Goal: Information Seeking & Learning: Find specific page/section

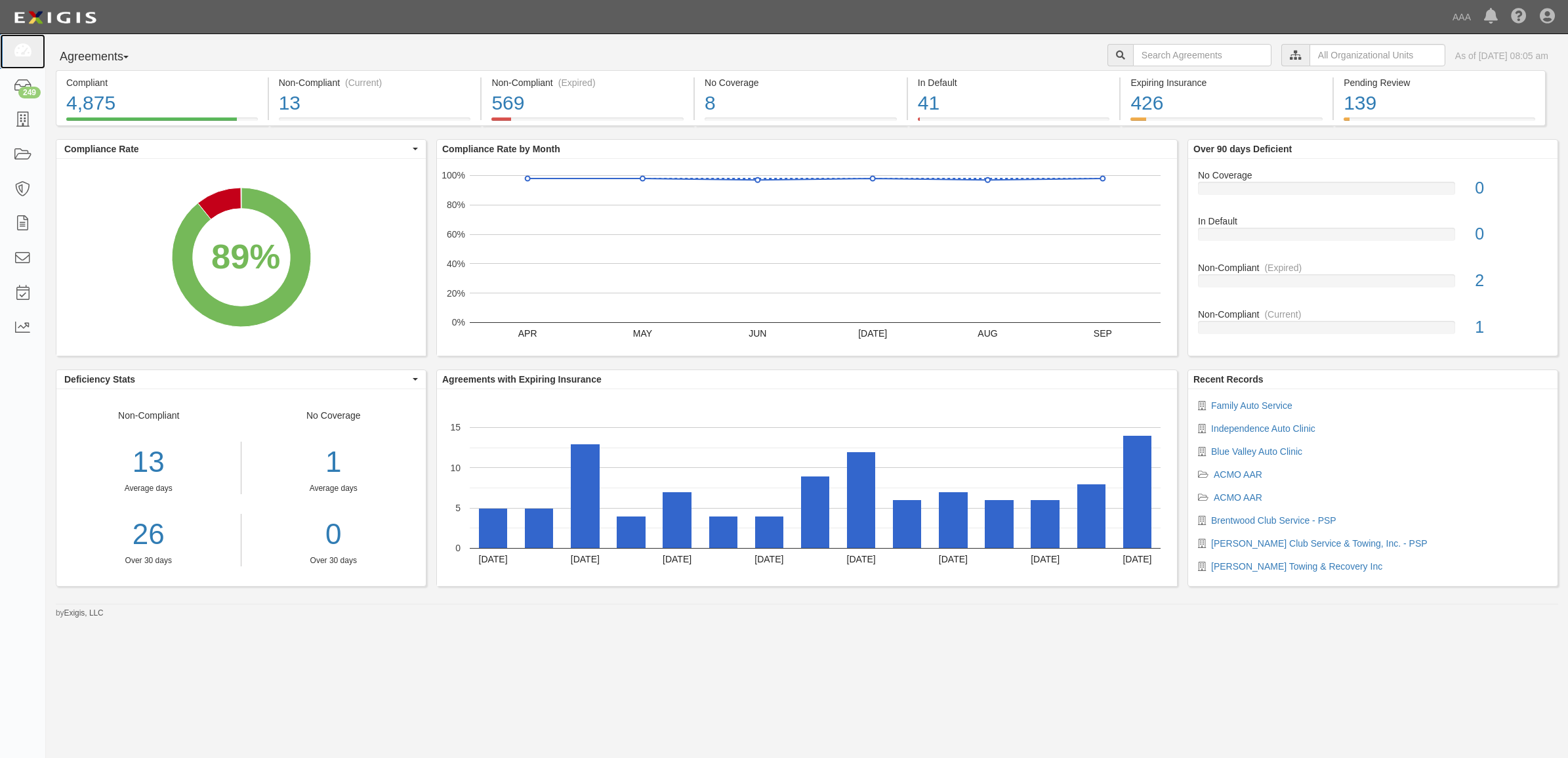
drag, startPoint x: 24, startPoint y: 38, endPoint x: 73, endPoint y: 64, distance: 55.5
click at [24, 39] on link at bounding box center [22, 51] width 45 height 35
drag, startPoint x: 18, startPoint y: 119, endPoint x: 31, endPoint y: 126, distance: 14.8
click at [18, 119] on icon at bounding box center [22, 120] width 18 height 15
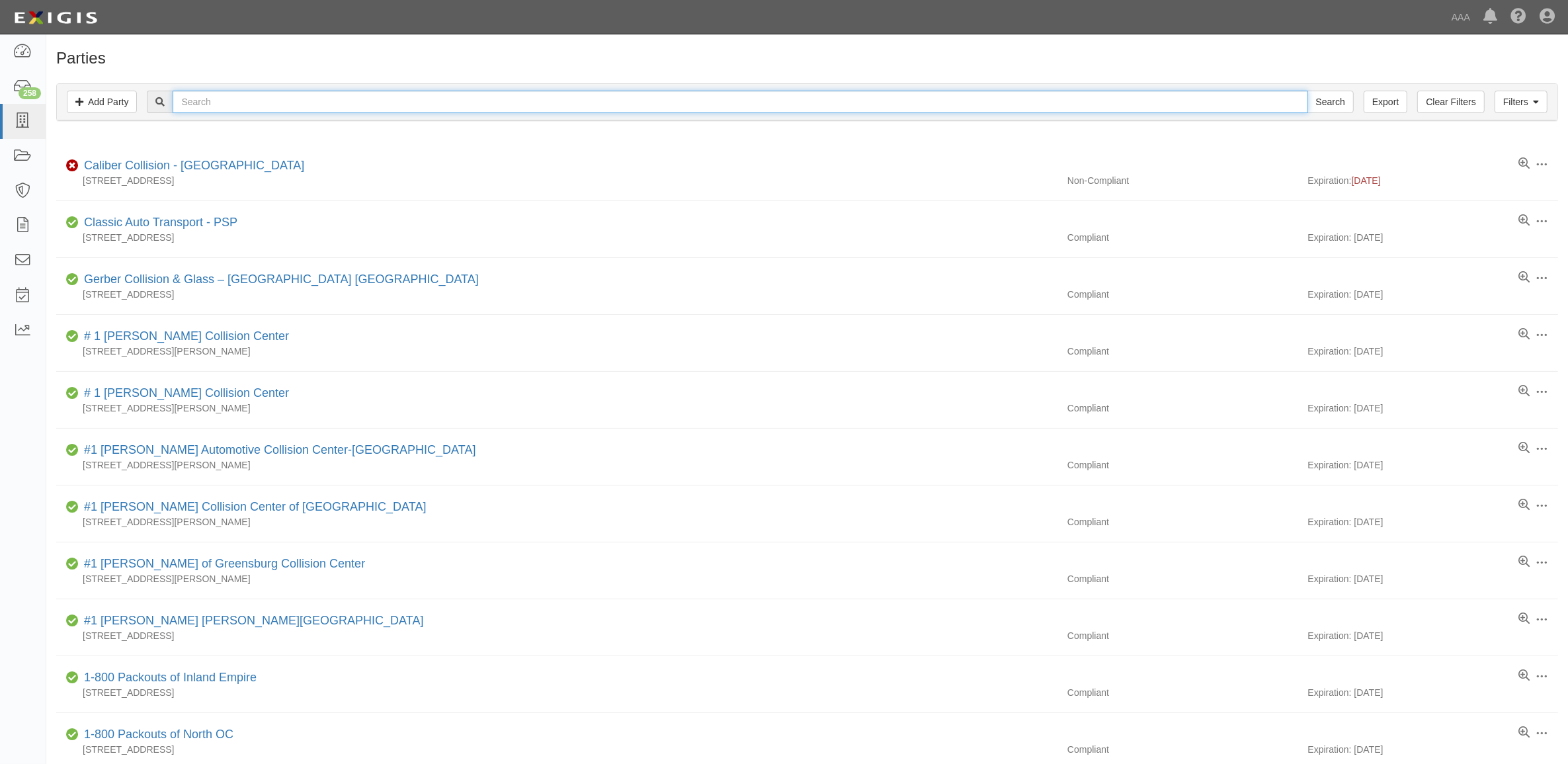
click at [224, 105] on input "text" at bounding box center [740, 101] width 1135 height 23
type input "365985"
click at [1307, 90] on input "Search" at bounding box center [1331, 101] width 46 height 23
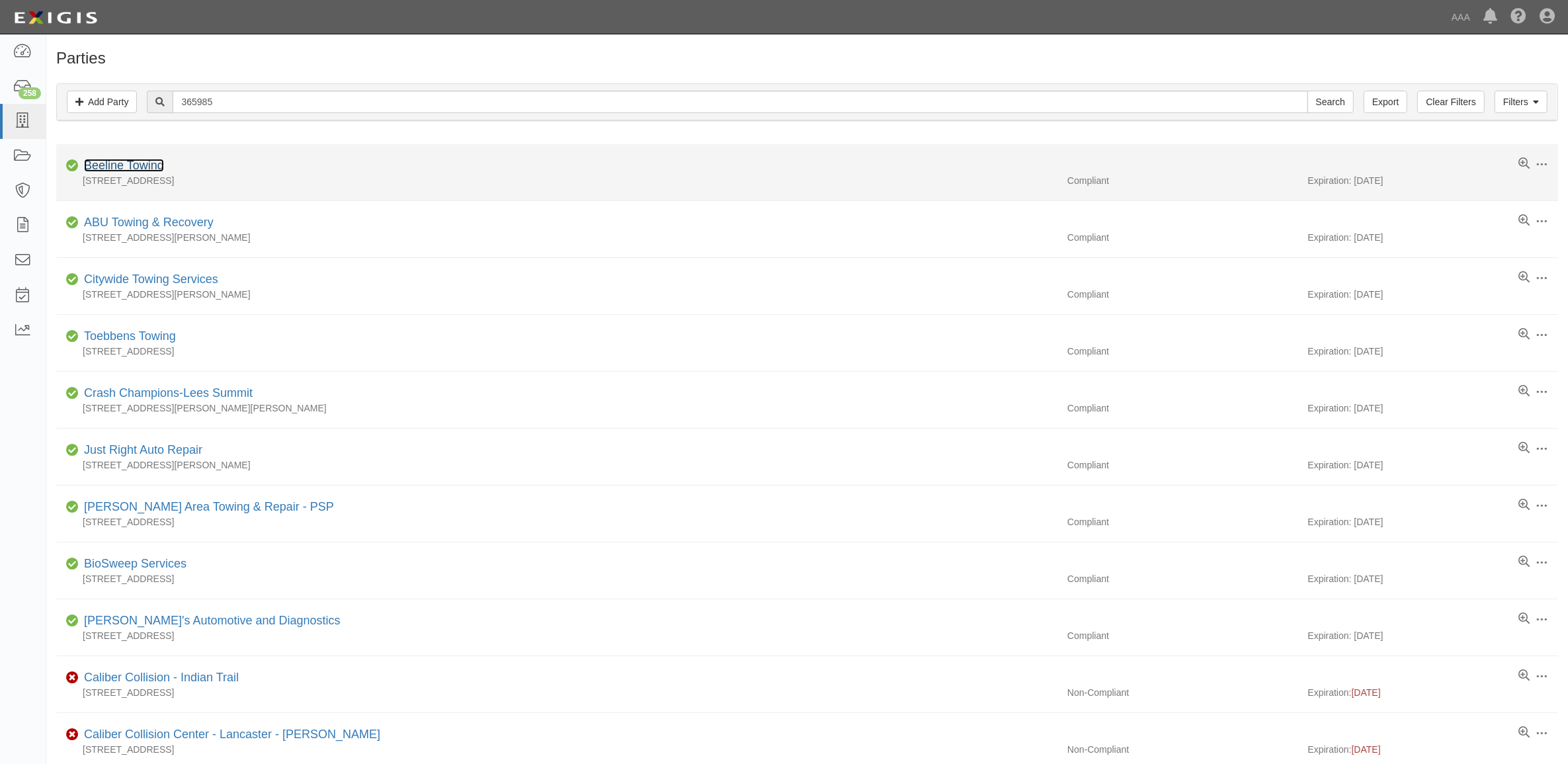
click at [124, 166] on link "Beeline Towing" at bounding box center [124, 165] width 80 height 13
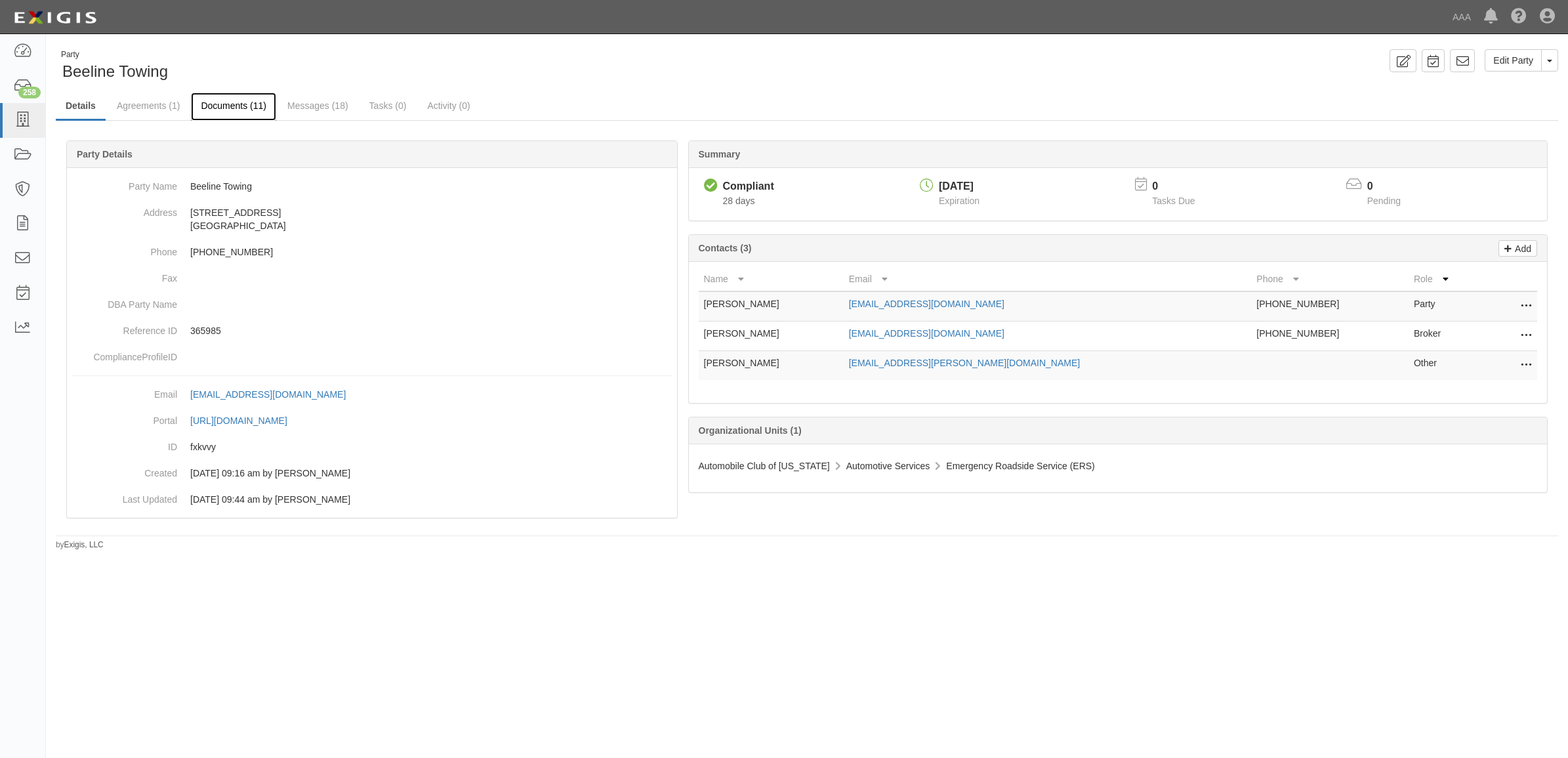
click at [237, 109] on link "Documents (11)" at bounding box center [233, 107] width 85 height 29
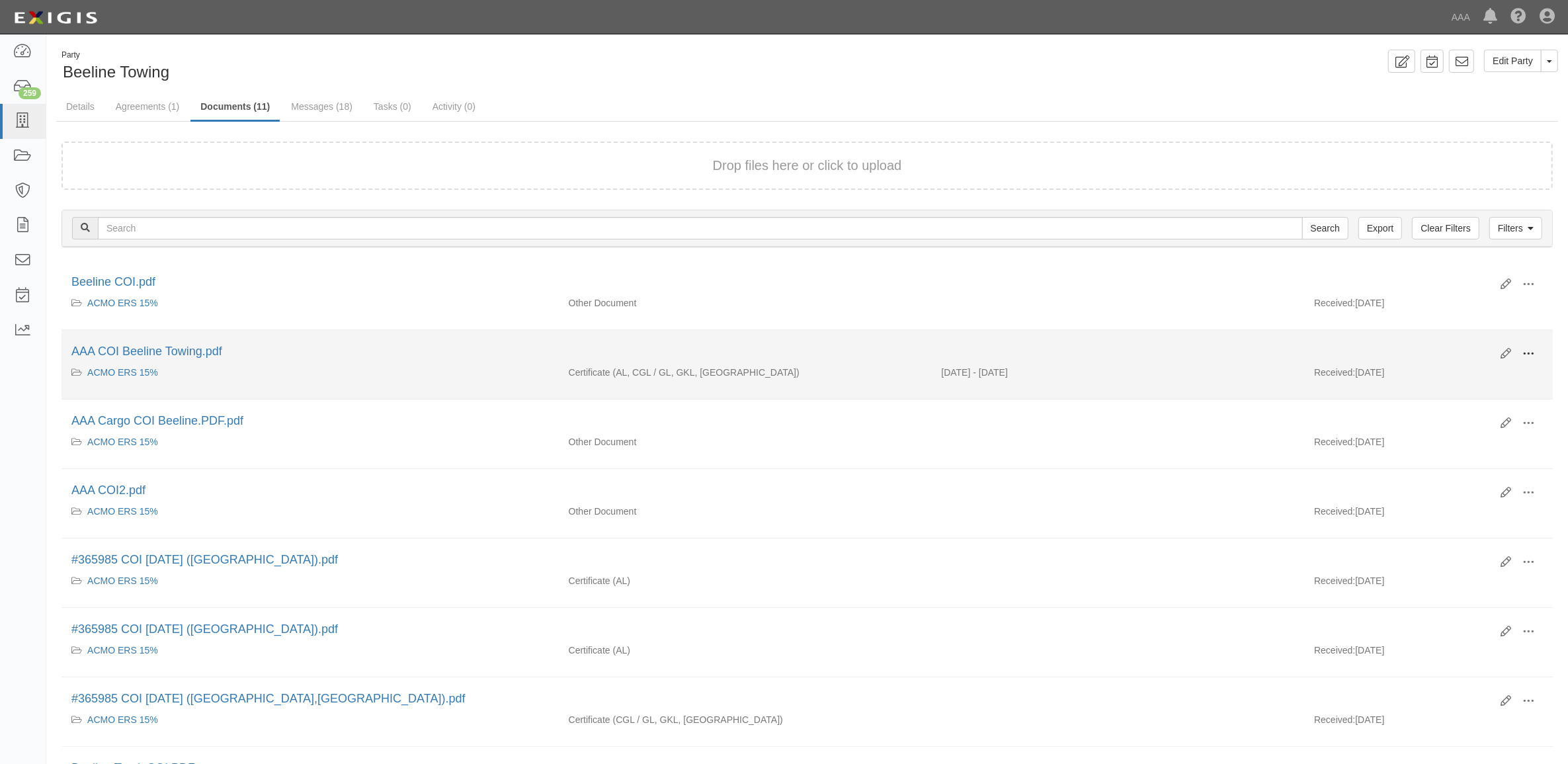
click at [1522, 352] on span at bounding box center [1528, 354] width 12 height 12
click at [1492, 371] on link "View" at bounding box center [1464, 373] width 105 height 24
click at [1526, 352] on span at bounding box center [1528, 354] width 12 height 12
click at [1495, 369] on link "View" at bounding box center [1464, 373] width 105 height 24
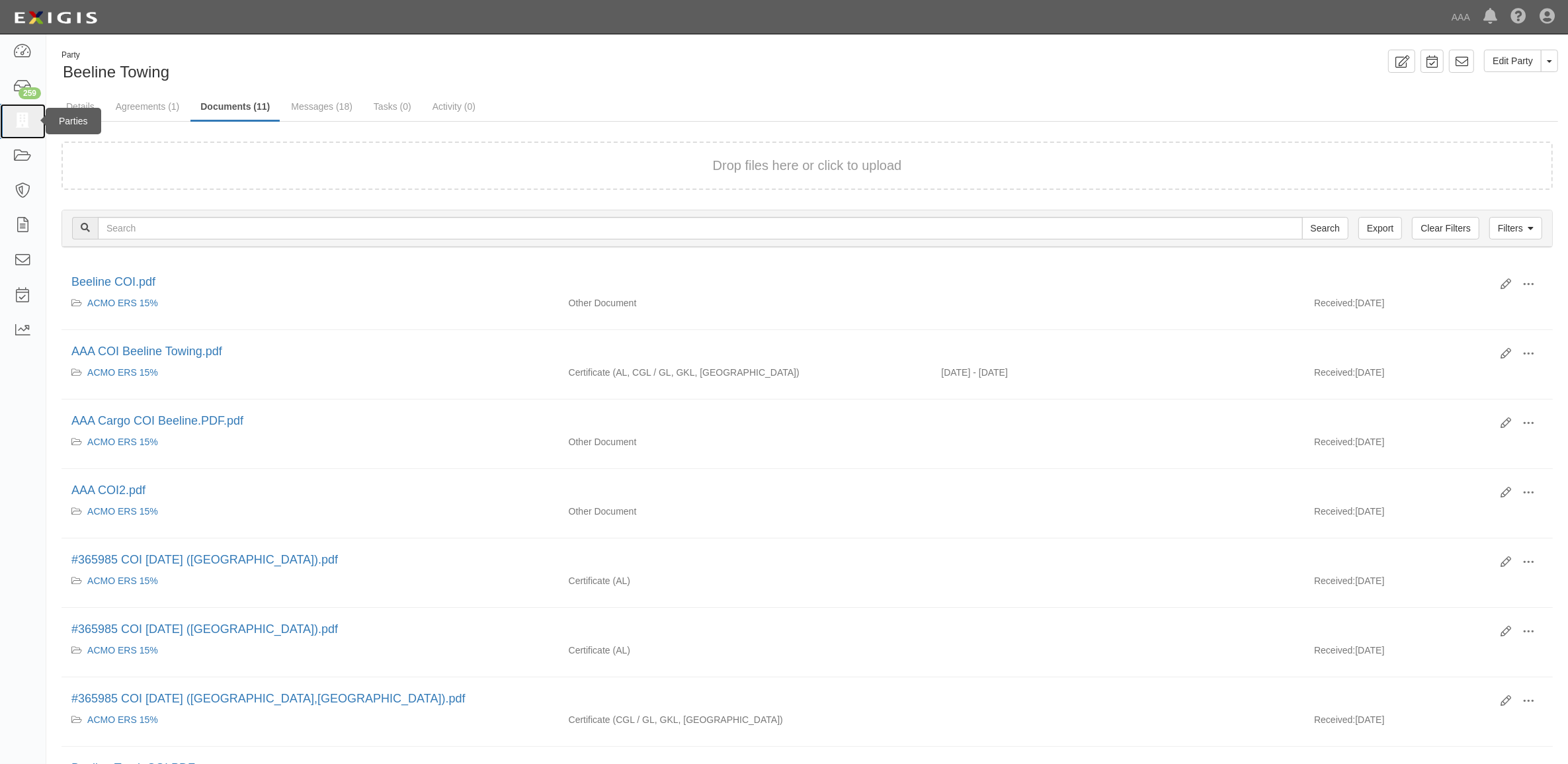
click at [23, 112] on link at bounding box center [23, 121] width 46 height 35
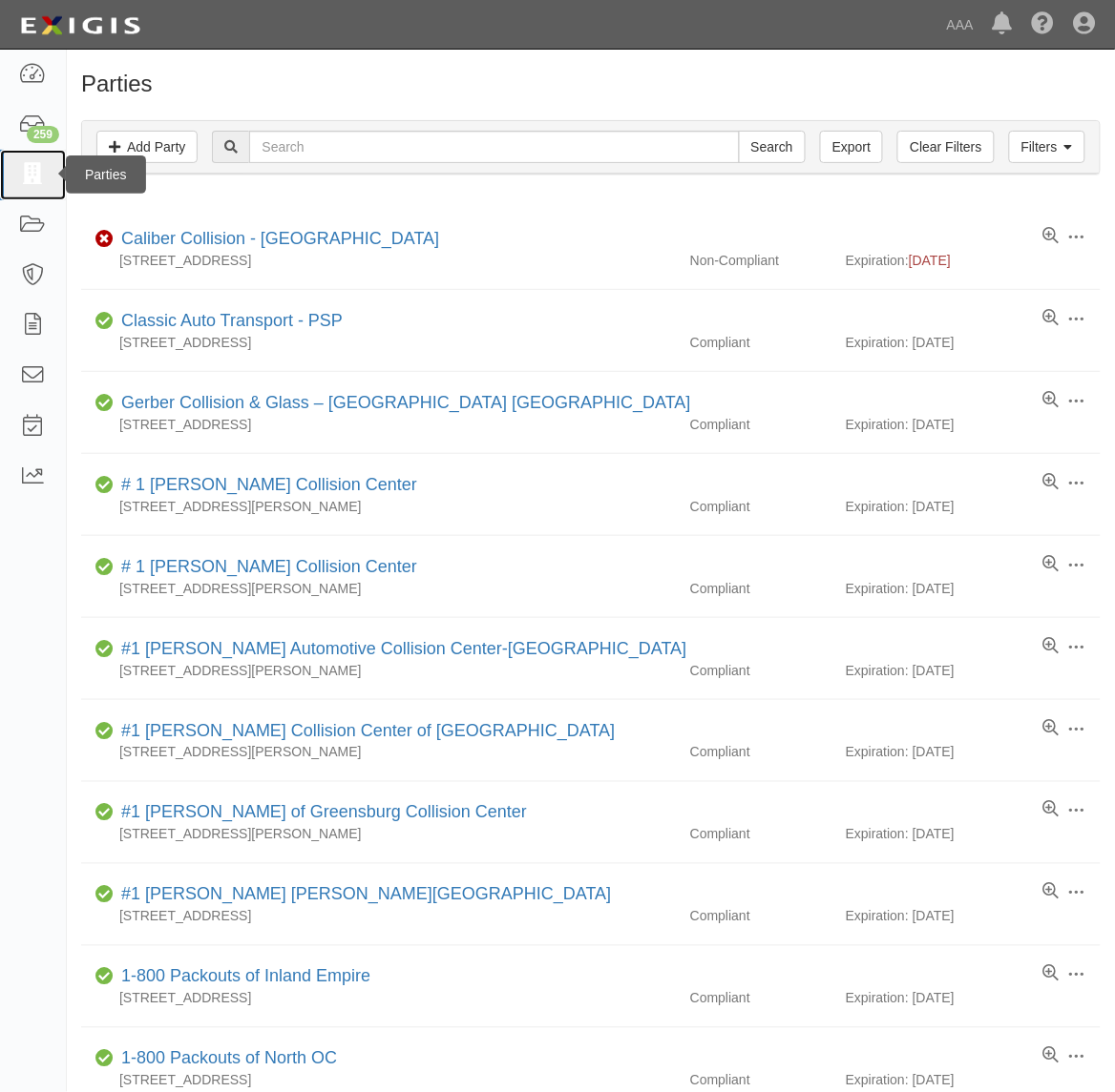
drag, startPoint x: 26, startPoint y: 172, endPoint x: 65, endPoint y: 187, distance: 41.8
click at [26, 172] on icon at bounding box center [32, 175] width 27 height 22
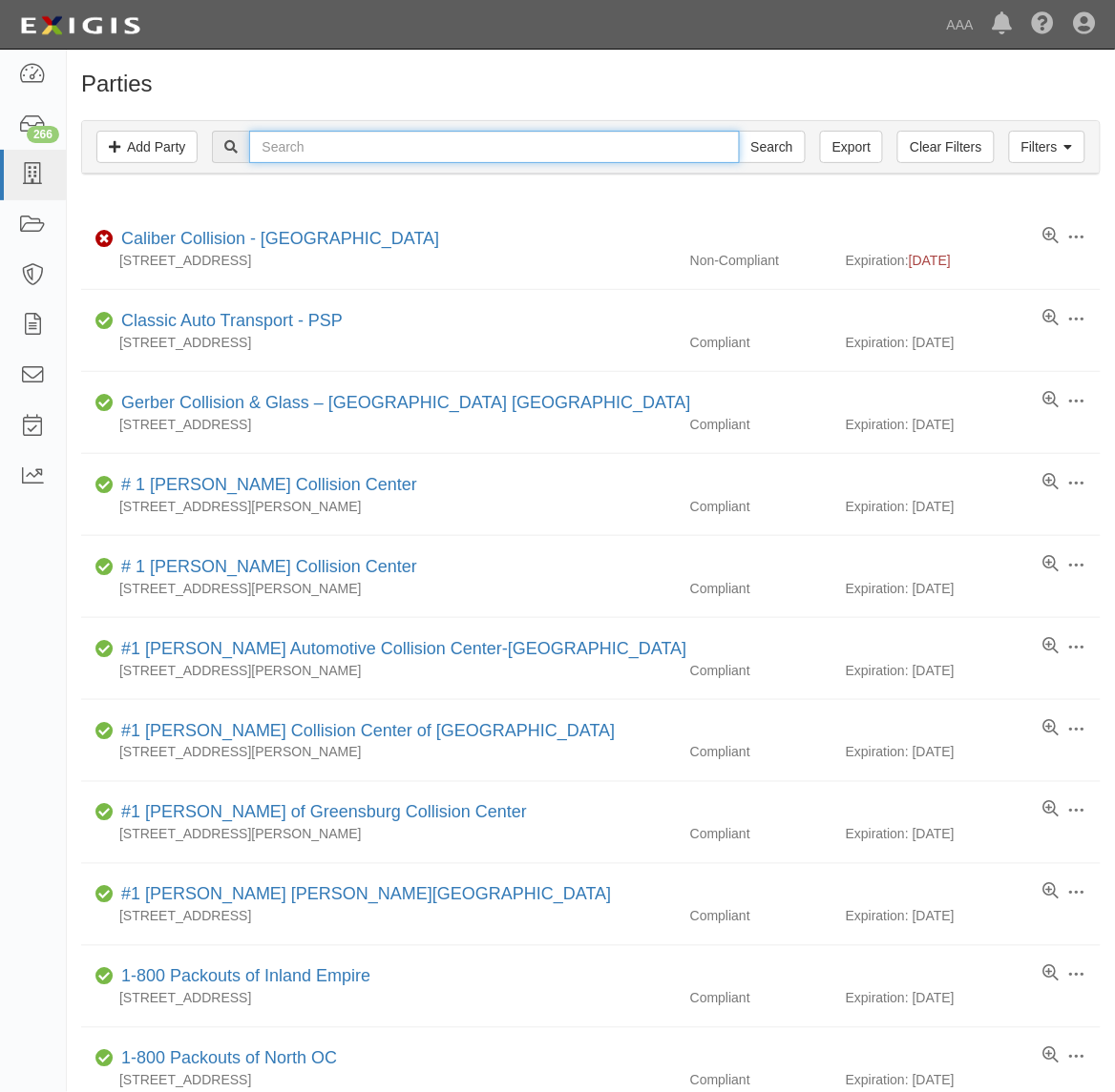
click at [361, 150] on input "text" at bounding box center [493, 146] width 489 height 33
type input "Marlboro"
click at [739, 130] on input "Search" at bounding box center [773, 146] width 67 height 33
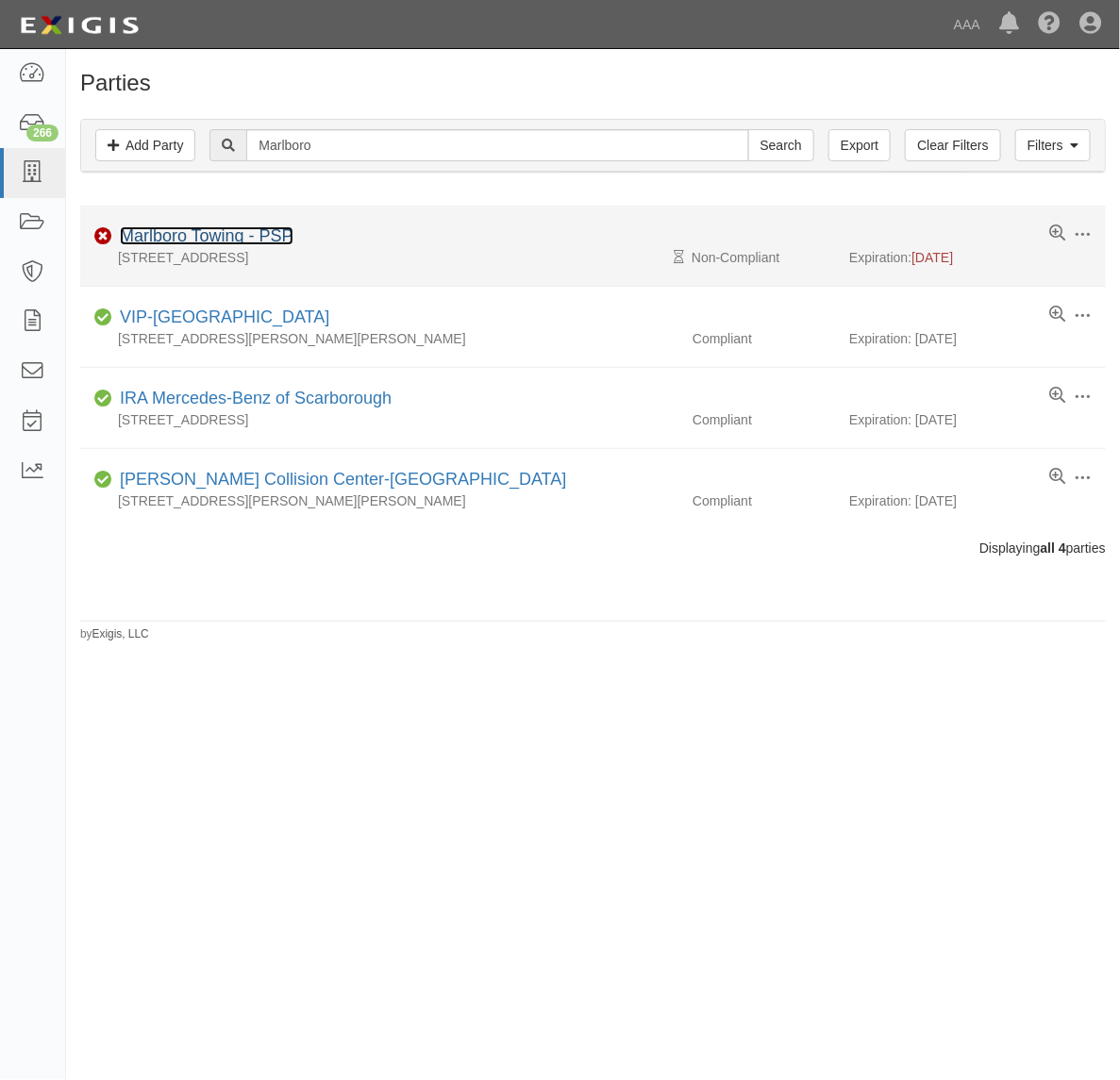
click at [246, 236] on link "Marlboro Towing - PSP" at bounding box center [207, 235] width 174 height 19
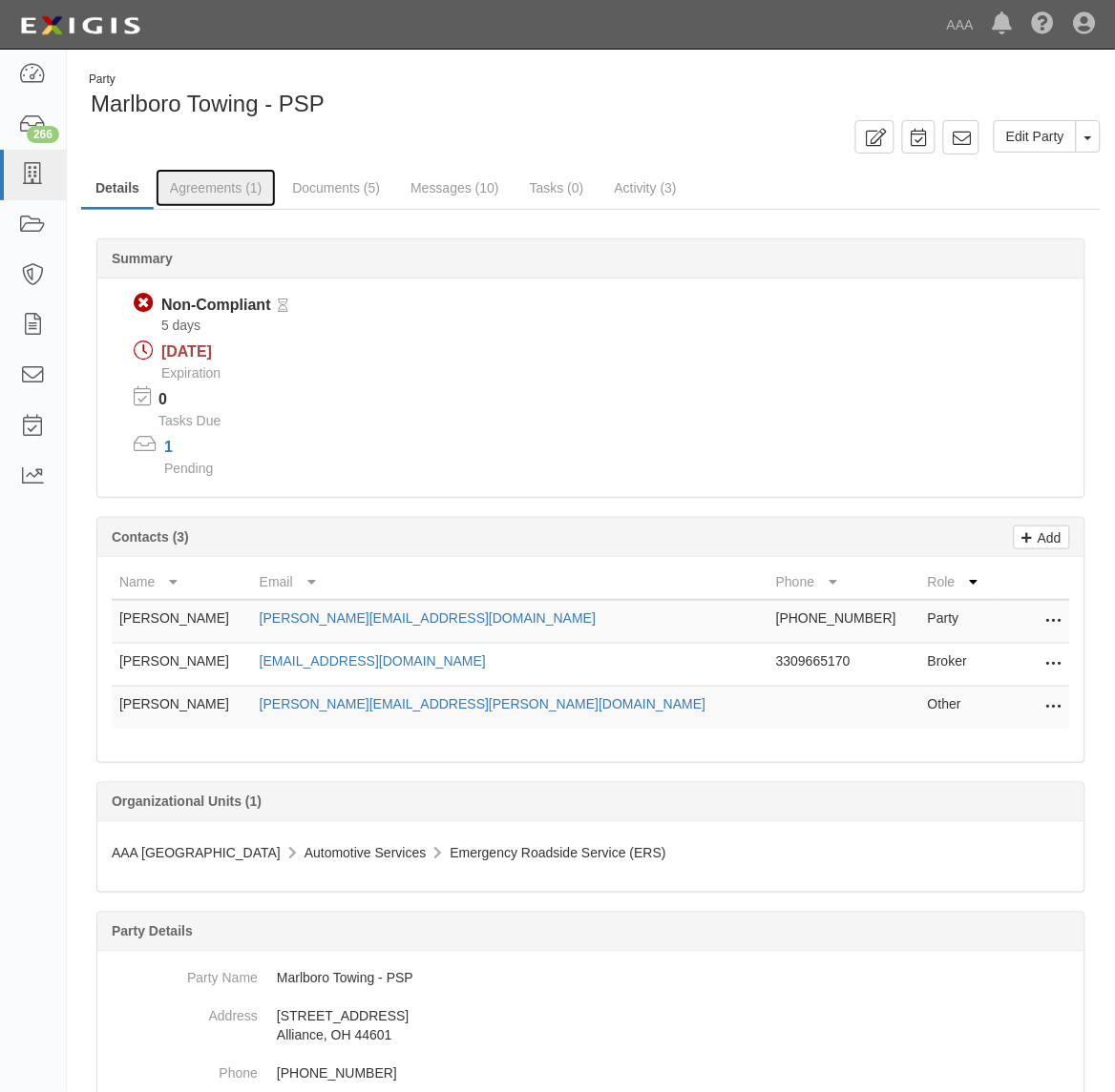
drag, startPoint x: 216, startPoint y: 191, endPoint x: 327, endPoint y: 235, distance: 119.4
click at [216, 191] on link "Agreements (1)" at bounding box center [216, 187] width 120 height 38
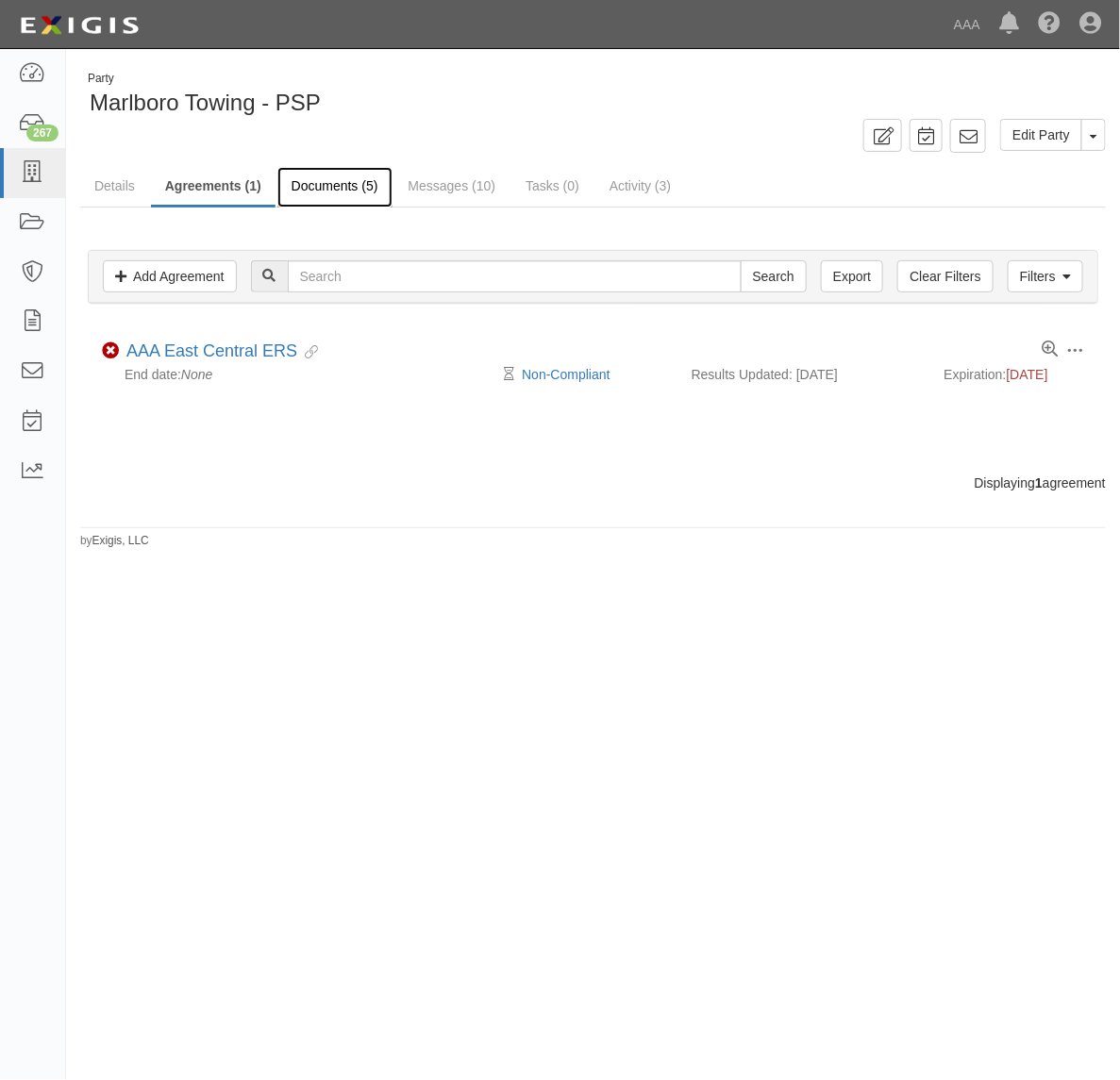
click at [312, 184] on link "Documents (5)" at bounding box center [335, 187] width 115 height 41
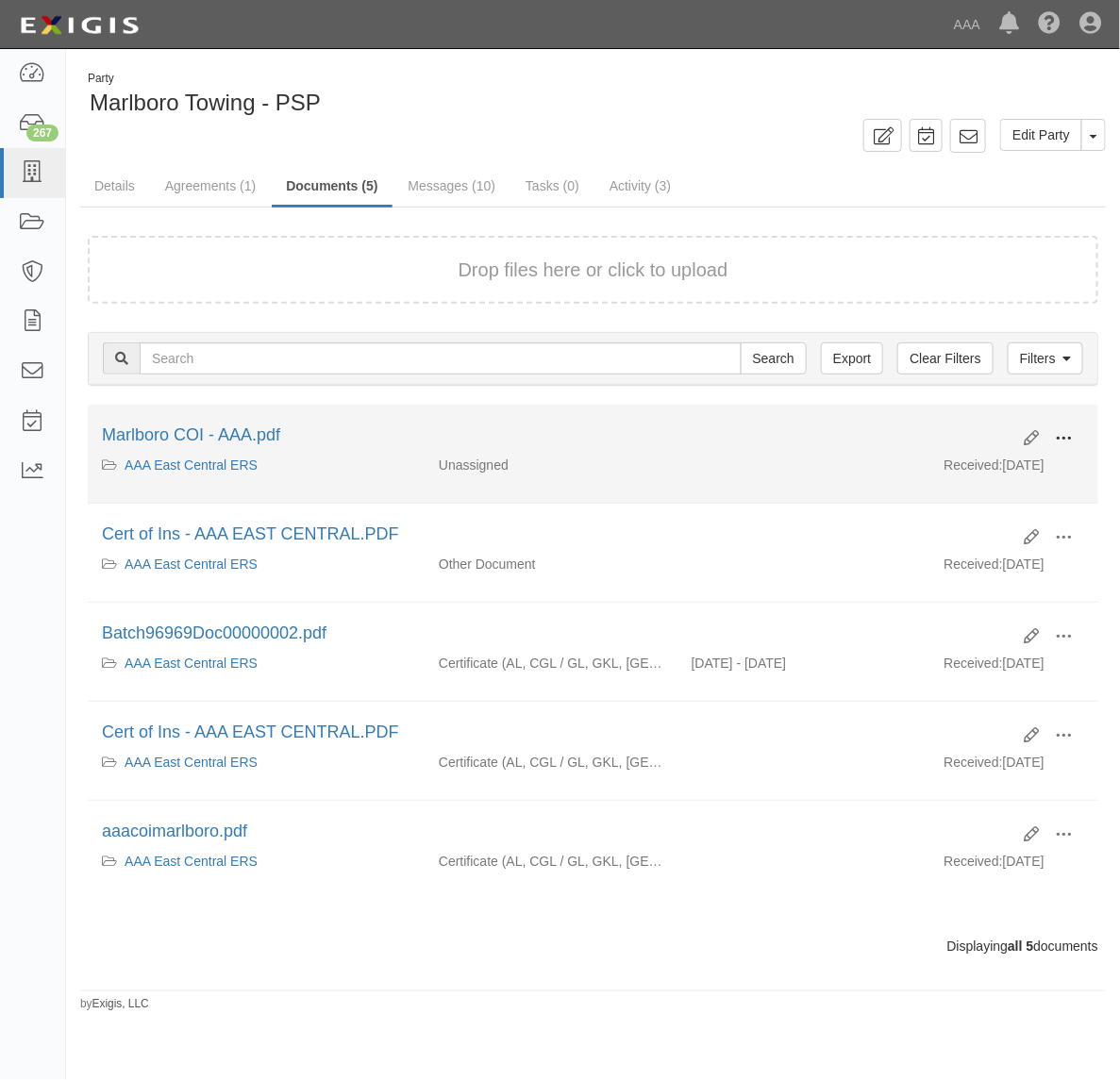
click at [1062, 432] on span at bounding box center [1062, 438] width 17 height 17
click at [980, 459] on link "View" at bounding box center [972, 465] width 149 height 34
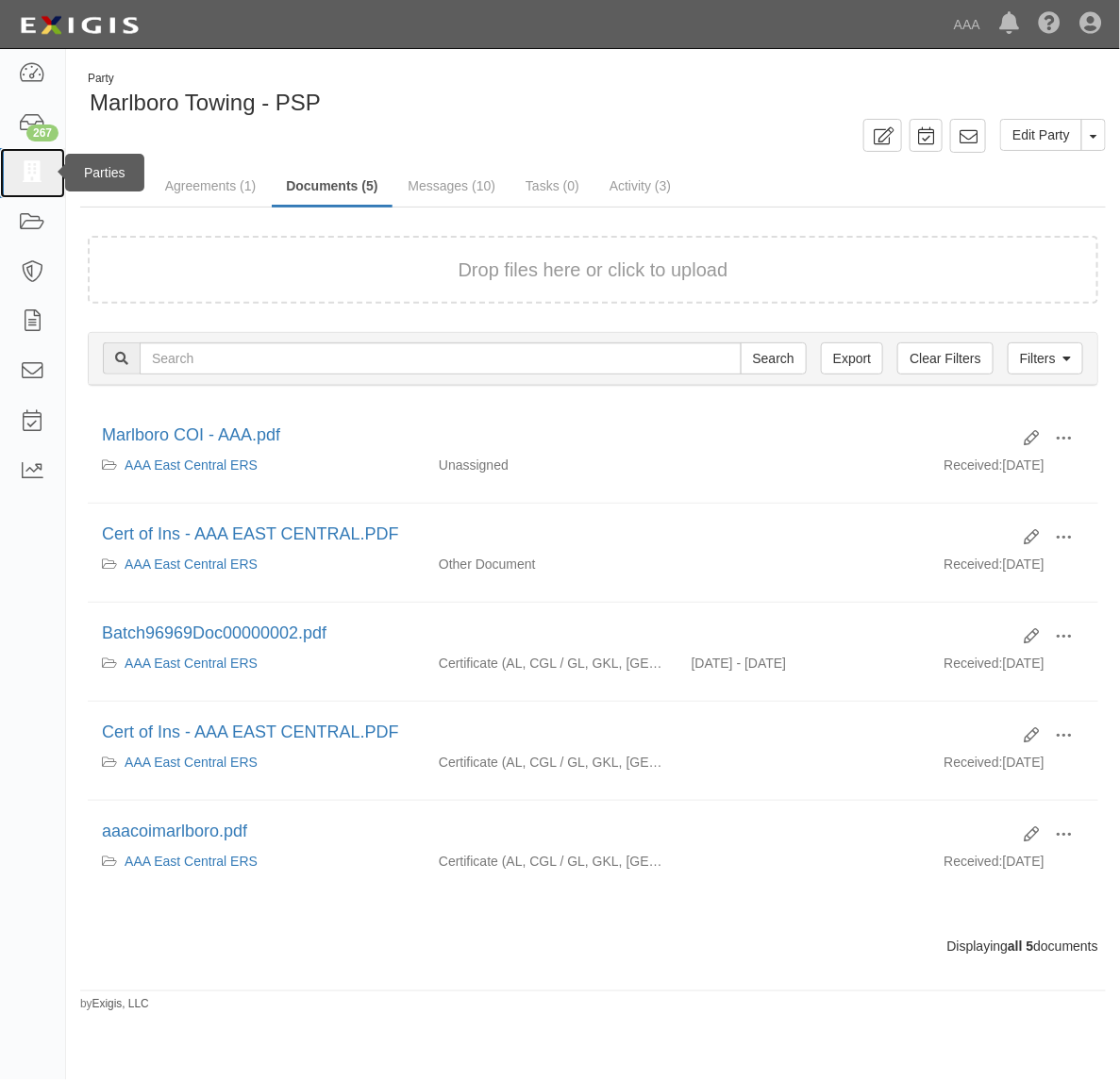
click at [35, 175] on icon at bounding box center [31, 173] width 26 height 21
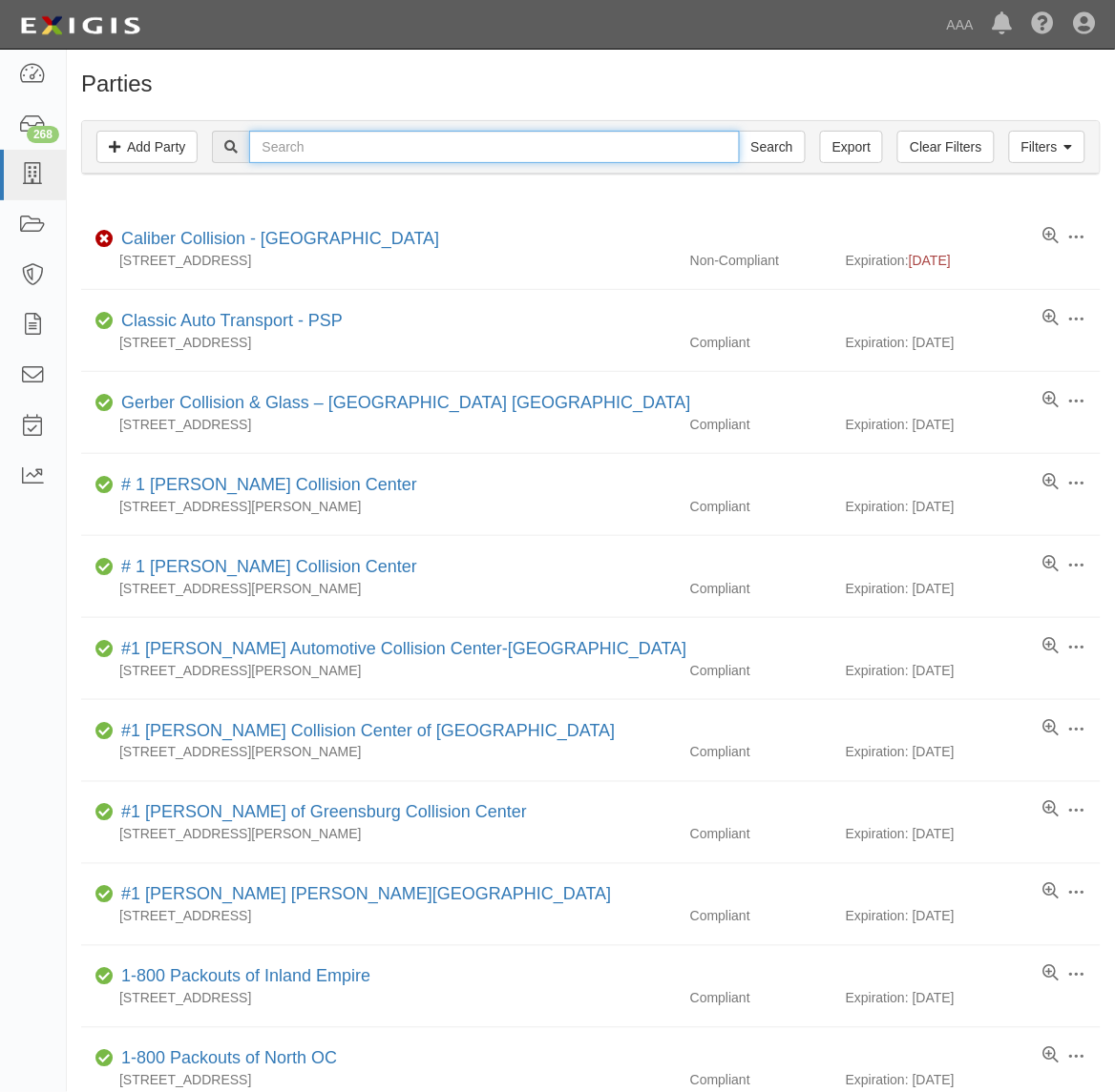
click at [465, 153] on input "text" at bounding box center [493, 146] width 489 height 33
type input "Canton Towing"
click at [739, 130] on input "Search" at bounding box center [773, 146] width 67 height 33
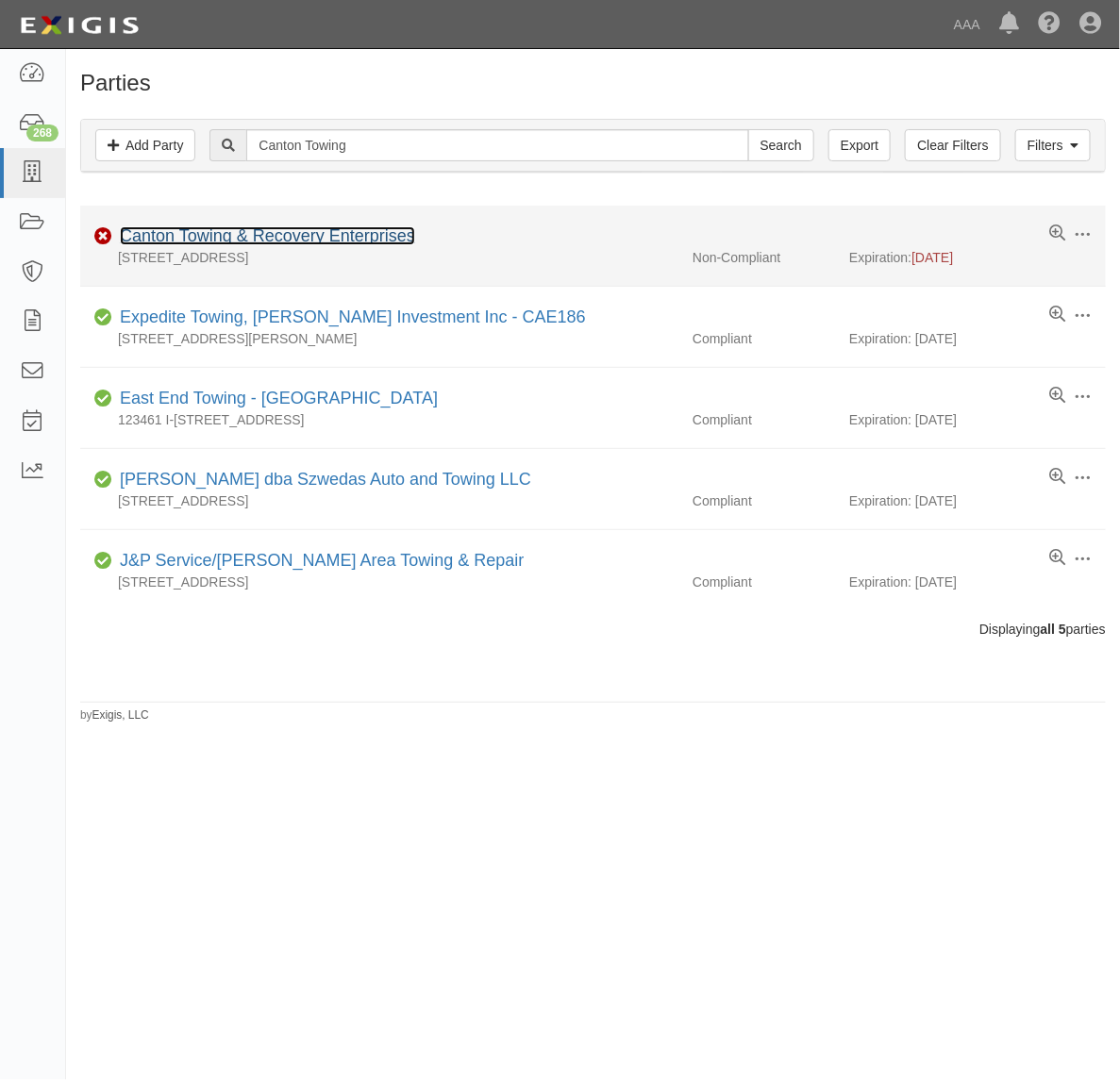
click at [293, 243] on link "Canton Towing & Recovery Enterprises" at bounding box center [267, 235] width 296 height 19
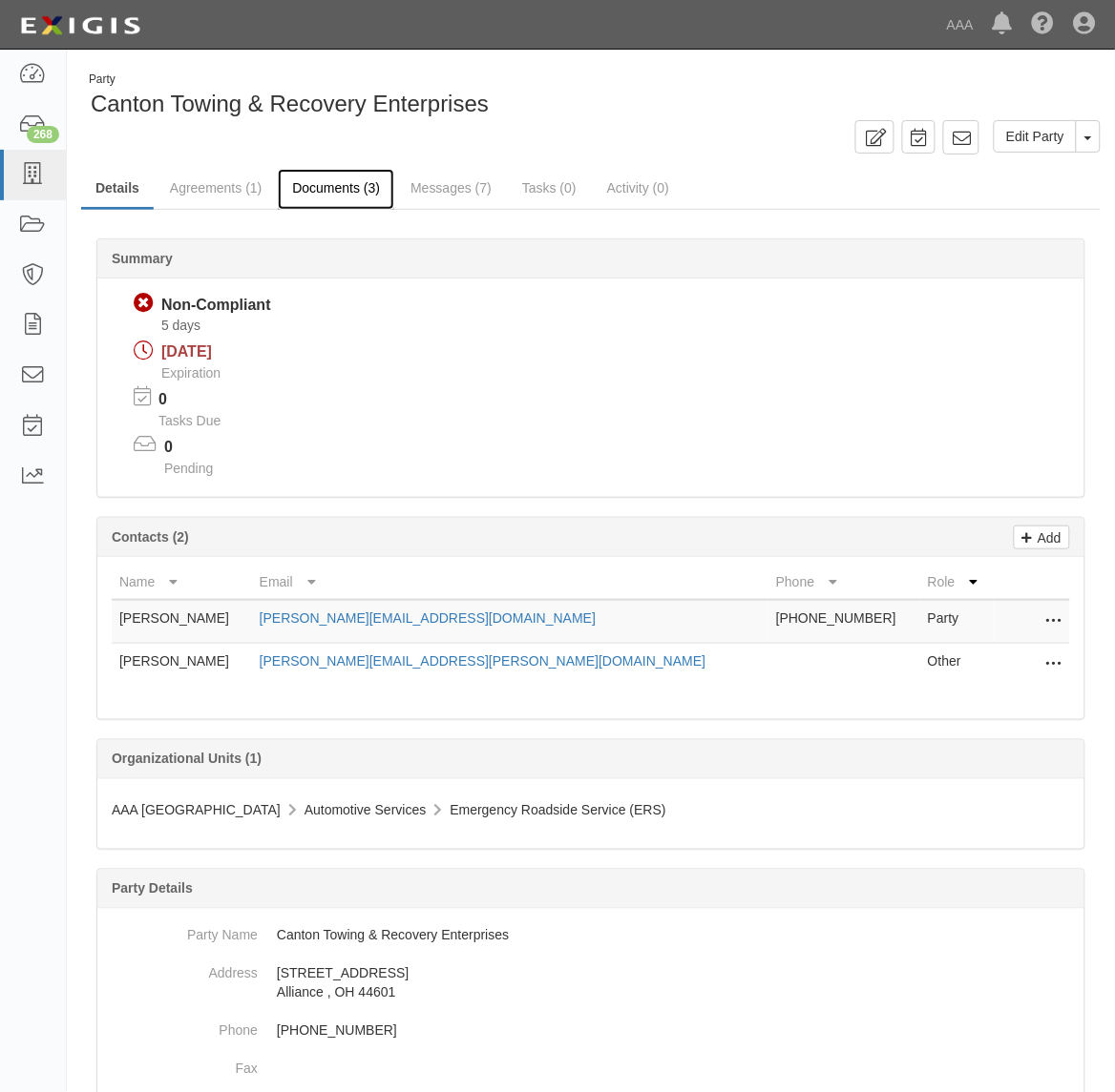
click at [294, 191] on link "Documents (3)" at bounding box center [335, 189] width 116 height 41
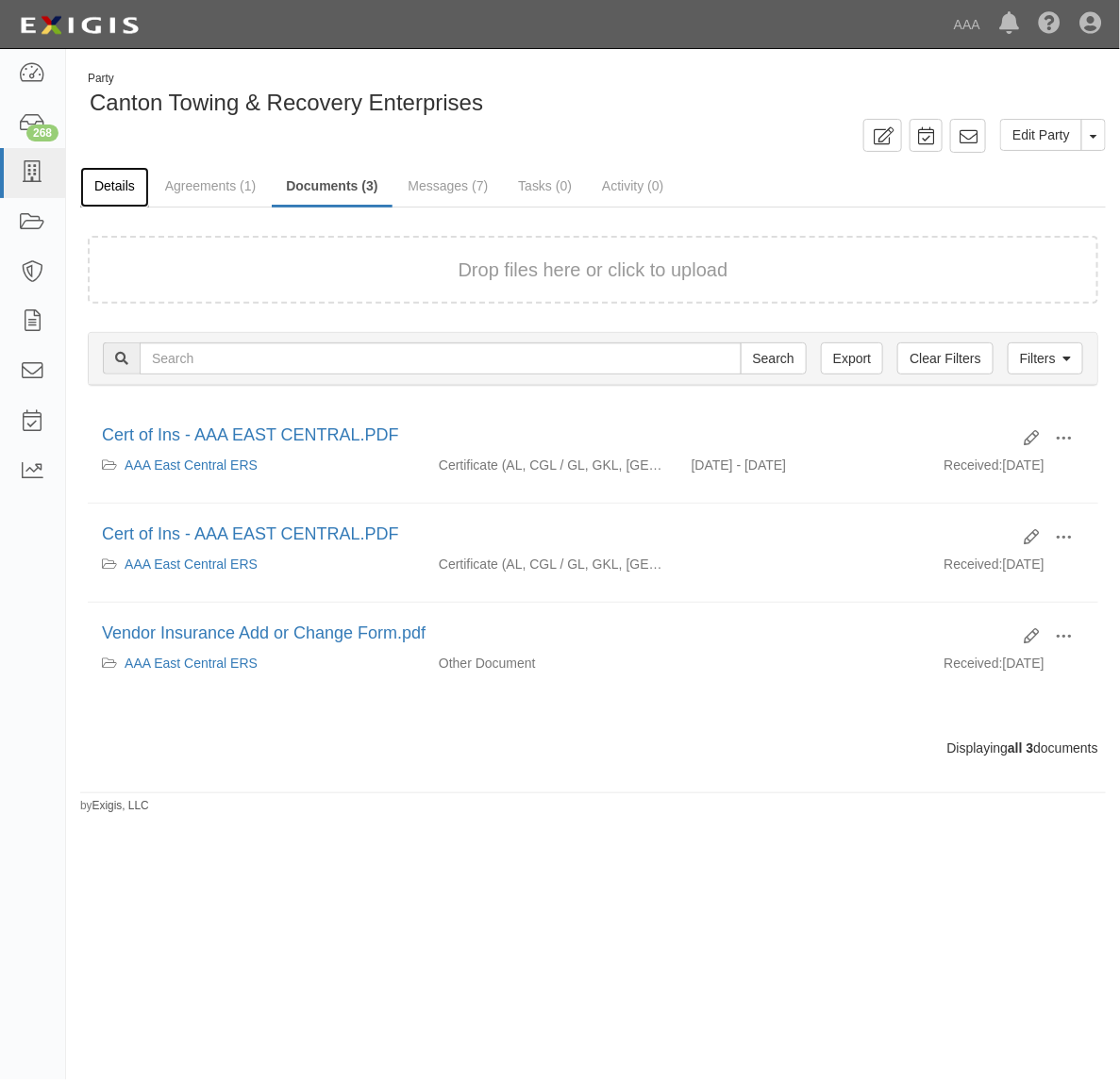
click at [105, 194] on link "Details" at bounding box center [114, 187] width 69 height 41
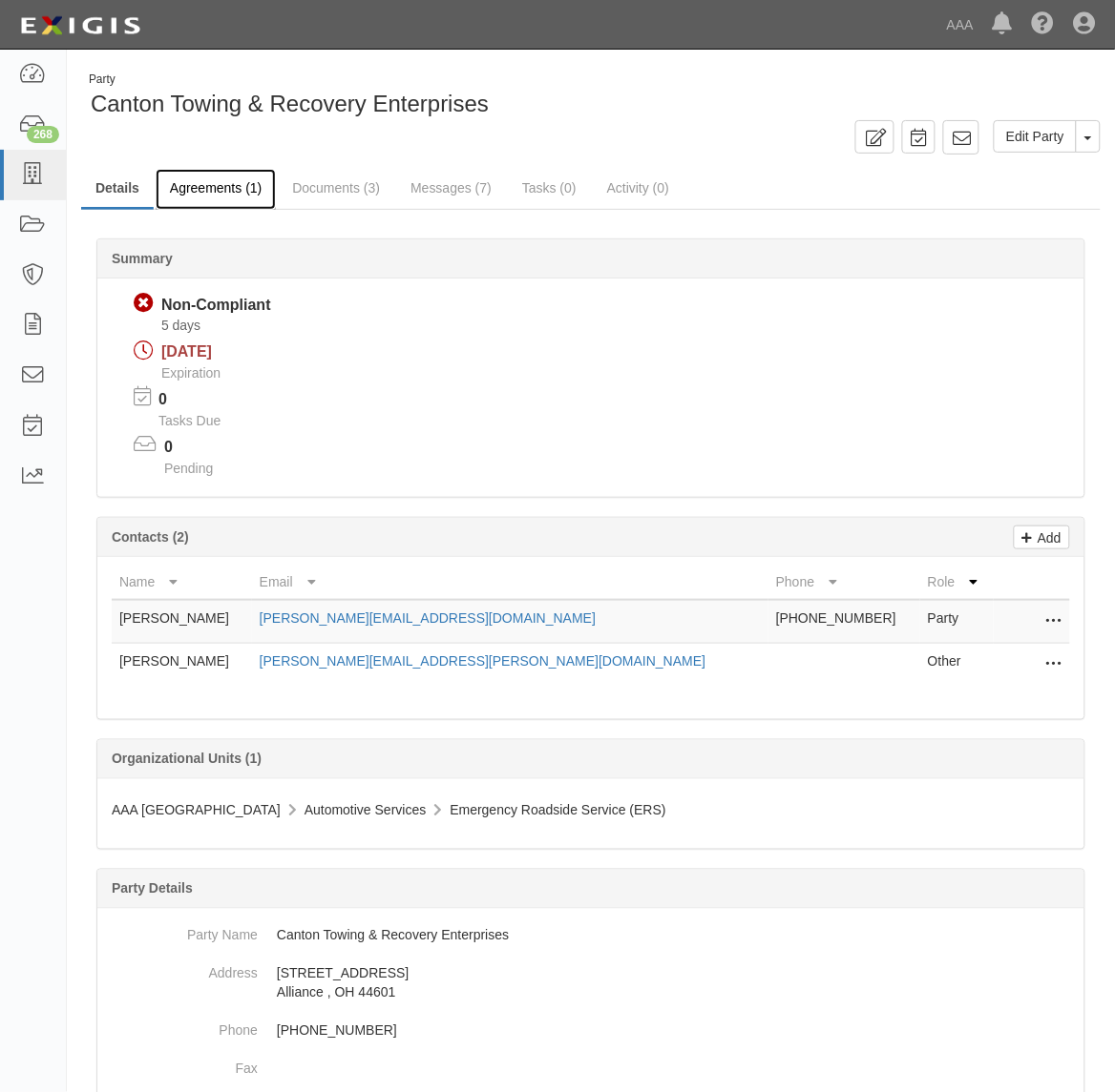
click at [222, 186] on link "Agreements (1)" at bounding box center [216, 189] width 120 height 41
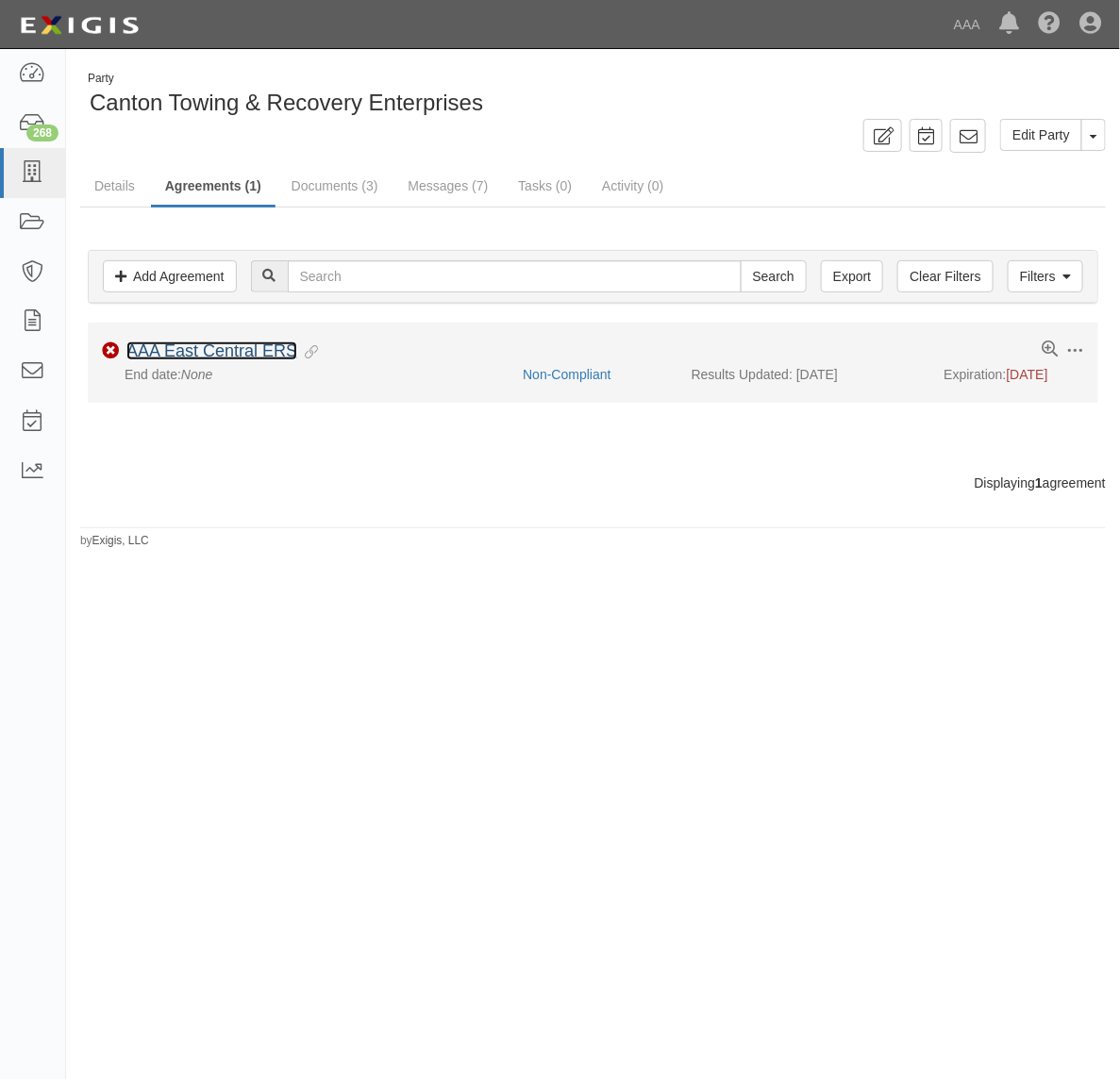
click at [272, 349] on link "AAA East Central ERS" at bounding box center [212, 350] width 171 height 19
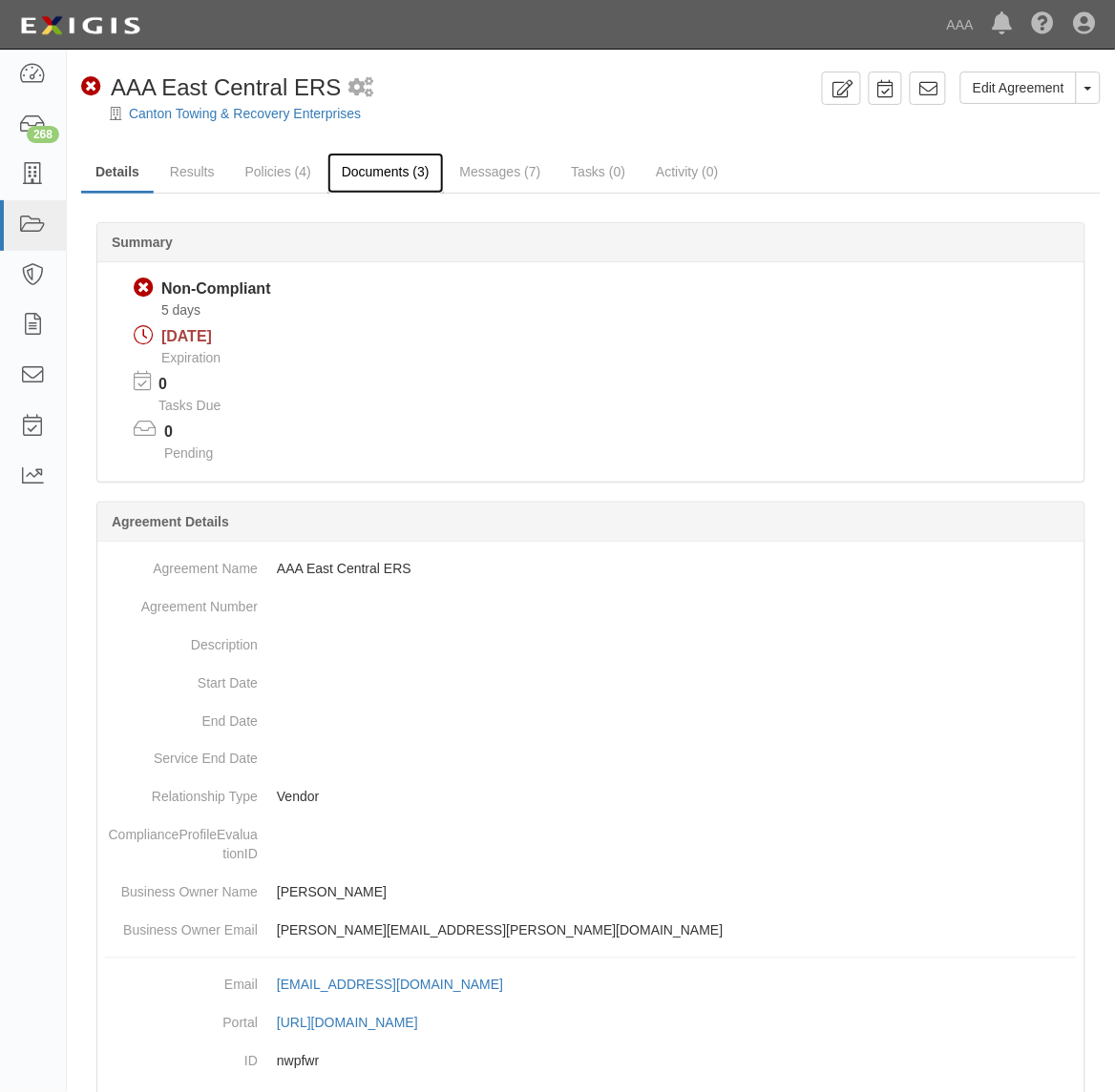
click at [378, 163] on link "Documents (3)" at bounding box center [386, 174] width 116 height 41
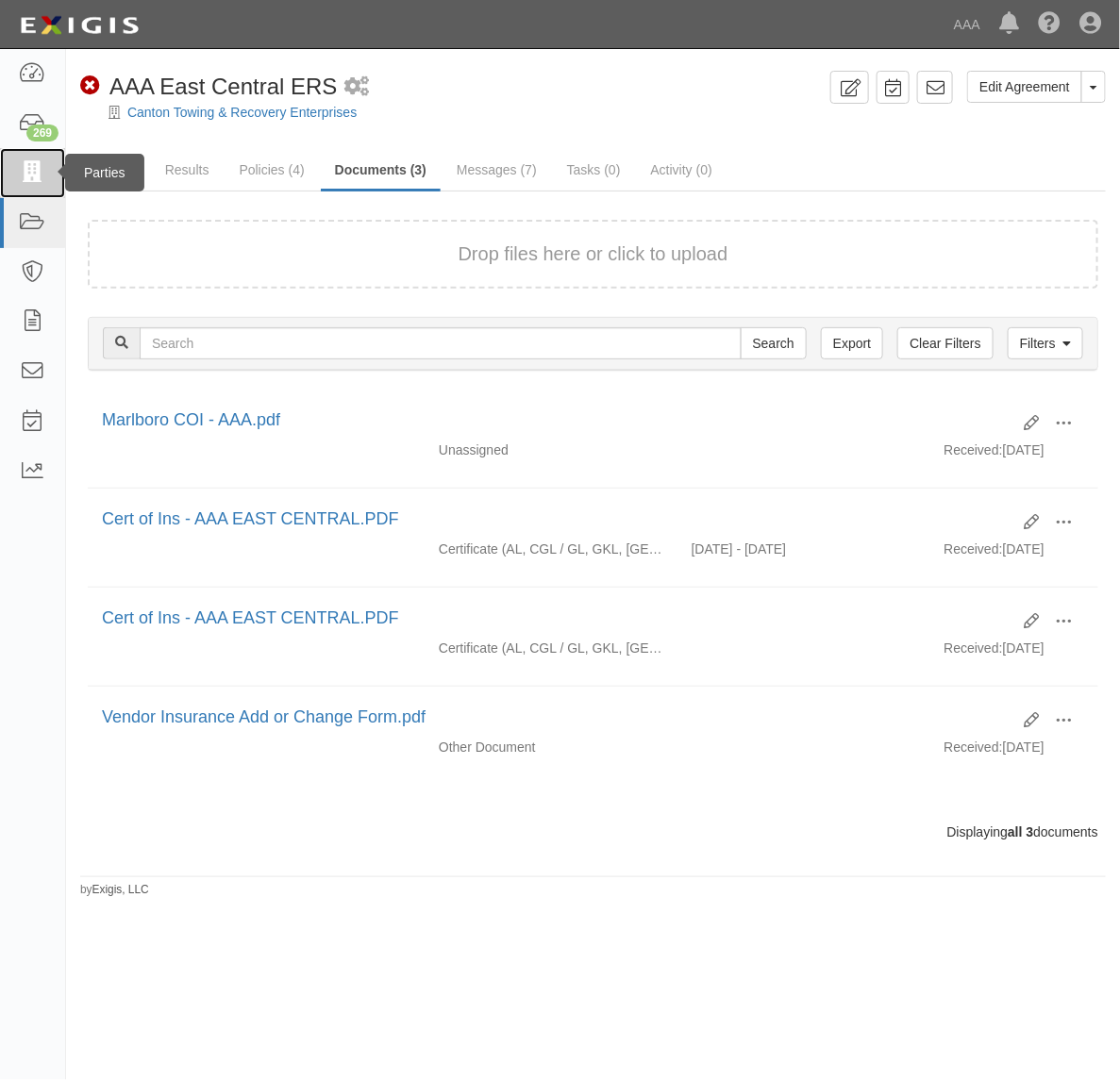
click at [23, 178] on icon at bounding box center [31, 173] width 26 height 21
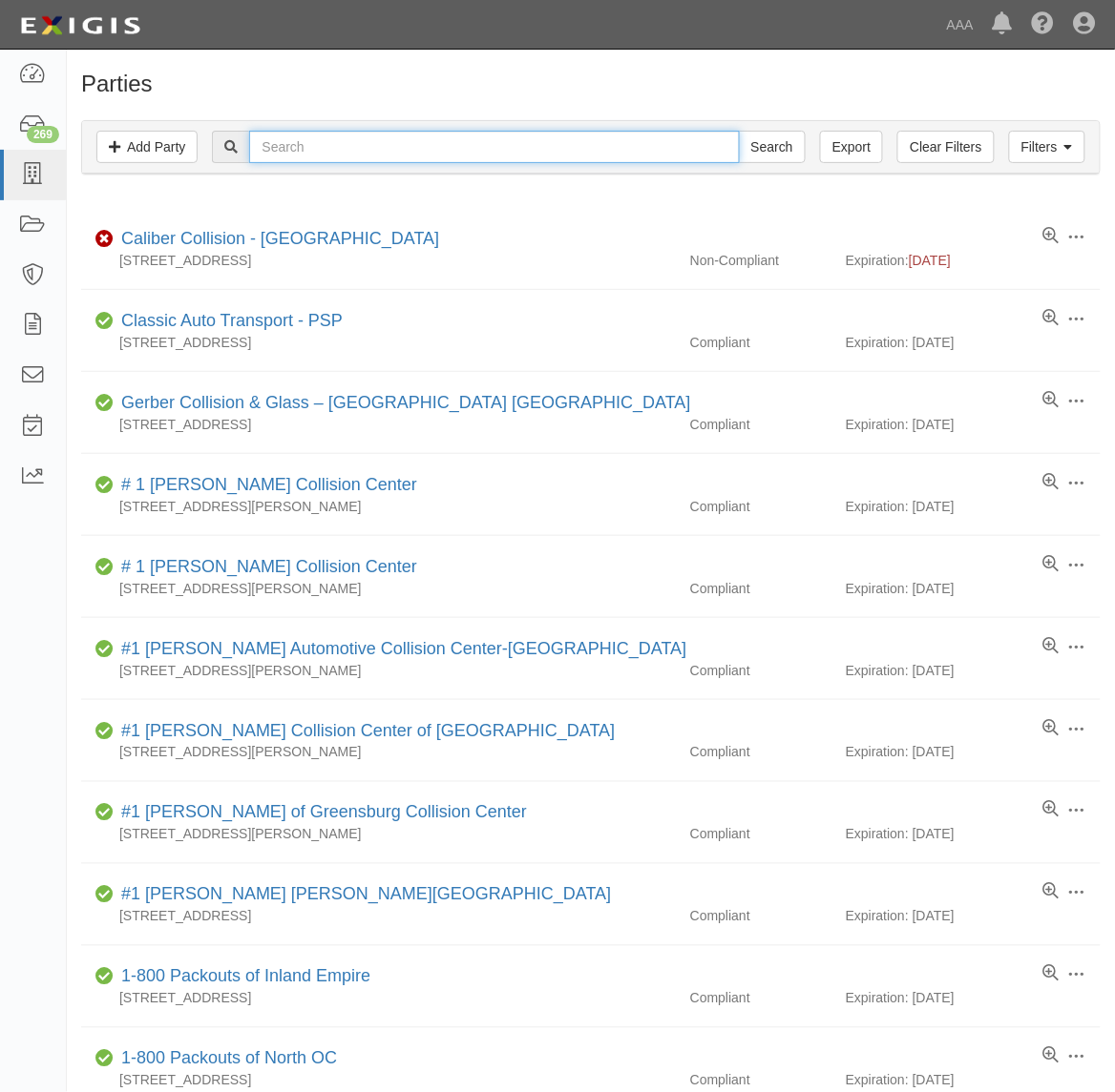
click at [338, 149] on input "text" at bounding box center [493, 146] width 489 height 33
type input "Oscar"
click at [739, 130] on input "Search" at bounding box center [773, 146] width 67 height 33
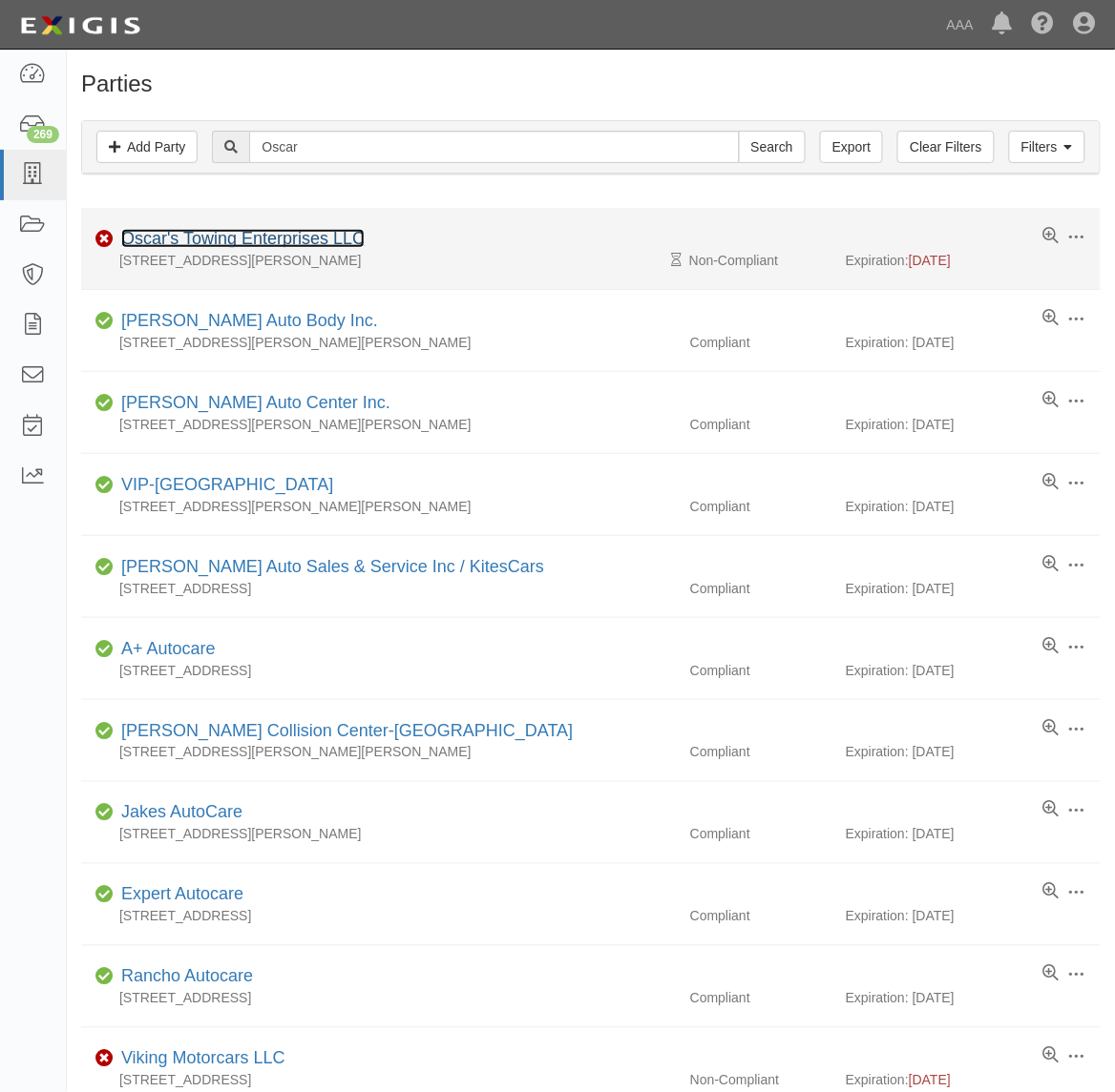
click at [286, 242] on link "Oscar's Towing Enterprises LLC" at bounding box center [243, 238] width 244 height 19
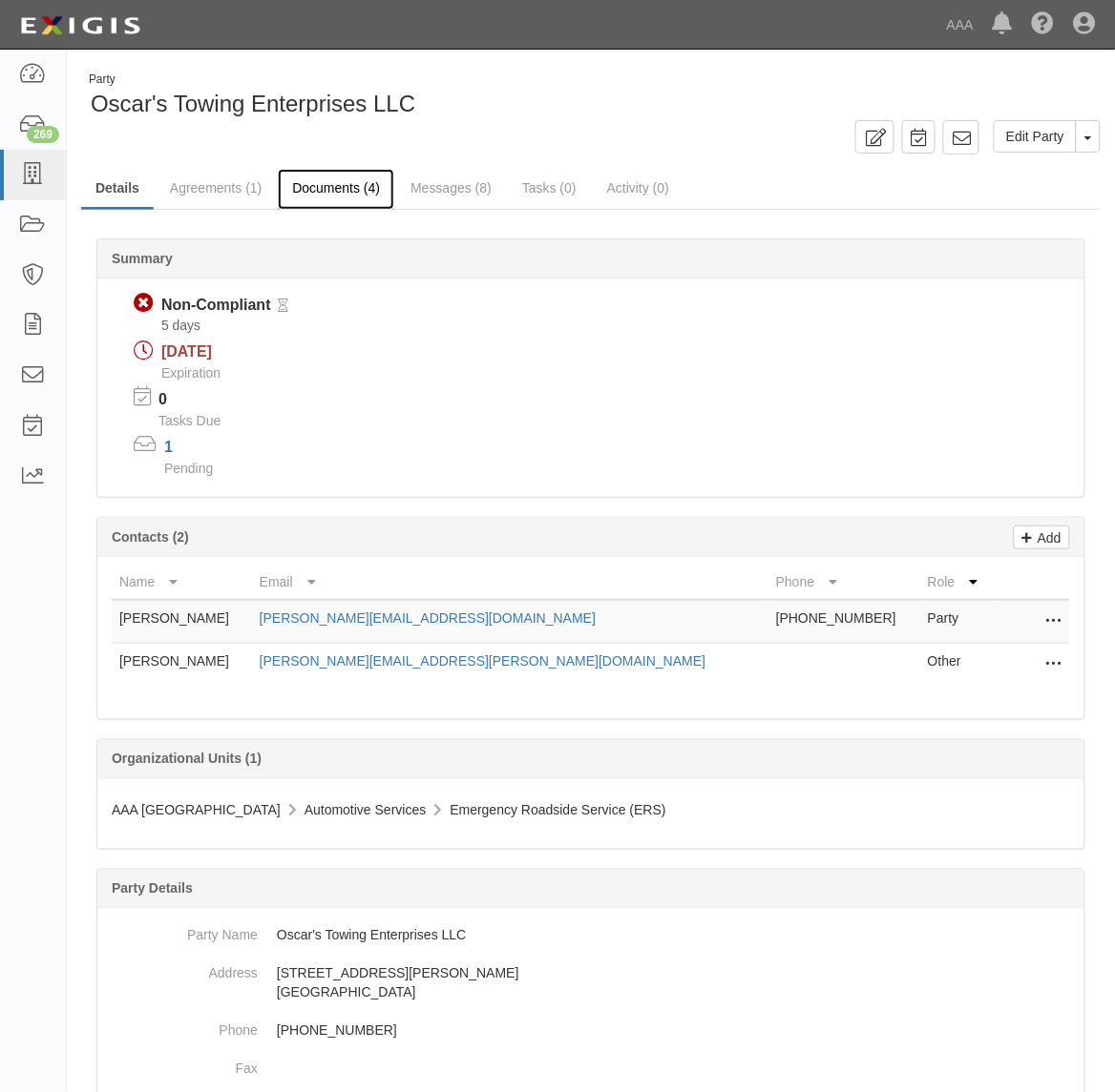
click at [317, 187] on link "Documents (4)" at bounding box center [335, 189] width 116 height 41
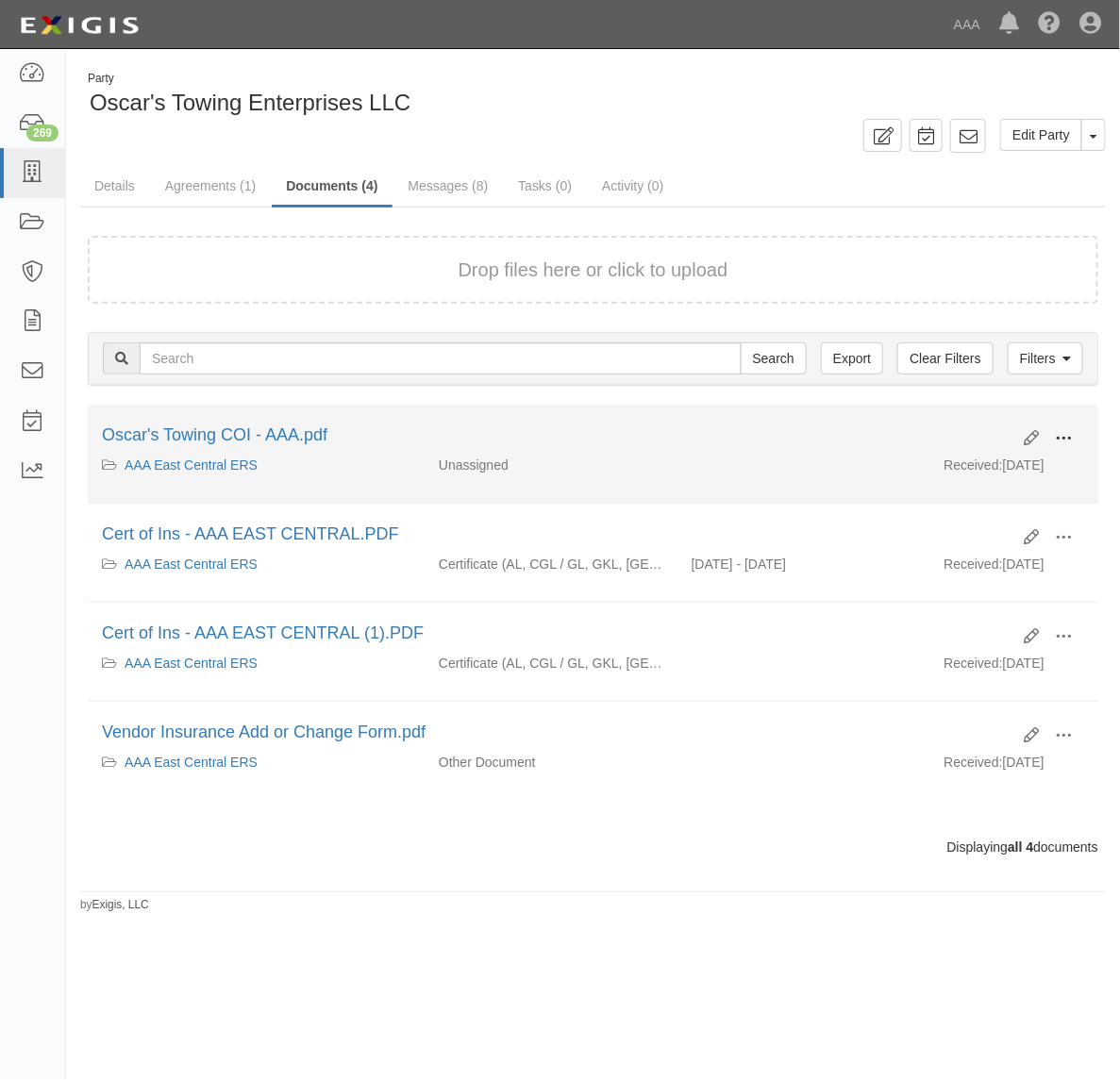
drag, startPoint x: 1066, startPoint y: 426, endPoint x: 1057, endPoint y: 434, distance: 12.0
click at [1064, 427] on button at bounding box center [1063, 439] width 42 height 32
click at [988, 465] on link "View" at bounding box center [972, 465] width 149 height 34
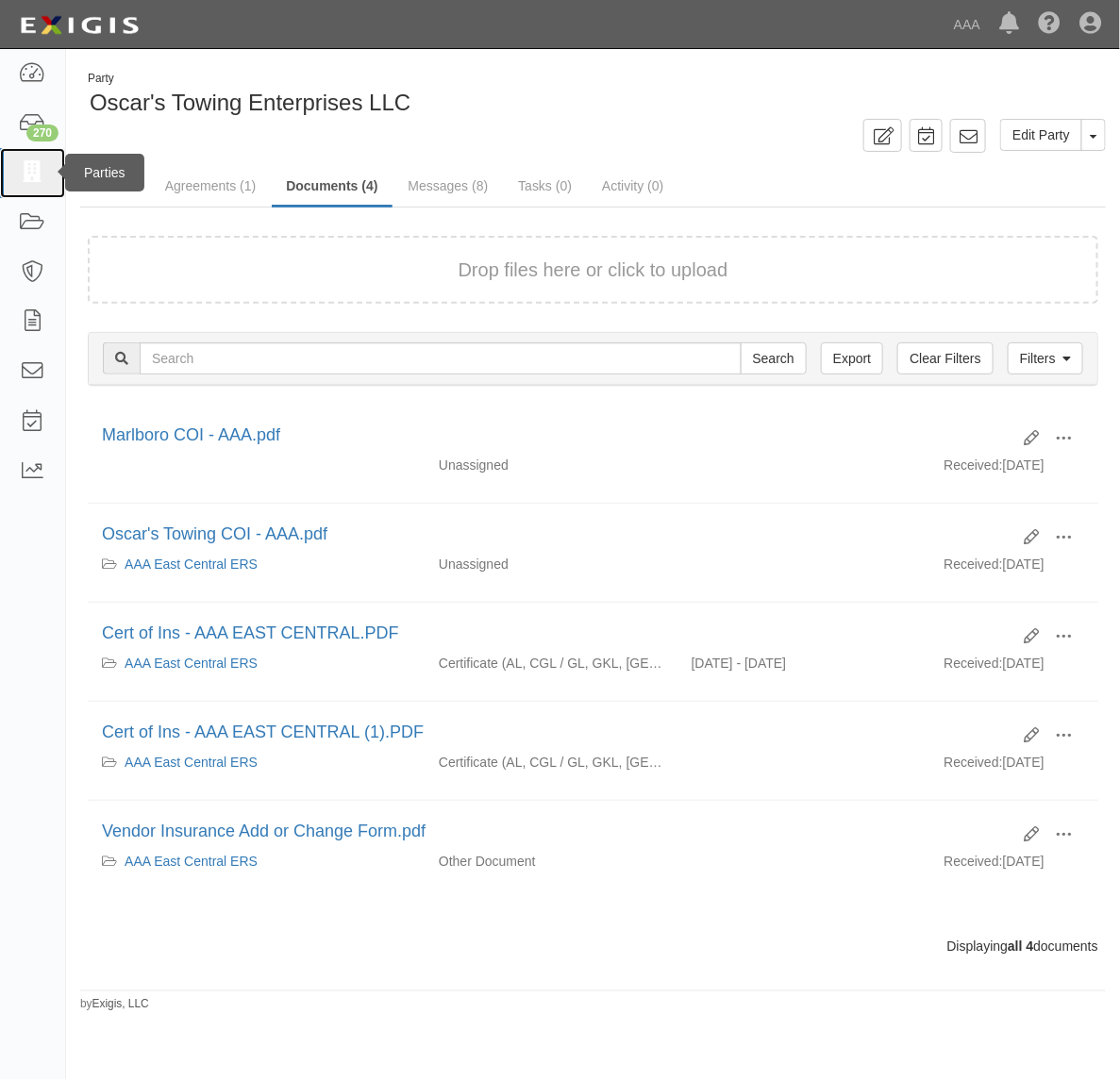
click at [35, 158] on link at bounding box center [32, 173] width 65 height 50
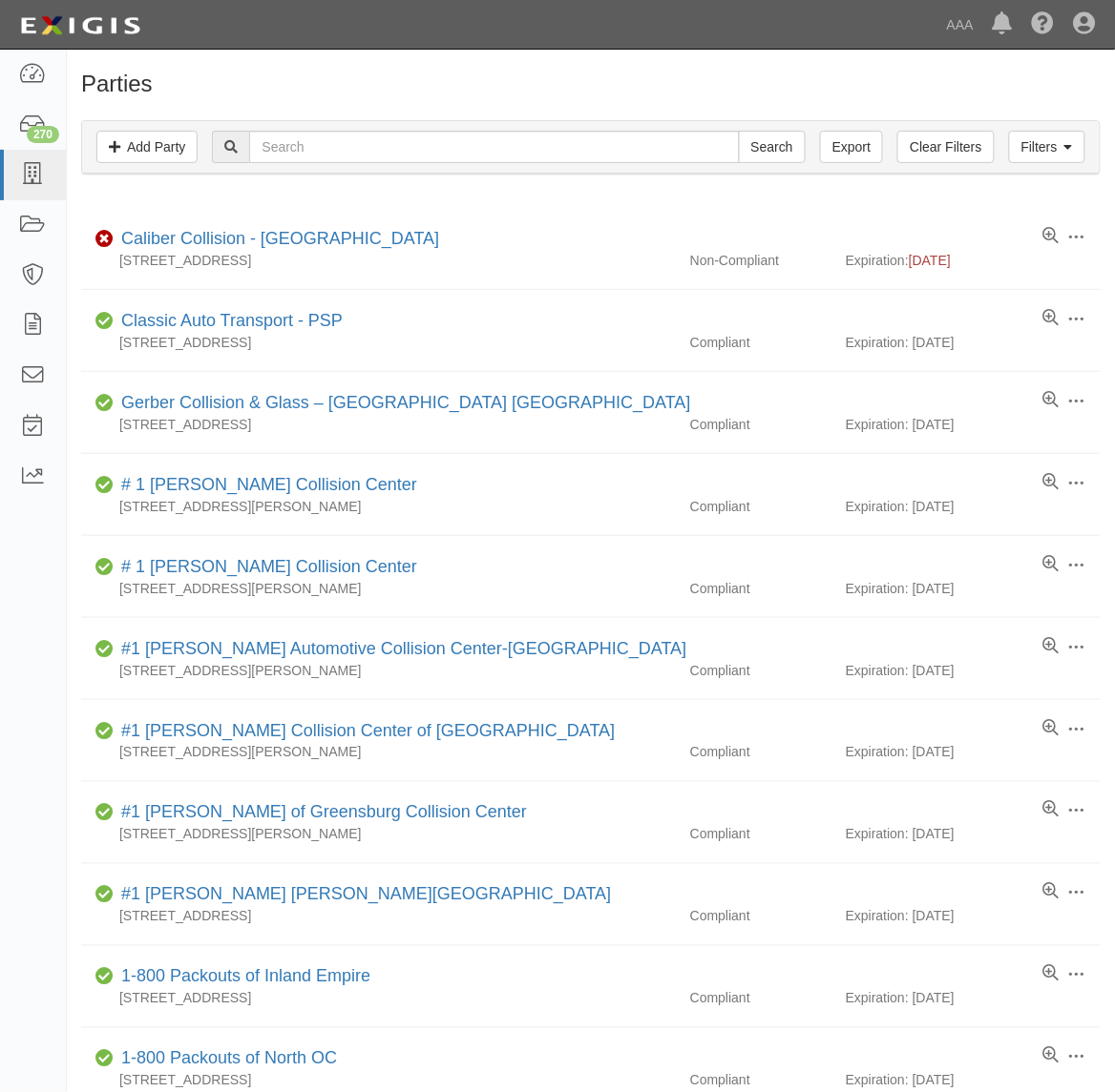
click at [344, 159] on input "text" at bounding box center [493, 146] width 489 height 33
type input "Marlboro"
click at [739, 130] on input "Search" at bounding box center [773, 146] width 67 height 33
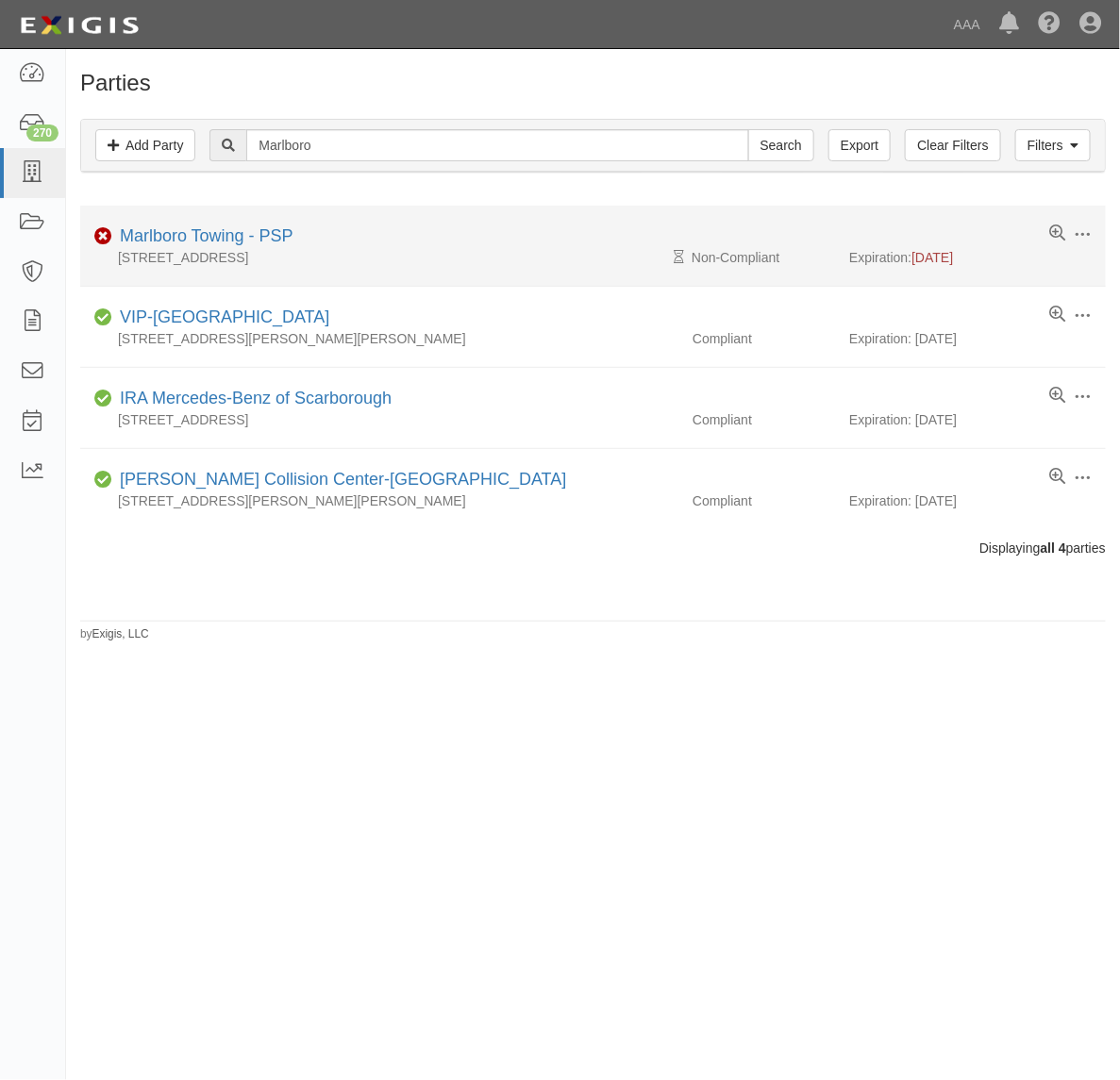
click at [234, 247] on div "Marlboro Towing - PSP" at bounding box center [203, 236] width 181 height 24
click at [237, 241] on link "Marlboro Towing - PSP" at bounding box center [207, 235] width 174 height 19
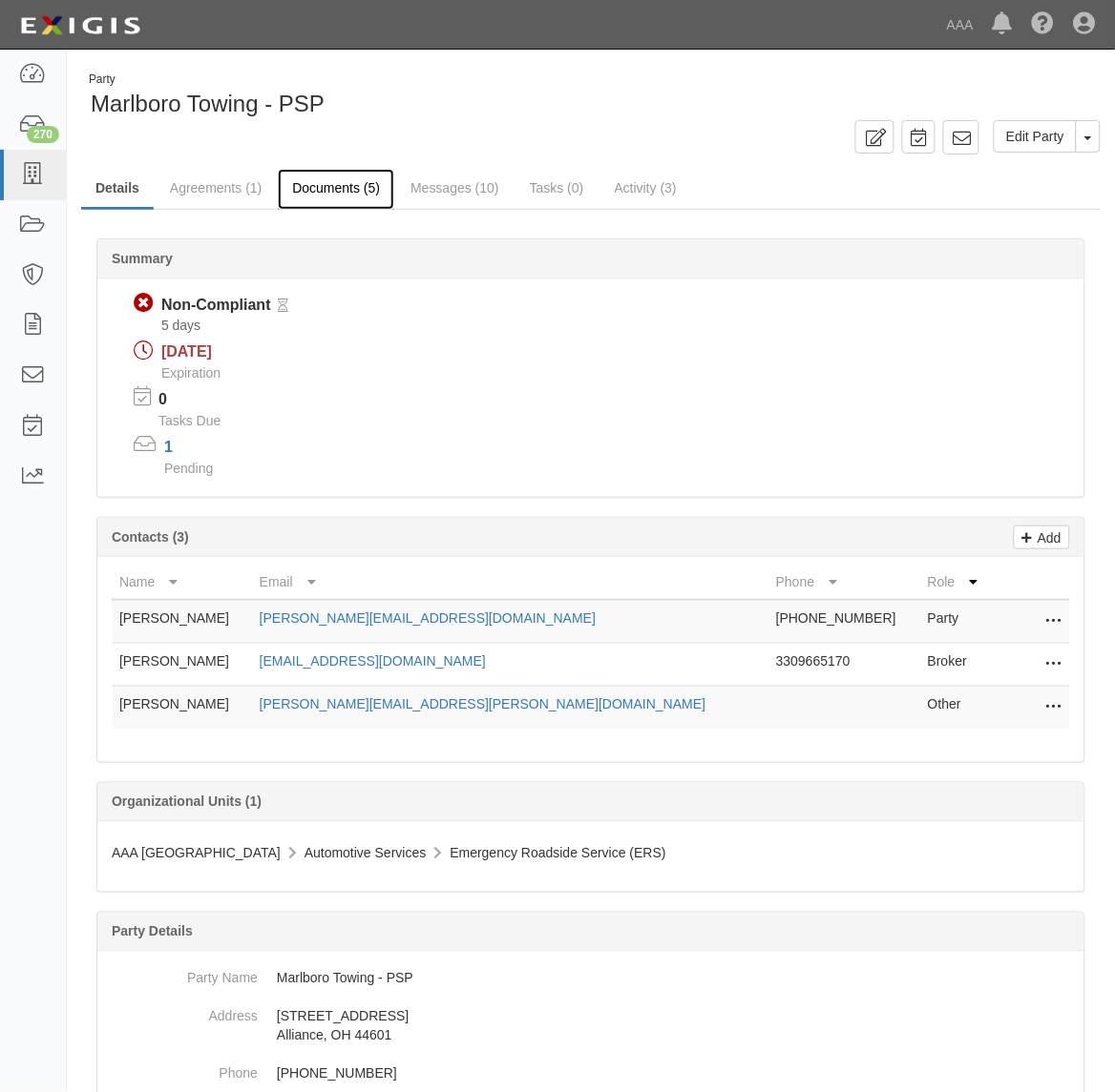
click at [321, 196] on link "Documents (5)" at bounding box center [335, 189] width 116 height 41
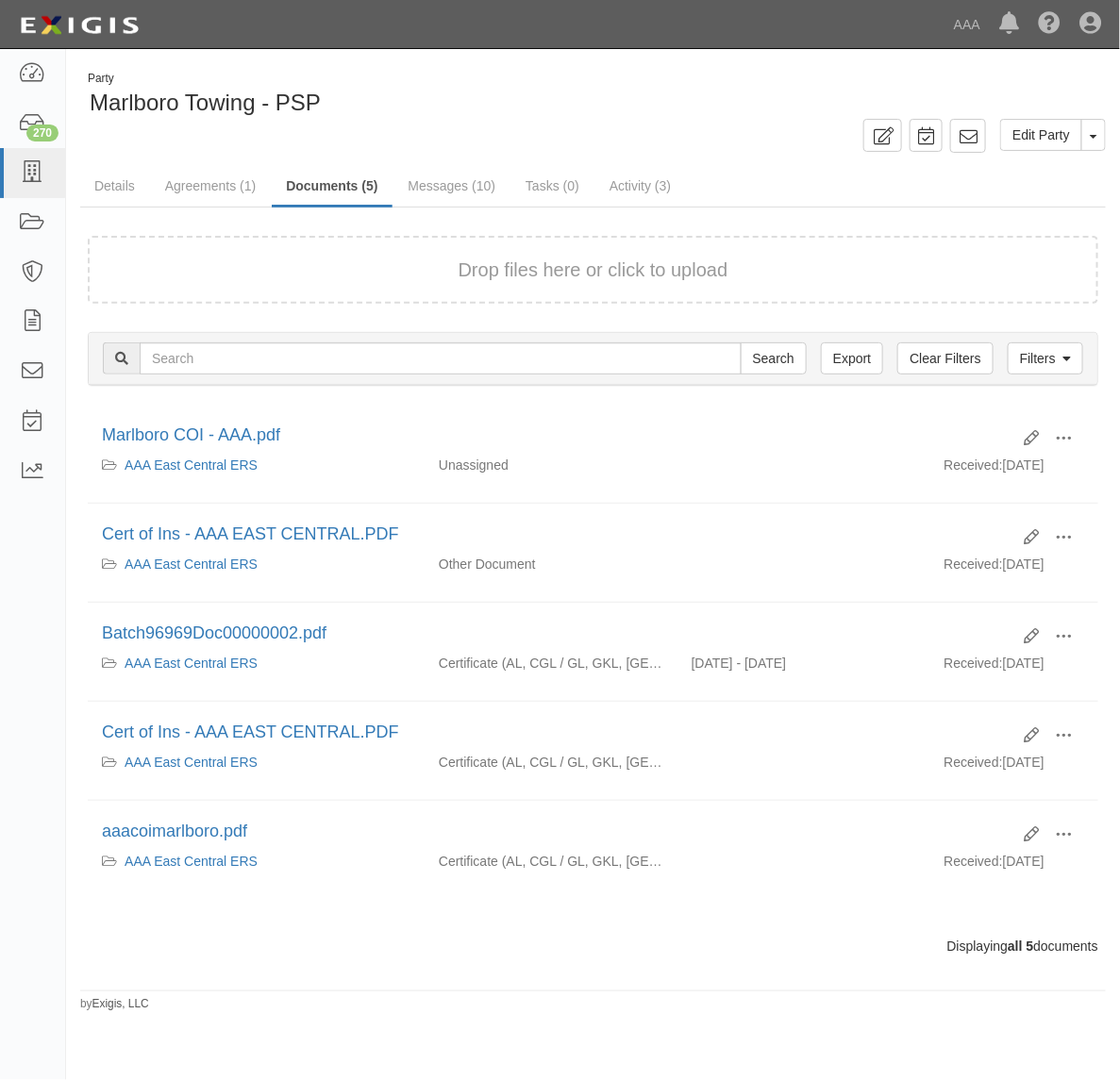
drag, startPoint x: 0, startPoint y: 0, endPoint x: 737, endPoint y: 165, distance: 755.2
click at [668, 104] on div "Party Marlboro Towing - PSP" at bounding box center [592, 95] width 1025 height 48
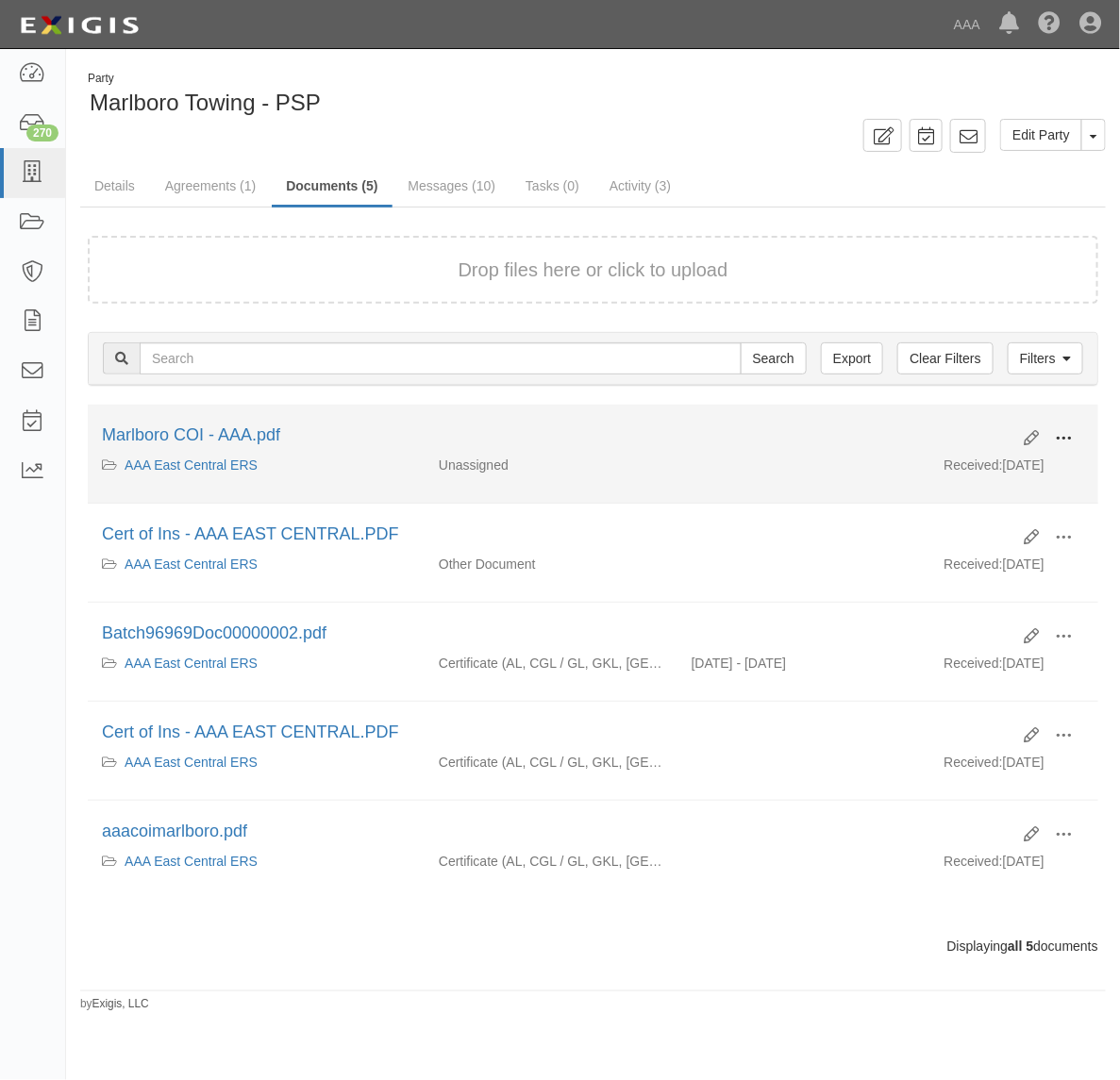
click at [1058, 435] on span at bounding box center [1062, 438] width 17 height 17
click at [992, 464] on link "View" at bounding box center [972, 465] width 149 height 34
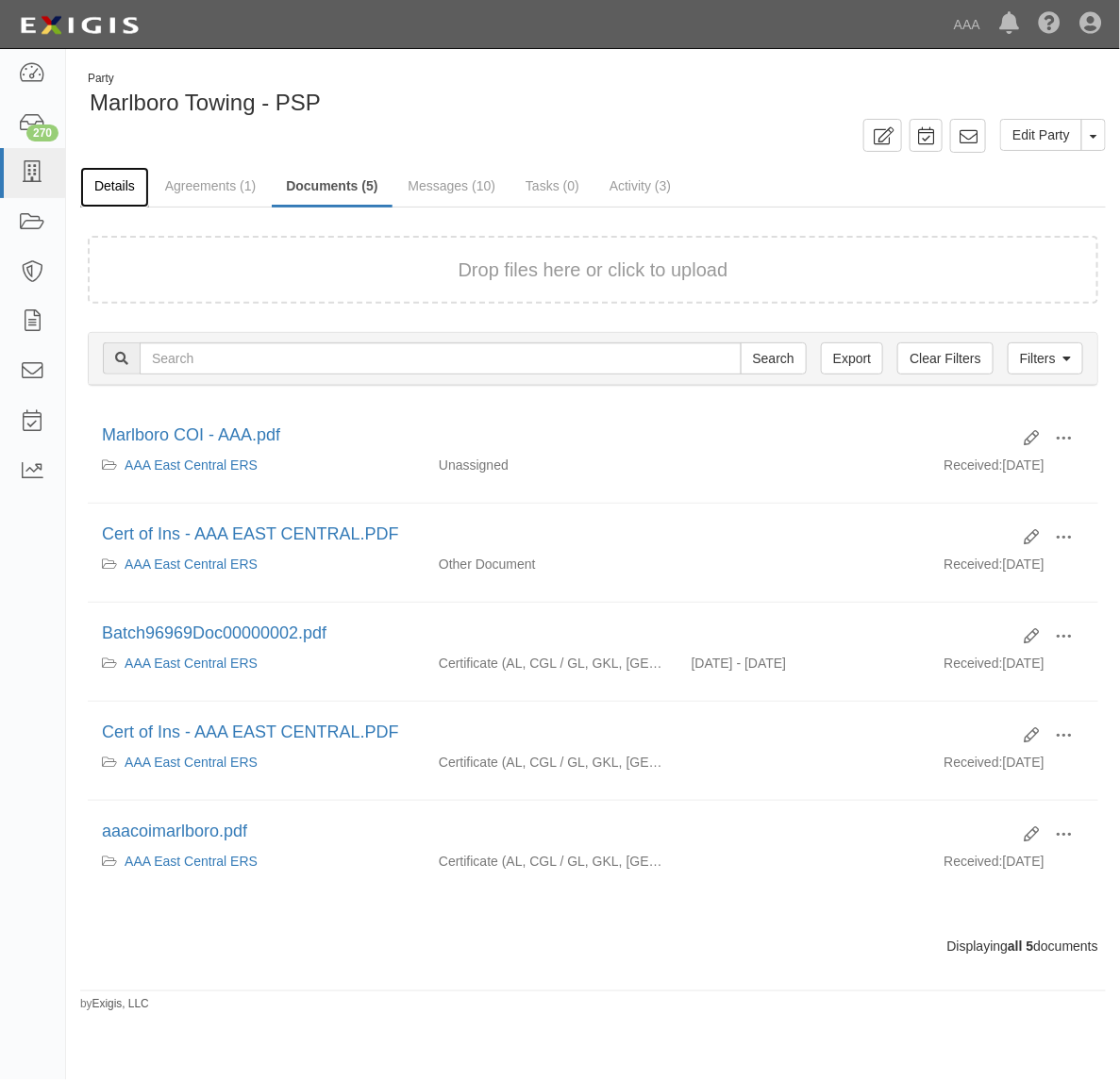
click at [103, 193] on link "Details" at bounding box center [114, 187] width 69 height 41
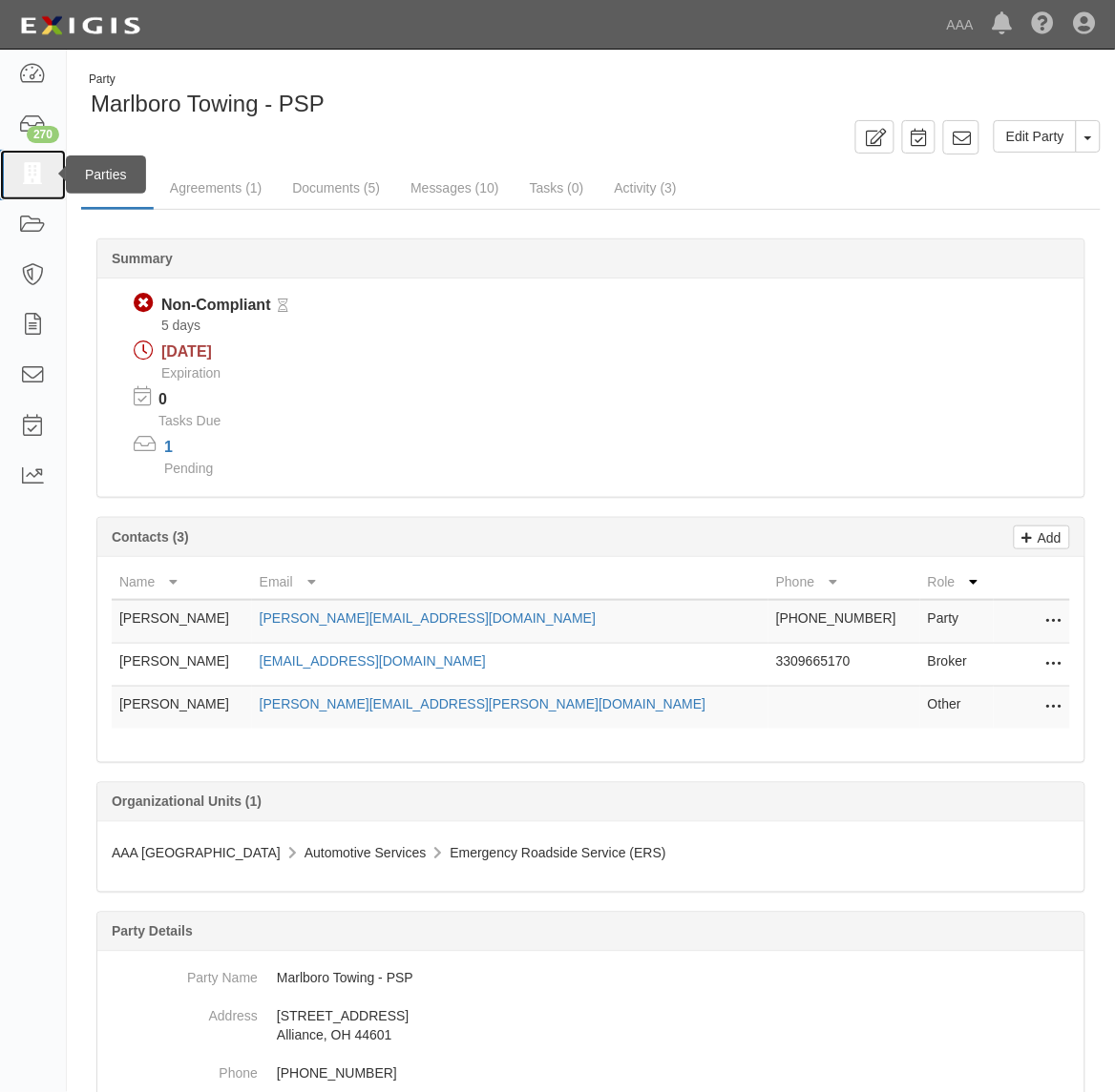
click at [22, 187] on link at bounding box center [33, 175] width 66 height 50
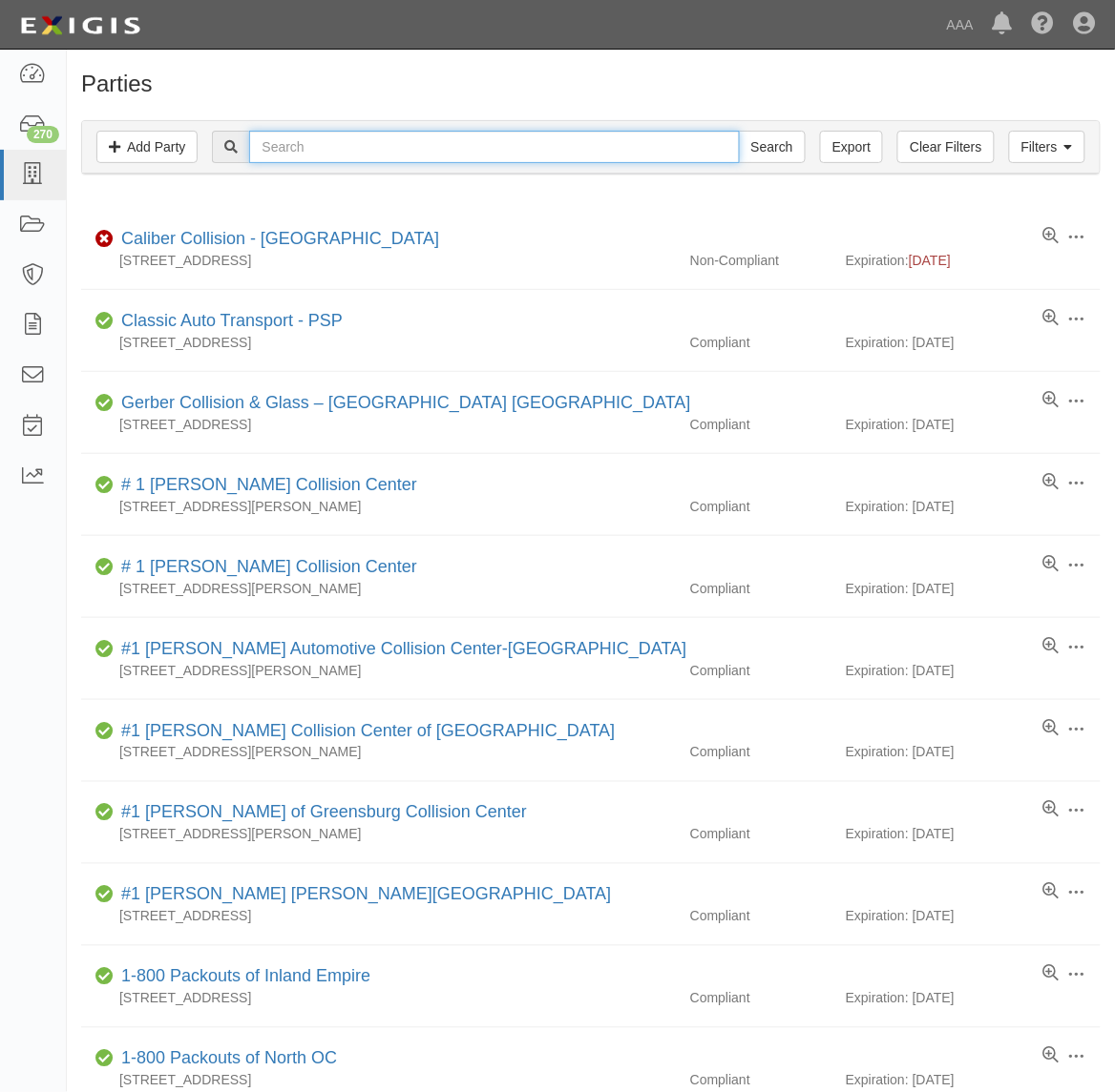
click at [308, 130] on input "text" at bounding box center [493, 146] width 489 height 33
type input "510894"
click at [739, 130] on input "Search" at bounding box center [773, 146] width 67 height 33
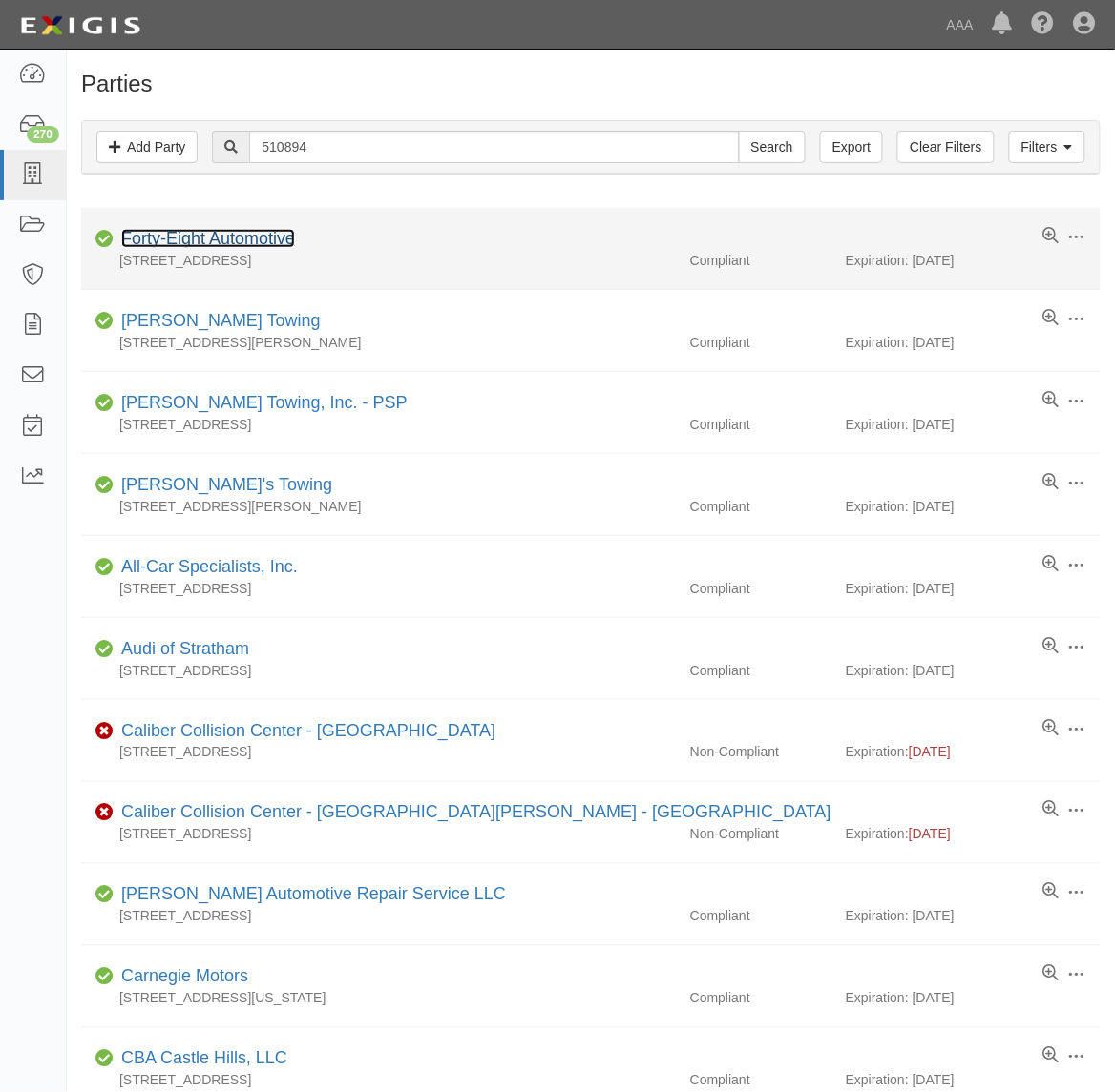
click at [241, 237] on link "Forty-Eight Automotive" at bounding box center [208, 238] width 174 height 19
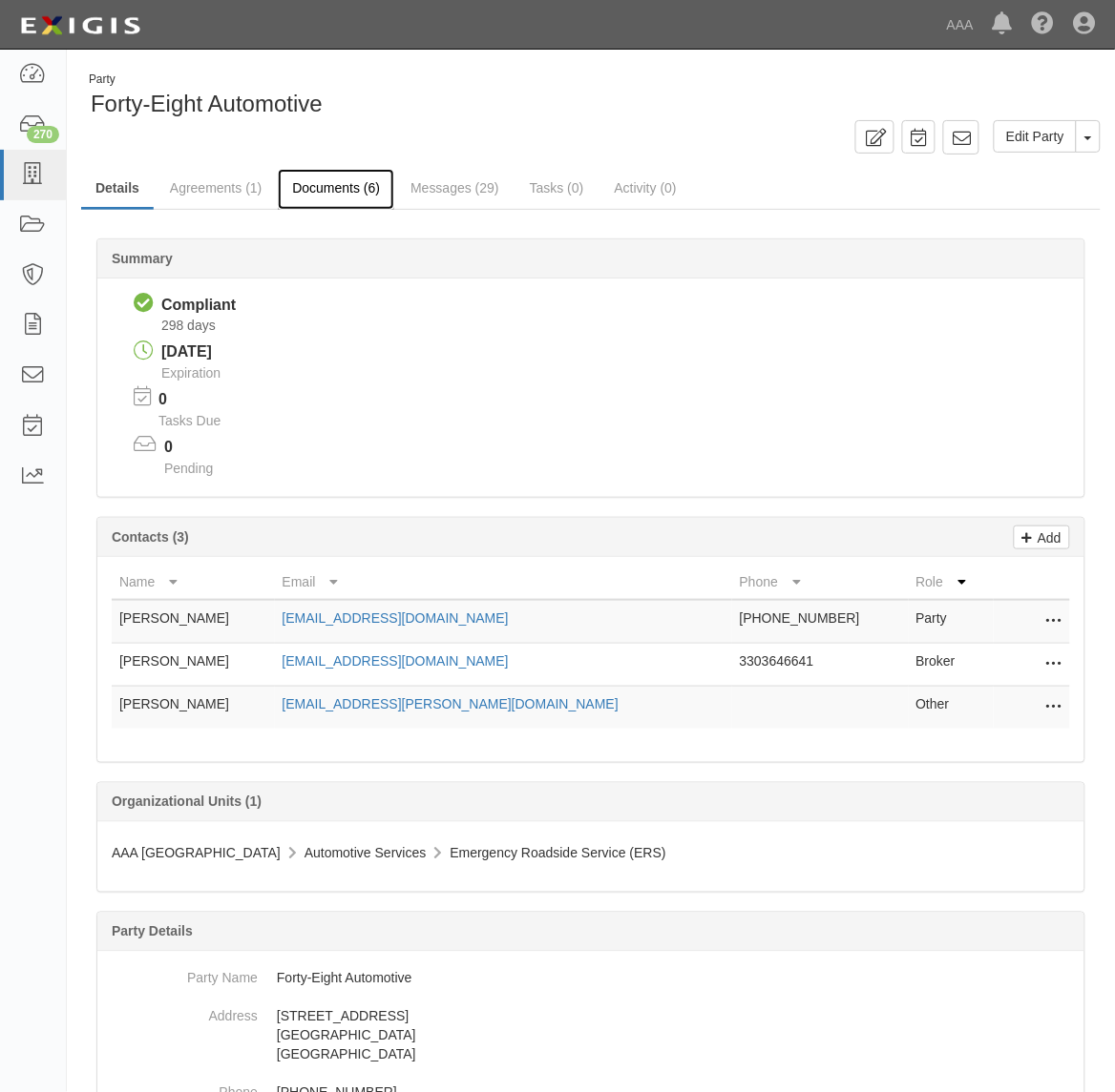
click at [368, 188] on link "Documents (6)" at bounding box center [335, 189] width 116 height 41
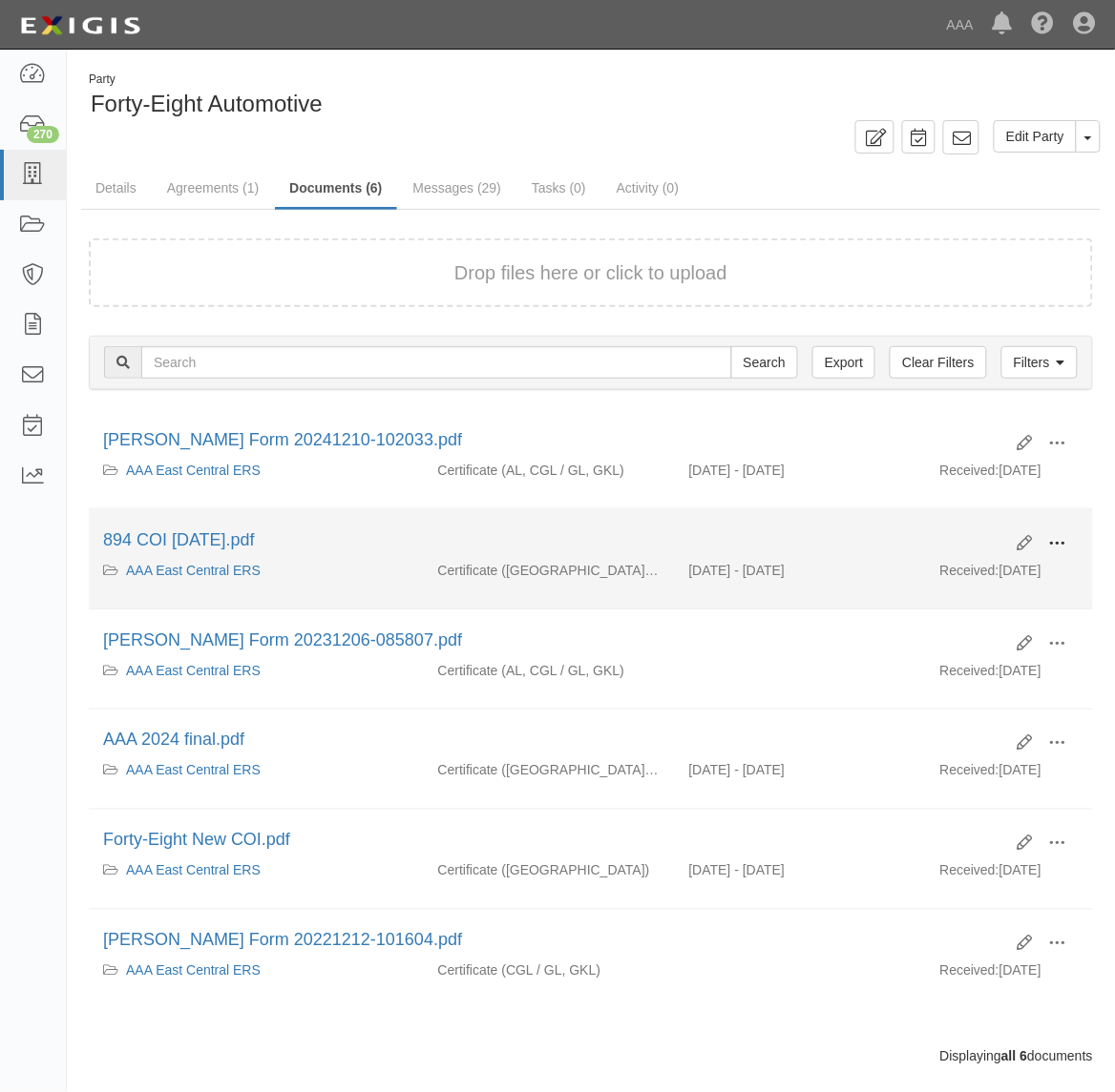
drag, startPoint x: 1061, startPoint y: 546, endPoint x: 1031, endPoint y: 550, distance: 30.3
click at [1061, 546] on span at bounding box center [1057, 544] width 17 height 17
click at [980, 566] on link "View" at bounding box center [964, 571] width 151 height 35
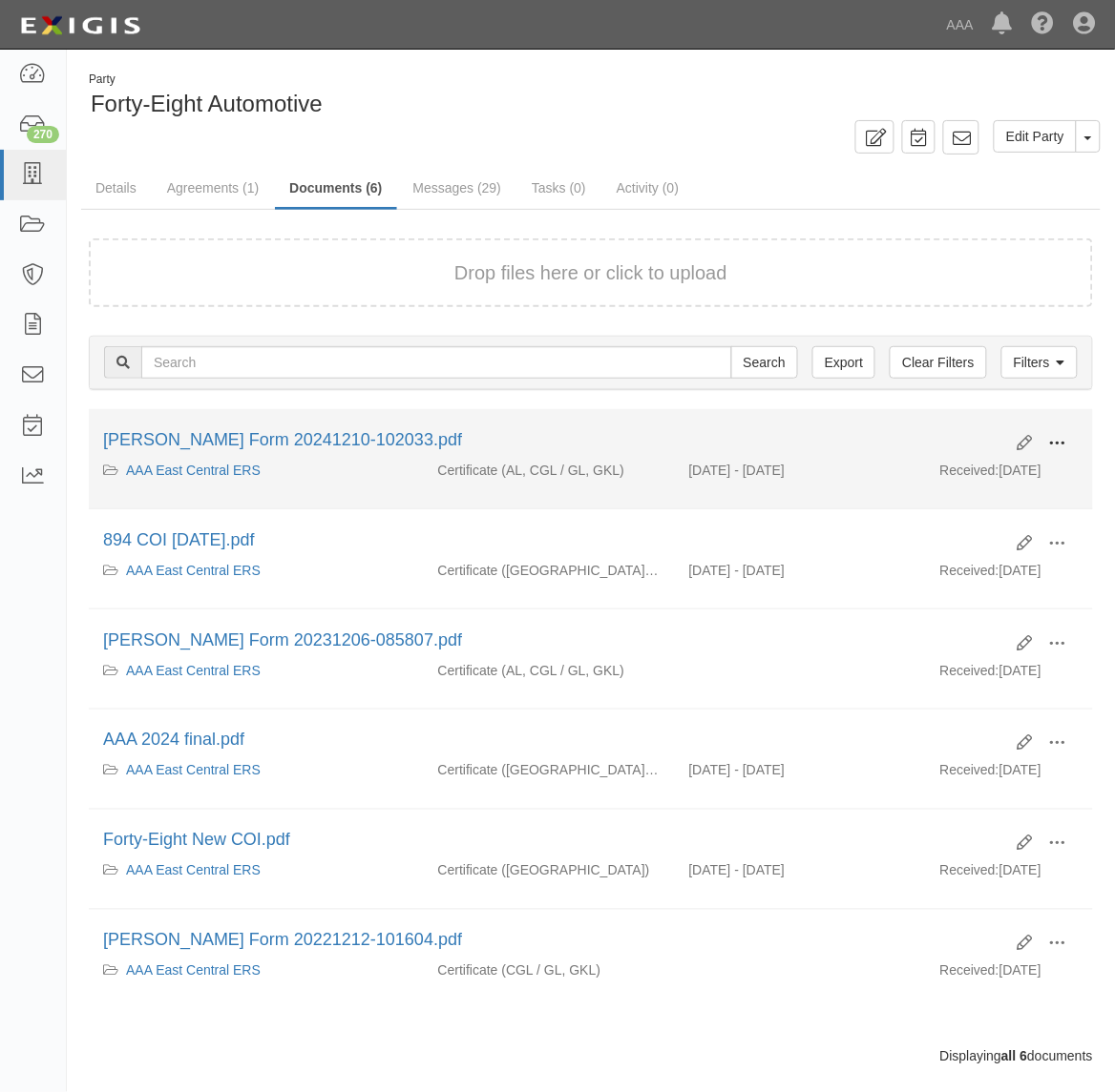
click at [1060, 435] on span at bounding box center [1057, 443] width 17 height 17
click at [1003, 464] on link "View" at bounding box center [964, 471] width 151 height 35
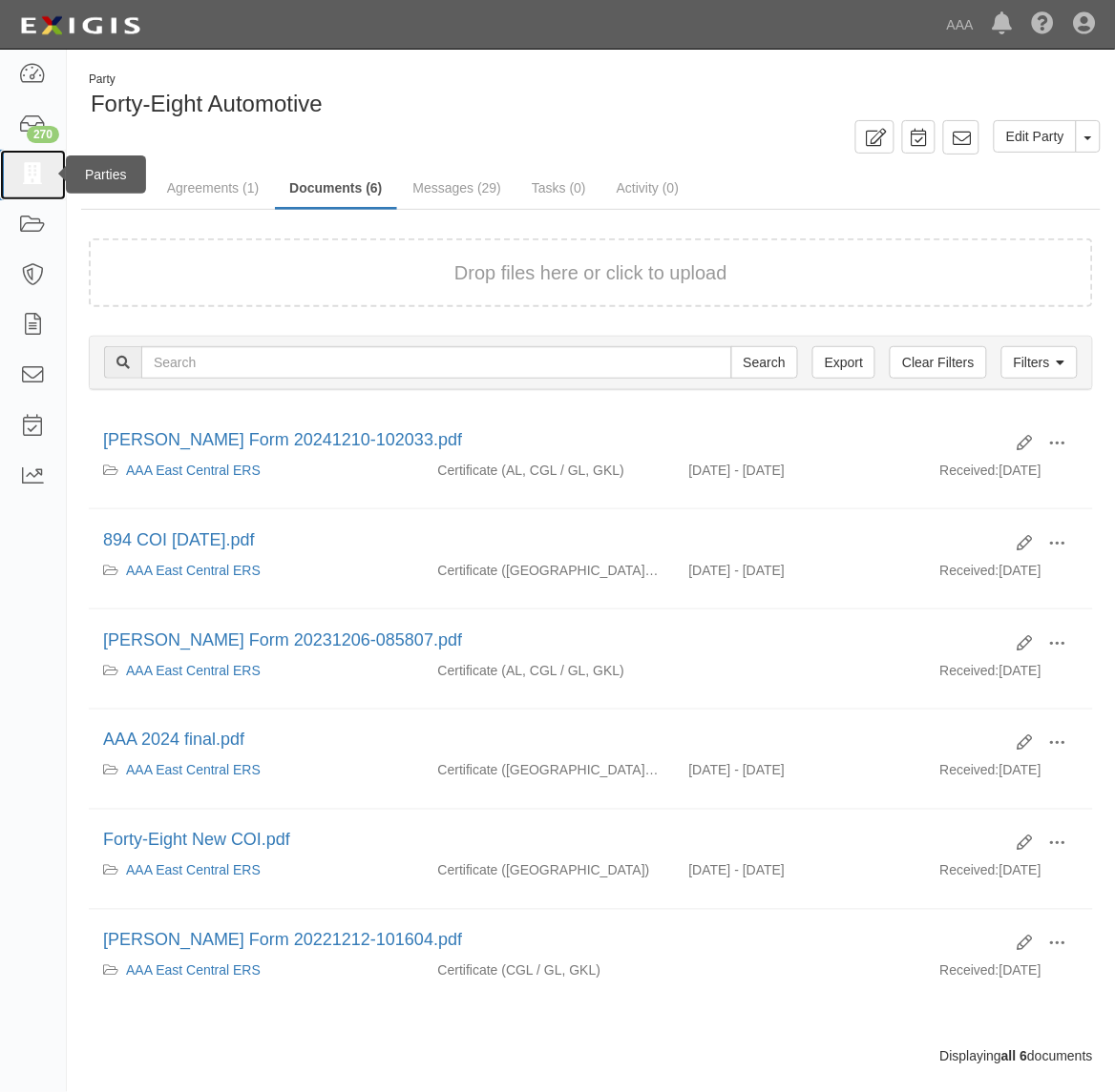
click at [20, 187] on link at bounding box center [33, 175] width 66 height 50
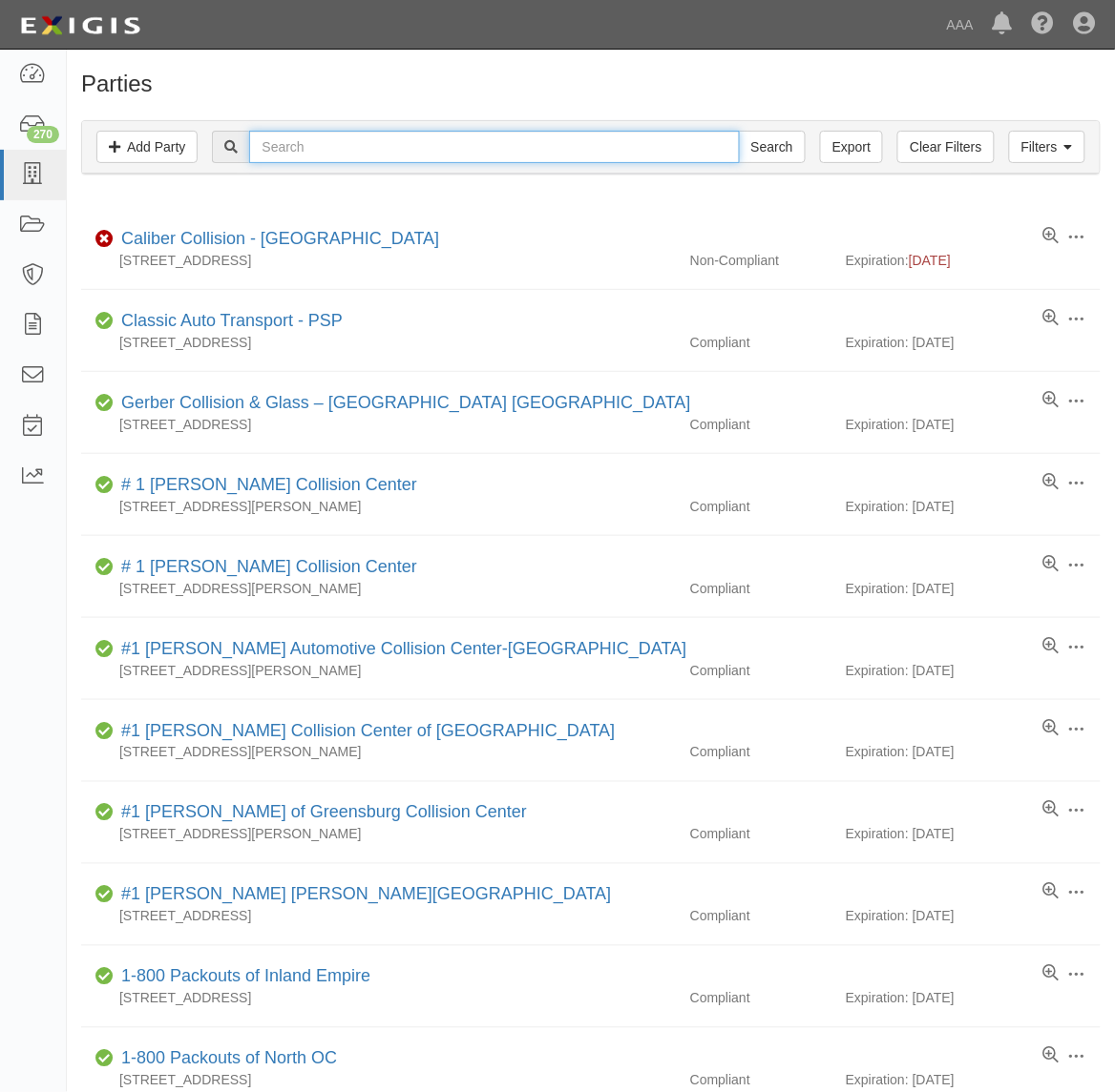
click at [396, 153] on input "text" at bounding box center [493, 146] width 489 height 33
type input "267708"
click at [739, 130] on input "Search" at bounding box center [773, 146] width 67 height 33
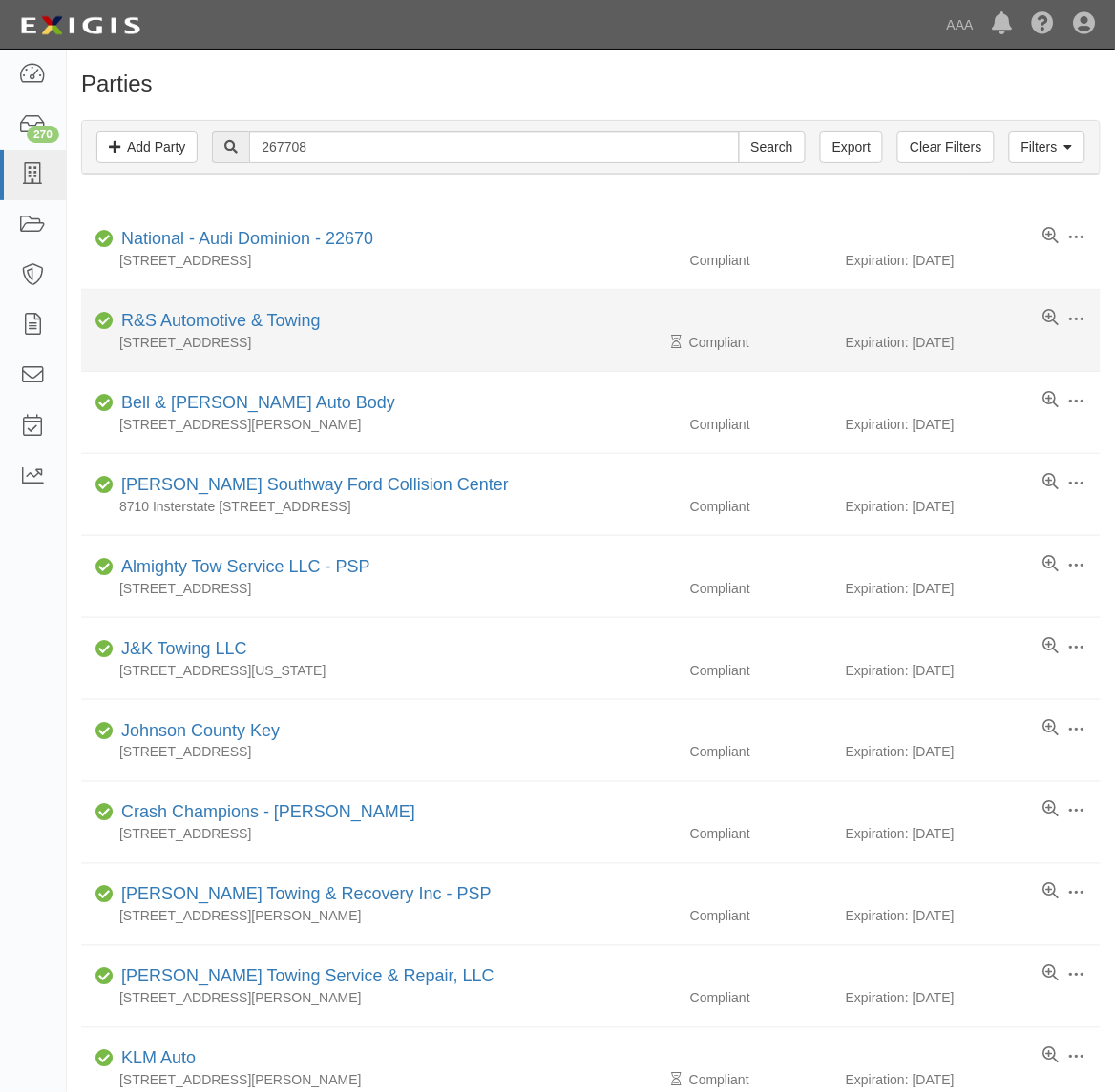
click at [224, 332] on div "R&S Automotive & Towing" at bounding box center [217, 321] width 207 height 25
click at [227, 331] on li "Edit Log activity Add task Send message Archive Compliant R&S Automotive & Towi…" at bounding box center [590, 330] width 1019 height 82
click at [227, 325] on link "R&S Automotive & Towing" at bounding box center [221, 320] width 199 height 19
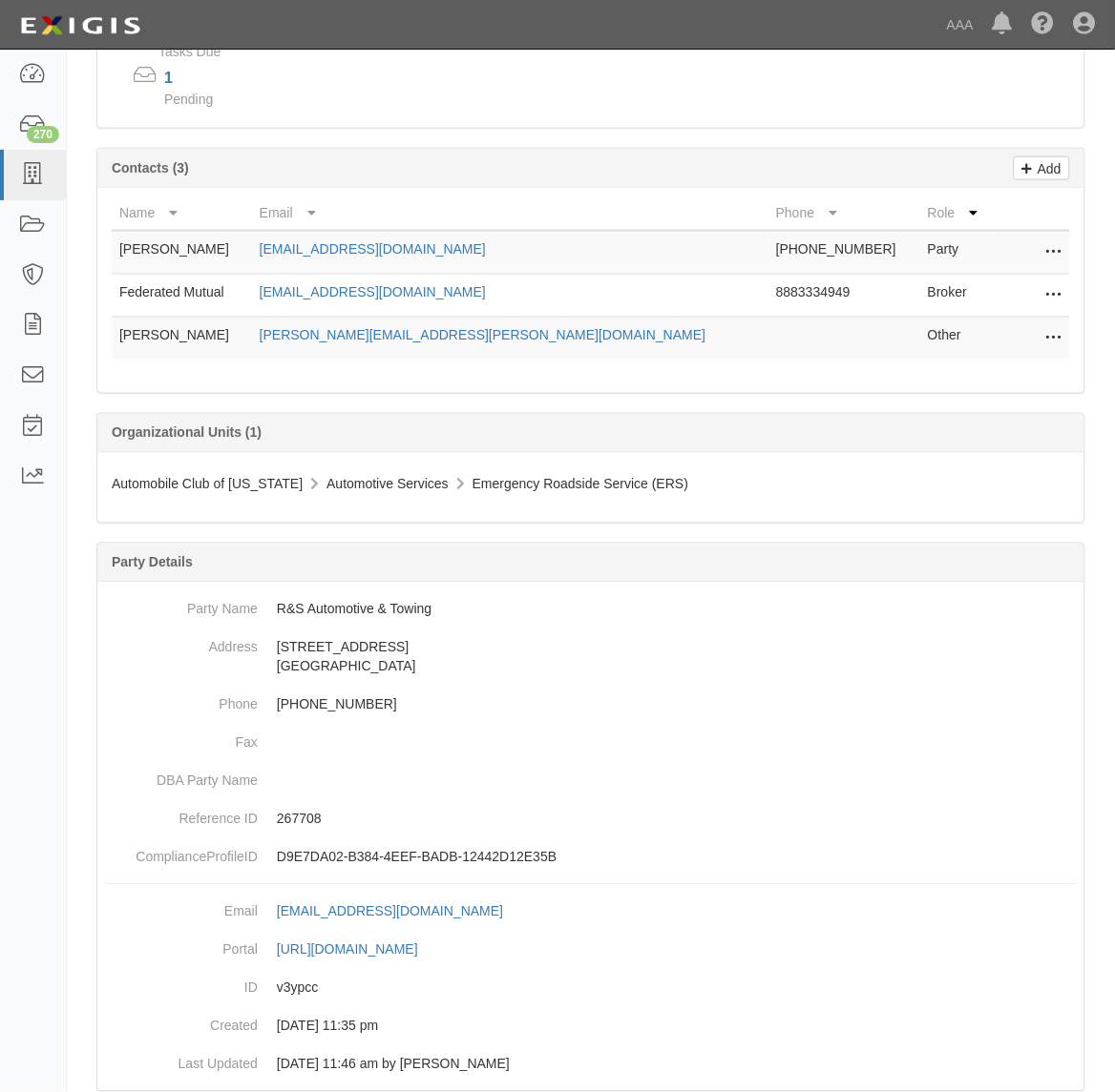
scroll to position [421, 0]
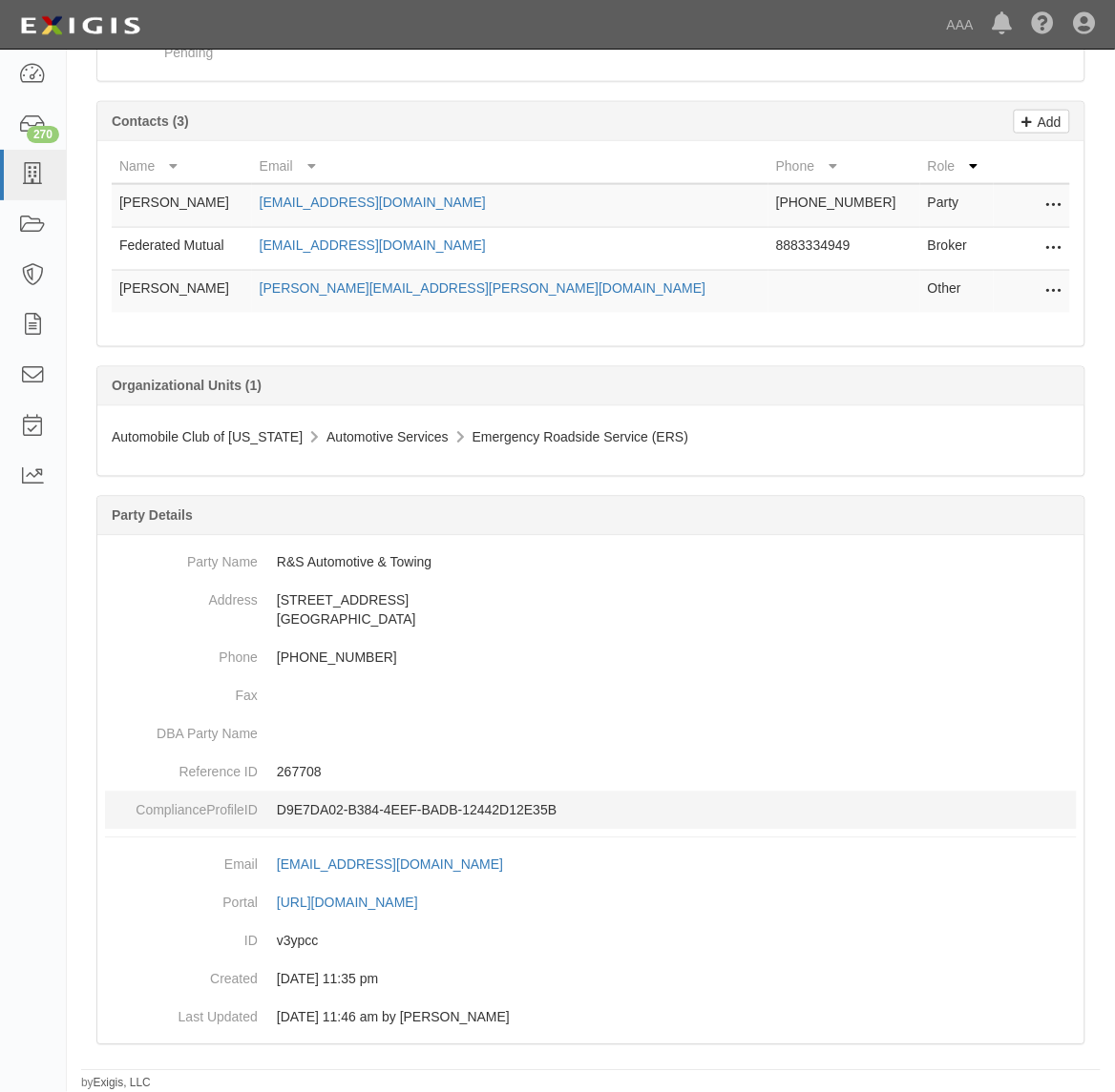
drag, startPoint x: 527, startPoint y: 839, endPoint x: 515, endPoint y: 804, distance: 37.0
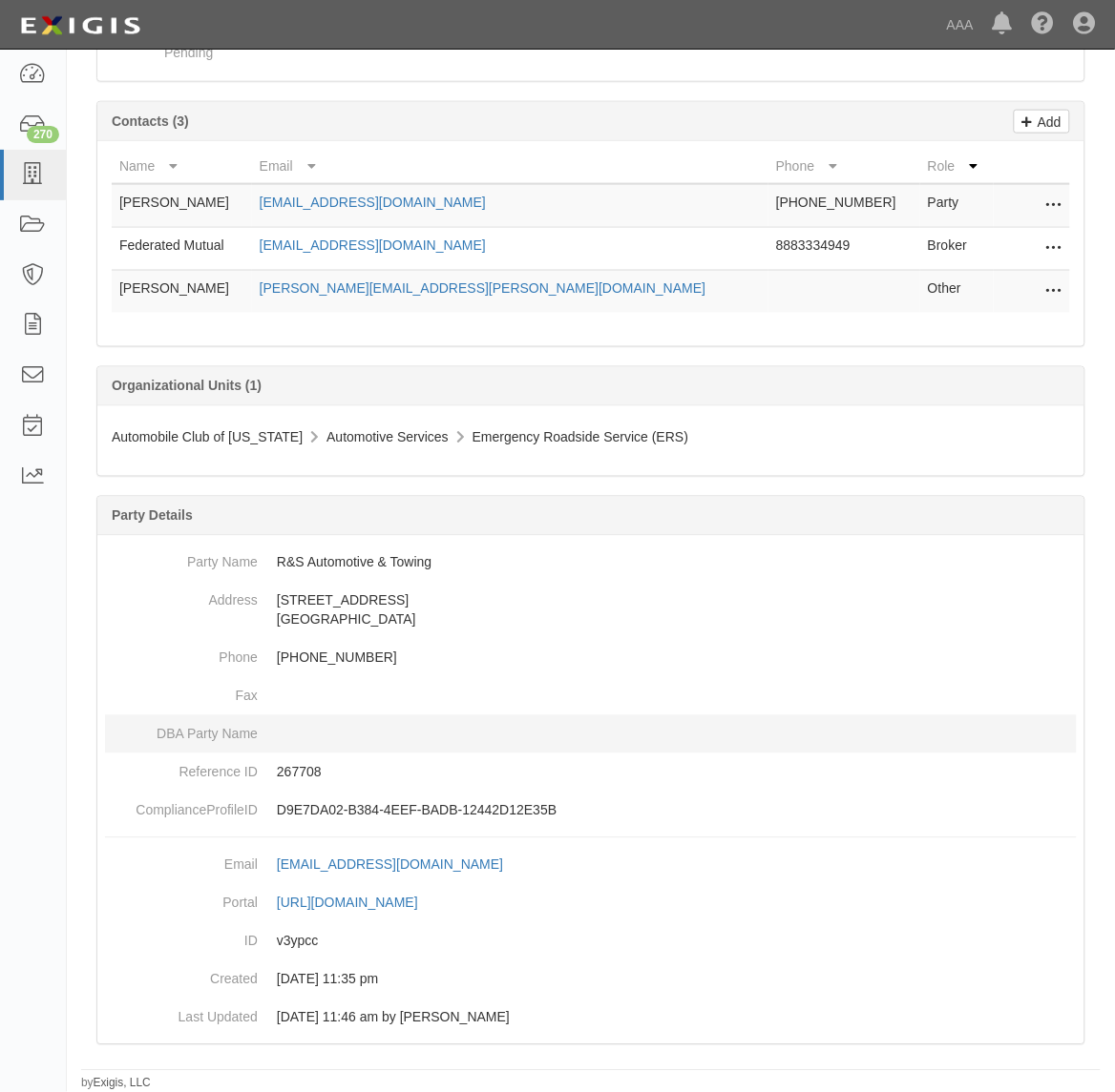
drag, startPoint x: 515, startPoint y: 804, endPoint x: 390, endPoint y: 742, distance: 139.5
click at [390, 742] on dd at bounding box center [590, 734] width 972 height 38
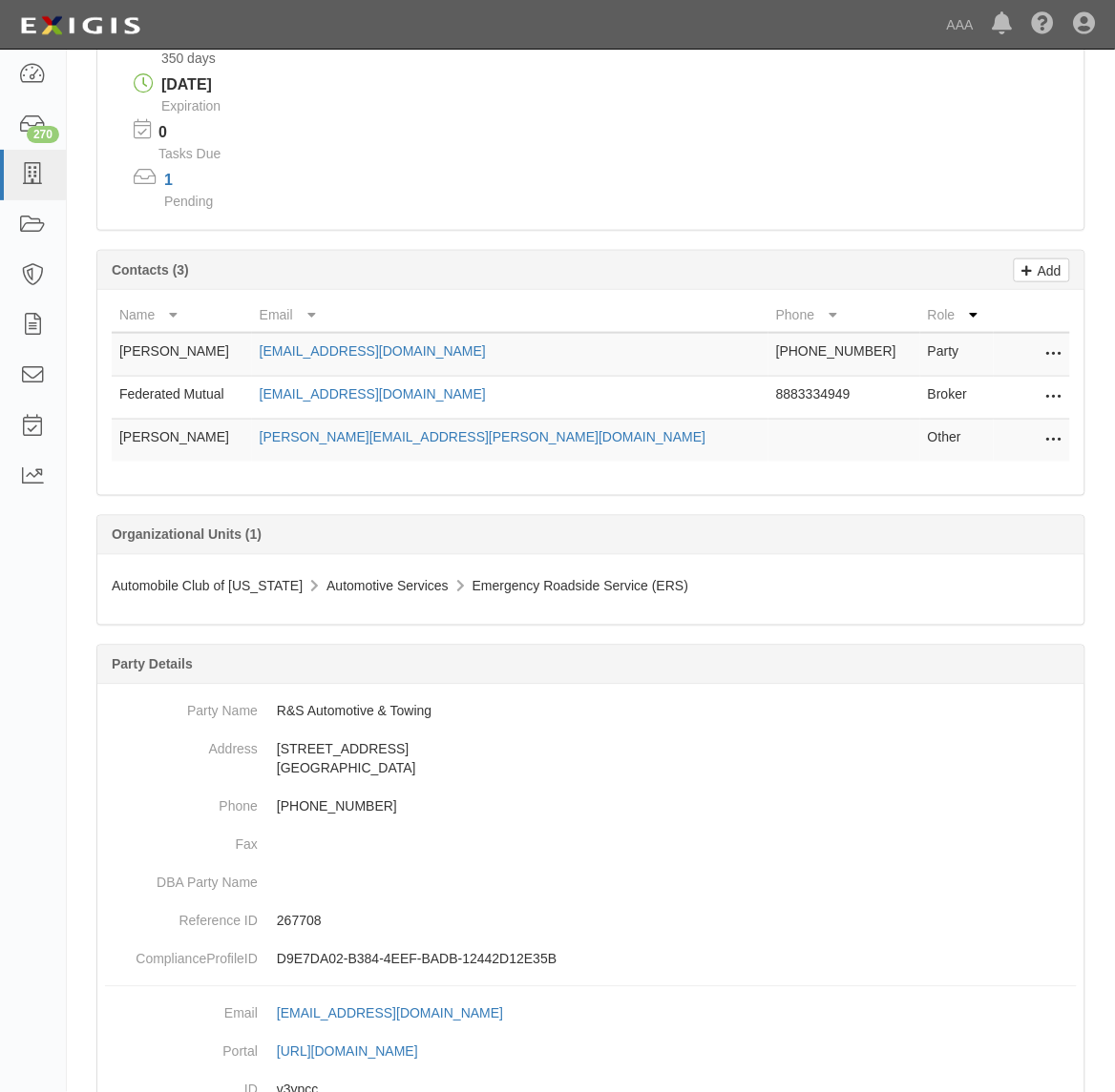
scroll to position [0, 0]
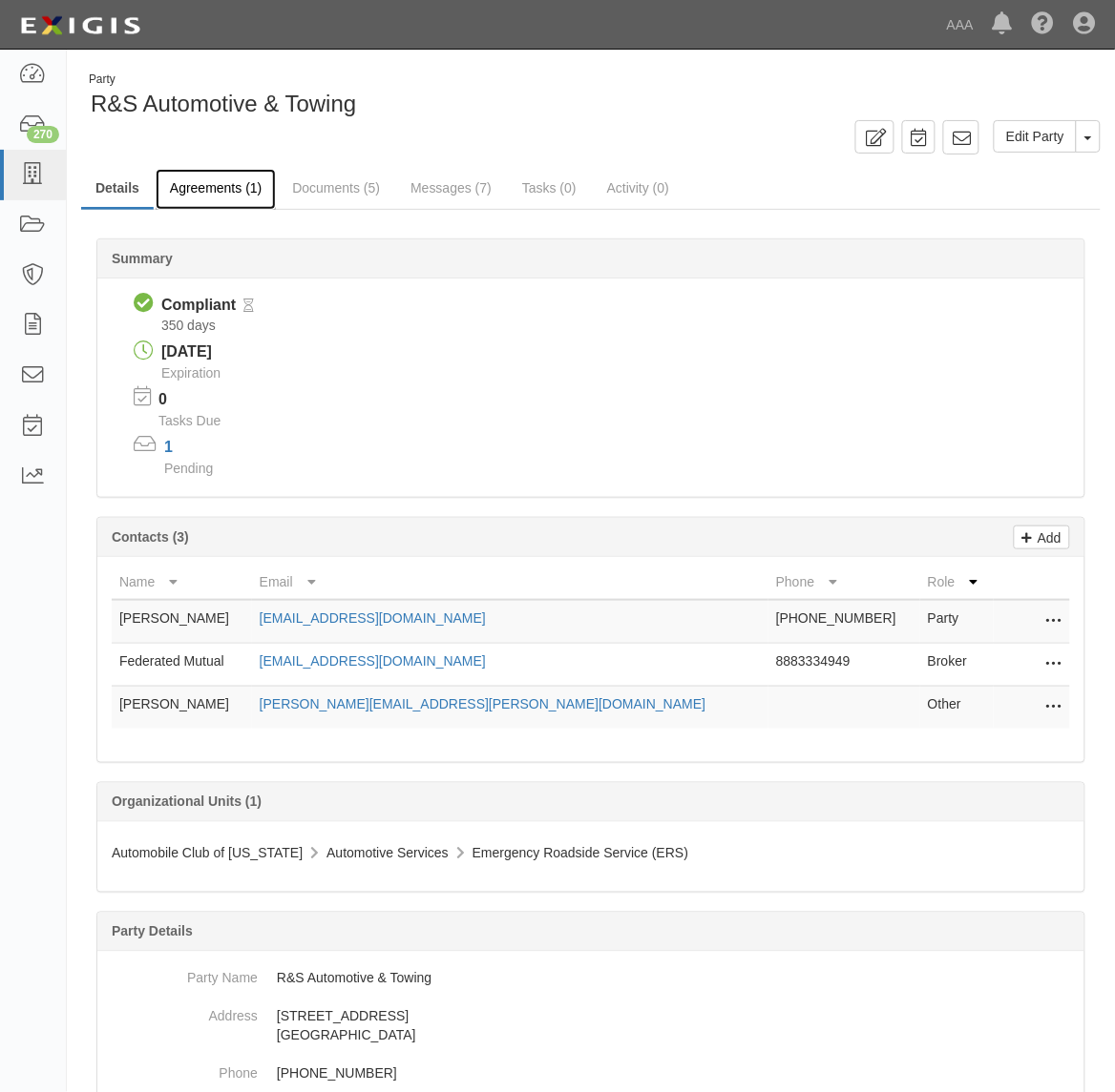
click at [222, 186] on link "Agreements (1)" at bounding box center [216, 189] width 120 height 41
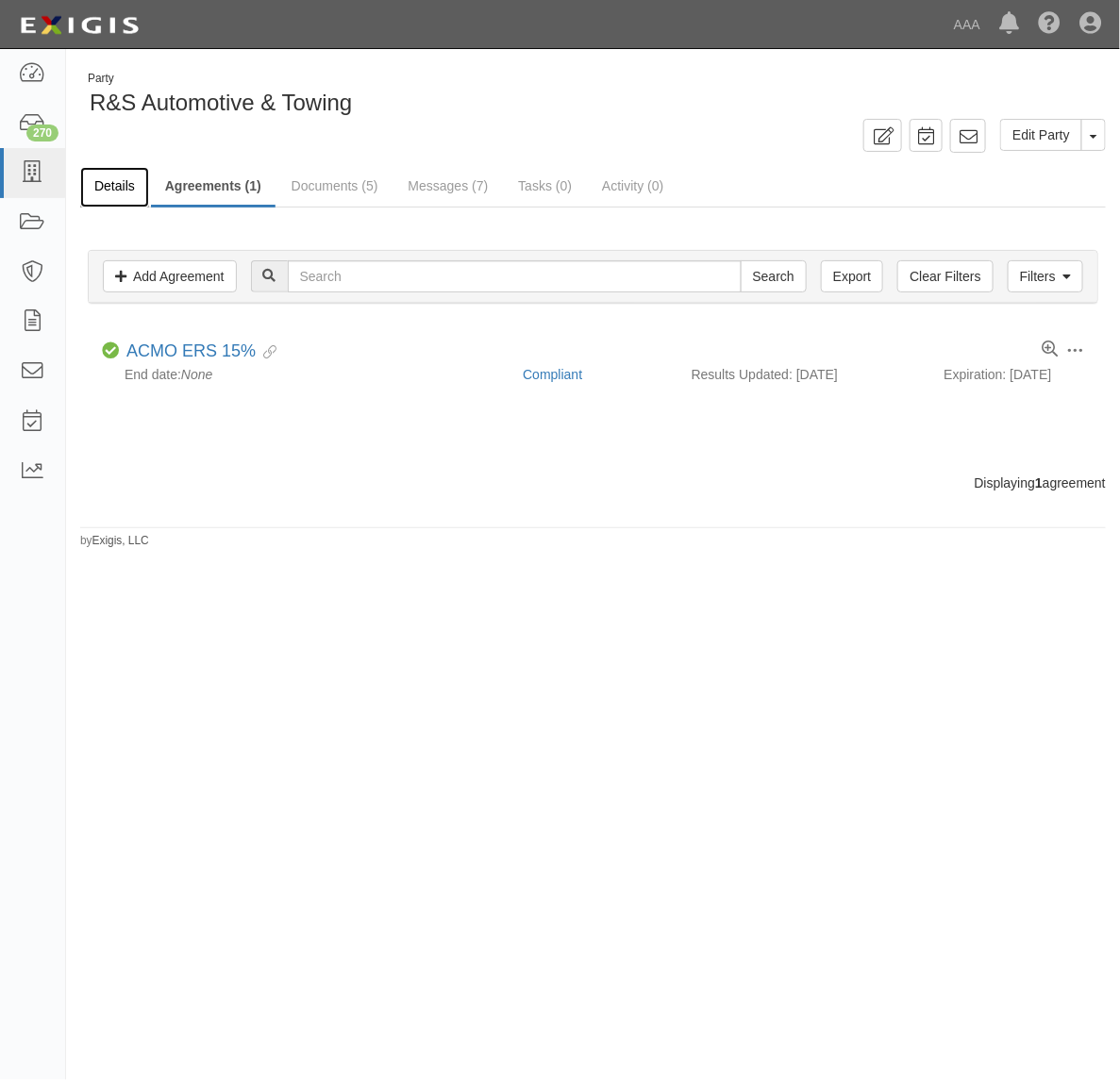
click at [115, 193] on link "Details" at bounding box center [114, 187] width 69 height 41
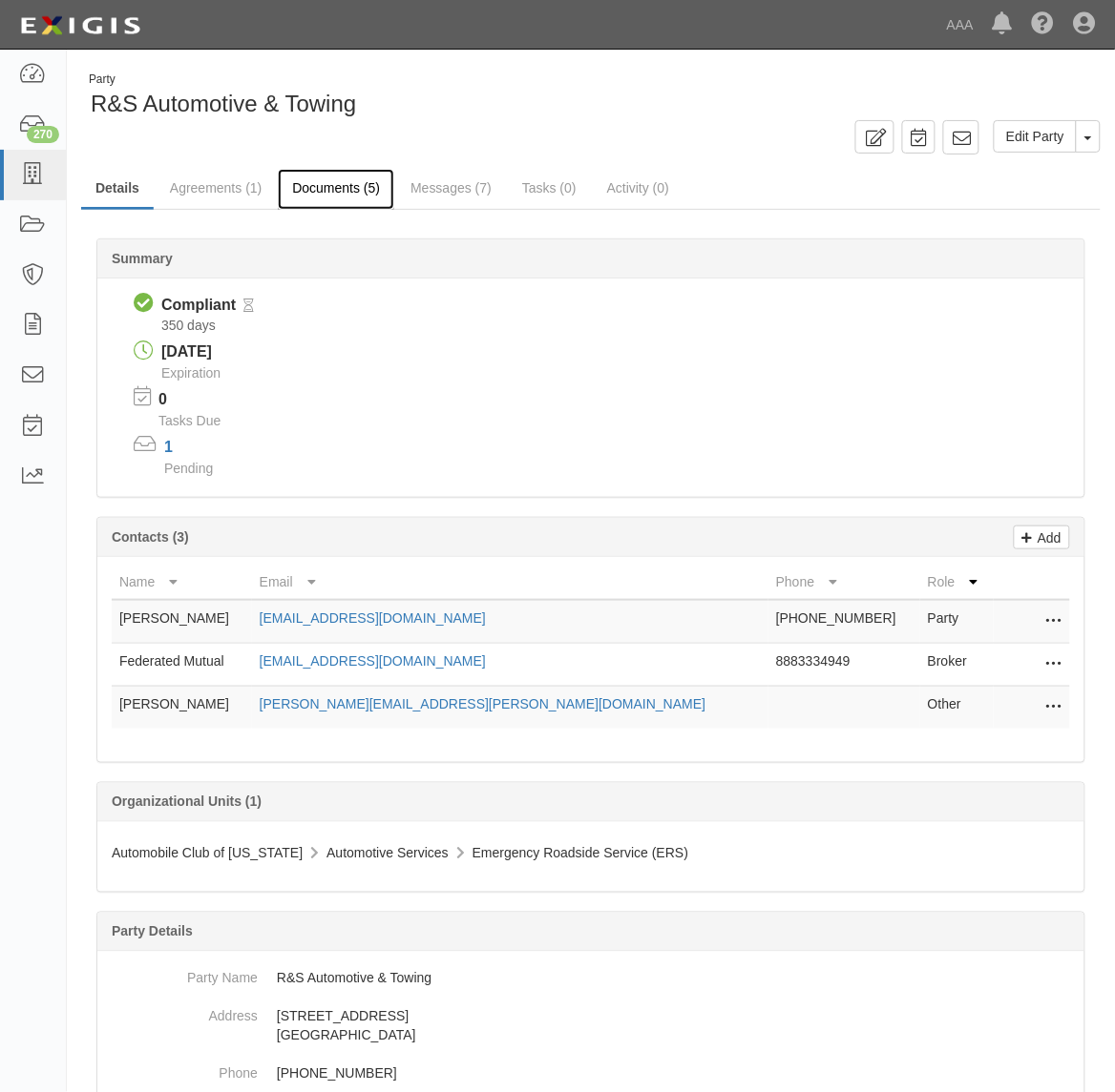
click at [326, 186] on link "Documents (5)" at bounding box center [335, 189] width 116 height 41
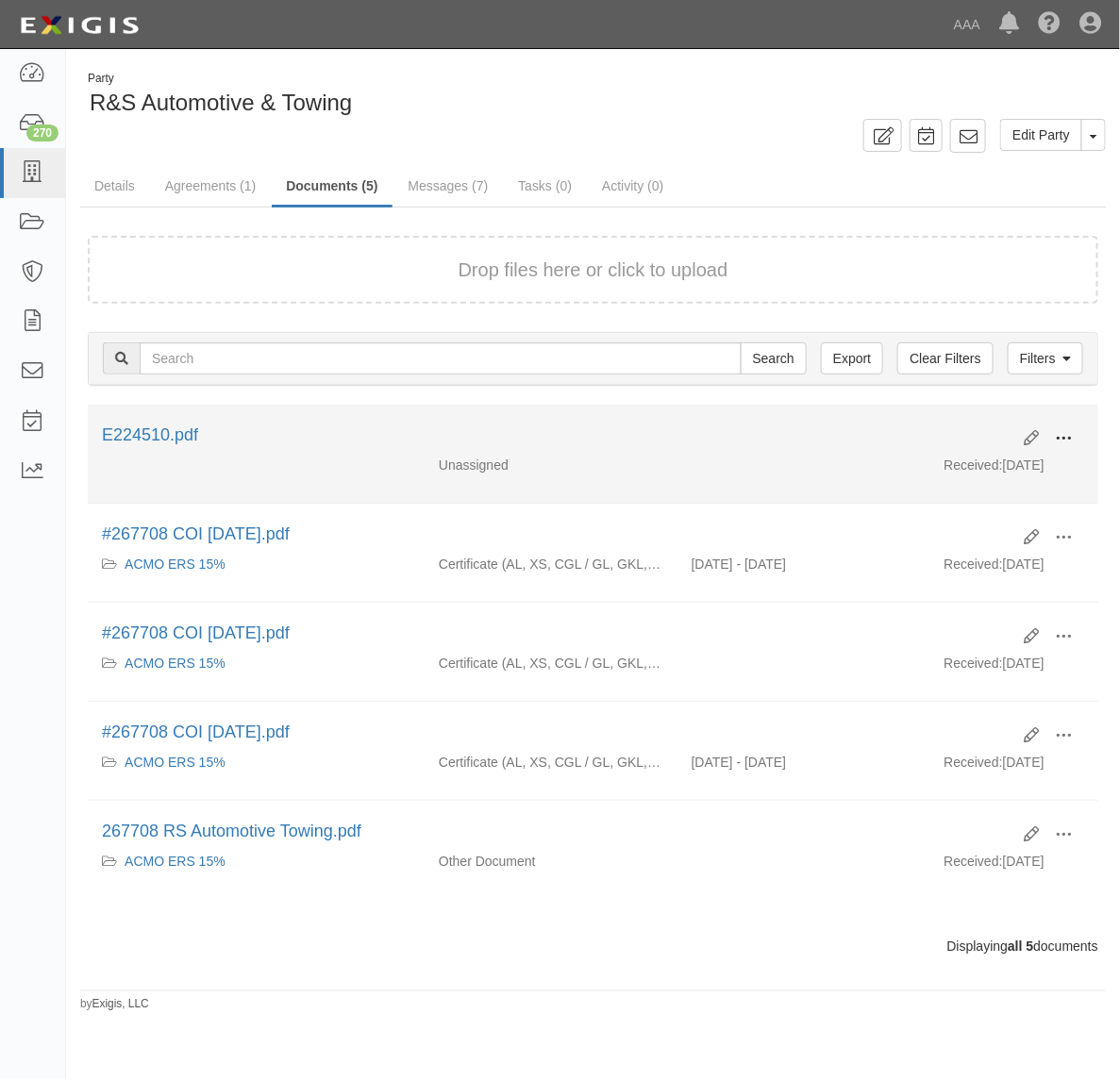
click at [1066, 426] on button at bounding box center [1063, 439] width 42 height 32
click at [991, 469] on link "View" at bounding box center [972, 465] width 149 height 34
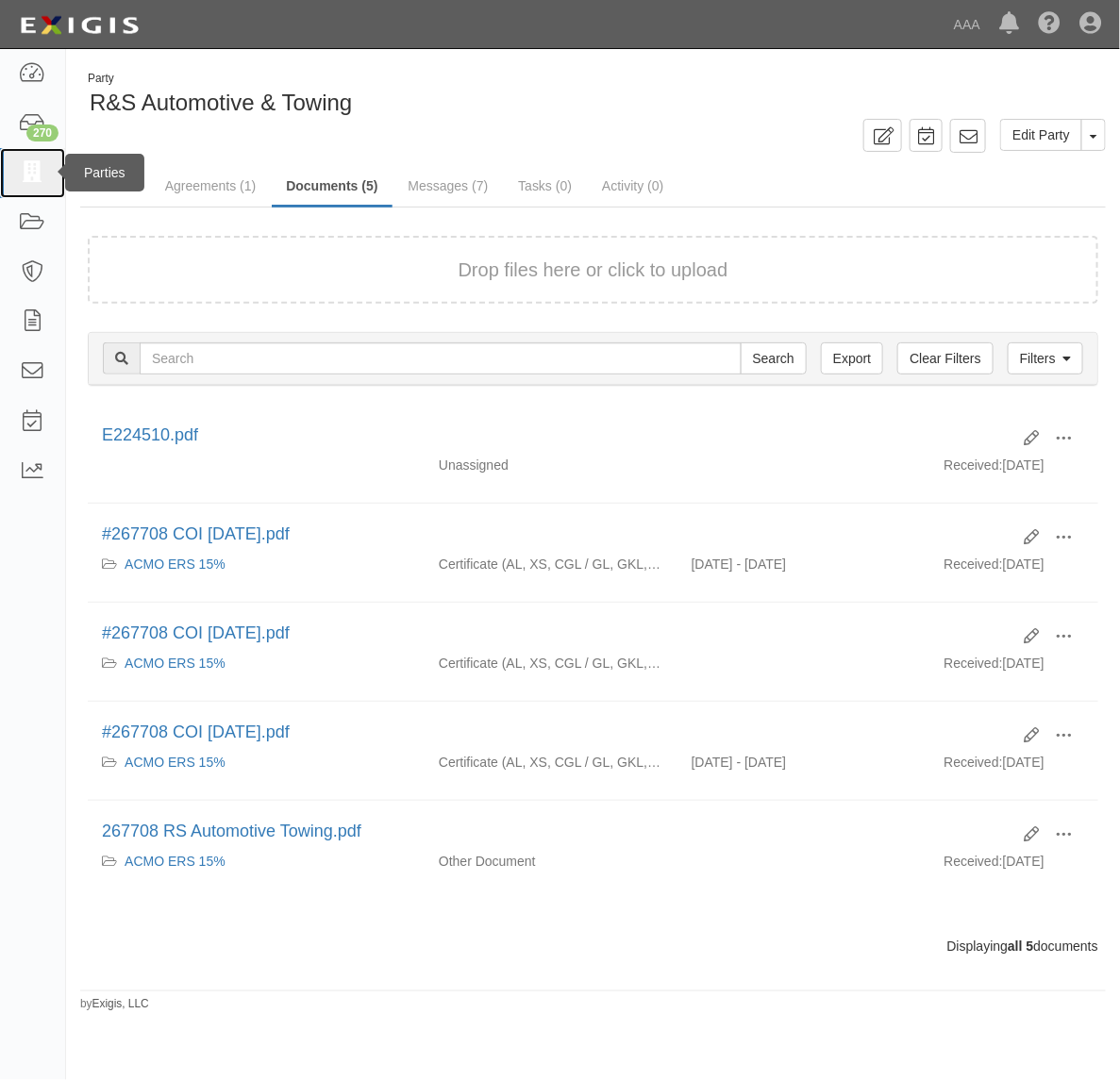
click at [44, 157] on link at bounding box center [32, 173] width 65 height 50
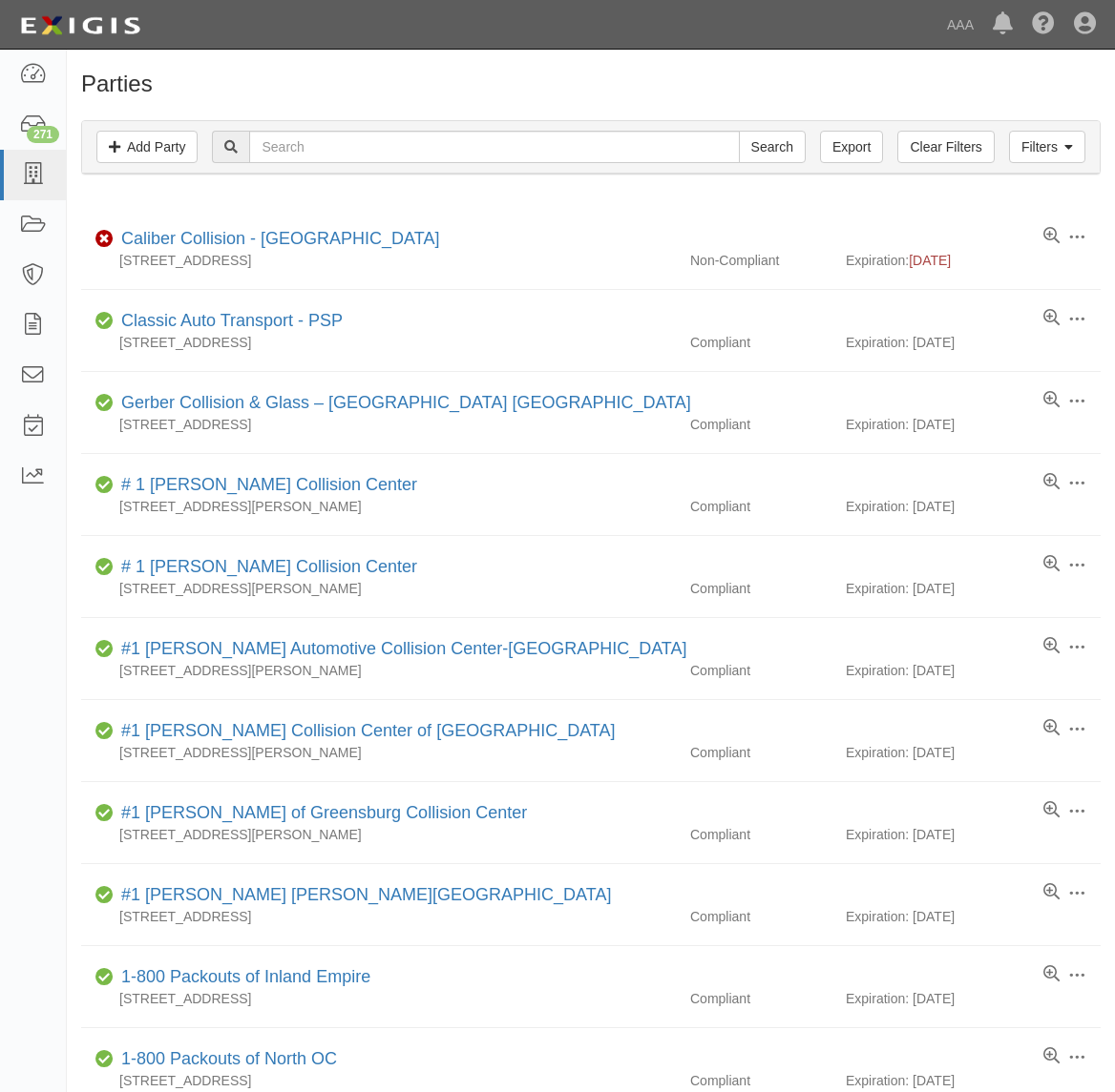
click at [418, 131] on div "Filters Add Party Clear Filters Export Search Filters" at bounding box center [590, 147] width 1017 height 52
click at [417, 136] on input "text" at bounding box center [493, 146] width 489 height 33
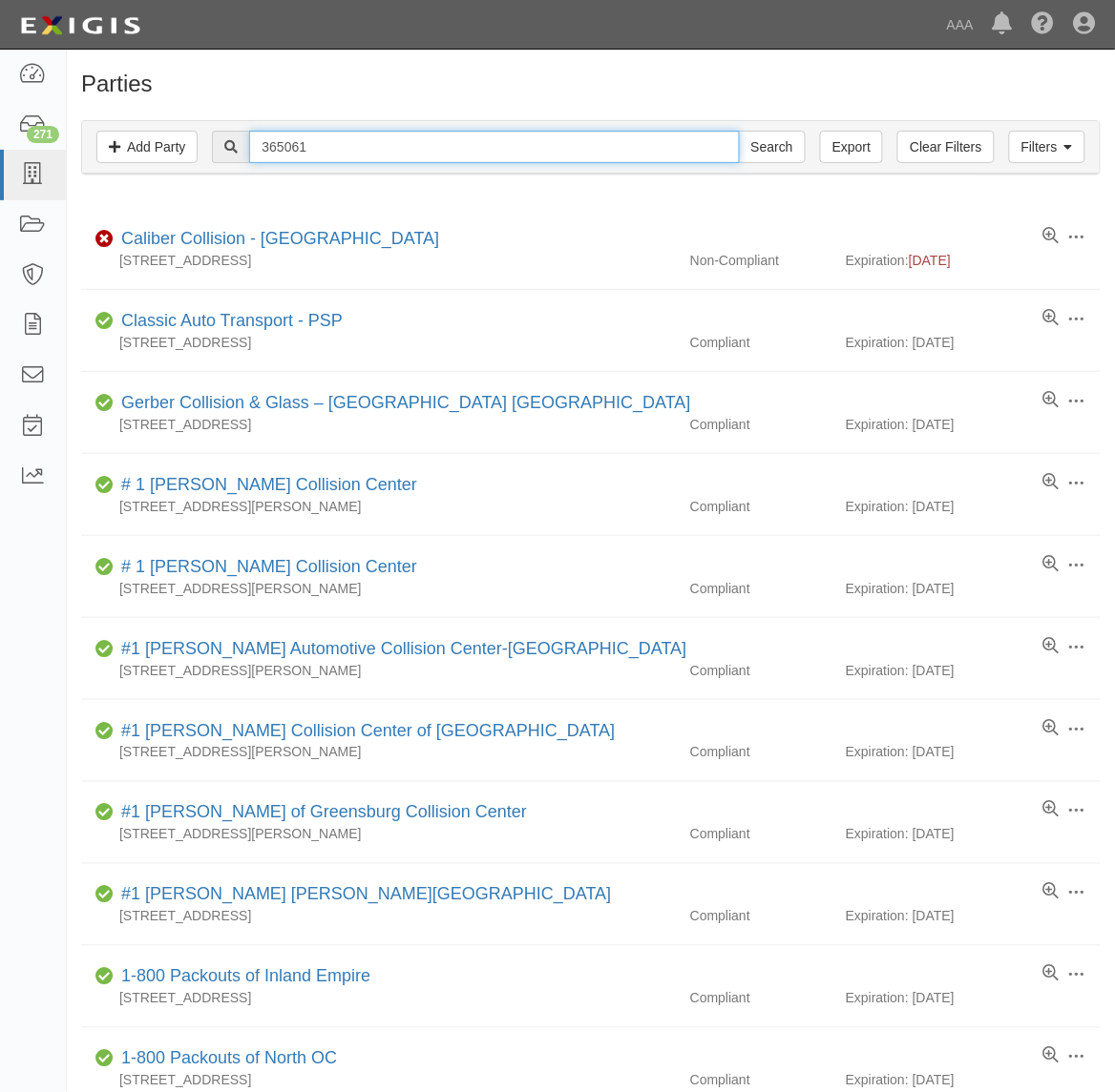
type input "365061"
click at [739, 130] on input "Search" at bounding box center [773, 146] width 67 height 33
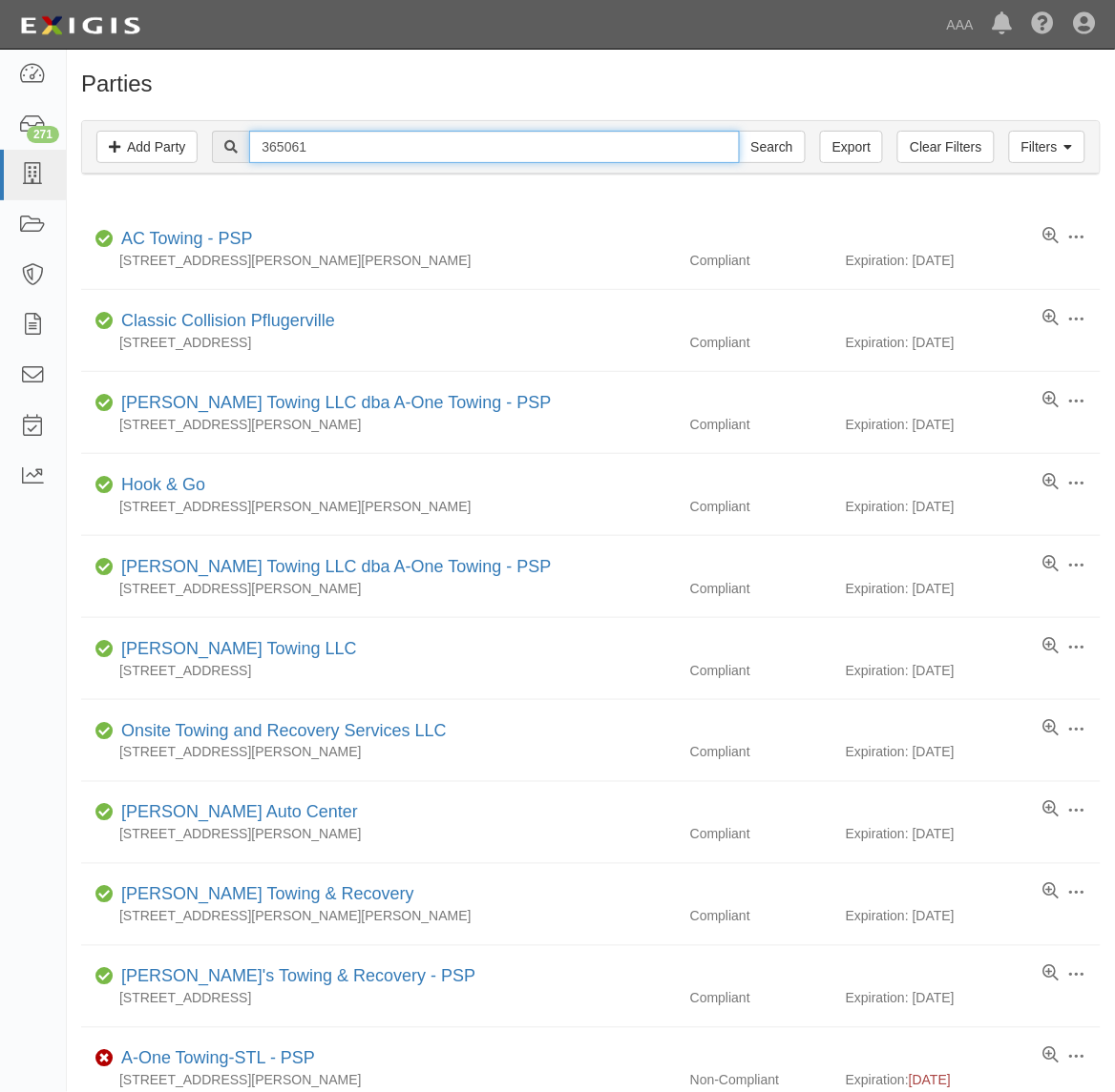
click at [459, 146] on input "365061" at bounding box center [493, 146] width 489 height 33
click at [440, 139] on input "365061" at bounding box center [493, 146] width 489 height 33
type input "22748"
click at [739, 130] on input "Search" at bounding box center [773, 146] width 67 height 33
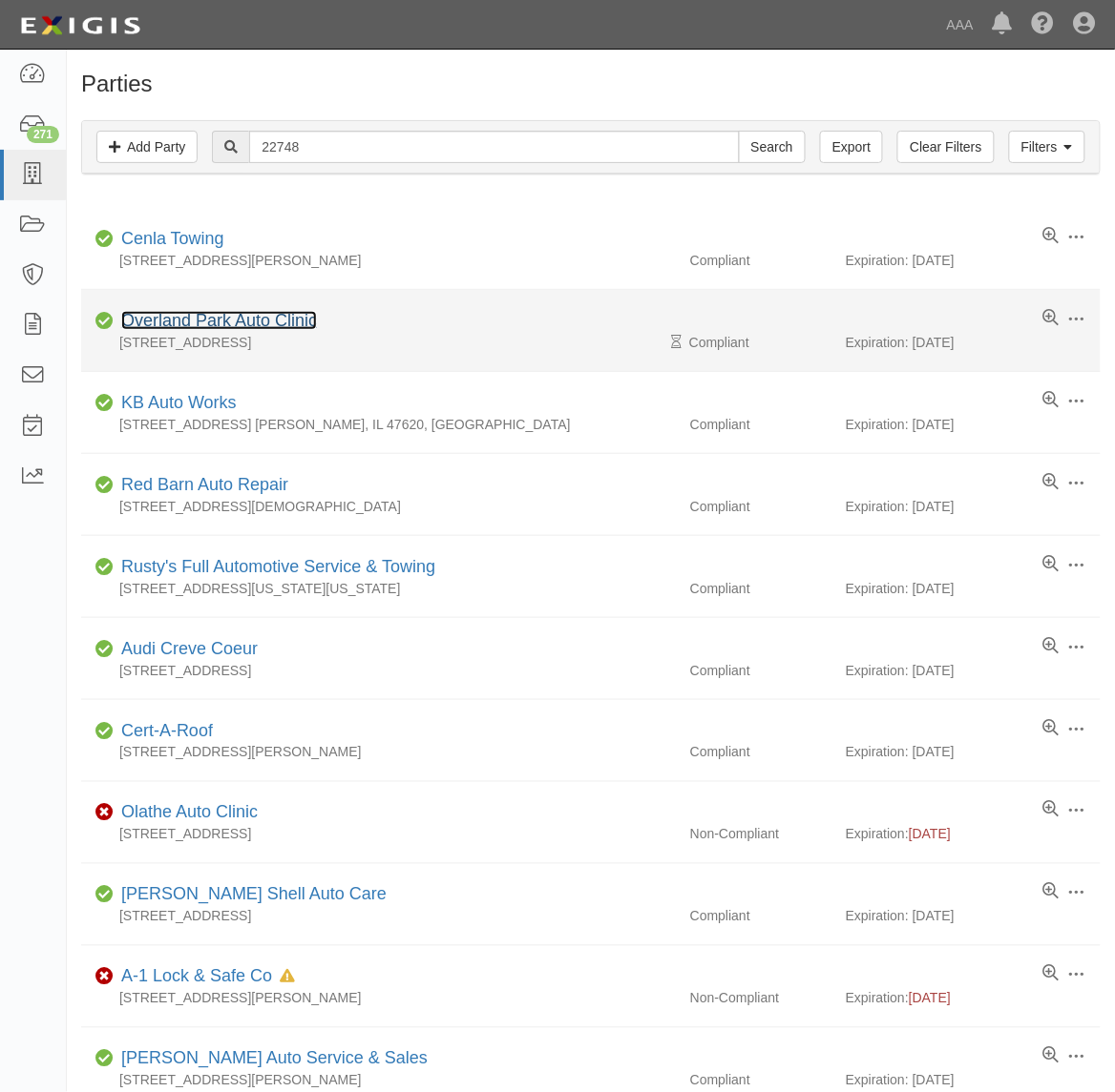
click at [218, 328] on link "Overland Park Auto Clinic" at bounding box center [219, 320] width 195 height 19
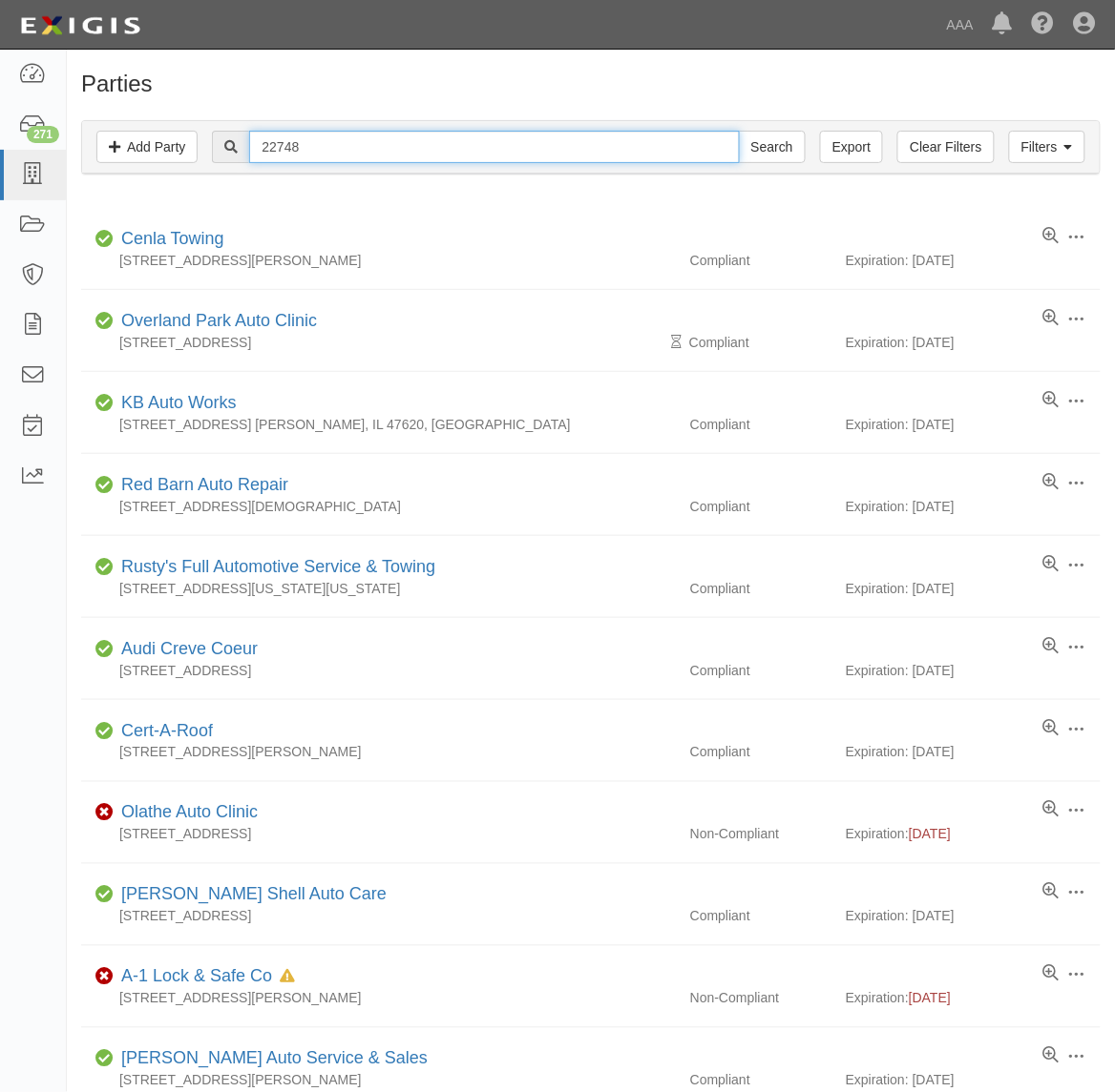
click at [383, 154] on input "22748" at bounding box center [493, 146] width 489 height 33
type input "22747"
click at [739, 130] on input "Search" at bounding box center [773, 146] width 67 height 33
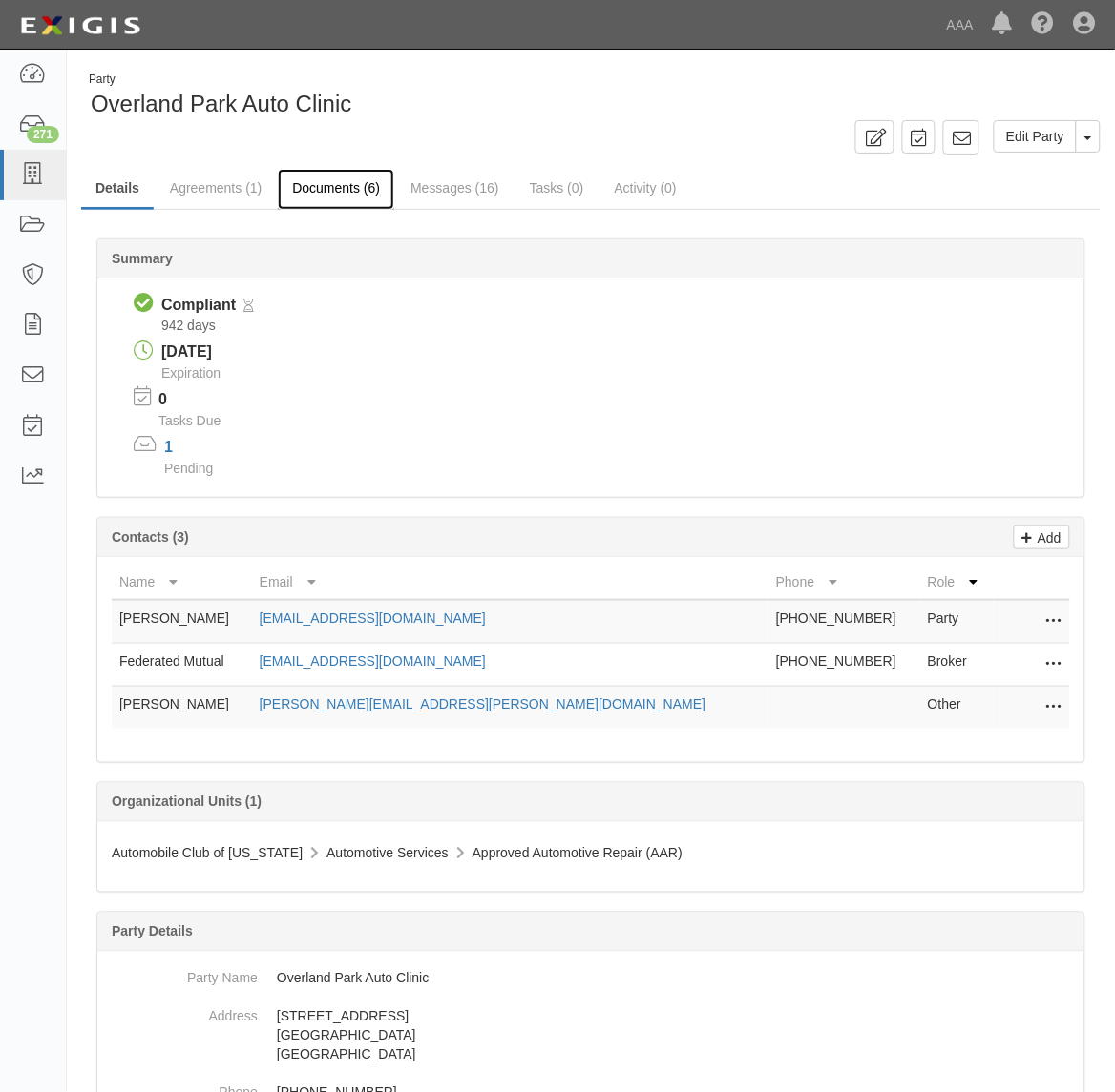
click at [336, 188] on link "Documents (6)" at bounding box center [335, 189] width 116 height 41
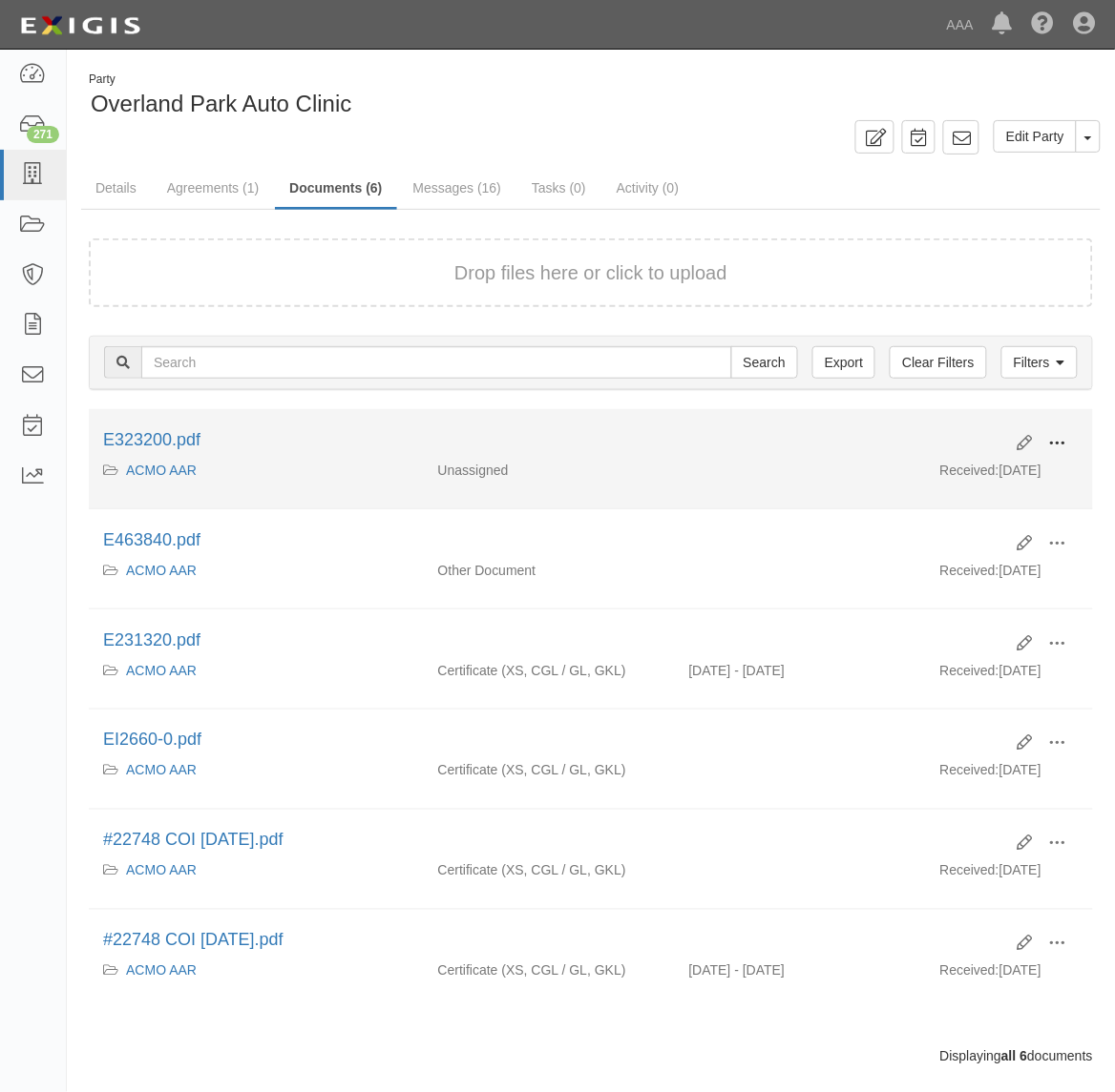
click at [1062, 437] on span at bounding box center [1057, 443] width 17 height 17
click at [1004, 479] on link "View" at bounding box center [964, 471] width 151 height 35
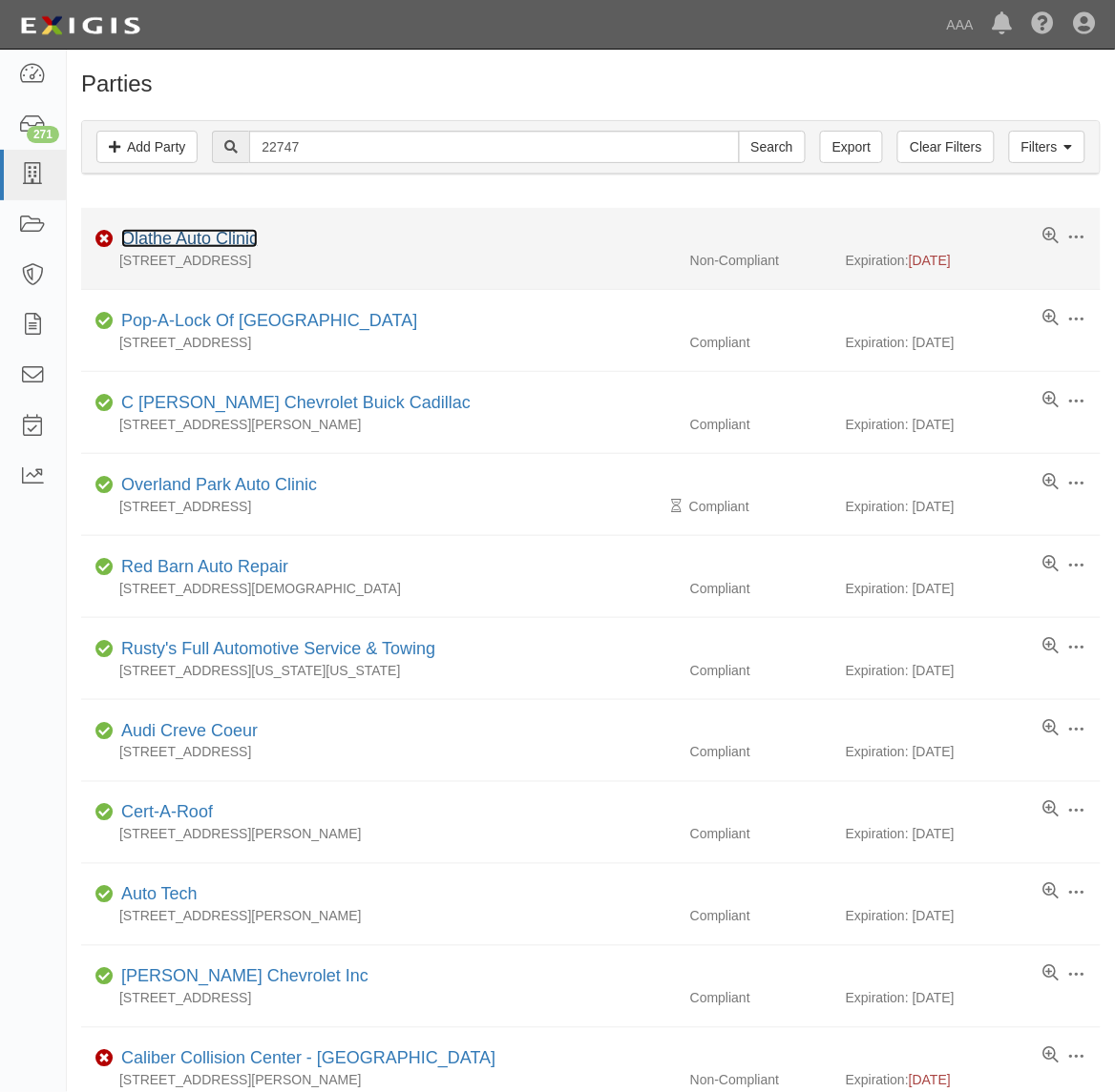
click at [175, 235] on link "Olathe Auto Clinic" at bounding box center [189, 238] width 136 height 19
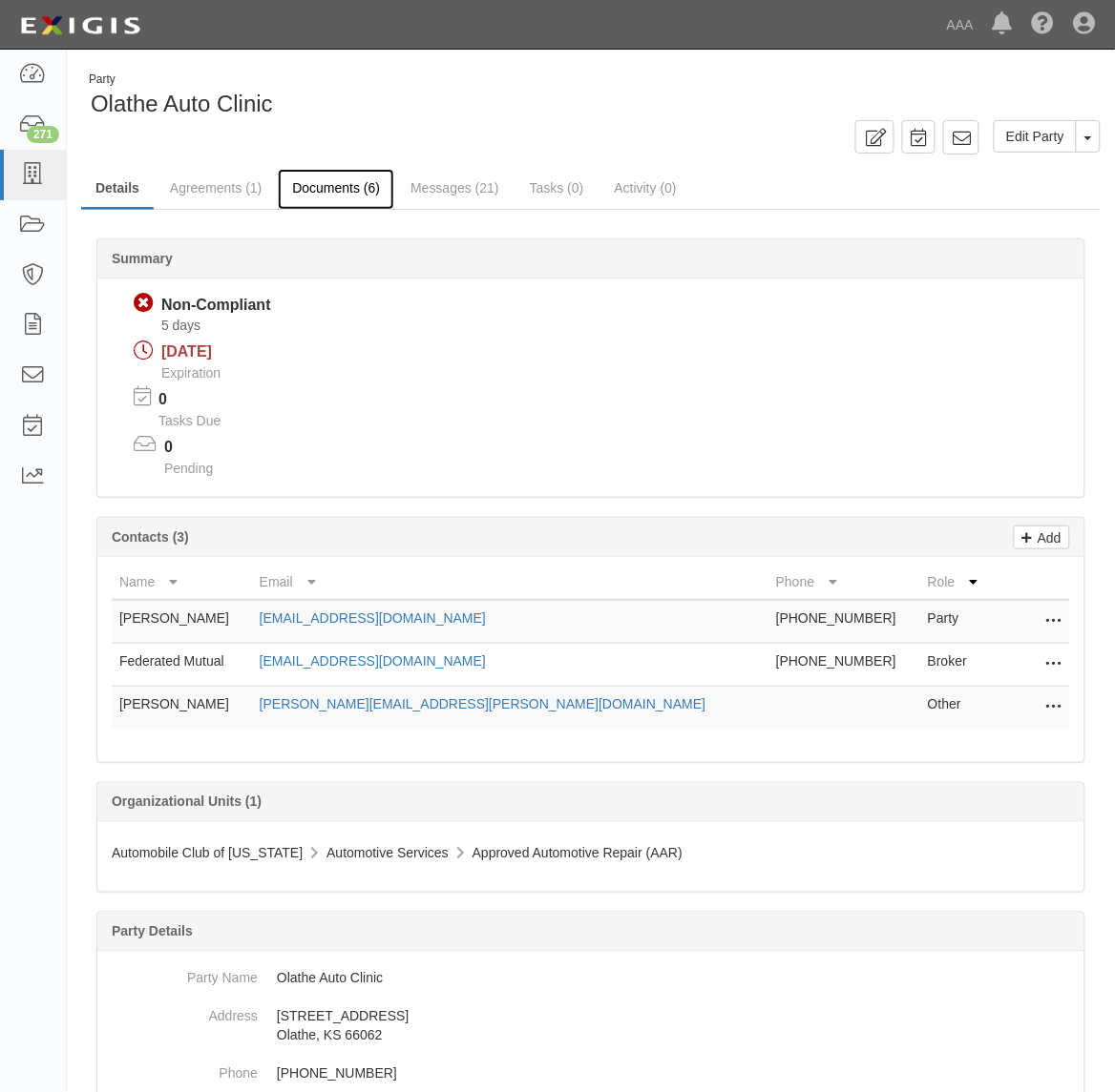
click at [334, 186] on link "Documents (6)" at bounding box center [335, 189] width 116 height 41
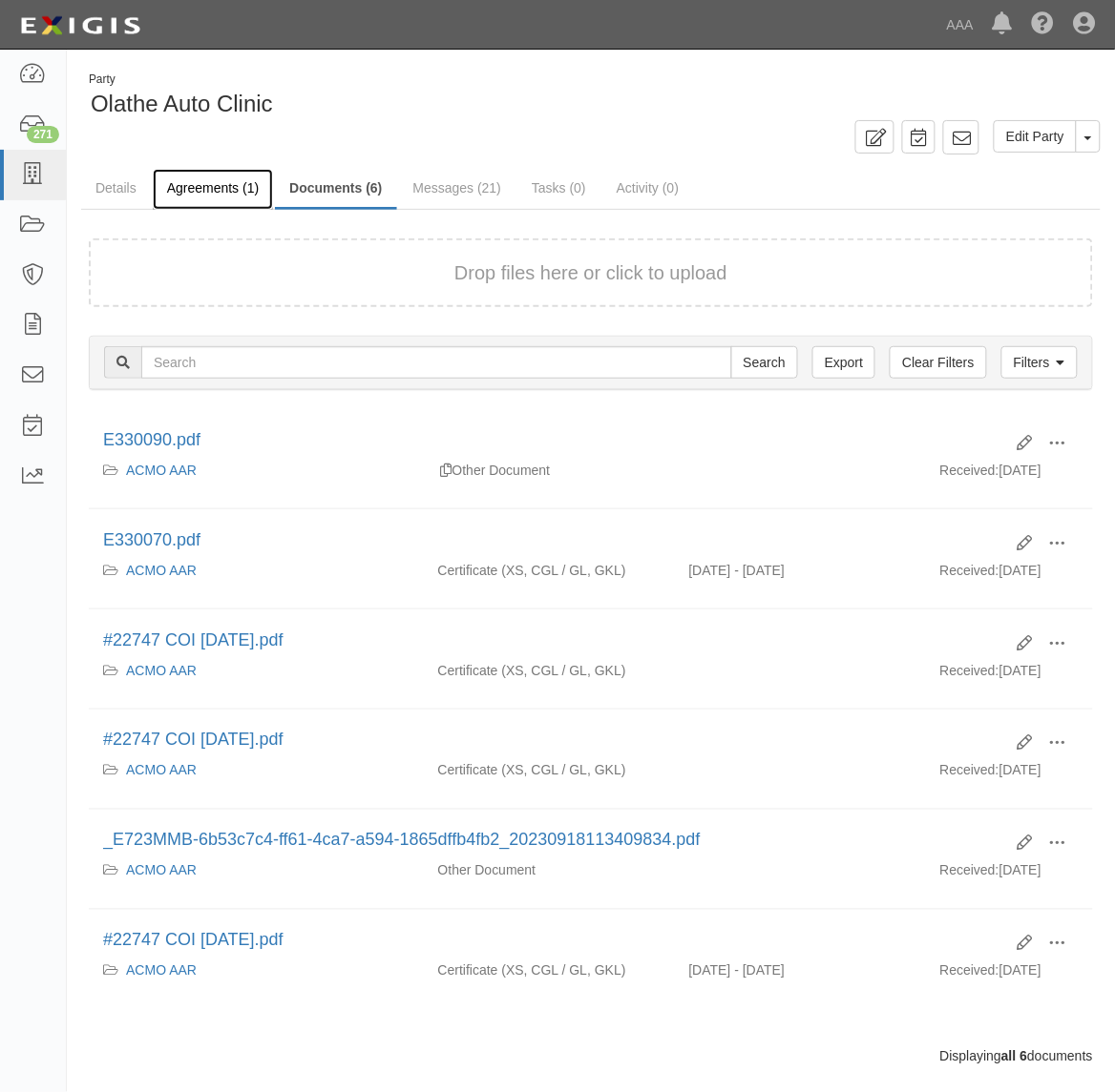
click at [207, 188] on link "Agreements (1)" at bounding box center [213, 189] width 120 height 41
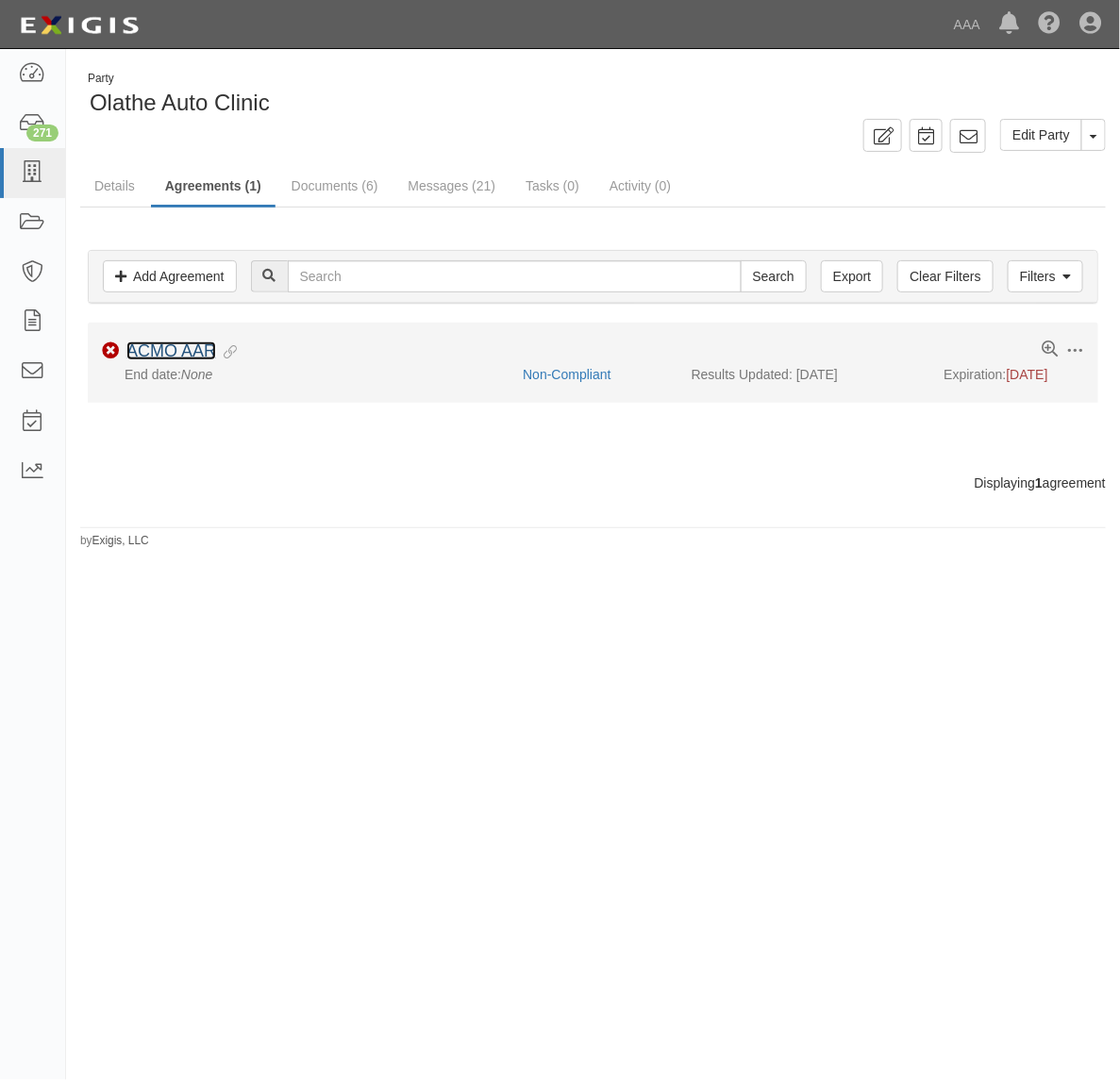
click at [173, 359] on link "ACMO AAR" at bounding box center [172, 350] width 90 height 19
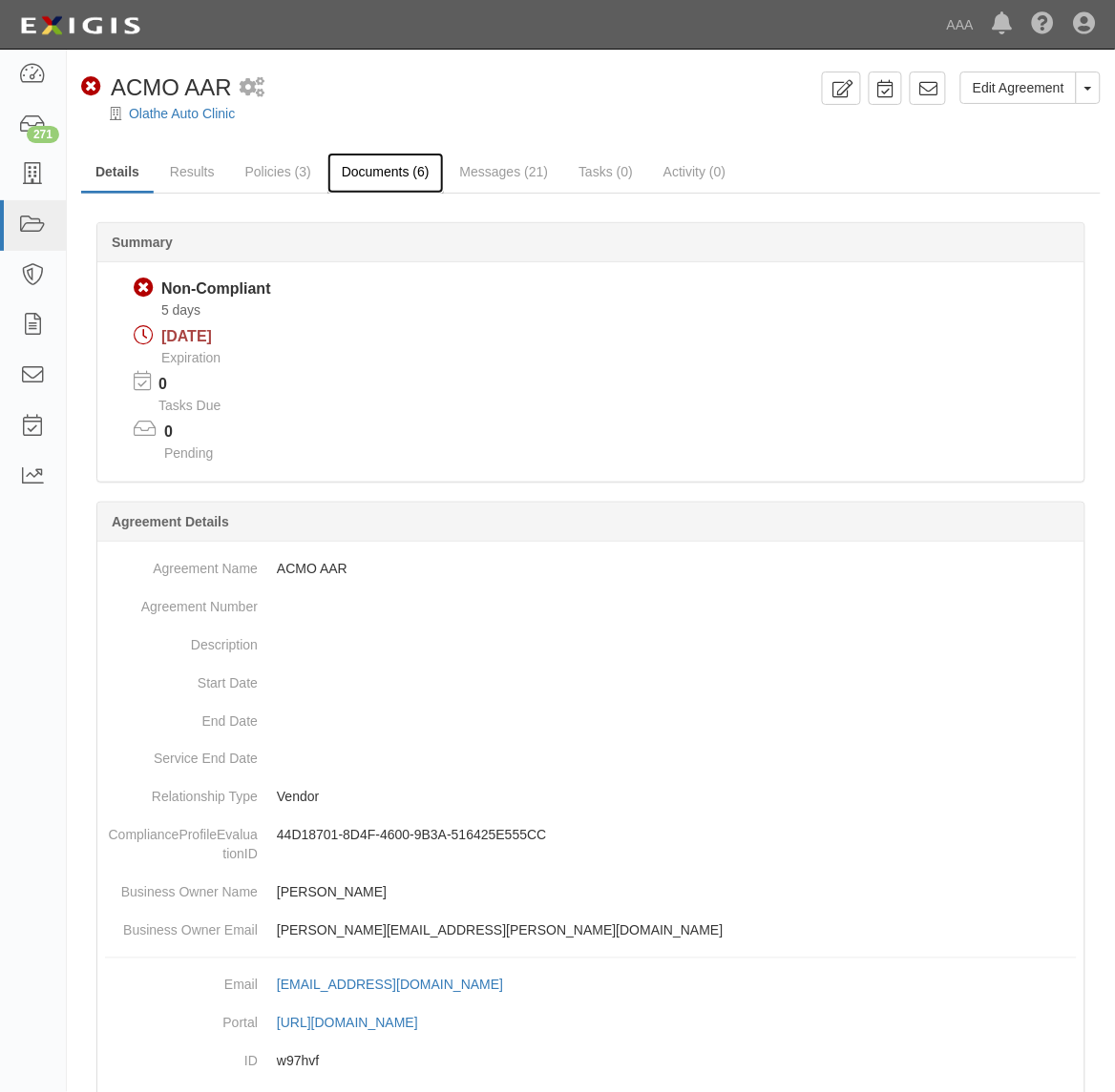
click at [408, 172] on link "Documents (6)" at bounding box center [386, 174] width 116 height 41
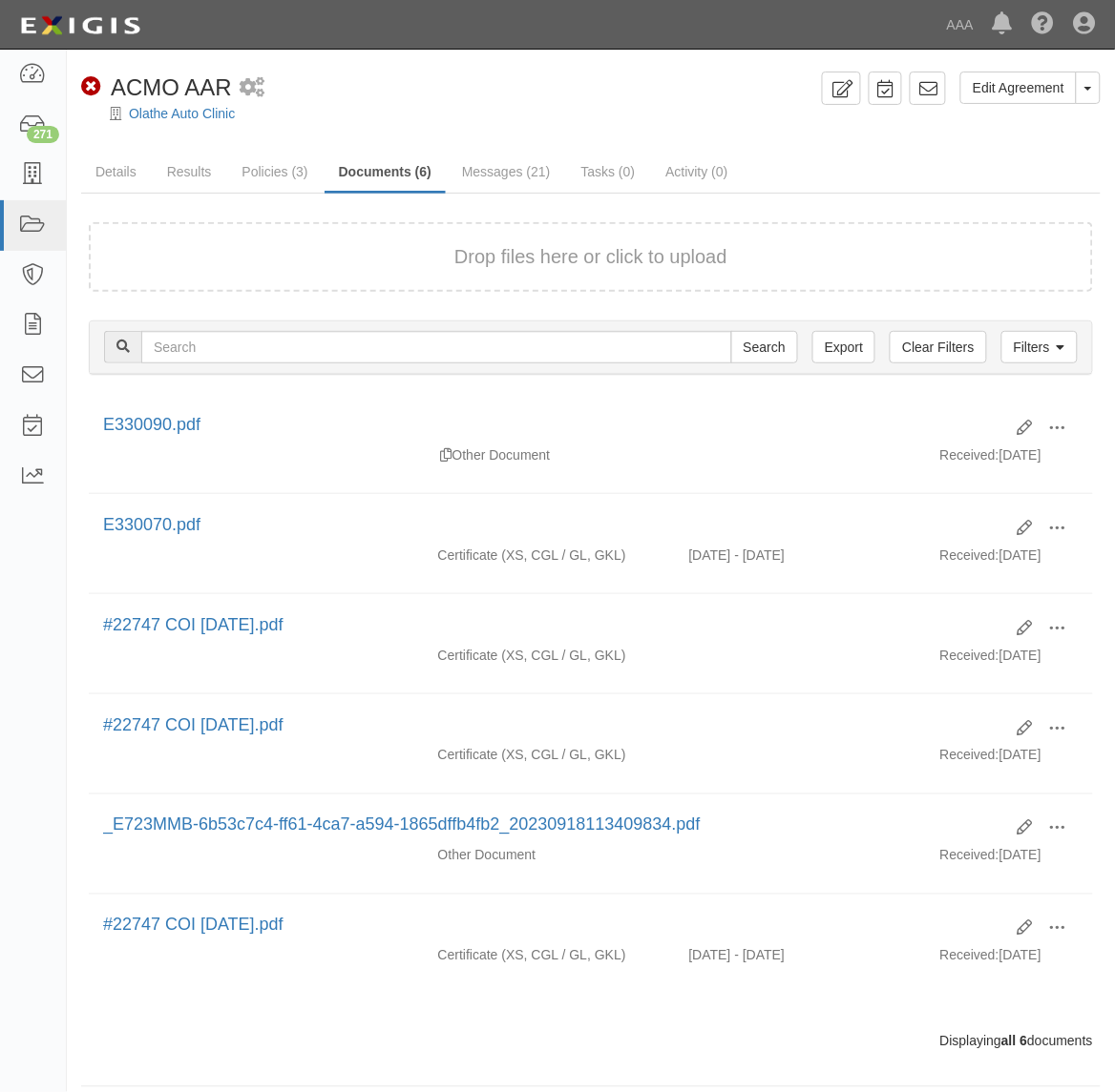
click at [380, 255] on div "Drop files here or click to upload" at bounding box center [590, 257] width 962 height 28
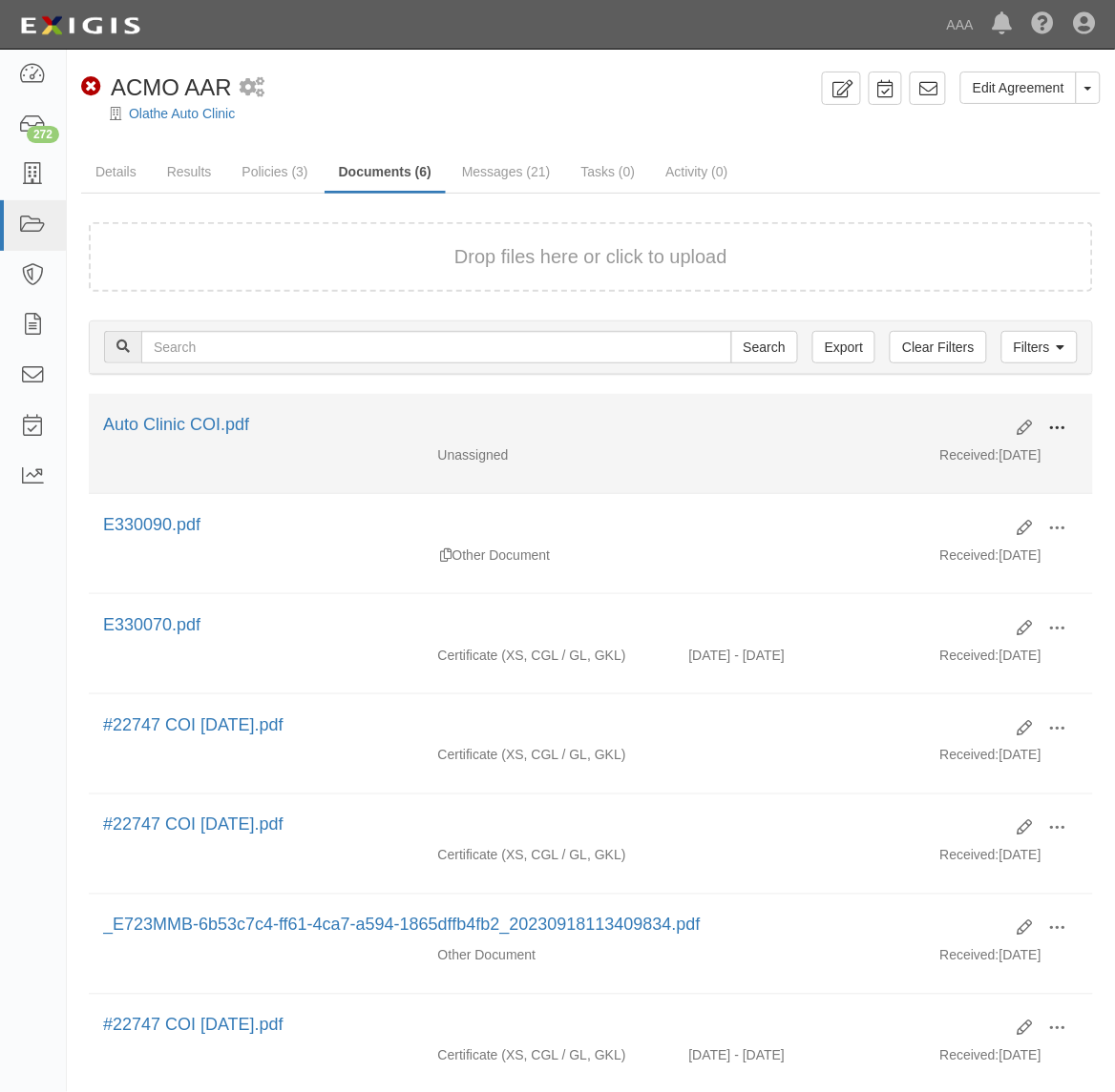
drag, startPoint x: 1065, startPoint y: 431, endPoint x: 1051, endPoint y: 441, distance: 17.2
click at [1064, 430] on span at bounding box center [1057, 428] width 17 height 17
click at [980, 453] on link "View" at bounding box center [964, 456] width 151 height 35
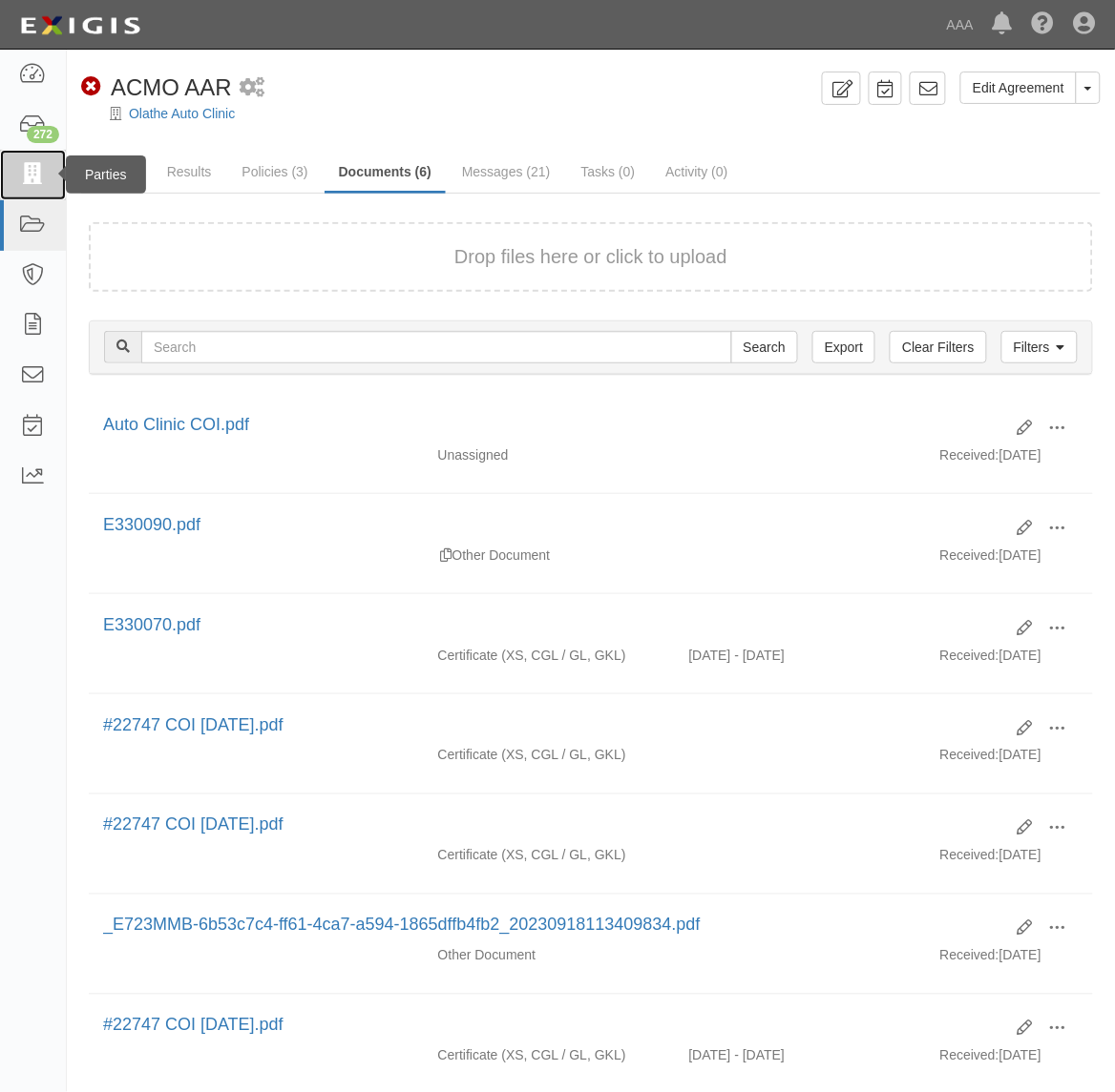
click at [35, 167] on icon at bounding box center [32, 175] width 27 height 22
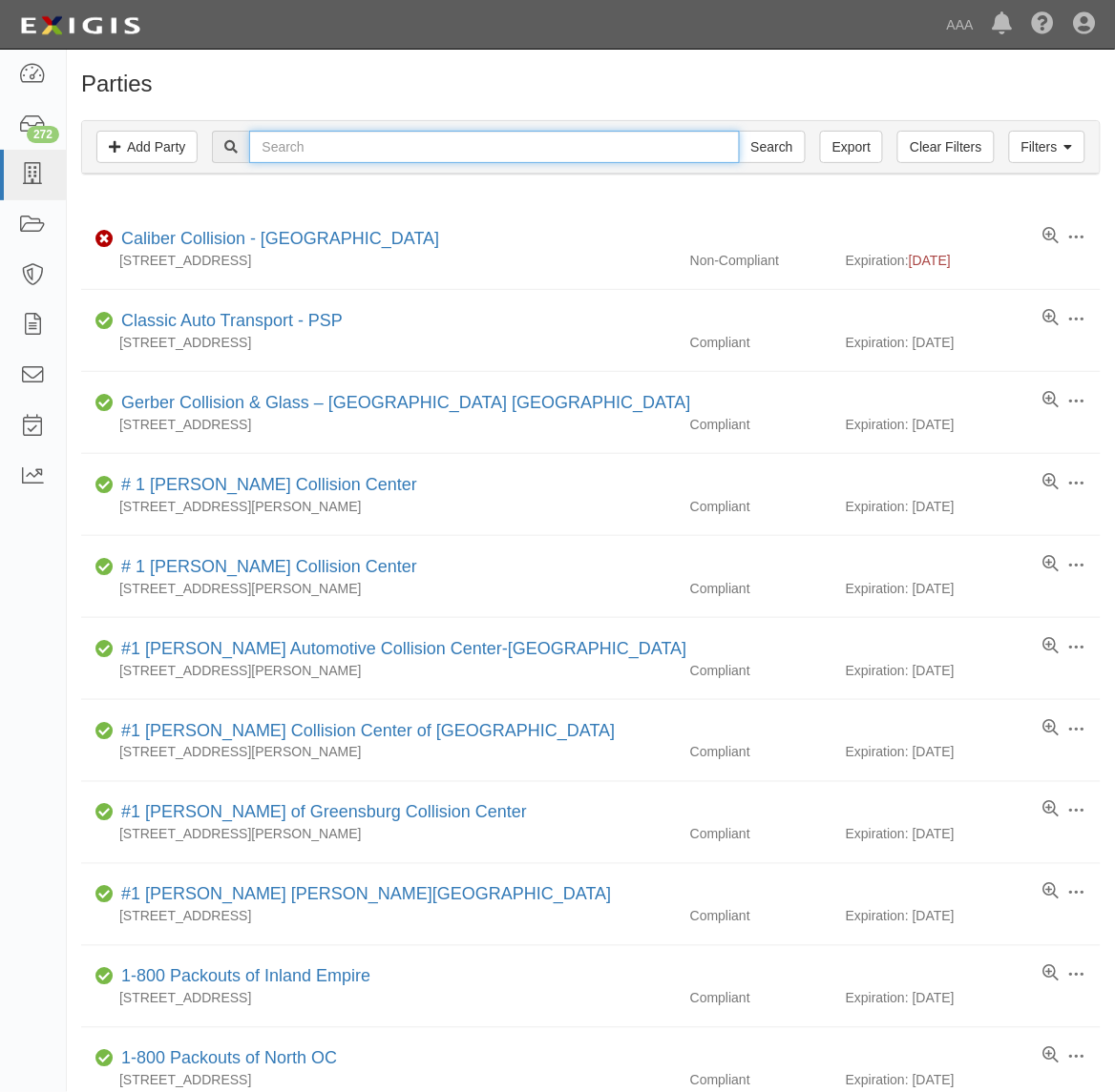
click at [304, 158] on input "text" at bounding box center [493, 146] width 489 height 33
type input "366801"
click at [739, 130] on input "Search" at bounding box center [773, 146] width 67 height 33
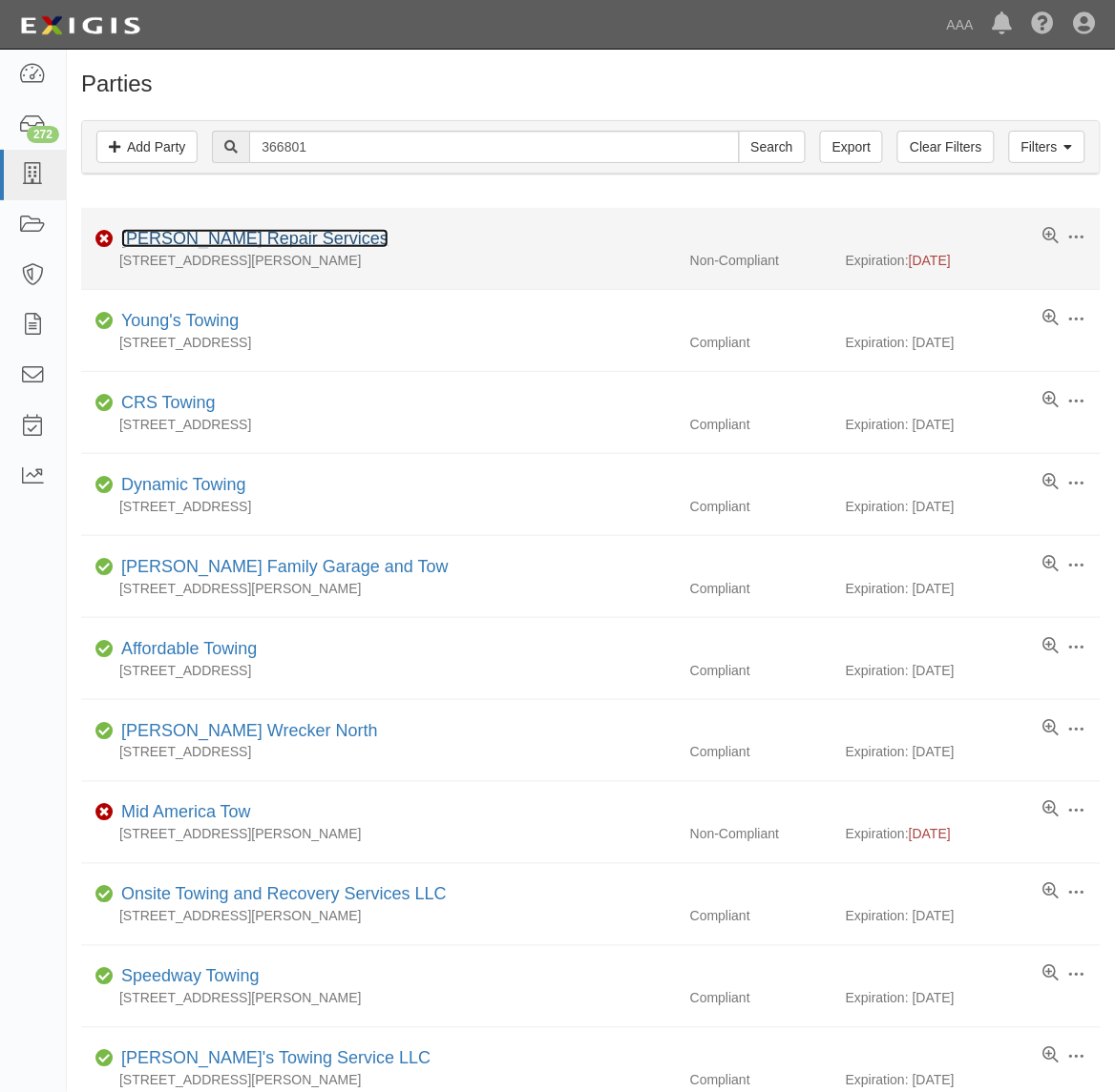
click at [253, 240] on link "[PERSON_NAME] Repair Services" at bounding box center [255, 238] width 267 height 19
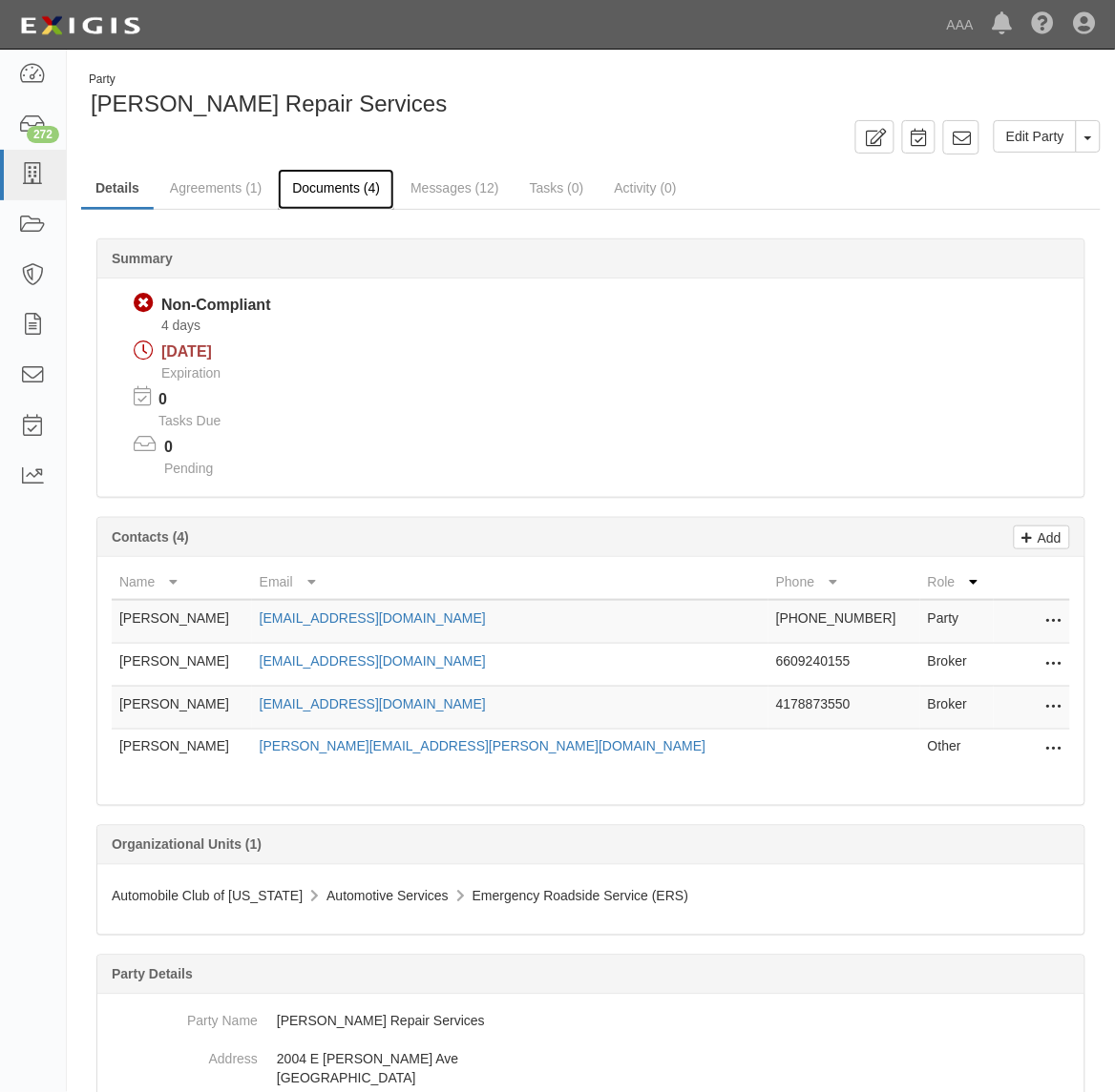
click at [330, 187] on link "Documents (4)" at bounding box center [335, 189] width 116 height 41
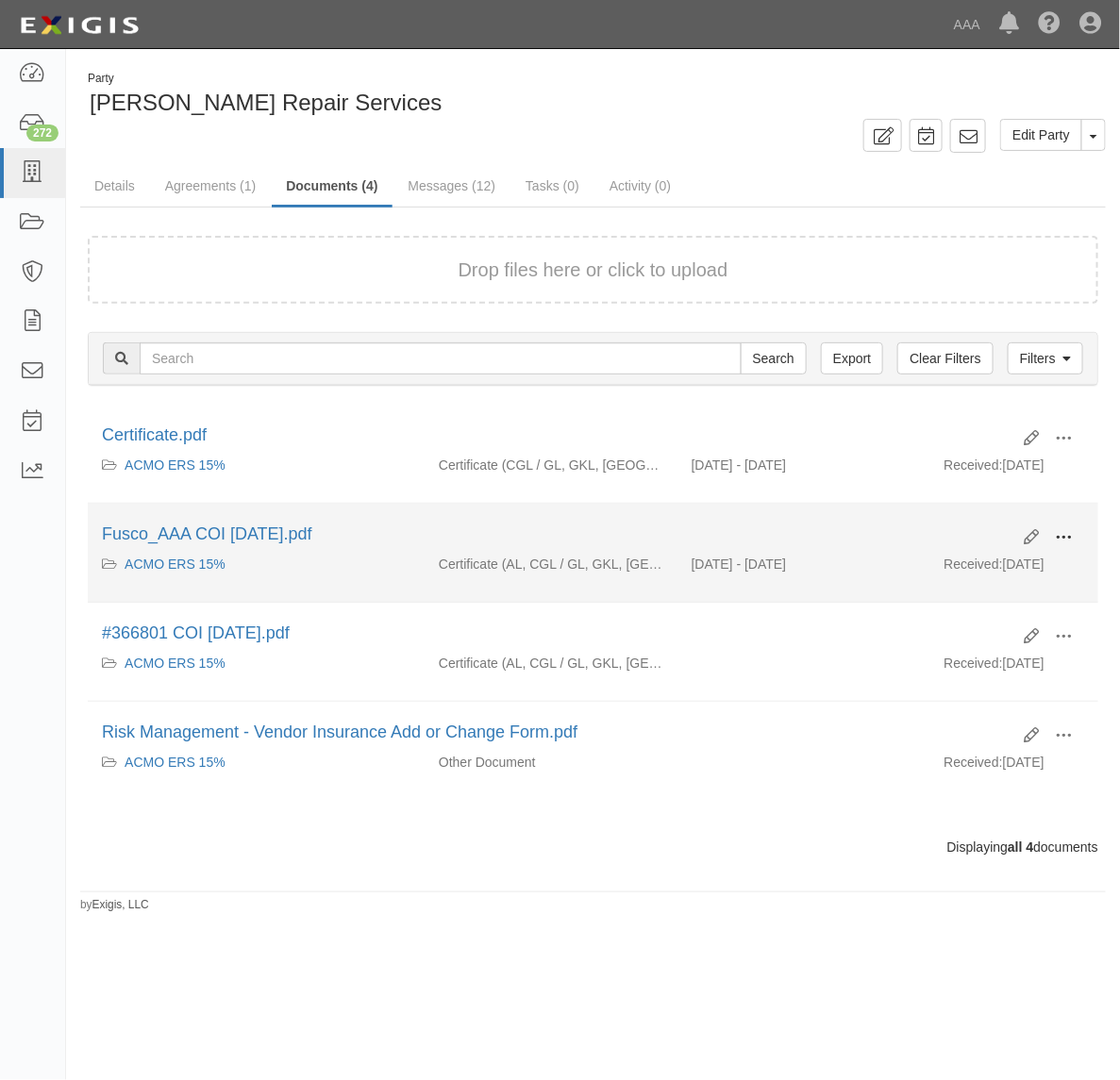
click at [1059, 538] on span at bounding box center [1062, 538] width 17 height 17
click at [997, 573] on link "View" at bounding box center [972, 565] width 149 height 34
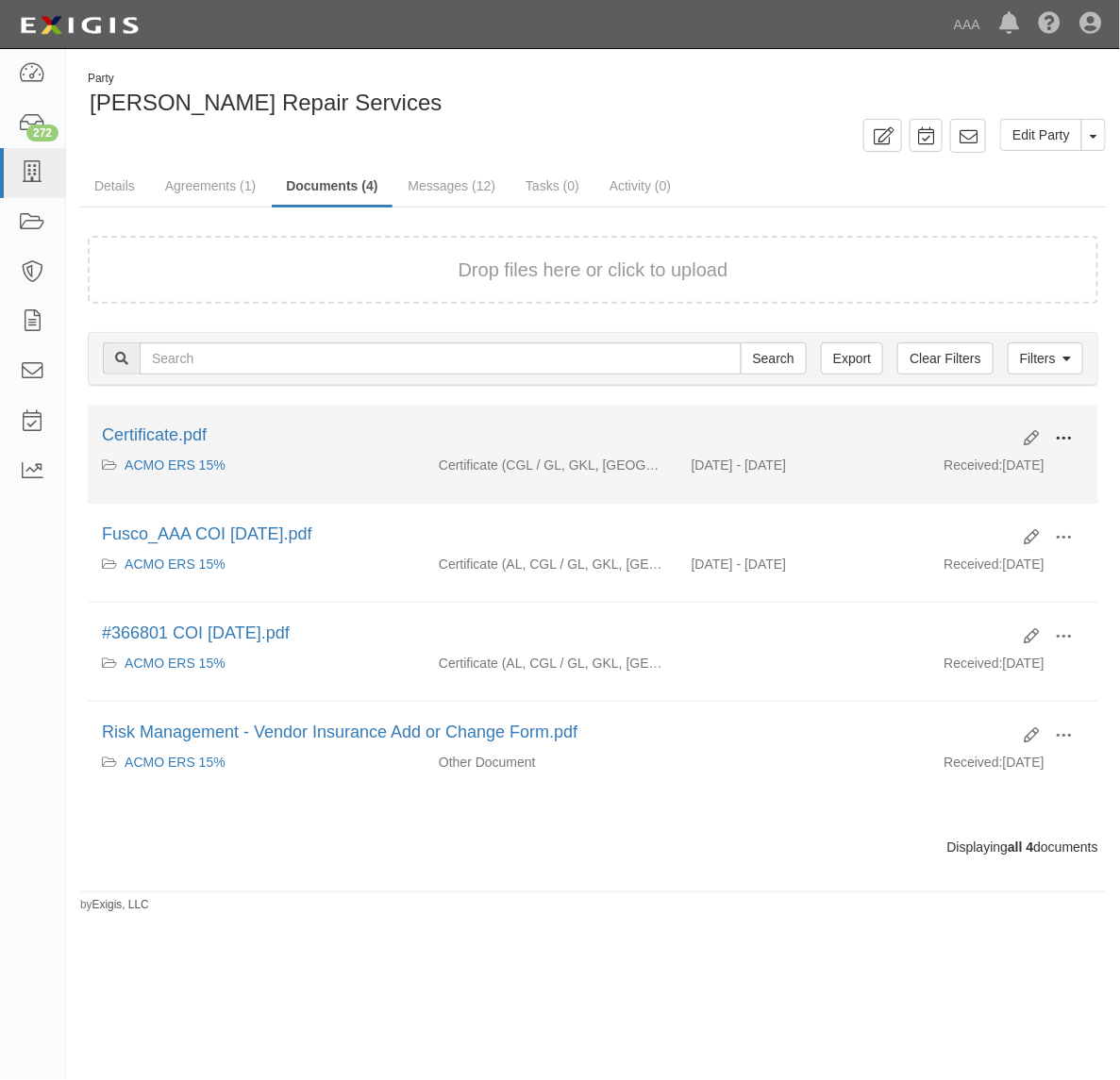
click at [1055, 434] on span at bounding box center [1062, 438] width 17 height 17
click at [973, 464] on link "View" at bounding box center [972, 465] width 149 height 34
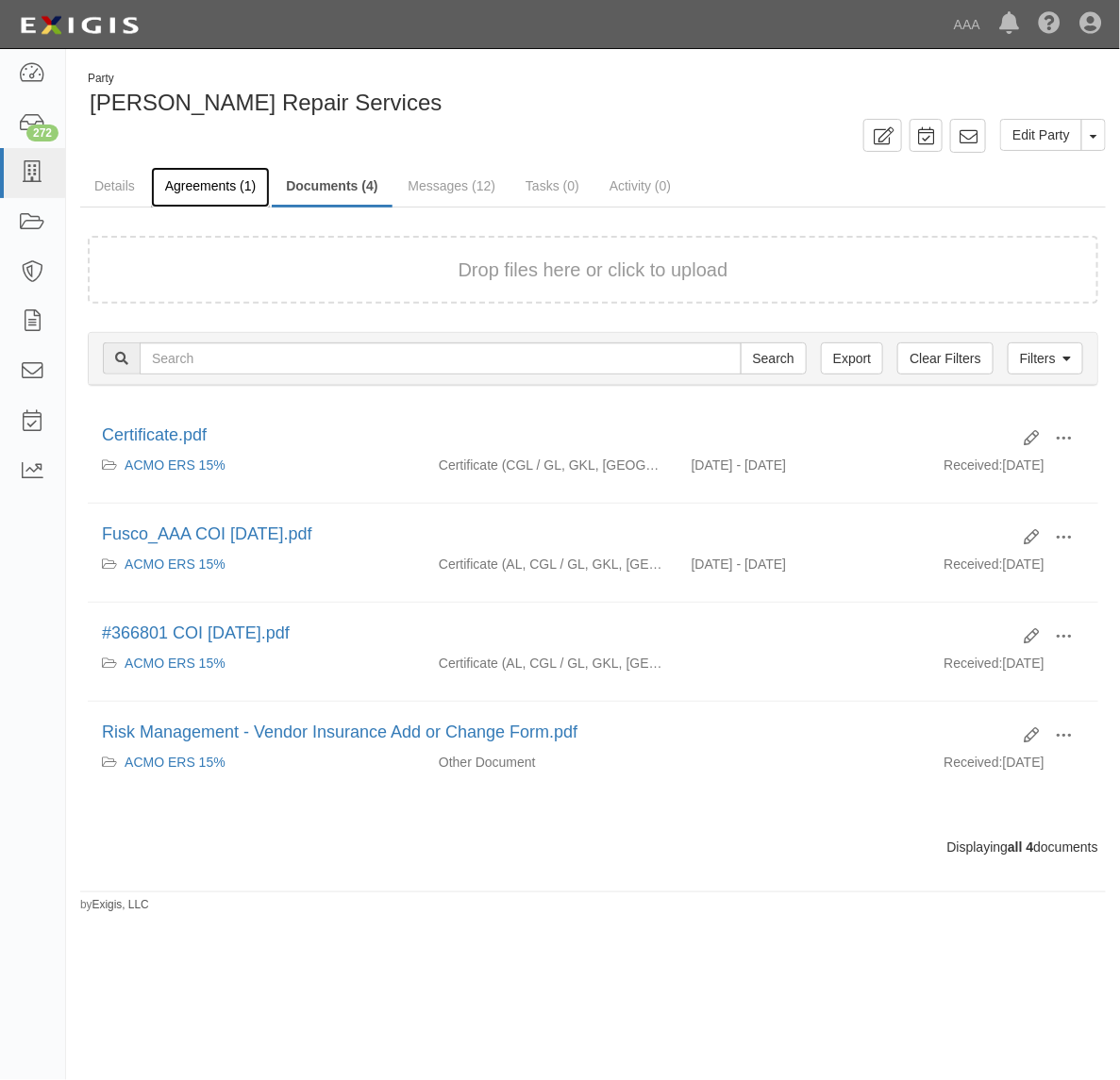
click at [206, 194] on link "Agreements (1)" at bounding box center [211, 187] width 119 height 41
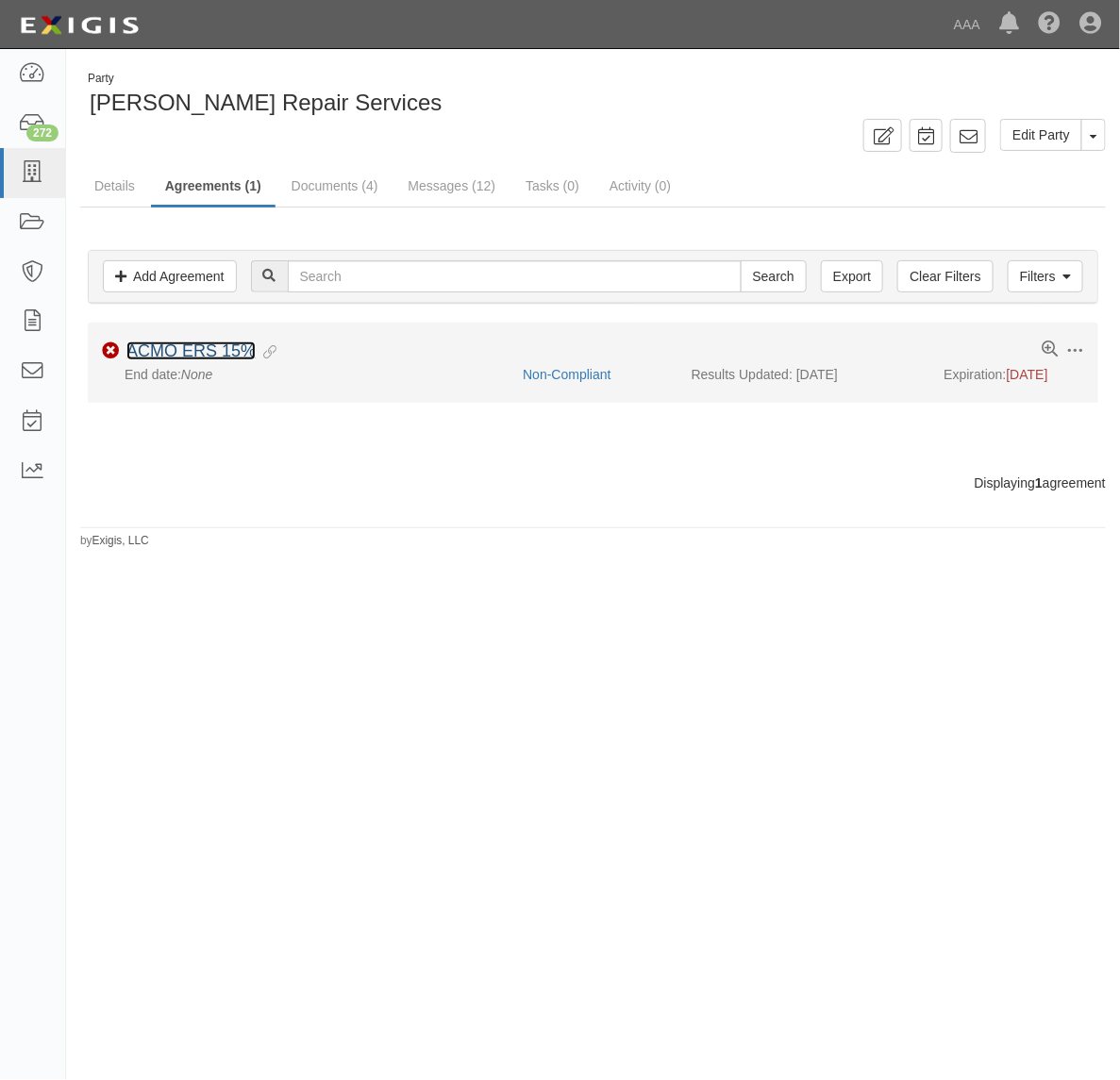
click at [193, 351] on link "ACMO ERS 15%" at bounding box center [191, 350] width 129 height 19
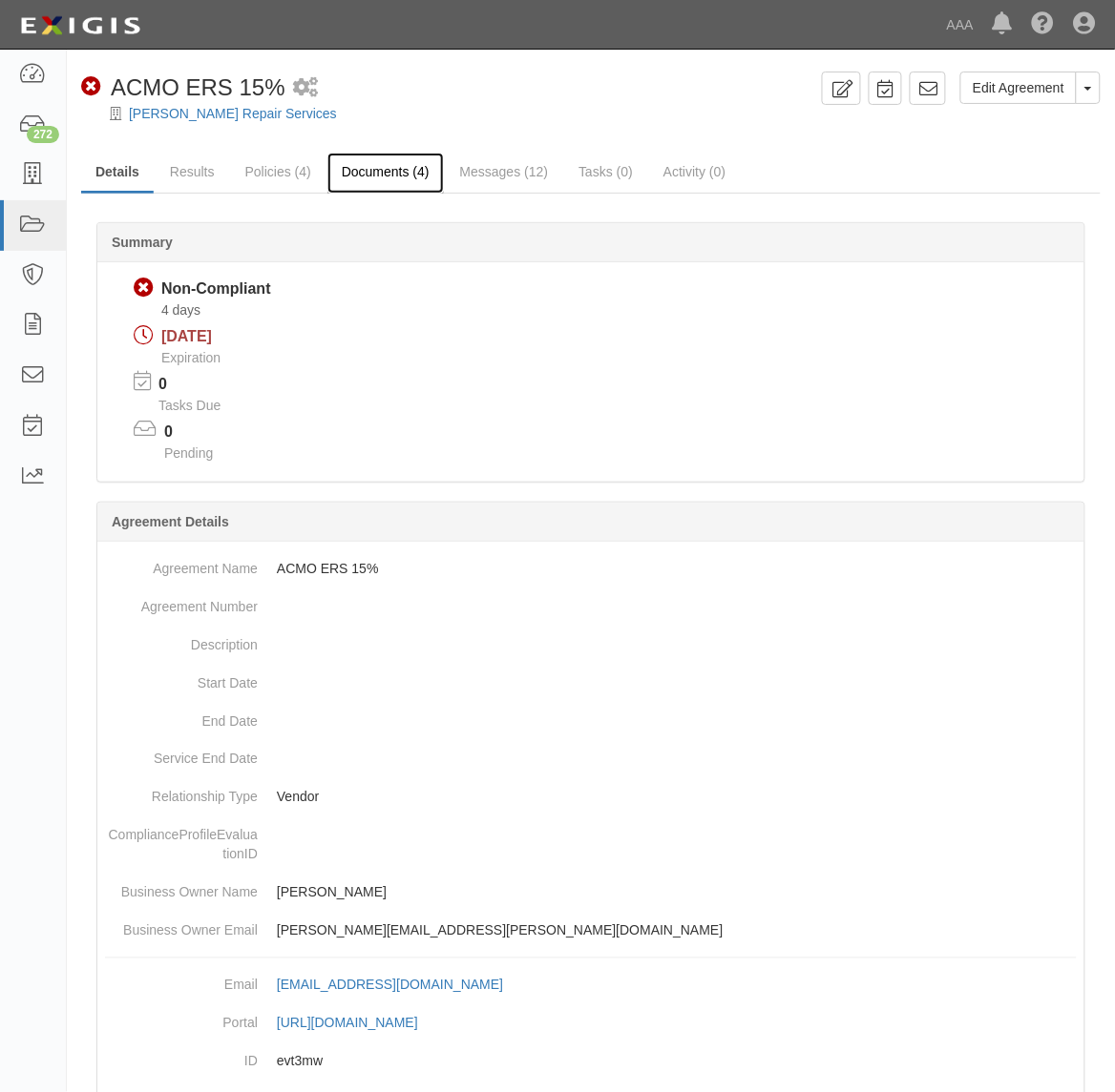
click at [370, 178] on link "Documents (4)" at bounding box center [386, 174] width 116 height 41
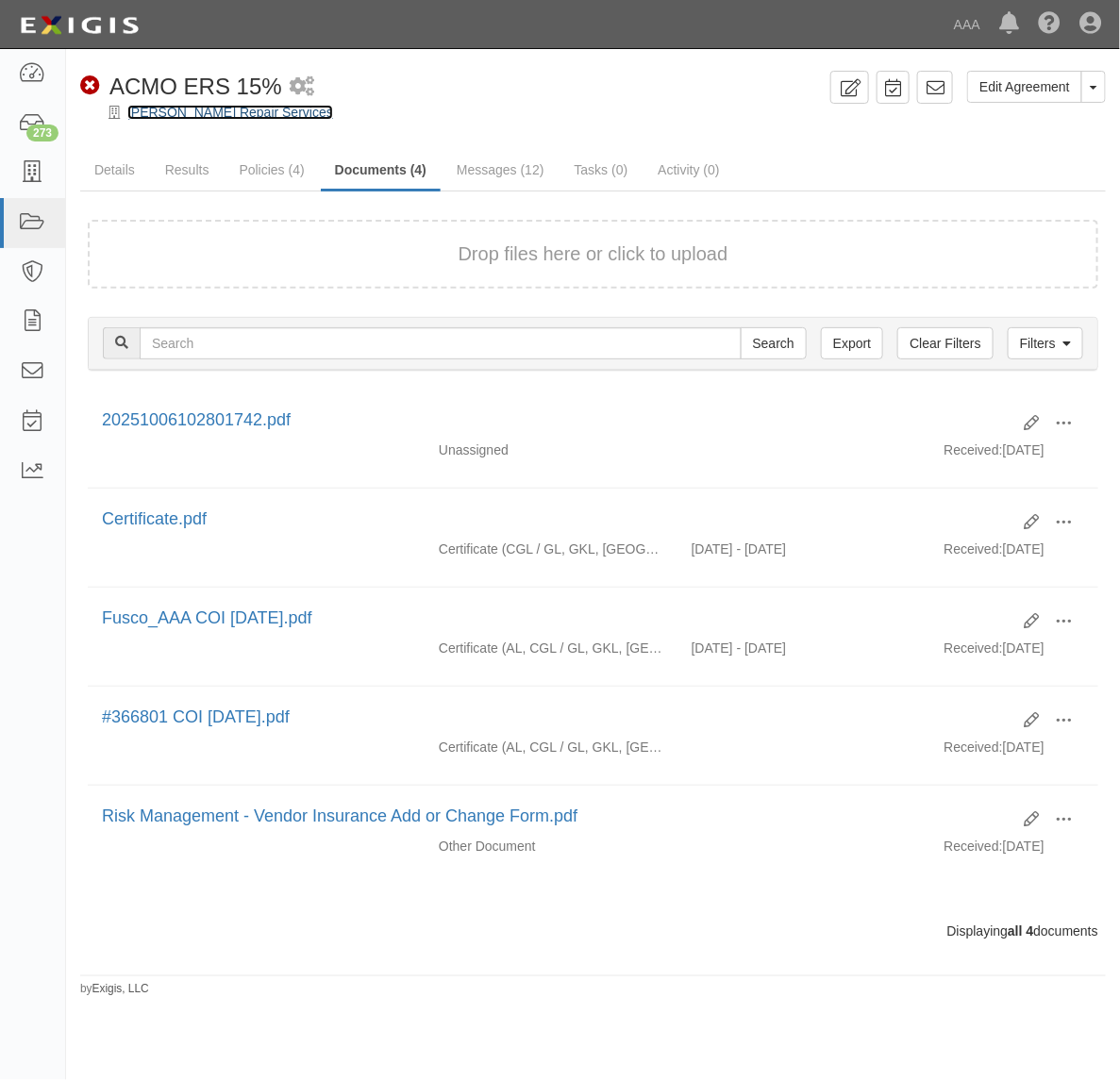
click at [199, 110] on link "[PERSON_NAME] Repair Services" at bounding box center [230, 111] width 206 height 15
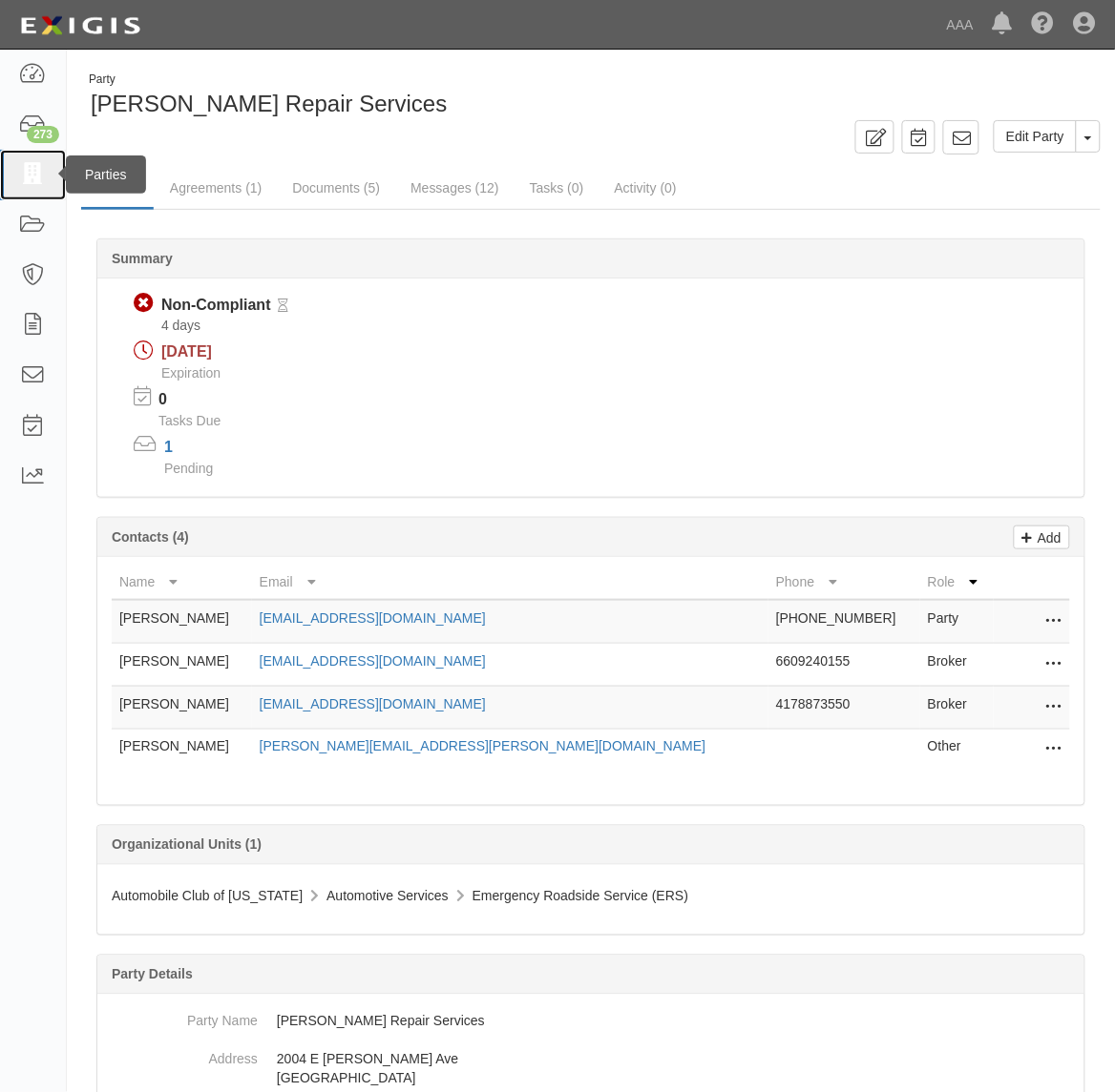
click at [15, 182] on link at bounding box center [33, 175] width 66 height 50
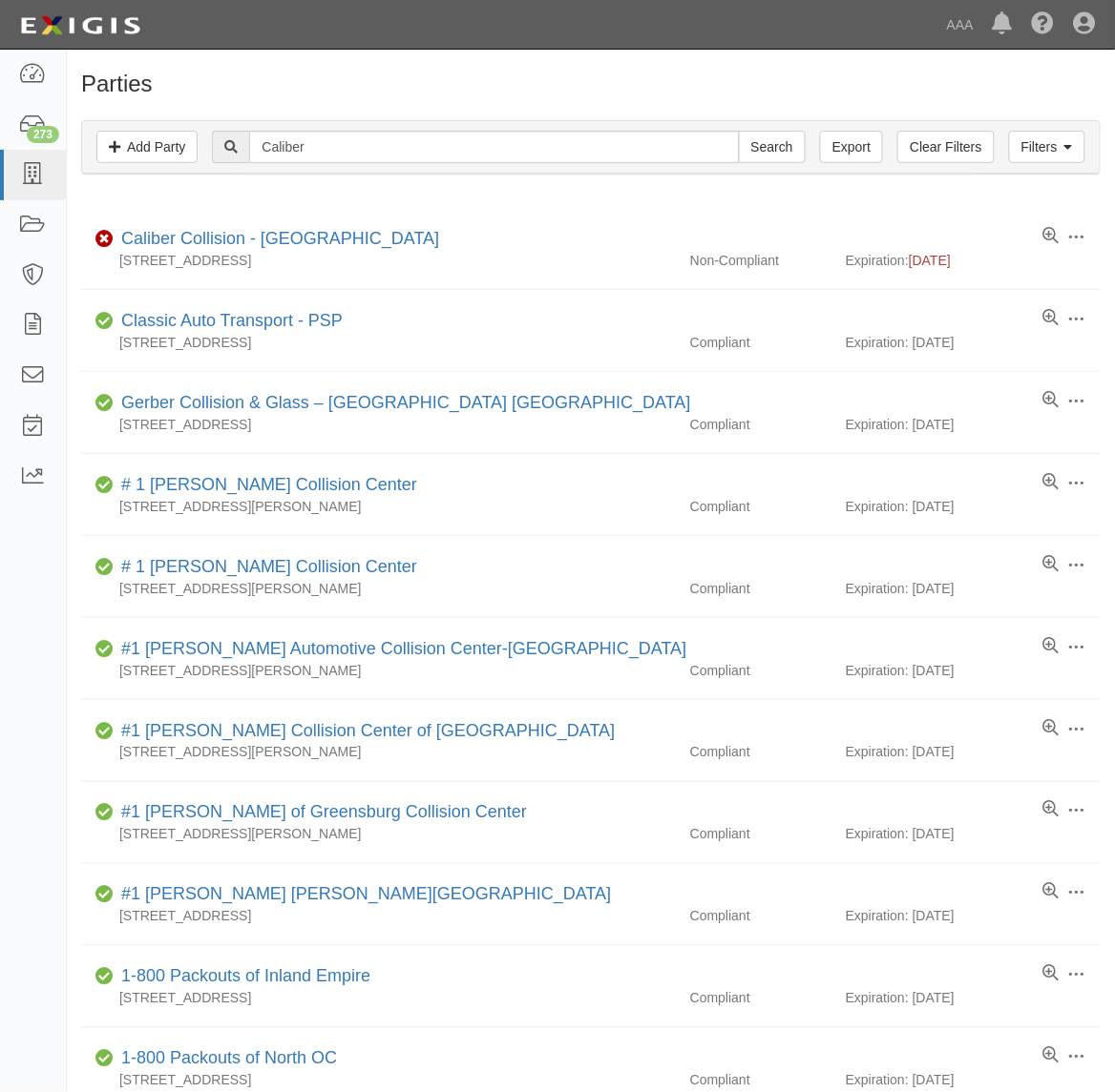
type input "Caliber"
click at [739, 130] on input "Search" at bounding box center [773, 146] width 67 height 33
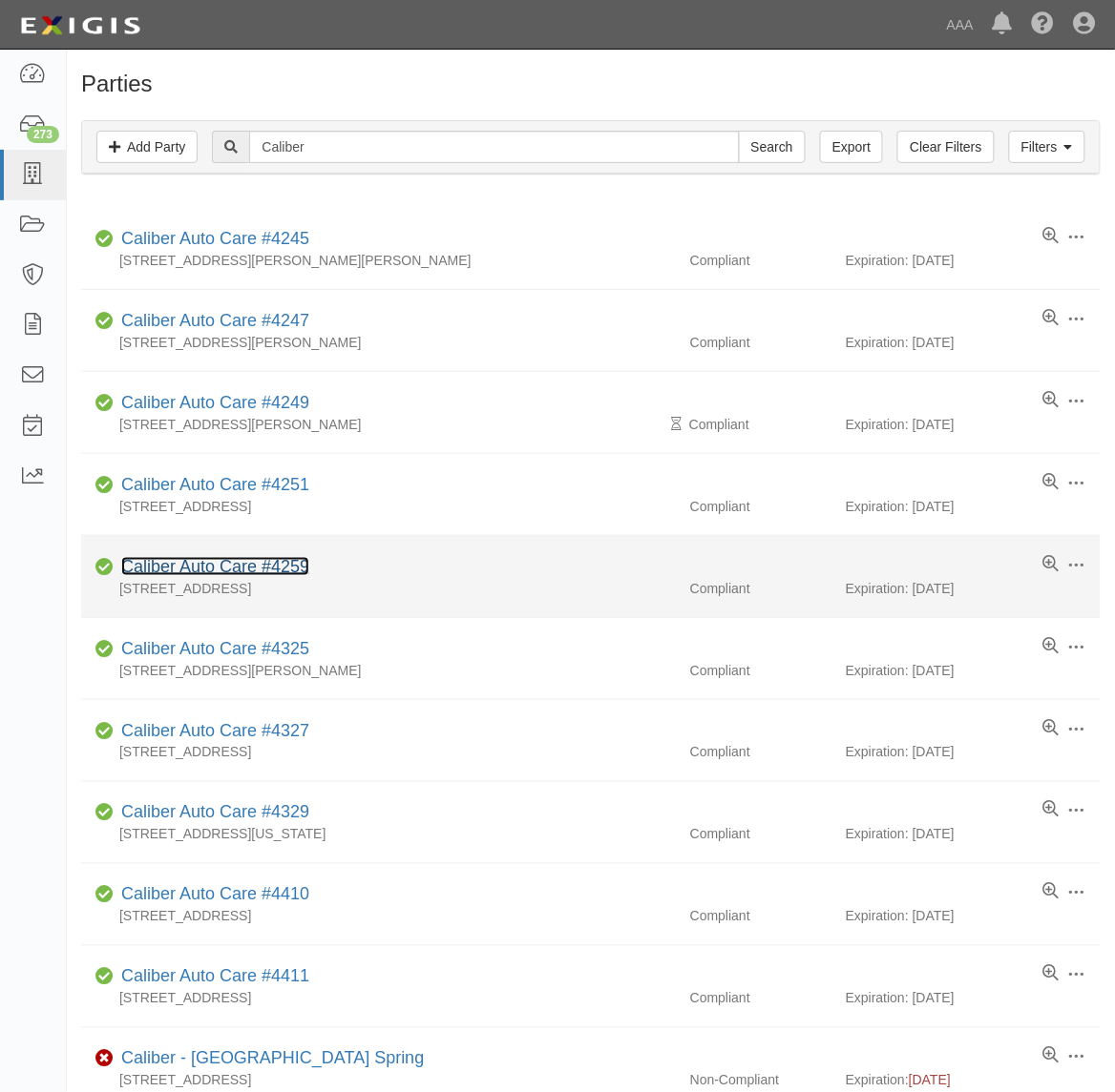
click at [251, 576] on link "Caliber Auto Care #4259" at bounding box center [215, 566] width 188 height 19
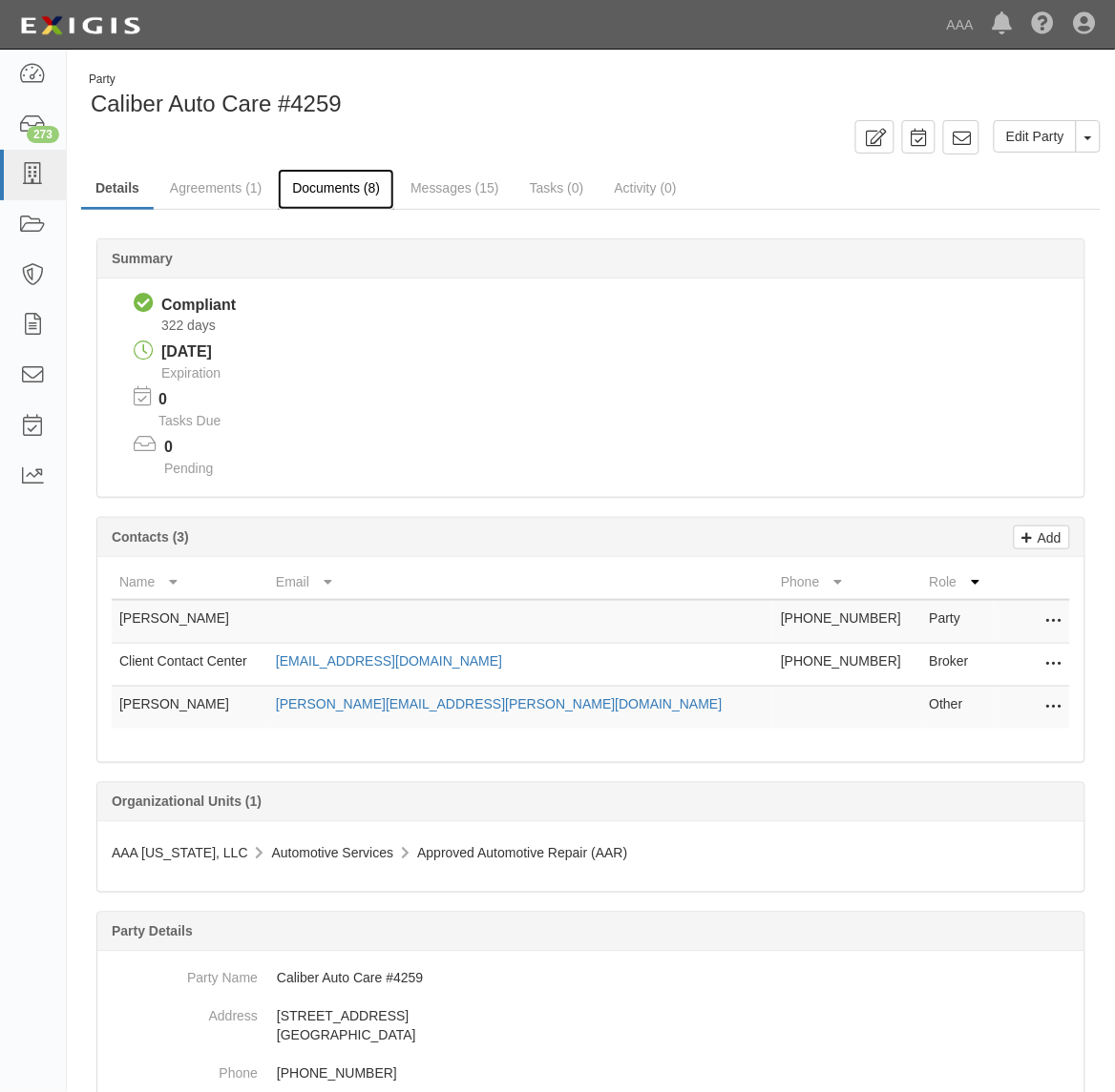
click at [341, 198] on link "Documents (8)" at bounding box center [335, 189] width 116 height 41
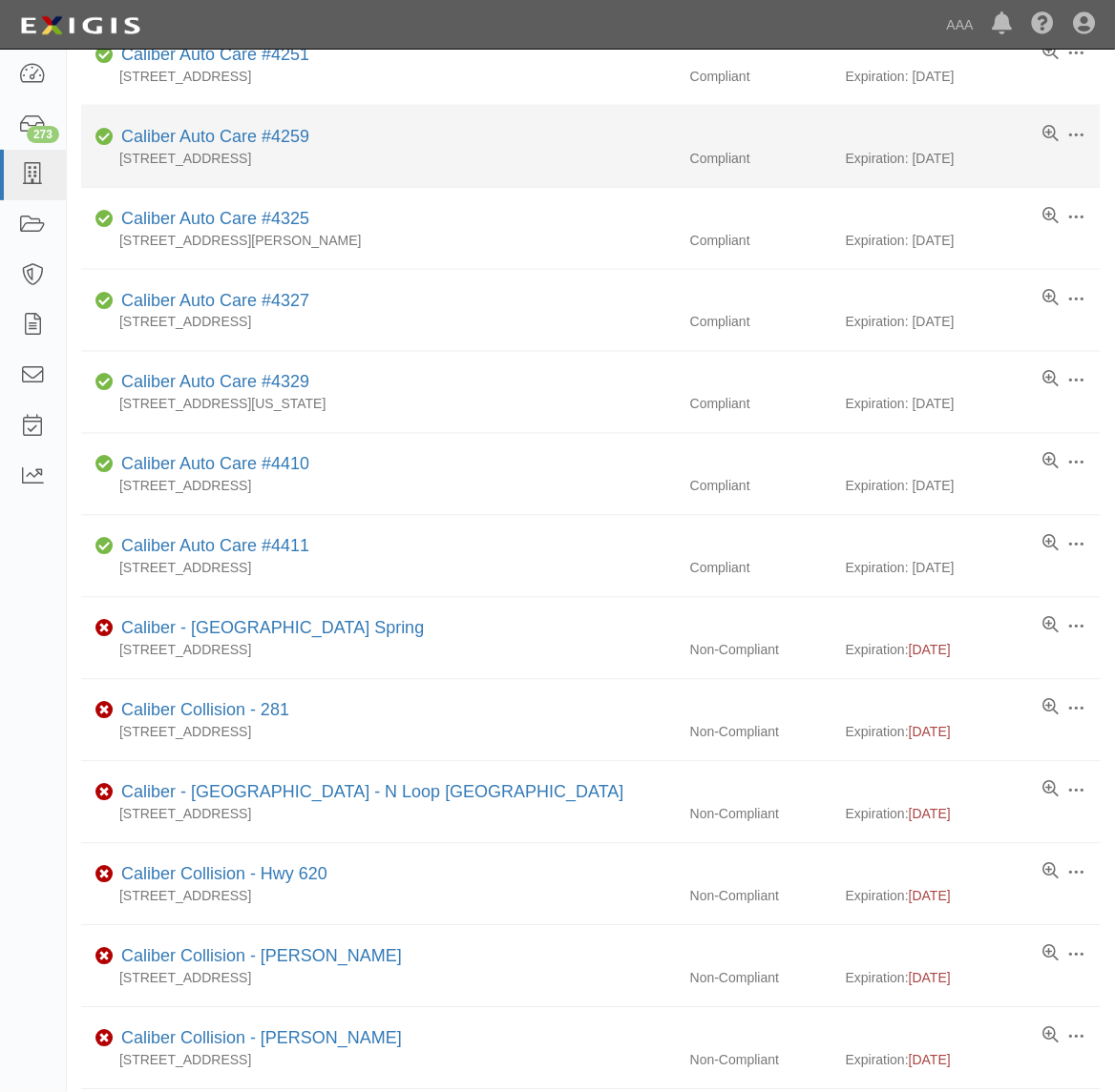
scroll to position [835, 0]
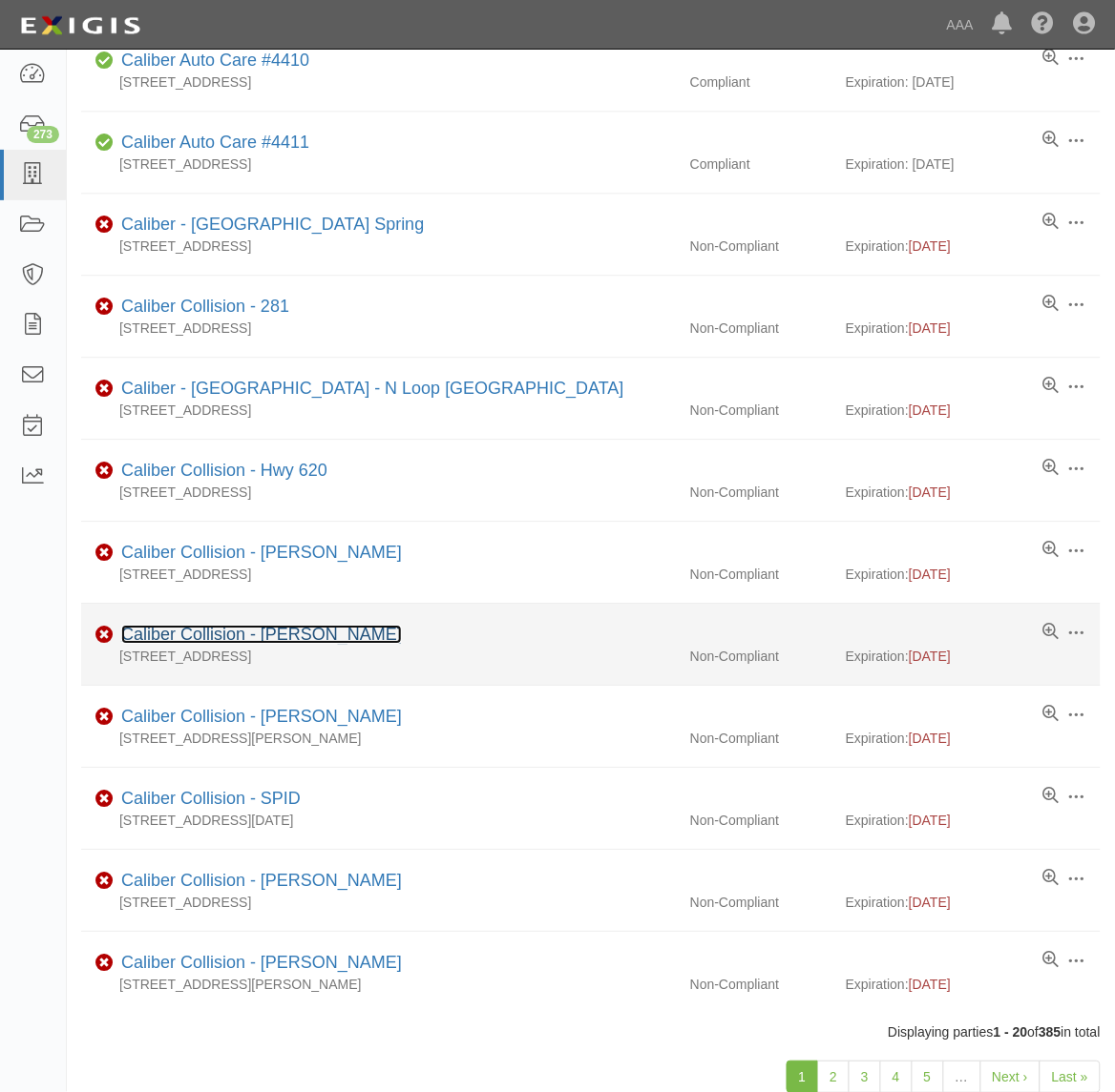
click at [241, 641] on link "Caliber Collision - [PERSON_NAME]" at bounding box center [261, 633] width 280 height 19
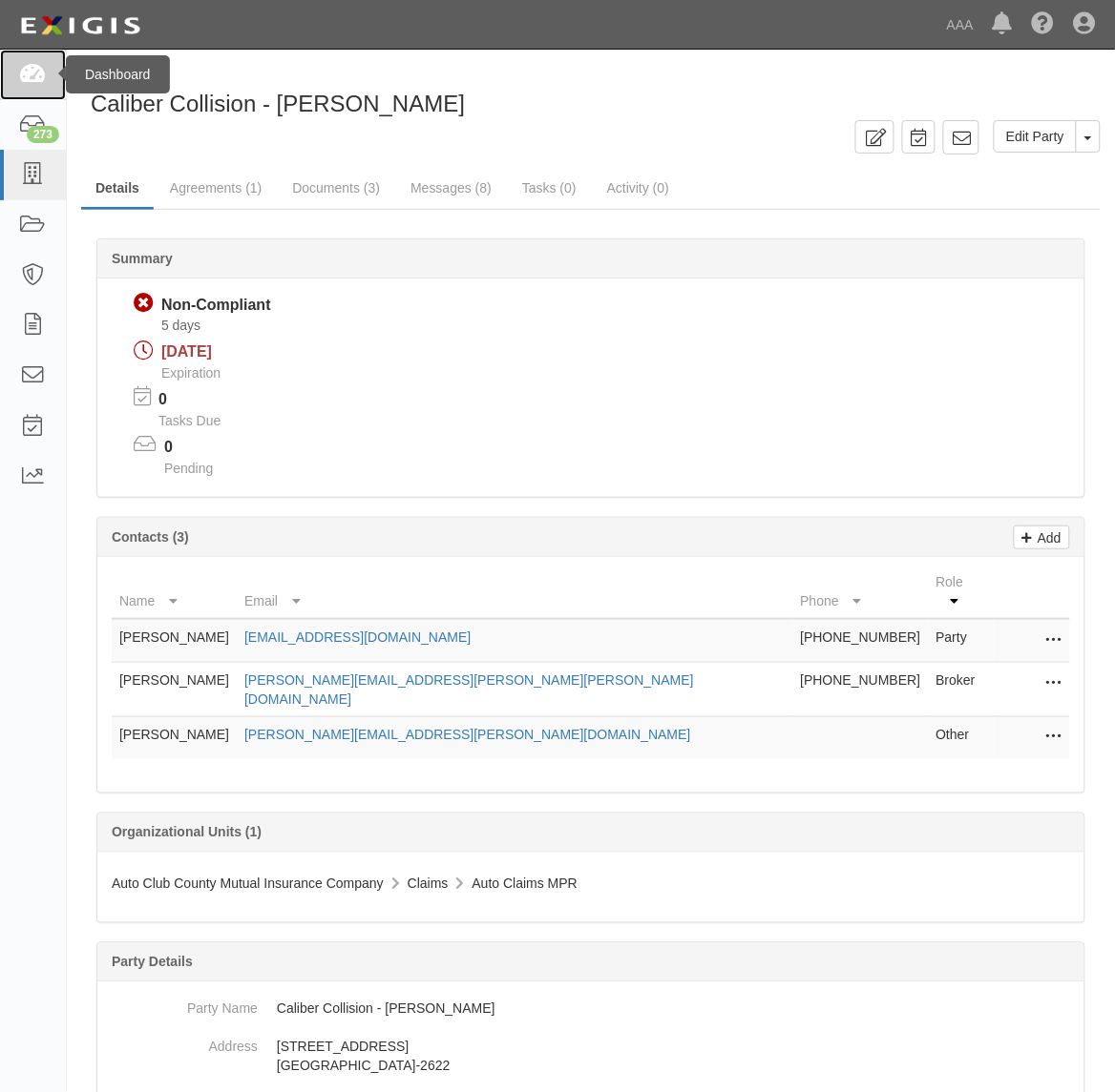
click at [31, 79] on icon at bounding box center [32, 75] width 27 height 22
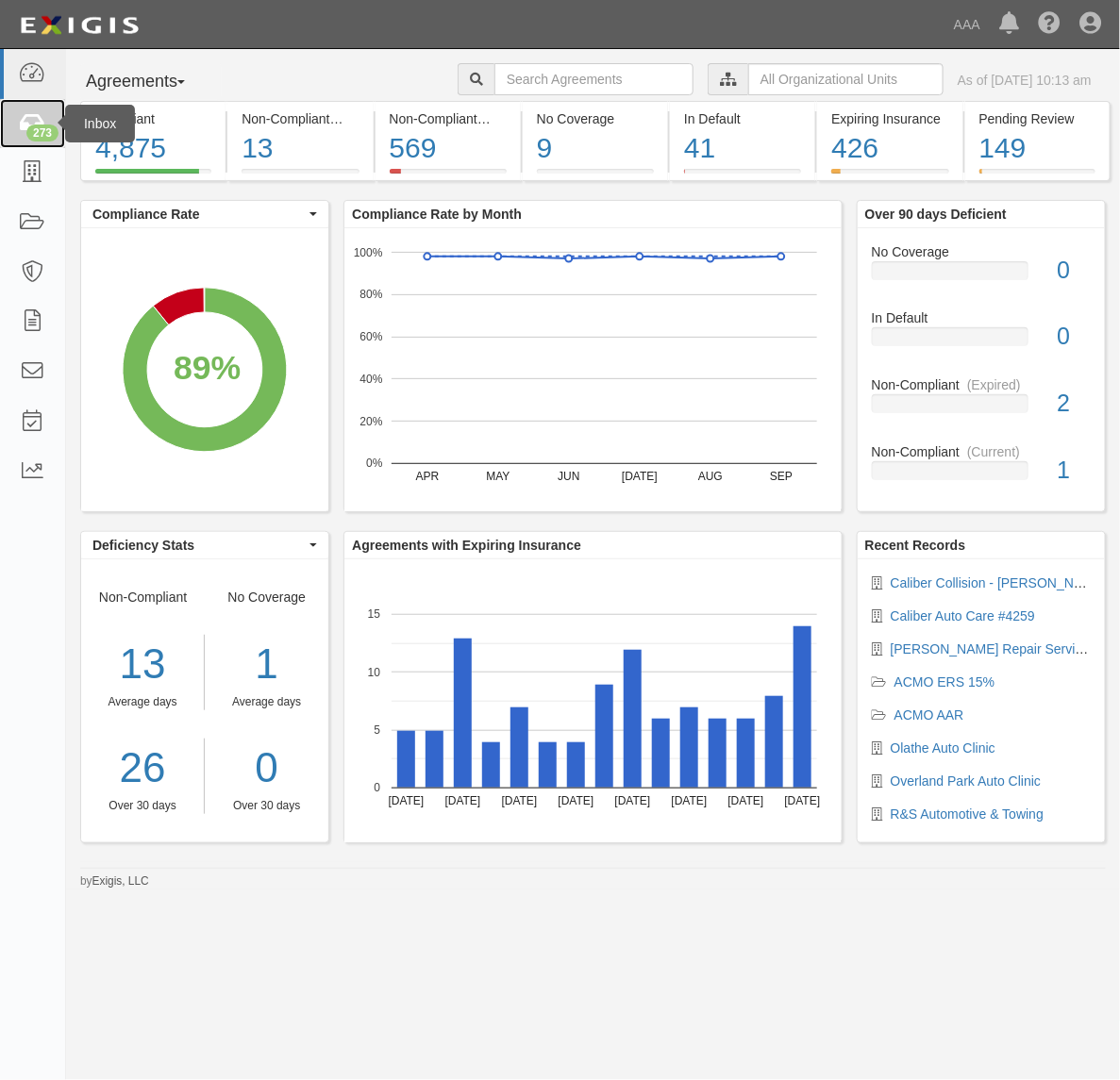
click at [26, 139] on link "273" at bounding box center [32, 124] width 65 height 50
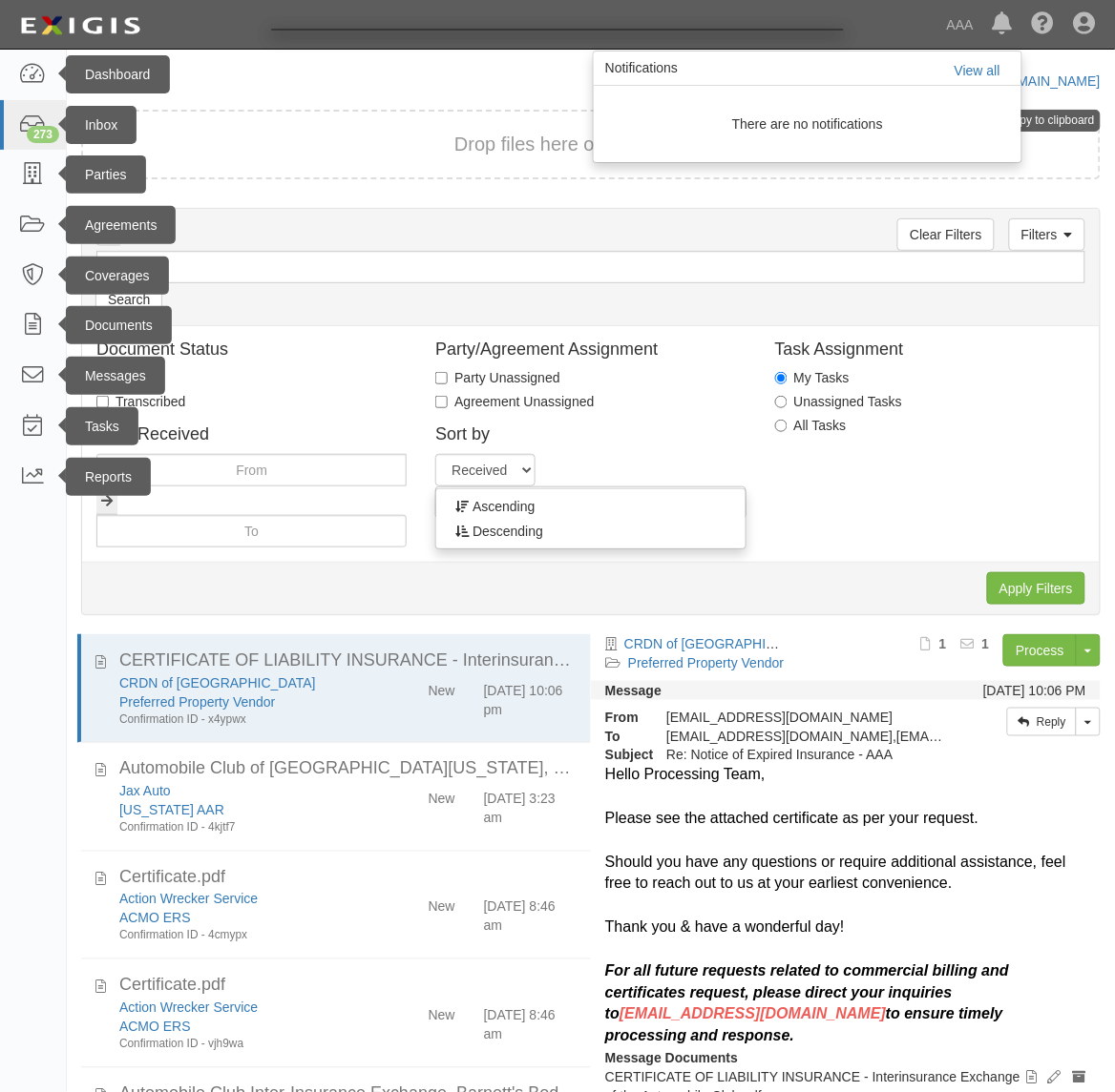
click at [377, 133] on div at bounding box center [558, 546] width 1115 height 1092
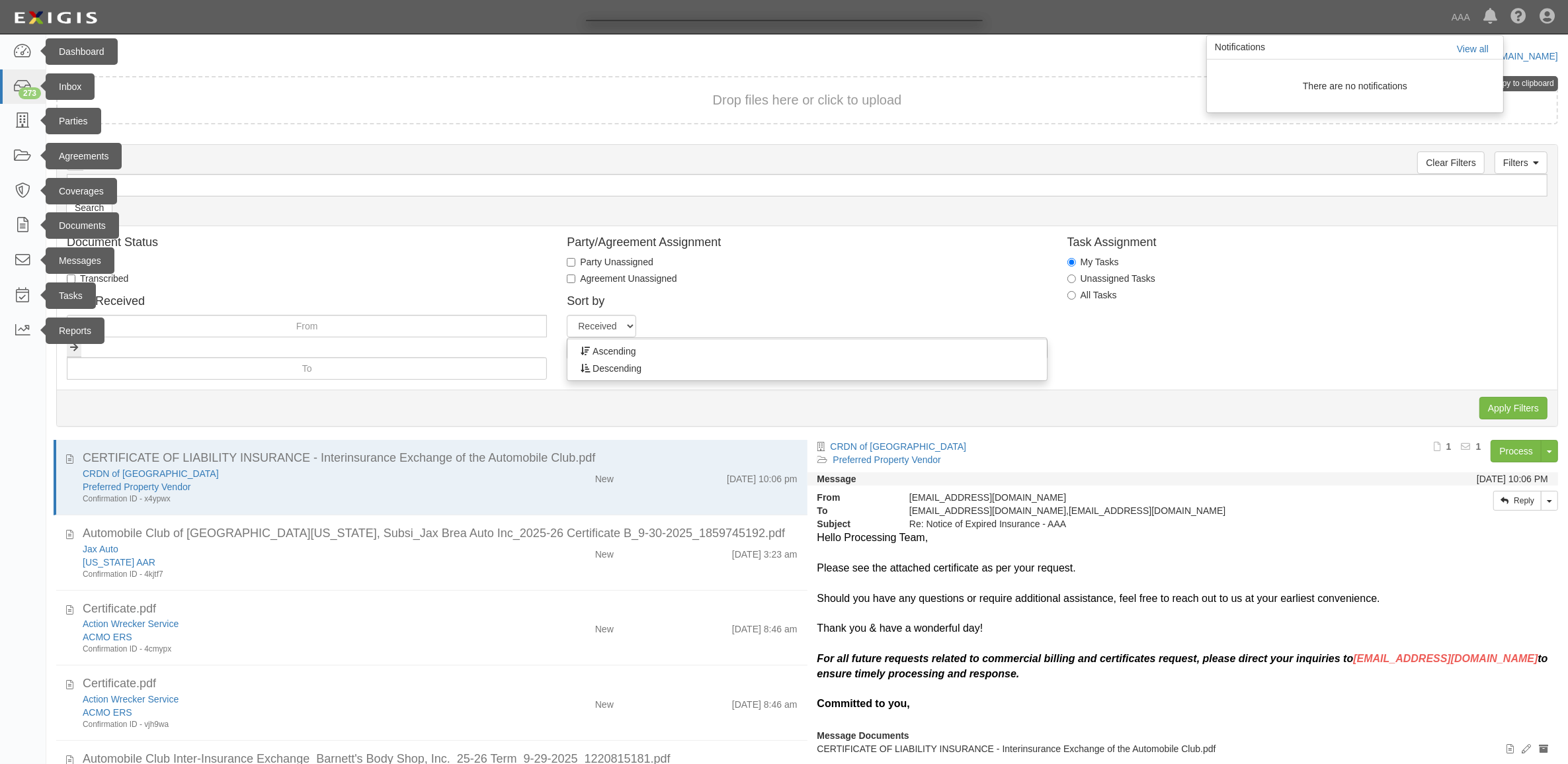
click at [735, 317] on div at bounding box center [784, 382] width 1568 height 764
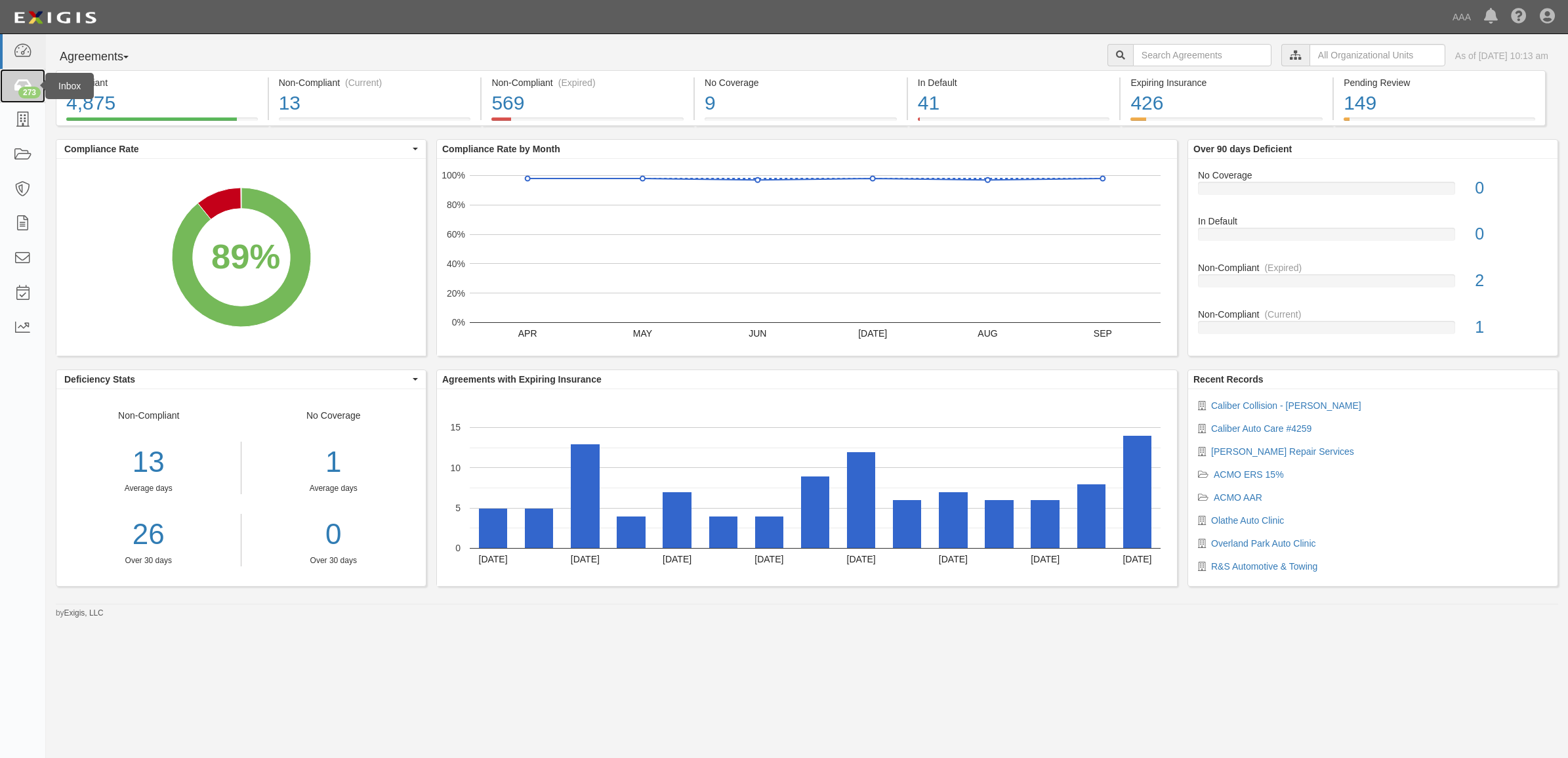
click at [17, 83] on icon at bounding box center [22, 86] width 18 height 15
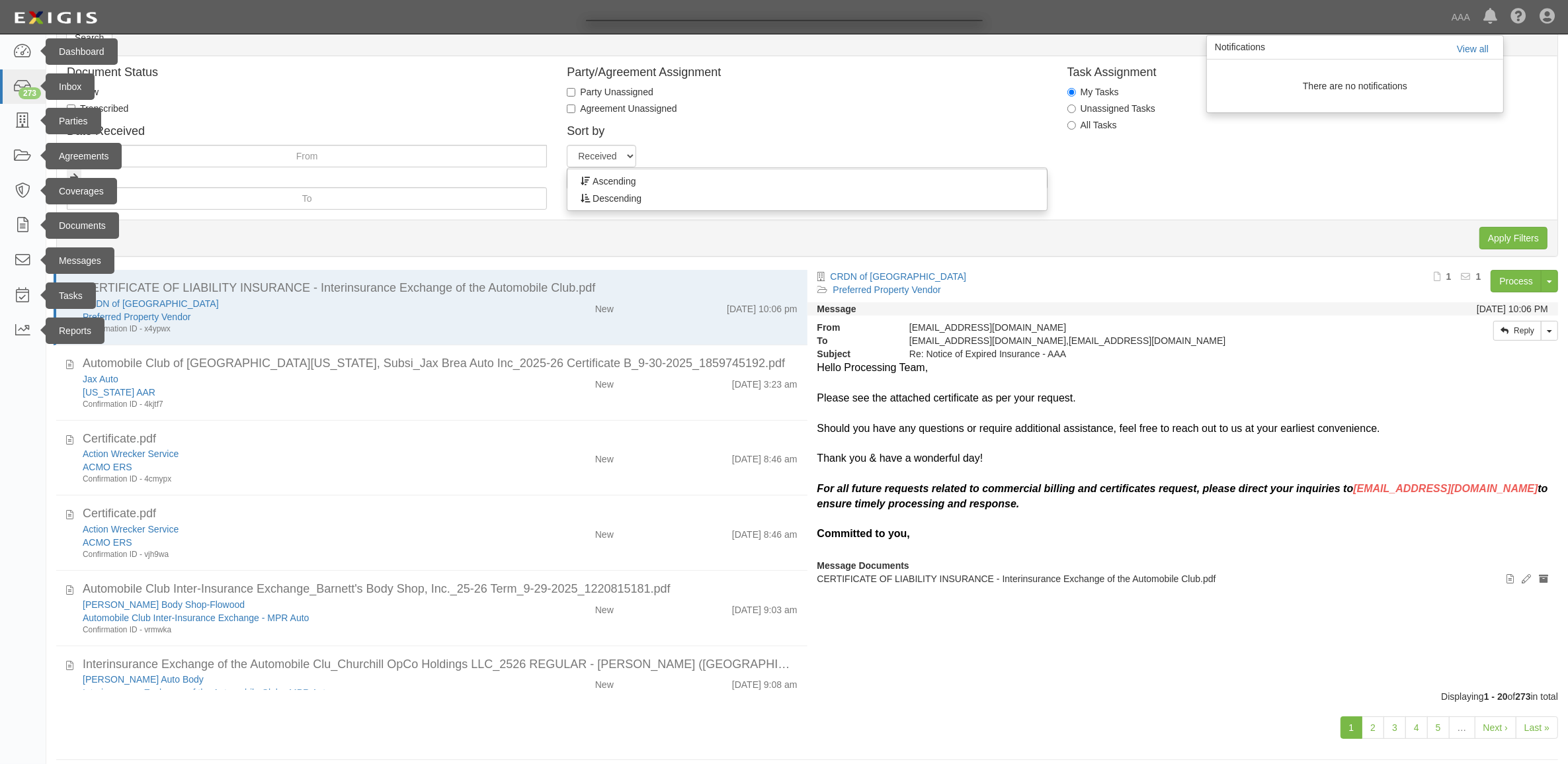
scroll to position [182, 0]
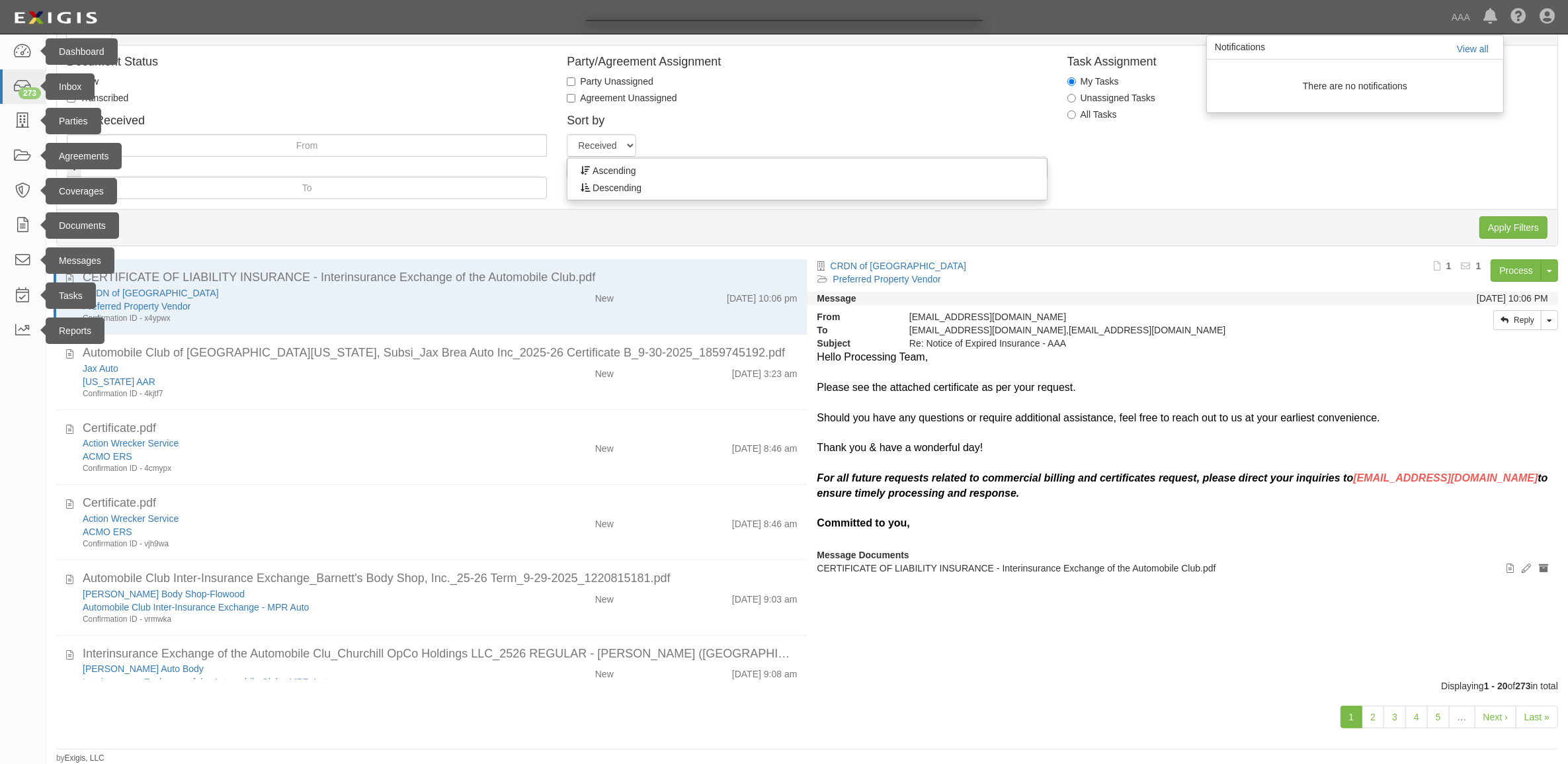
drag, startPoint x: 797, startPoint y: 341, endPoint x: 801, endPoint y: 408, distance: 67.1
click at [801, 408] on div at bounding box center [784, 382] width 1568 height 764
drag, startPoint x: 797, startPoint y: 377, endPoint x: 809, endPoint y: 427, distance: 51.4
click at [809, 427] on div at bounding box center [784, 382] width 1568 height 764
click at [1498, 716] on div at bounding box center [784, 382] width 1568 height 764
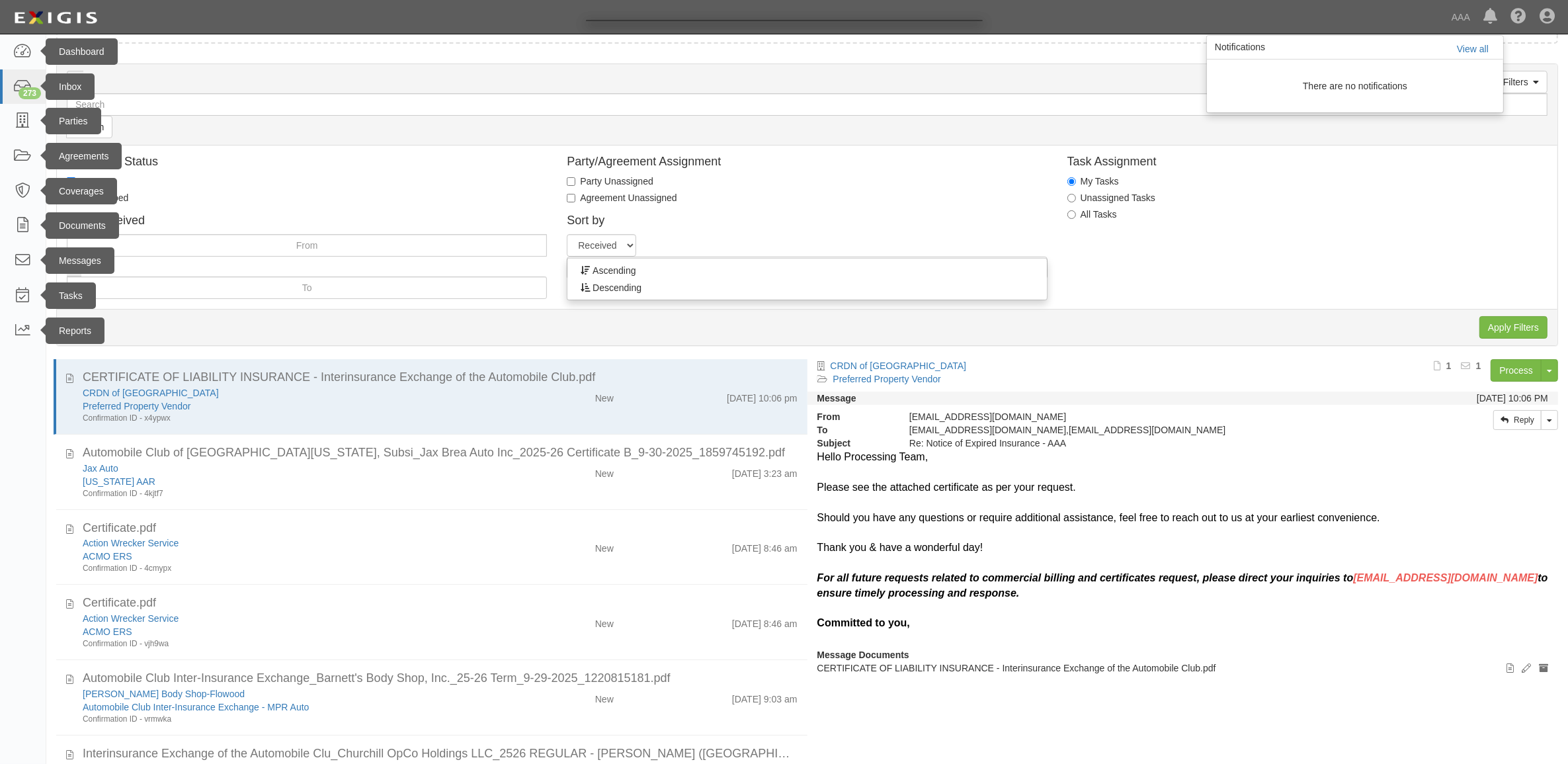
scroll to position [0, 0]
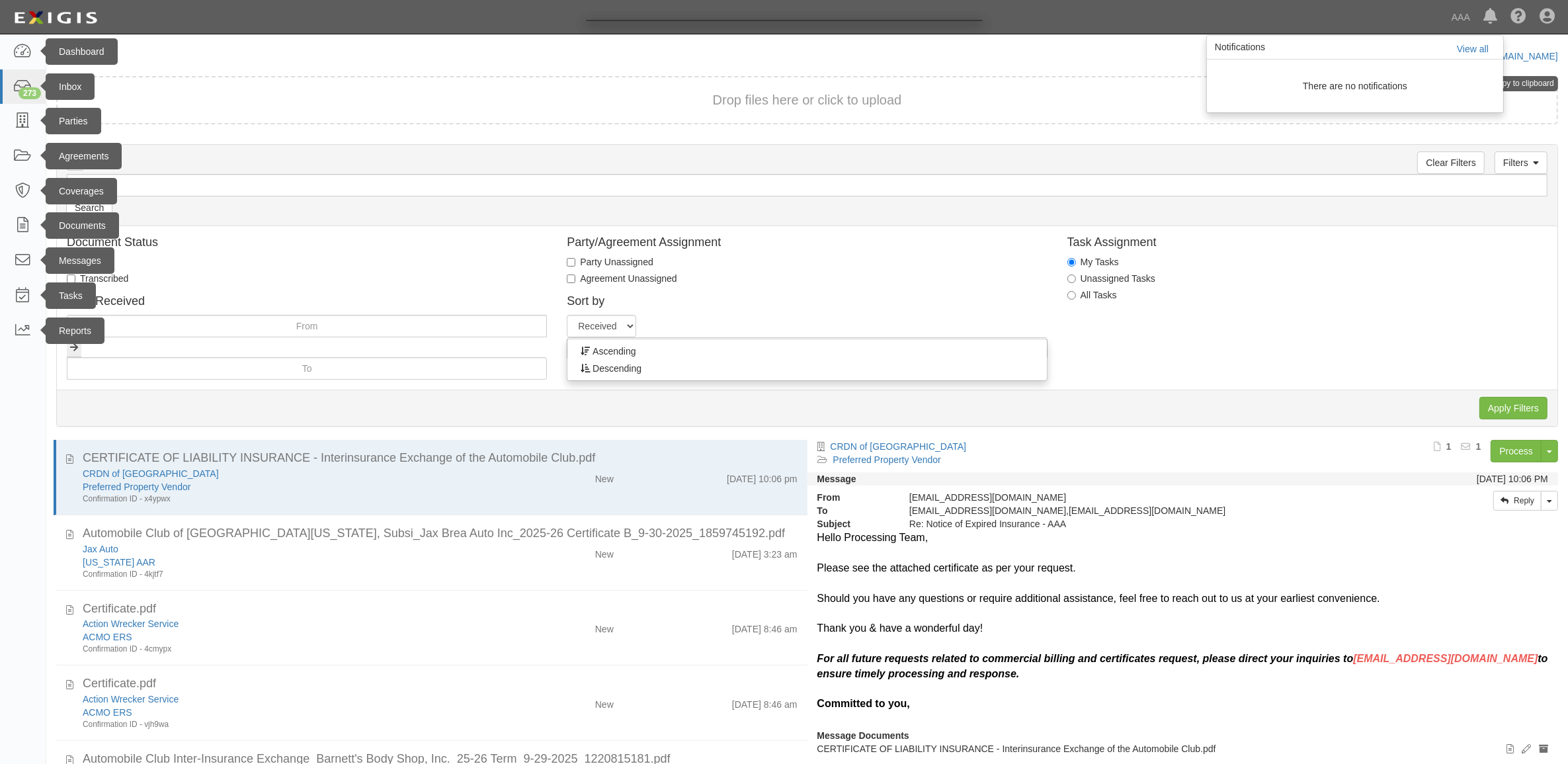
click at [1348, 58] on div at bounding box center [784, 382] width 1568 height 764
drag, startPoint x: 1303, startPoint y: 47, endPoint x: 1073, endPoint y: 64, distance: 230.6
click at [1288, 48] on div at bounding box center [784, 382] width 1568 height 764
click at [22, 49] on div at bounding box center [784, 382] width 1568 height 764
click at [30, 126] on div at bounding box center [784, 382] width 1568 height 764
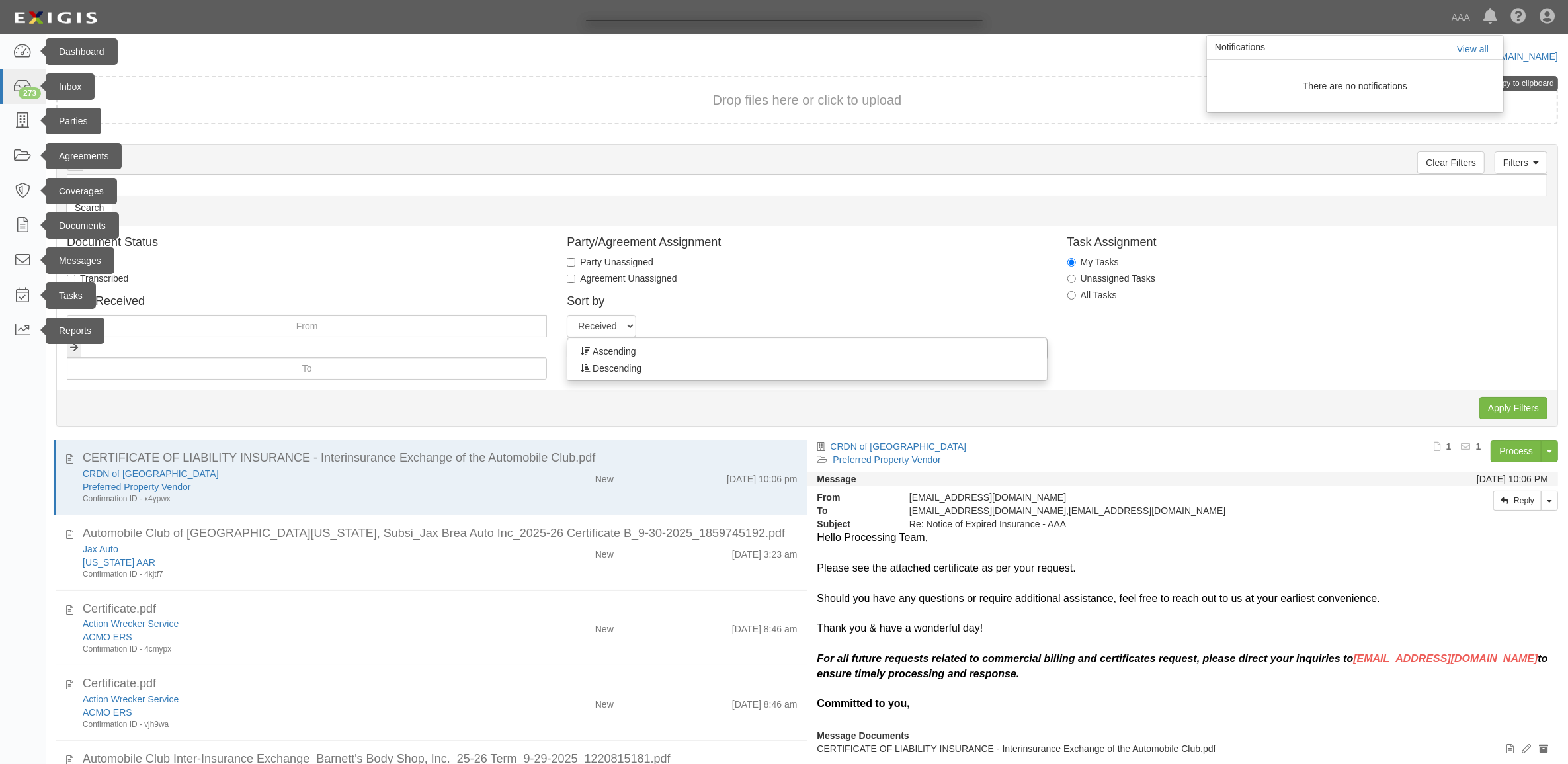
click at [27, 121] on div at bounding box center [784, 382] width 1568 height 764
click at [22, 40] on div at bounding box center [784, 382] width 1568 height 764
click at [27, 50] on div at bounding box center [784, 382] width 1568 height 764
drag, startPoint x: 191, startPoint y: 87, endPoint x: 126, endPoint y: 124, distance: 74.8
click at [183, 90] on div at bounding box center [784, 382] width 1568 height 764
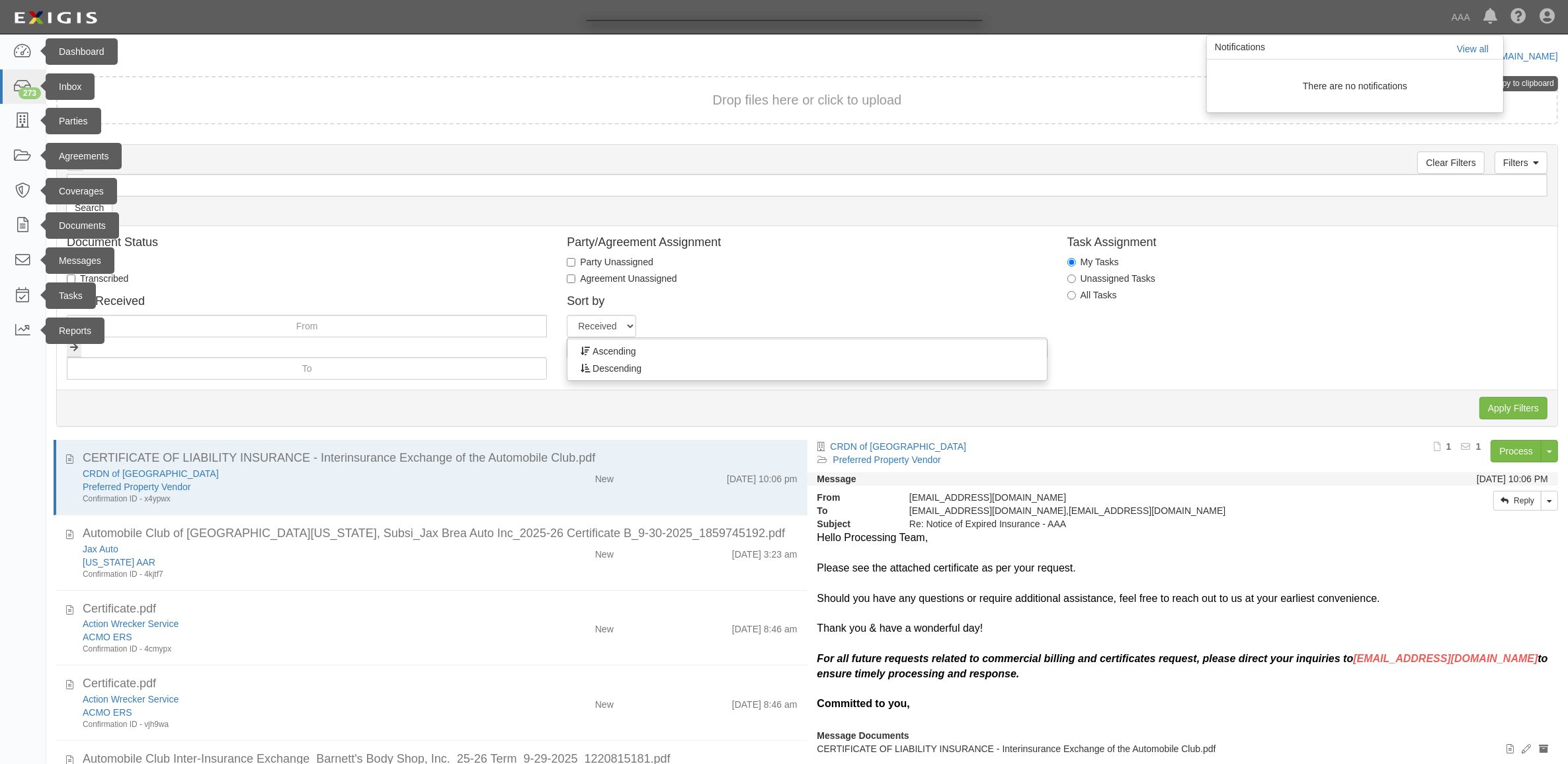
click at [30, 75] on div at bounding box center [784, 382] width 1568 height 764
click at [25, 53] on div at bounding box center [784, 382] width 1568 height 764
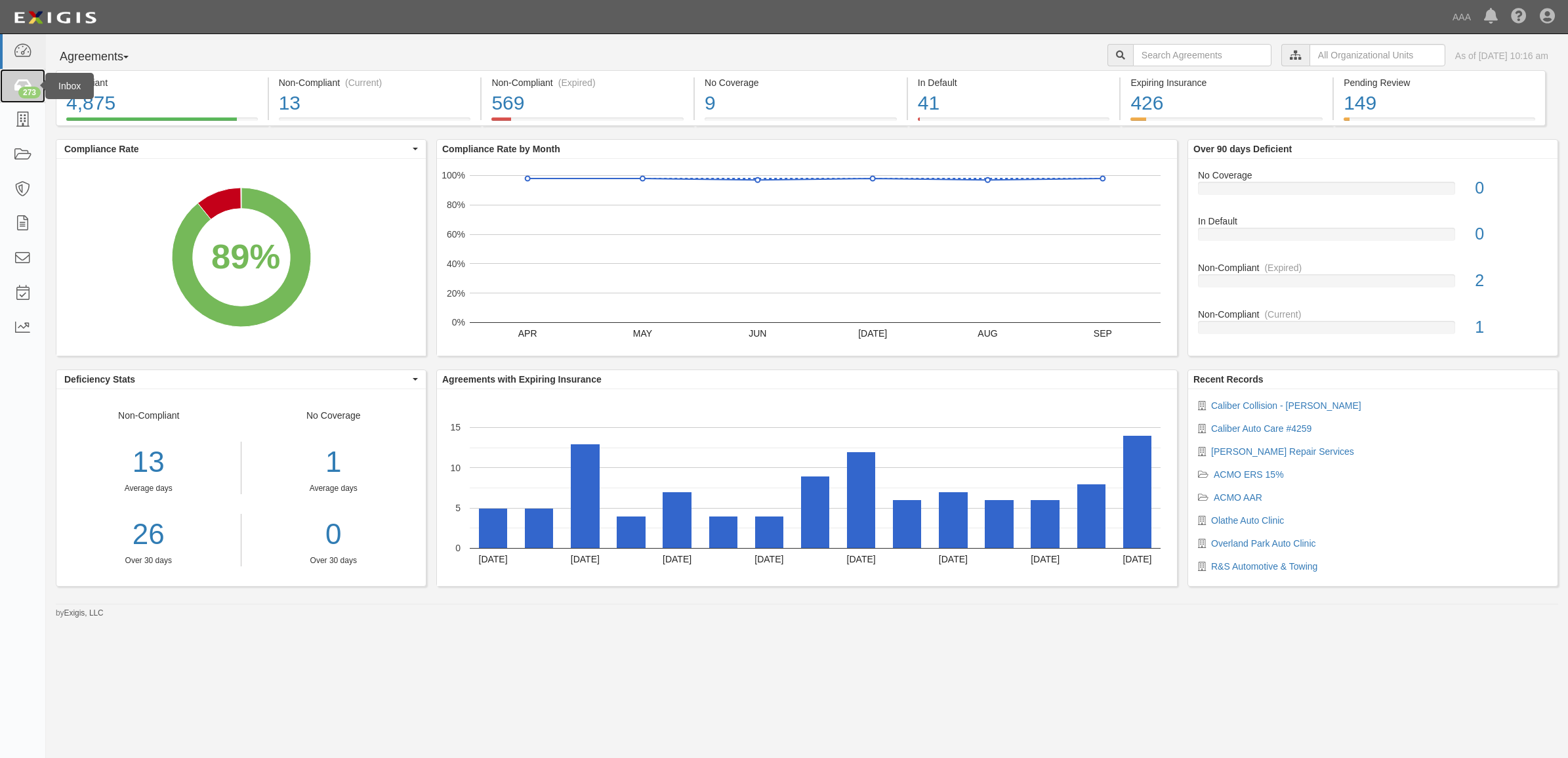
click at [15, 84] on icon at bounding box center [22, 86] width 18 height 15
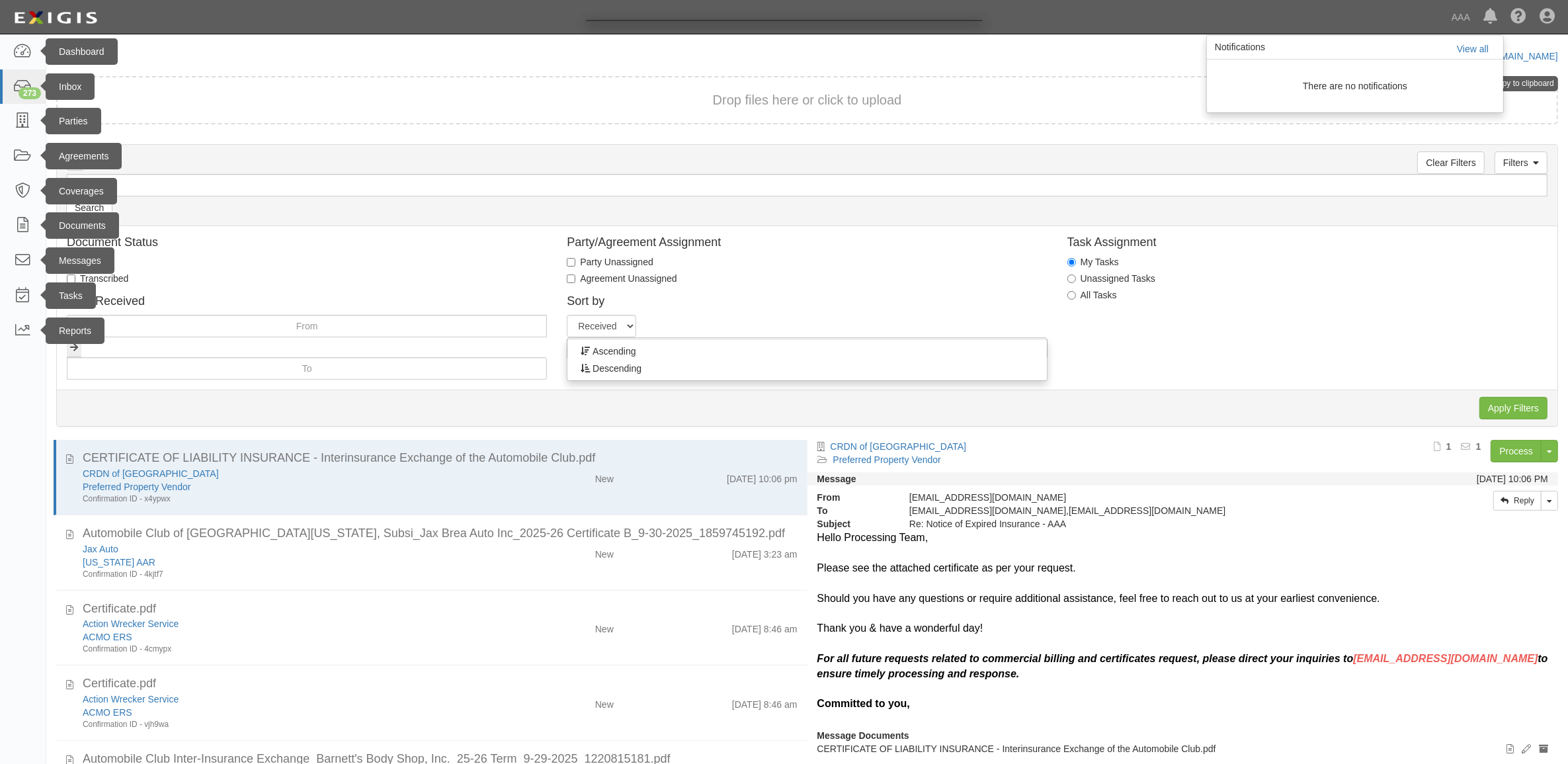
click at [843, 124] on div at bounding box center [784, 382] width 1568 height 764
click at [29, 53] on div at bounding box center [784, 382] width 1568 height 764
click at [23, 56] on div at bounding box center [784, 382] width 1568 height 764
click at [25, 51] on div at bounding box center [784, 382] width 1568 height 764
click at [24, 113] on div at bounding box center [784, 382] width 1568 height 764
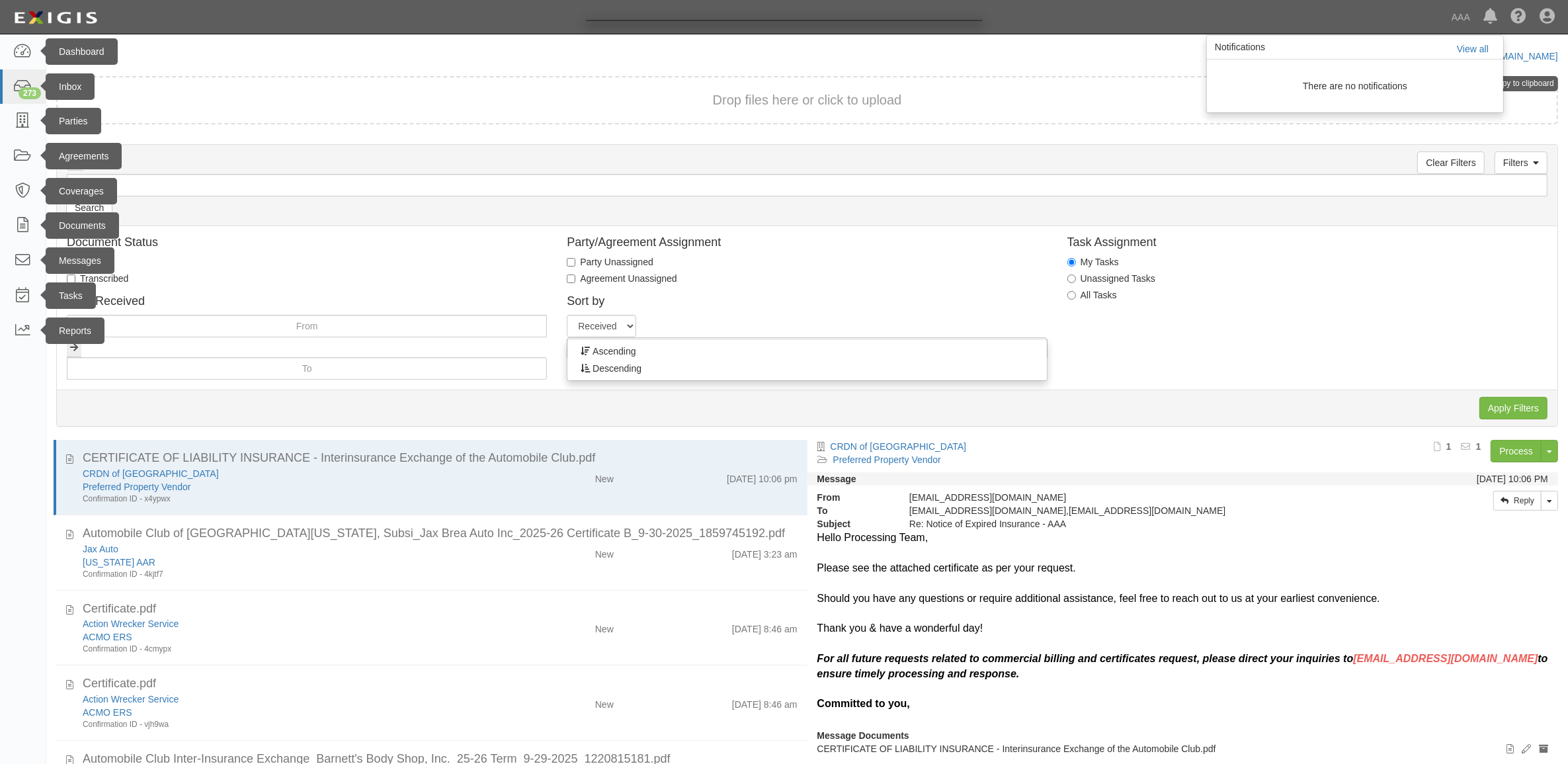
click at [14, 54] on div at bounding box center [784, 382] width 1568 height 764
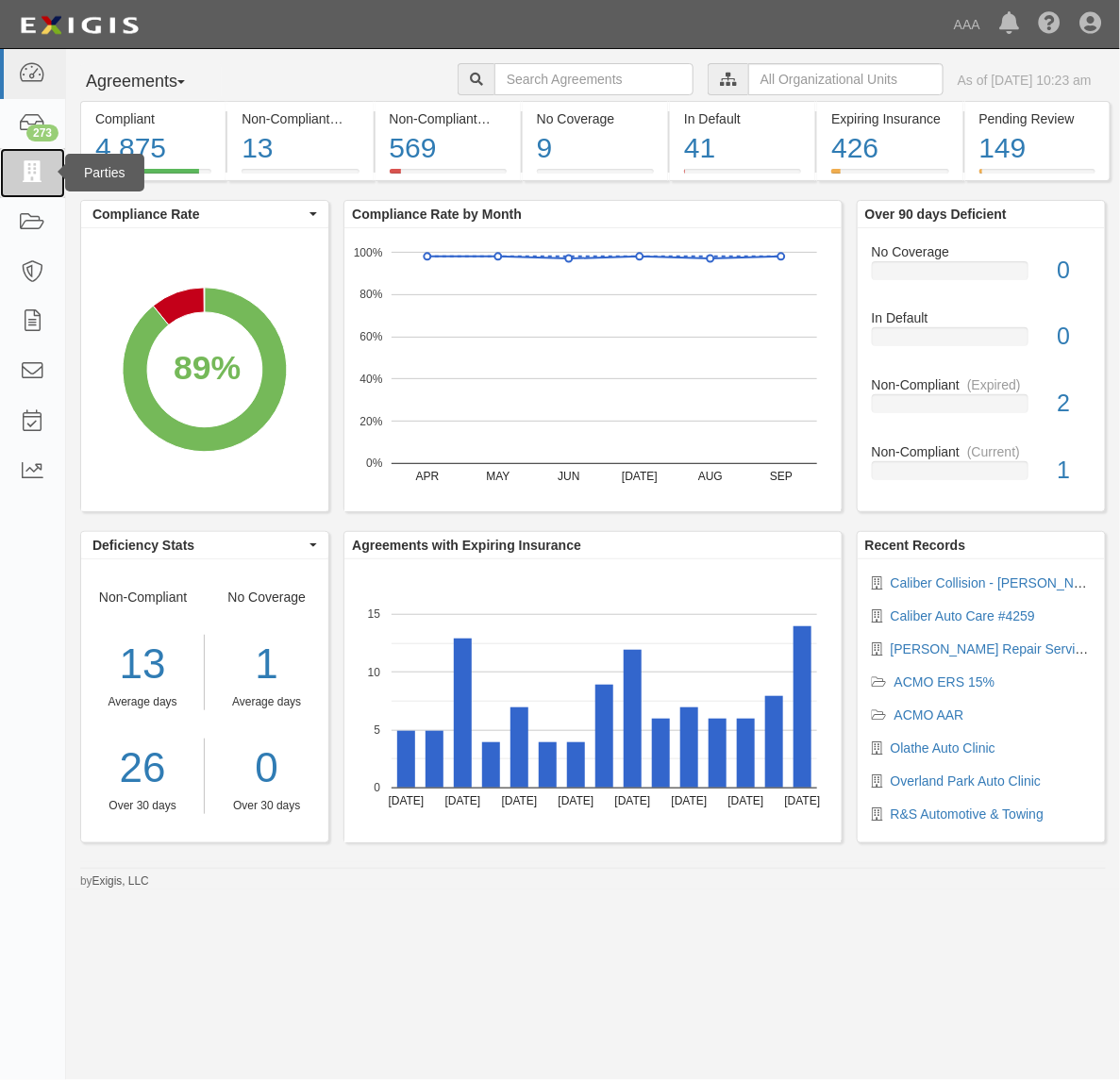
click at [41, 177] on icon at bounding box center [31, 173] width 26 height 21
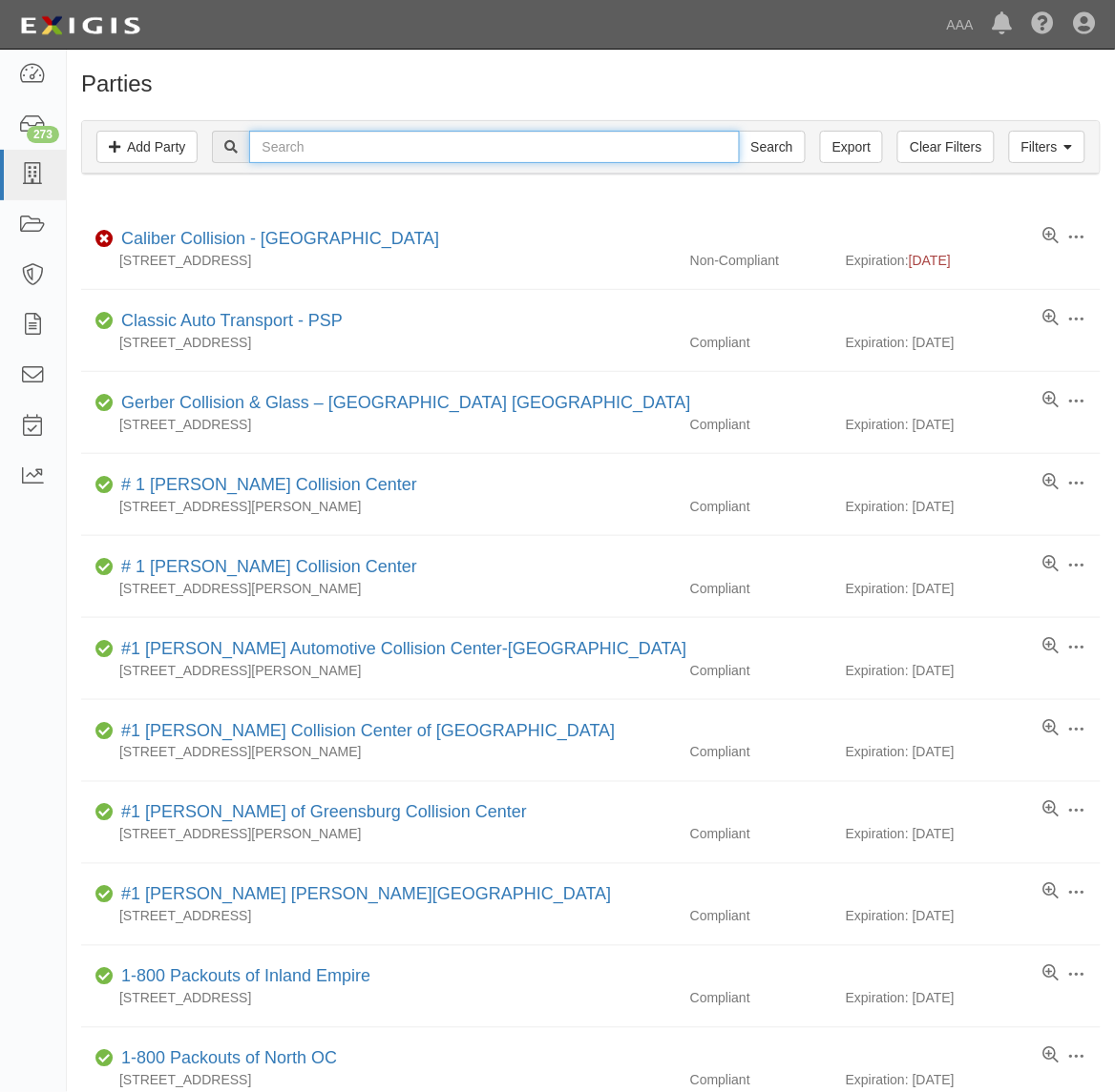
click at [439, 156] on input "text" at bounding box center [493, 146] width 489 height 33
type input "CC111667"
click at [739, 130] on input "Search" at bounding box center [773, 146] width 67 height 33
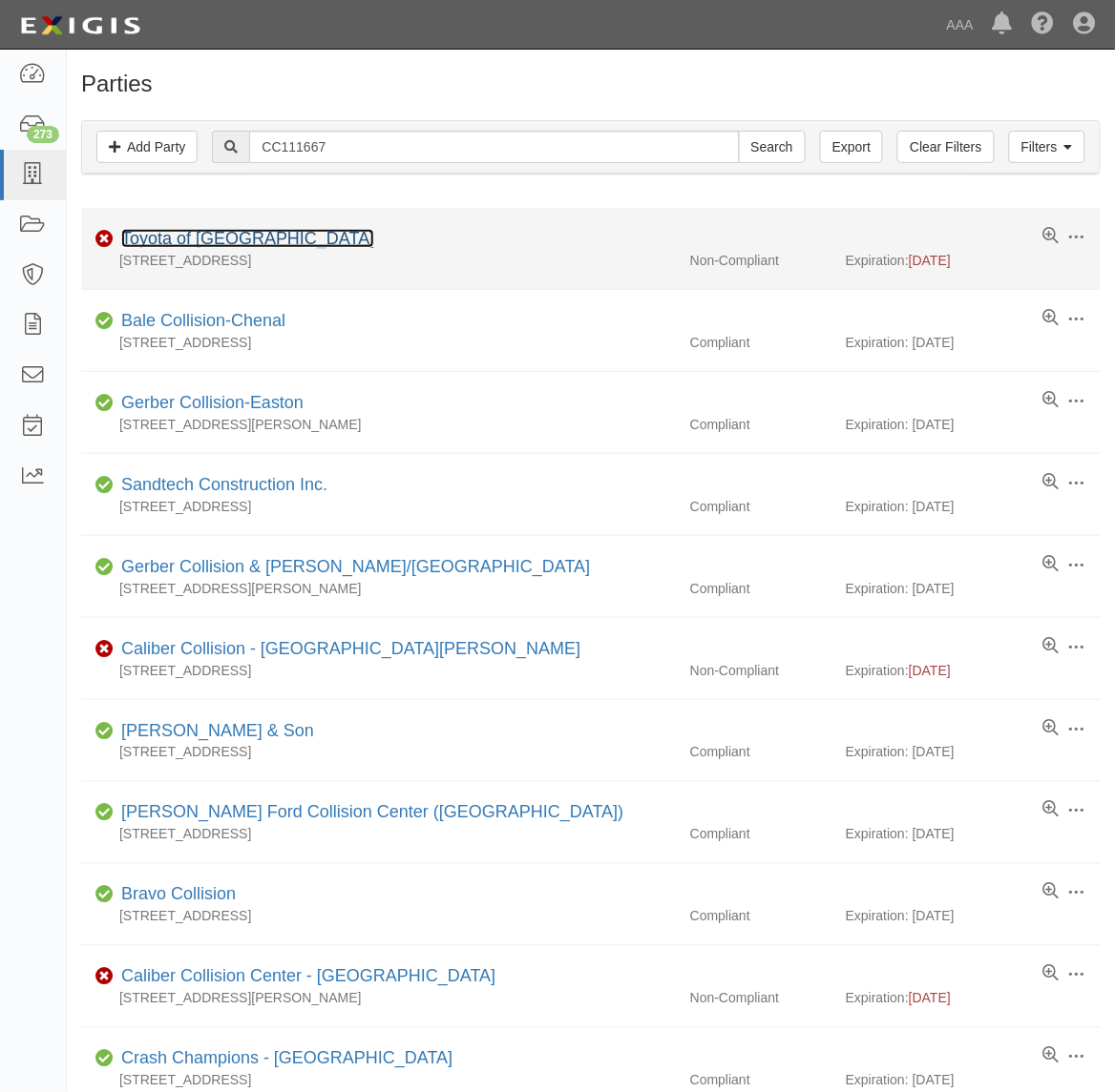
click at [283, 248] on link "Toyota of [GEOGRAPHIC_DATA]" at bounding box center [248, 238] width 253 height 19
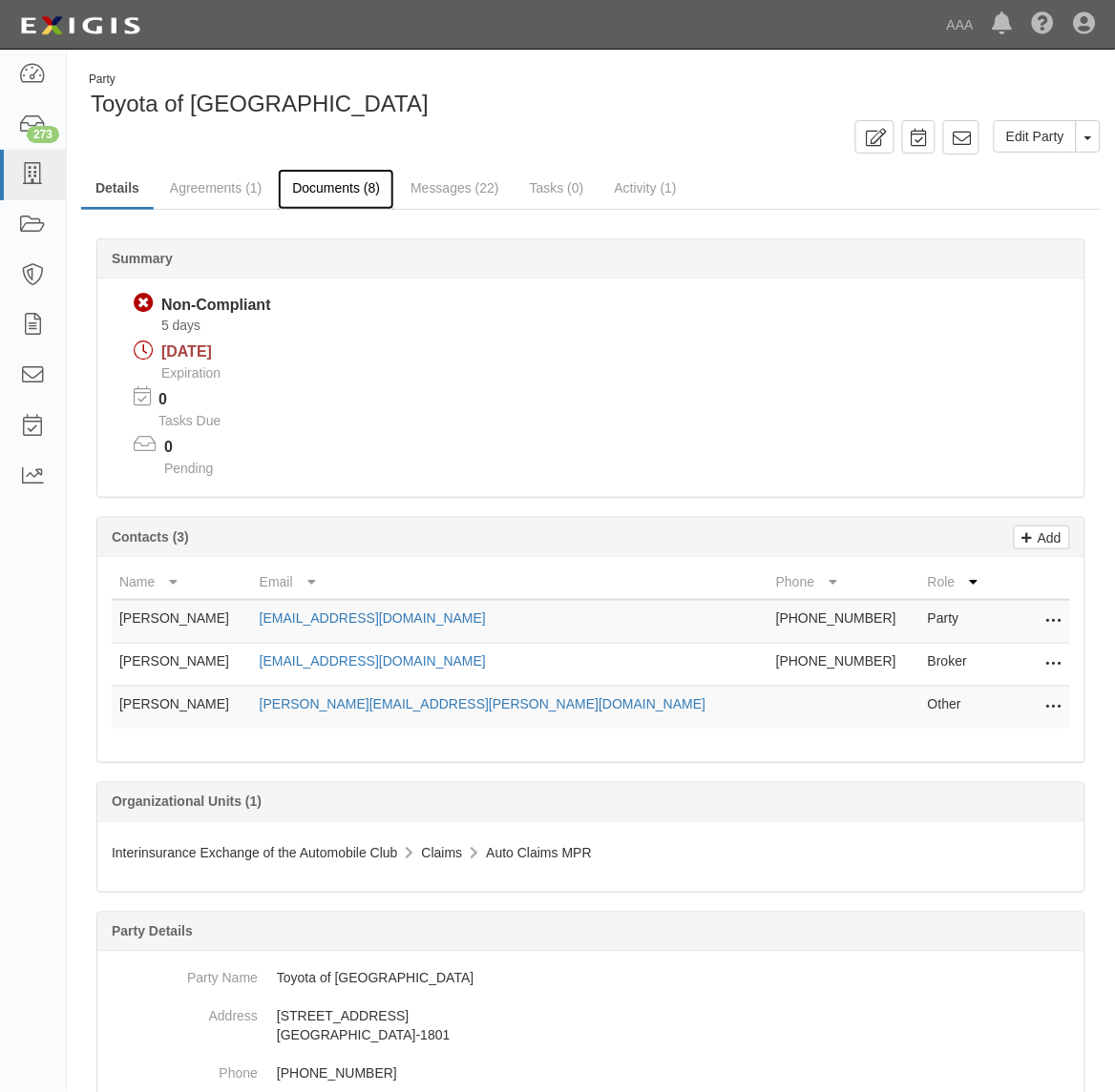
click at [339, 191] on link "Documents (8)" at bounding box center [335, 189] width 116 height 41
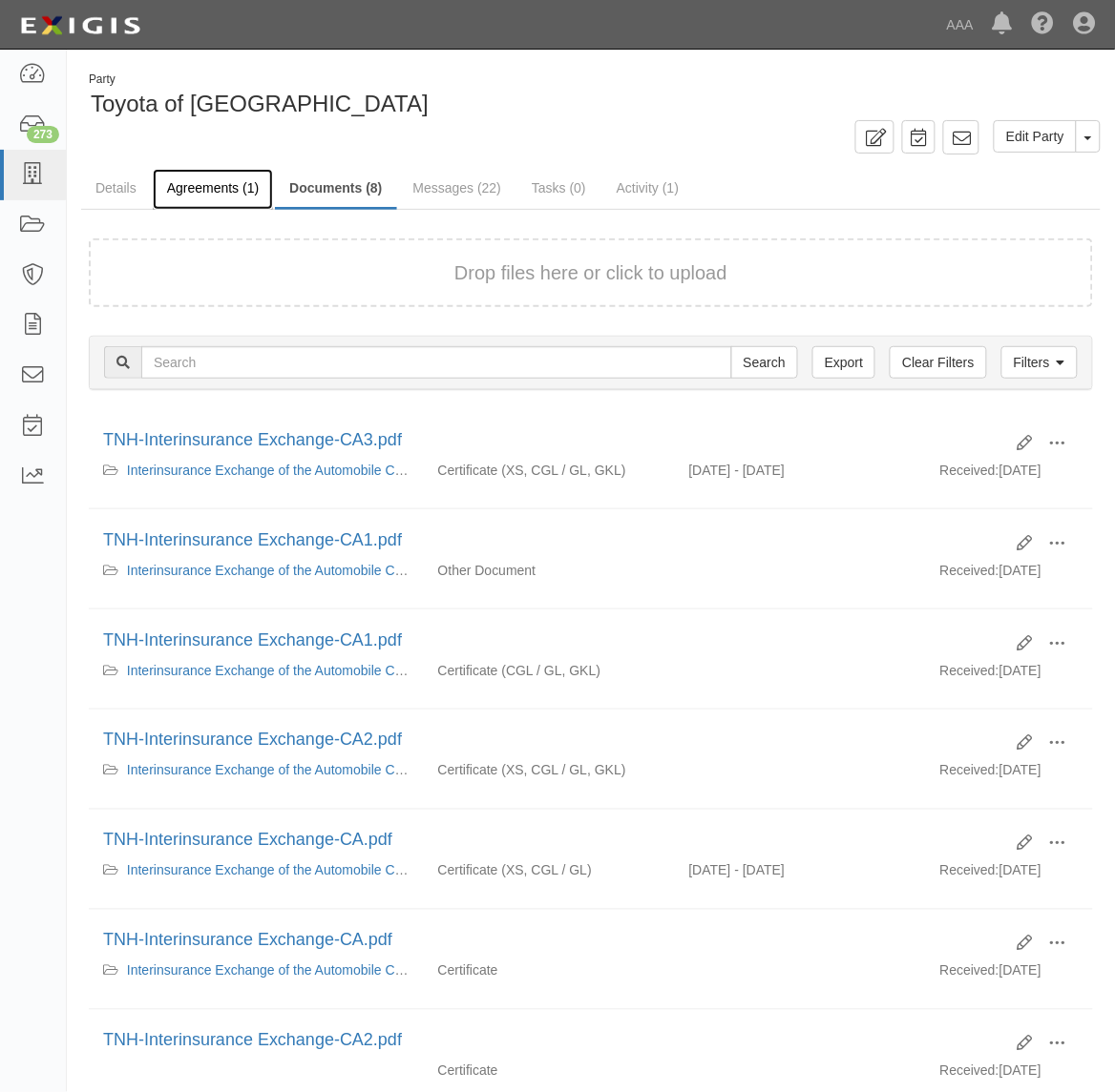
click at [195, 191] on link "Agreements (1)" at bounding box center [213, 189] width 120 height 41
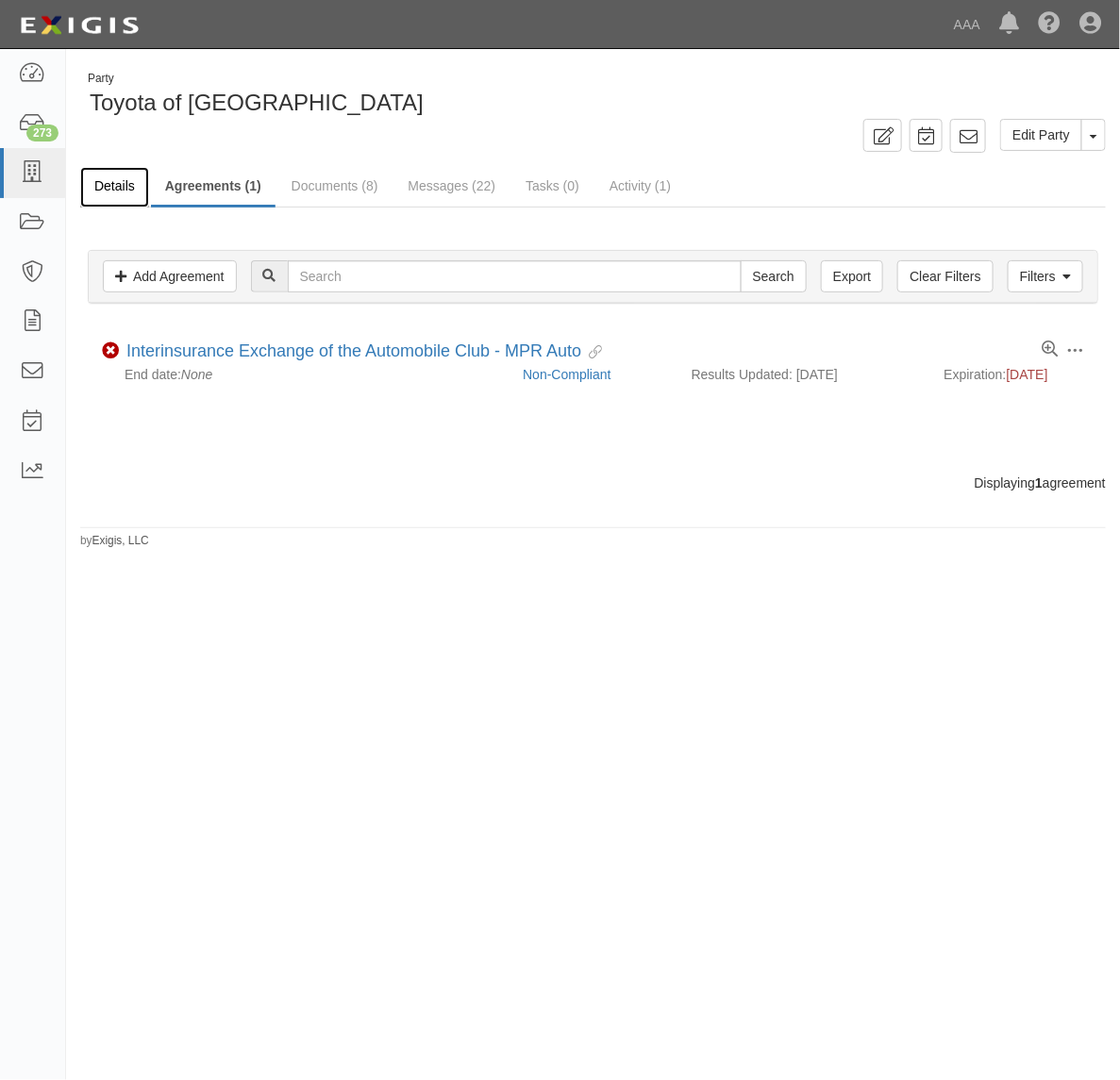
click at [91, 176] on link "Details" at bounding box center [114, 187] width 69 height 41
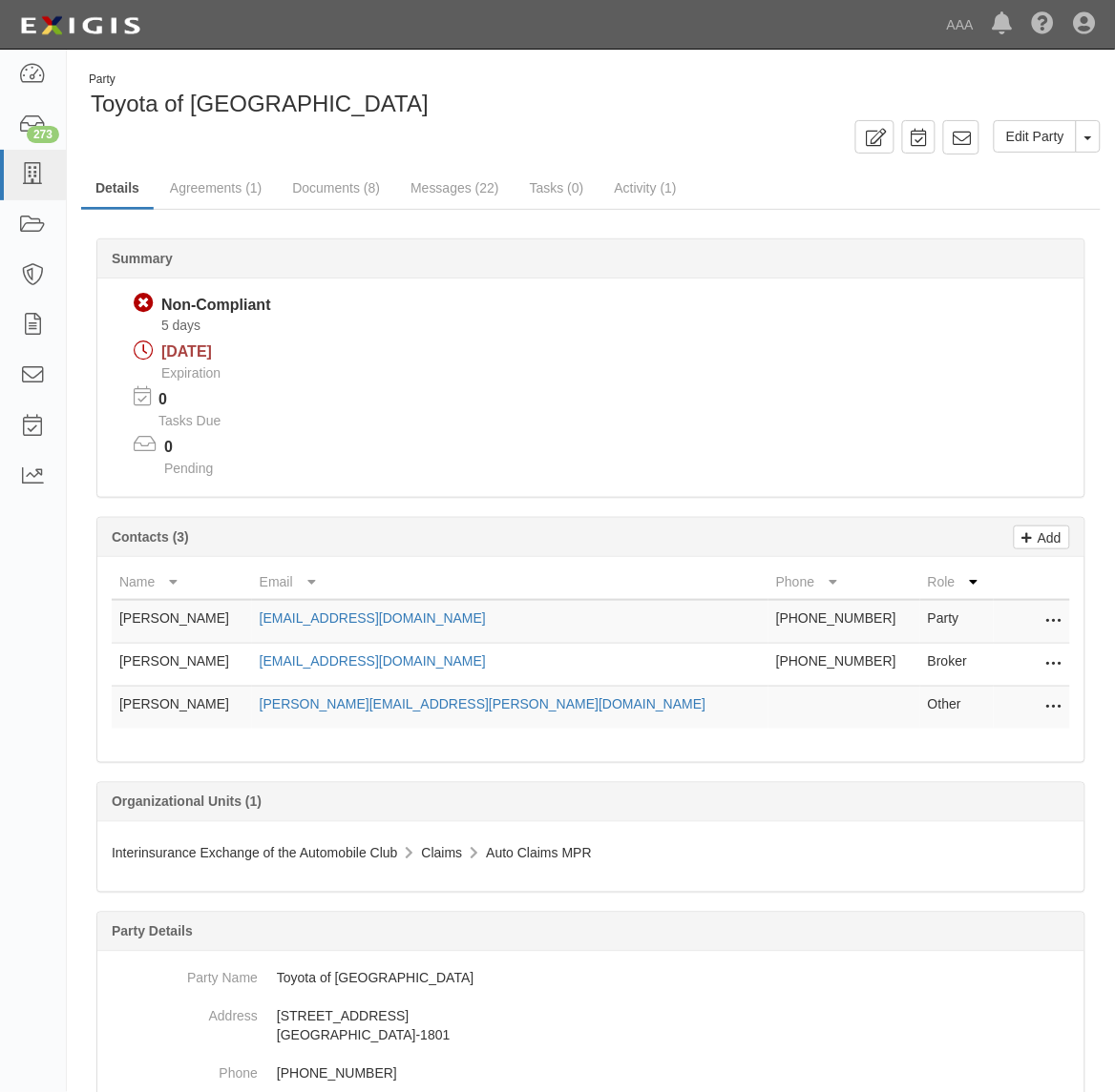
click at [1048, 664] on icon at bounding box center [1053, 665] width 15 height 25
click at [1028, 663] on link "Edit" at bounding box center [986, 659] width 151 height 35
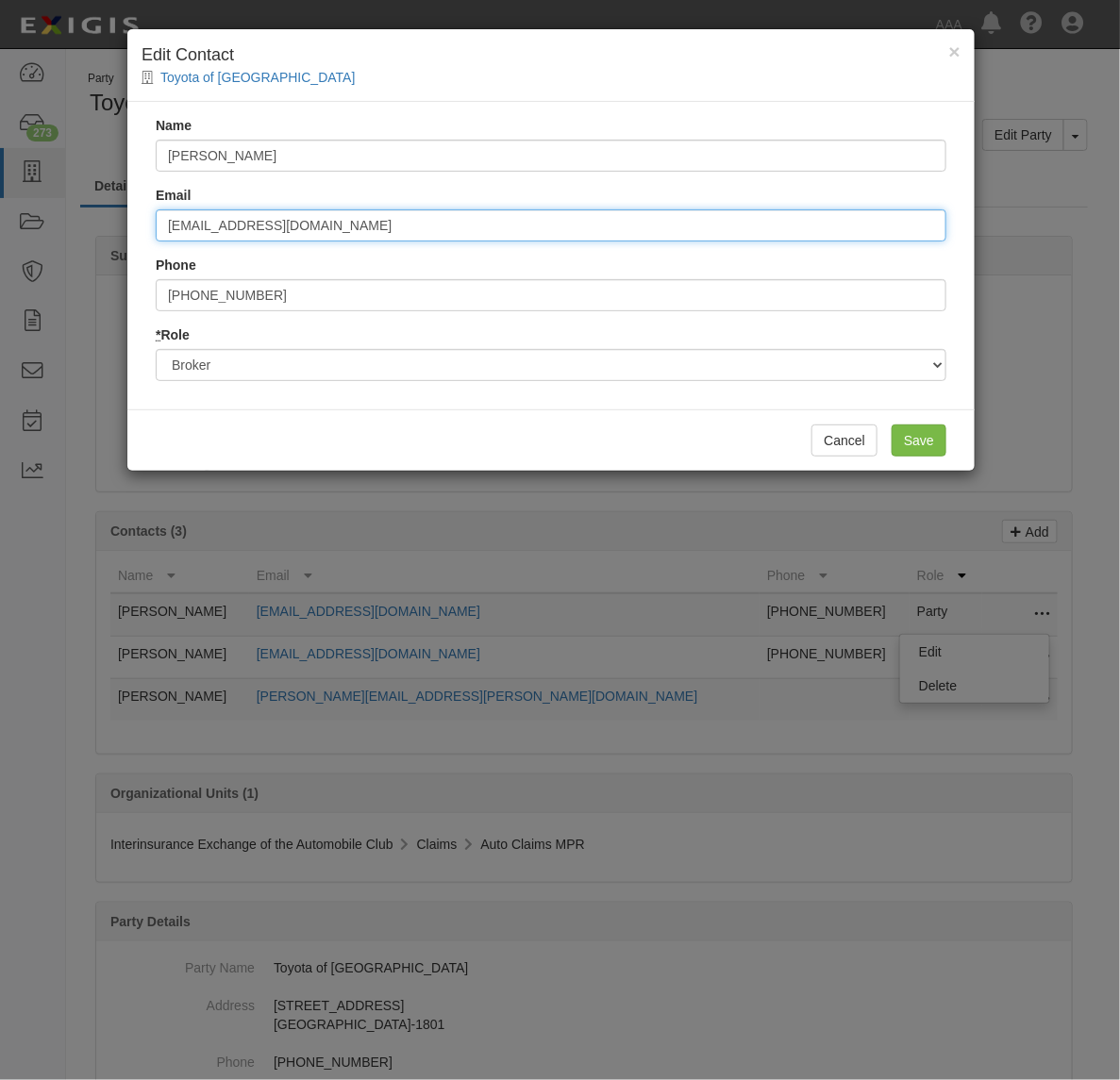
drag, startPoint x: 201, startPoint y: 218, endPoint x: 93, endPoint y: 222, distance: 108.1
click at [93, 222] on div "× Edit Contact Toyota of North Hollywood Name John DeJohn Email zyndi@doxseefos…" at bounding box center [560, 540] width 1120 height 1080
type input "doug@doxseefoster.com"
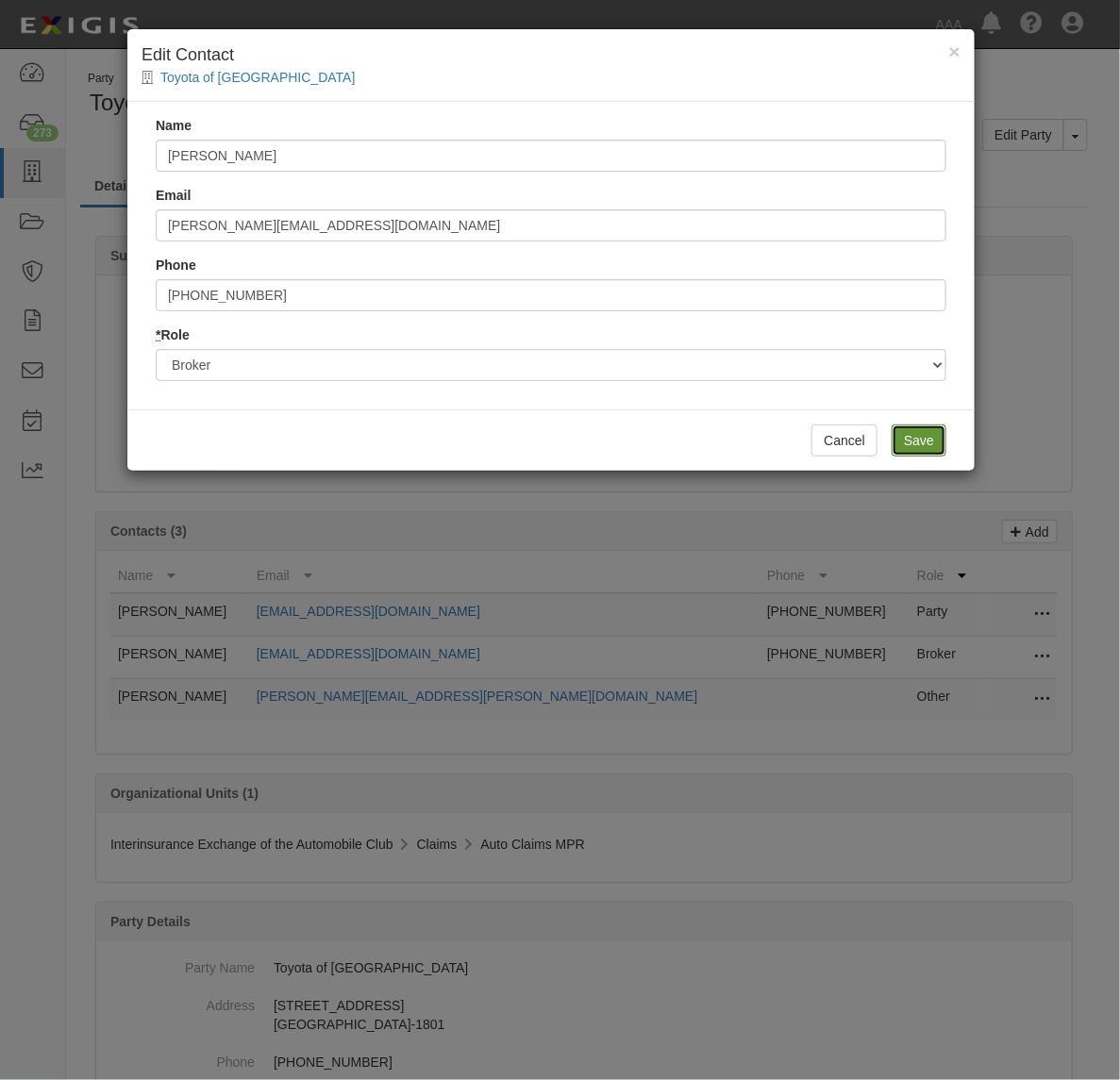
click at [934, 441] on input "Save" at bounding box center [919, 440] width 55 height 32
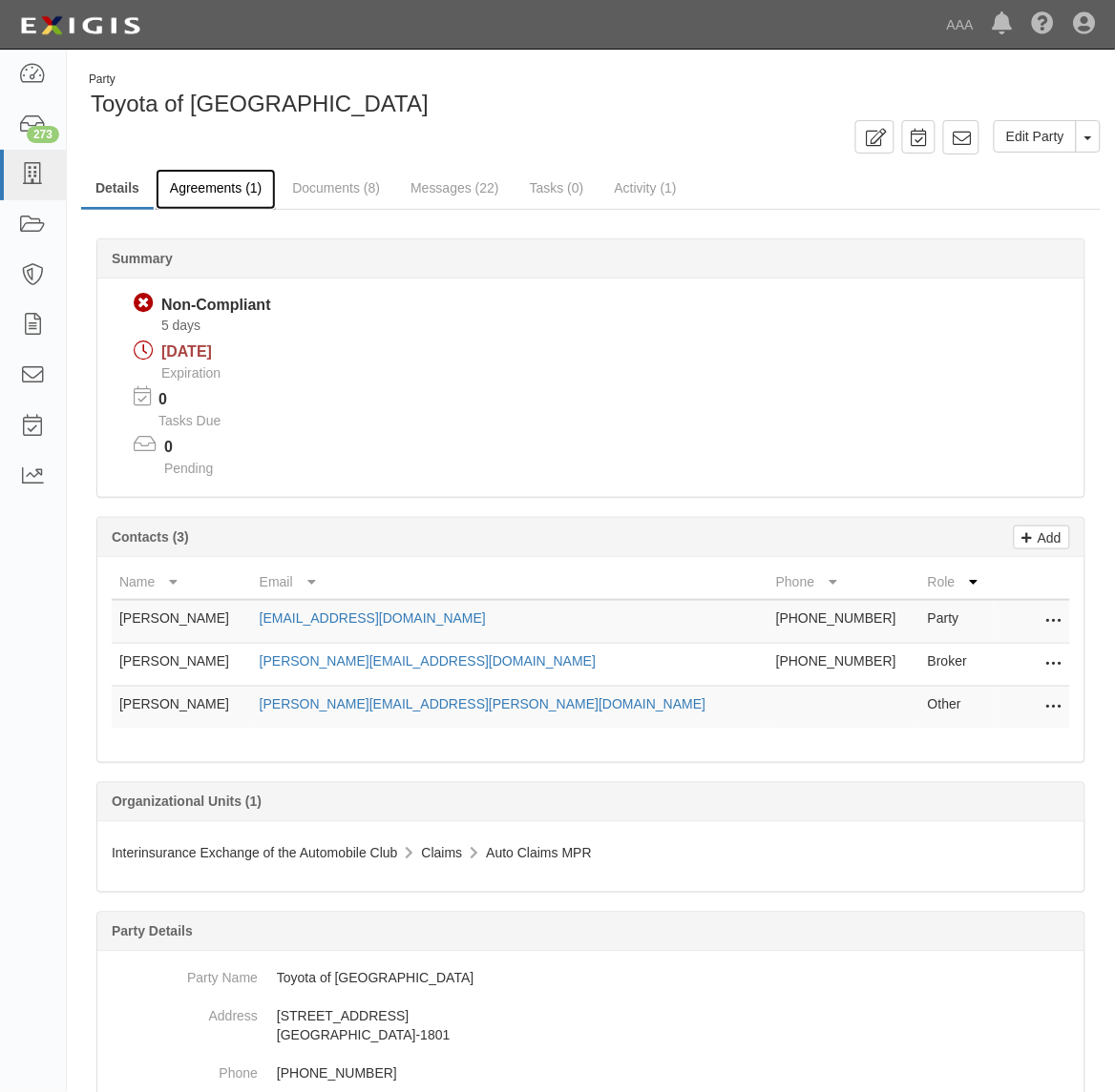
click at [241, 188] on link "Agreements (1)" at bounding box center [216, 189] width 120 height 41
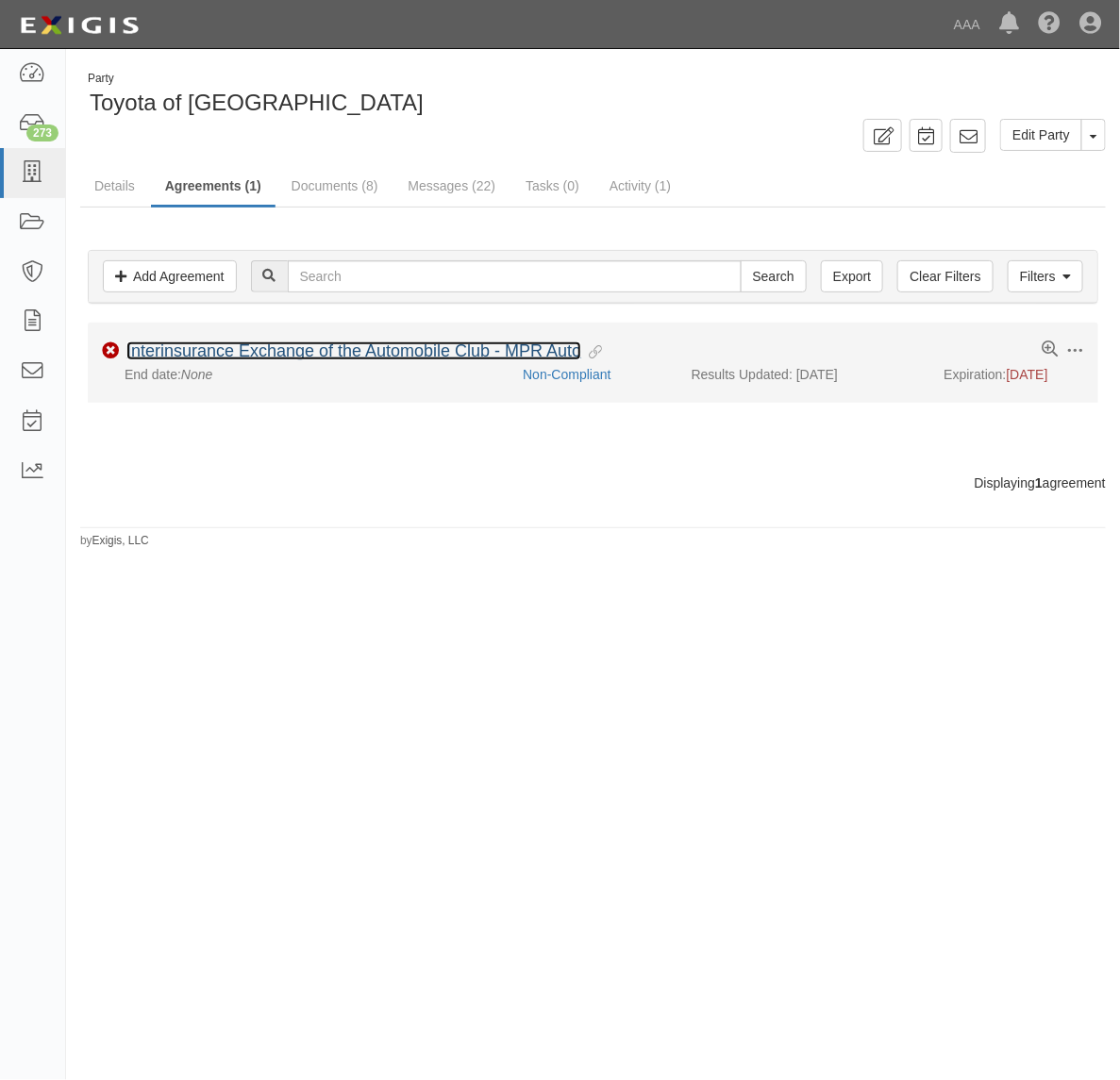
click at [327, 355] on link "Interinsurance Exchange of the Automobile Club - MPR Auto" at bounding box center [354, 350] width 455 height 19
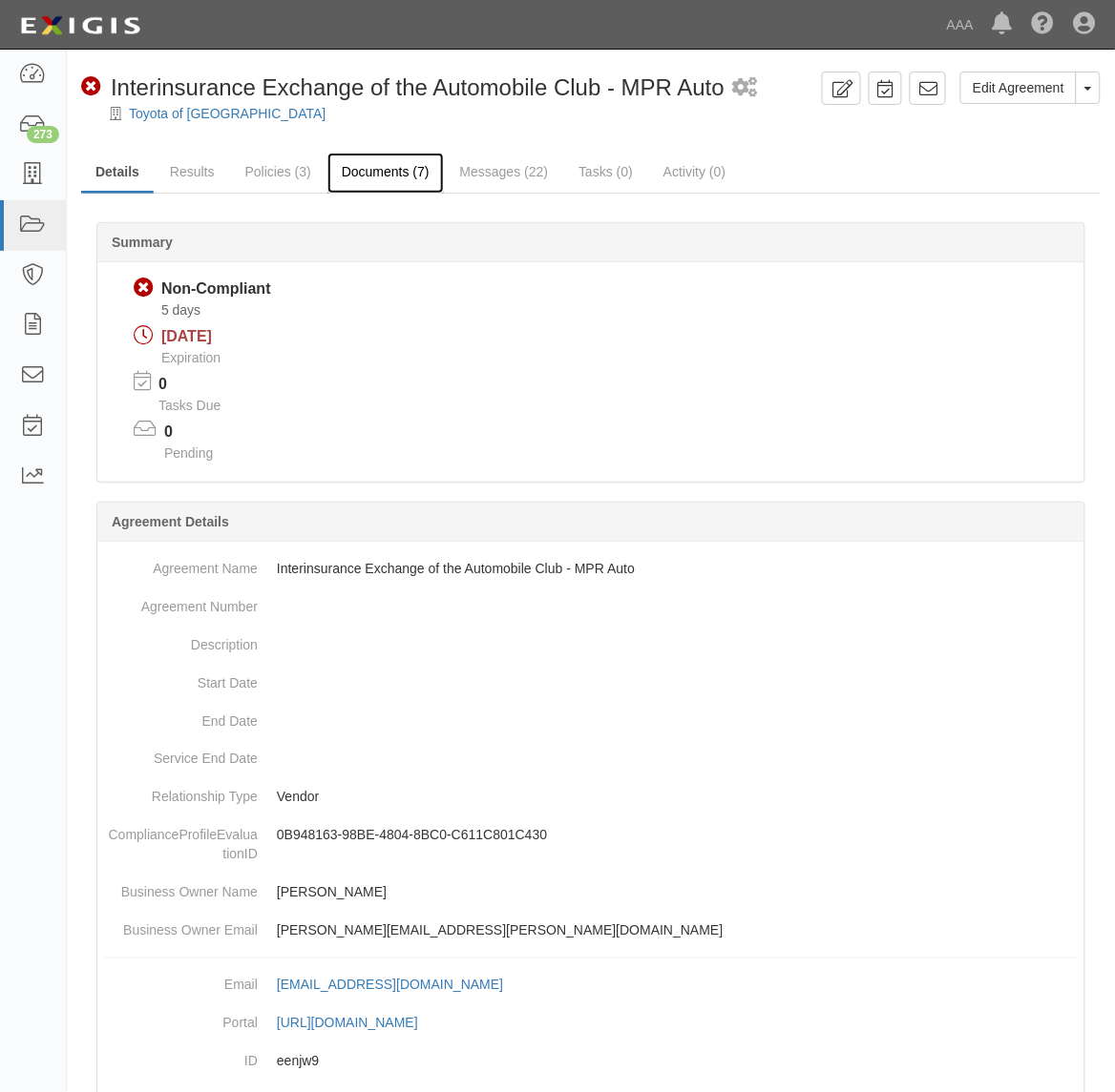
click at [393, 177] on link "Documents (7)" at bounding box center [386, 174] width 116 height 41
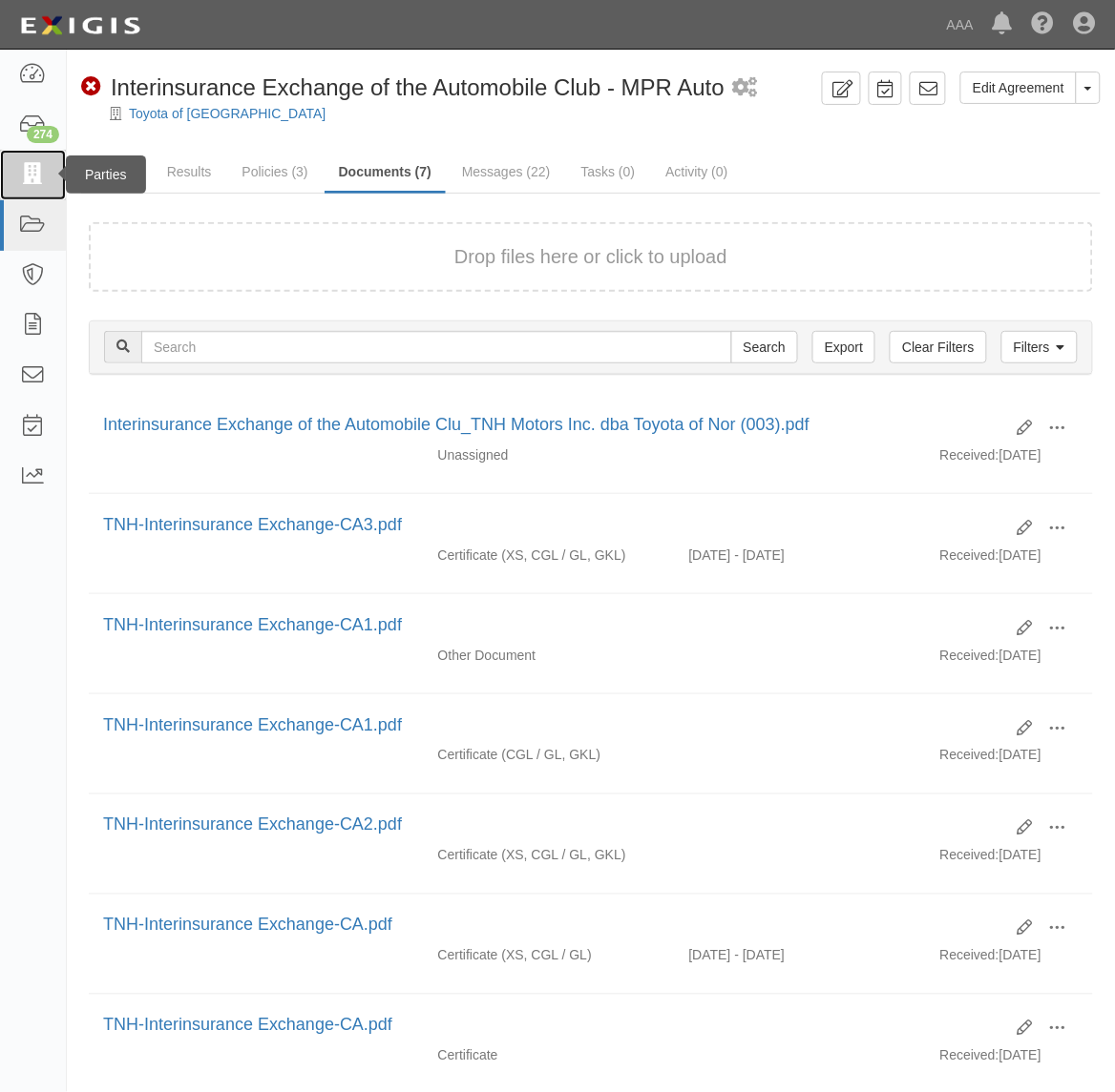
click at [43, 183] on icon at bounding box center [32, 175] width 27 height 22
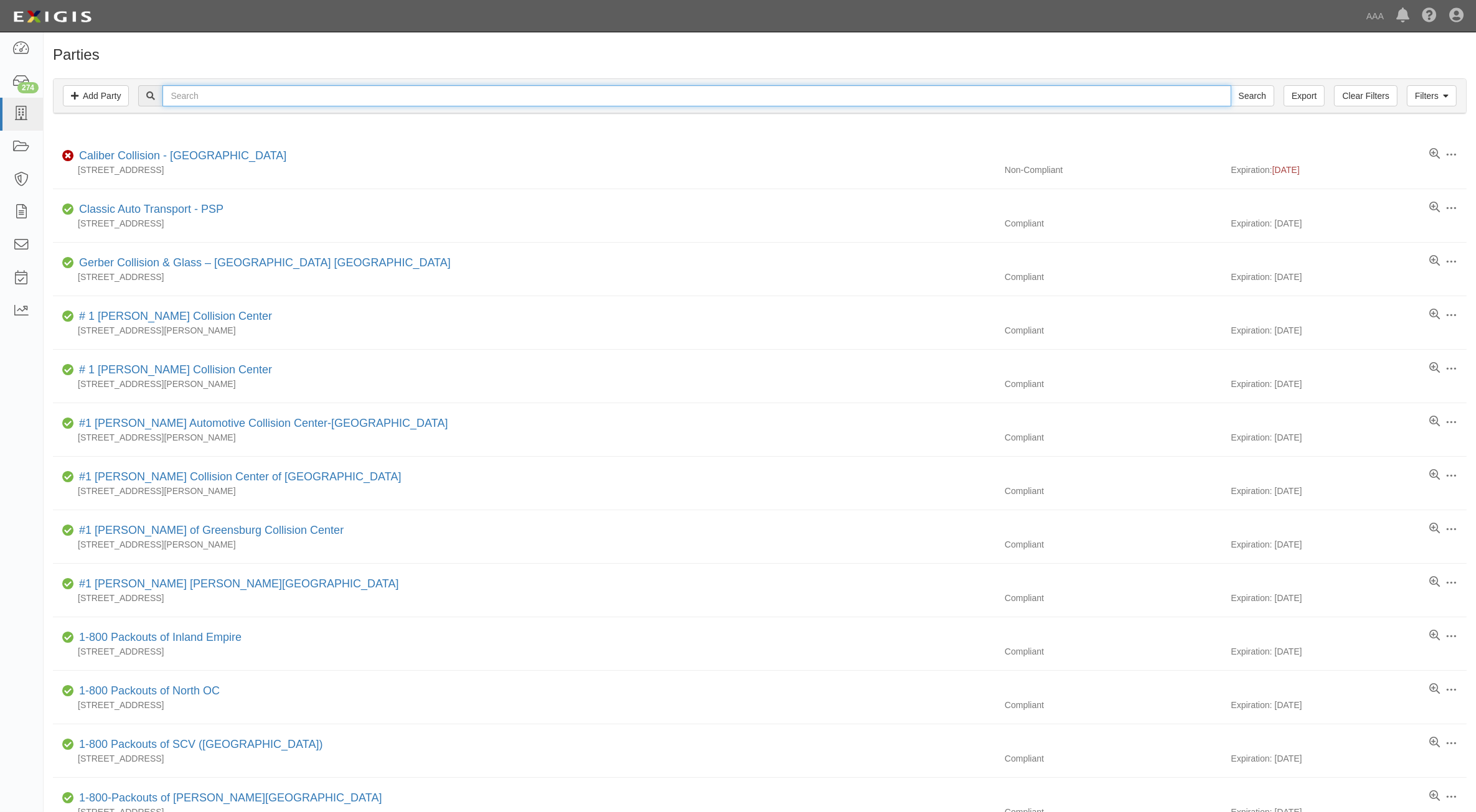
drag, startPoint x: 229, startPoint y: 91, endPoint x: 210, endPoint y: 94, distance: 19.2
click at [229, 91] on input "text" at bounding box center [696, 95] width 1069 height 21
type input "CC111667"
click at [727, 85] on input "Search" at bounding box center [1253, 95] width 44 height 21
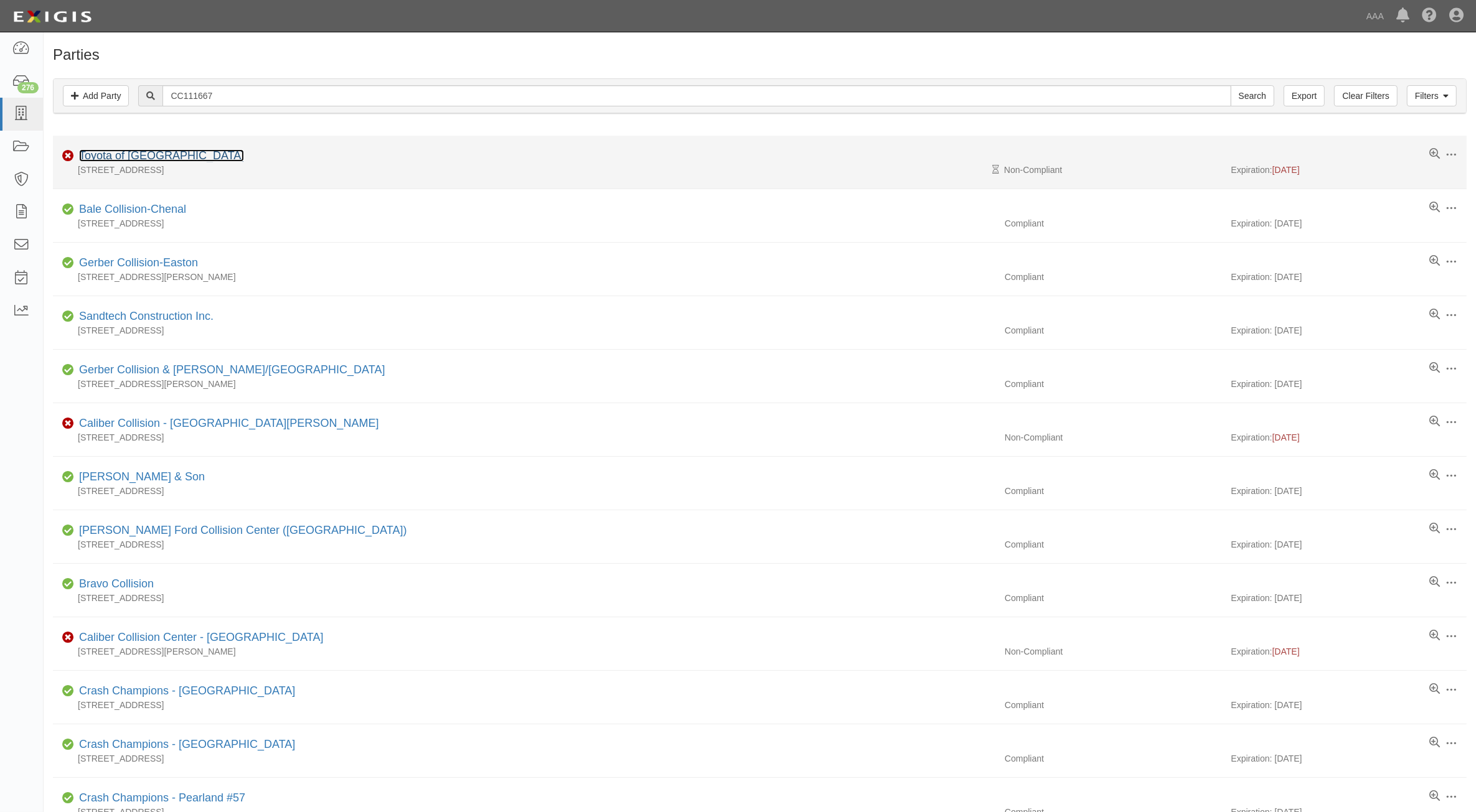
drag, startPoint x: 0, startPoint y: 0, endPoint x: 140, endPoint y: 153, distance: 207.4
click at [140, 153] on link "Toyota of North Hollywood" at bounding box center [162, 155] width 165 height 12
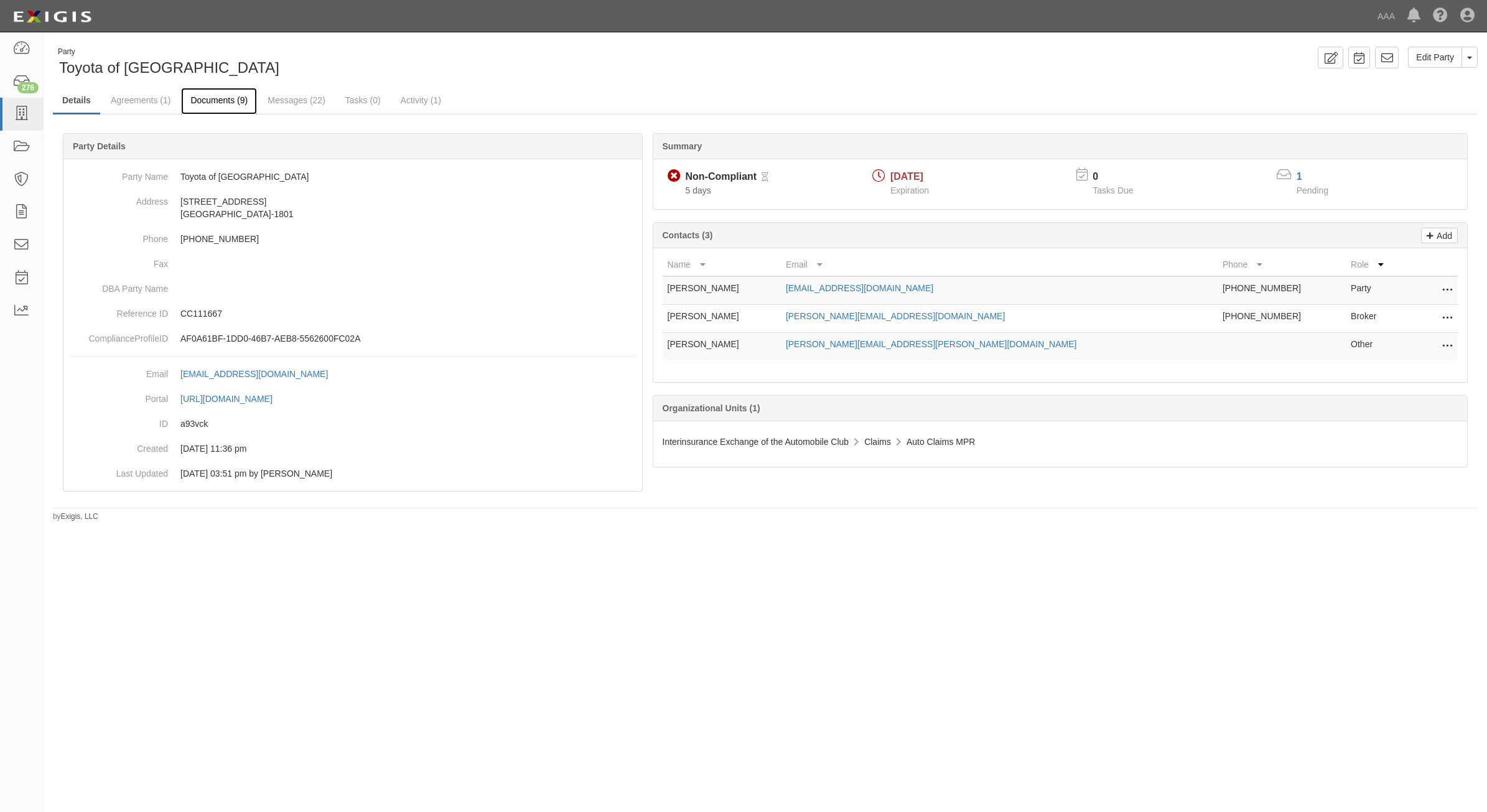
click at [218, 100] on link "Documents (9)" at bounding box center [219, 101] width 76 height 27
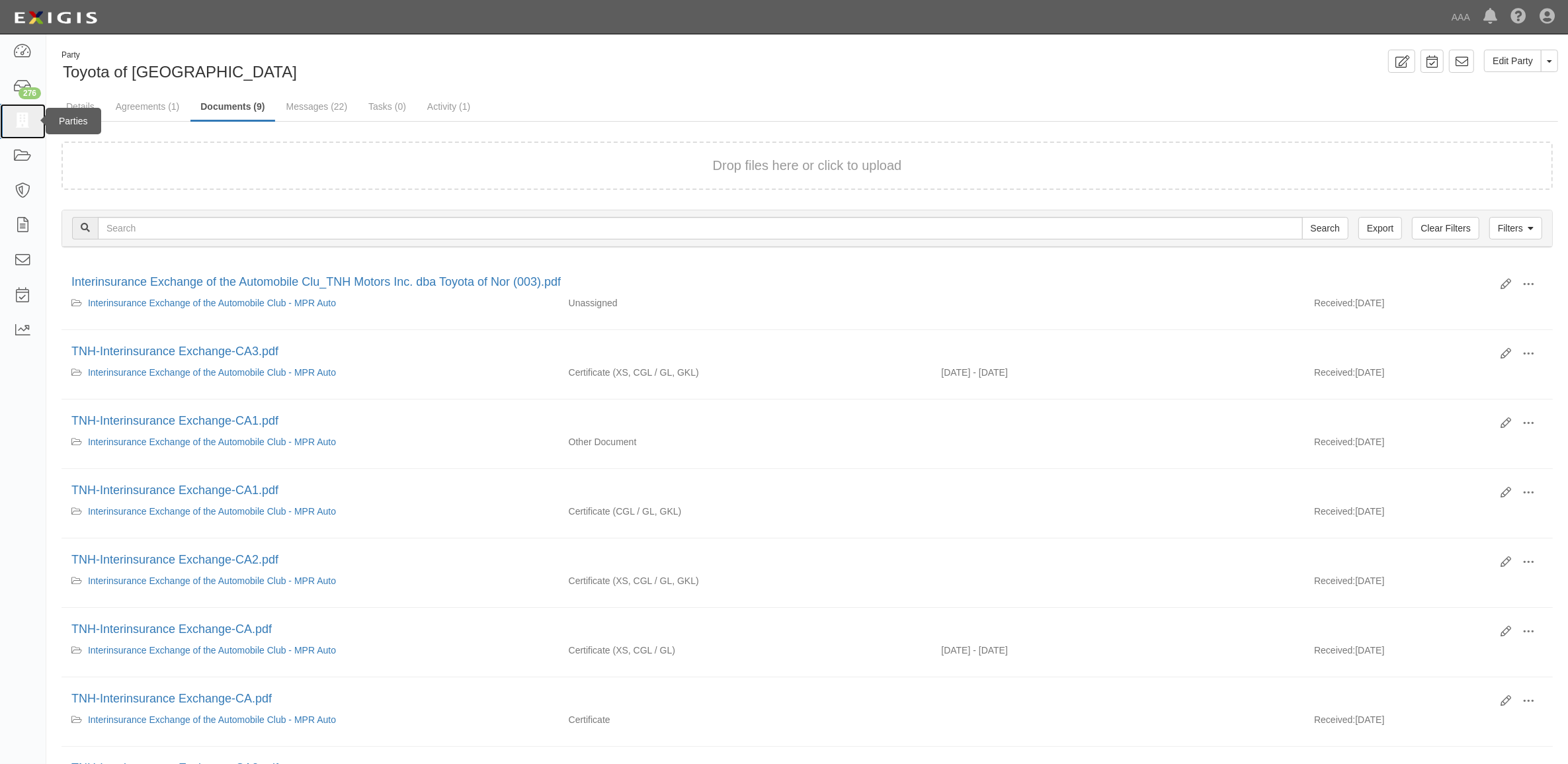
click at [13, 124] on icon at bounding box center [22, 121] width 18 height 15
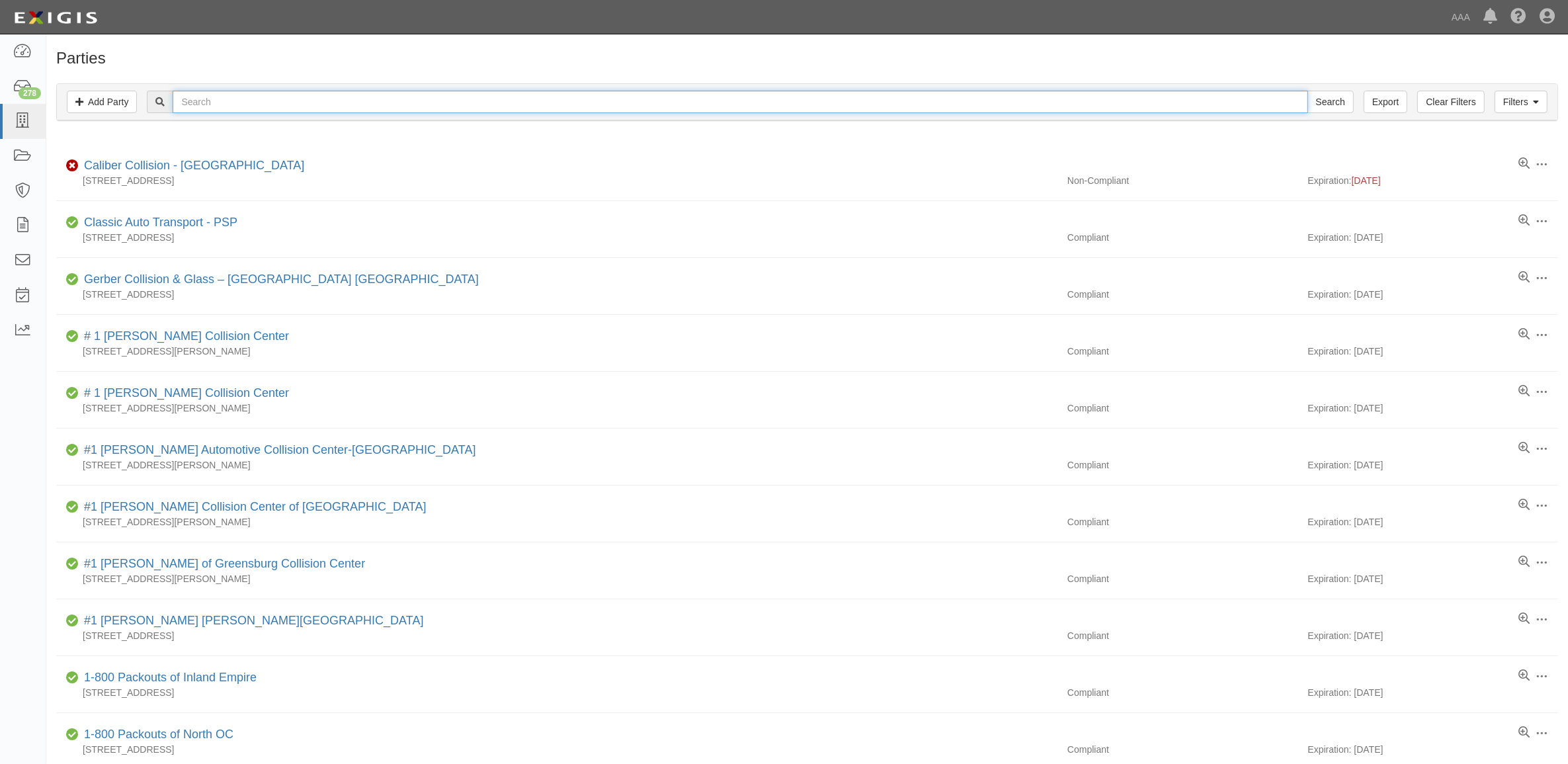
click at [282, 96] on input "text" at bounding box center [740, 101] width 1135 height 23
paste input "CC113454"
type input "CC113454"
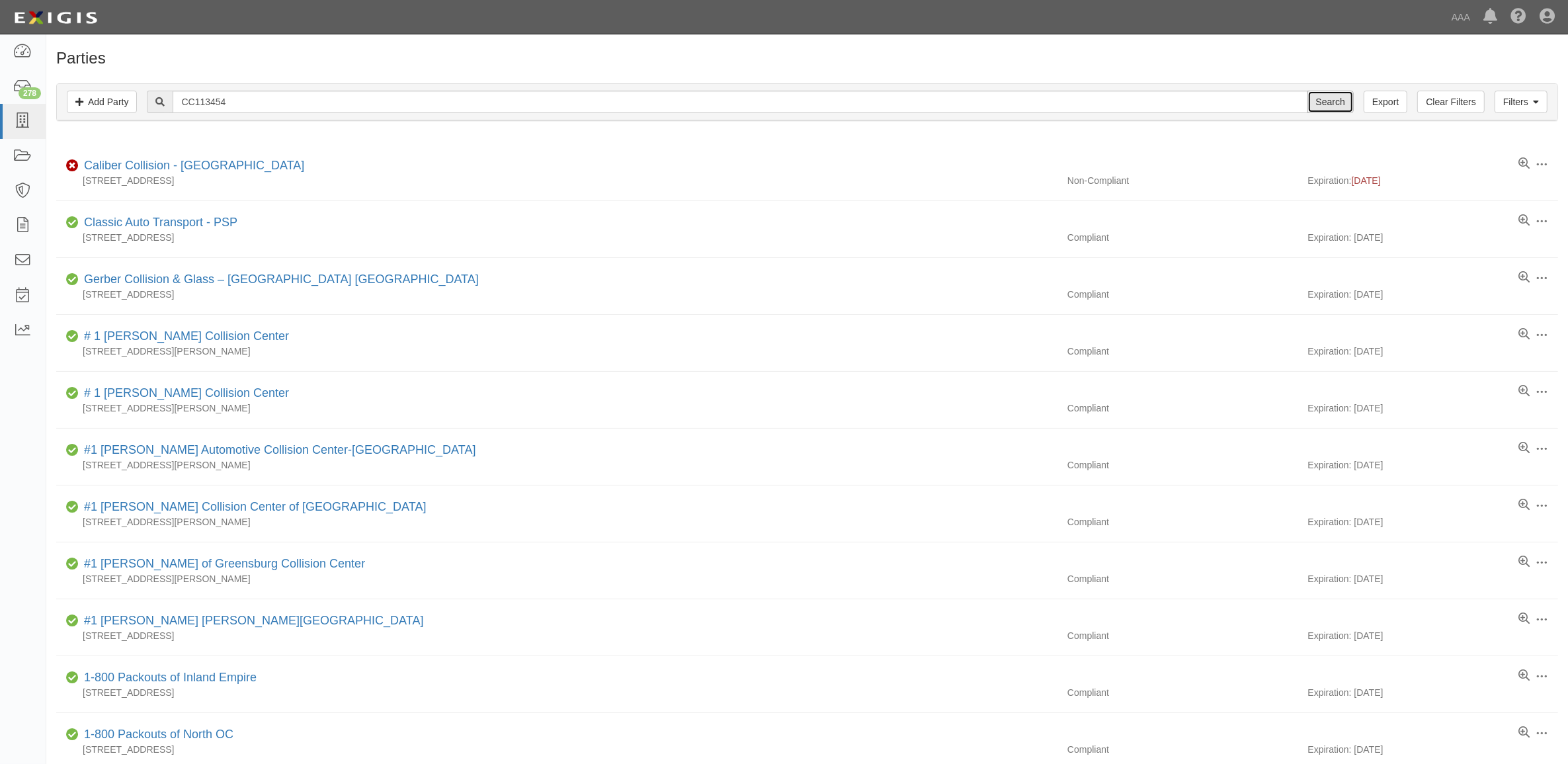
click at [1327, 103] on input "Search" at bounding box center [1331, 101] width 46 height 23
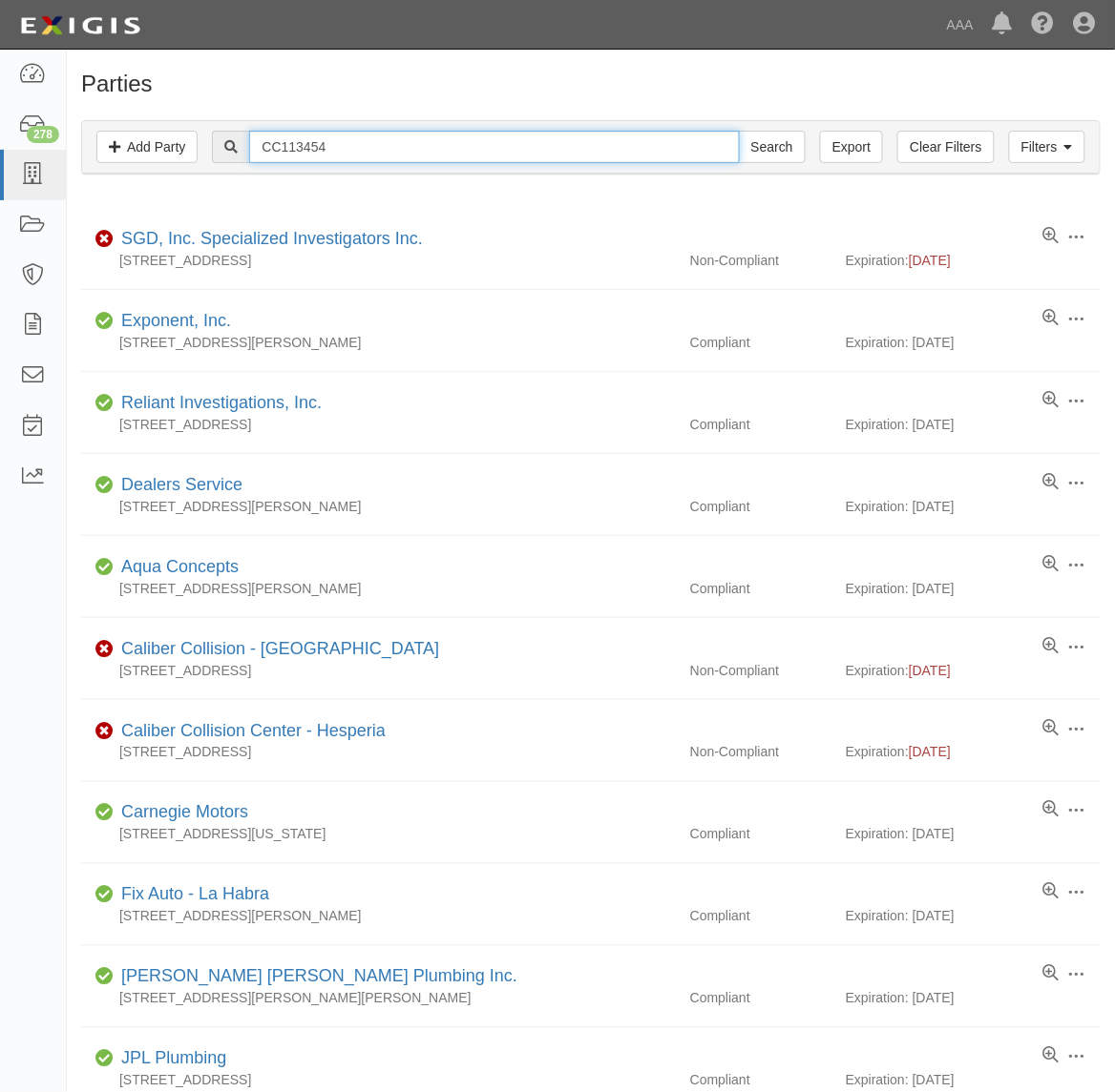
click at [336, 150] on input "CC113454" at bounding box center [493, 146] width 489 height 33
type input "Dickey"
click at [739, 130] on input "Search" at bounding box center [773, 146] width 67 height 33
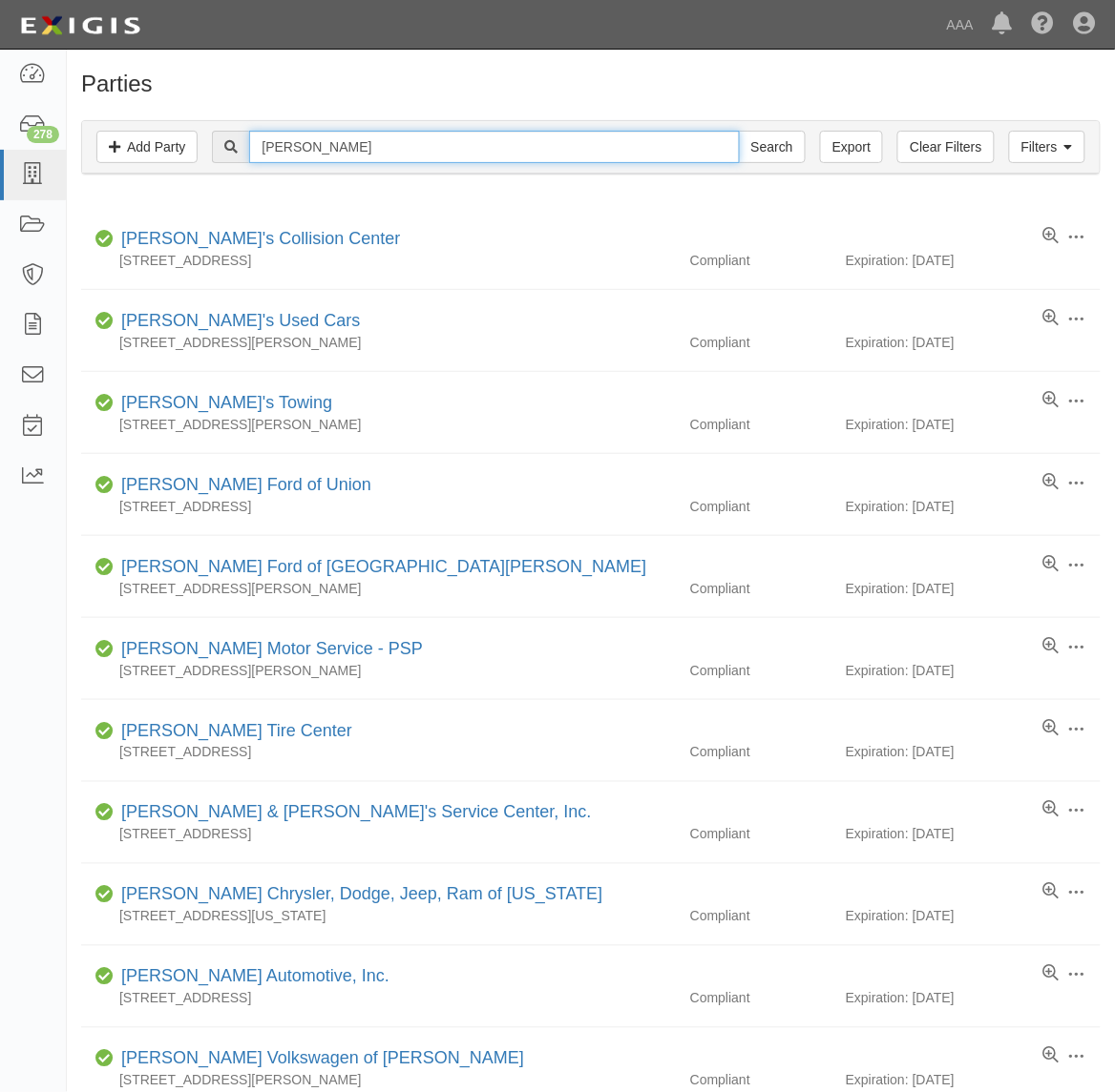
click at [308, 136] on input "[PERSON_NAME]" at bounding box center [493, 146] width 489 height 33
type input "Schifrin"
click at [739, 130] on input "Search" at bounding box center [773, 146] width 67 height 33
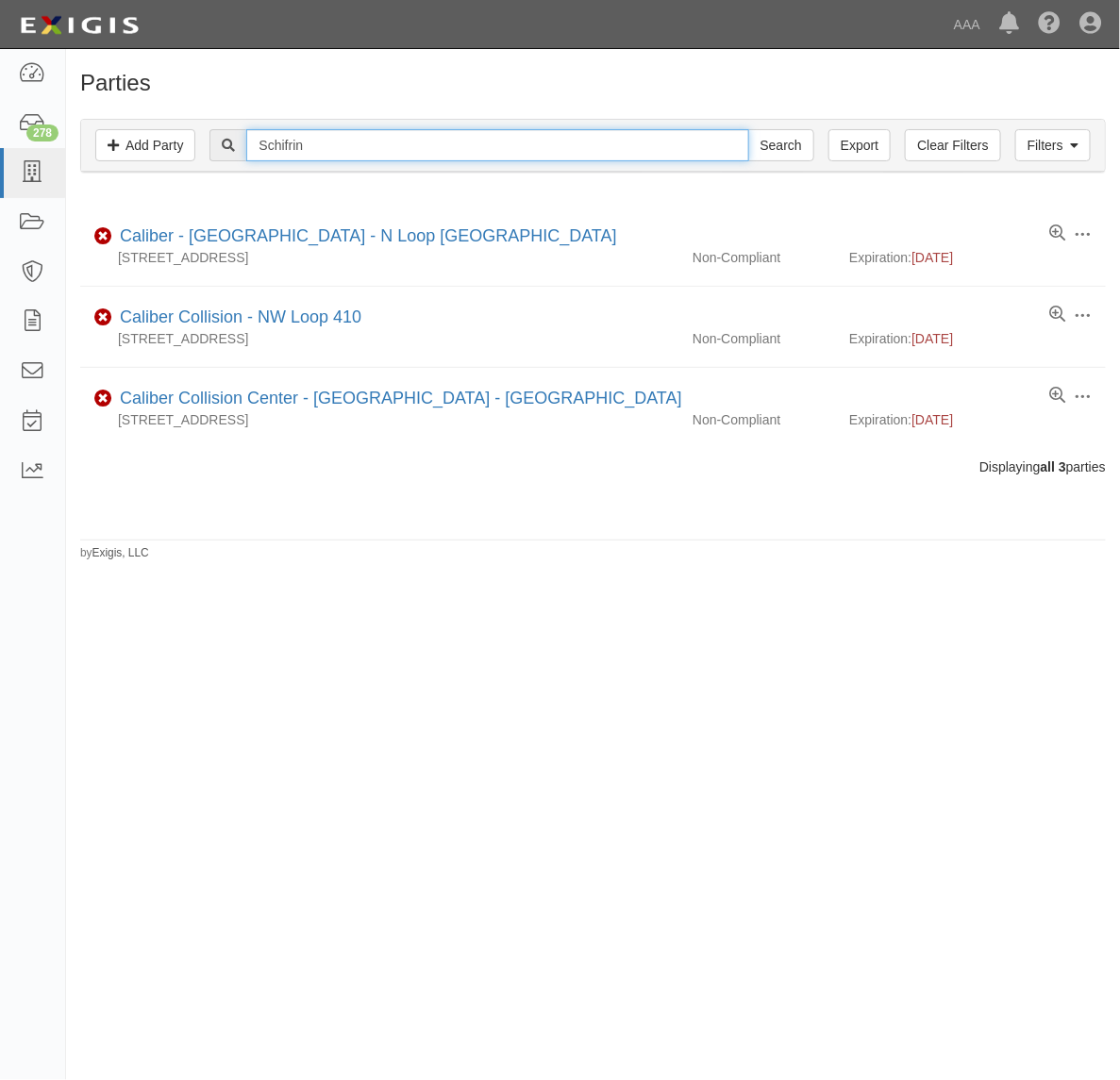
click at [430, 143] on input "Schifrin" at bounding box center [497, 144] width 502 height 32
click at [324, 139] on input "Schifrin" at bounding box center [497, 144] width 502 height 32
paste input "CC113454"
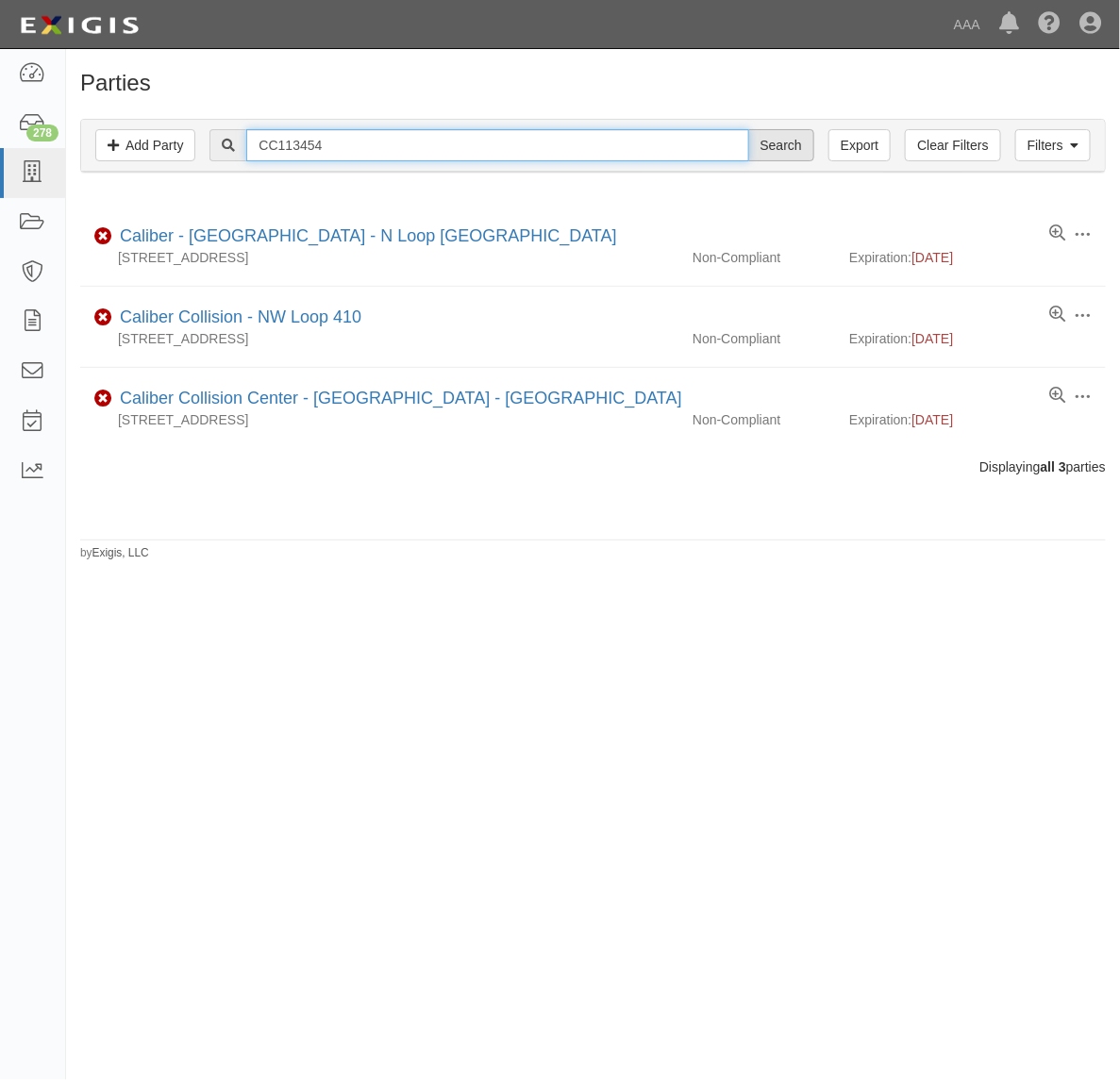
type input "CC113454"
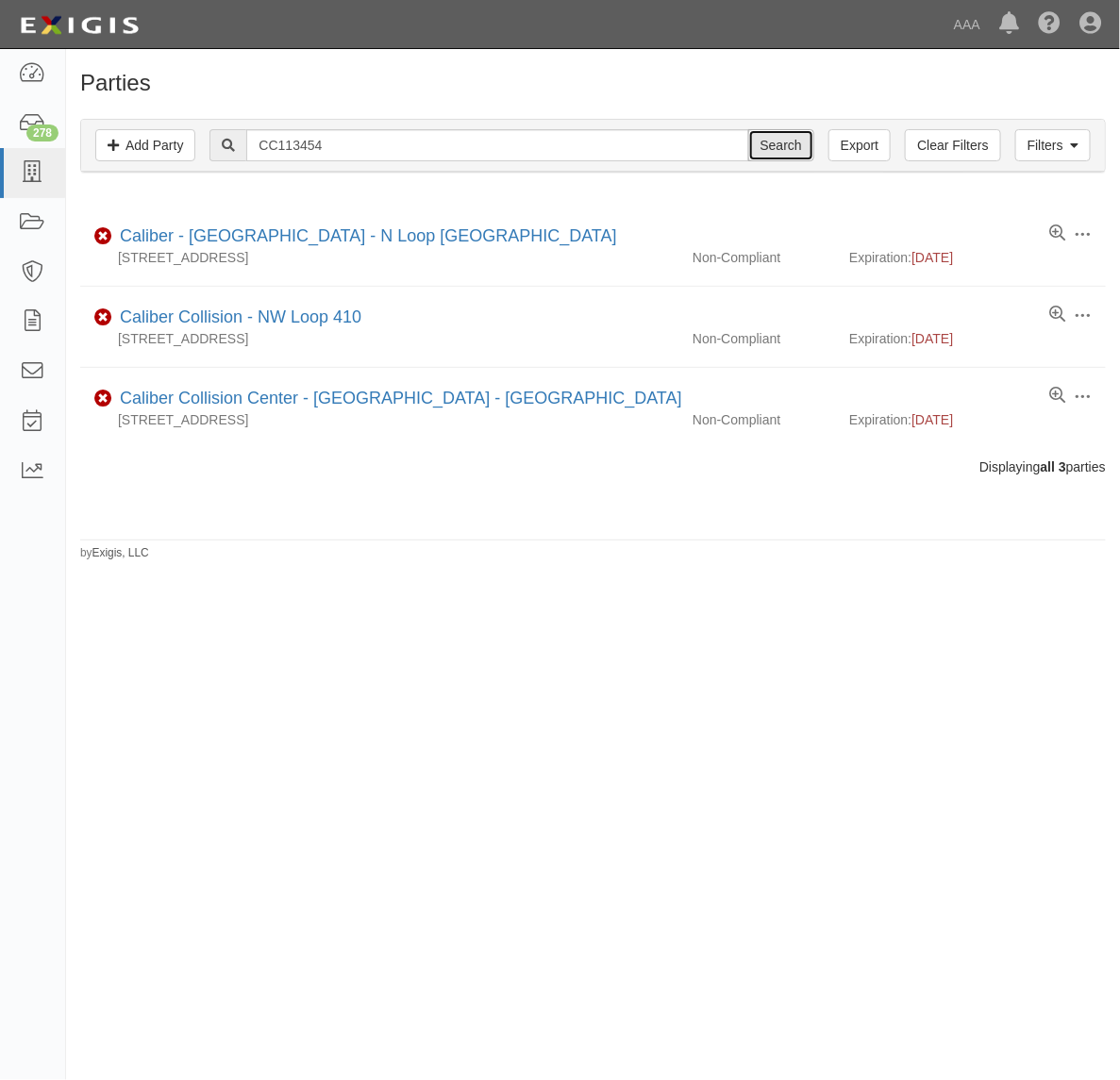
click at [771, 149] on input "Search" at bounding box center [781, 144] width 66 height 32
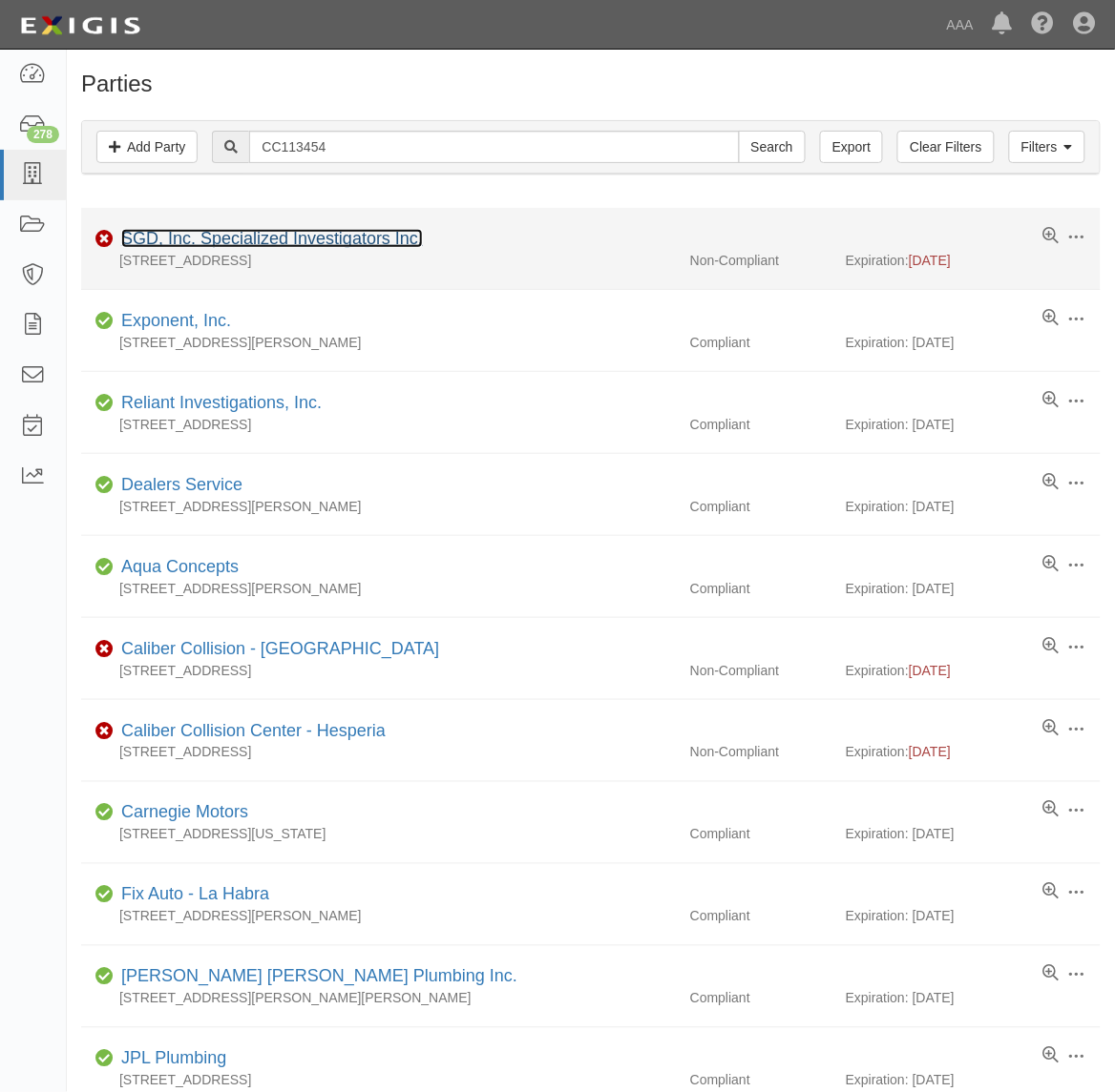
click at [316, 244] on link "SGD, Inc. Specialized Investigators Inc." at bounding box center [272, 238] width 302 height 19
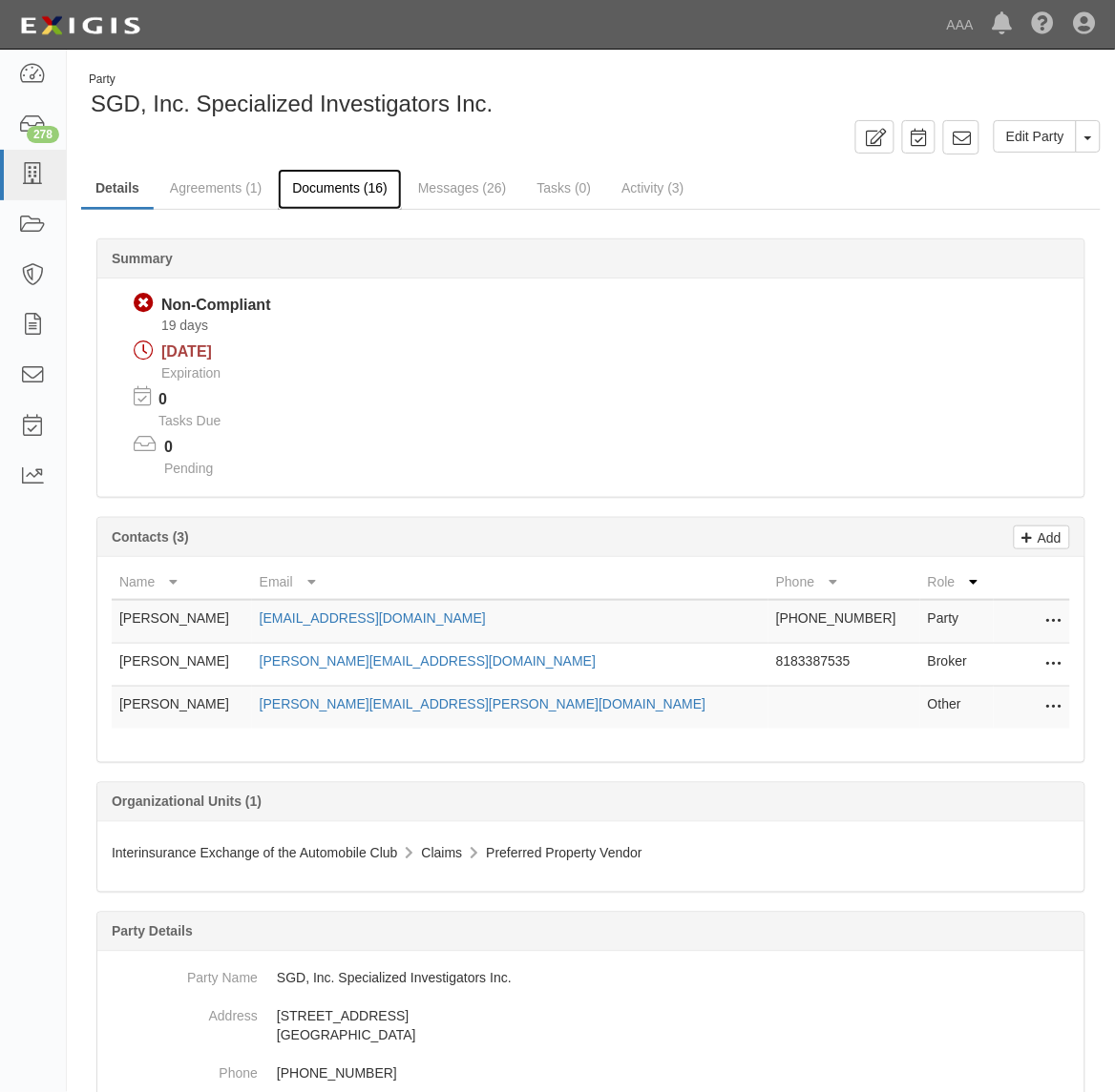
click at [318, 183] on link "Documents (16)" at bounding box center [339, 189] width 124 height 41
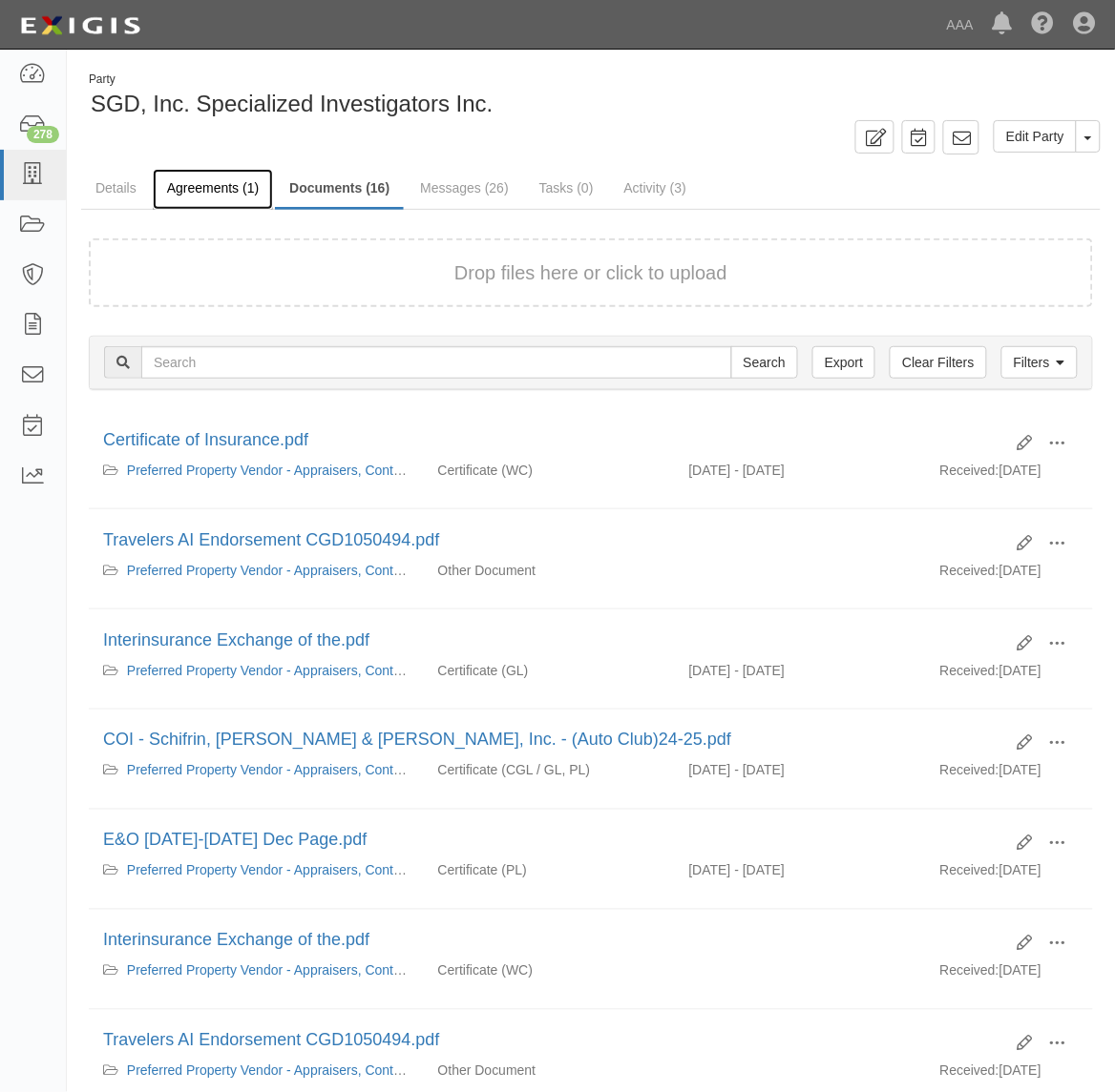
click at [213, 190] on link "Agreements (1)" at bounding box center [213, 189] width 120 height 41
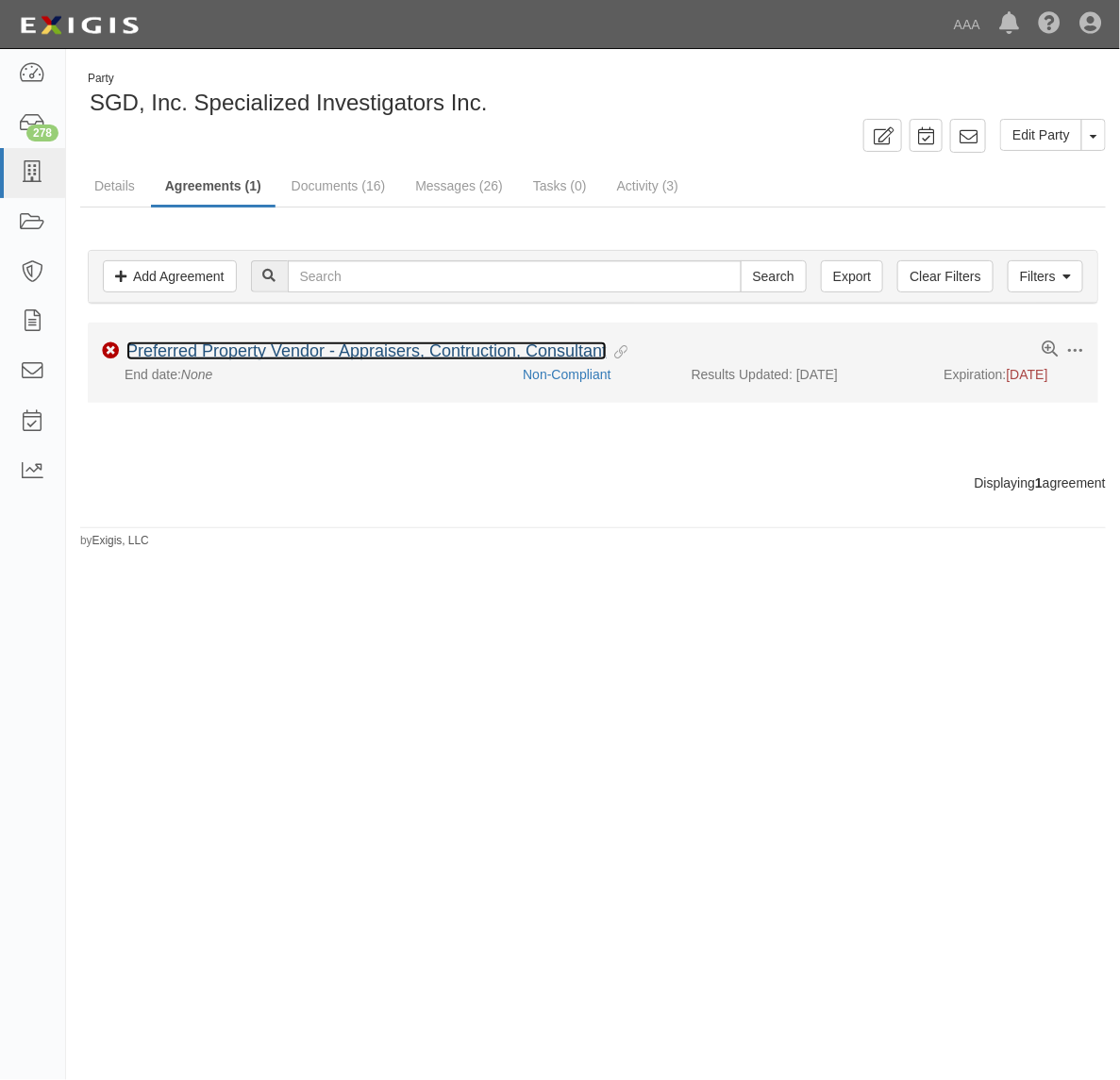
click at [333, 360] on link "Preferred Property Vendor - Appraisers, Contruction, Consultant" at bounding box center [367, 350] width 480 height 19
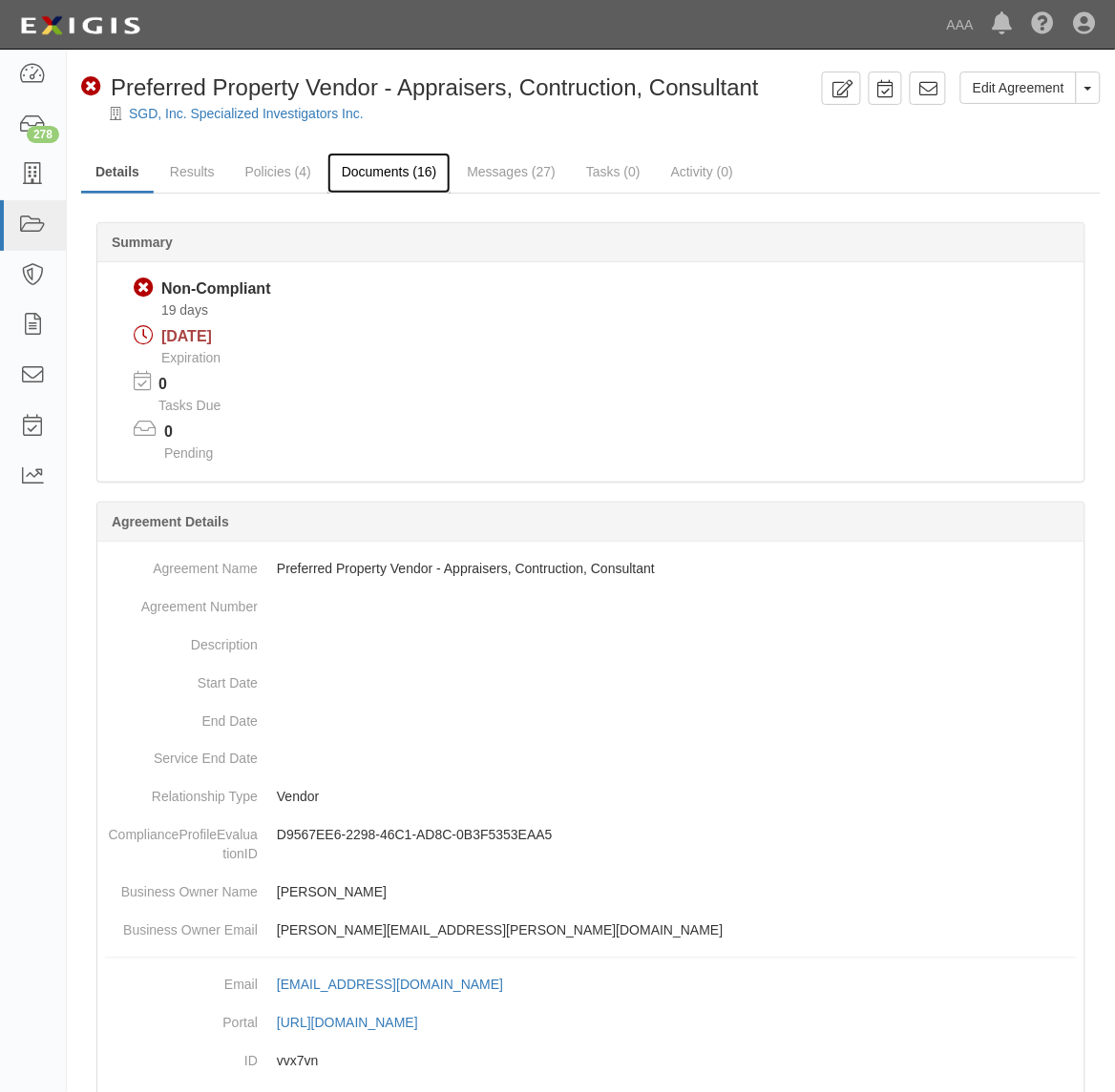
click at [374, 165] on link "Documents (16)" at bounding box center [390, 174] width 124 height 41
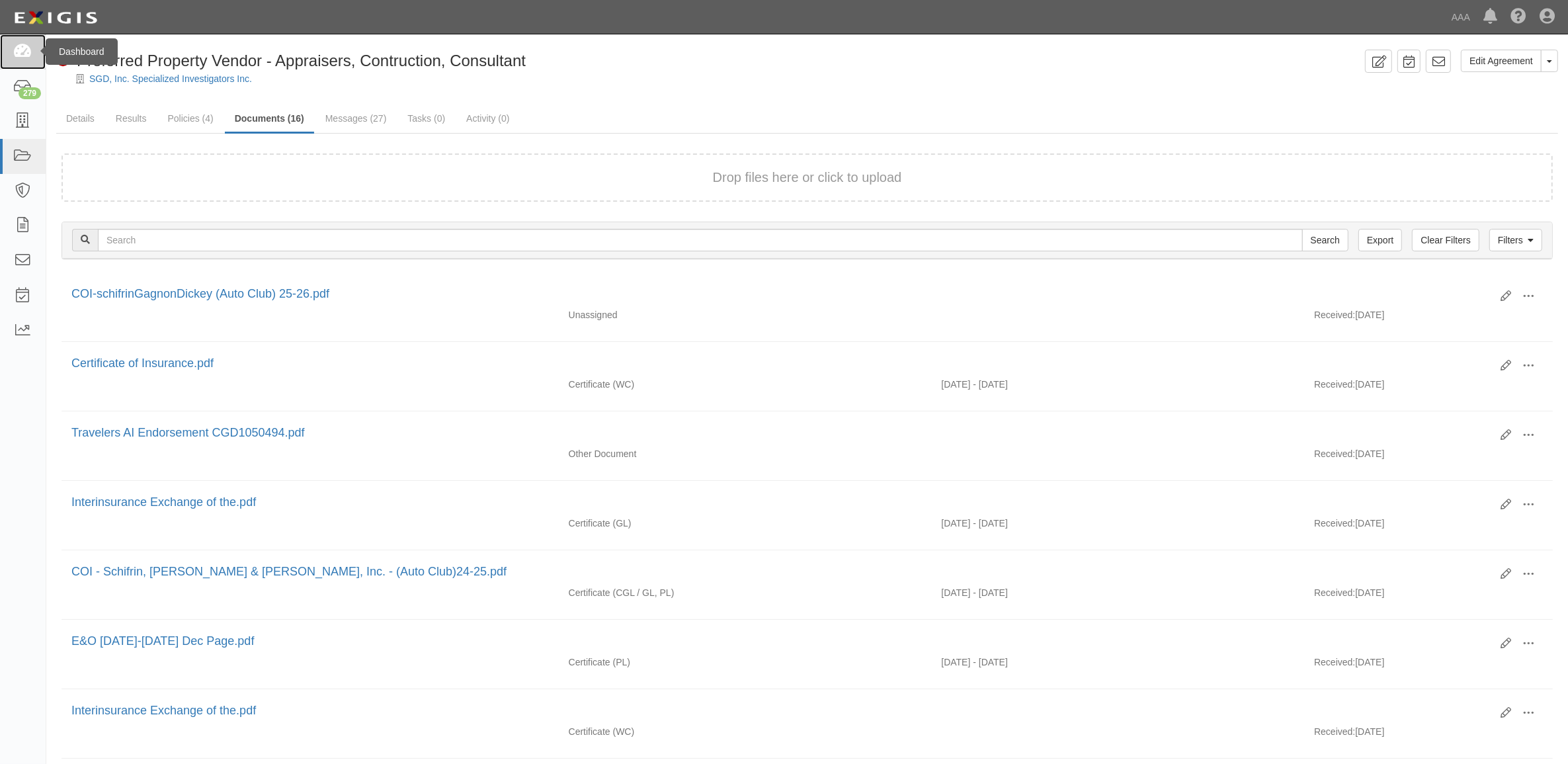
click at [20, 45] on icon at bounding box center [22, 52] width 18 height 15
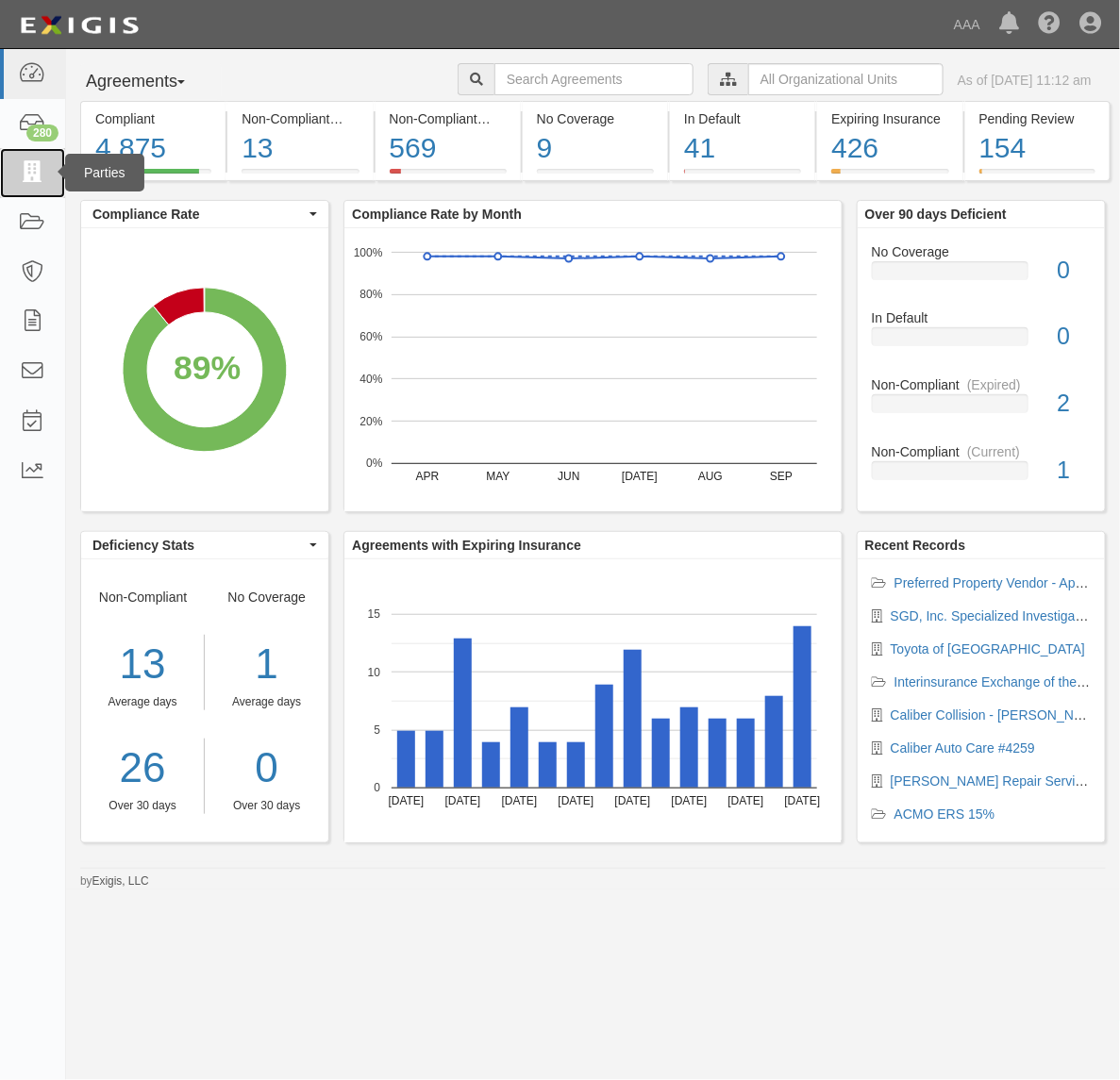
click at [24, 188] on link at bounding box center [32, 173] width 65 height 50
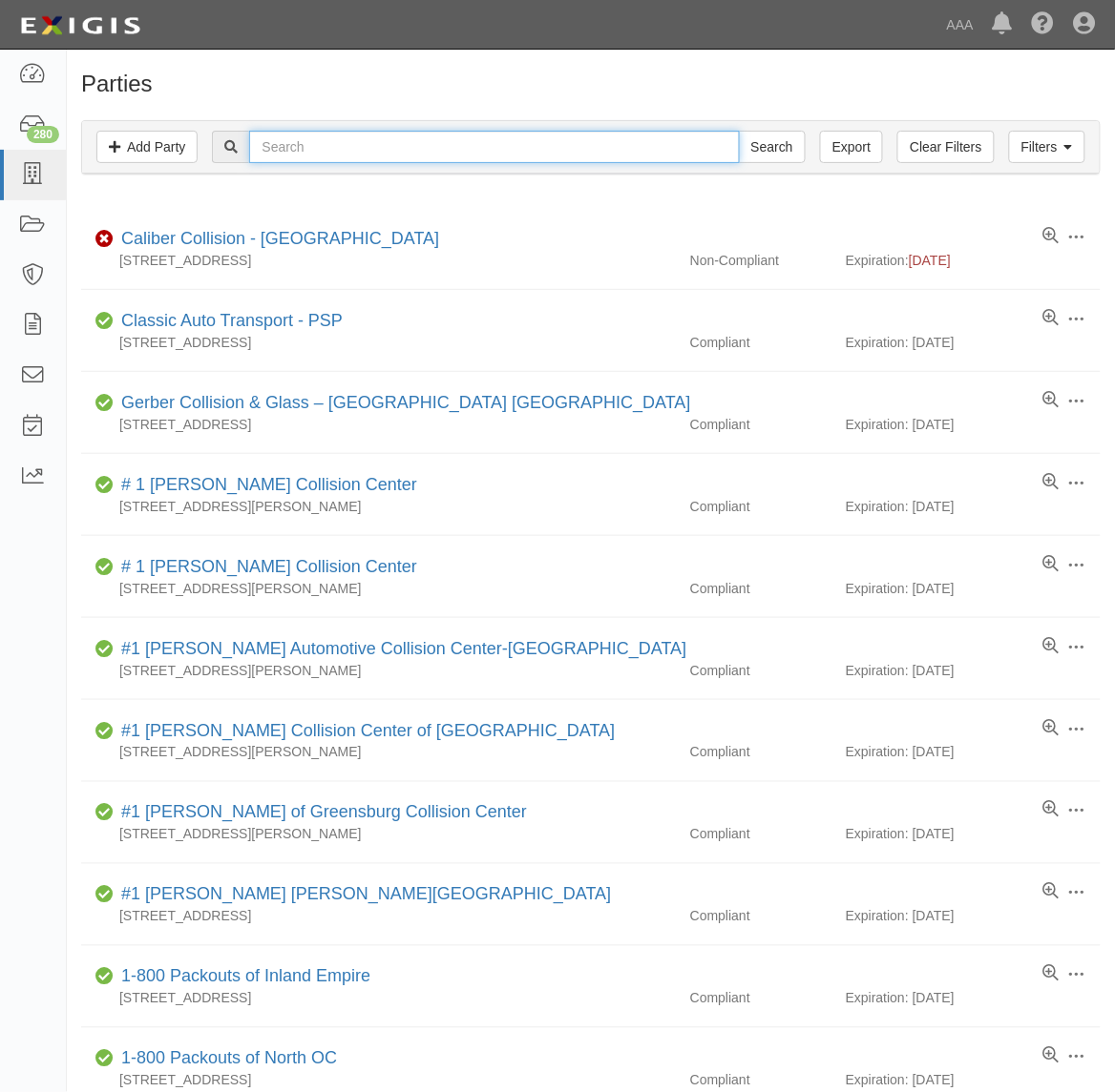
click at [348, 150] on input "text" at bounding box center [493, 146] width 489 height 33
paste input "MANUEL'S TOWING"
type input "MANUEL'S TOWING"
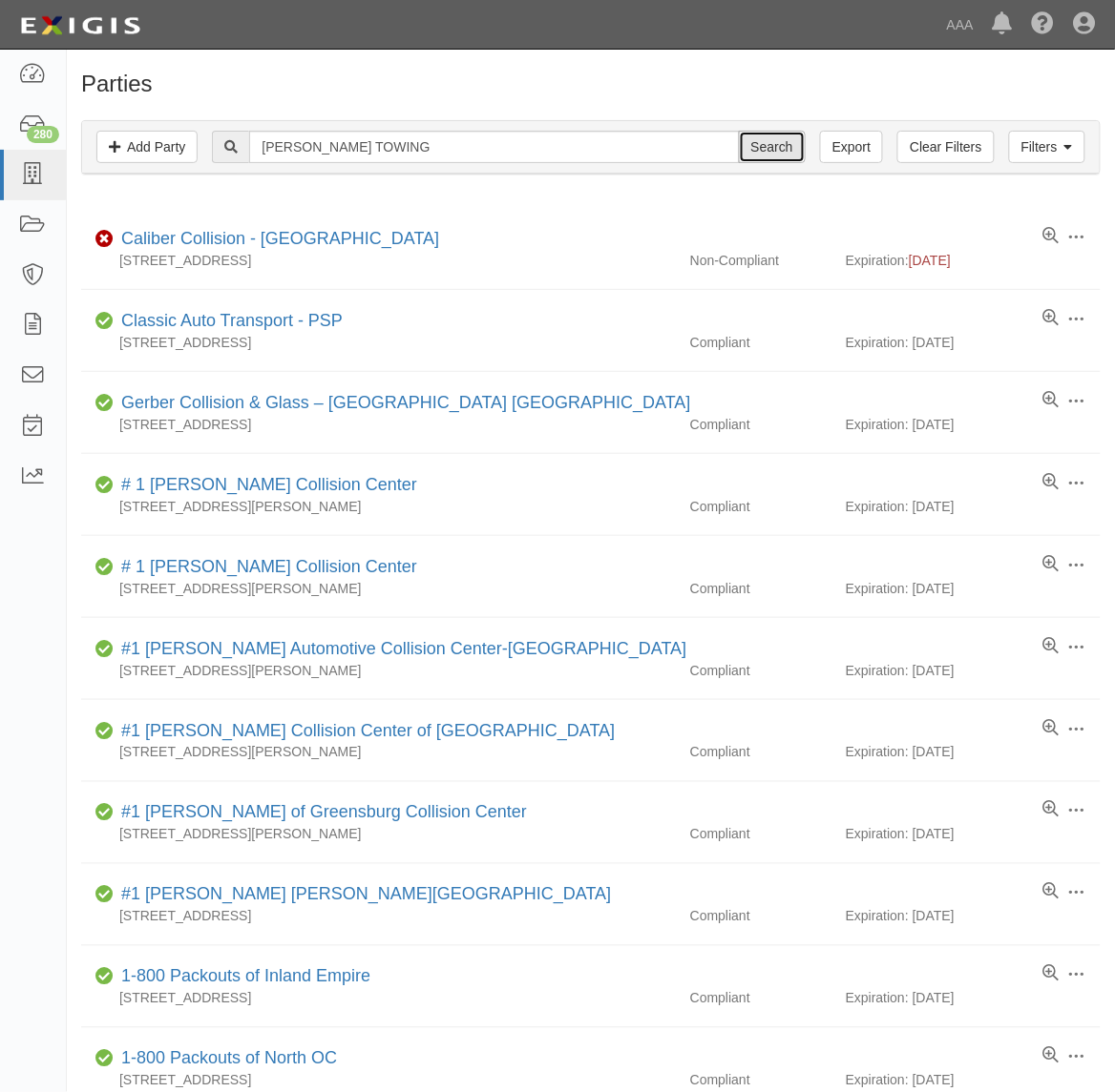
click at [771, 158] on input "Search" at bounding box center [773, 146] width 67 height 33
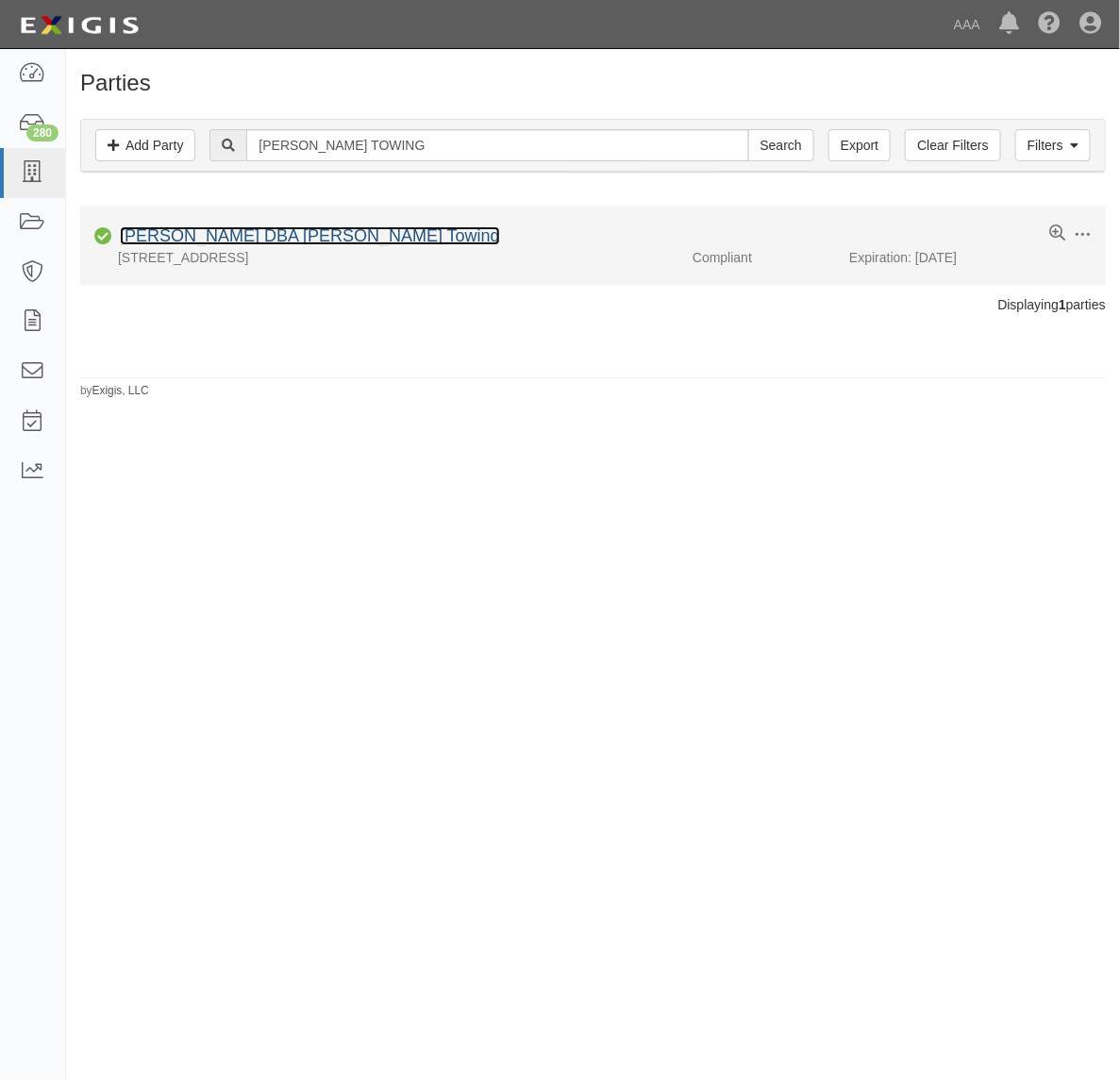
click at [274, 232] on link "[PERSON_NAME] DBA [PERSON_NAME] Towing" at bounding box center [310, 235] width 380 height 19
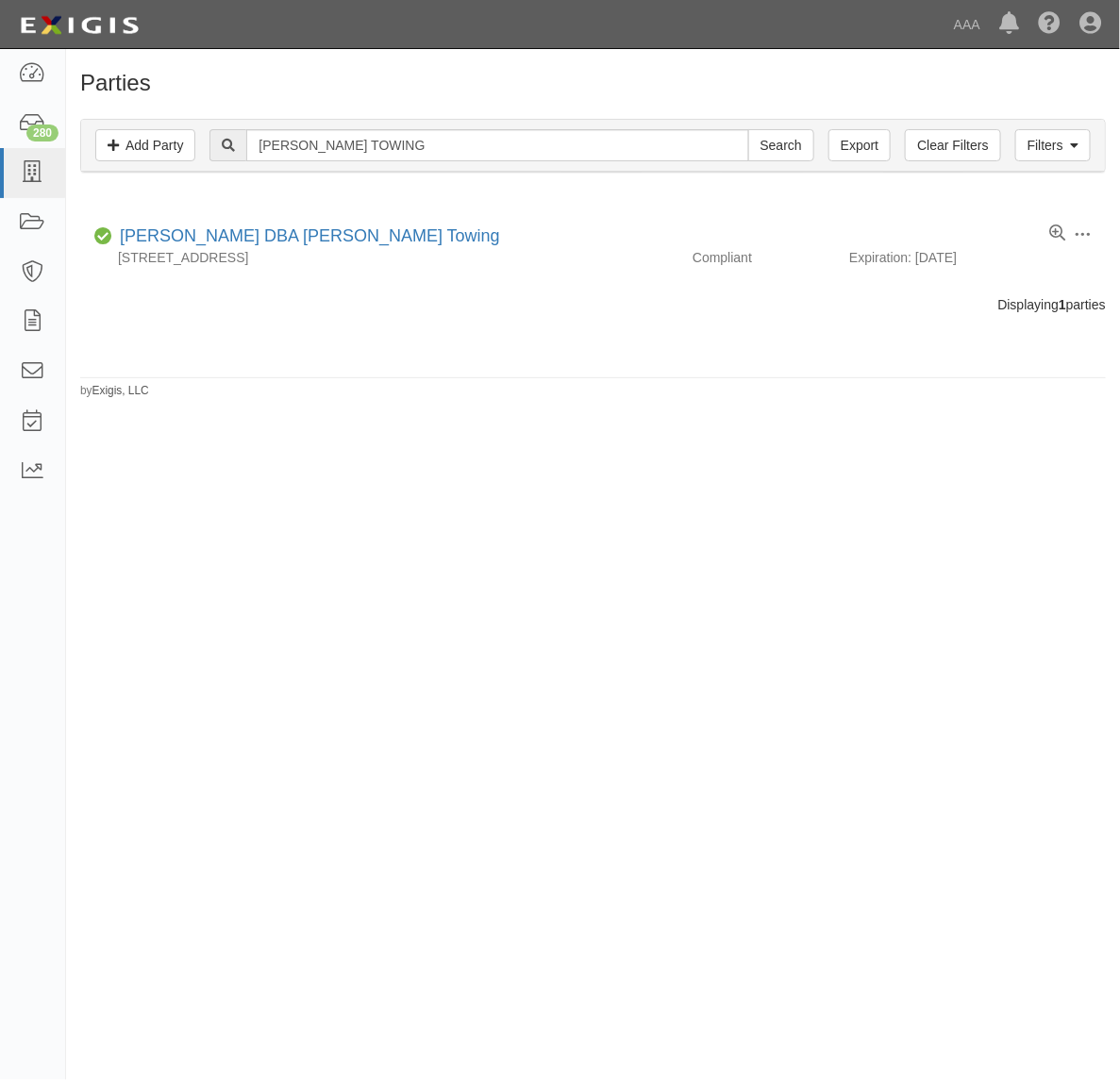
click at [345, 132] on div "Filters Add Party Clear Filters Export MANUEL'S TOWING Search Filters" at bounding box center [592, 145] width 1023 height 52
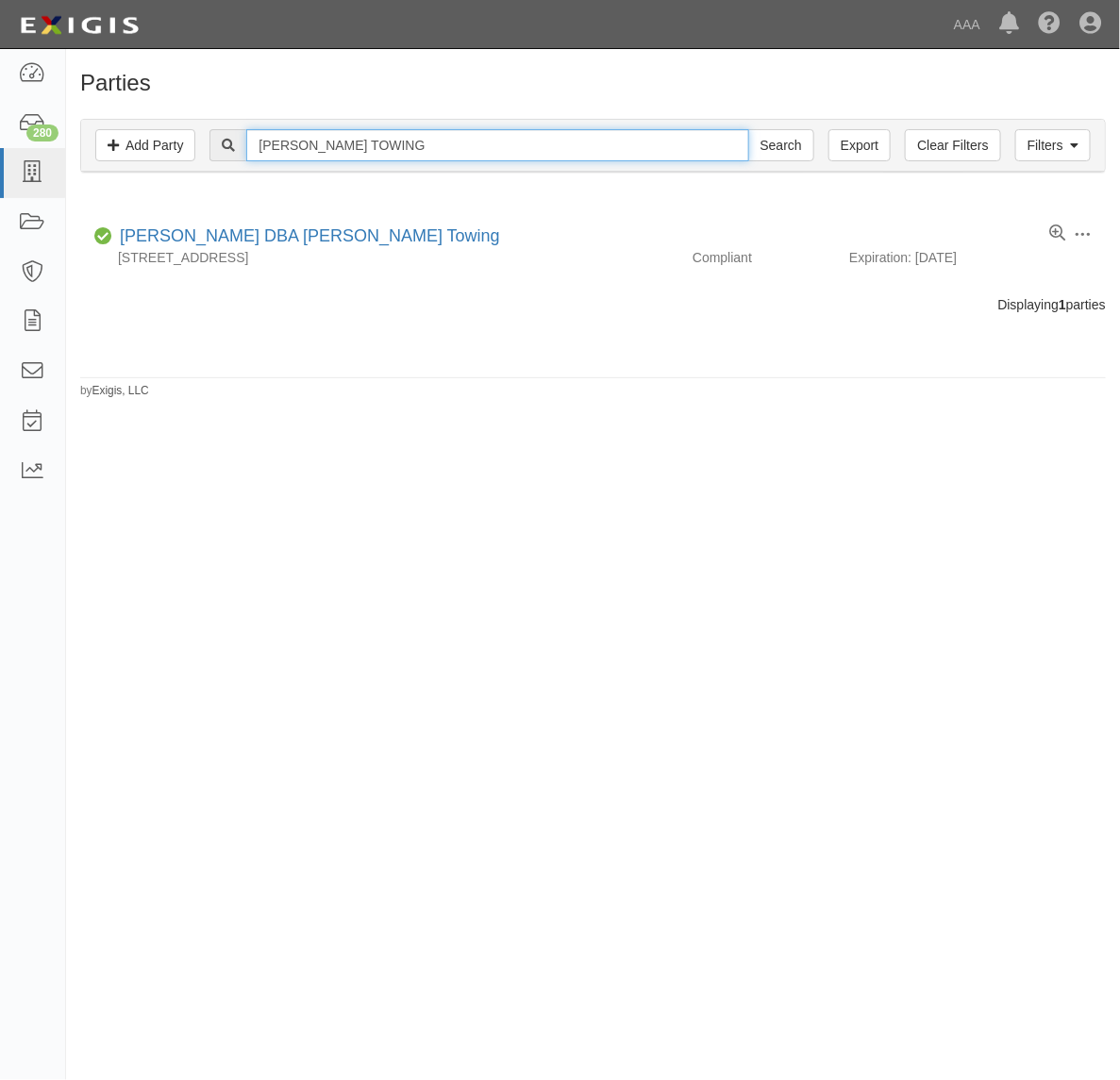
click at [345, 132] on input "[PERSON_NAME] TOWING" at bounding box center [497, 144] width 502 height 32
click at [344, 132] on input "[PERSON_NAME] TOWING" at bounding box center [497, 144] width 502 height 32
paste input "CALIFORNIA ROADSIDE WEST, LLC"
type input "CALIFORNIA ROADSIDE WEST, LLC"
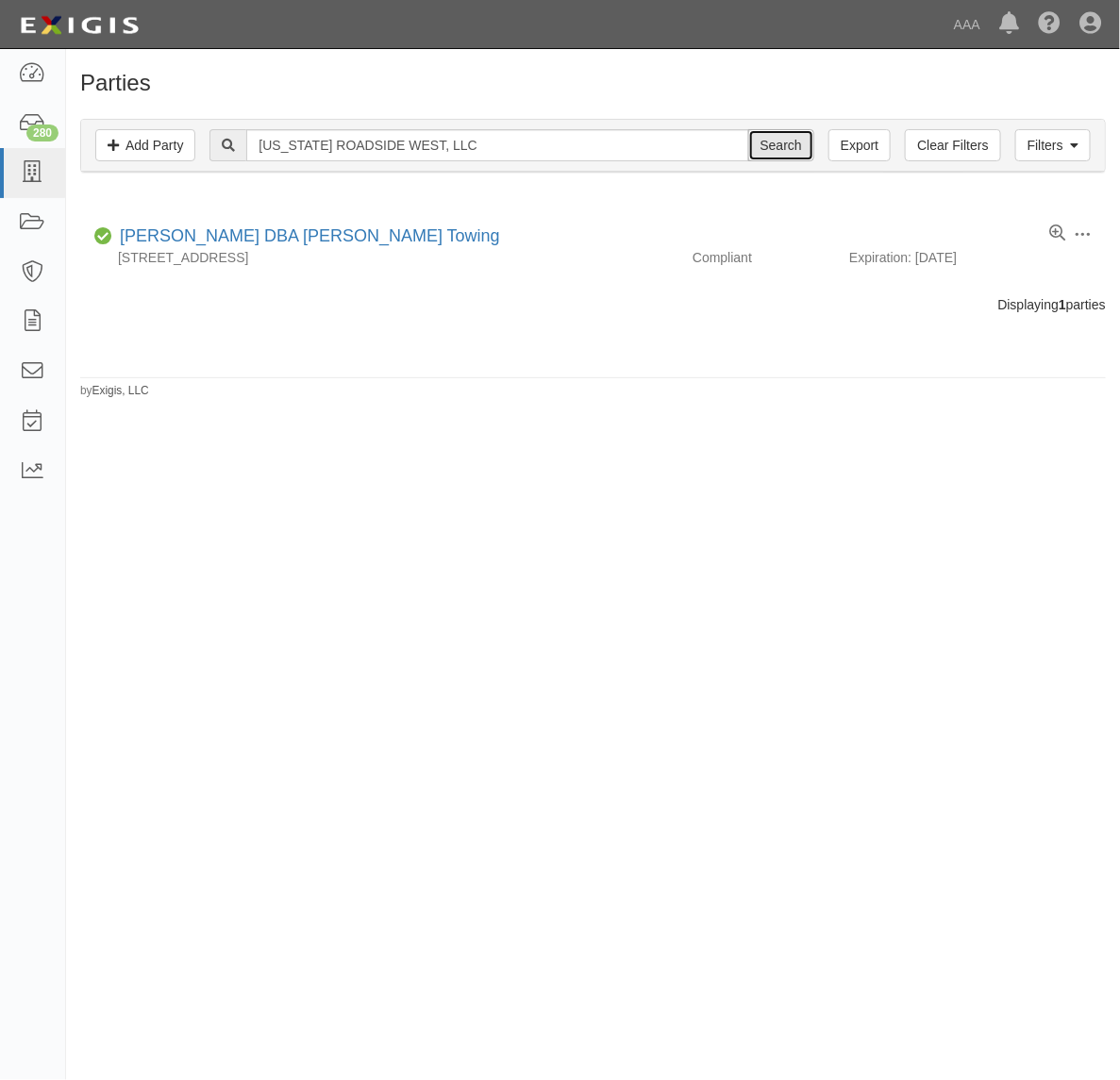
click at [770, 141] on input "Search" at bounding box center [781, 144] width 66 height 32
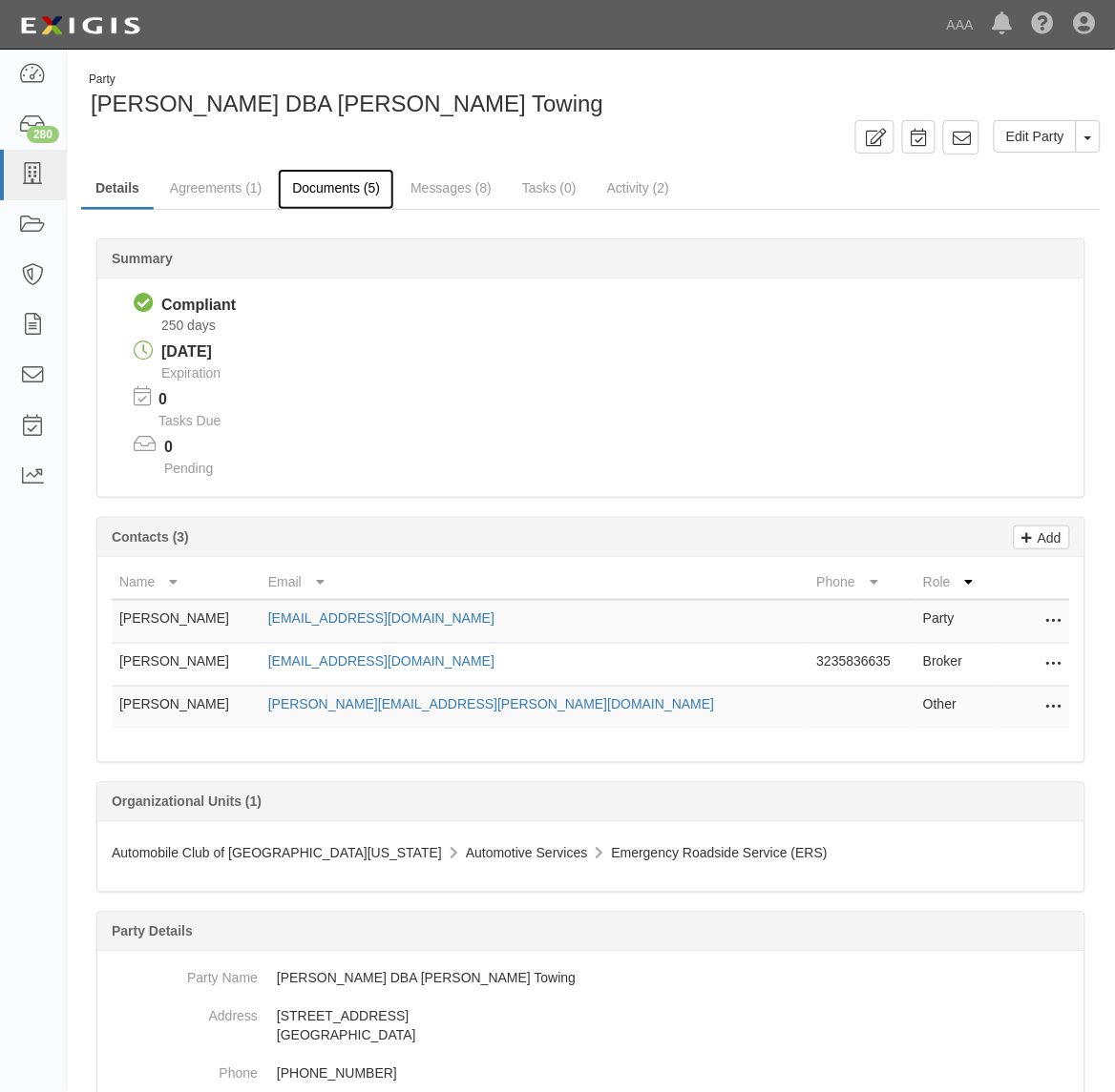
click at [322, 191] on link "Documents (5)" at bounding box center [335, 189] width 116 height 41
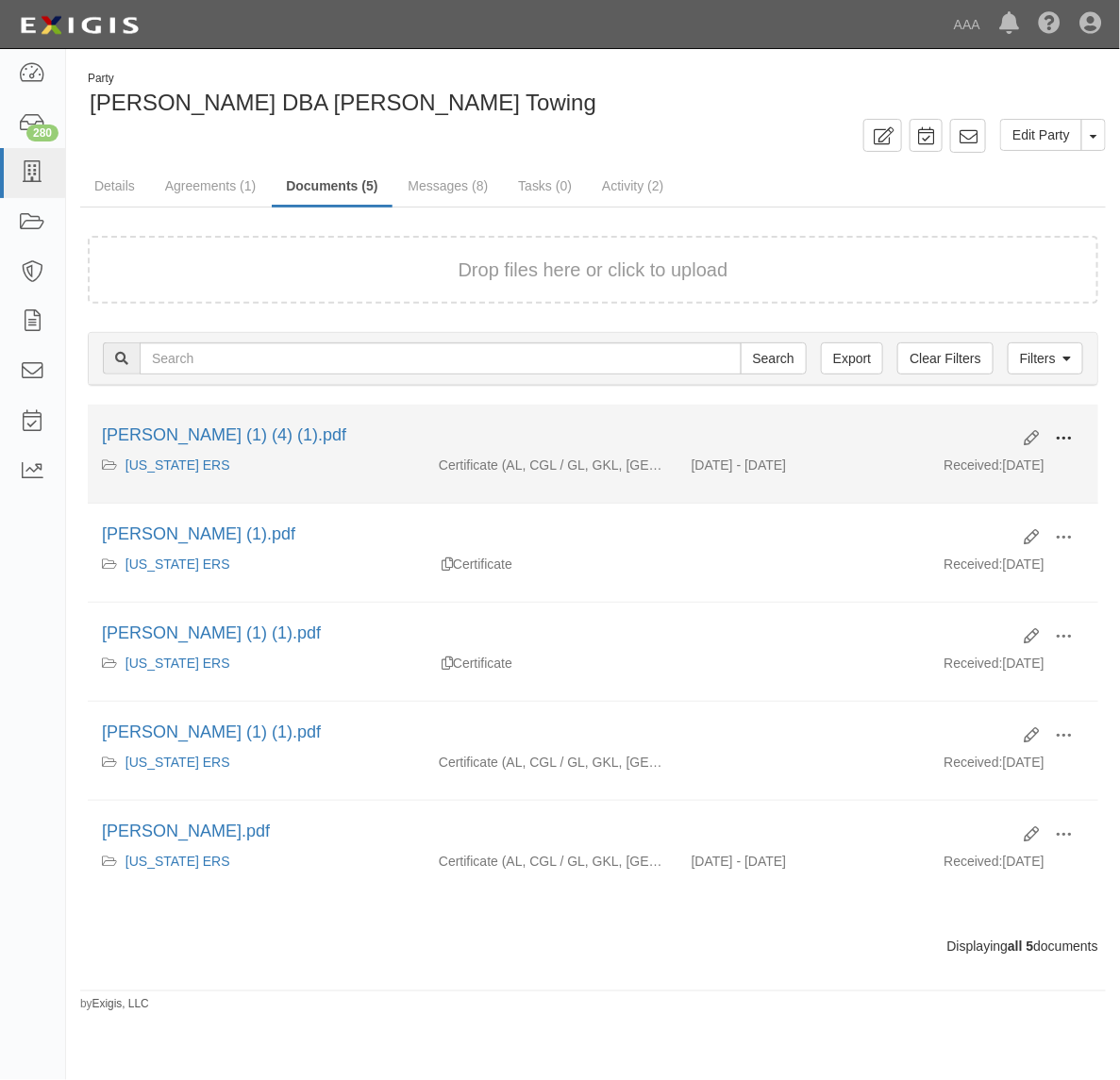
drag, startPoint x: 1064, startPoint y: 439, endPoint x: 1043, endPoint y: 448, distance: 22.8
click at [1063, 439] on span at bounding box center [1062, 438] width 17 height 17
click at [992, 467] on link "View" at bounding box center [972, 465] width 149 height 34
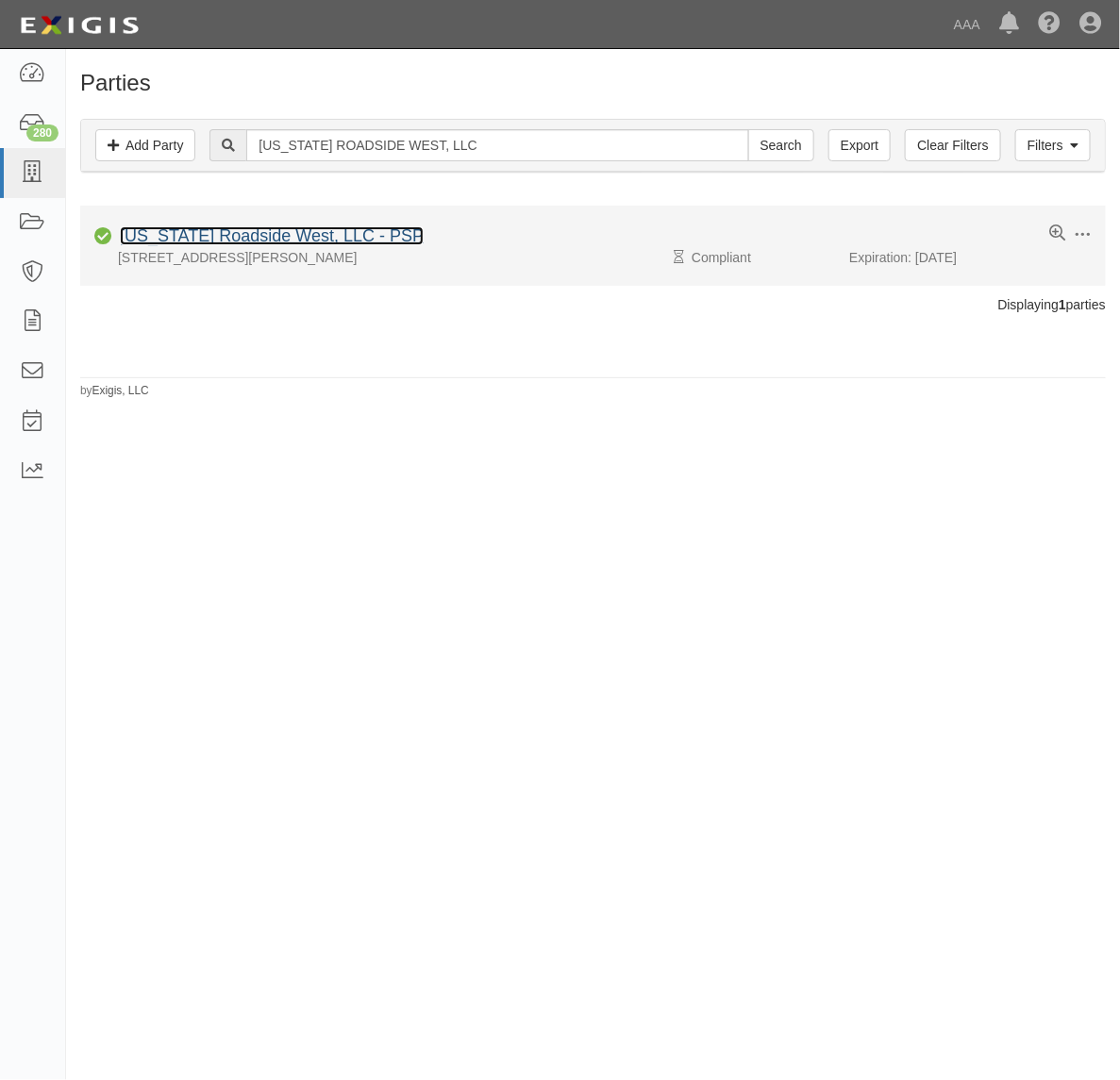
click at [283, 237] on link "[US_STATE] Roadside West, LLC - PSP" at bounding box center [271, 235] width 303 height 19
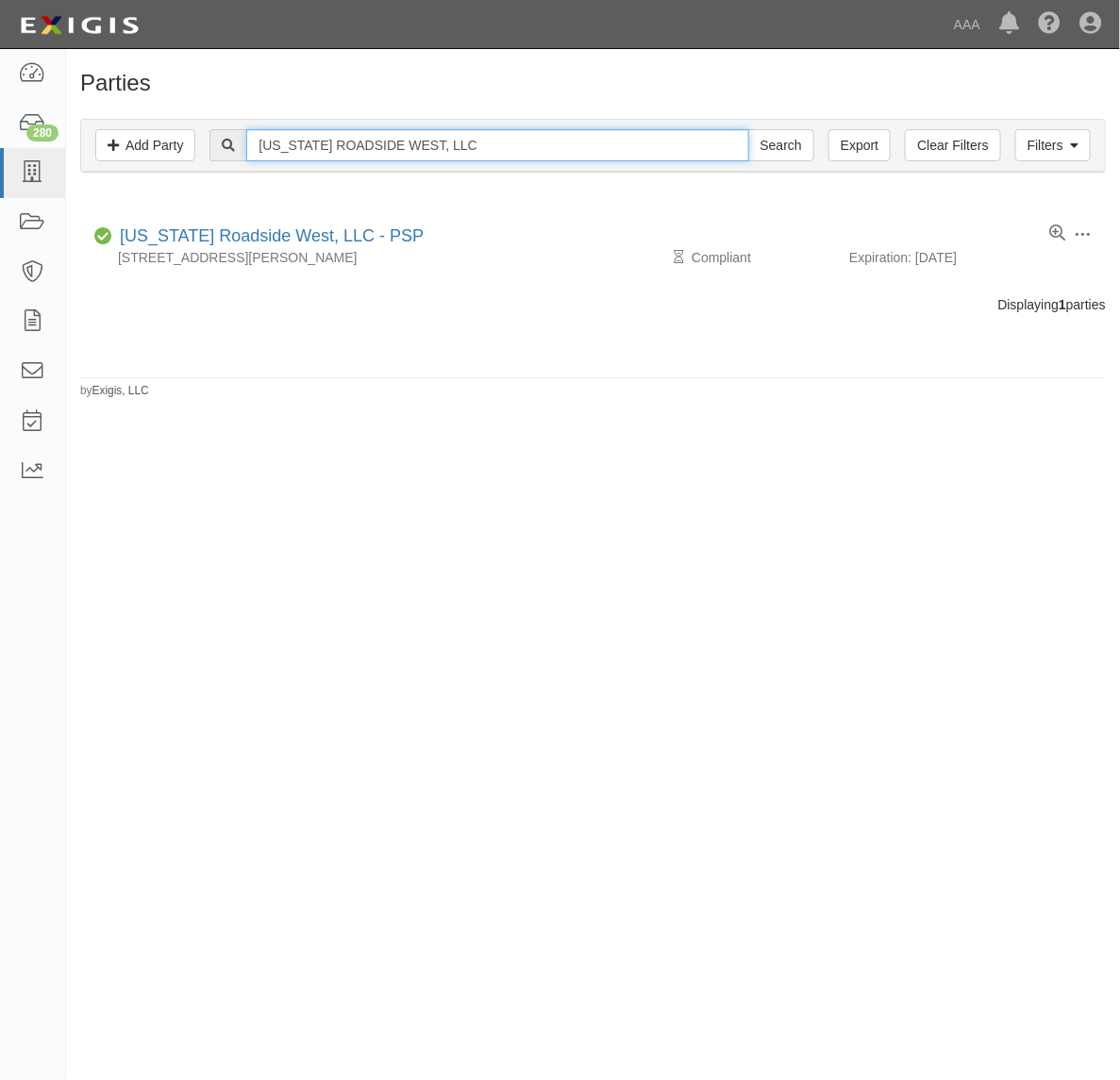
click at [534, 134] on input "[US_STATE] ROADSIDE WEST, LLC" at bounding box center [497, 144] width 502 height 32
paste input "SEVEN STAR TOWING, INC."
type input "SEVEN STAR TOWING, INC."
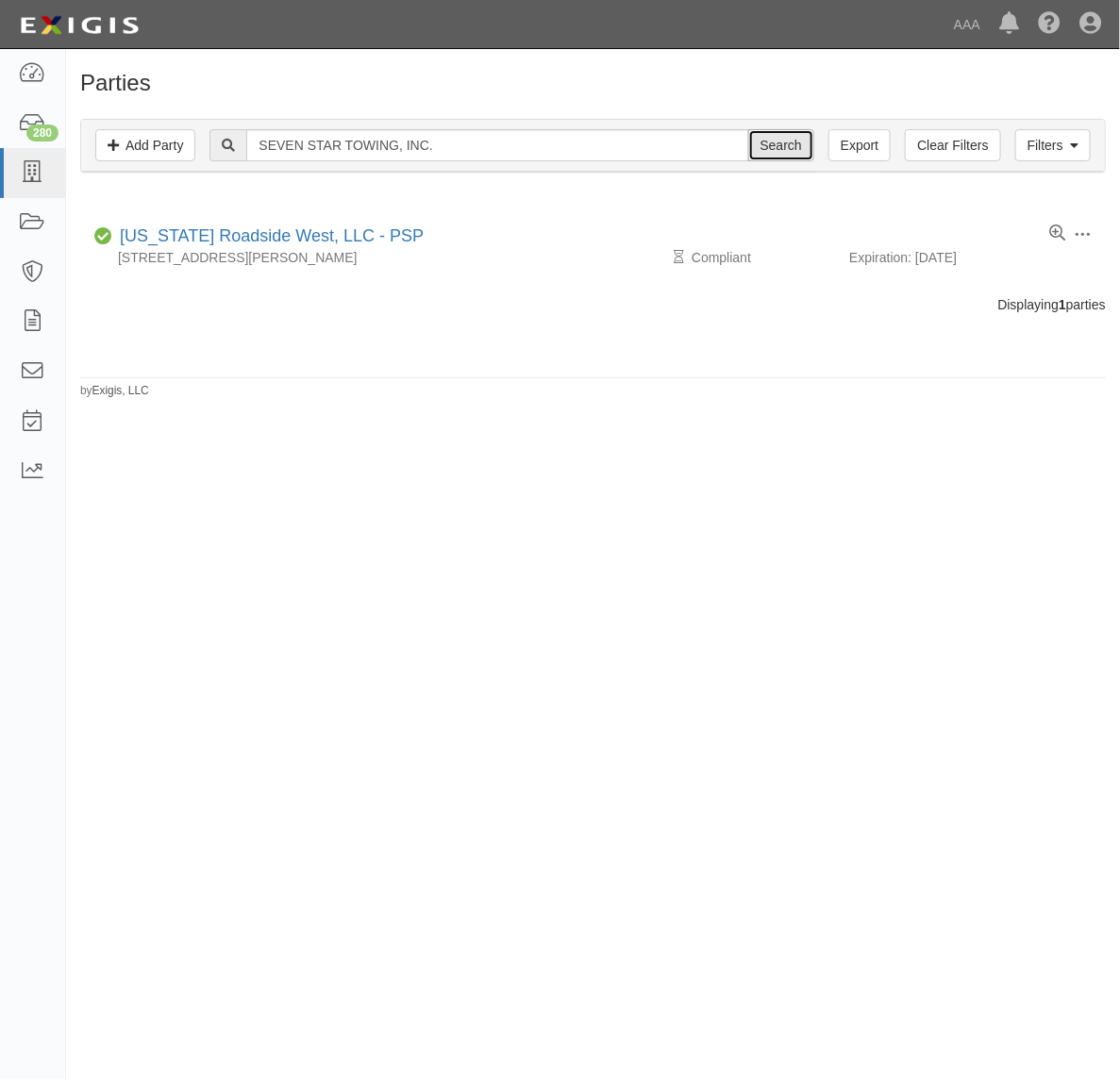
click at [785, 140] on input "Search" at bounding box center [781, 144] width 66 height 32
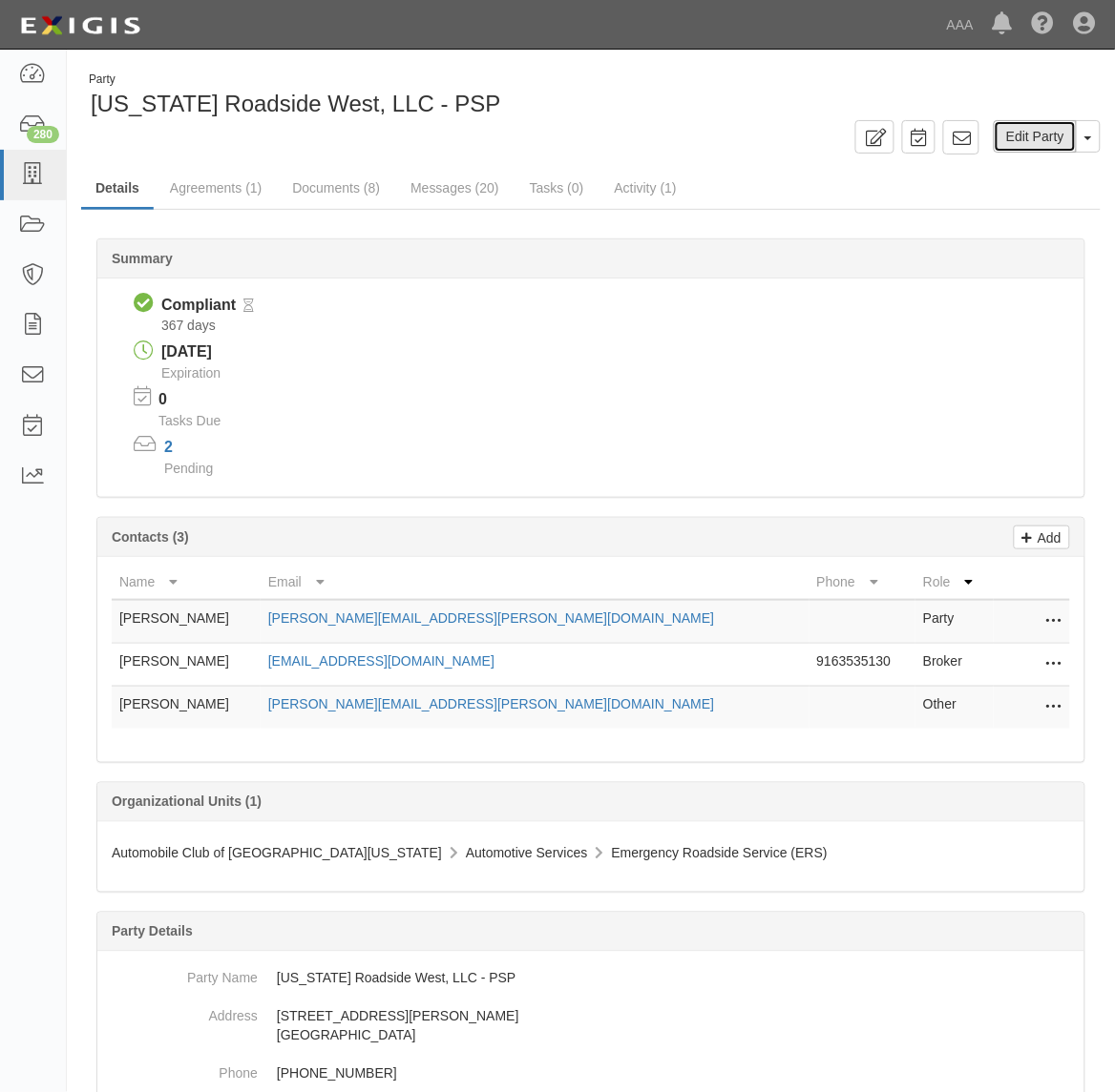
click at [1019, 139] on link "Edit Party" at bounding box center [1035, 136] width 83 height 33
click at [338, 195] on link "Documents (8)" at bounding box center [335, 189] width 116 height 41
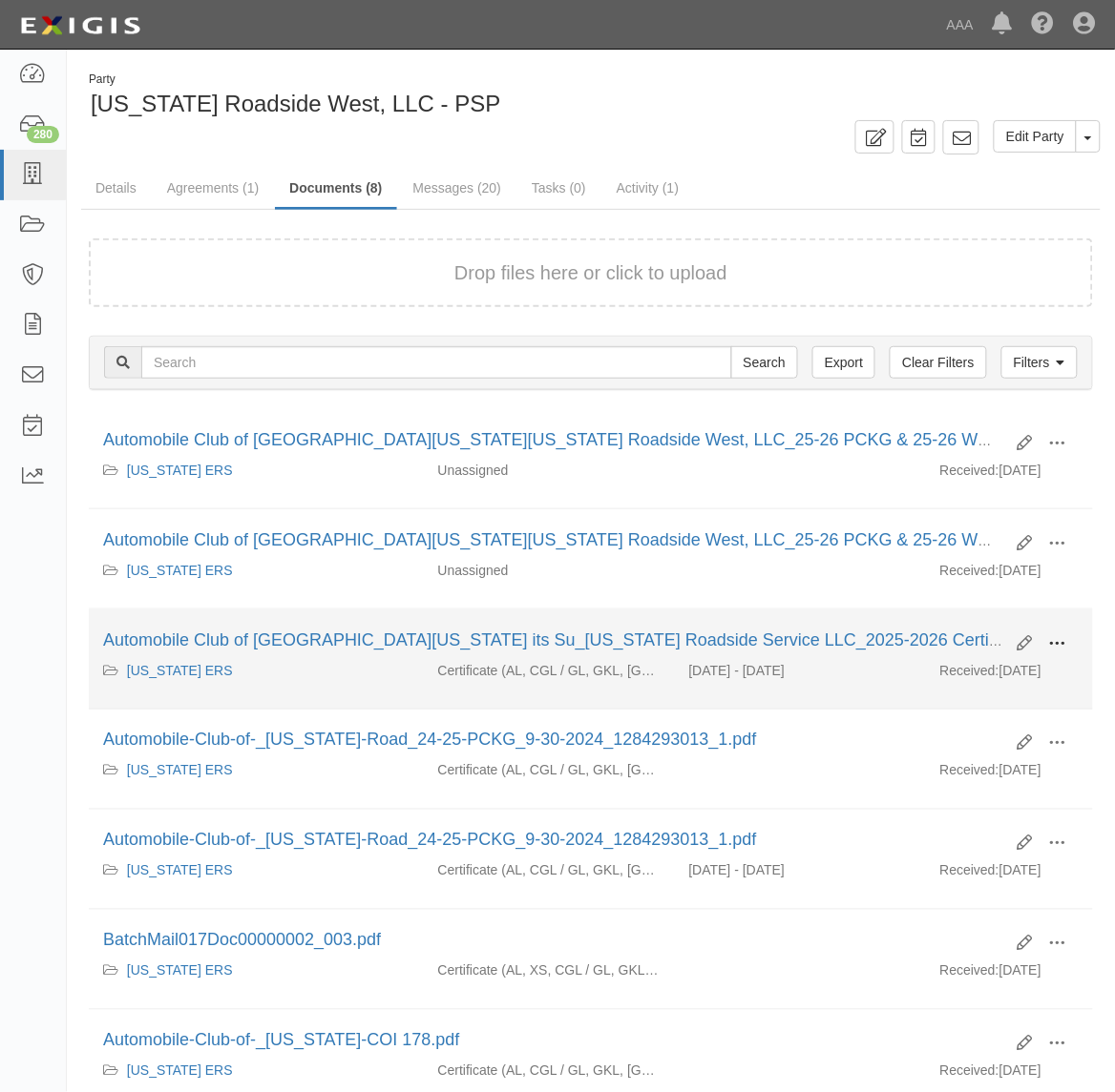
click at [1052, 652] on span at bounding box center [1057, 643] width 17 height 17
click at [1007, 673] on link "View" at bounding box center [964, 671] width 151 height 35
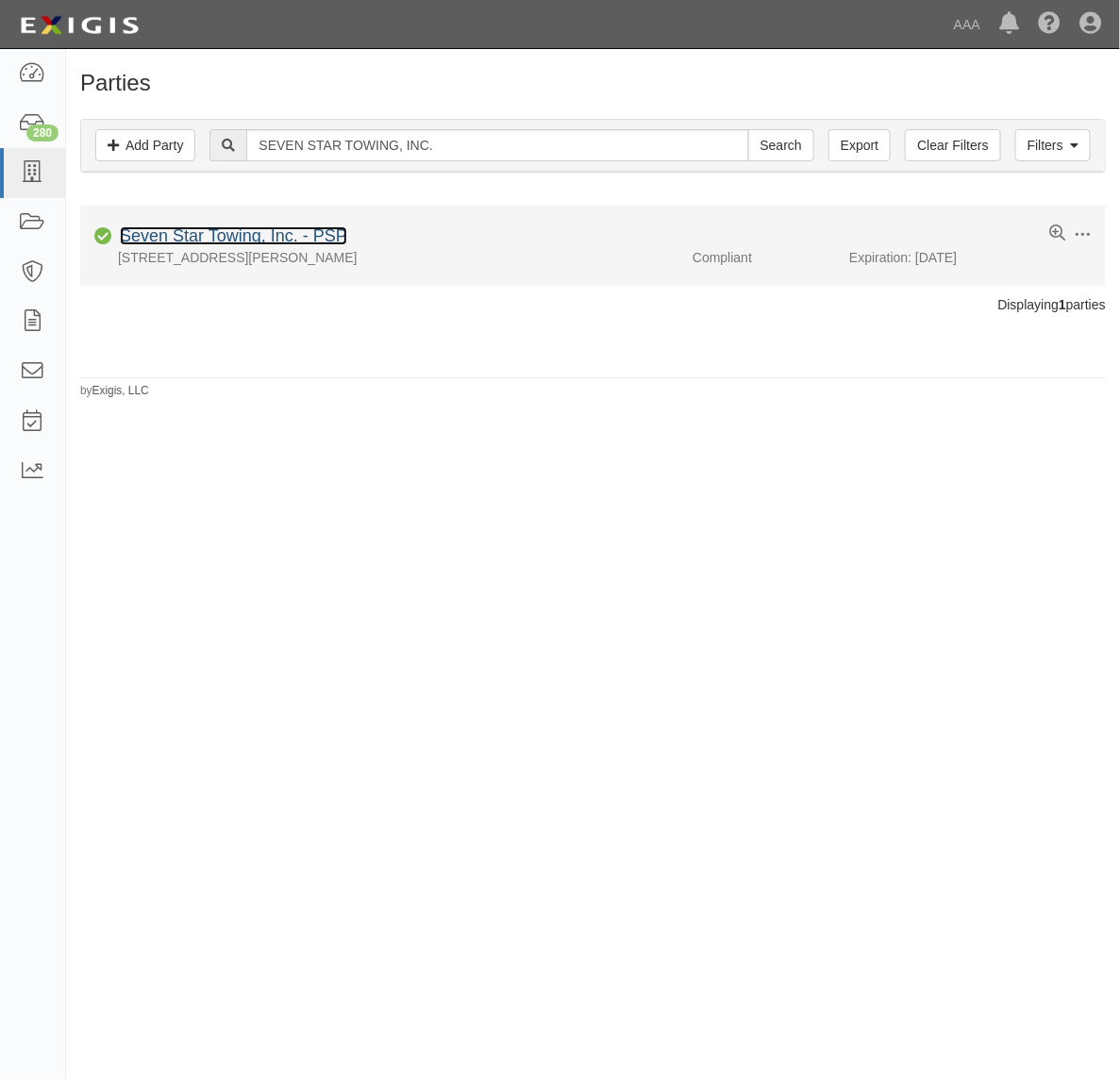
click at [217, 233] on link "Seven Star Towing, Inc. - PSP" at bounding box center [233, 235] width 227 height 19
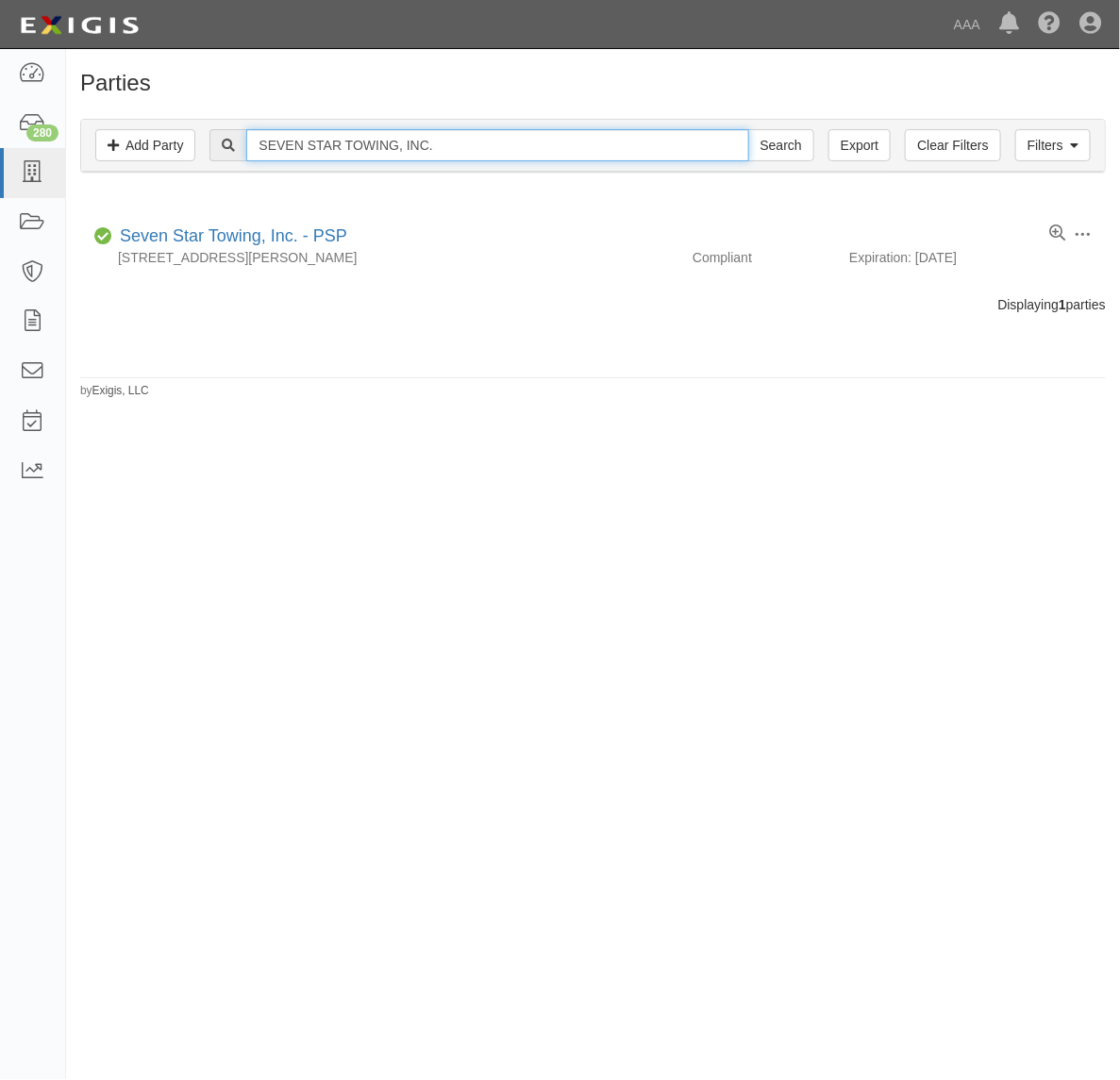
click at [474, 146] on input "SEVEN STAR TOWING, INC." at bounding box center [497, 144] width 502 height 32
paste input "ANTA MONICA MALIBU TOW"
type input "SANTA MONICA MALIBU TOW"
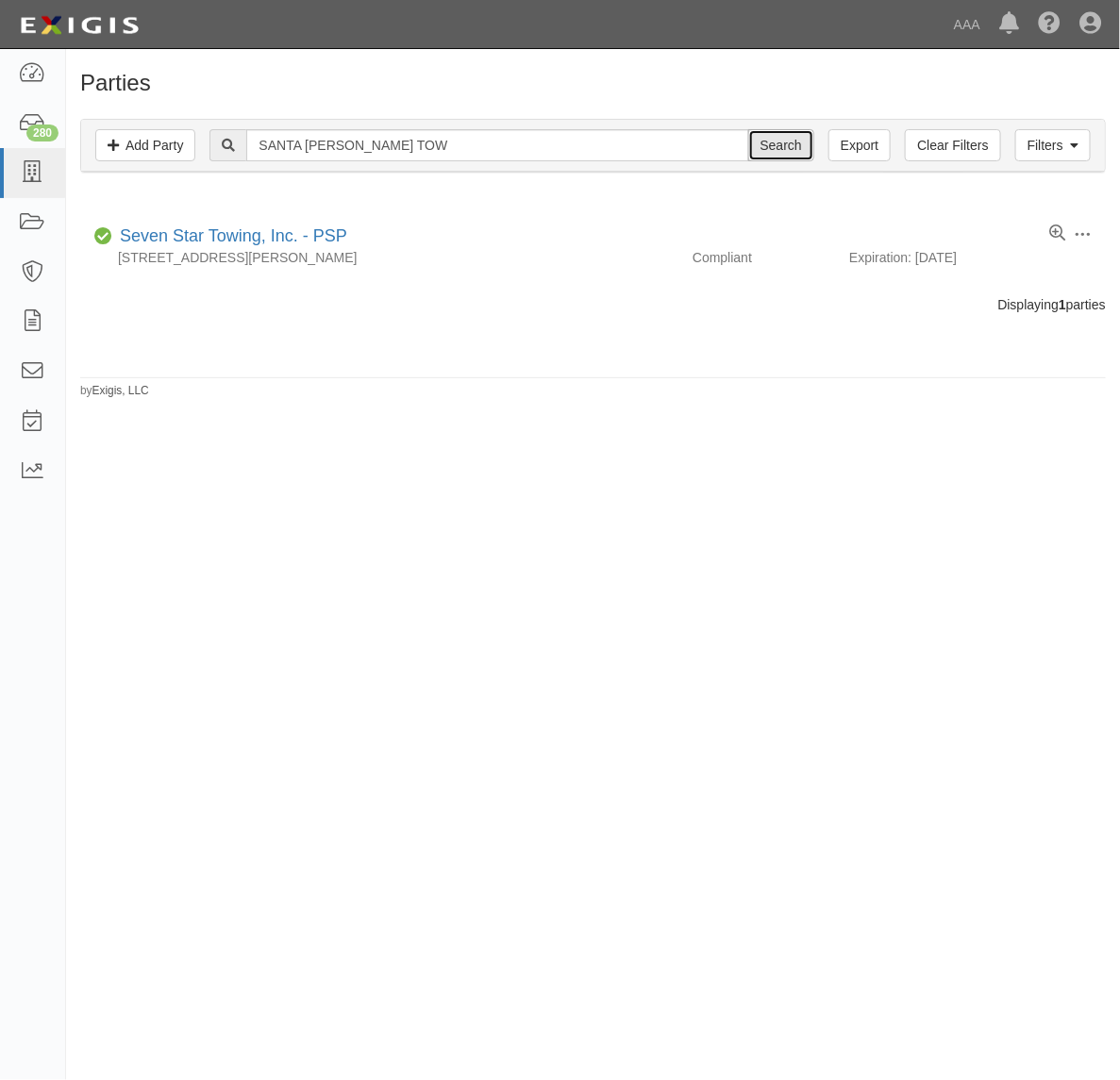
click at [786, 147] on input "Search" at bounding box center [781, 144] width 66 height 32
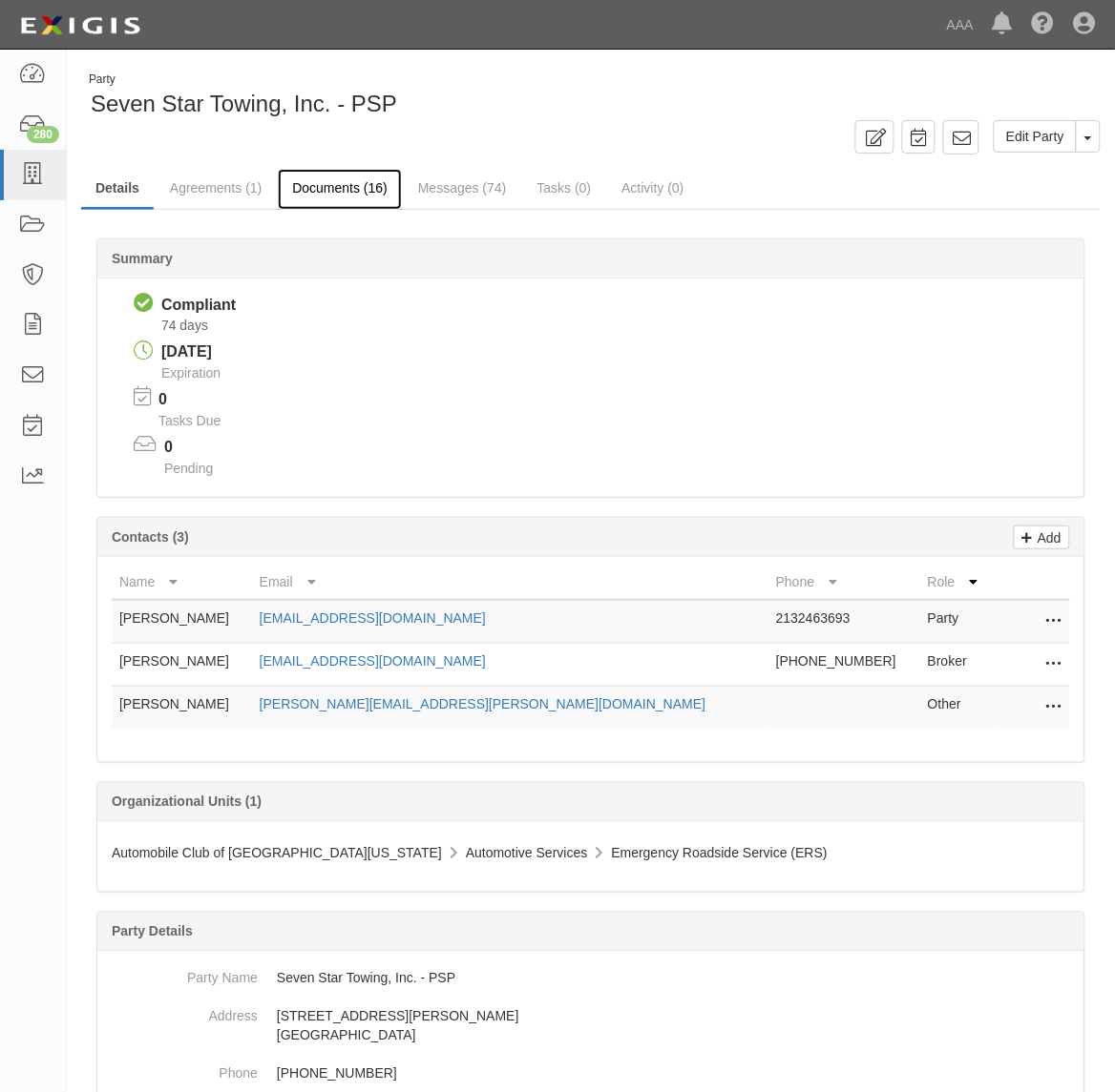
click at [332, 206] on link "Documents (16)" at bounding box center [339, 189] width 124 height 41
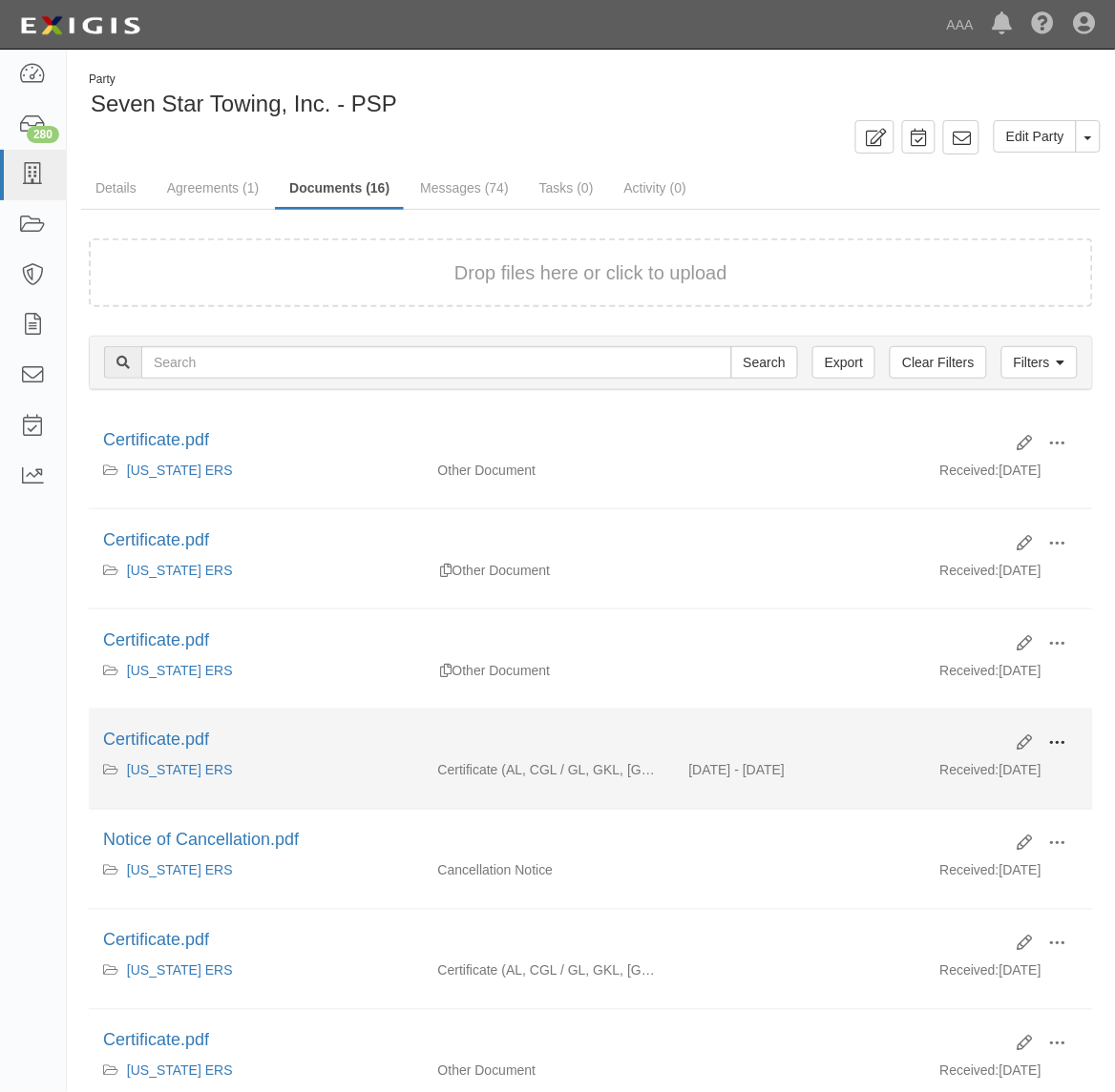
click at [1056, 742] on span at bounding box center [1057, 744] width 17 height 17
click at [1007, 777] on link "View" at bounding box center [964, 771] width 151 height 35
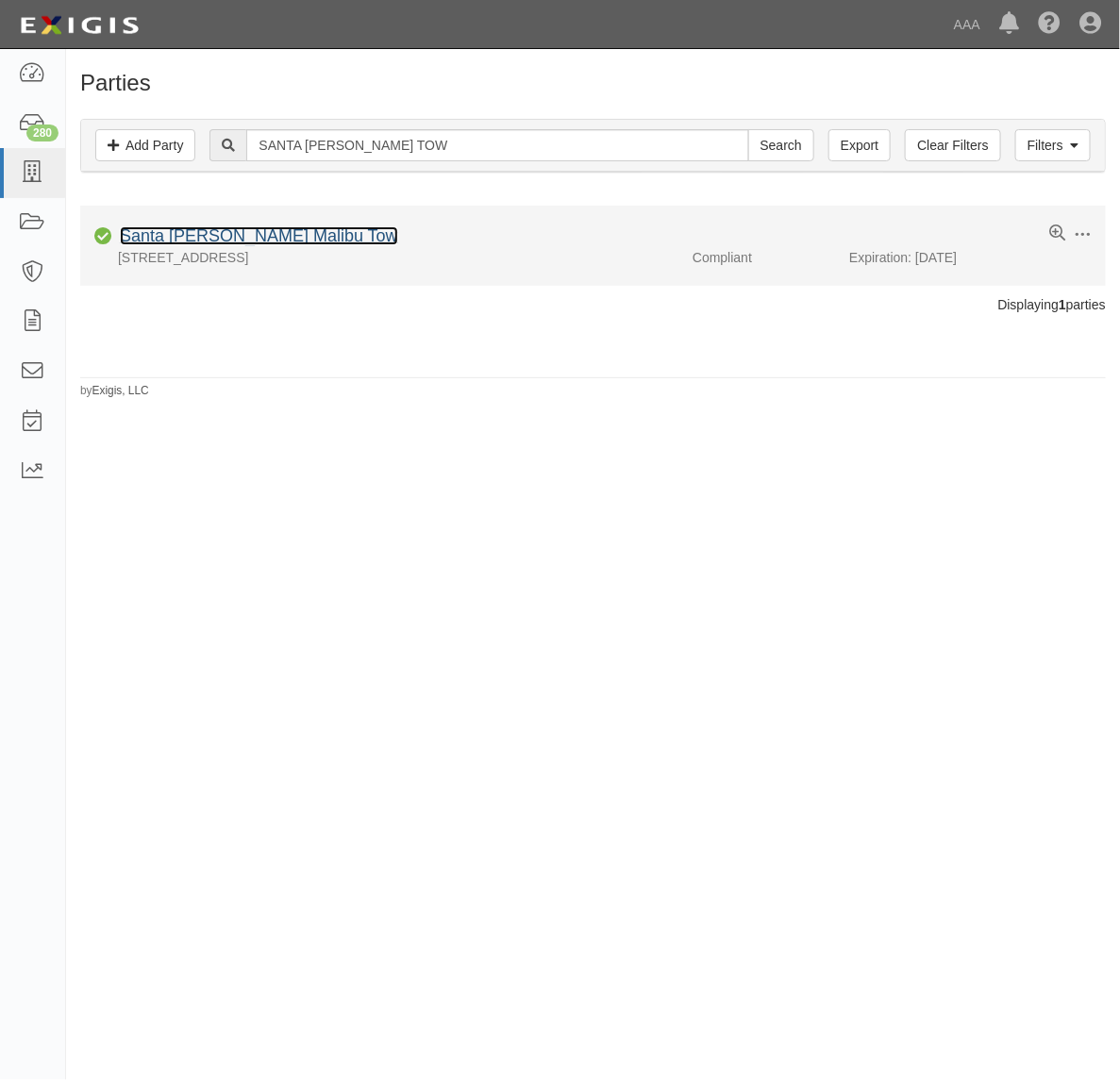
click at [283, 233] on link "Santa Monica Malibu Tow" at bounding box center [259, 235] width 278 height 19
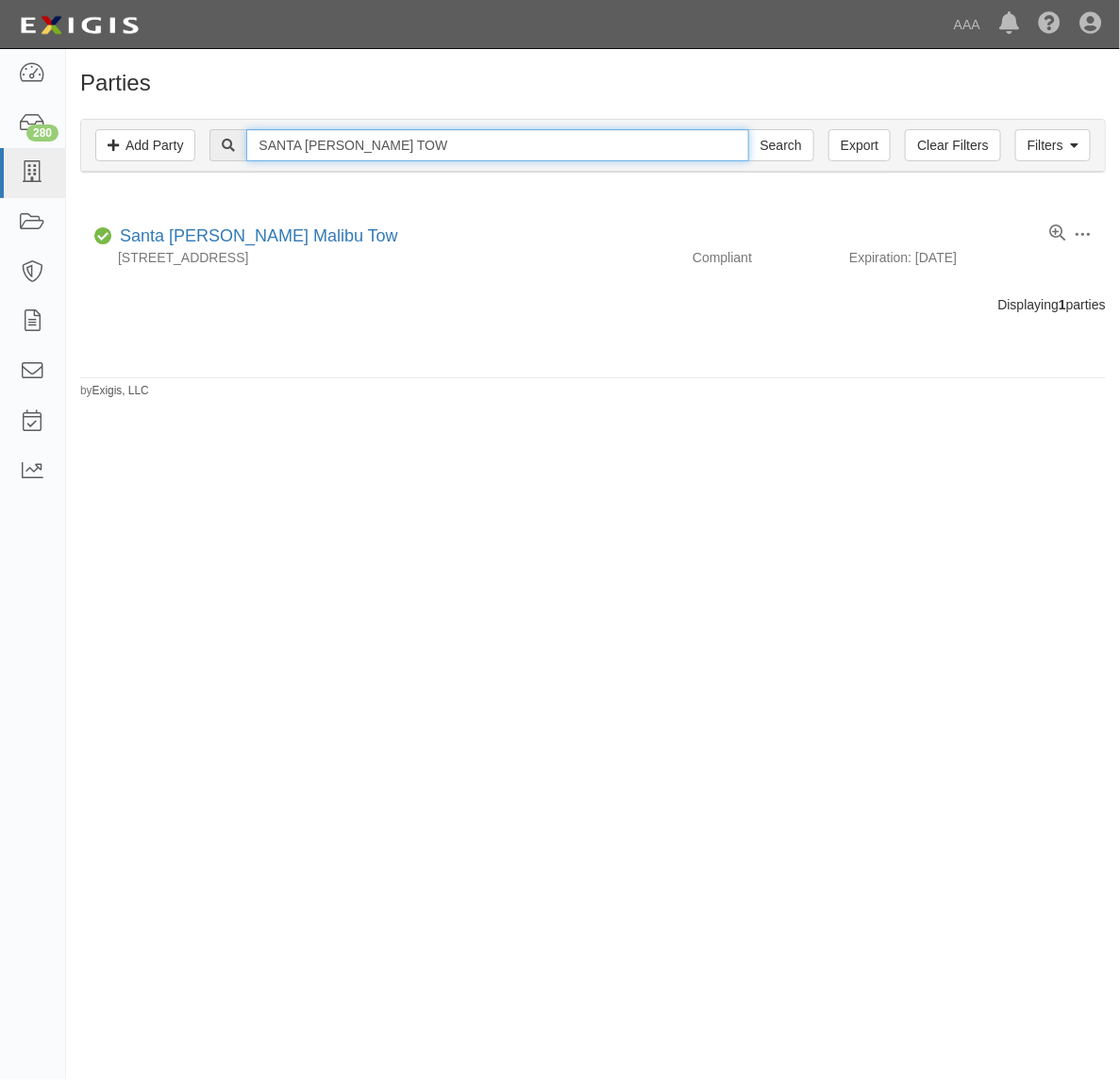
click at [437, 148] on input "SANTA MONICA MALIBU TOW" at bounding box center [497, 144] width 502 height 32
paste input "ALL AMERICAN TOWING INLAND EMPIRE LLC"
type input "ALL AMERICAN TOWING INLAND EMPIRE LLC"
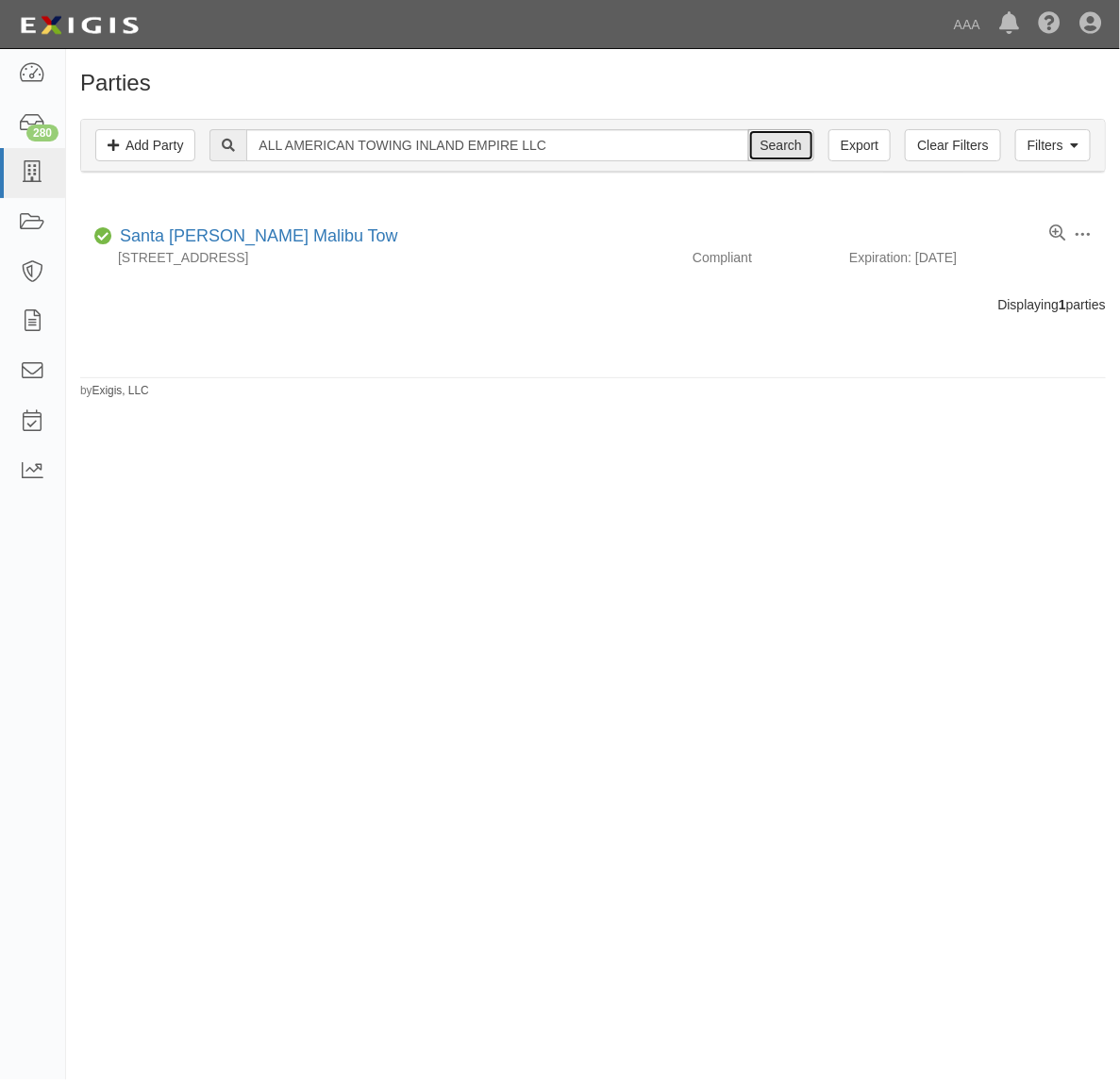
click at [770, 143] on input "Search" at bounding box center [781, 144] width 66 height 32
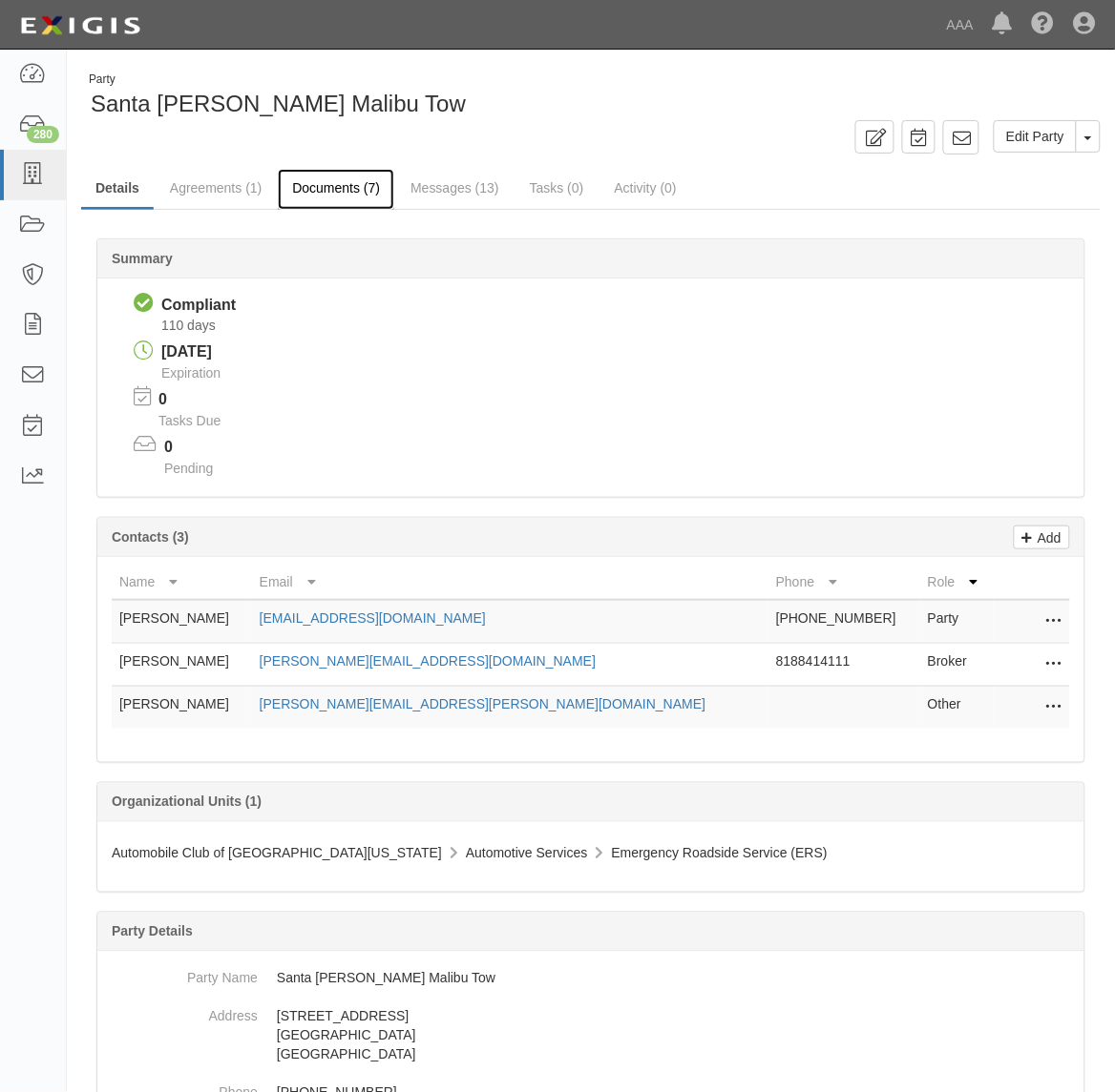
click at [346, 192] on link "Documents (7)" at bounding box center [335, 189] width 116 height 41
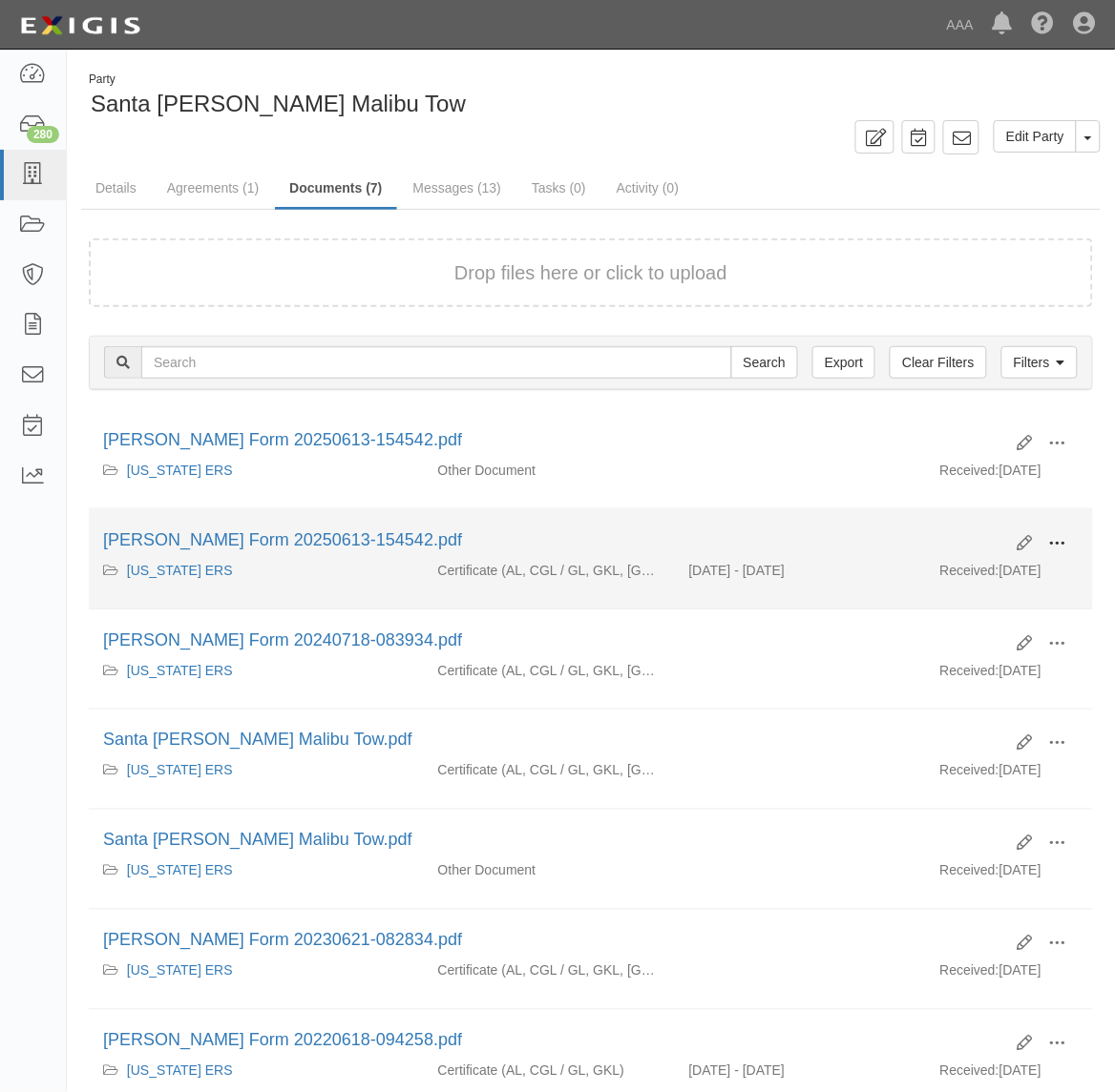
click at [1061, 548] on span at bounding box center [1057, 544] width 17 height 17
click at [1012, 572] on link "View" at bounding box center [964, 571] width 151 height 35
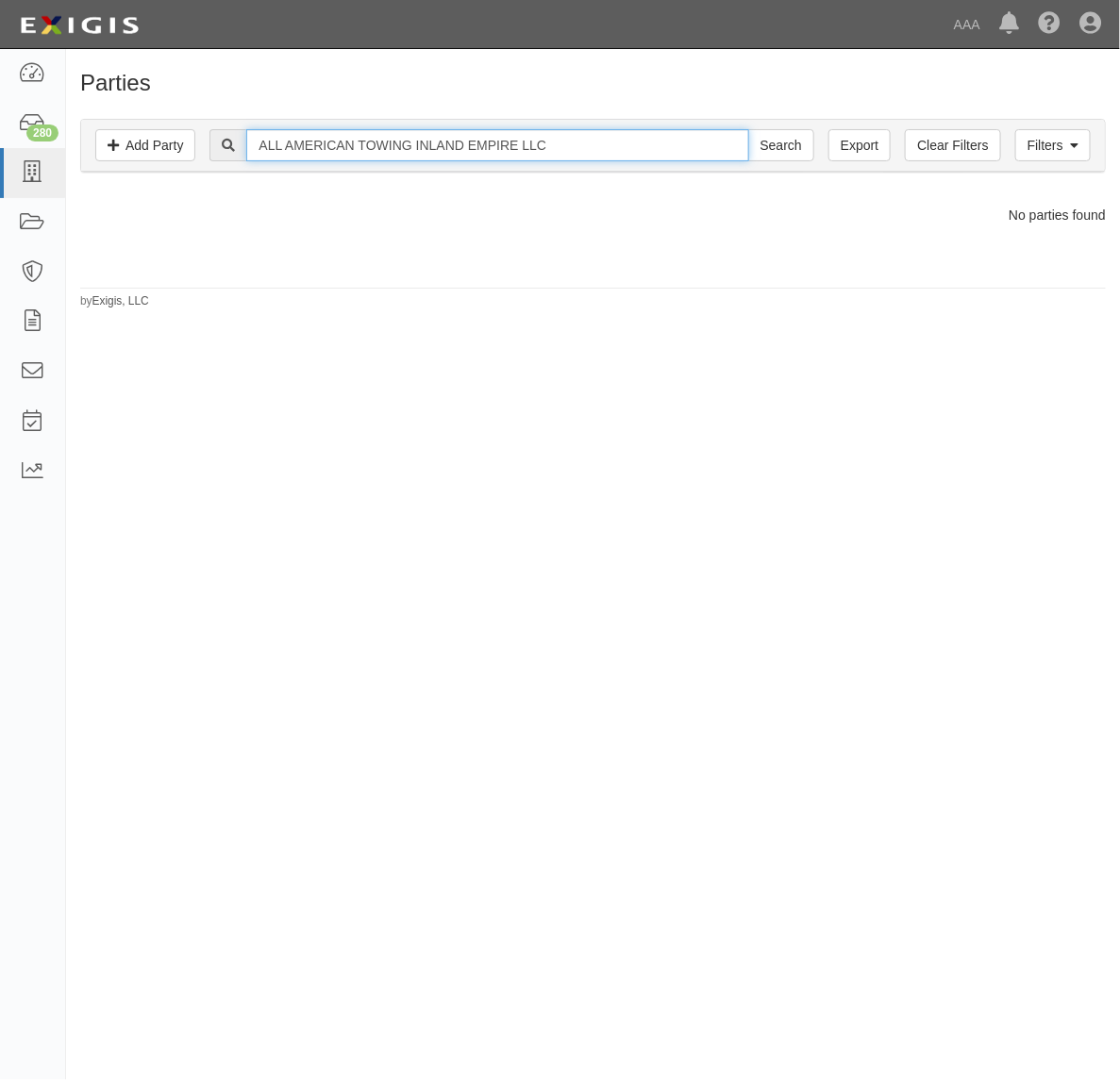
drag, startPoint x: 527, startPoint y: 148, endPoint x: 691, endPoint y: 142, distance: 164.1
click at [691, 142] on input "ALL AMERICAN TOWING INLAND EMPIRE LLC" at bounding box center [497, 144] width 502 height 32
type input "ALL AMERICAN TOWING INLAND EMPIRE"
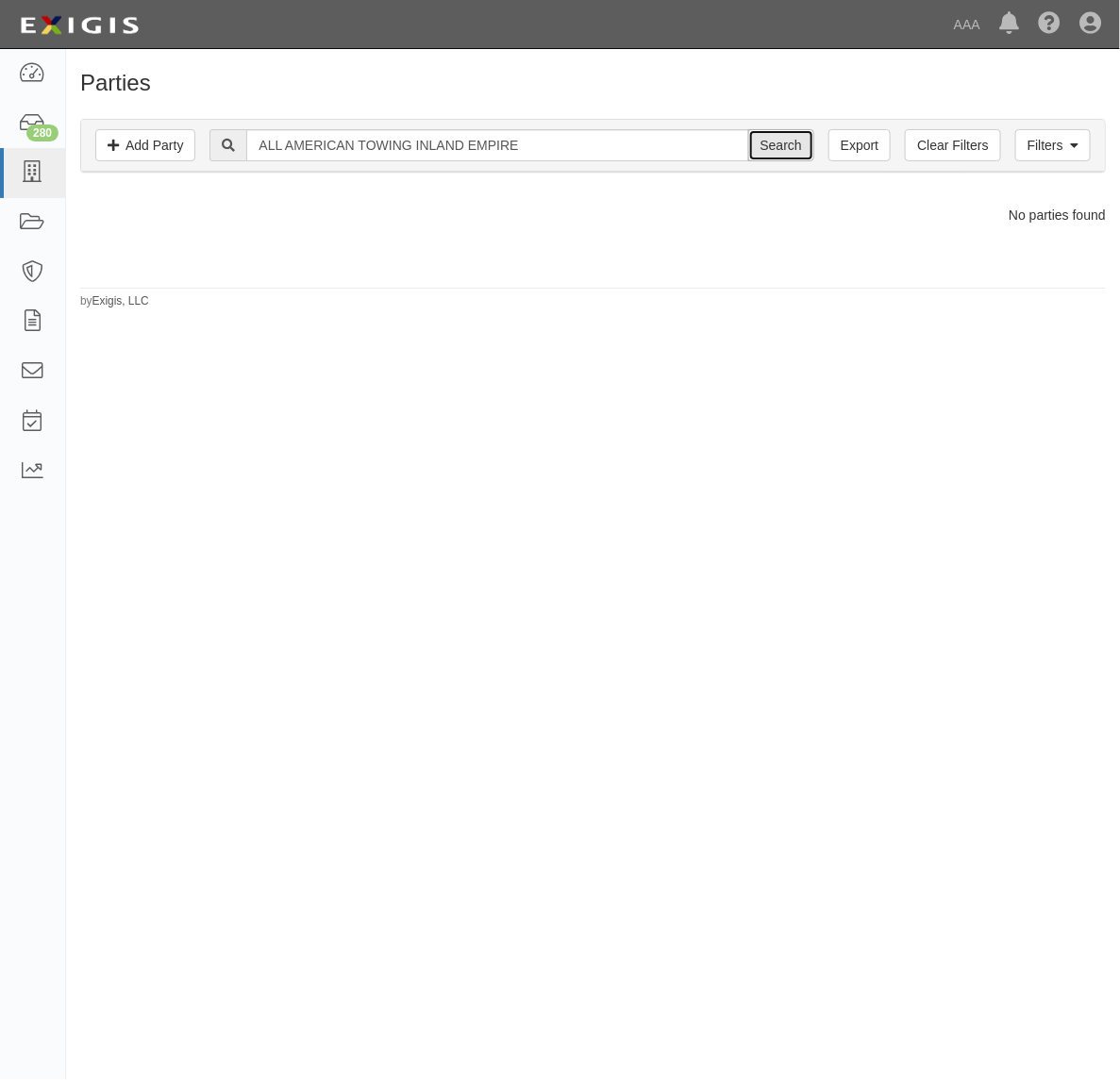
click at [772, 153] on input "Search" at bounding box center [781, 144] width 66 height 32
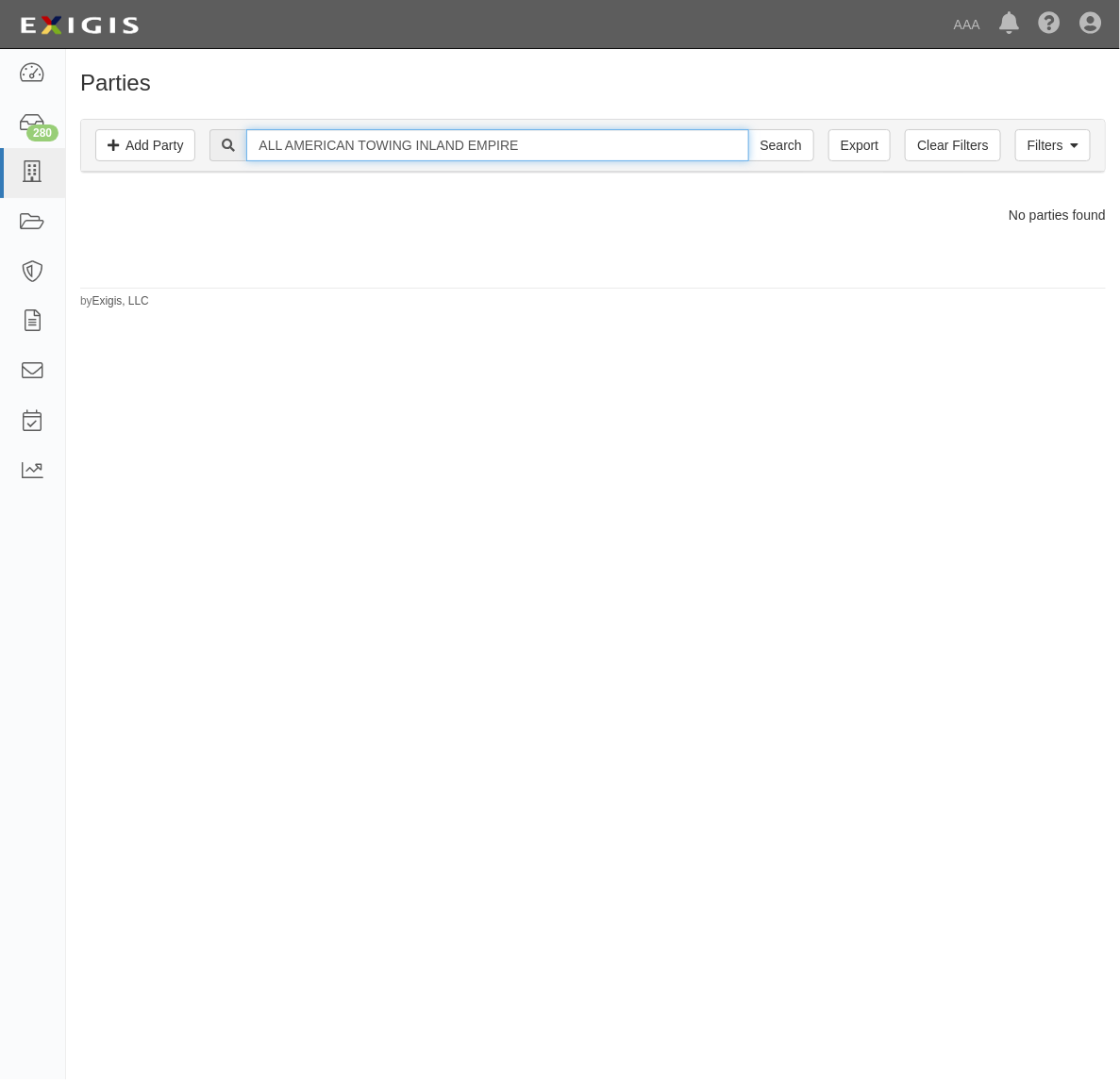
drag, startPoint x: 418, startPoint y: 144, endPoint x: 819, endPoint y: 143, distance: 401.0
click at [819, 143] on div "ALL AMERICAN TOWING INLAND EMPIRE Search" at bounding box center [593, 144] width 995 height 32
type input "ALL AMERICAN TOWING"
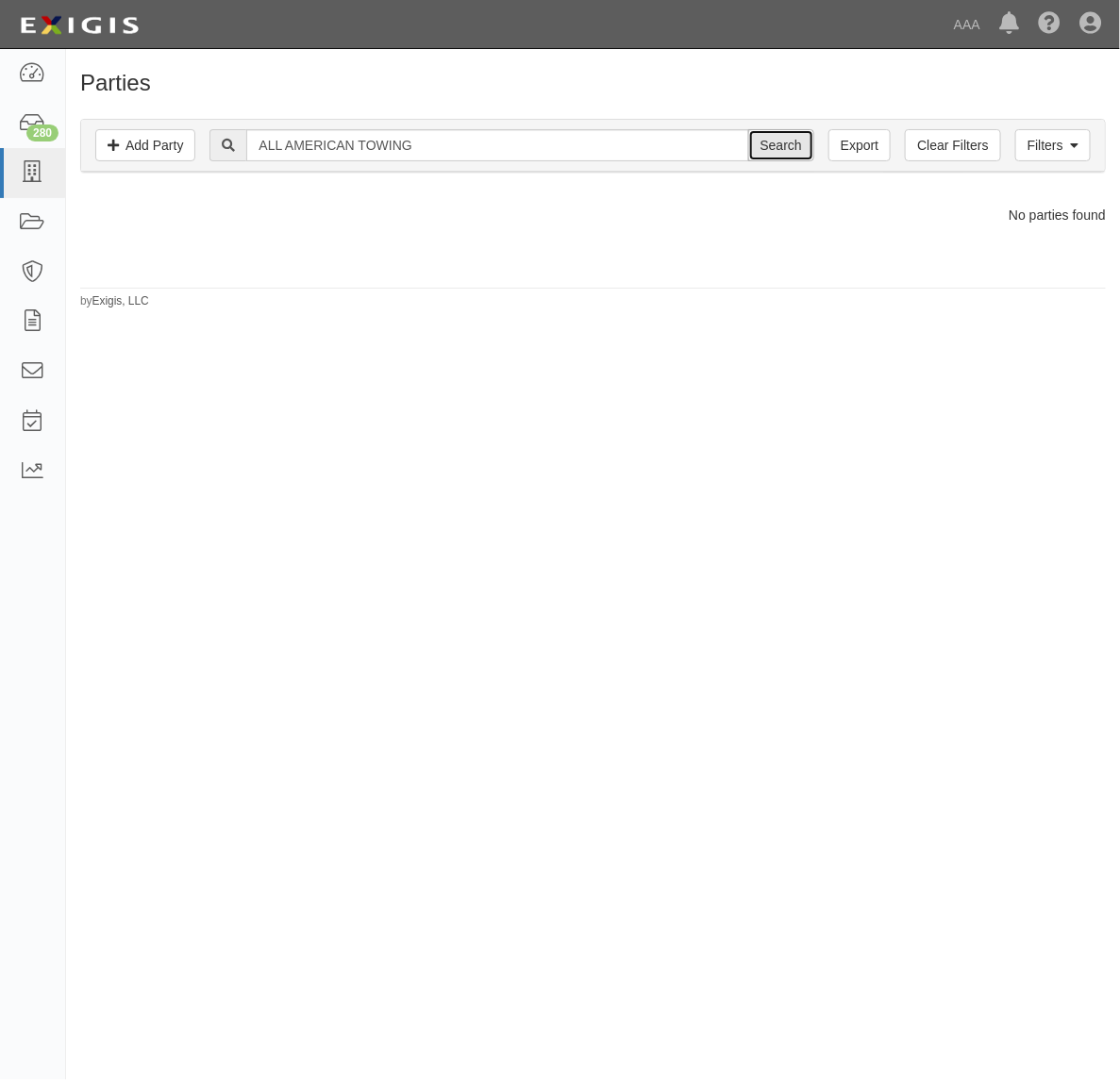
click at [783, 148] on input "Search" at bounding box center [781, 144] width 66 height 32
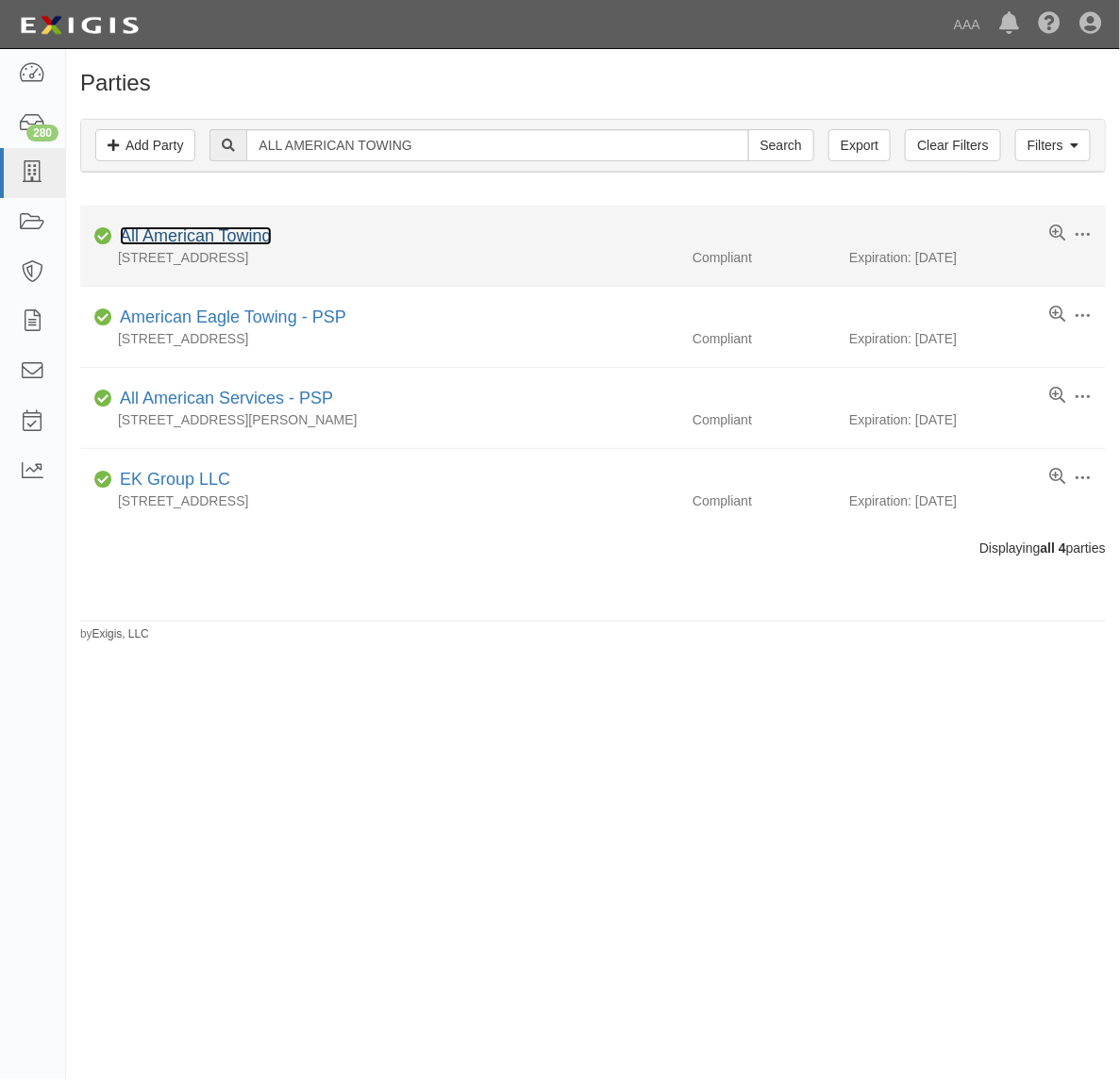
click at [218, 241] on link "All American Towing" at bounding box center [196, 235] width 152 height 19
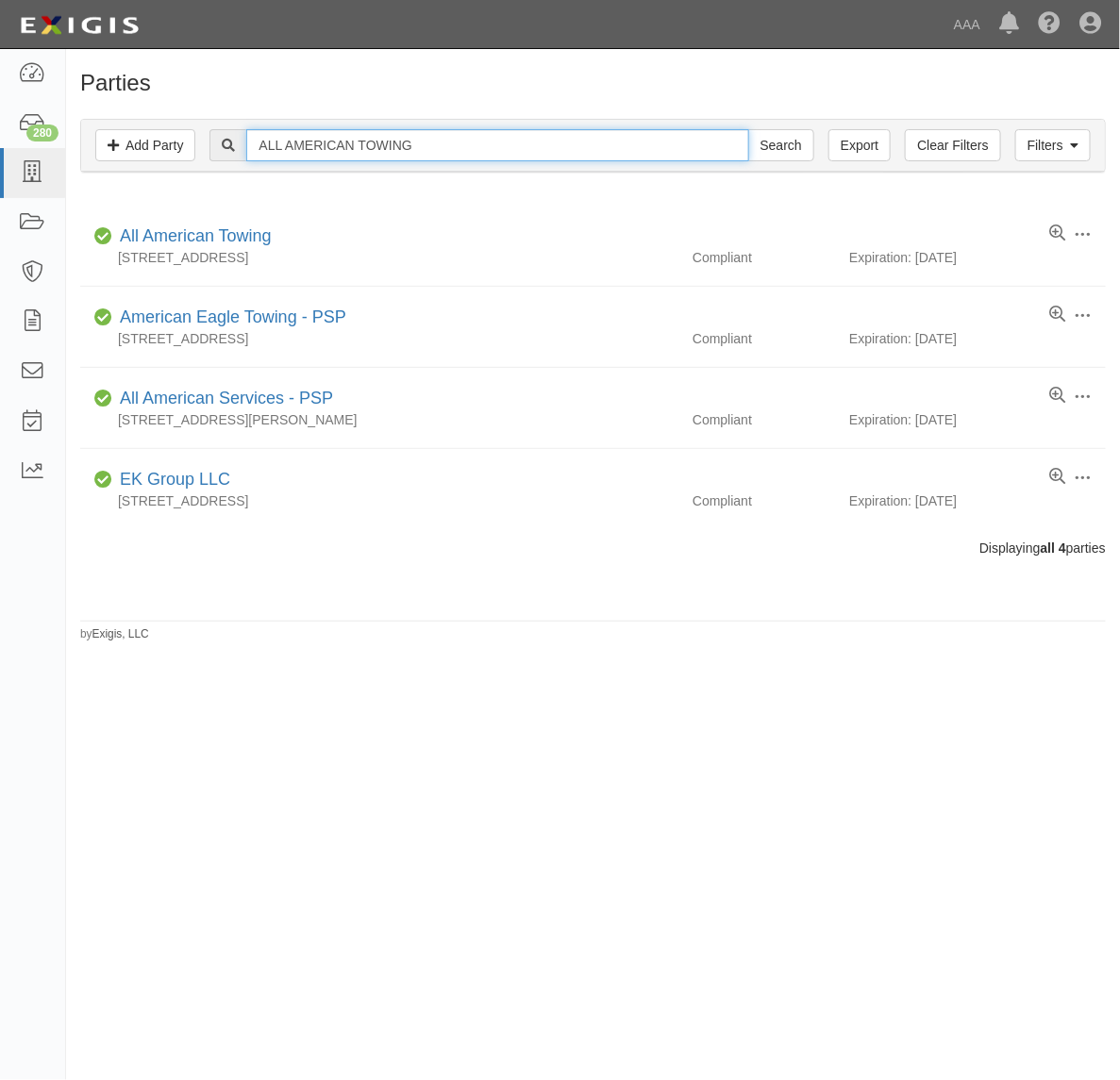
click at [331, 149] on input "ALL AMERICAN TOWING" at bounding box center [497, 144] width 502 height 32
click at [331, 147] on input "ALL AMERICAN TOWING" at bounding box center [497, 144] width 502 height 32
paste input "MIDWAY LOCKSMITH SERVICE"
type input "MIDWAY LOCKSMITH SERVICE"
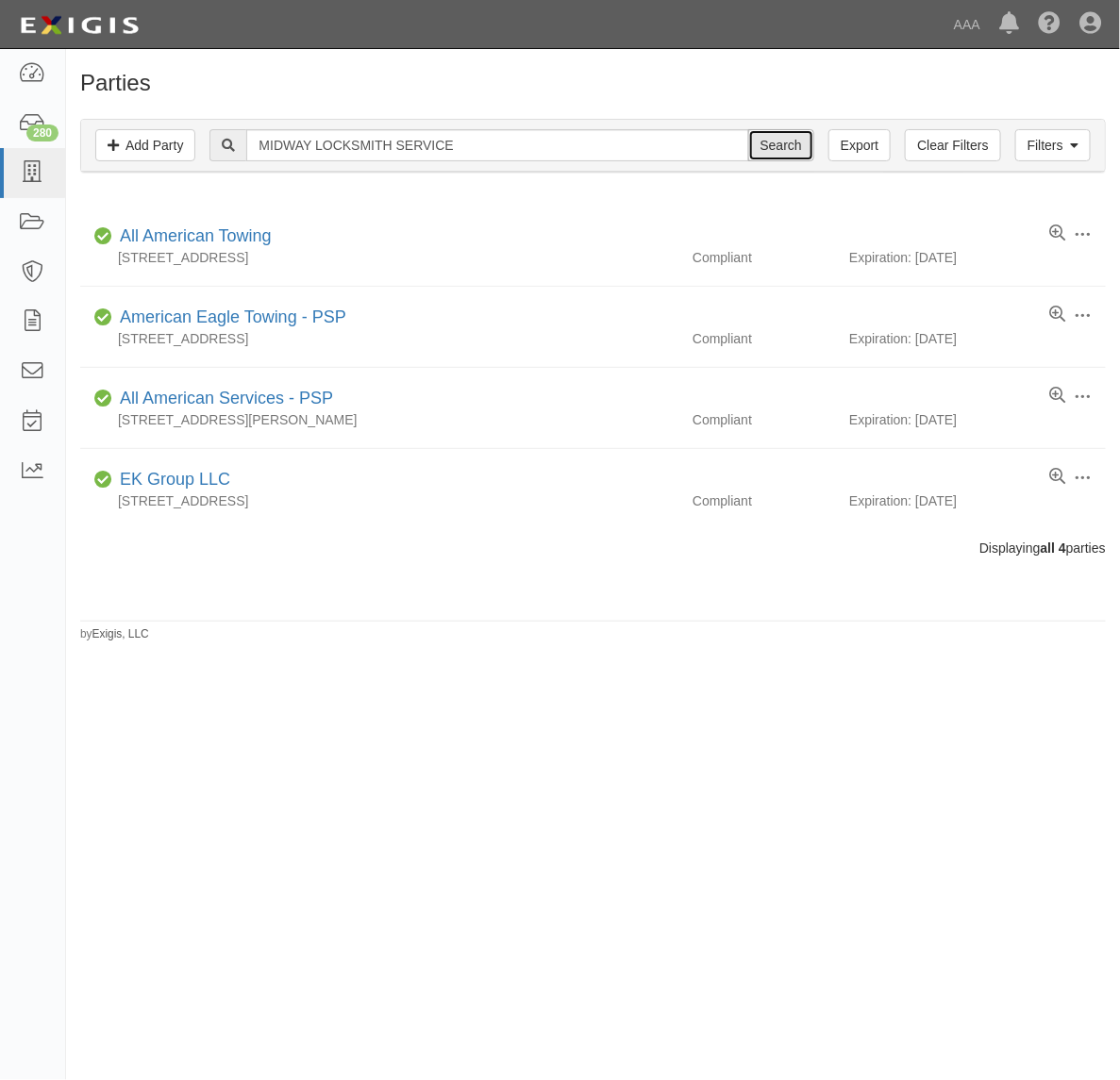
click at [790, 141] on input "Search" at bounding box center [781, 144] width 66 height 32
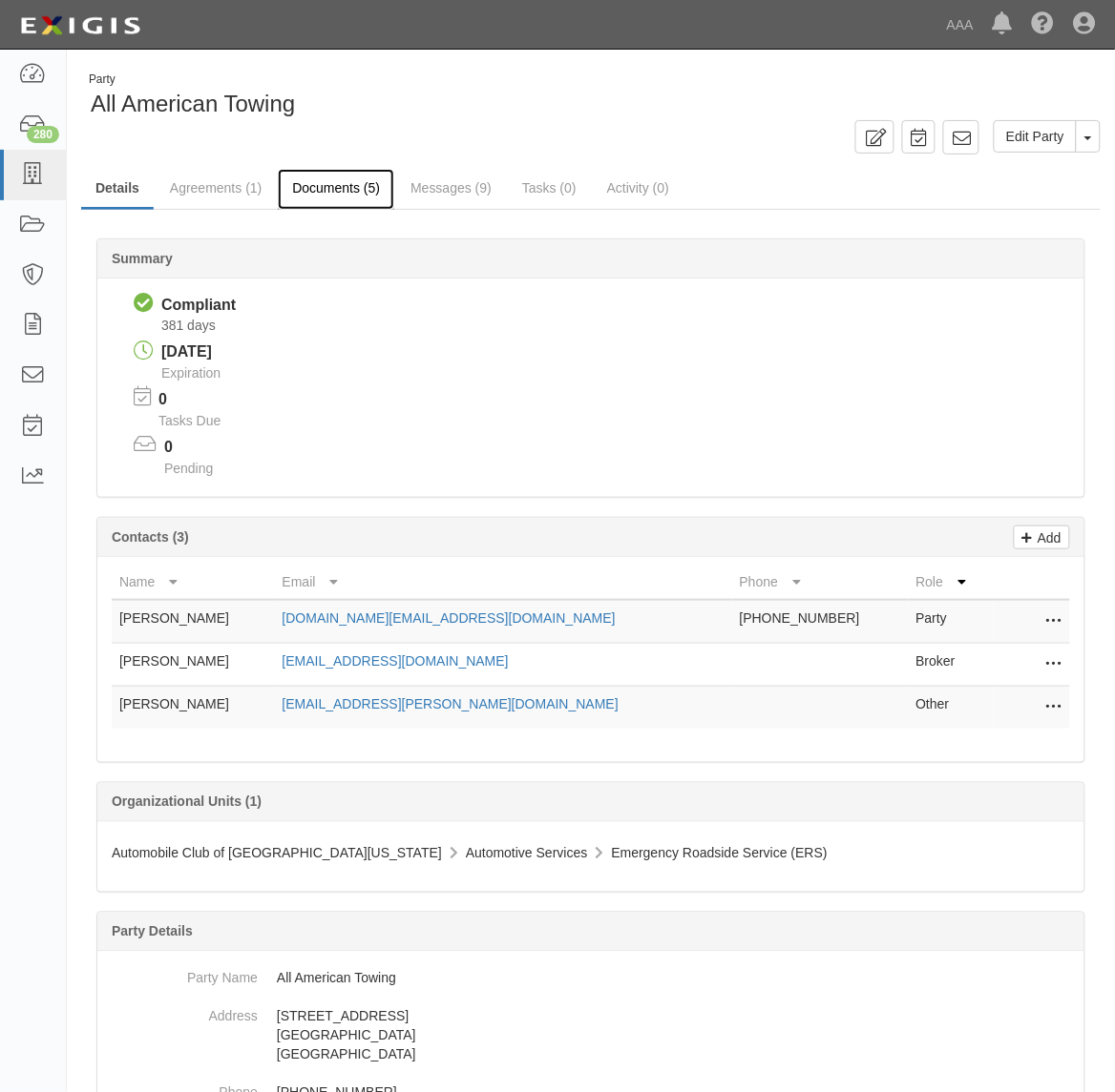
click at [353, 186] on link "Documents (5)" at bounding box center [335, 189] width 116 height 41
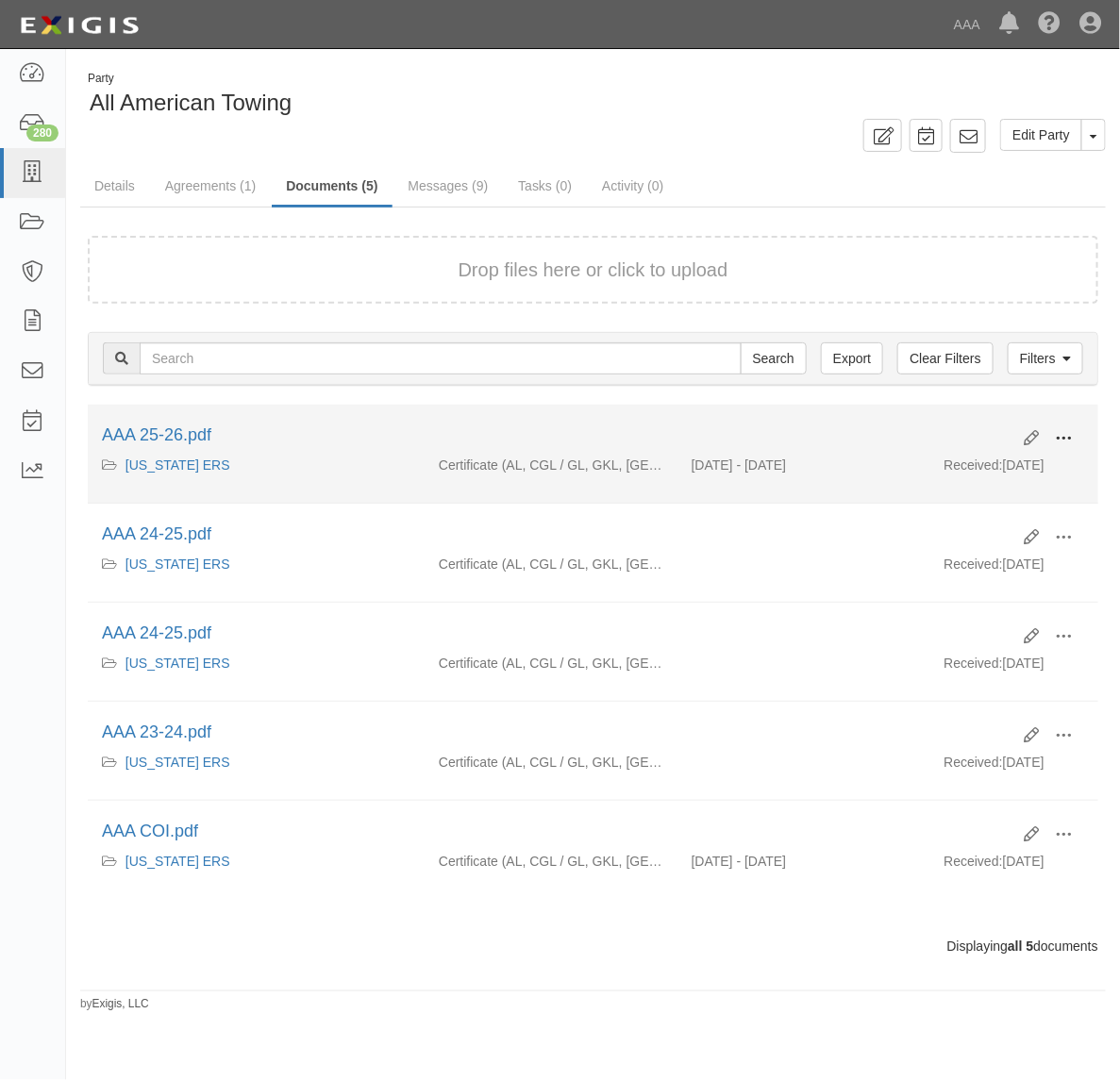
click at [1059, 430] on span at bounding box center [1062, 438] width 17 height 17
click at [984, 451] on link "View" at bounding box center [972, 465] width 149 height 34
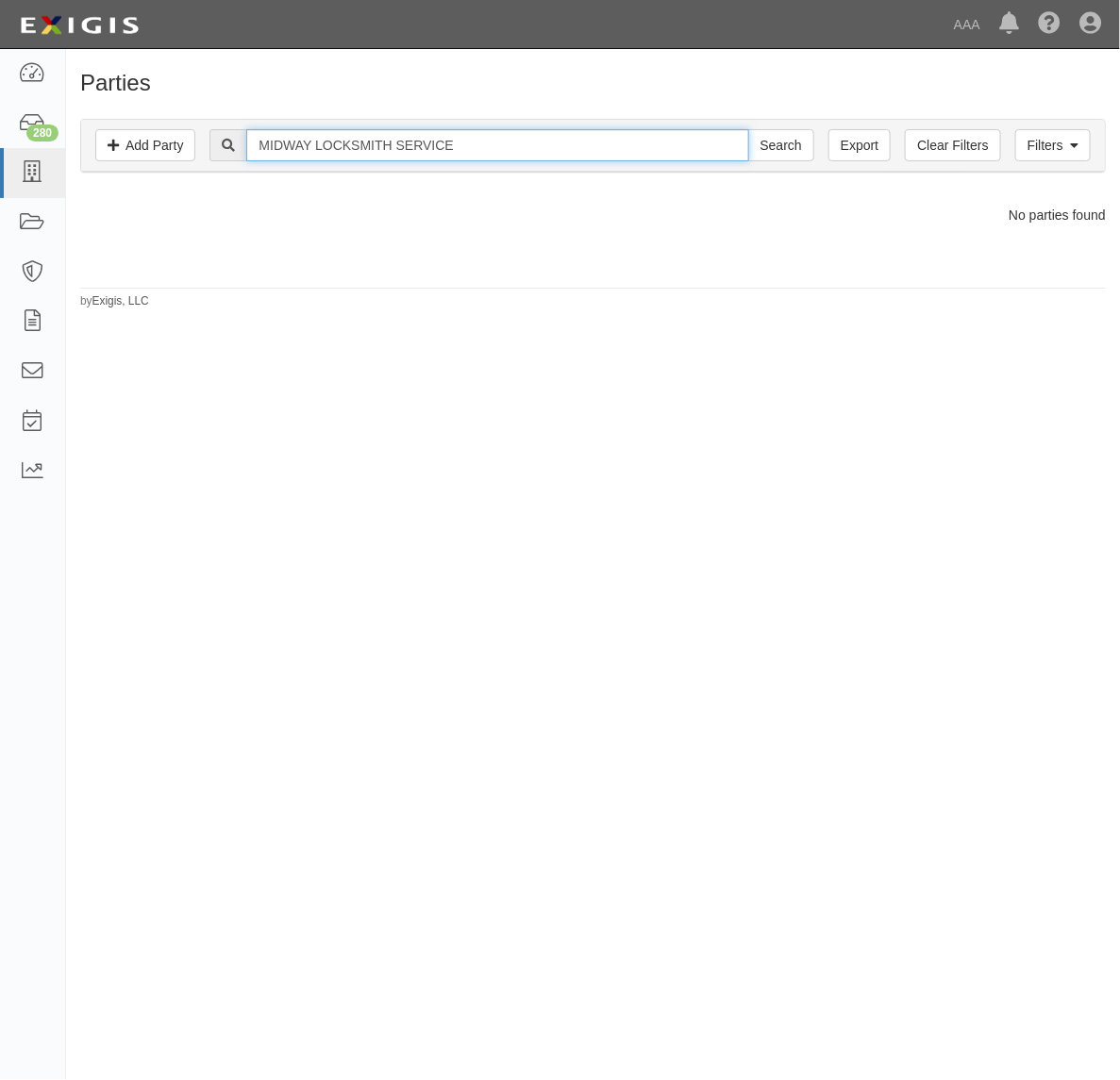
drag, startPoint x: 402, startPoint y: 148, endPoint x: 587, endPoint y: 139, distance: 185.2
click at [587, 139] on input "MIDWAY LOCKSMITH SERVICE" at bounding box center [497, 144] width 502 height 32
type input "MIDWAY LOCKSMITH"
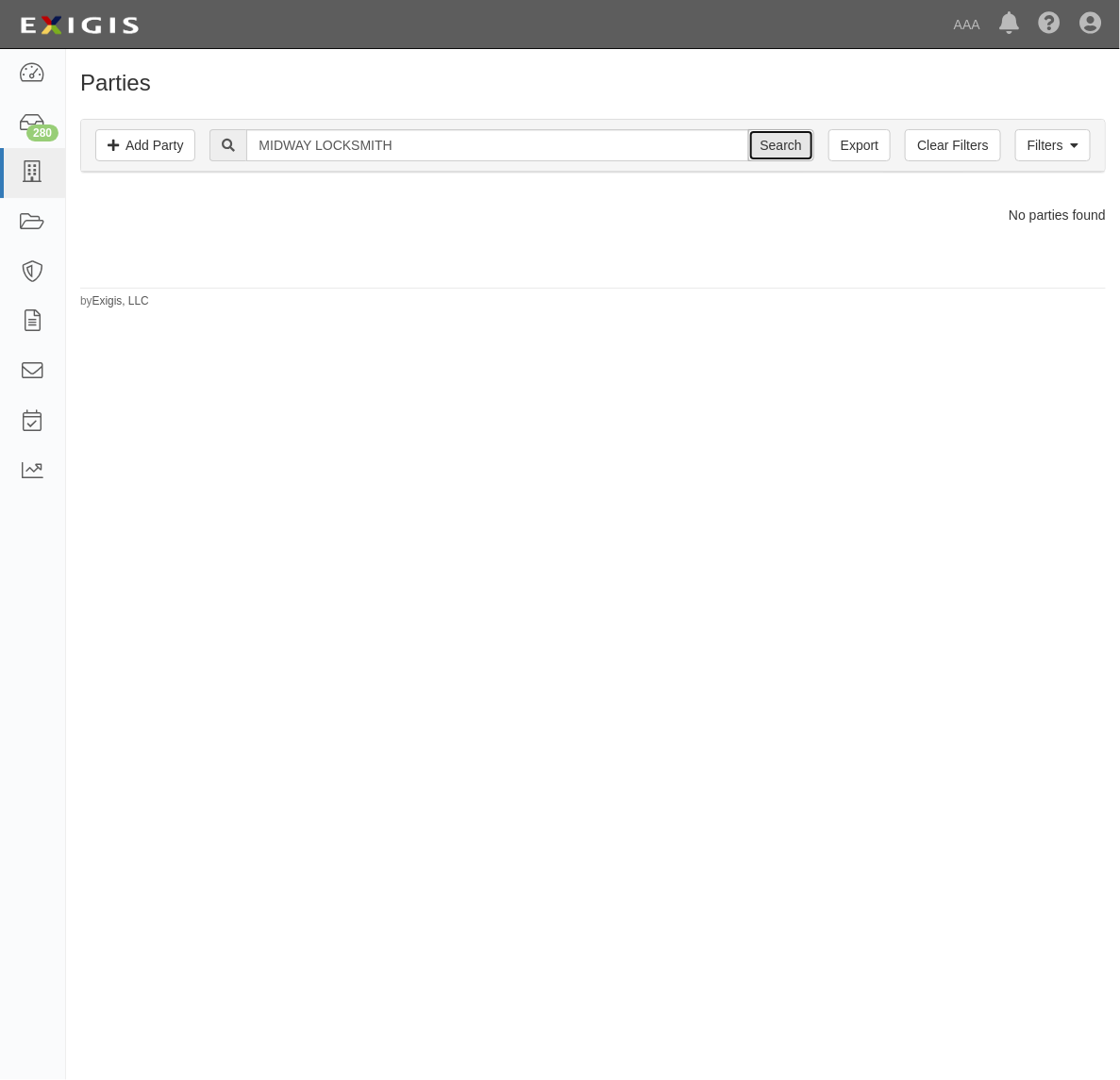
click at [779, 152] on input "Search" at bounding box center [781, 144] width 66 height 32
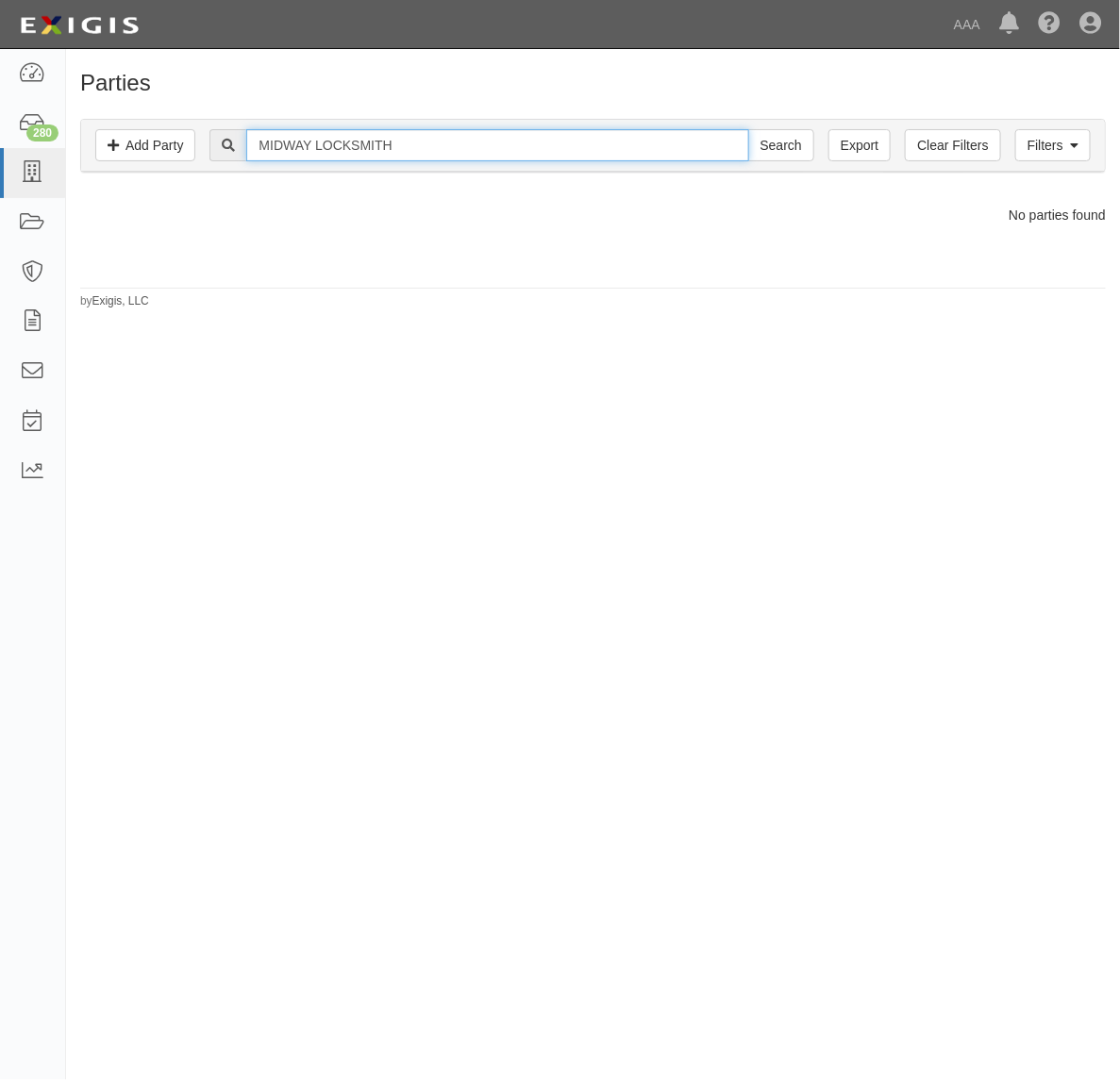
drag, startPoint x: 312, startPoint y: 142, endPoint x: 616, endPoint y: 157, distance: 304.4
click at [616, 157] on input "MIDWAY LOCKSMITH" at bounding box center [497, 144] width 502 height 32
type input "MIDWAY"
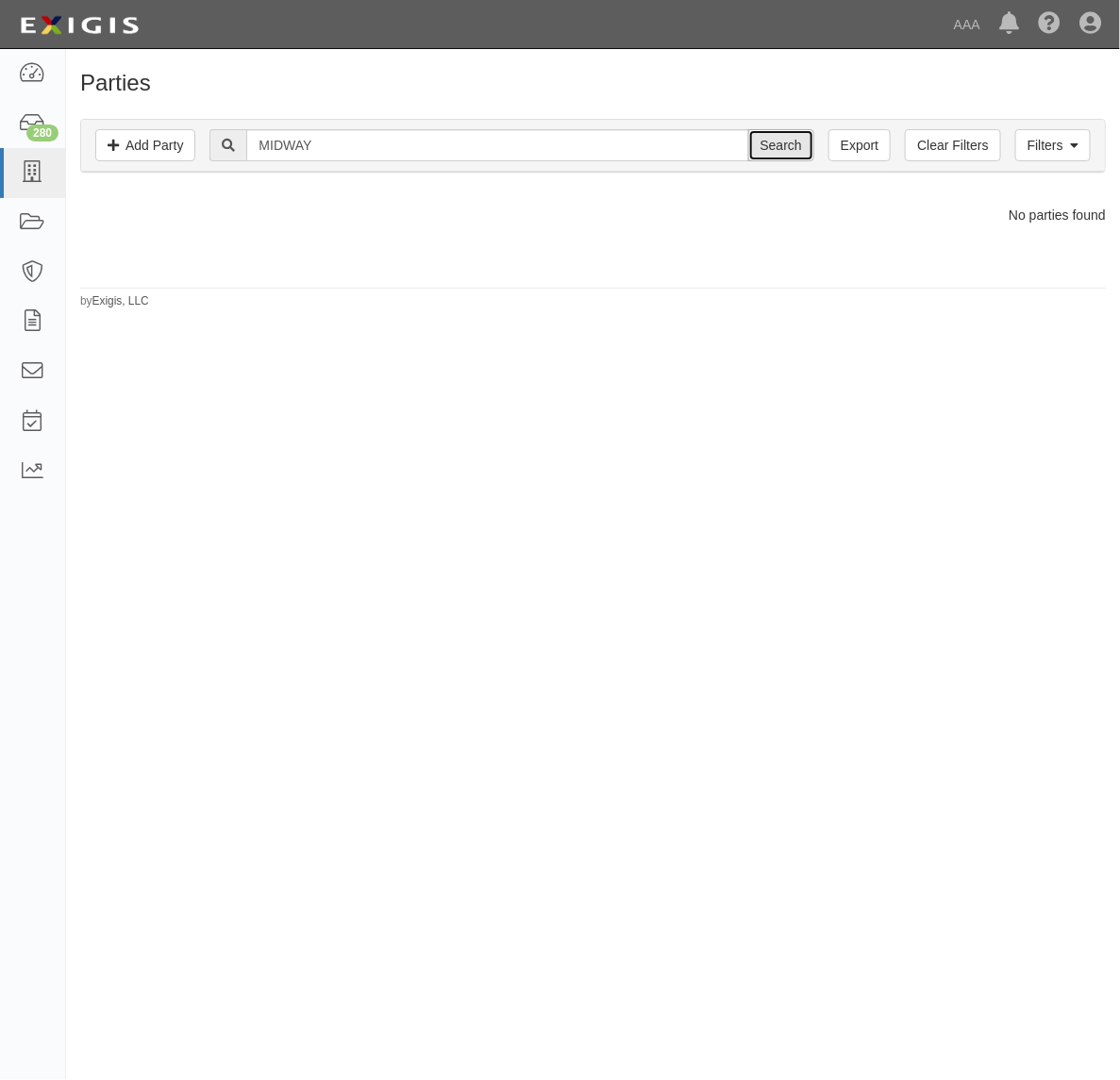
click at [783, 154] on input "Search" at bounding box center [781, 144] width 66 height 32
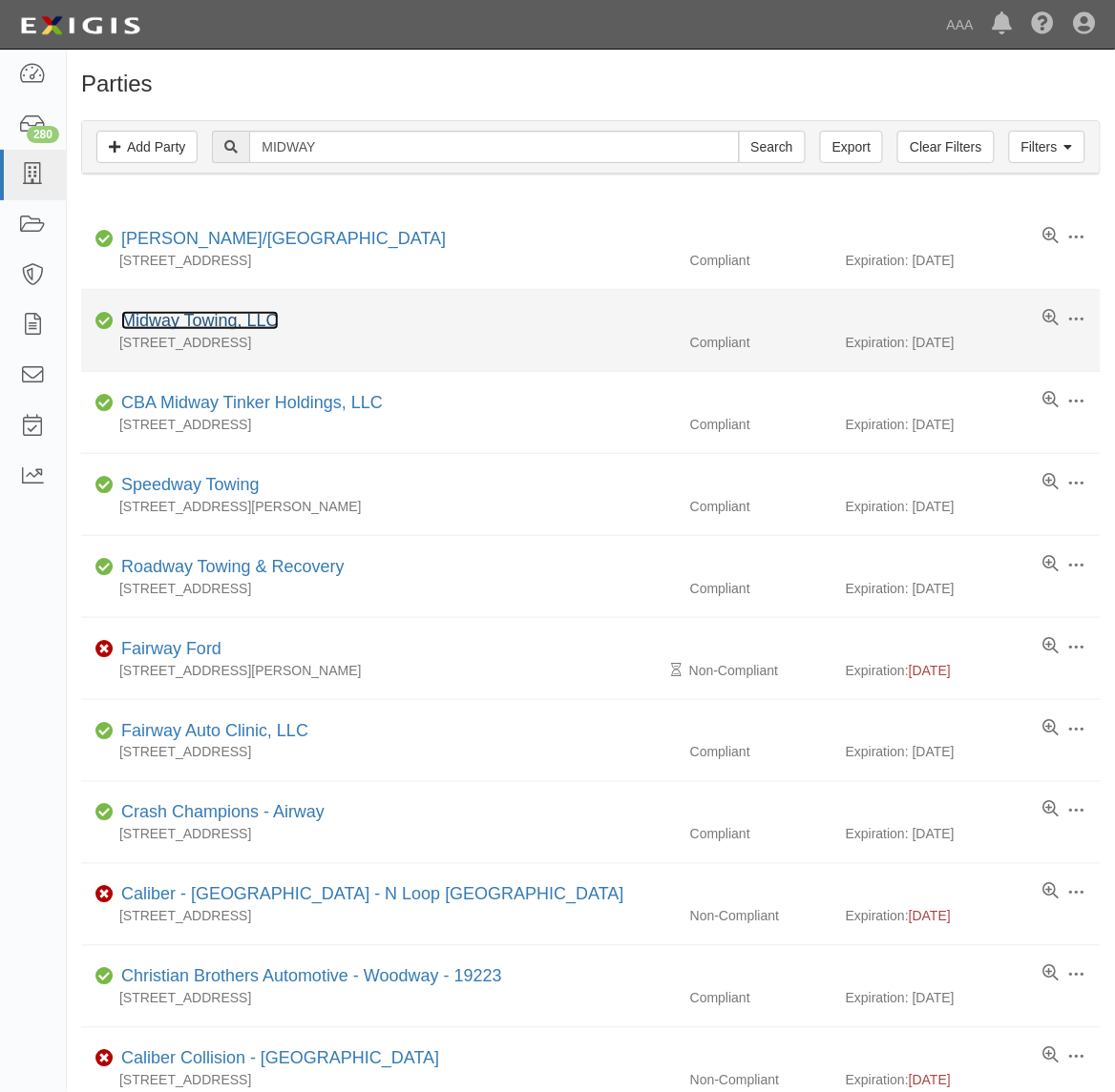
click at [268, 330] on link "Midway Towing, LLC" at bounding box center [200, 320] width 158 height 19
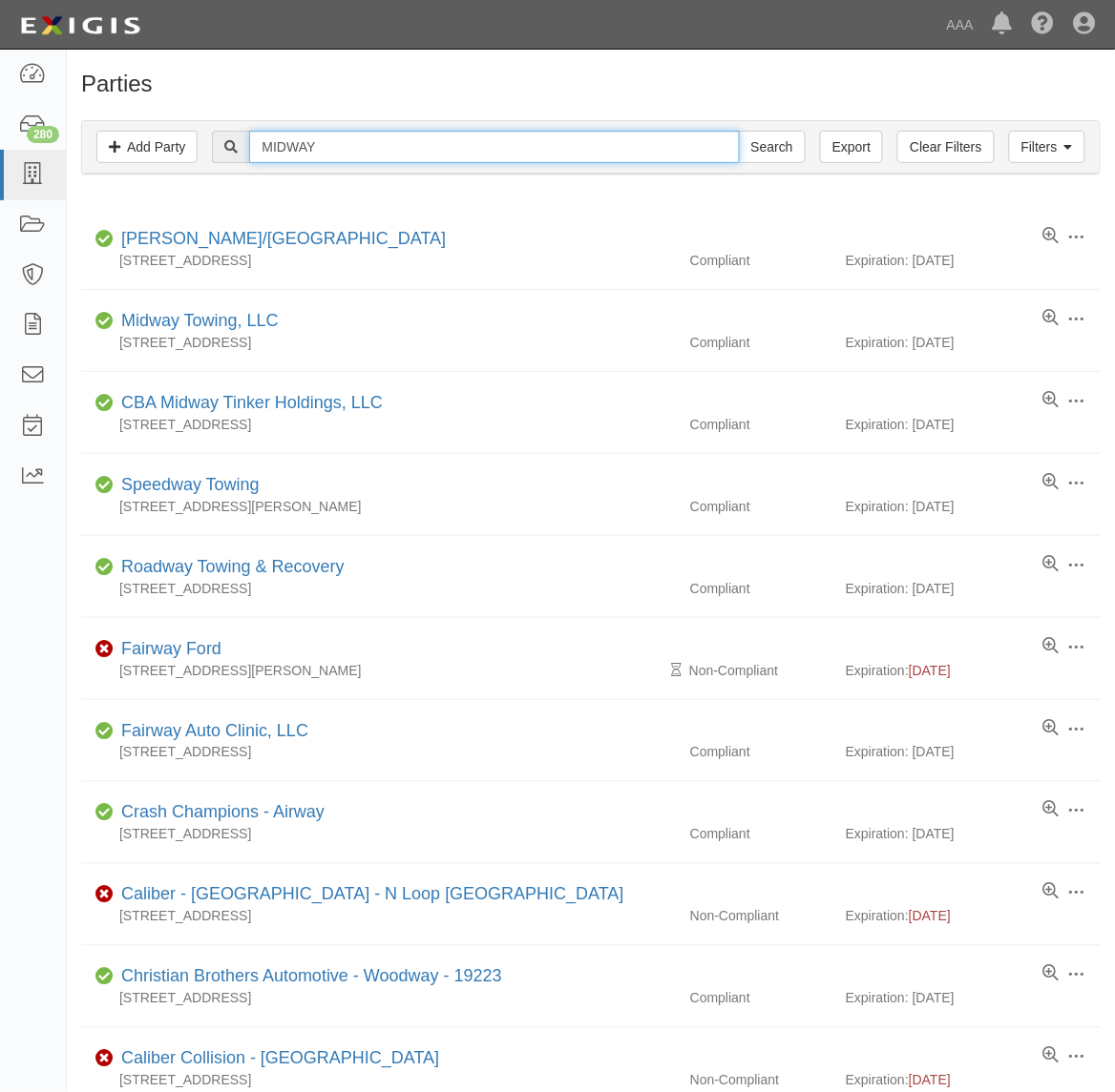
click at [339, 145] on input "MIDWAY" at bounding box center [493, 146] width 489 height 33
click at [340, 145] on input "MIDWAY" at bounding box center [493, 146] width 489 height 33
type input "160189"
click at [739, 130] on input "Search" at bounding box center [773, 146] width 67 height 33
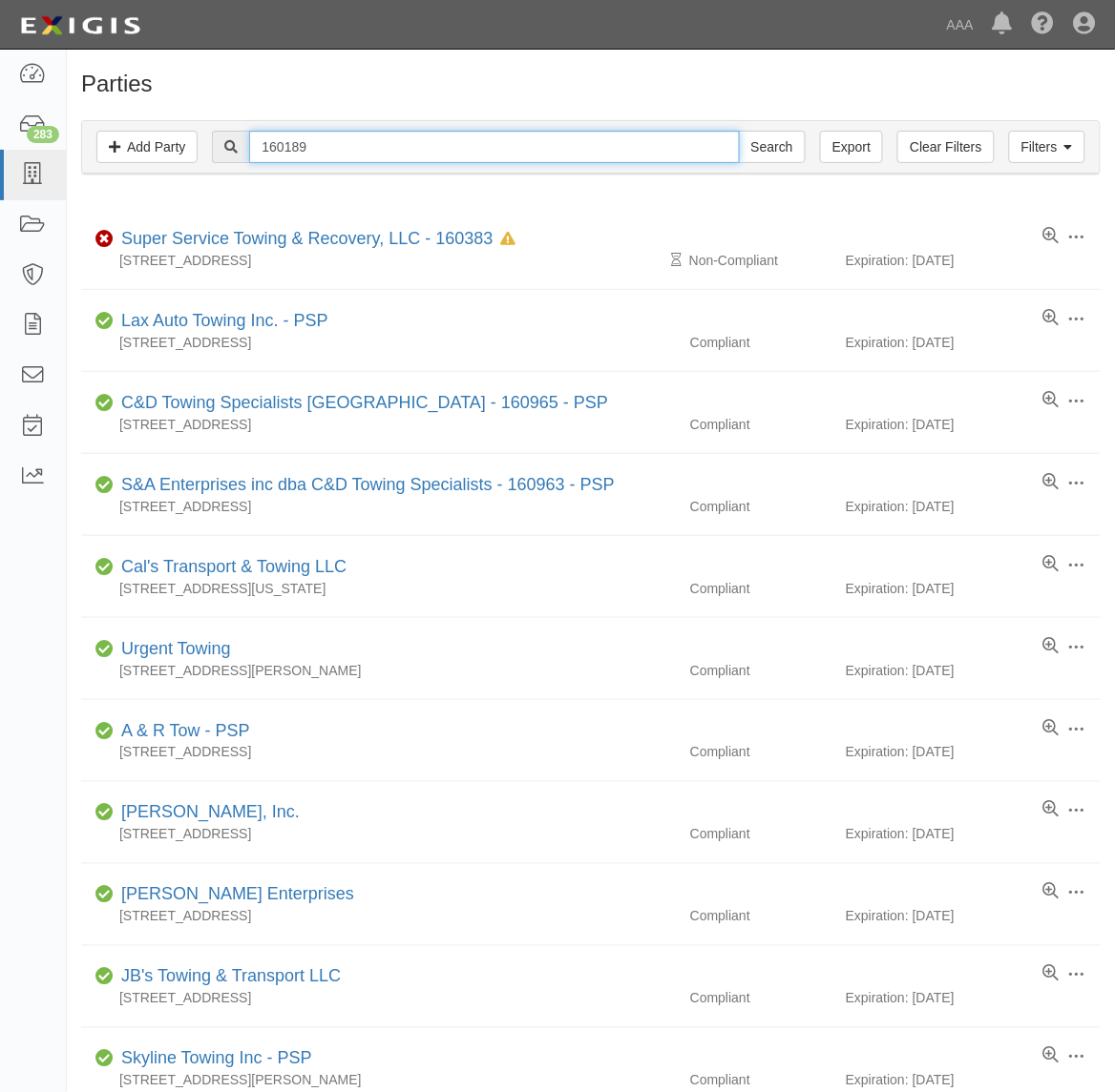
click at [345, 150] on input "160189" at bounding box center [493, 146] width 489 height 33
click at [343, 150] on input "160189" at bounding box center [493, 146] width 489 height 33
paste input "COASTAL AUTO CENTER, INC."
type input "COASTAL AUTO CENTER, INC."
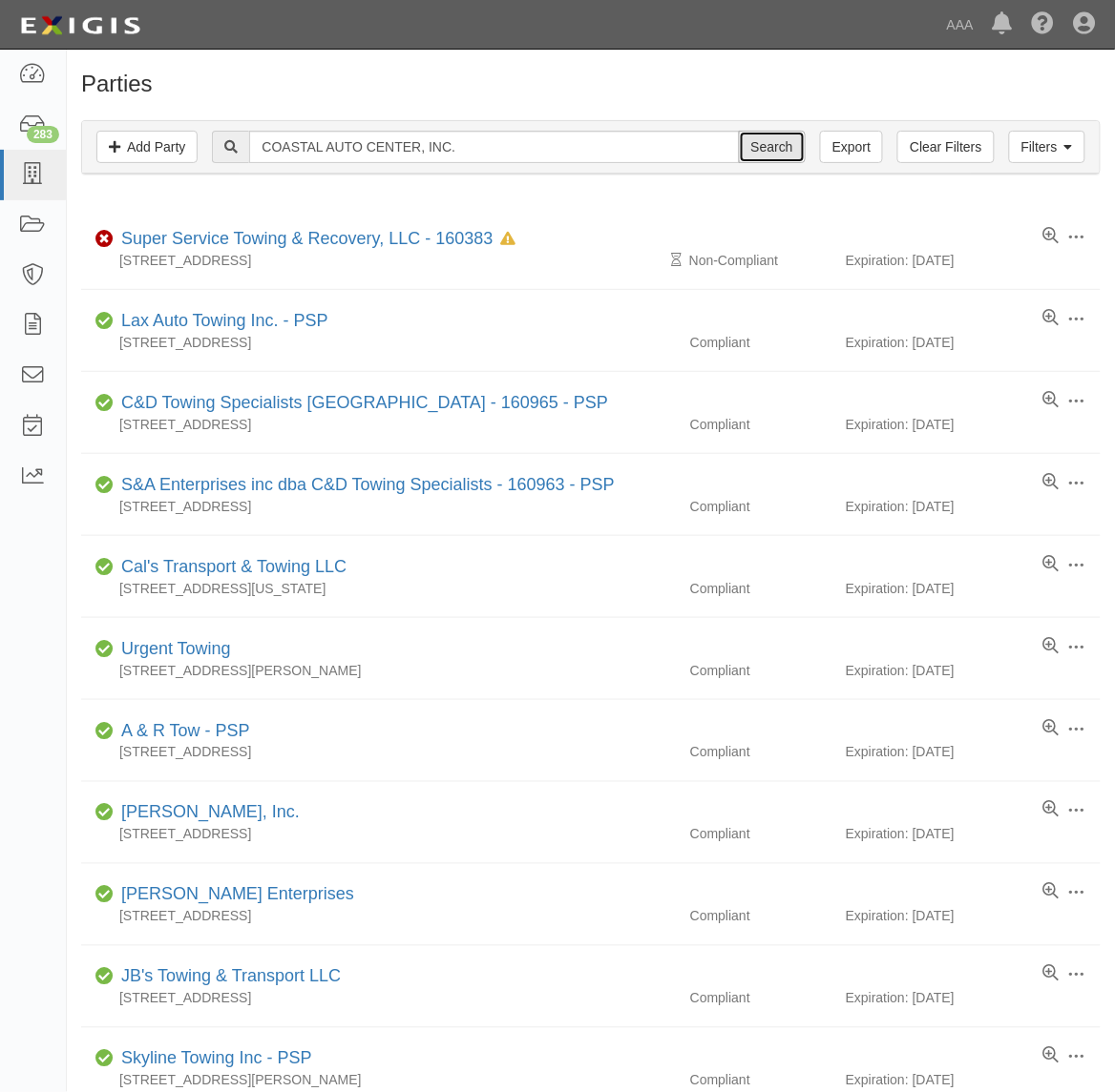
click at [785, 149] on input "Search" at bounding box center [773, 146] width 67 height 33
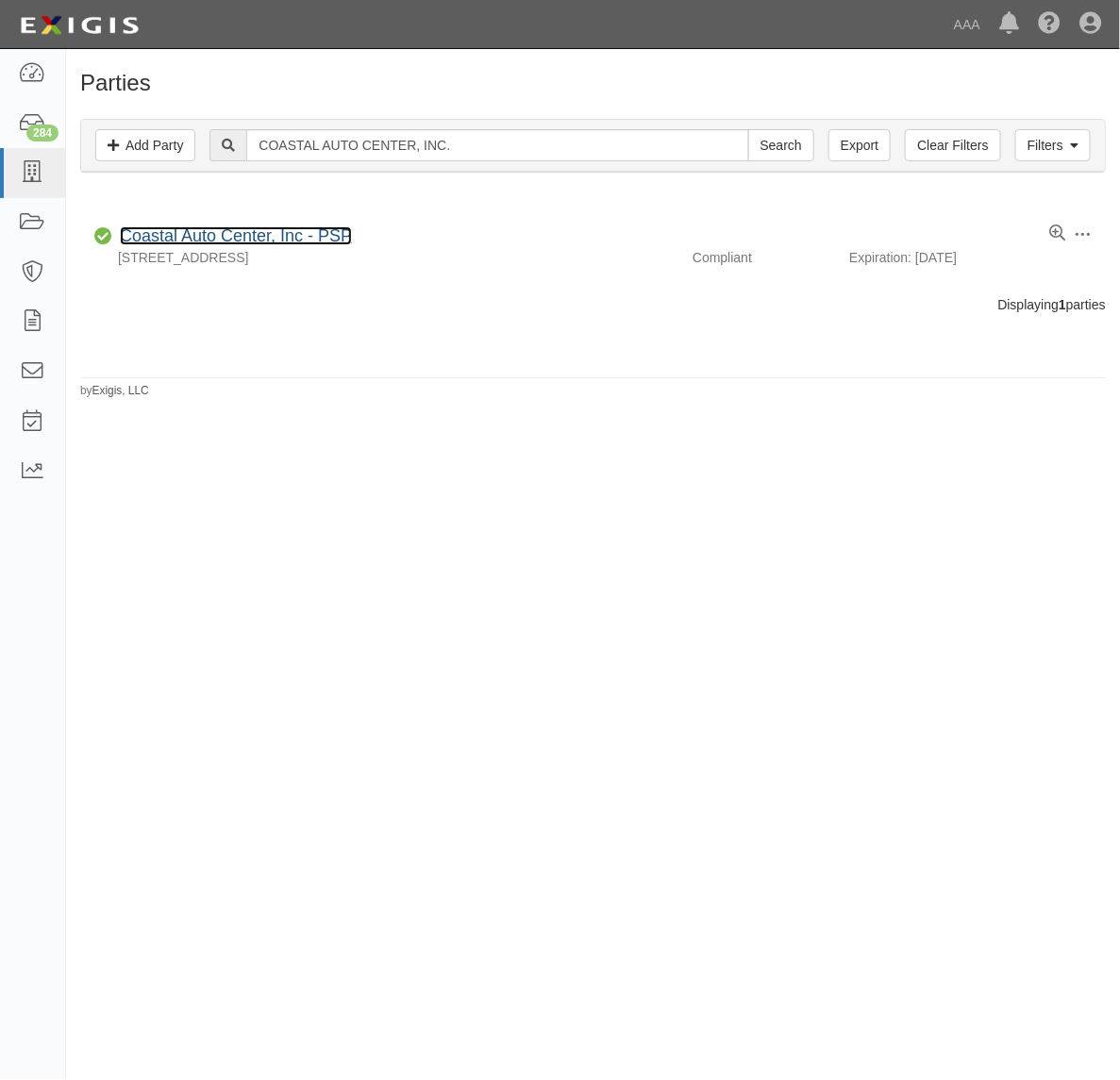
click at [255, 241] on link "Coastal Auto Center, Inc - PSP" at bounding box center [236, 235] width 232 height 19
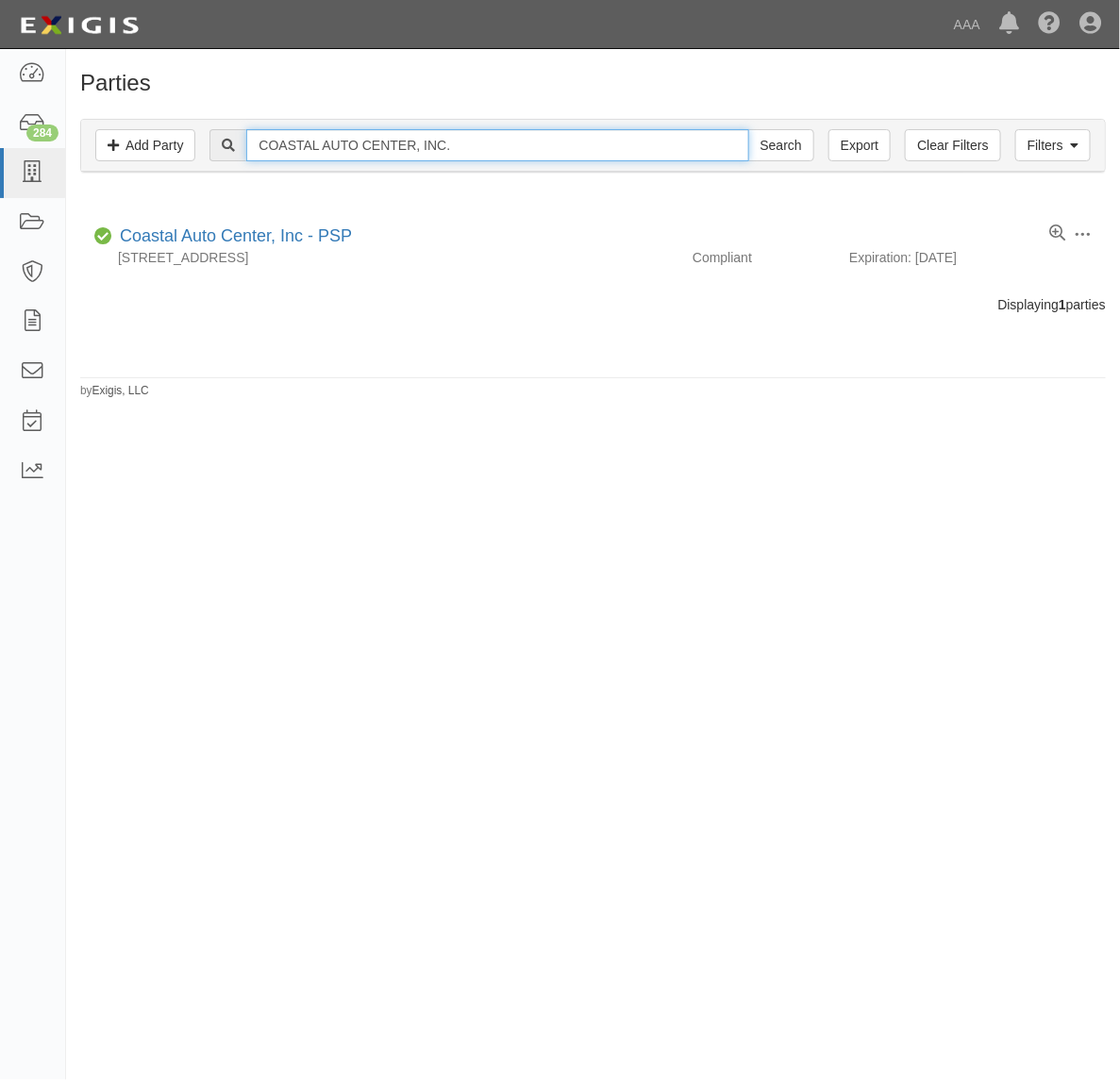
click at [383, 149] on input "COASTAL AUTO CENTER, INC." at bounding box center [497, 144] width 502 height 32
click at [383, 148] on input "COASTAL AUTO CENTER, INC." at bounding box center [497, 144] width 502 height 32
paste input "FALCON TOWING"
type input "FALCON TOWING"
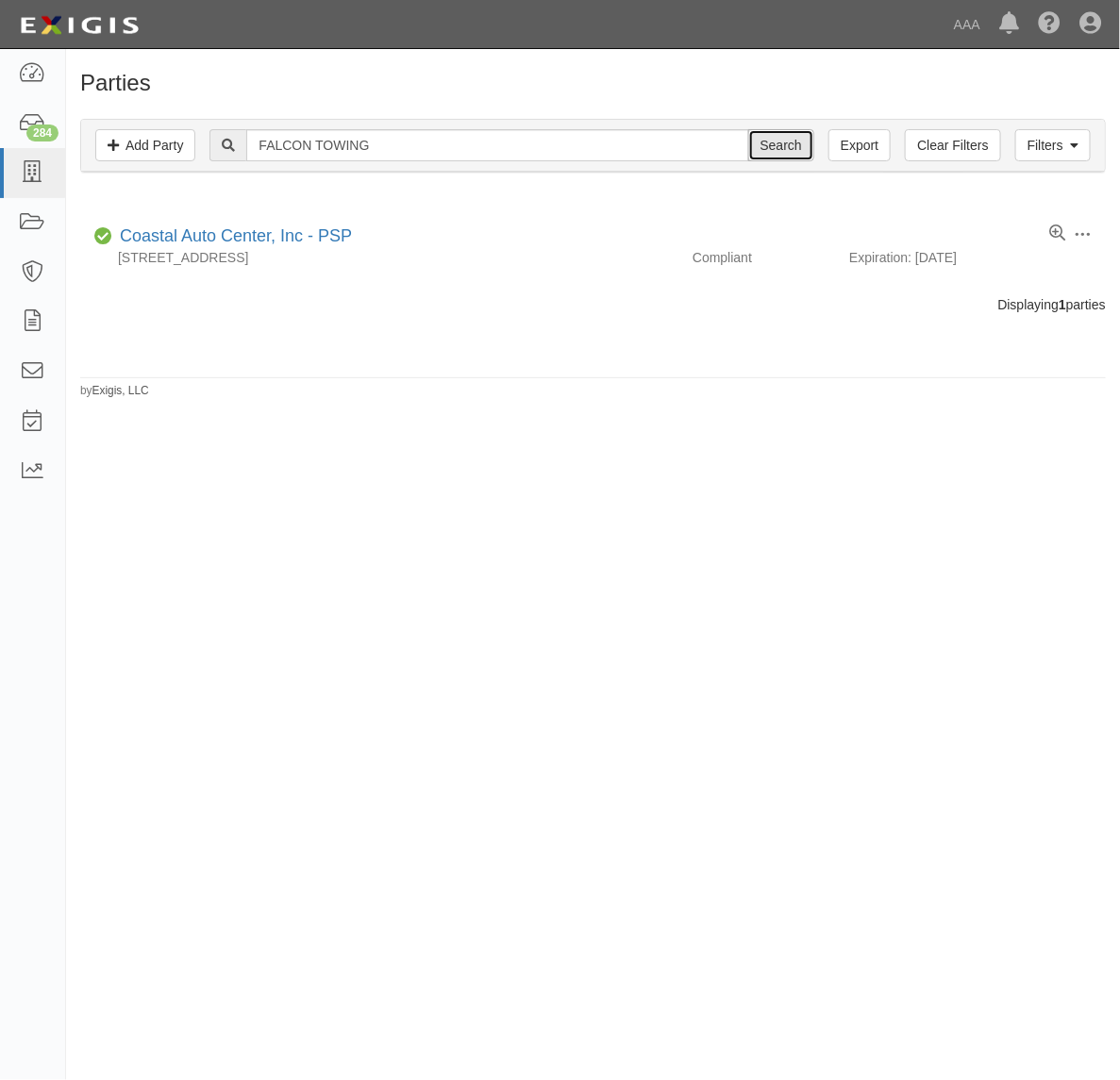
click at [756, 143] on input "Search" at bounding box center [781, 144] width 66 height 32
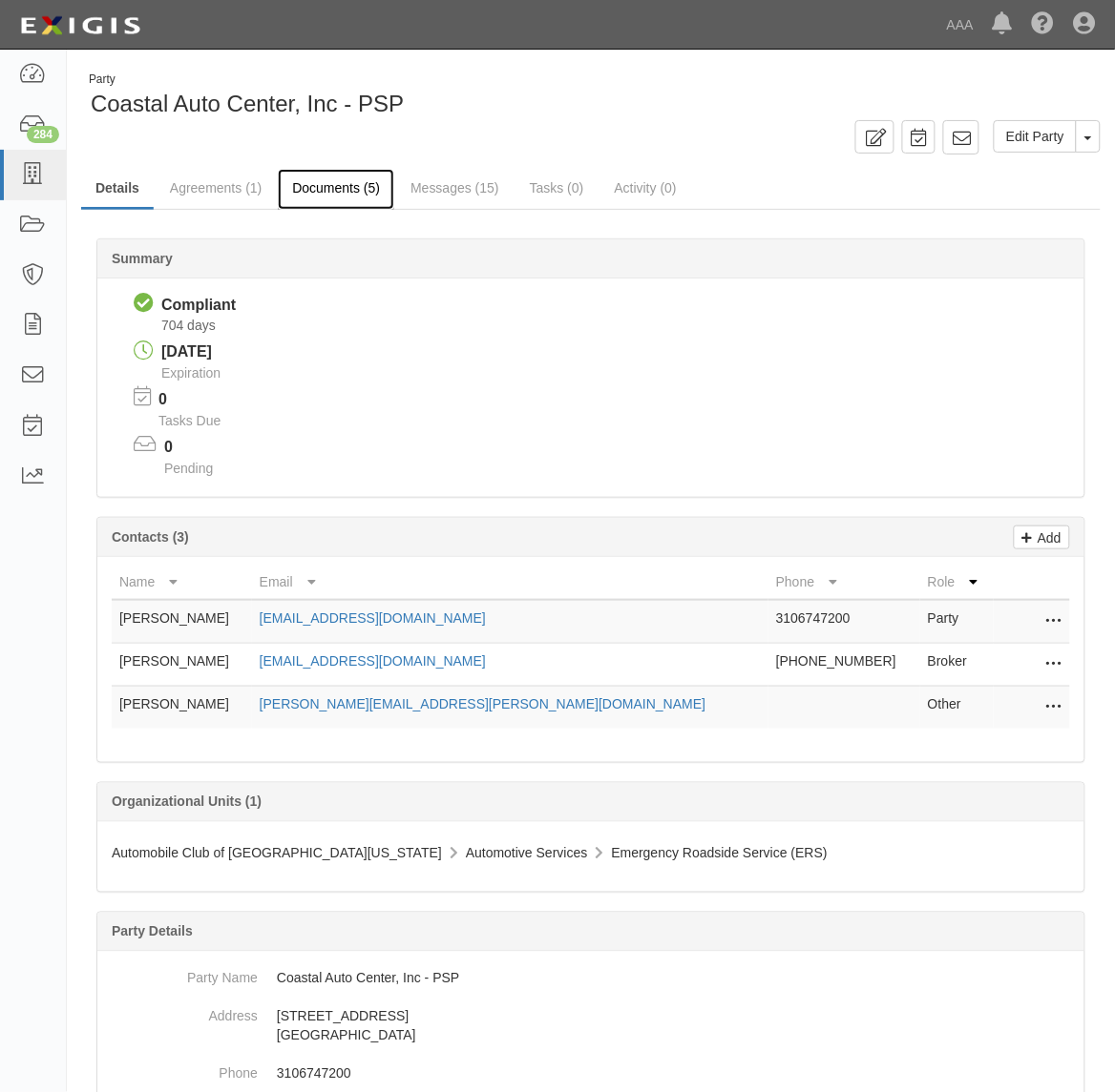
click at [341, 182] on link "Documents (5)" at bounding box center [335, 189] width 116 height 41
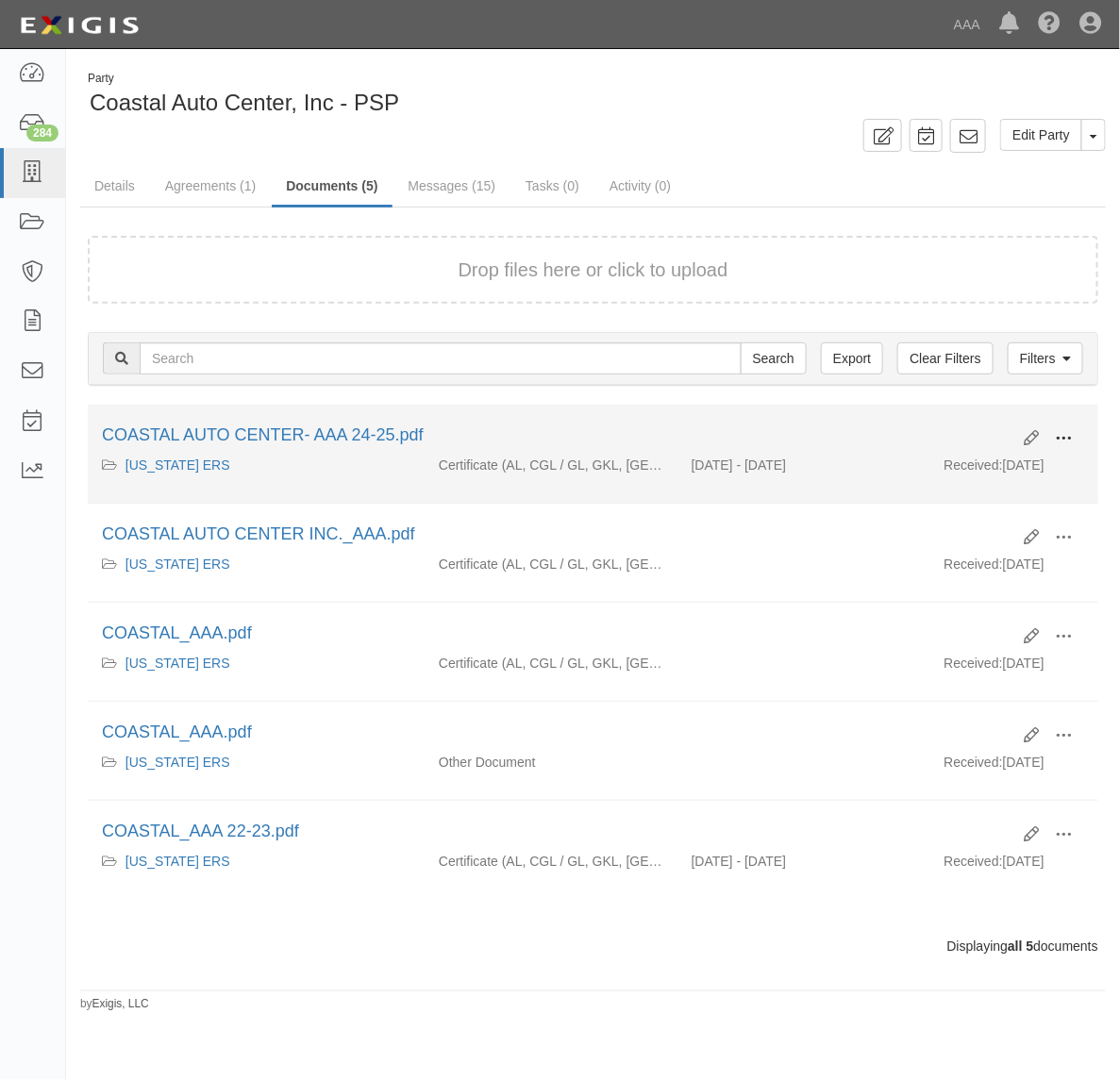
click at [1059, 431] on span at bounding box center [1062, 438] width 17 height 17
click at [1006, 458] on link "View" at bounding box center [972, 465] width 149 height 34
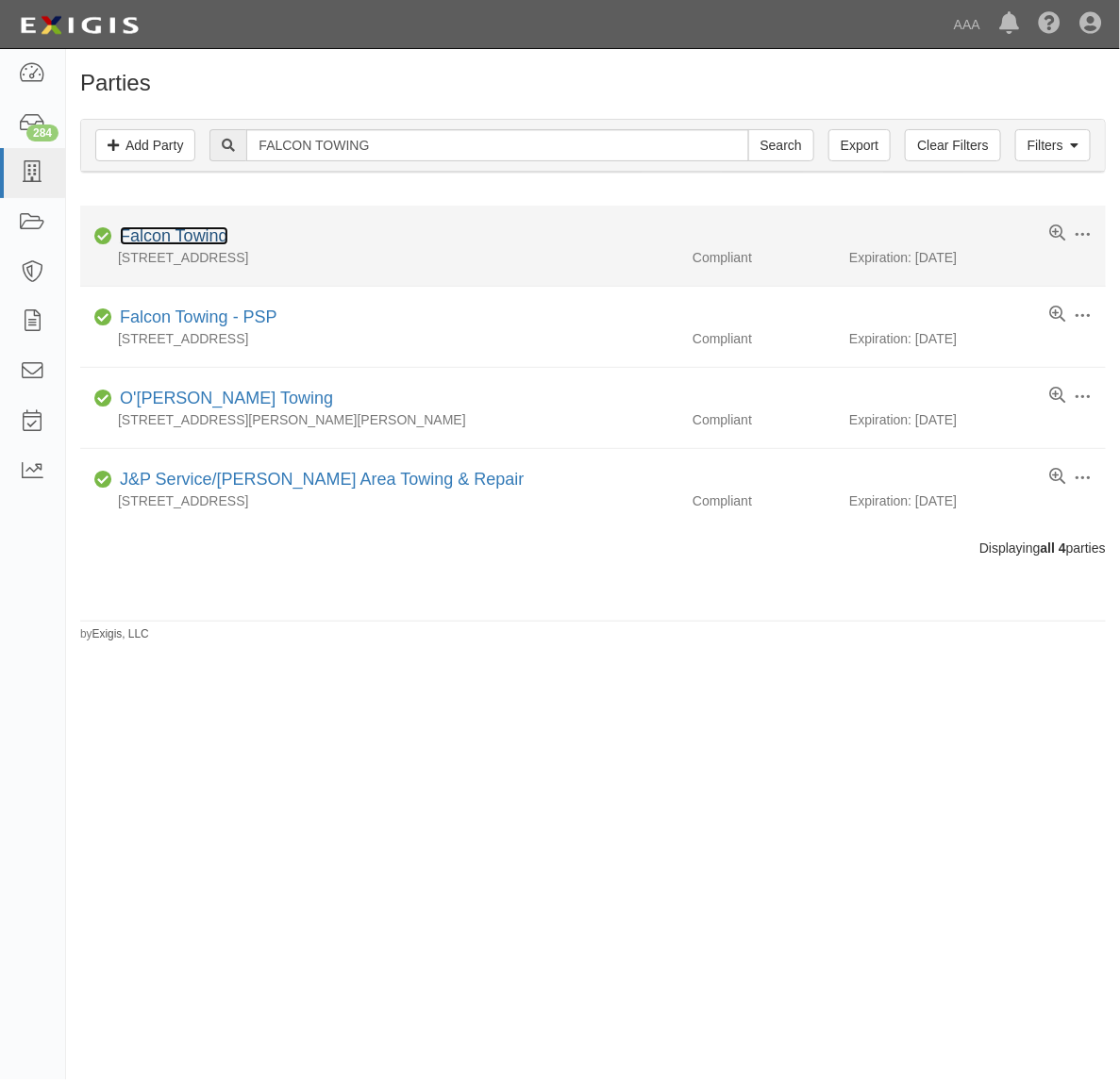
click at [200, 229] on link "Falcon Towing" at bounding box center [174, 235] width 108 height 19
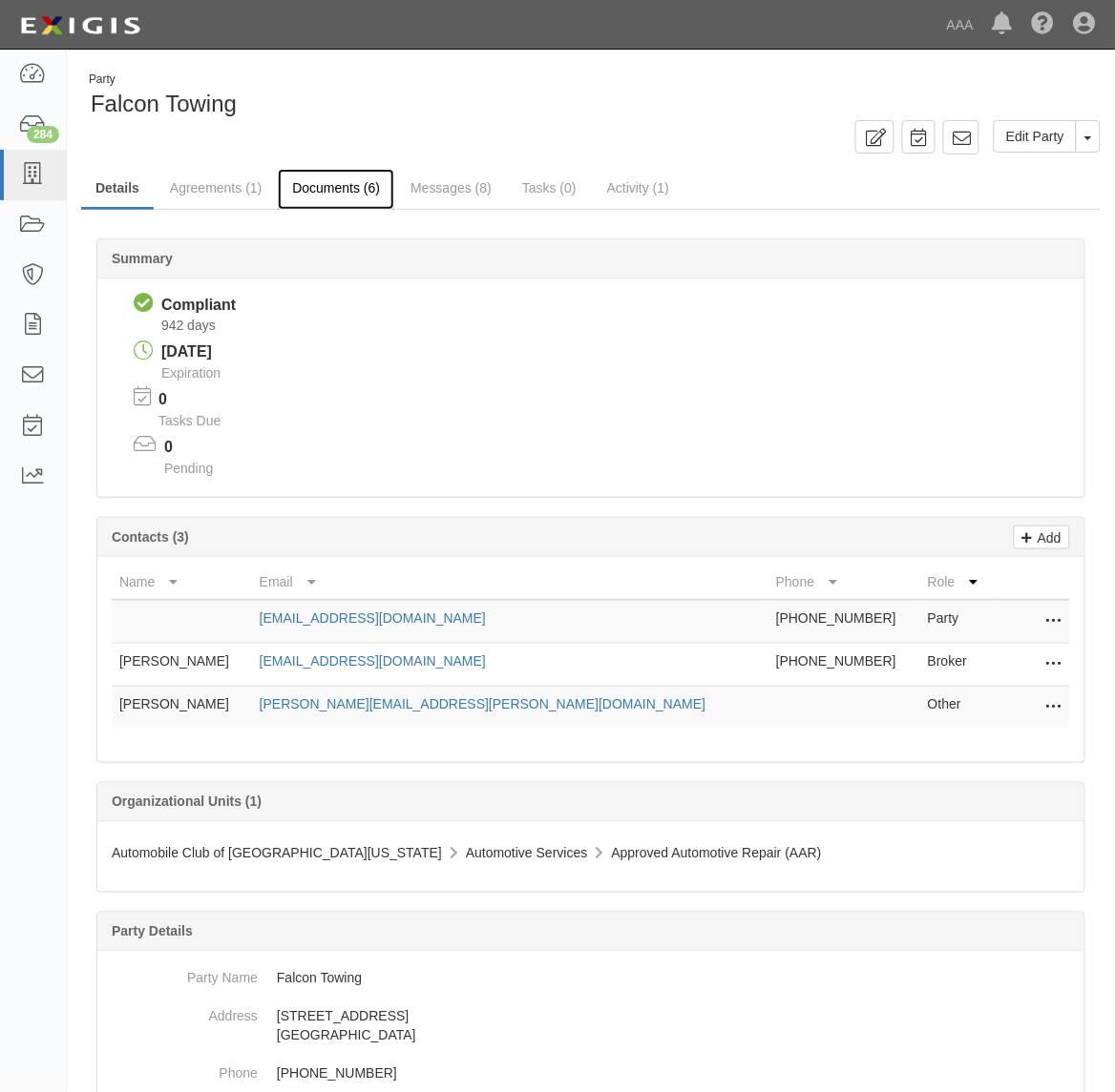
click at [334, 191] on link "Documents (6)" at bounding box center [335, 189] width 116 height 41
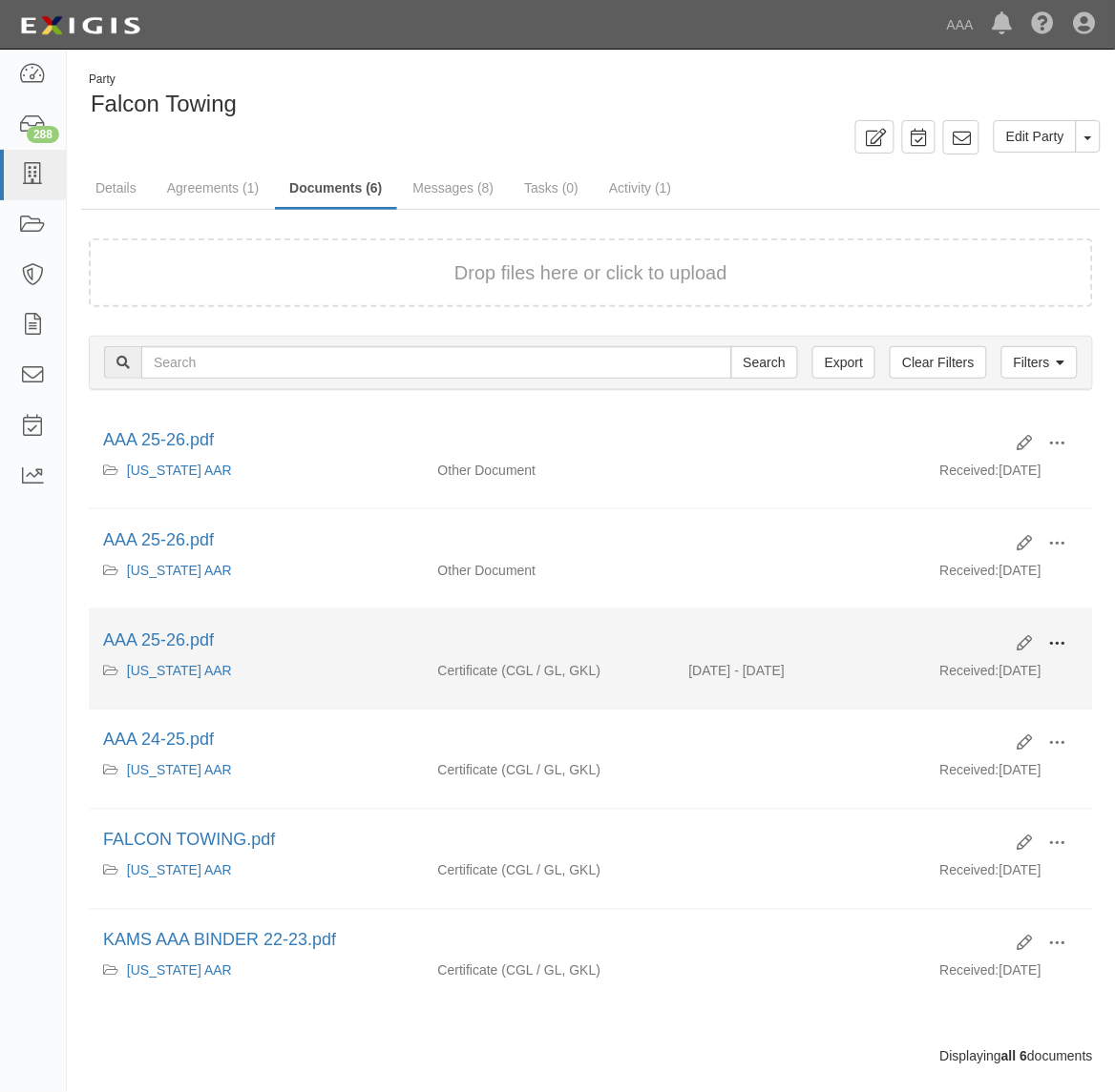
click at [1055, 637] on span at bounding box center [1057, 643] width 17 height 17
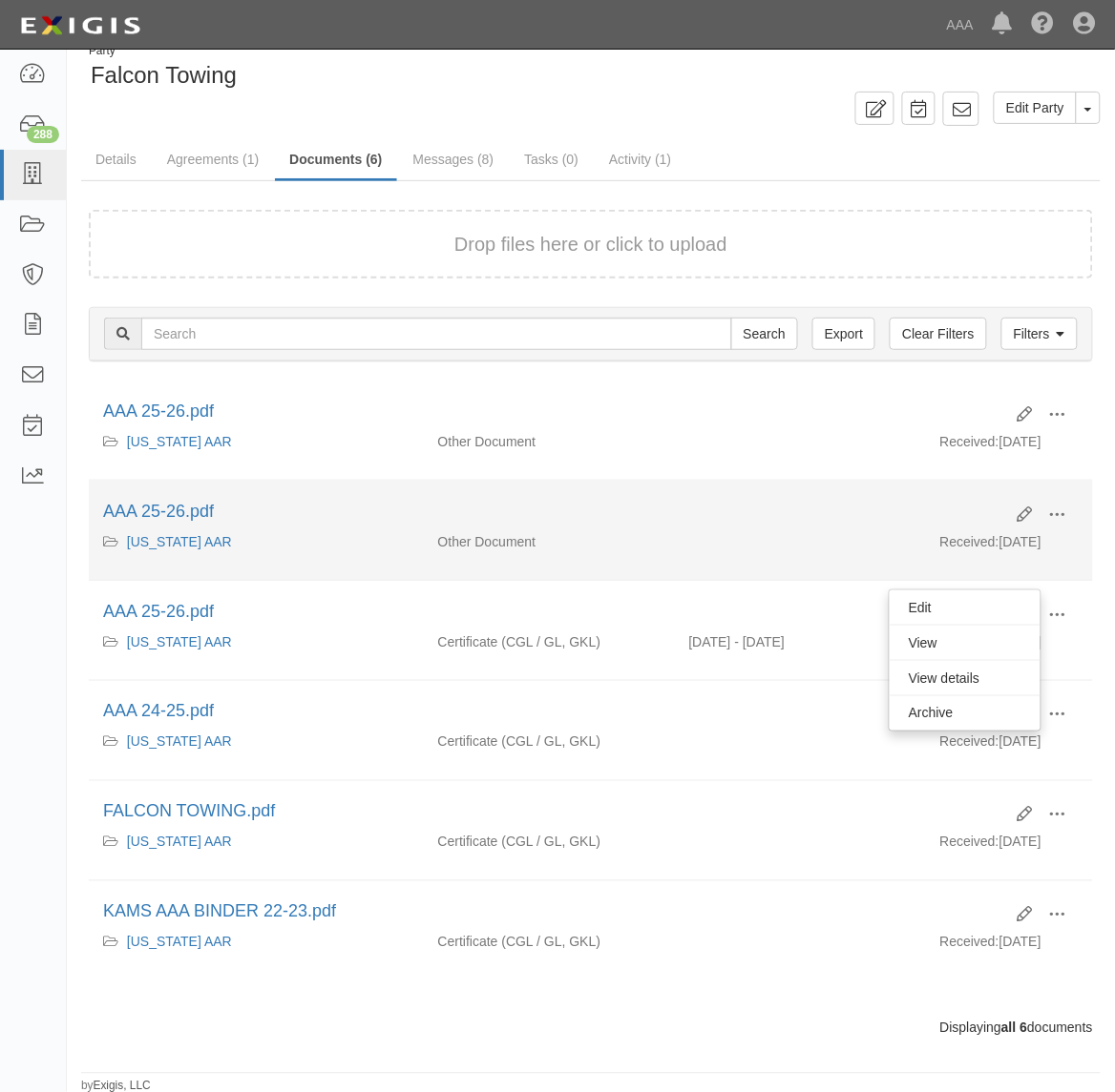
scroll to position [36, 0]
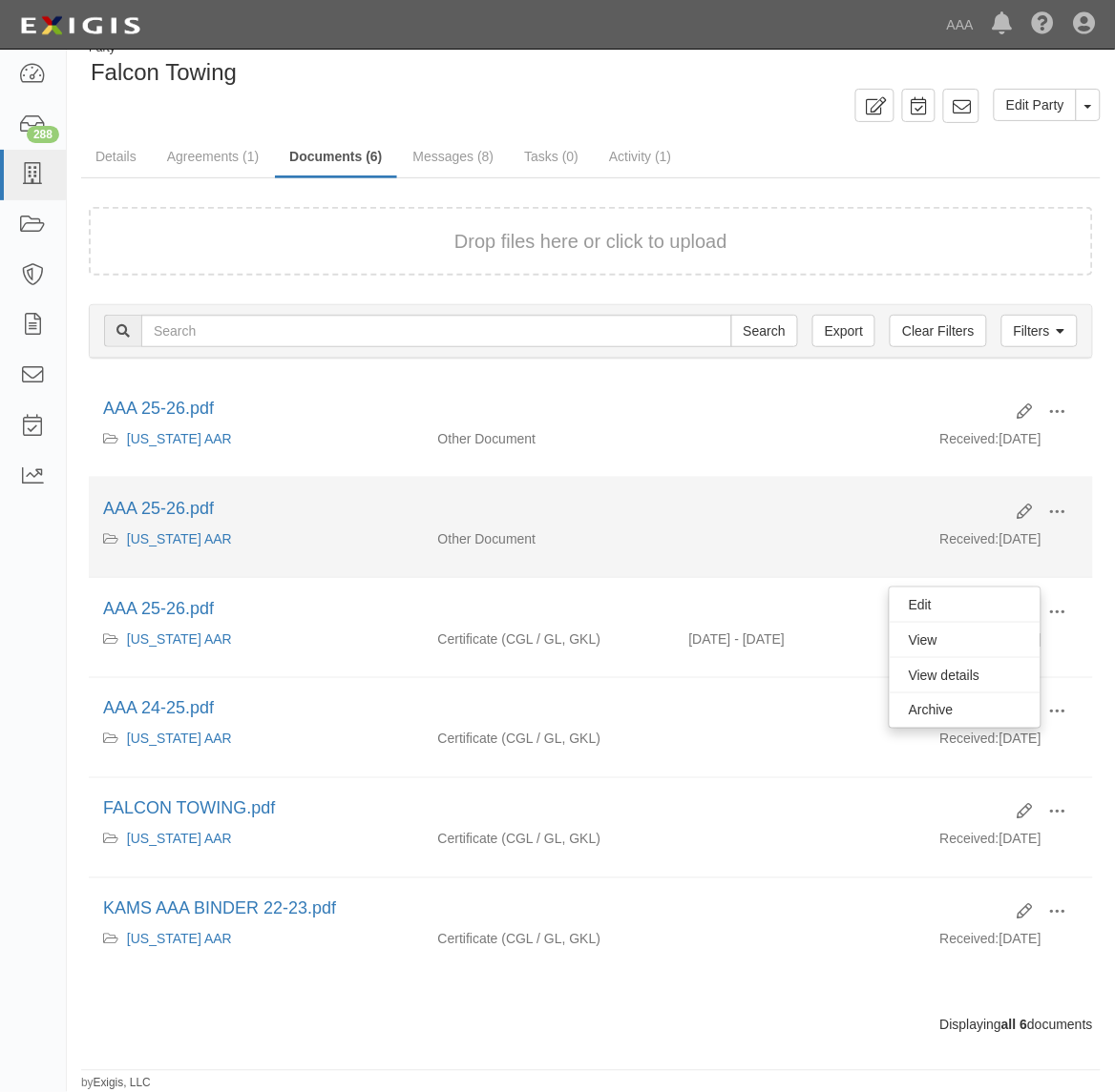
click at [750, 512] on div "AAA 25-26.pdf" at bounding box center [553, 509] width 900 height 25
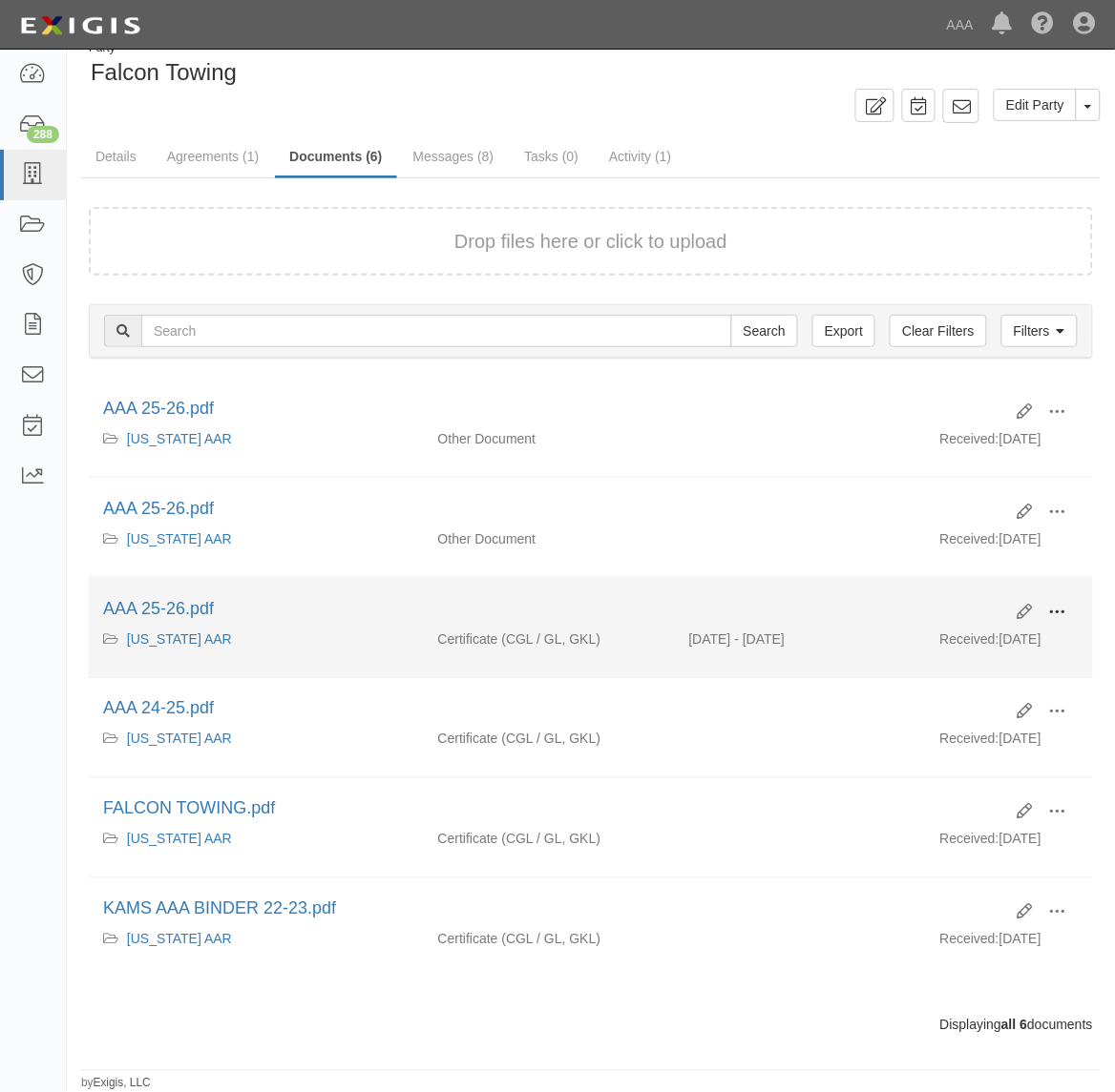
drag, startPoint x: 1052, startPoint y: 602, endPoint x: 1041, endPoint y: 611, distance: 14.2
click at [1055, 604] on span at bounding box center [1057, 612] width 17 height 17
click at [972, 625] on link "View" at bounding box center [964, 640] width 151 height 35
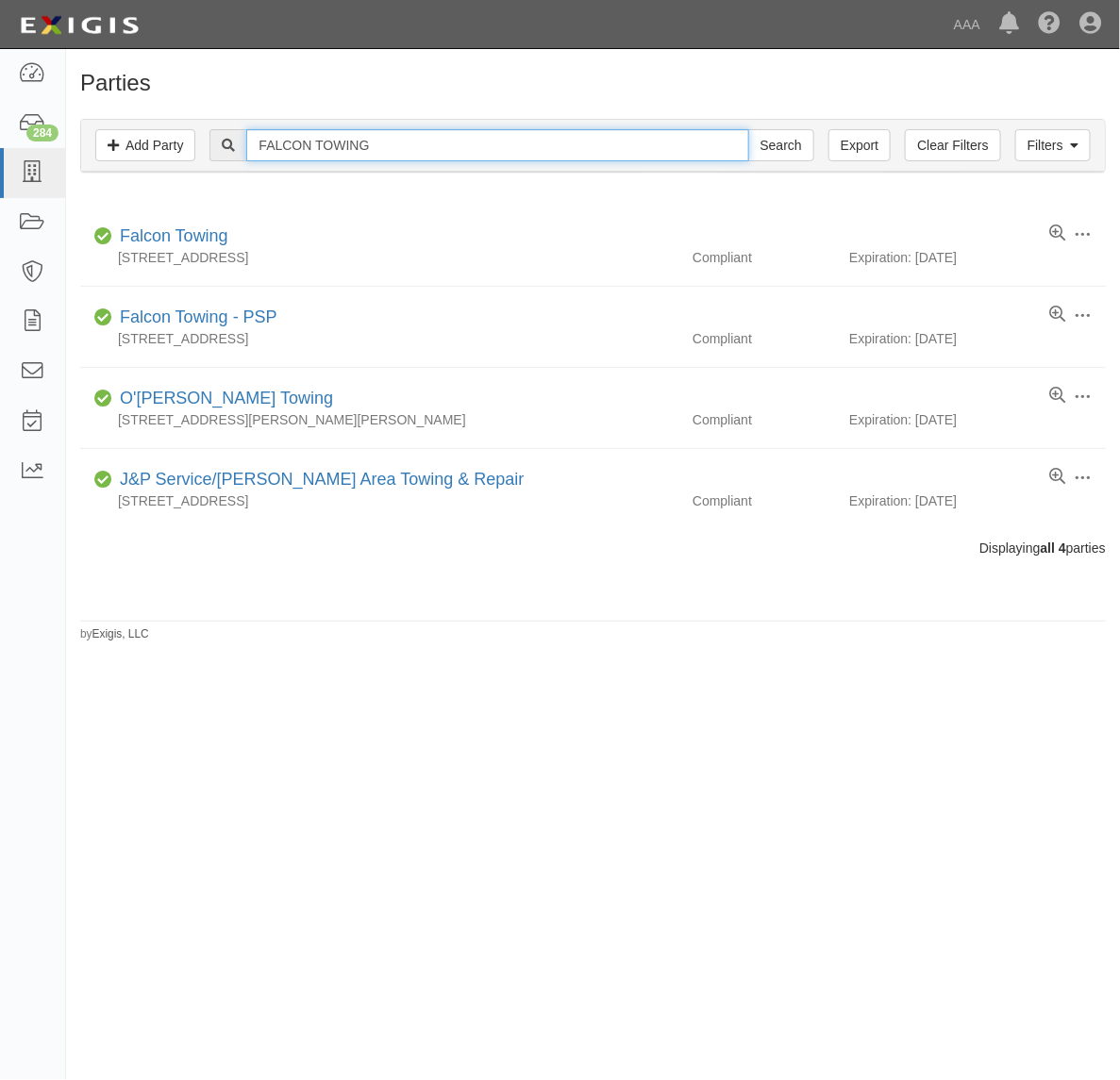
click at [361, 144] on input "FALCON TOWING" at bounding box center [497, 144] width 502 height 32
paste input "COMMUNITY AUTO SERVICE INC."
type input "COMMUNITY AUTO SERVICE INC."
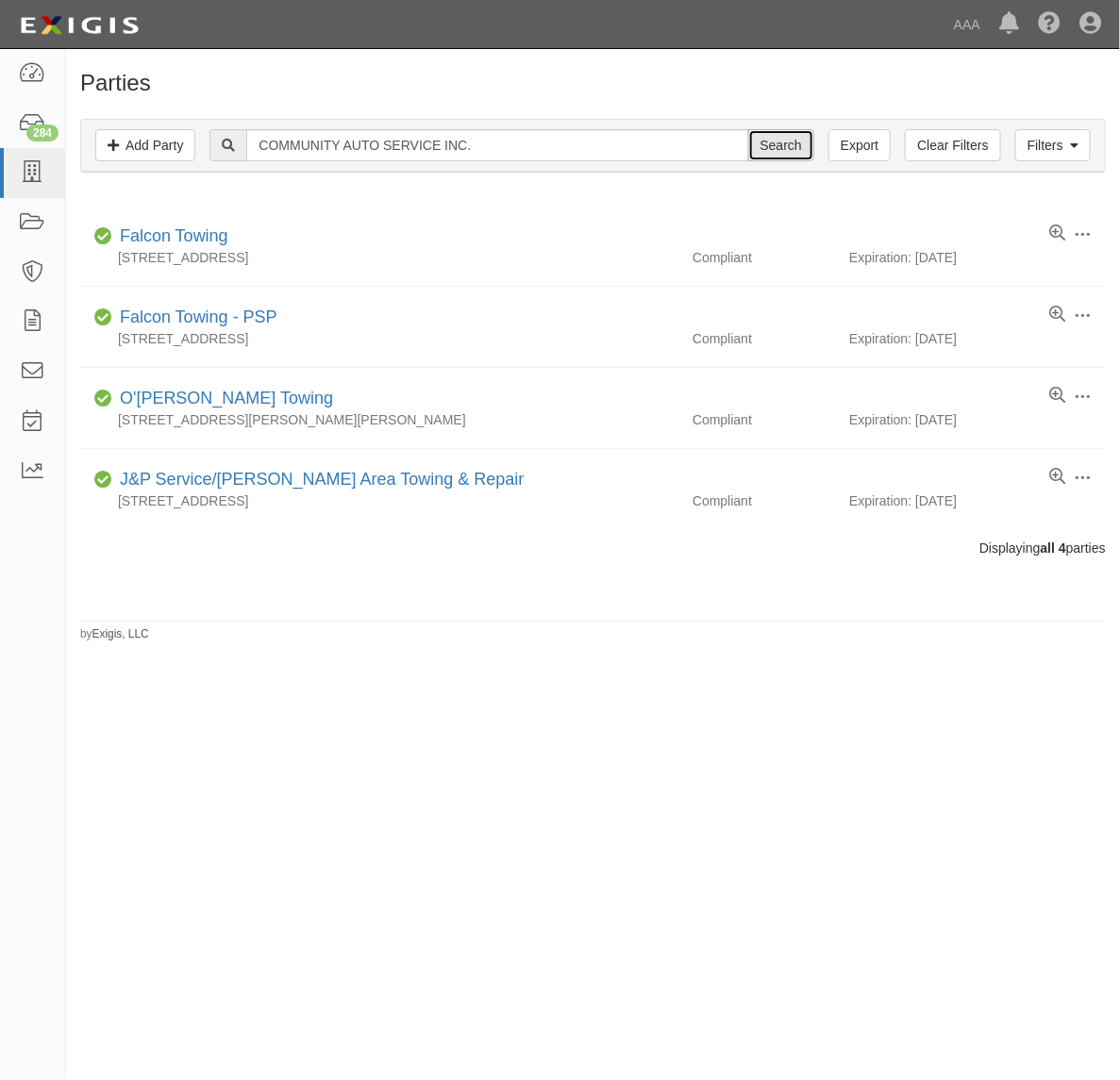
click at [776, 152] on input "Search" at bounding box center [781, 144] width 66 height 32
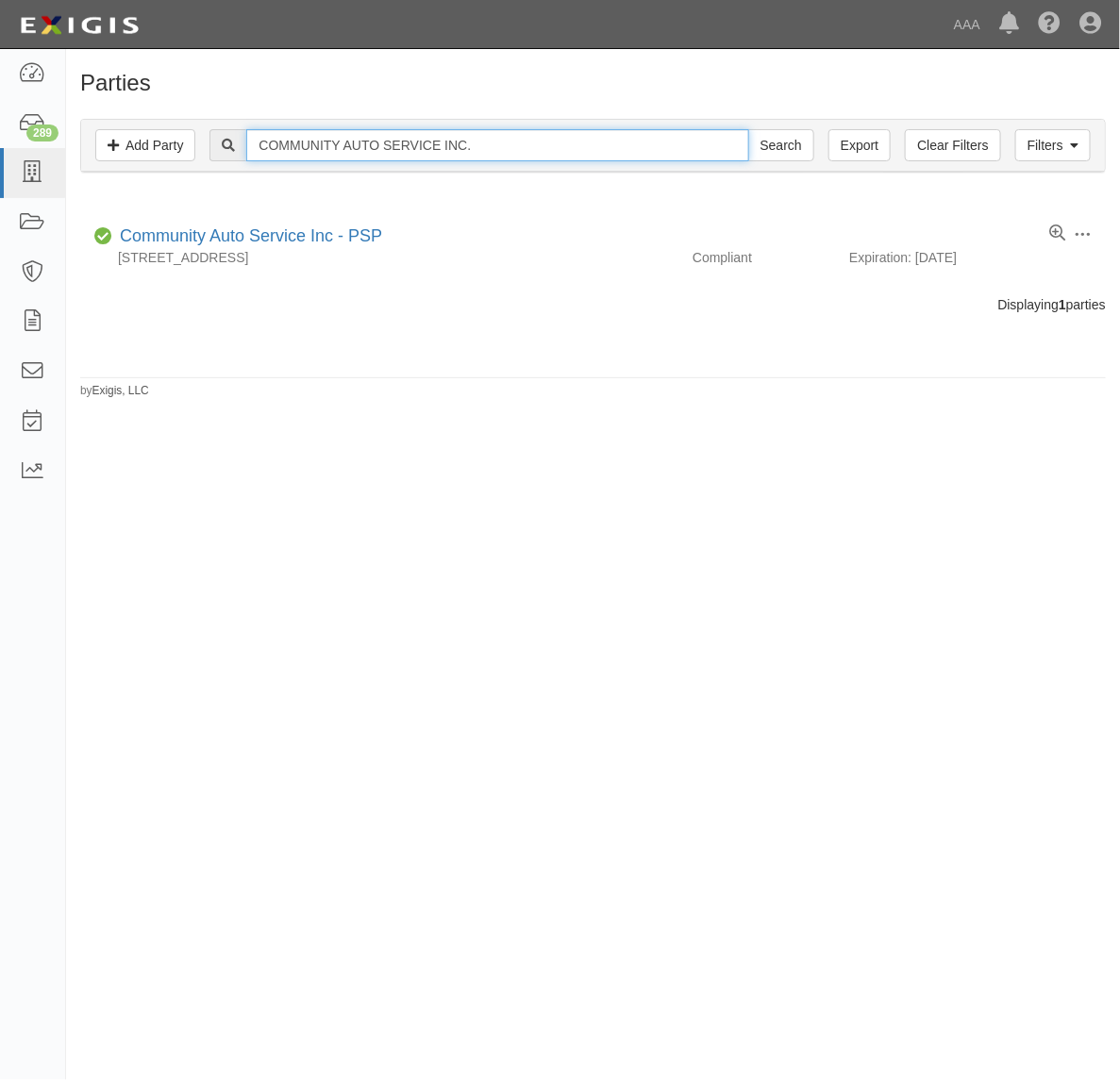
click at [365, 151] on input "COMMUNITY AUTO SERVICE INC." at bounding box center [497, 144] width 502 height 32
paste input "AMERICAN TOWING"
type input "AMERICAN TOWING"
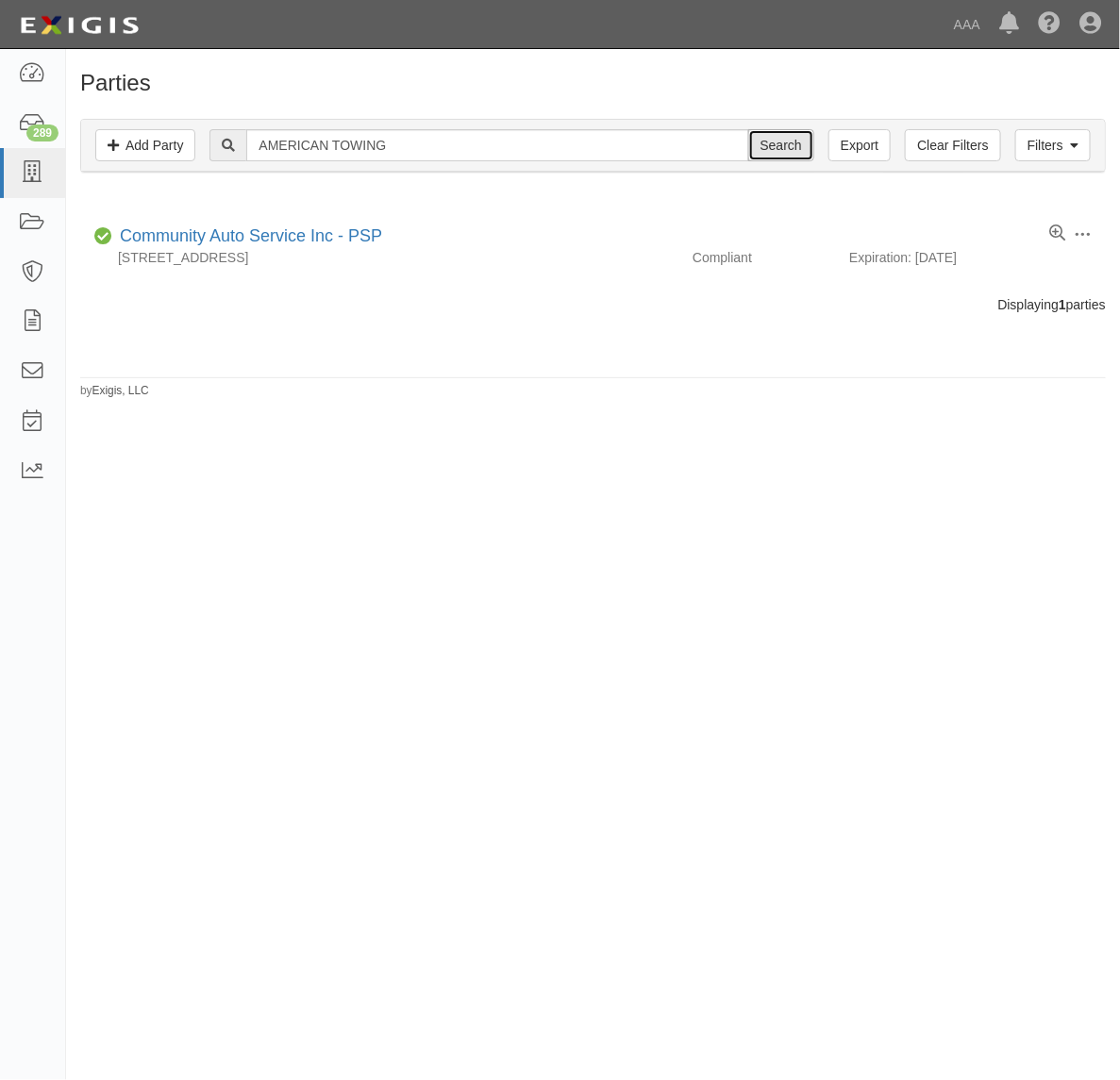
click at [774, 142] on input "Search" at bounding box center [781, 144] width 66 height 32
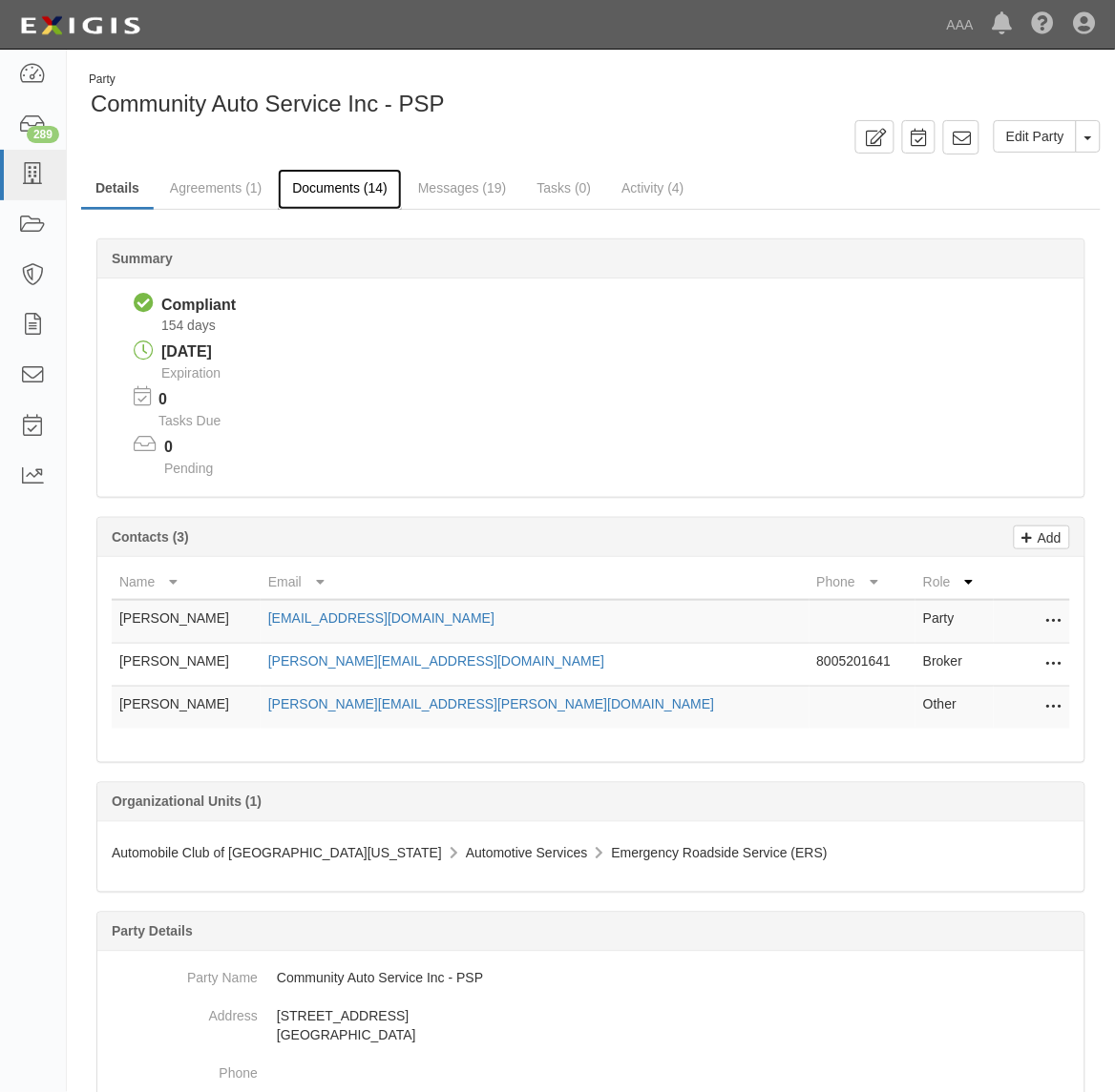
click at [348, 190] on link "Documents (14)" at bounding box center [339, 189] width 124 height 41
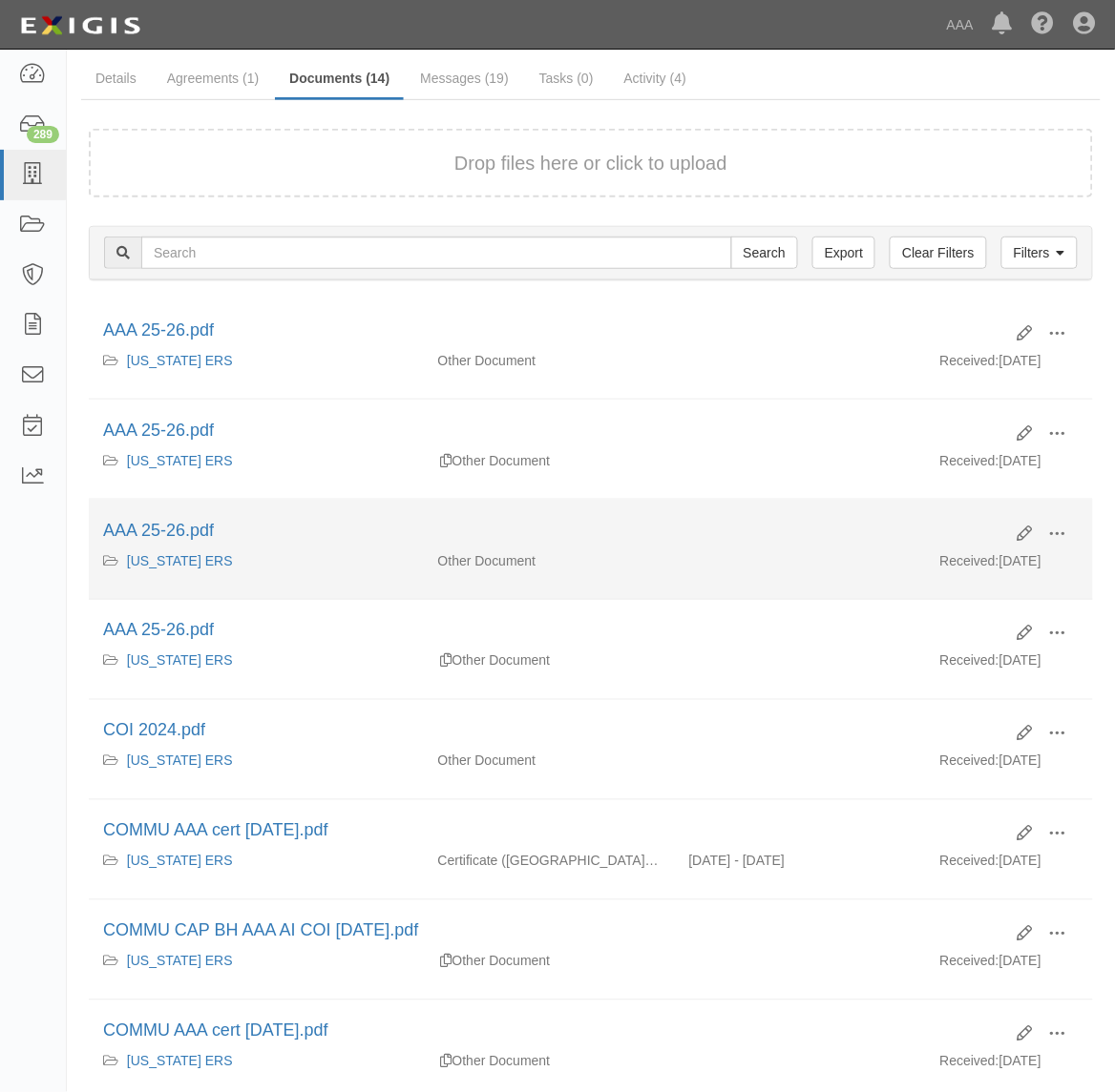
scroll to position [358, 0]
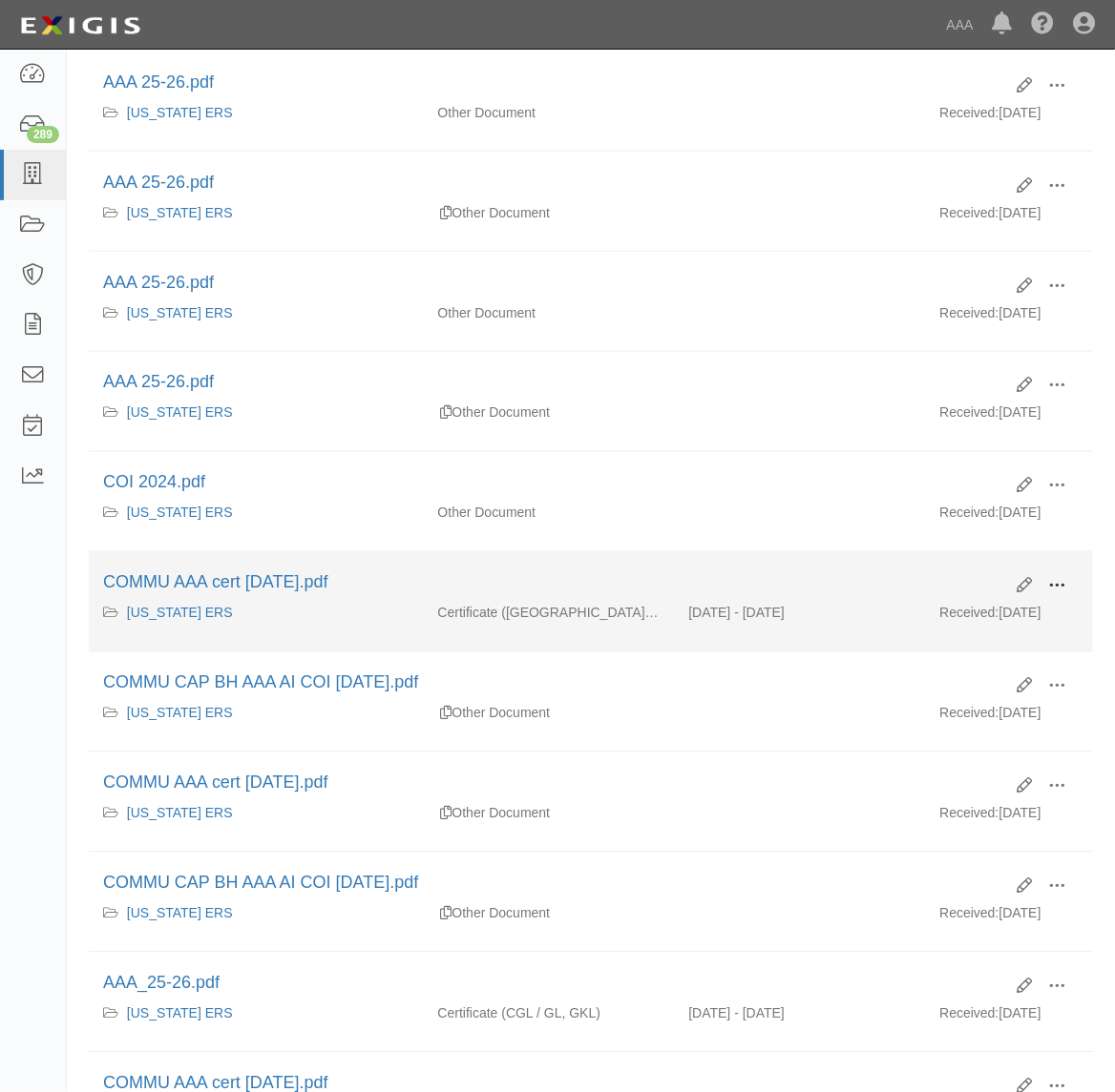
click at [1066, 596] on span at bounding box center [1057, 586] width 17 height 17
click at [962, 617] on link "View" at bounding box center [964, 614] width 151 height 35
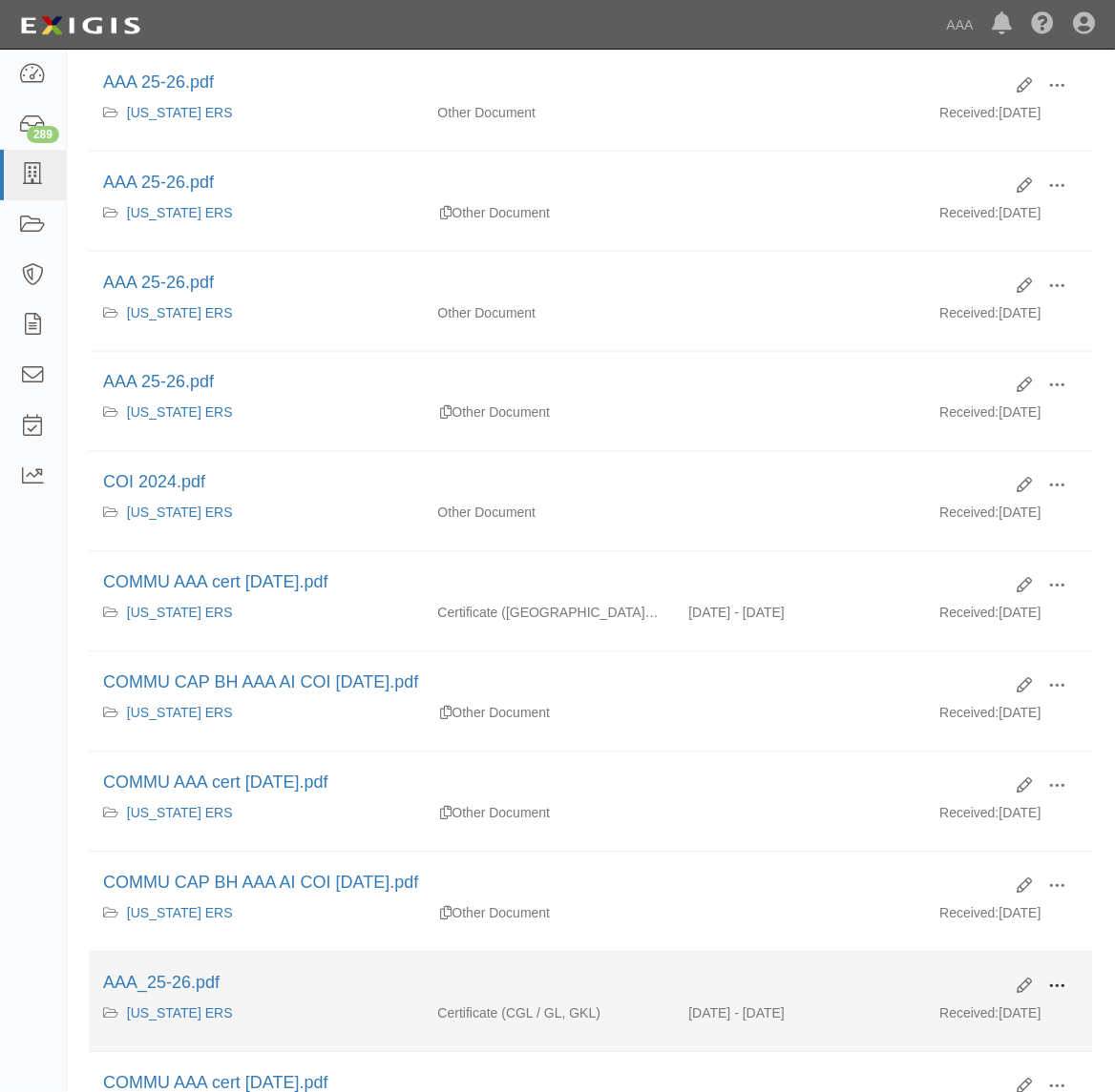
drag, startPoint x: 1055, startPoint y: 983, endPoint x: 1043, endPoint y: 988, distance: 13.0
click at [1055, 983] on button at bounding box center [1057, 988] width 42 height 33
click at [999, 1017] on link "View" at bounding box center [964, 1015] width 151 height 35
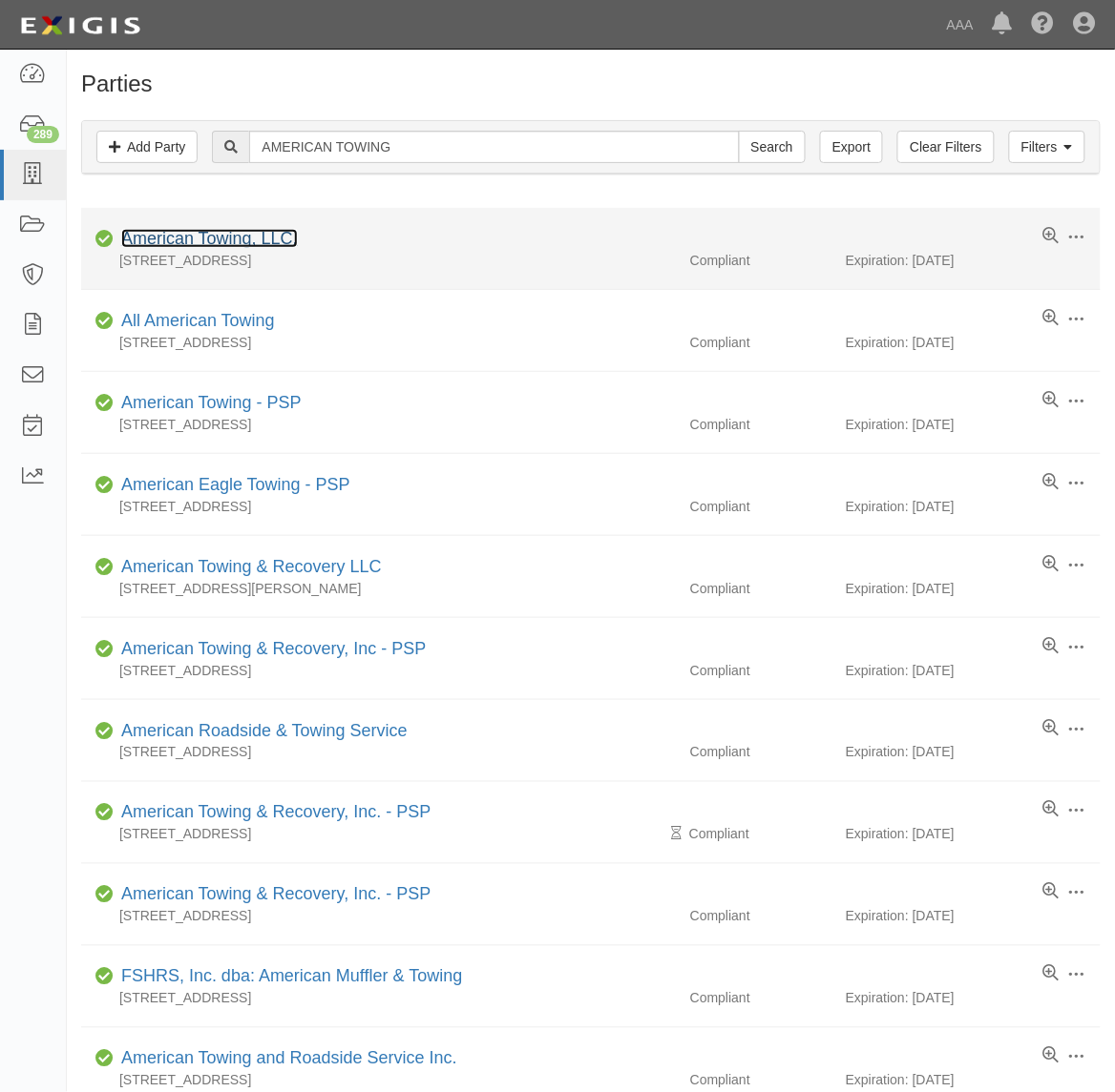
drag, startPoint x: 0, startPoint y: 0, endPoint x: 239, endPoint y: 234, distance: 334.5
click at [239, 234] on link "American Towing, LLC." at bounding box center [209, 238] width 177 height 19
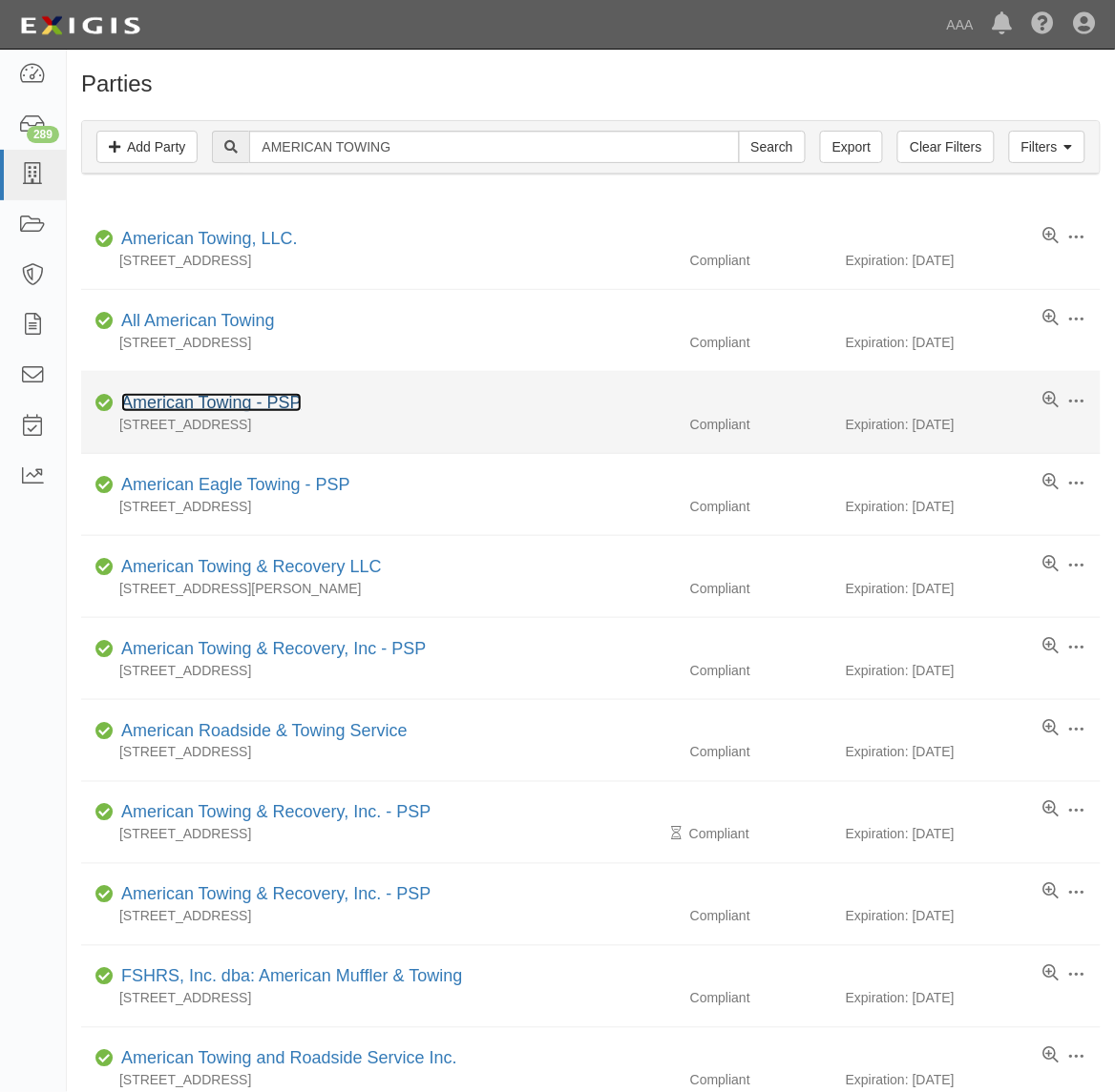
click at [244, 403] on link "American Towing - PSP" at bounding box center [211, 401] width 181 height 19
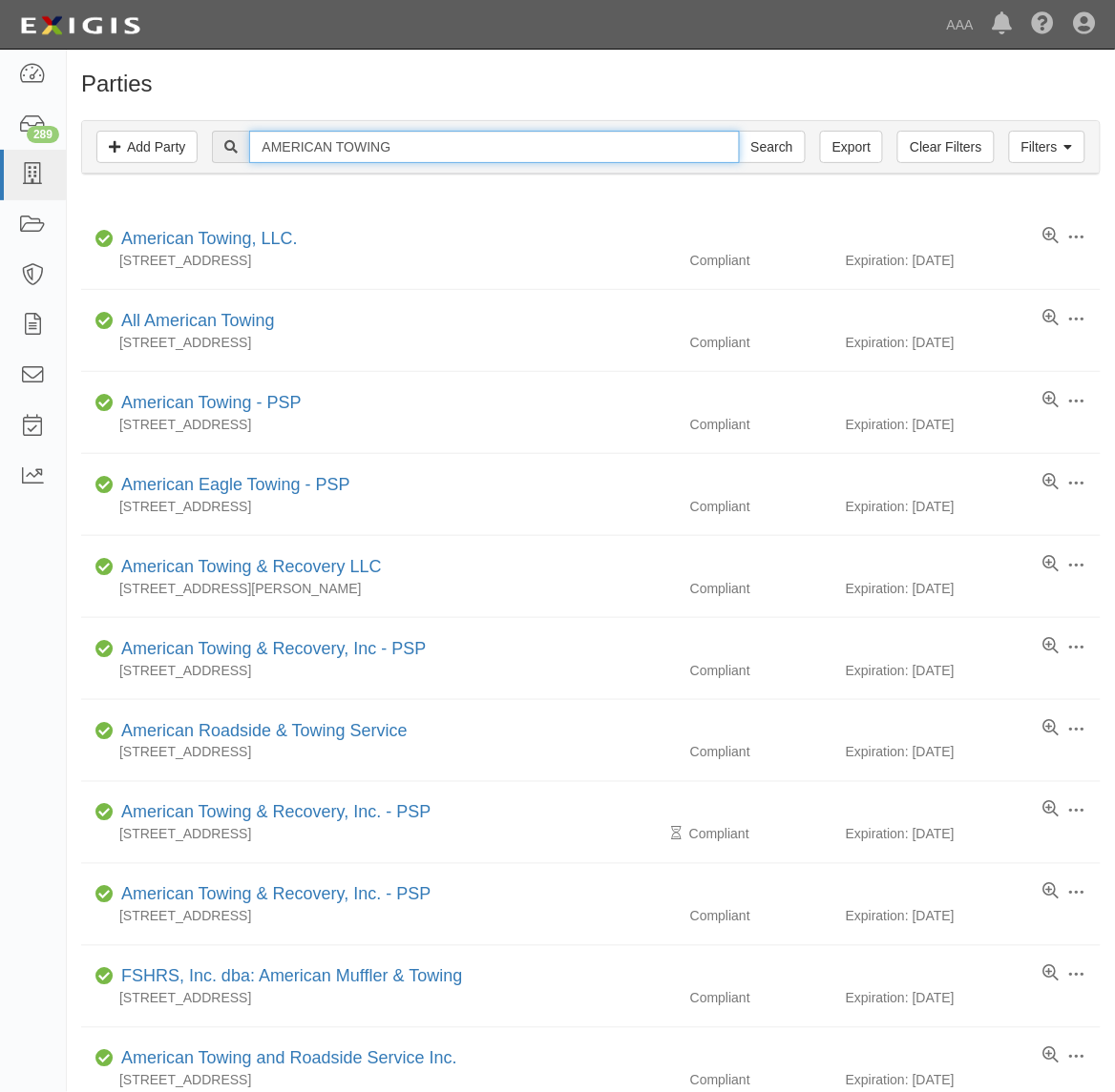
click at [353, 139] on input "AMERICAN TOWING" at bounding box center [493, 146] width 489 height 33
paste input "PRO TOW & TRANSPORT, INC."
type input "PRO TOW & TRANSPORT"
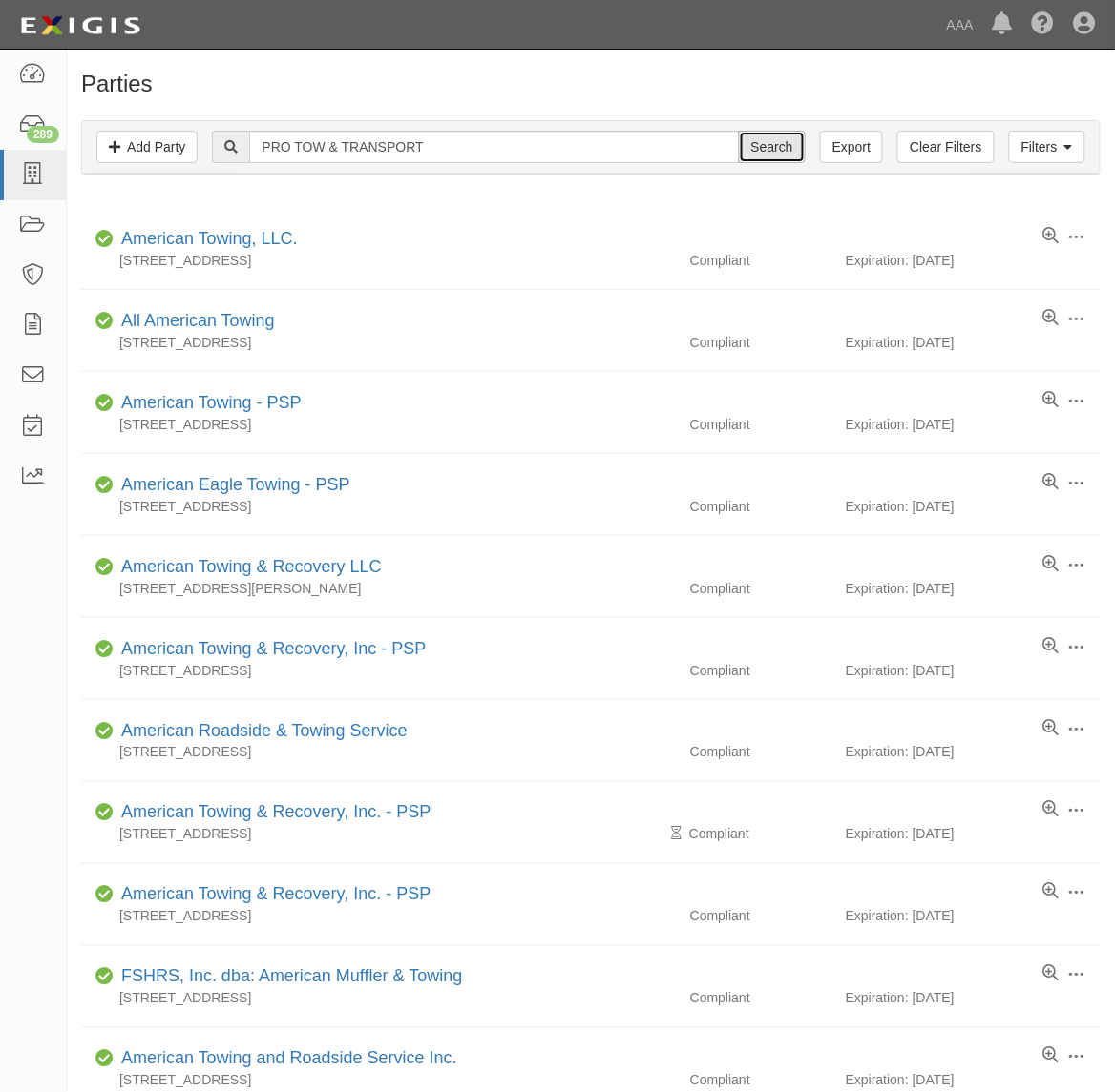
click at [769, 154] on input "Search" at bounding box center [773, 146] width 67 height 33
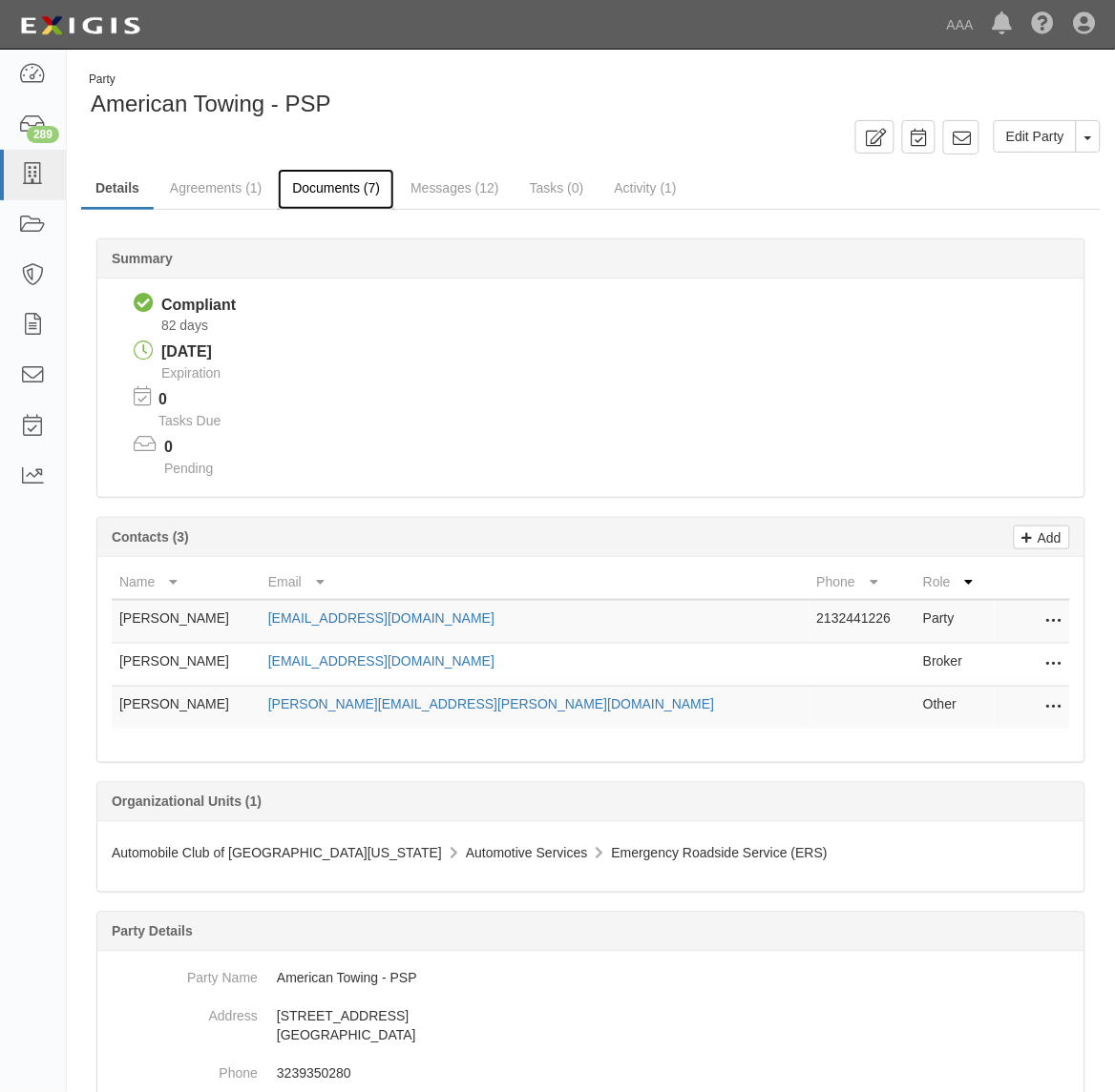
click at [350, 186] on link "Documents (7)" at bounding box center [335, 189] width 116 height 41
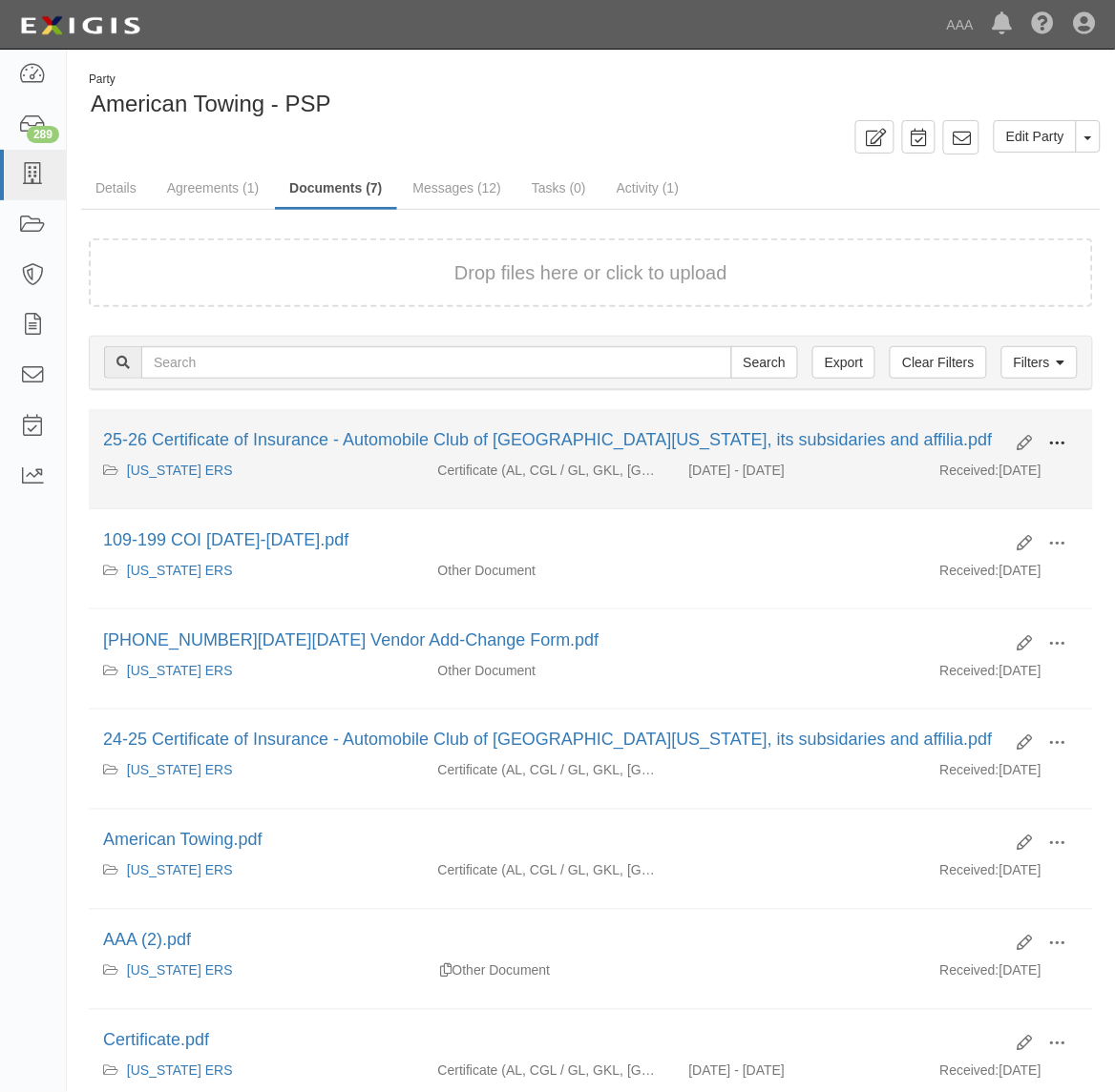
click at [1061, 442] on span at bounding box center [1057, 443] width 17 height 17
click at [979, 474] on link "View" at bounding box center [964, 471] width 151 height 35
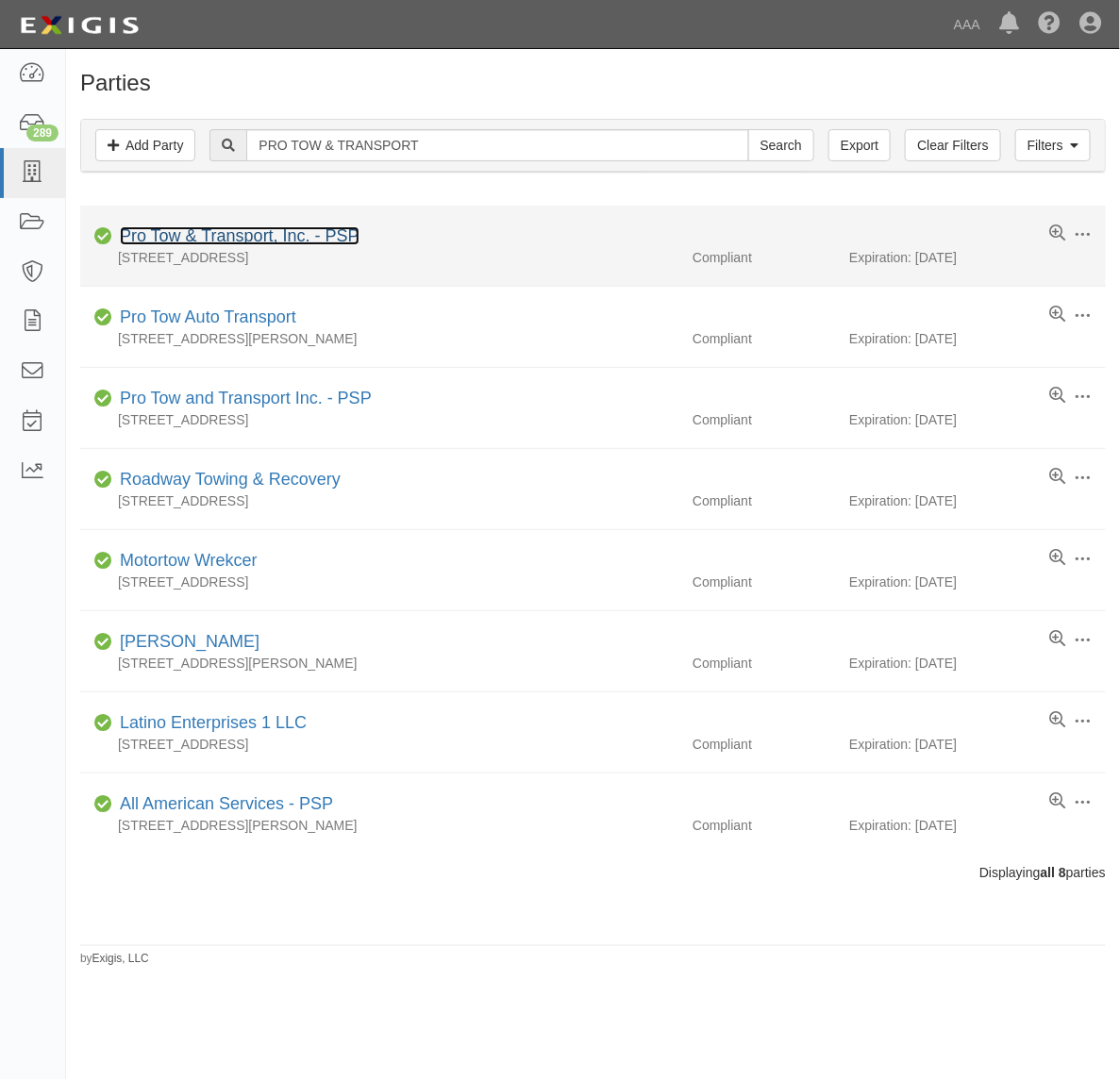
click at [253, 236] on link "Pro Tow & Transport, Inc. - PSP" at bounding box center [240, 235] width 240 height 19
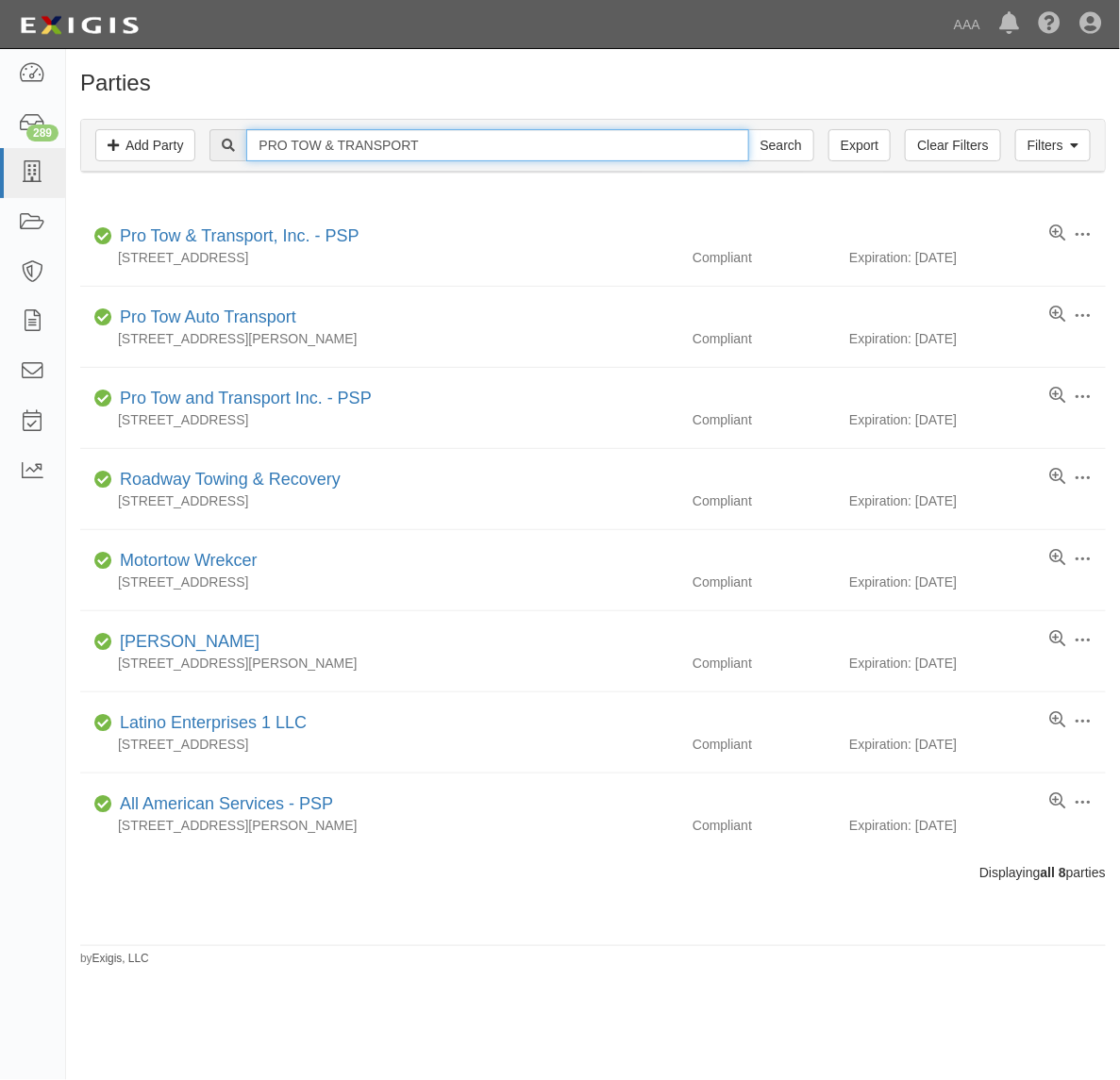
click at [465, 151] on input "PRO TOW & TRANSPORT" at bounding box center [497, 144] width 502 height 32
paste input "AM PM TOWING"
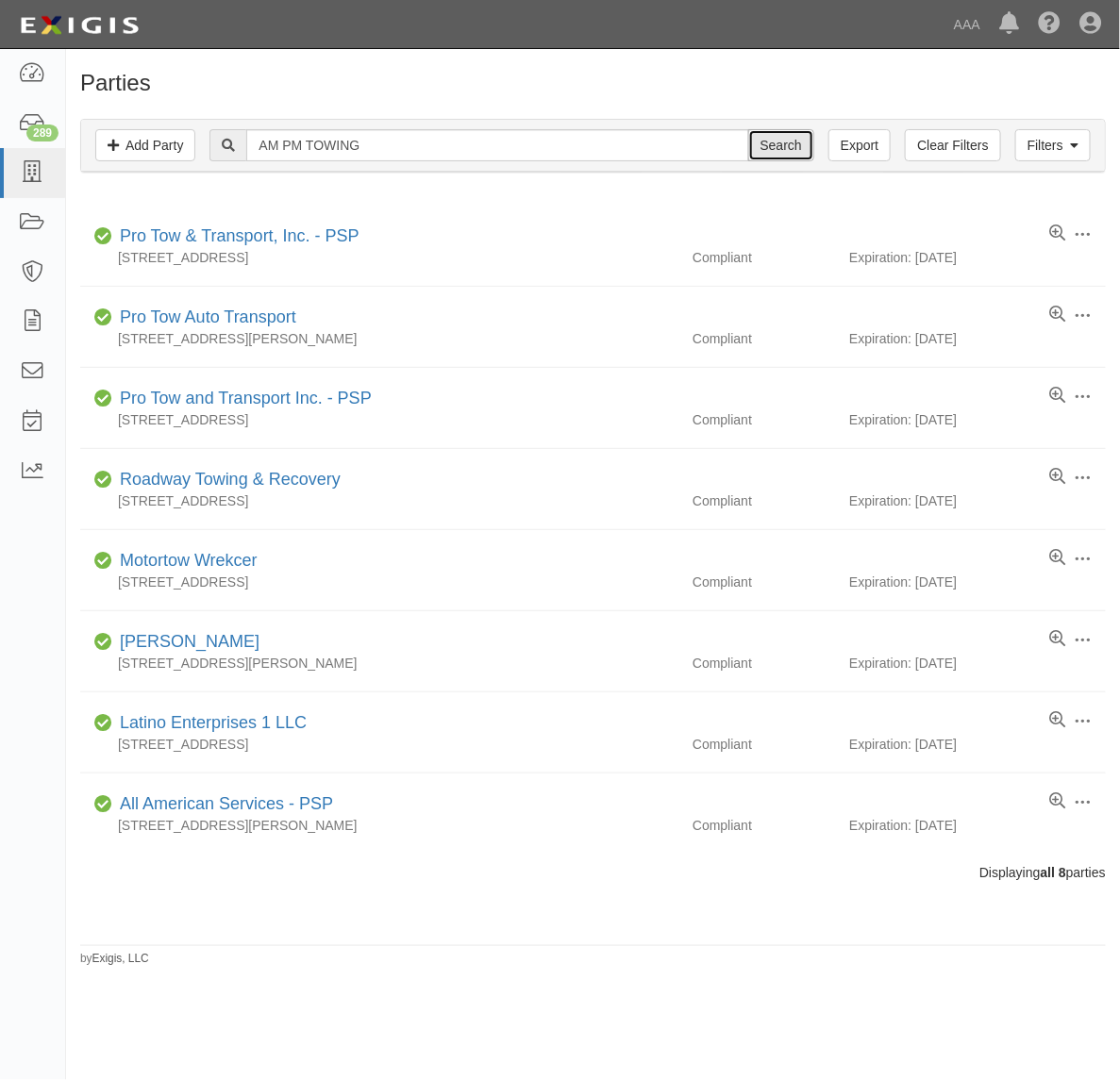
click at [786, 141] on input "Search" at bounding box center [781, 144] width 66 height 32
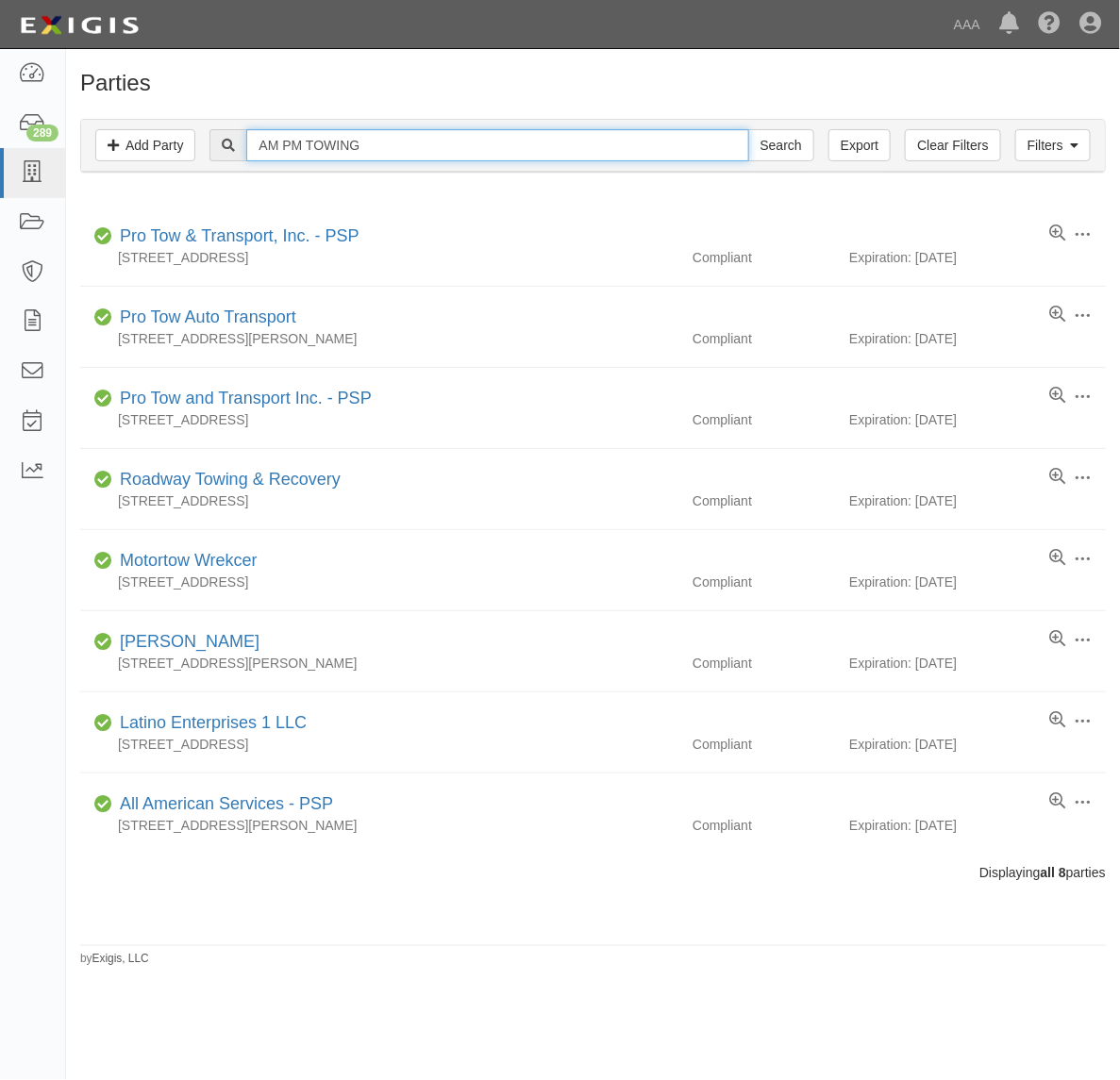
click at [417, 147] on input "AM PM TOWING" at bounding box center [497, 144] width 502 height 32
paste input "H & L"
type input "H & L TOWING"
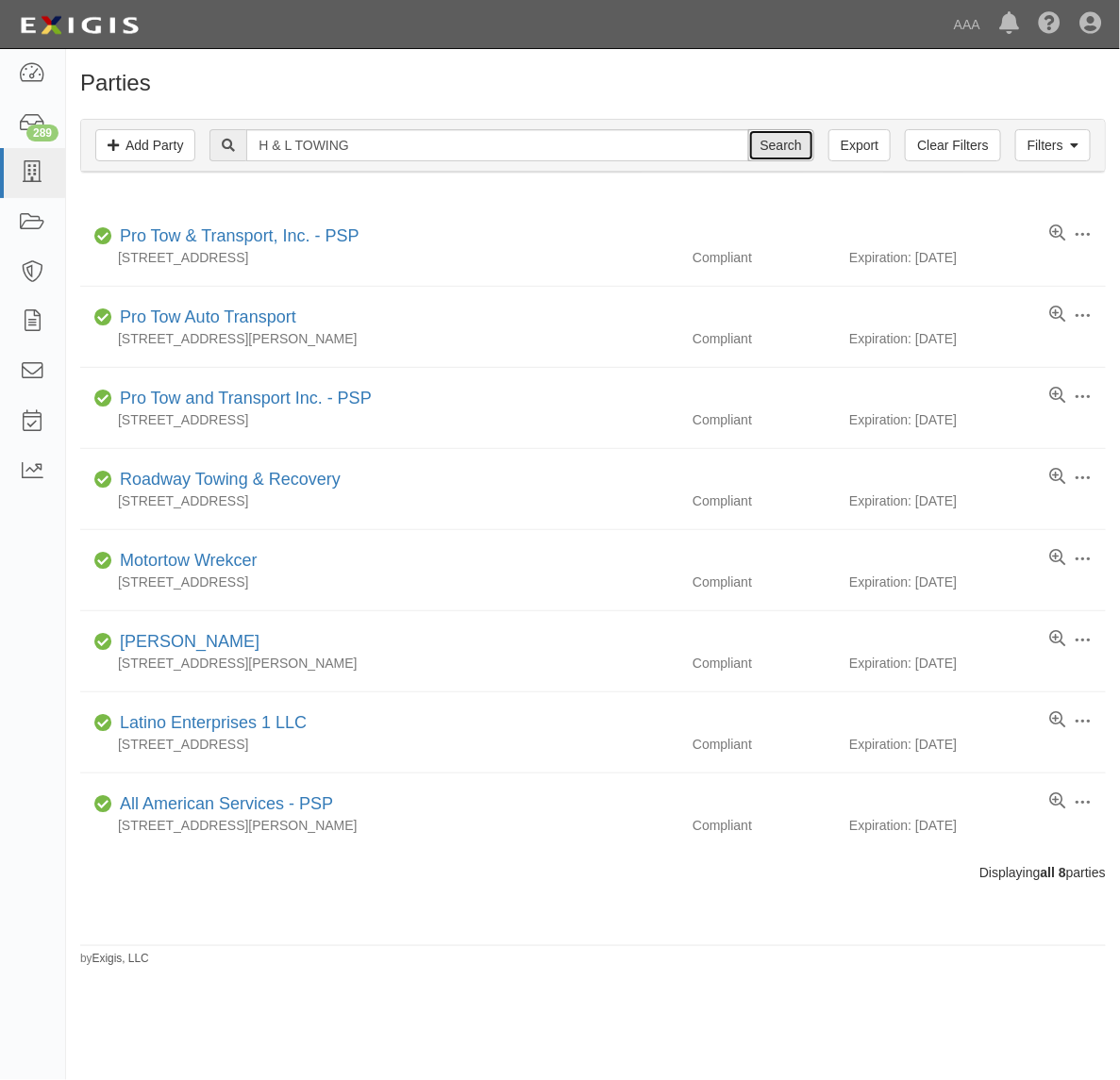
click at [779, 143] on input "Search" at bounding box center [781, 144] width 66 height 32
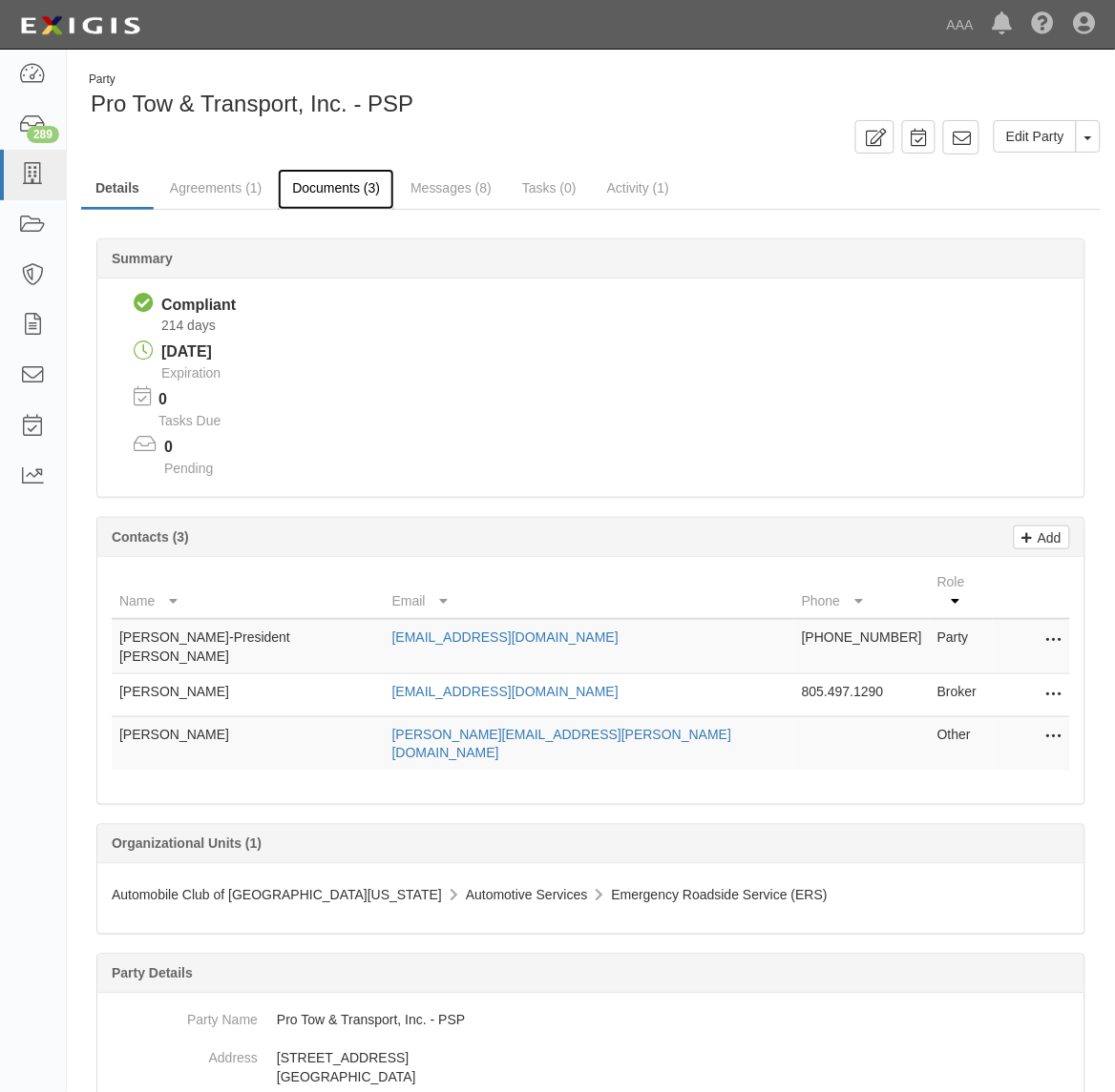
click at [305, 177] on link "Documents (3)" at bounding box center [335, 189] width 116 height 41
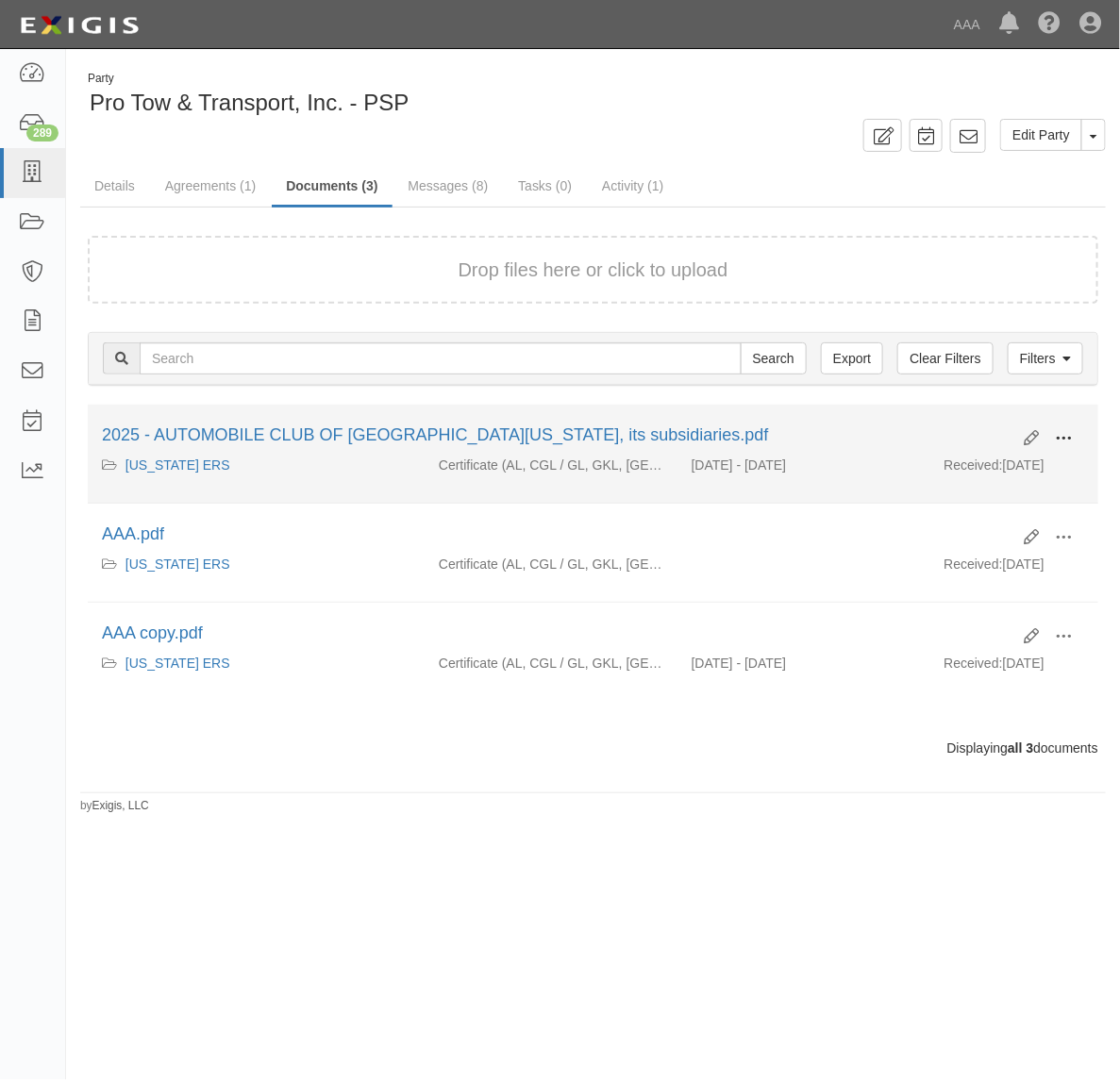
click at [1058, 430] on span at bounding box center [1062, 438] width 17 height 17
click at [1008, 469] on link "View" at bounding box center [972, 465] width 149 height 34
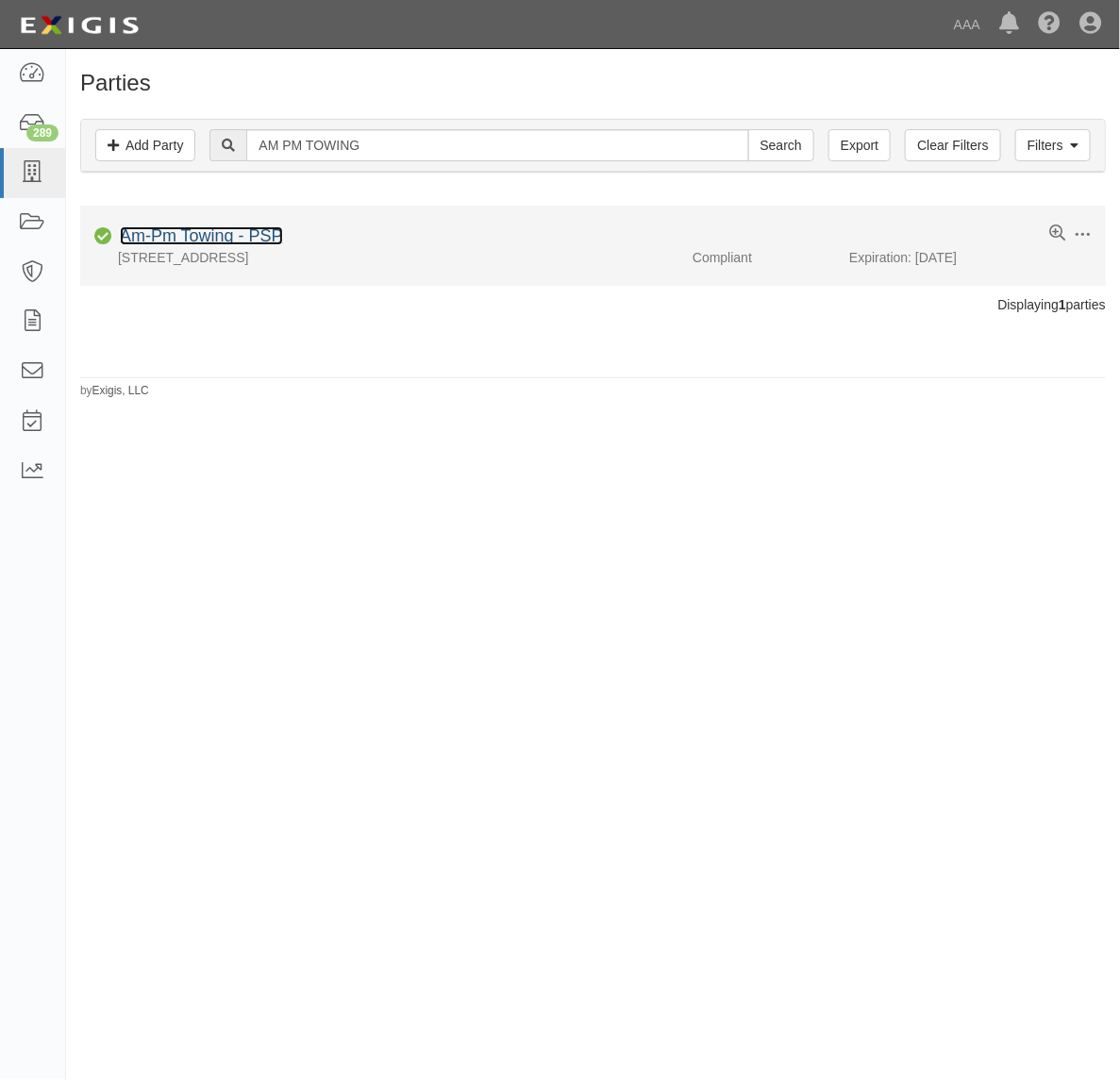
click at [253, 233] on link "Am-Pm Towing - PSP" at bounding box center [201, 235] width 163 height 19
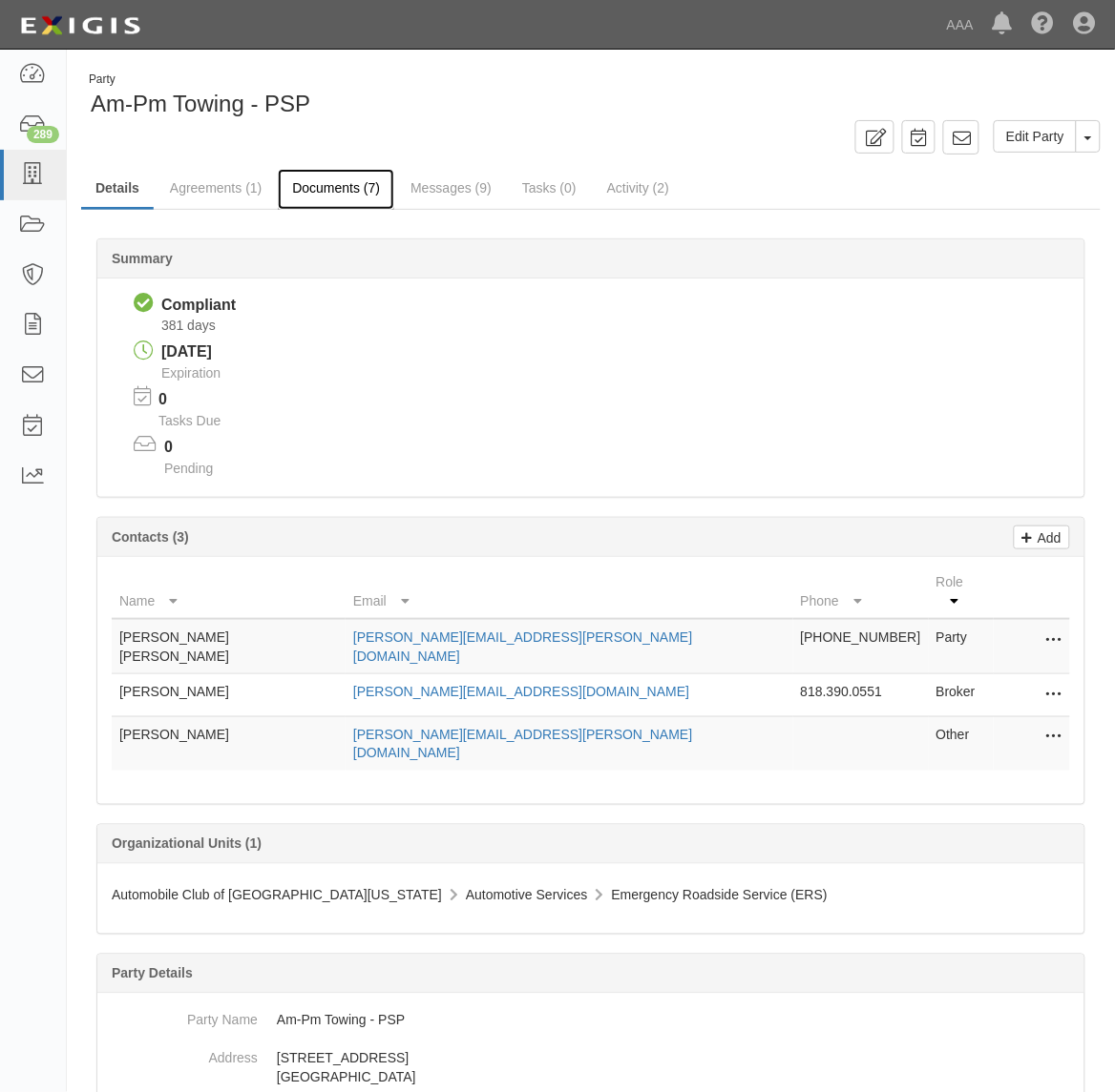
click at [333, 193] on link "Documents (7)" at bounding box center [335, 189] width 116 height 41
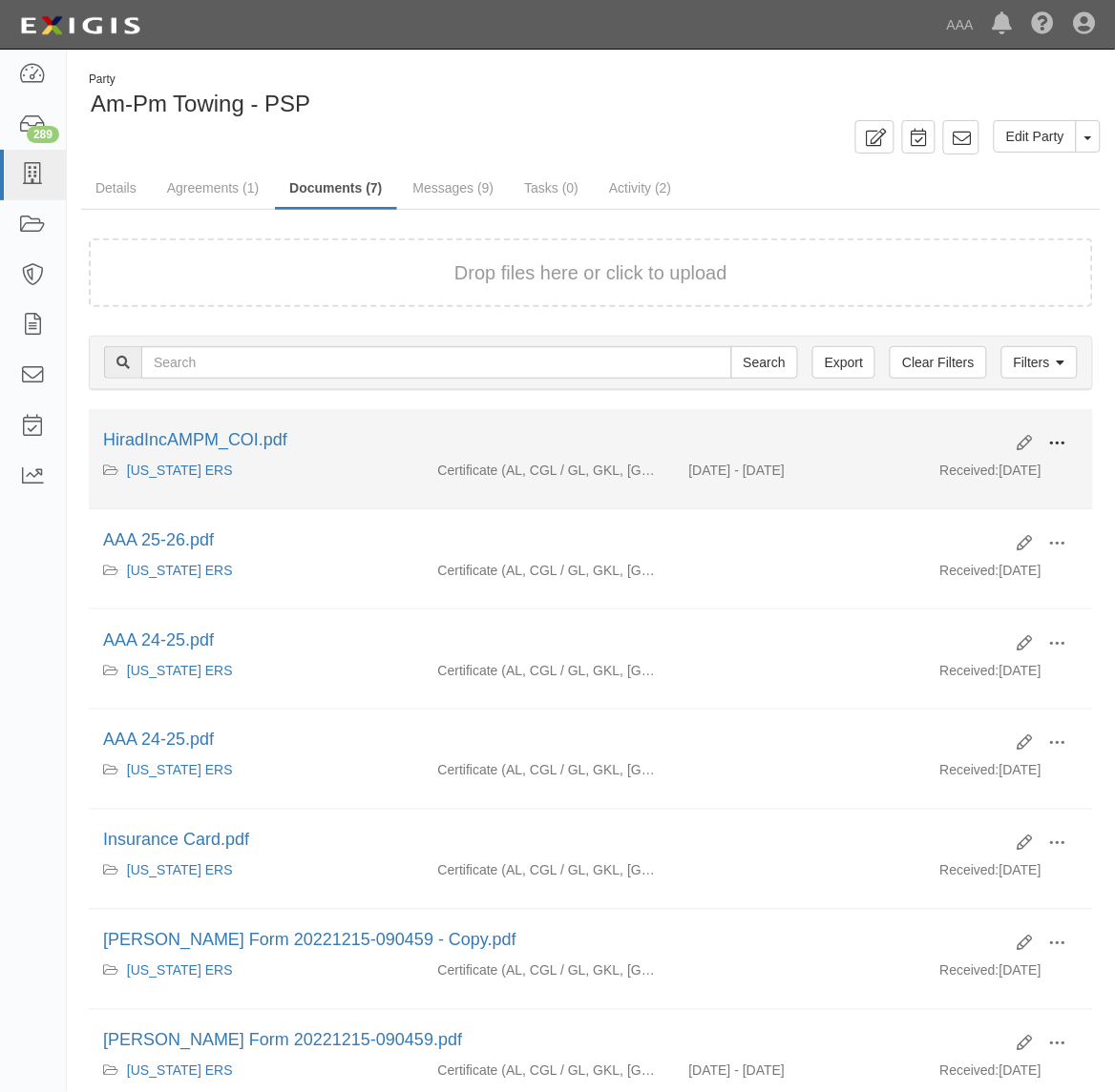
click at [1061, 449] on span at bounding box center [1057, 443] width 17 height 17
click at [1004, 473] on link "View" at bounding box center [964, 471] width 151 height 35
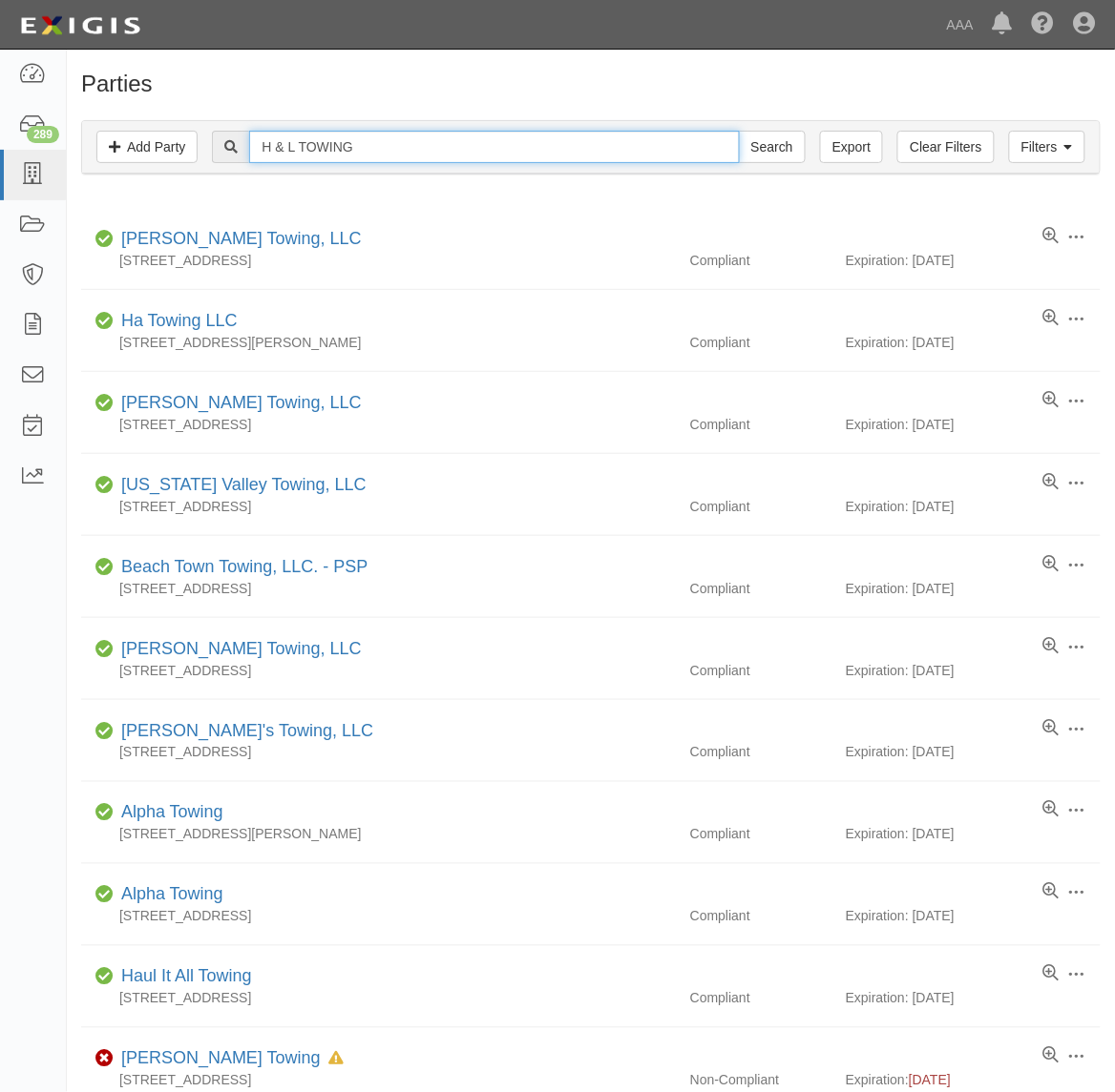
click at [368, 149] on input "H & L TOWING" at bounding box center [493, 146] width 489 height 33
click at [368, 148] on input "H & L TOWING" at bounding box center [493, 146] width 489 height 33
paste input "160225"
type input "160225"
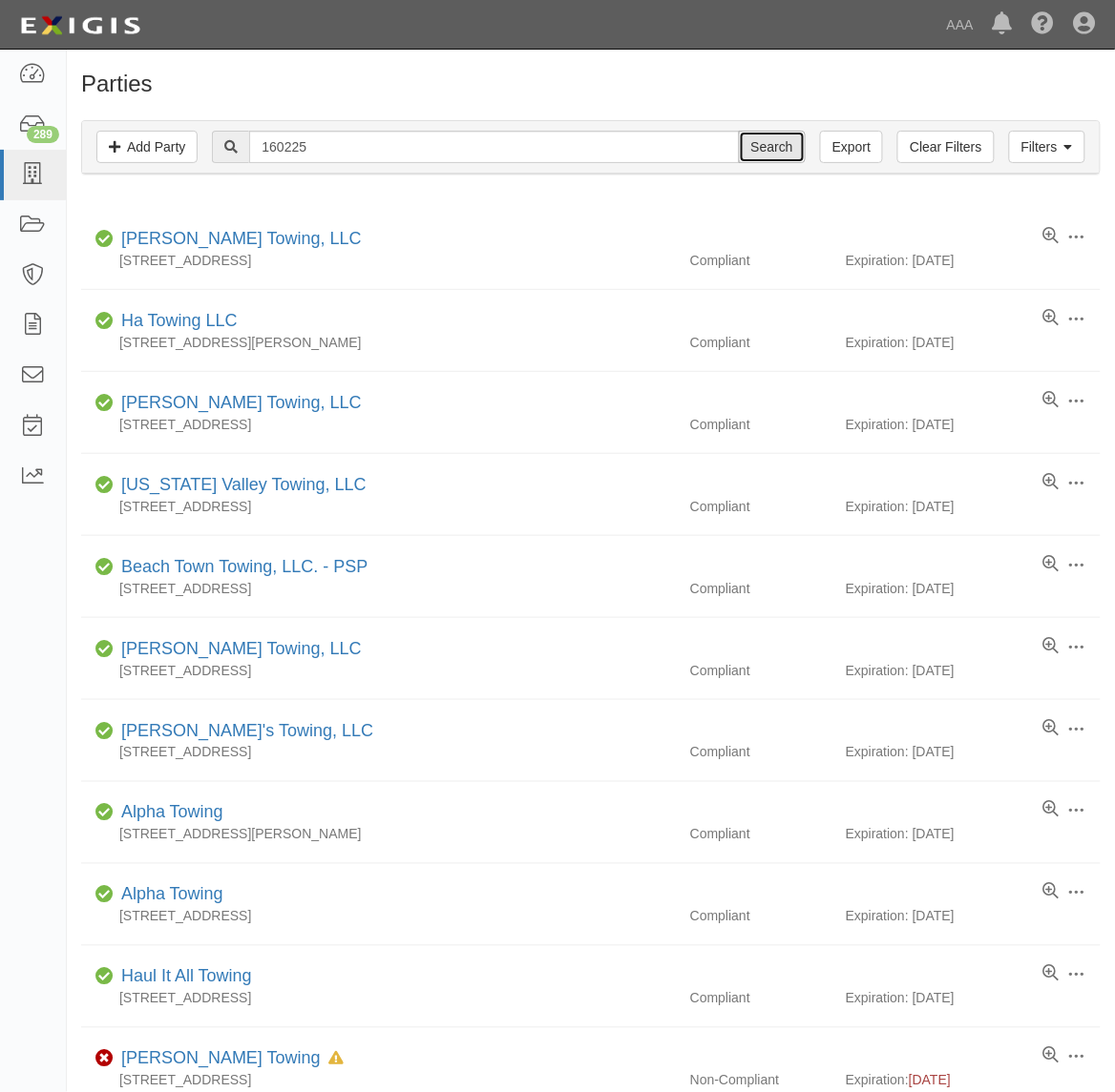
click at [778, 149] on input "Search" at bounding box center [773, 146] width 67 height 33
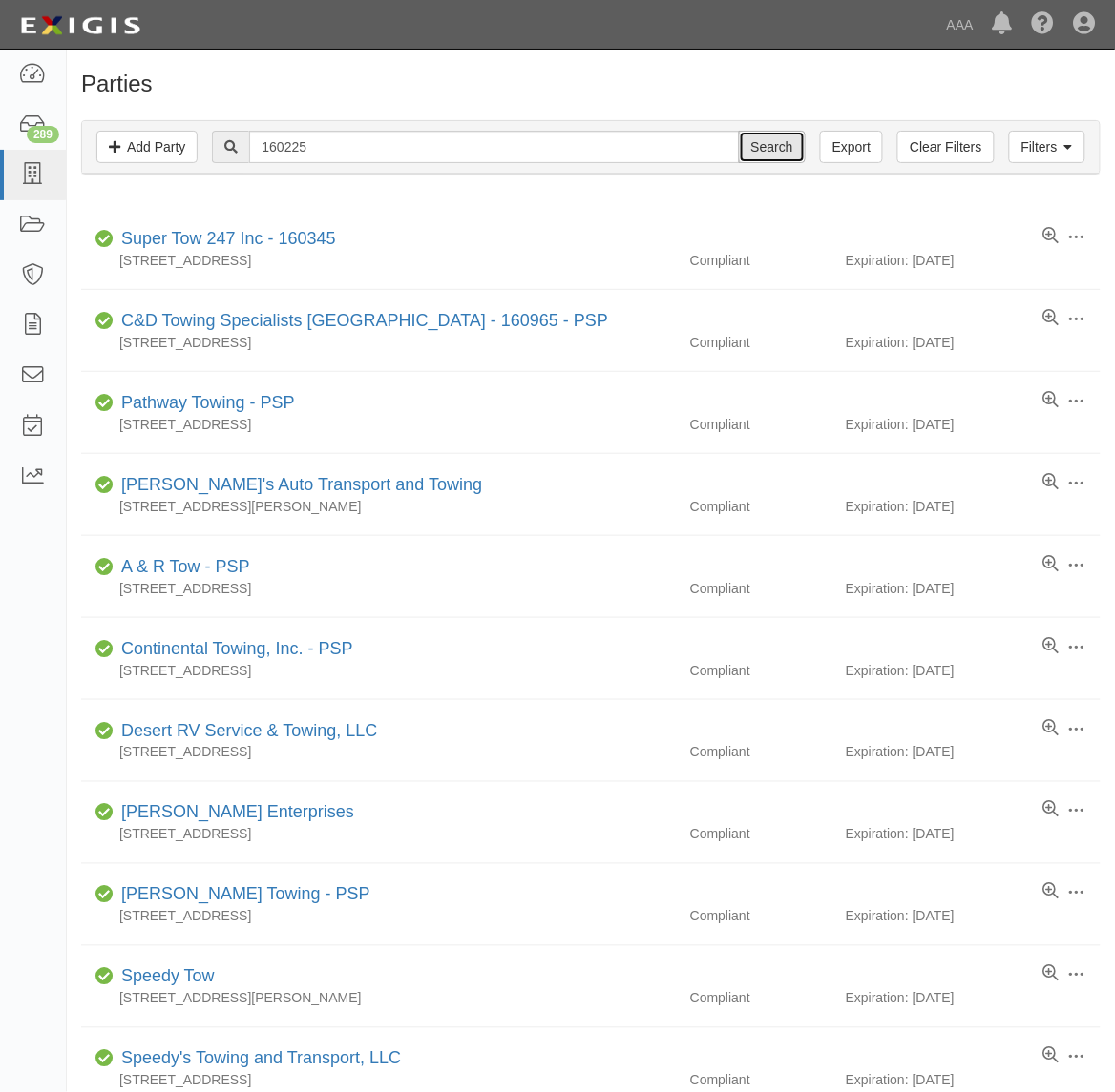
click at [761, 148] on input "Search" at bounding box center [773, 146] width 67 height 33
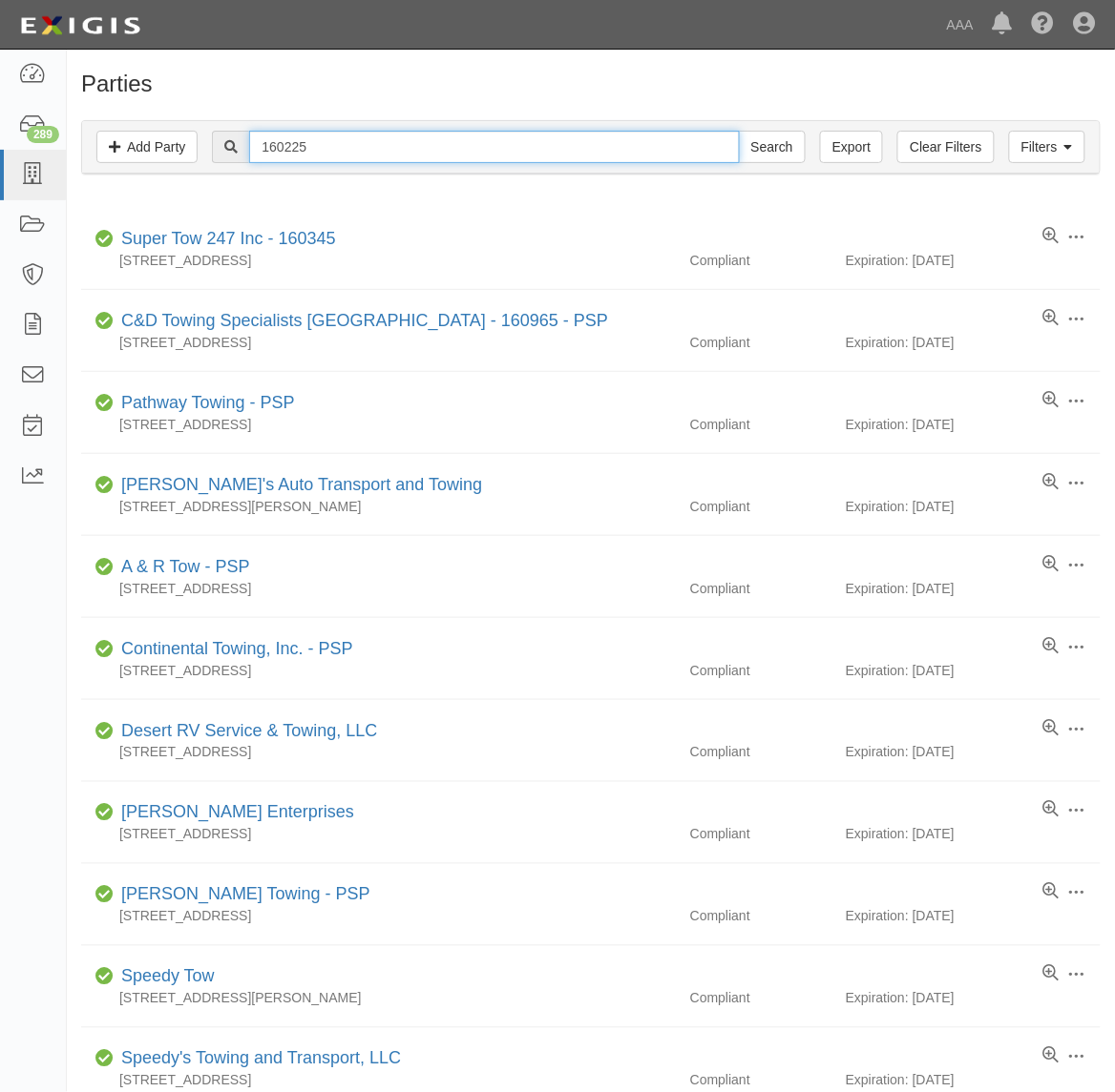
click at [334, 146] on input "160225" at bounding box center [493, 146] width 489 height 33
paste input "H & L TOWING"
type input "H & L TOWING"
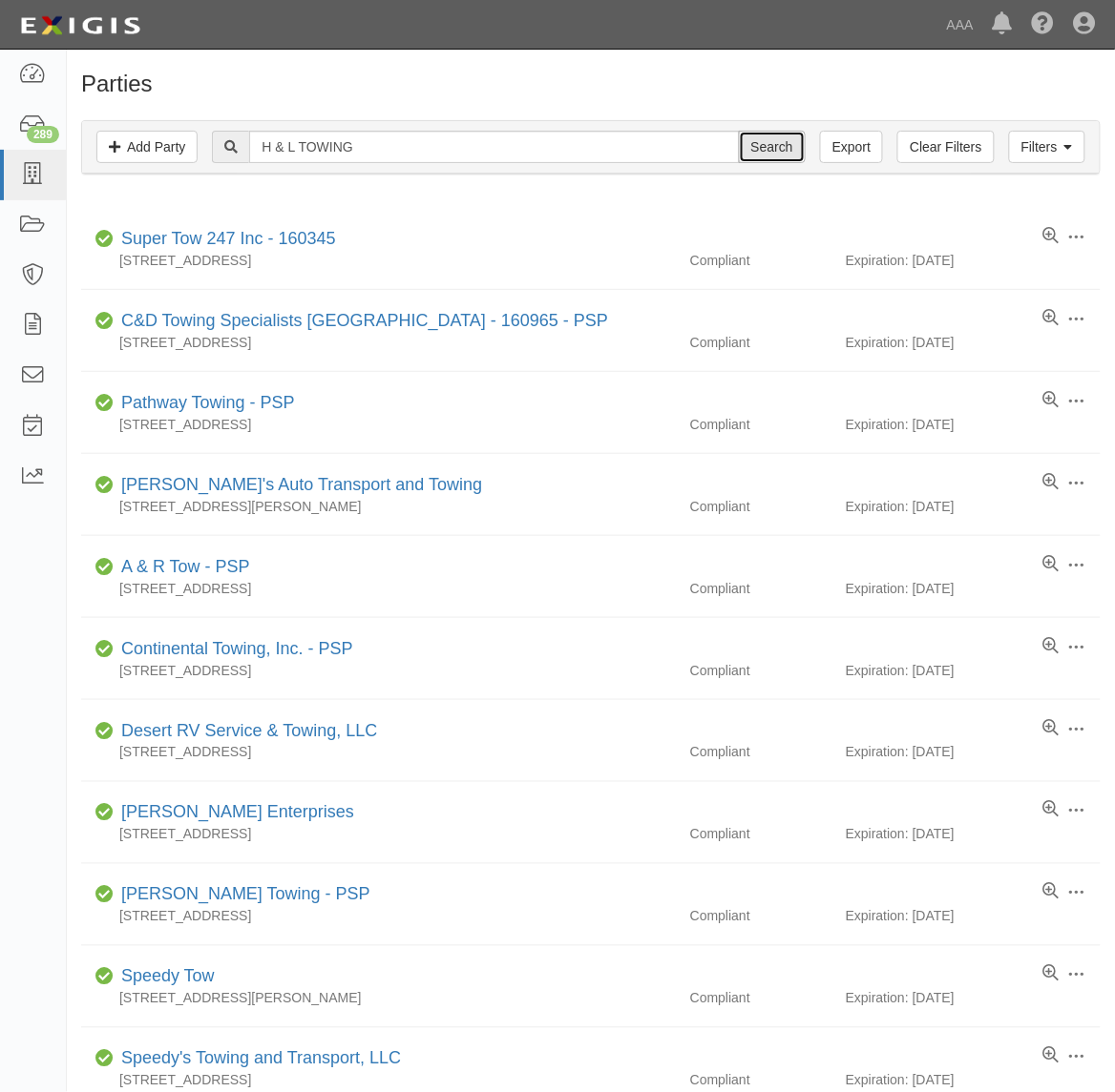
click at [770, 155] on input "Search" at bounding box center [773, 146] width 67 height 33
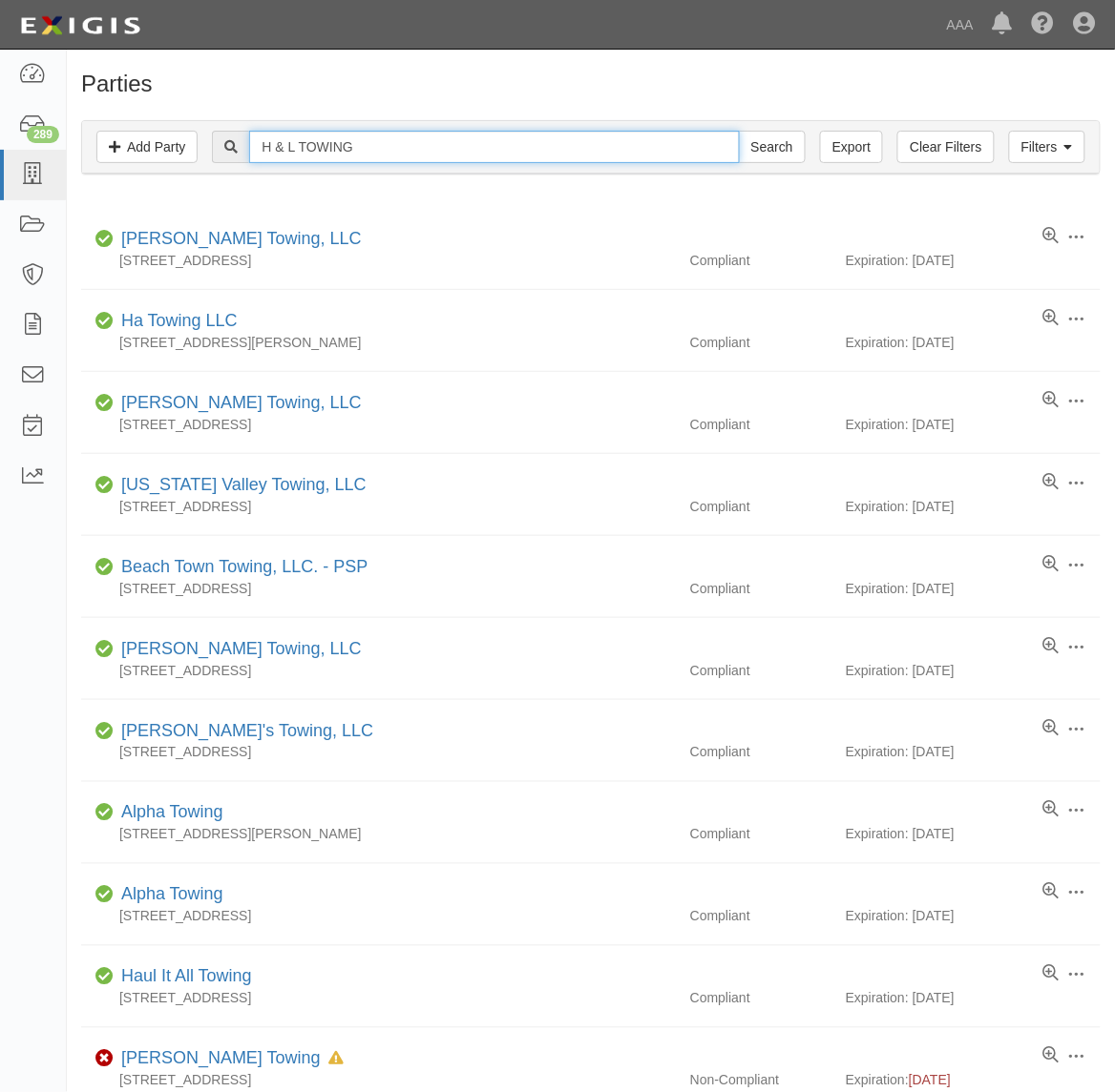
click at [358, 133] on input "H & L TOWING" at bounding box center [493, 146] width 489 height 33
type input "160225"
click at [739, 130] on input "Search" at bounding box center [773, 146] width 67 height 33
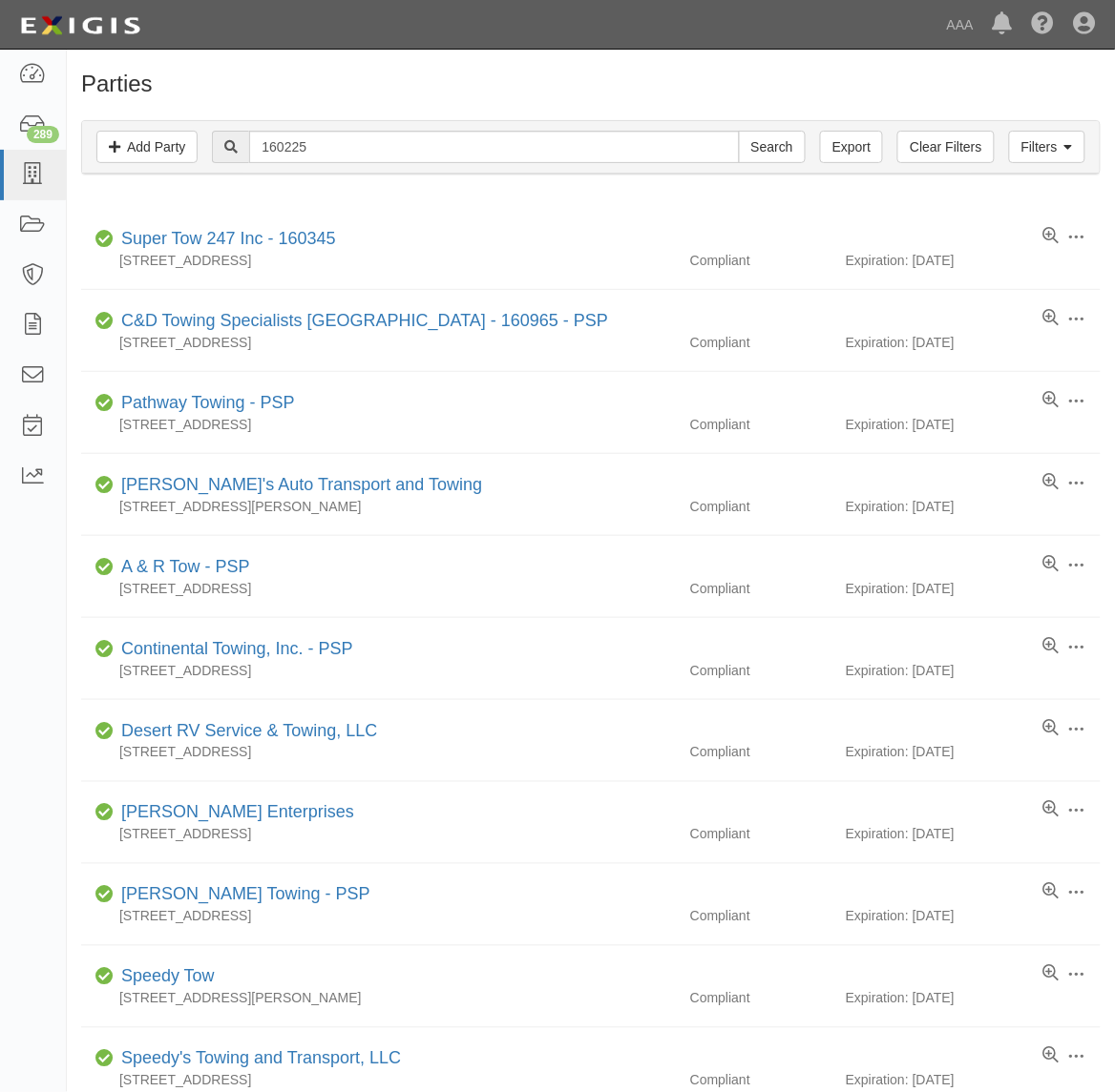
click at [364, 129] on div "Filters Add Party Clear Filters Export 160225 Search Filters" at bounding box center [590, 147] width 1017 height 52
click at [365, 130] on div "Filters Add Party Clear Filters Export 160225 Search Filters" at bounding box center [590, 147] width 1017 height 52
click at [374, 145] on input "160225" at bounding box center [493, 146] width 489 height 33
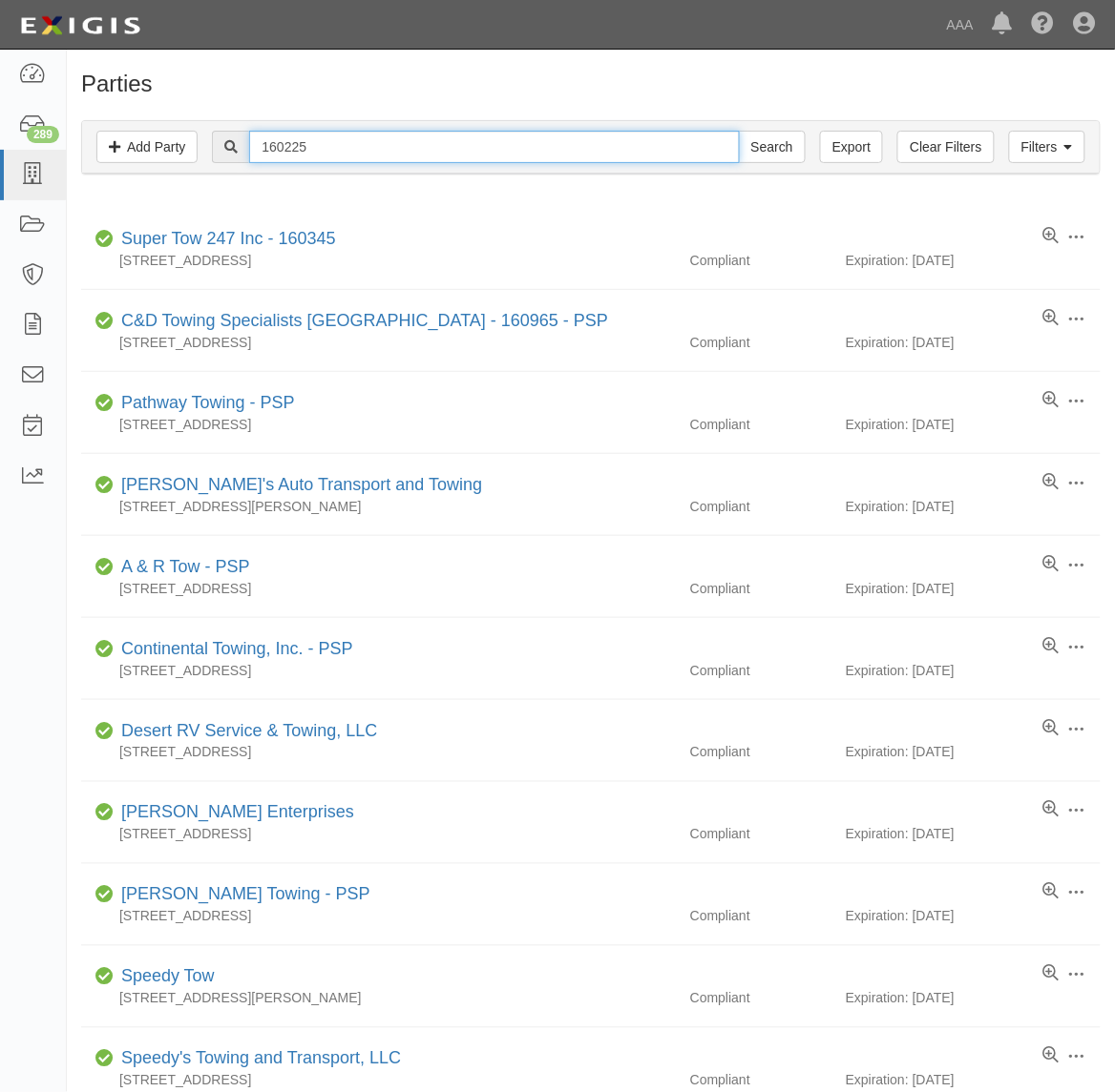
click at [374, 145] on input "160225" at bounding box center [493, 146] width 489 height 33
type input "Dragon Ball"
click at [739, 130] on input "Search" at bounding box center [773, 146] width 67 height 33
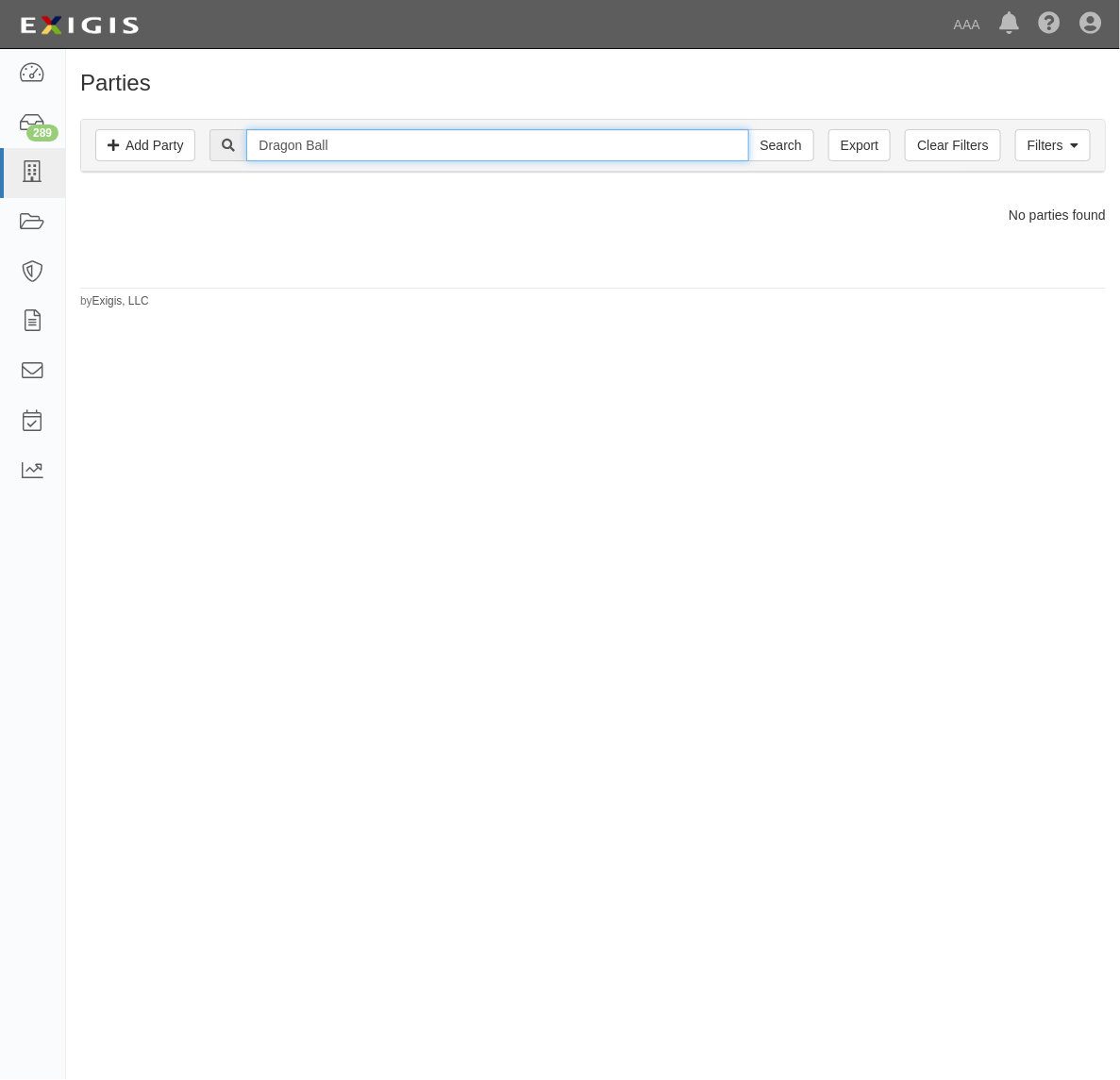
click at [363, 142] on input "Dragon Ball" at bounding box center [497, 144] width 502 height 32
type input "Dragon"
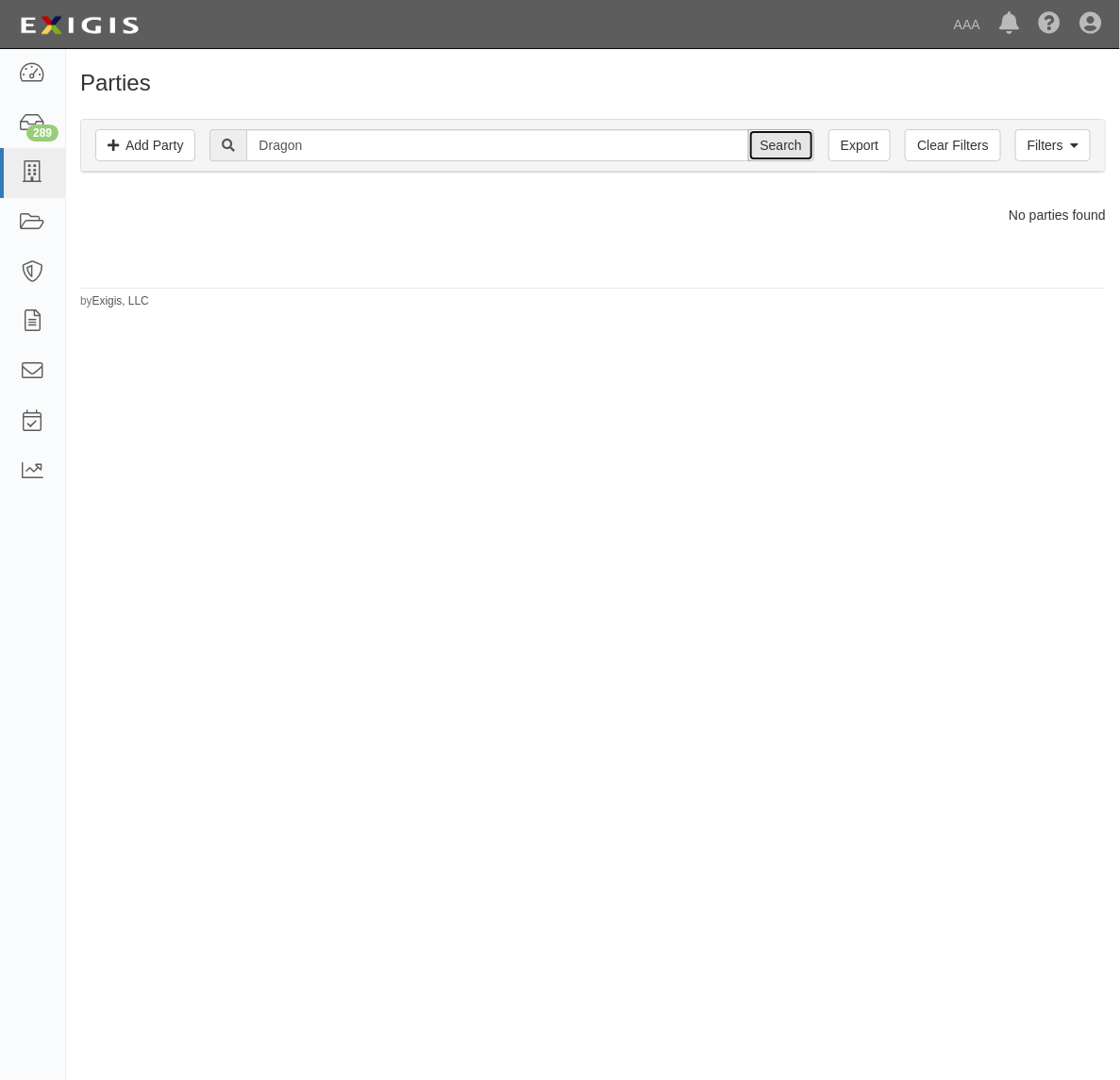
click at [764, 144] on input "Search" at bounding box center [781, 144] width 66 height 32
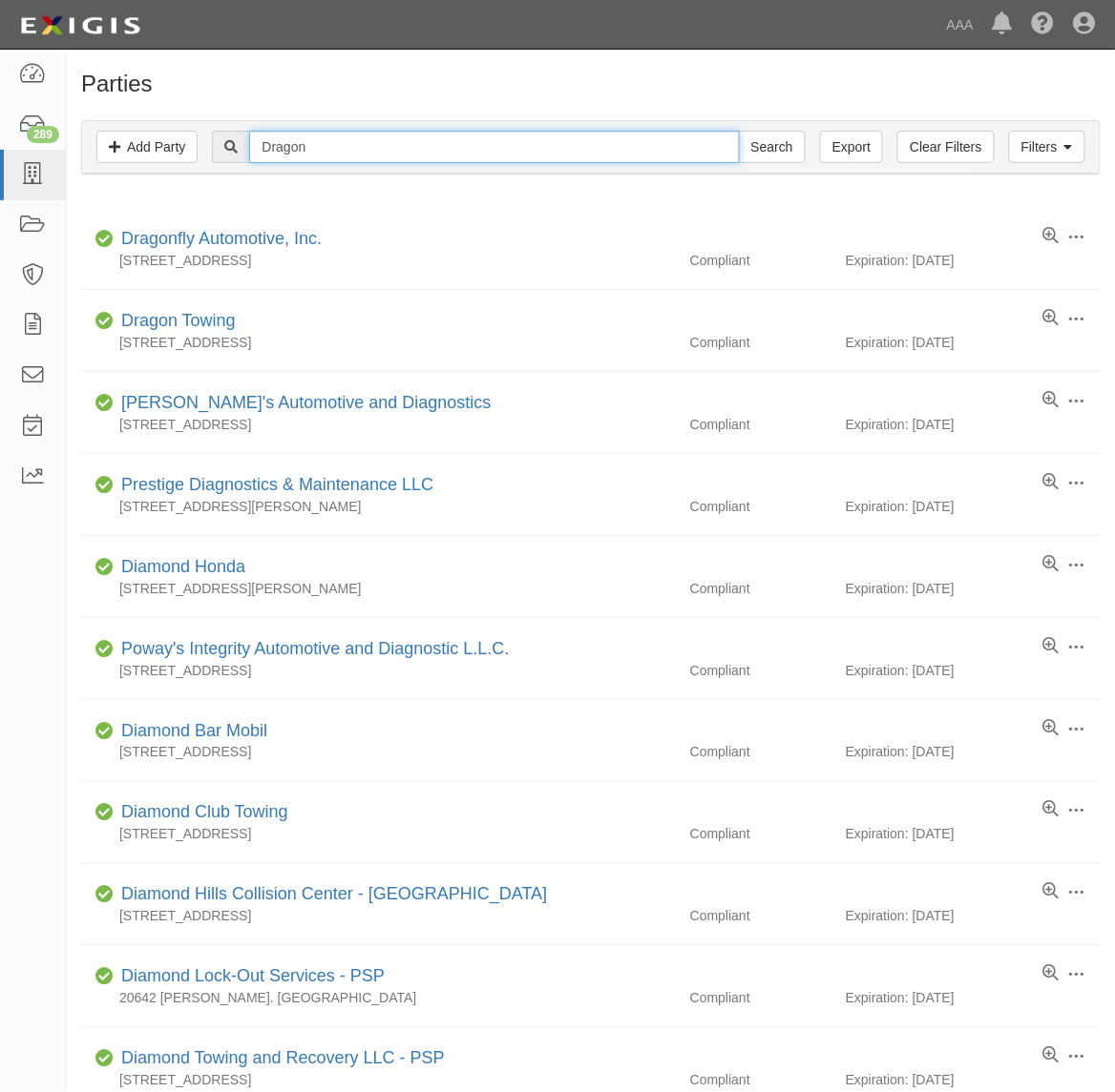
click at [445, 154] on input "Dragon" at bounding box center [493, 146] width 489 height 33
click at [445, 153] on input "Dragon" at bounding box center [493, 146] width 489 height 33
paste input "H&L Towing & Transport - PSP - CAE225"
type input "H&L Towing & Transport - PSP - CAE225"
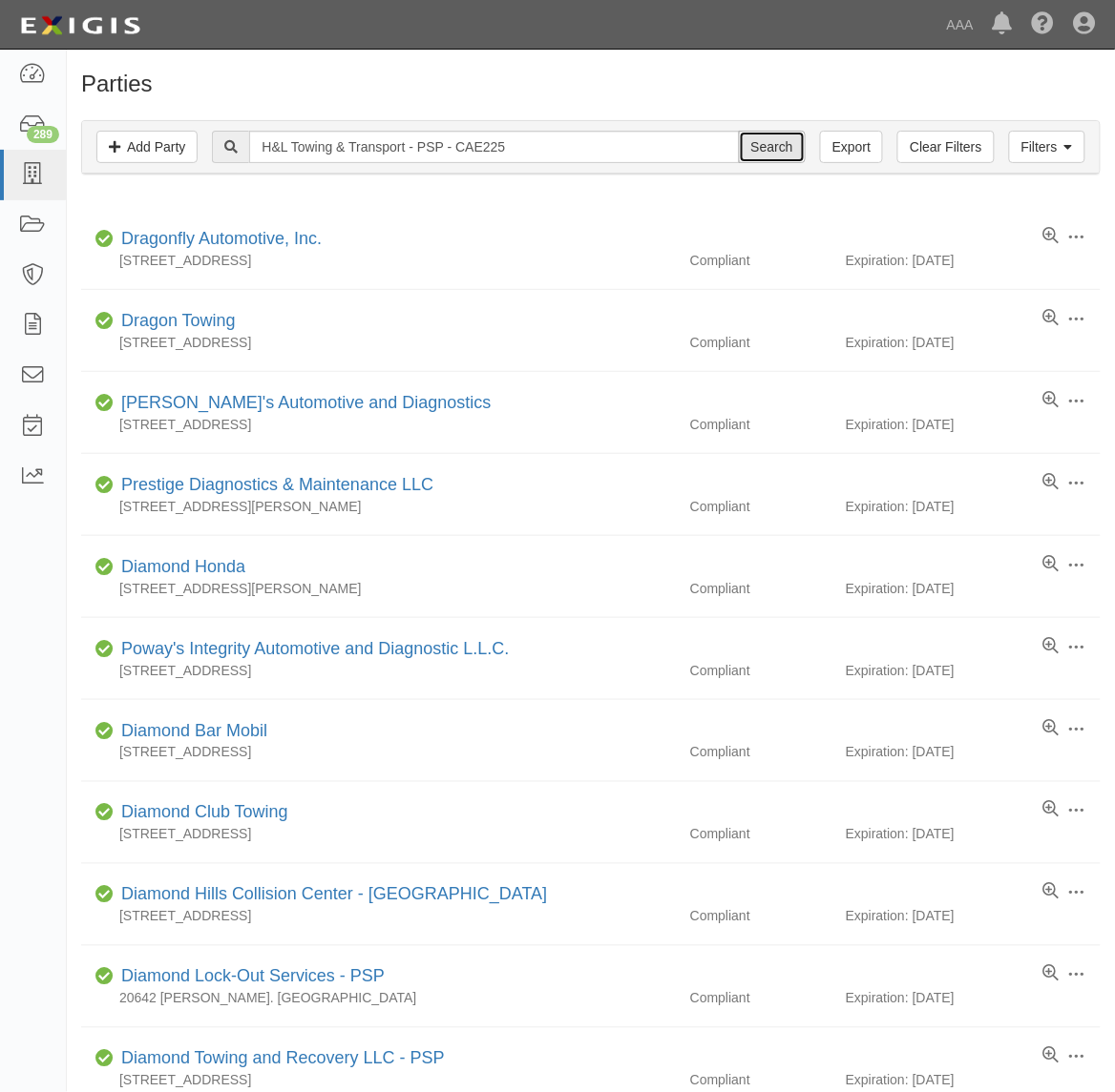
click at [780, 139] on input "Search" at bounding box center [773, 146] width 67 height 33
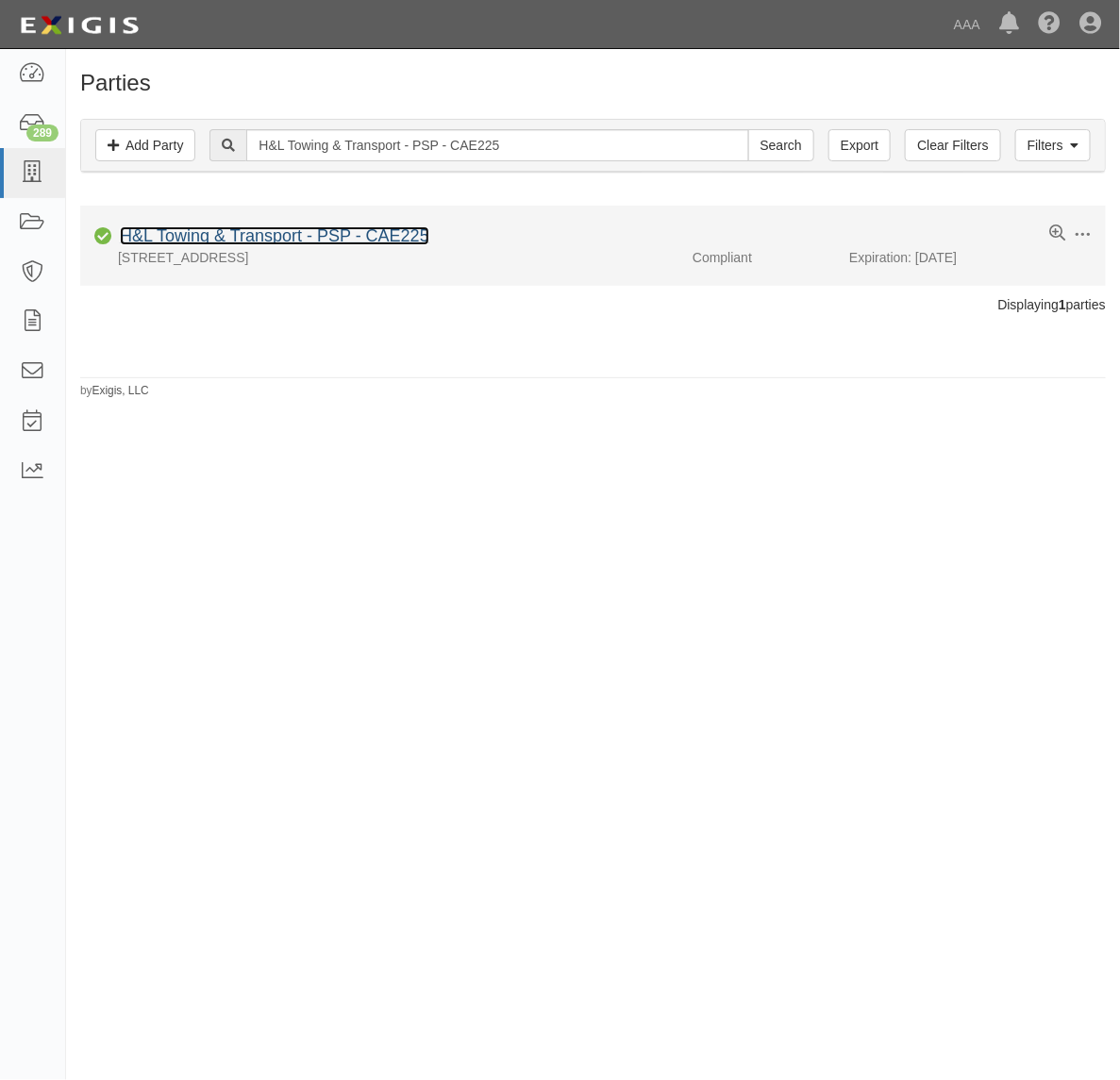
click at [257, 236] on link "H&L Towing & Transport - PSP - CAE225" at bounding box center [274, 235] width 309 height 19
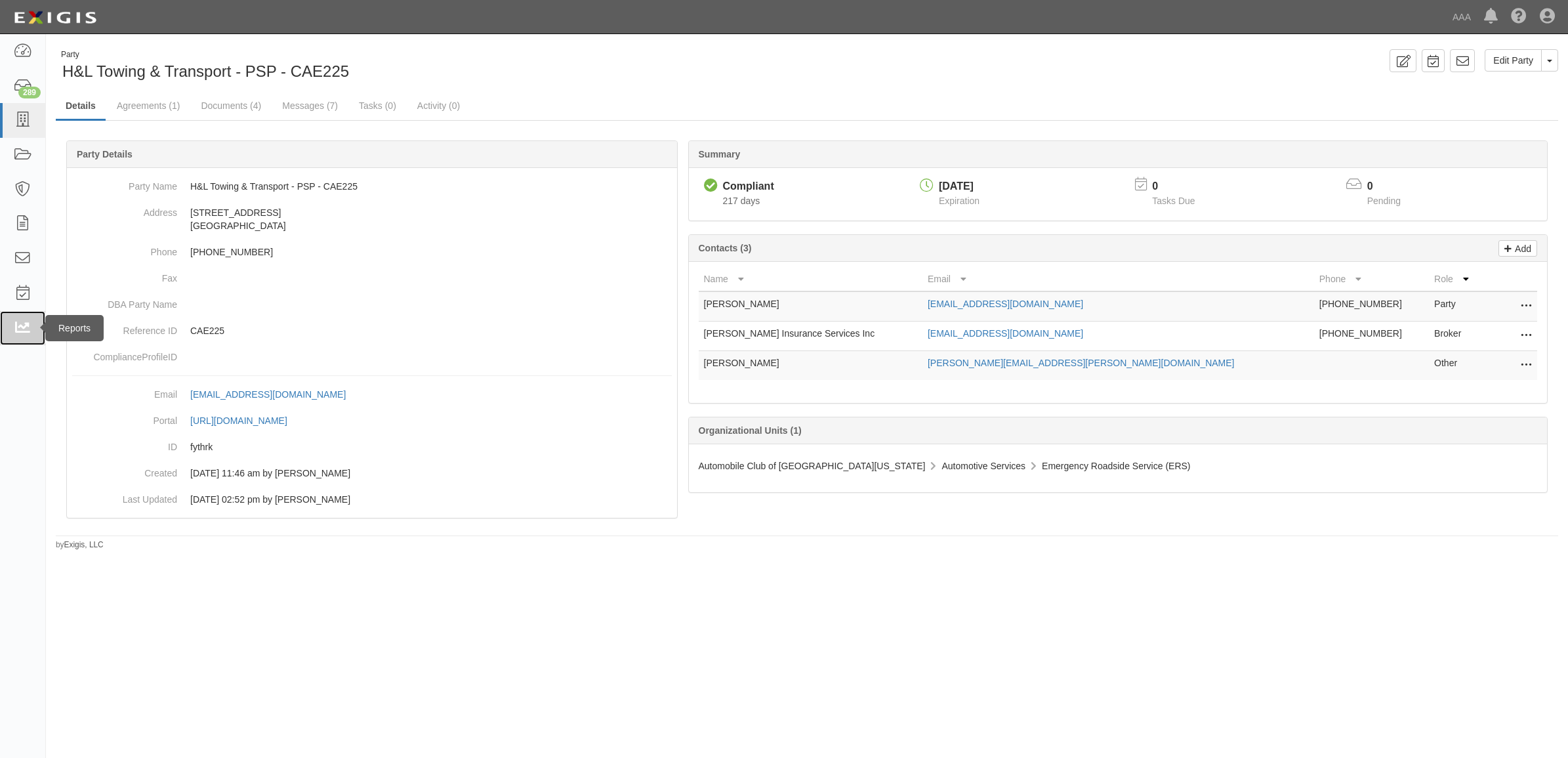
click at [25, 326] on icon at bounding box center [22, 328] width 18 height 15
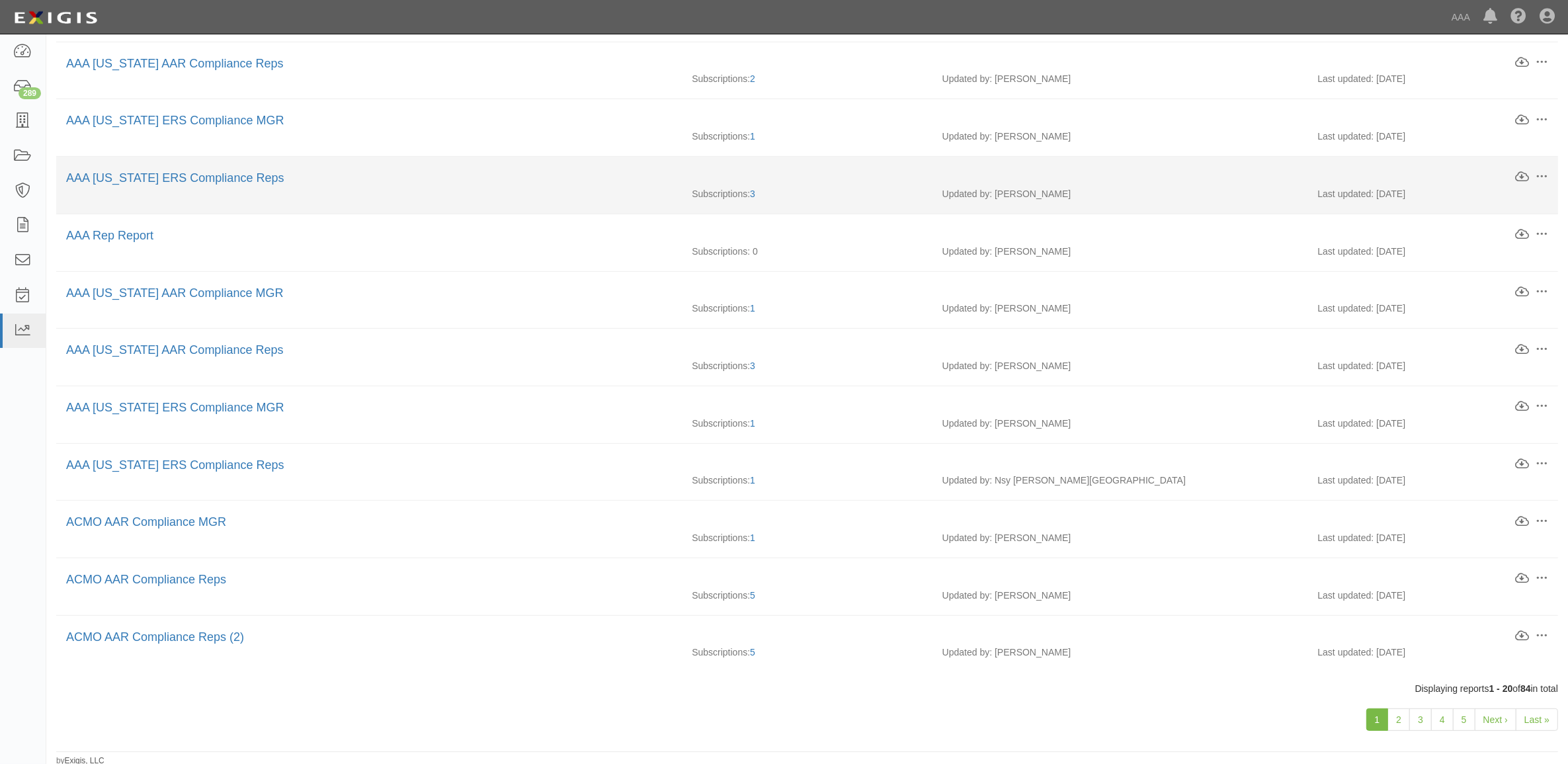
scroll to position [616, 0]
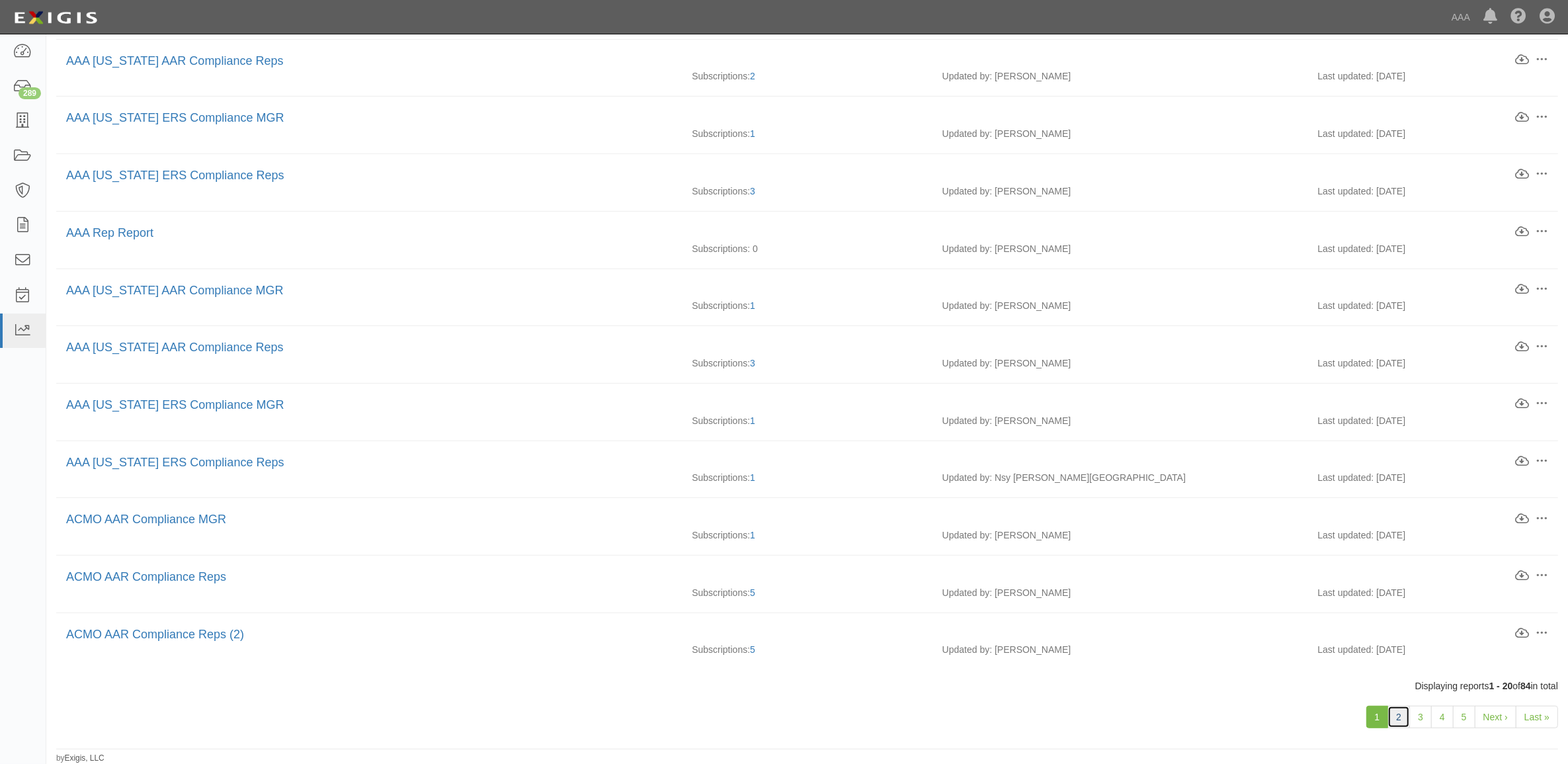
click at [1389, 715] on link "2" at bounding box center [1398, 717] width 23 height 23
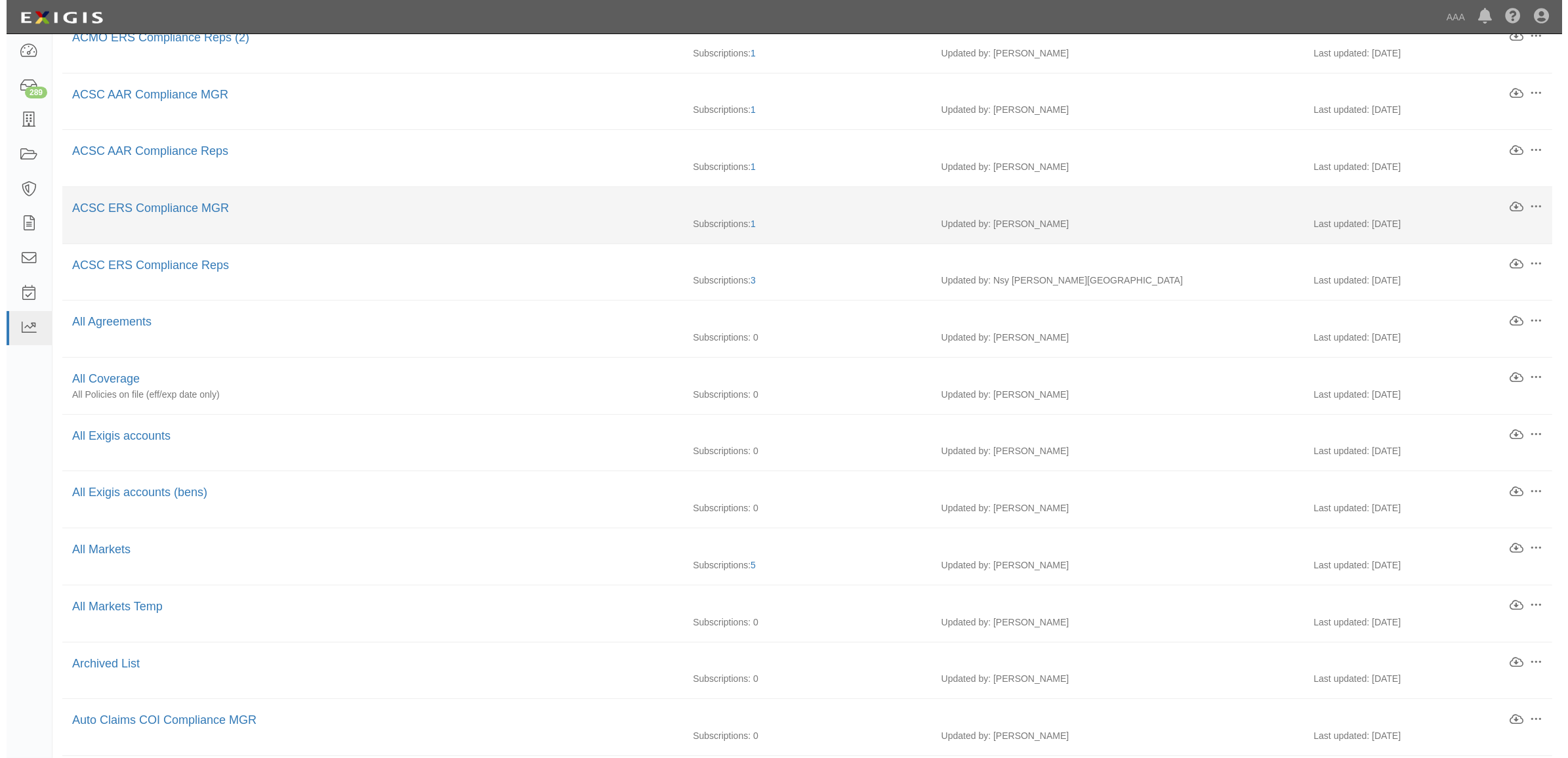
scroll to position [246, 0]
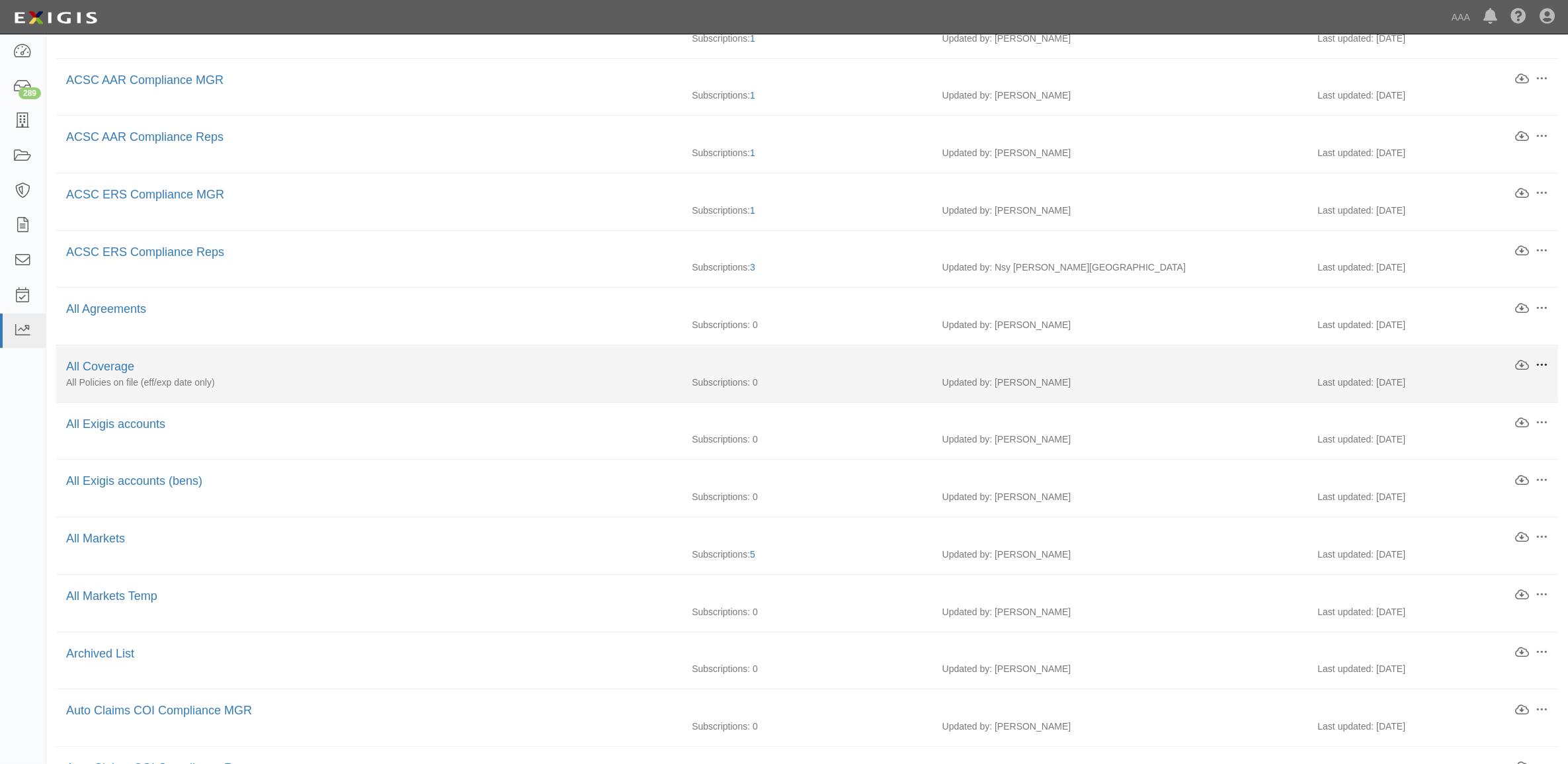
click at [1540, 369] on span at bounding box center [1541, 365] width 12 height 12
click at [1492, 384] on link "Download" at bounding box center [1480, 388] width 105 height 24
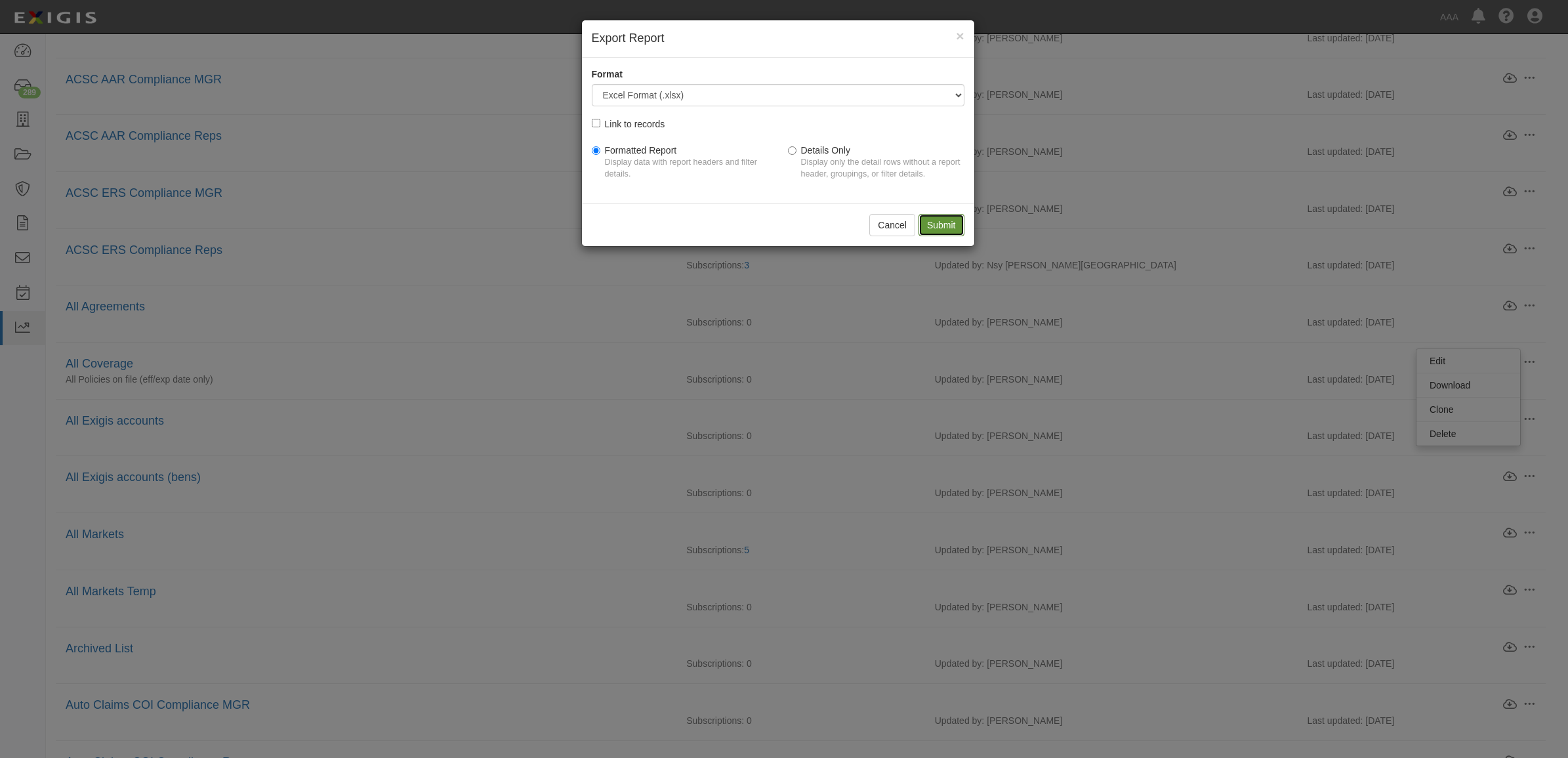
click at [939, 229] on input "Submit" at bounding box center [942, 225] width 46 height 22
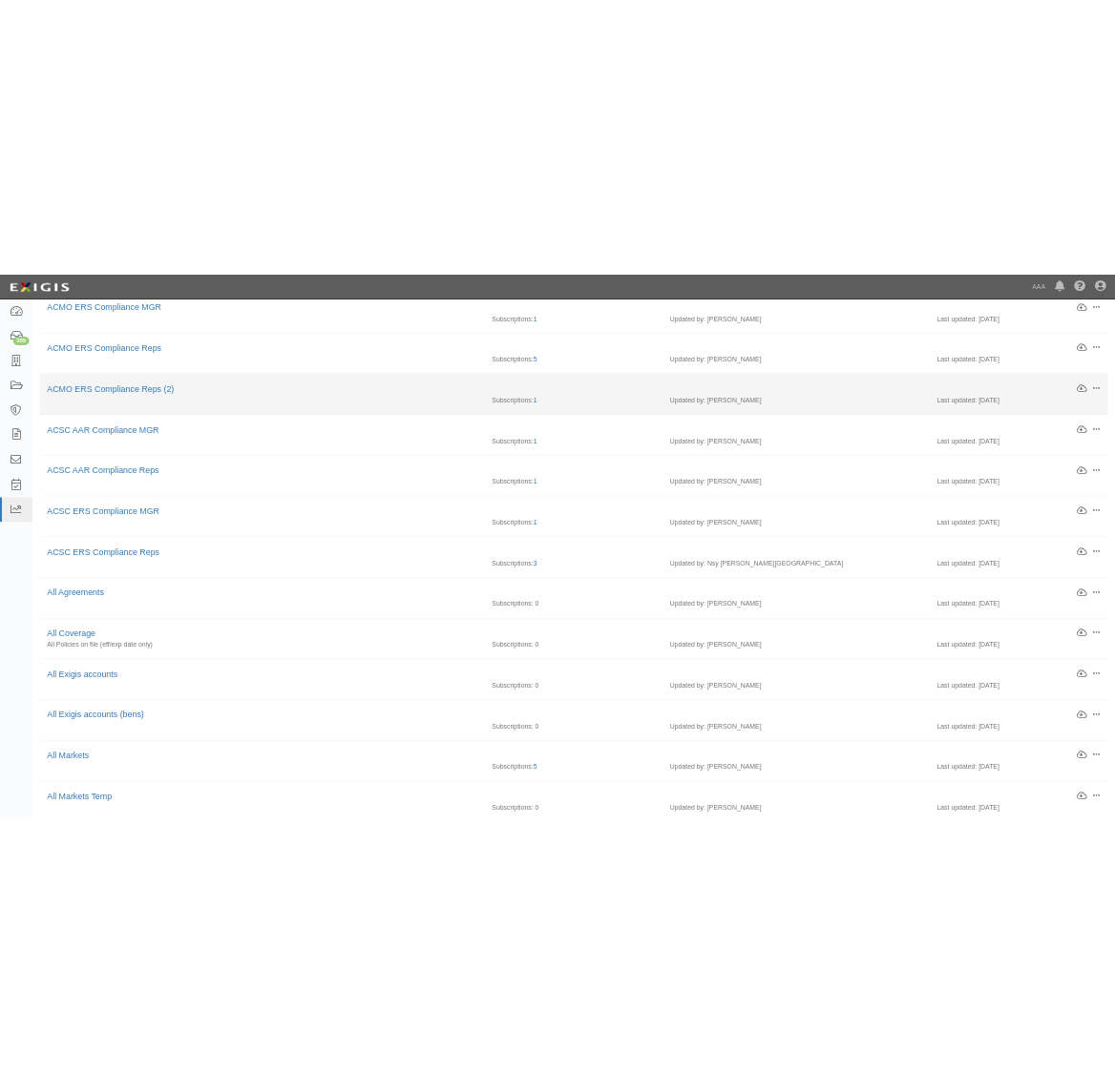
scroll to position [239, 0]
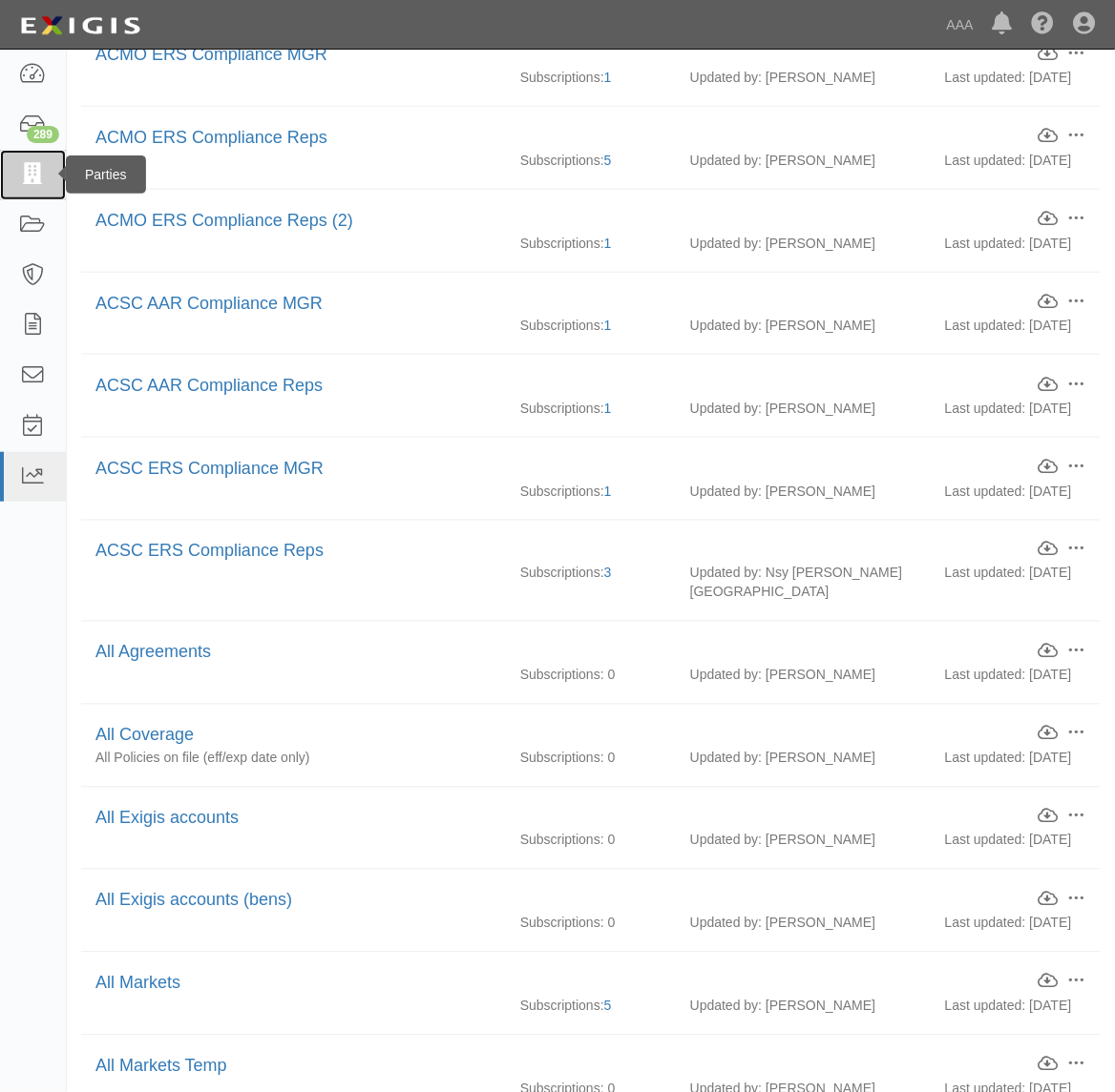
click at [39, 188] on link at bounding box center [33, 175] width 66 height 50
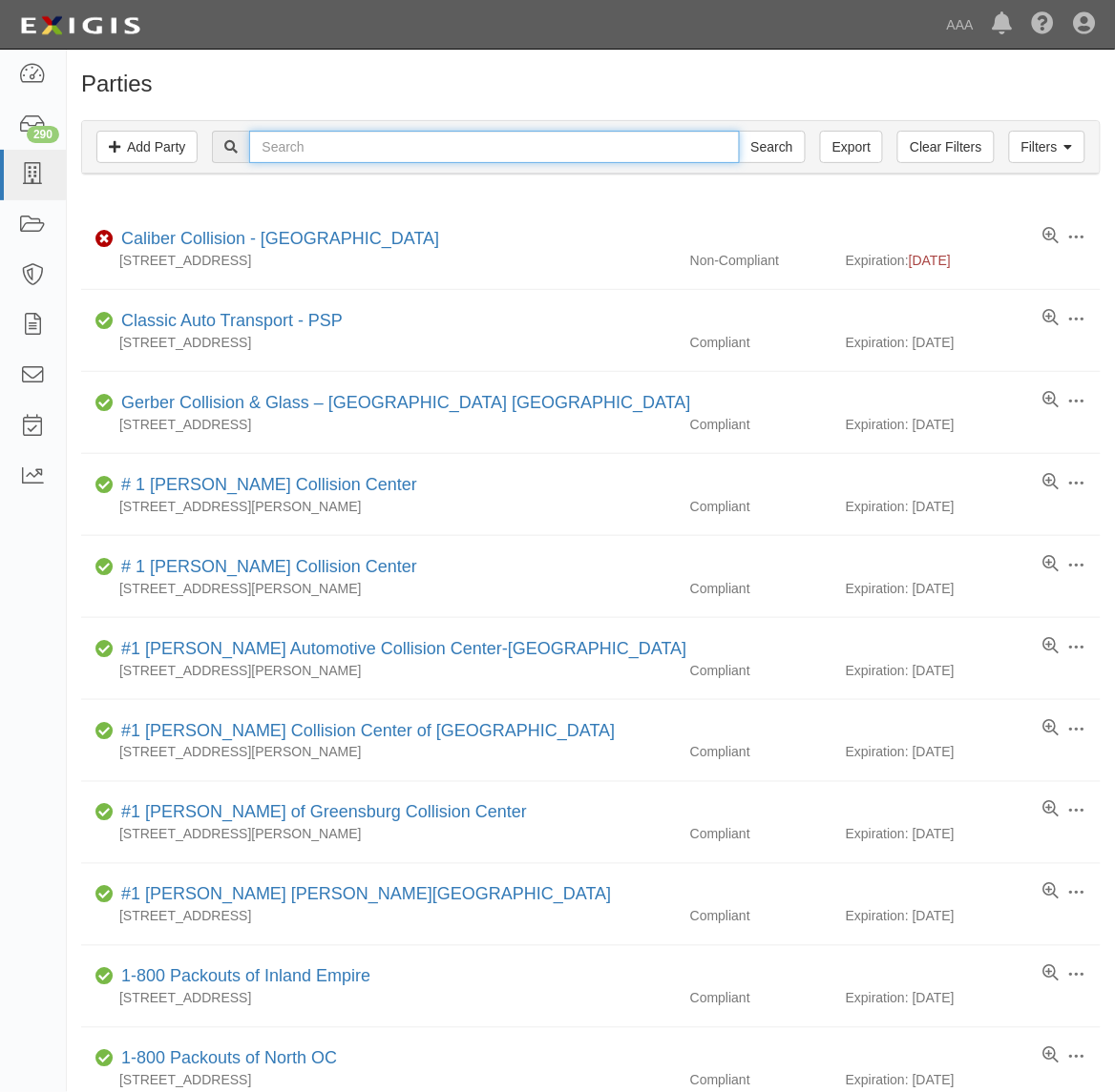
click at [363, 143] on input "text" at bounding box center [493, 146] width 489 height 33
paste input "H & L TOWING"
type input "H & L TOWING"
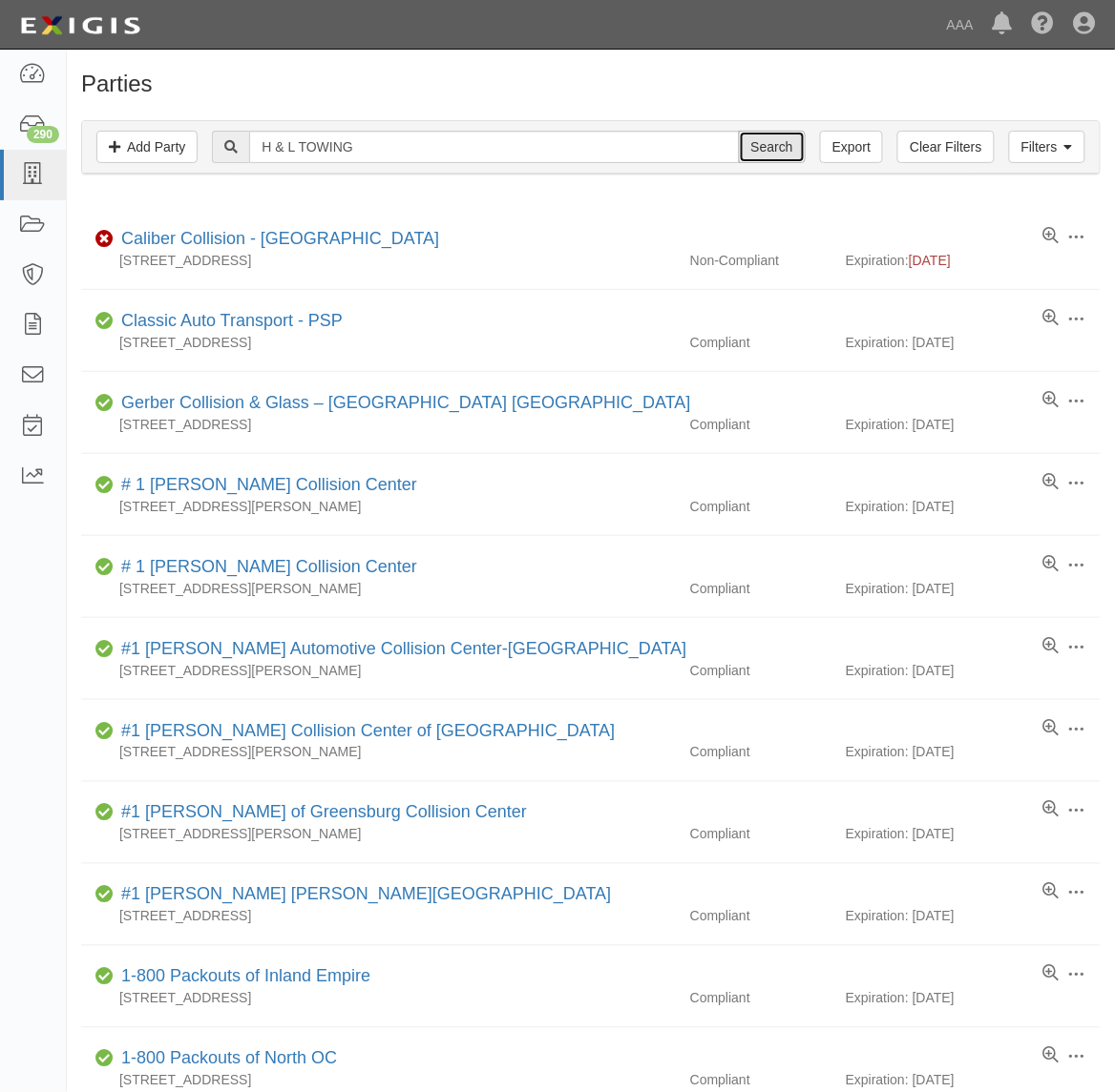
drag, startPoint x: 783, startPoint y: 145, endPoint x: 761, endPoint y: 158, distance: 25.6
click at [780, 145] on input "Search" at bounding box center [773, 146] width 67 height 33
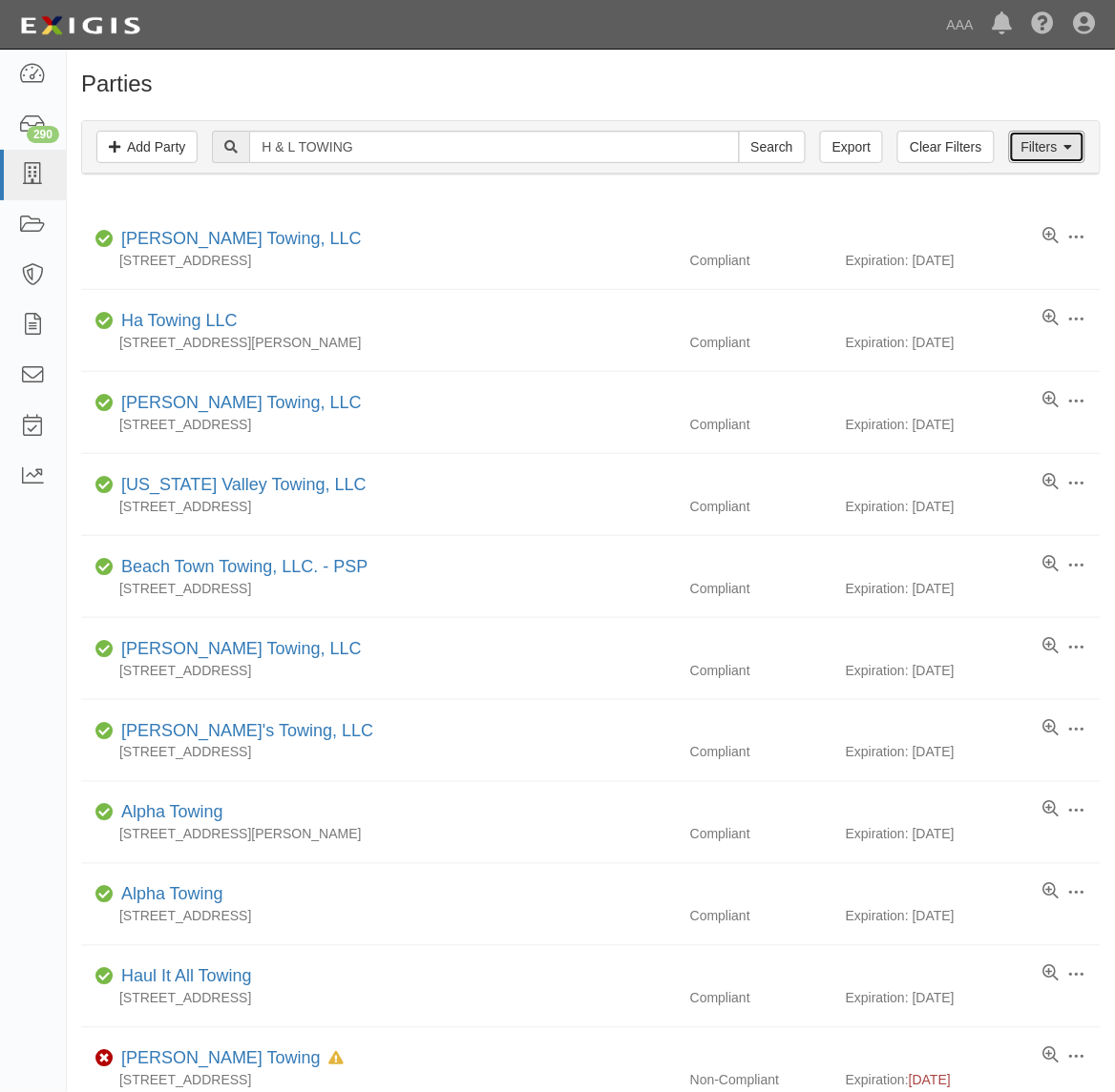
drag, startPoint x: 1055, startPoint y: 140, endPoint x: 995, endPoint y: 200, distance: 84.9
click at [1052, 140] on link "Filters" at bounding box center [1046, 146] width 76 height 33
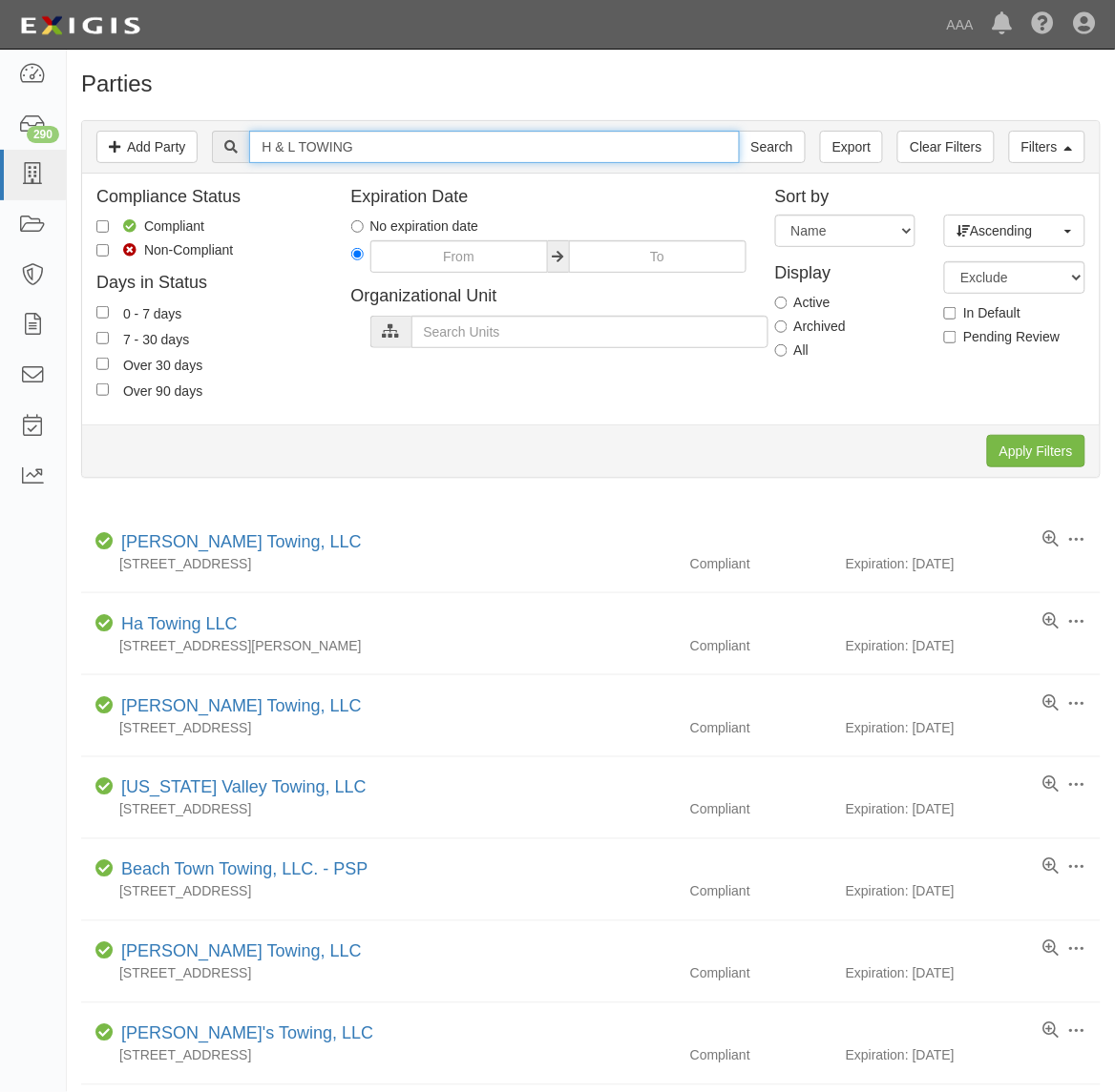
click at [323, 141] on input "H & L TOWING" at bounding box center [493, 146] width 489 height 33
paste input "&L Towing & Transport - PSP - CAE225"
type input "H&L Towing & Transport - PSP - CAE225"
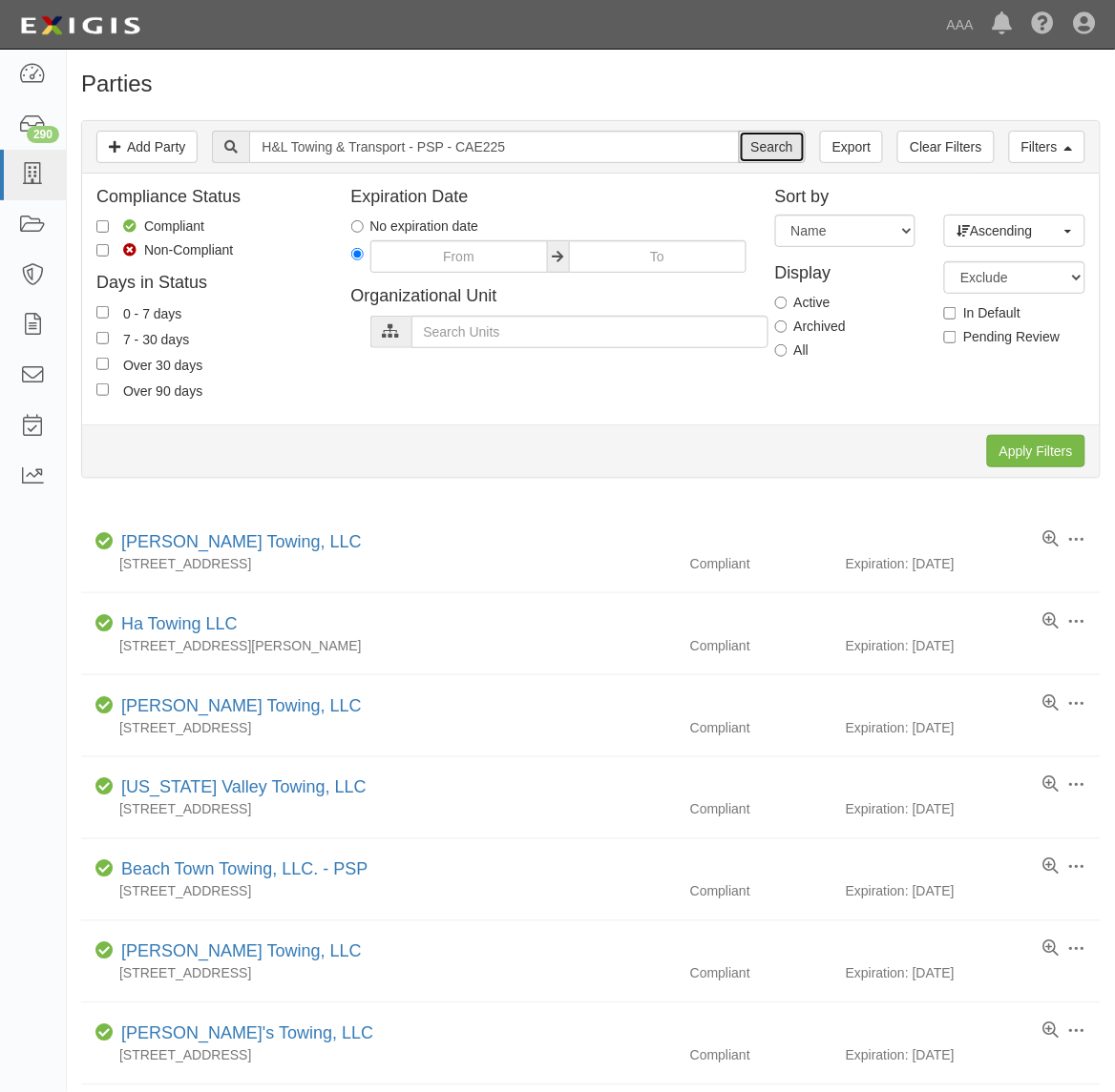
click at [778, 143] on input "Search" at bounding box center [773, 146] width 67 height 33
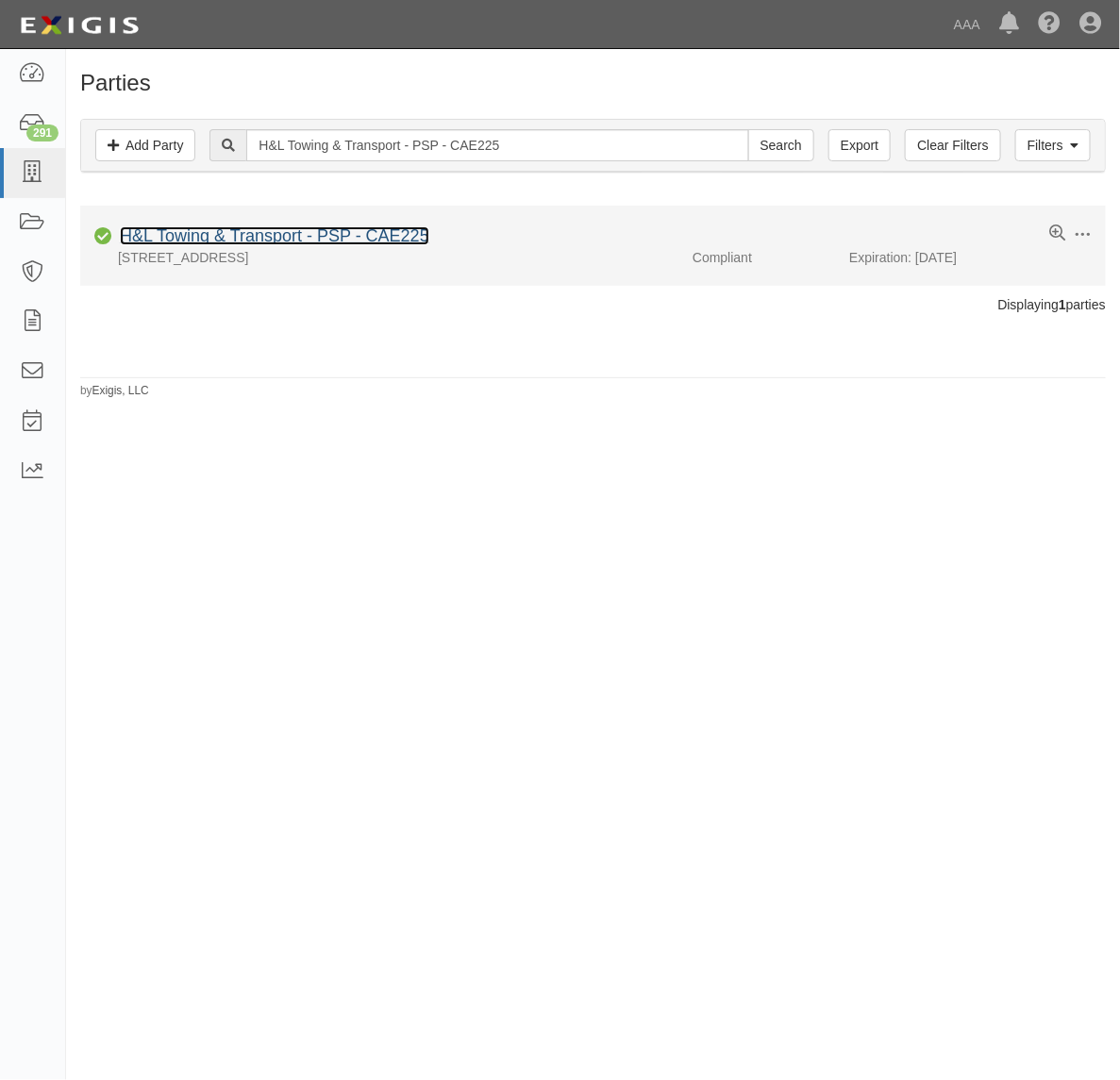
click at [314, 237] on link "H&L Towing & Transport - PSP - CAE225" at bounding box center [274, 235] width 309 height 19
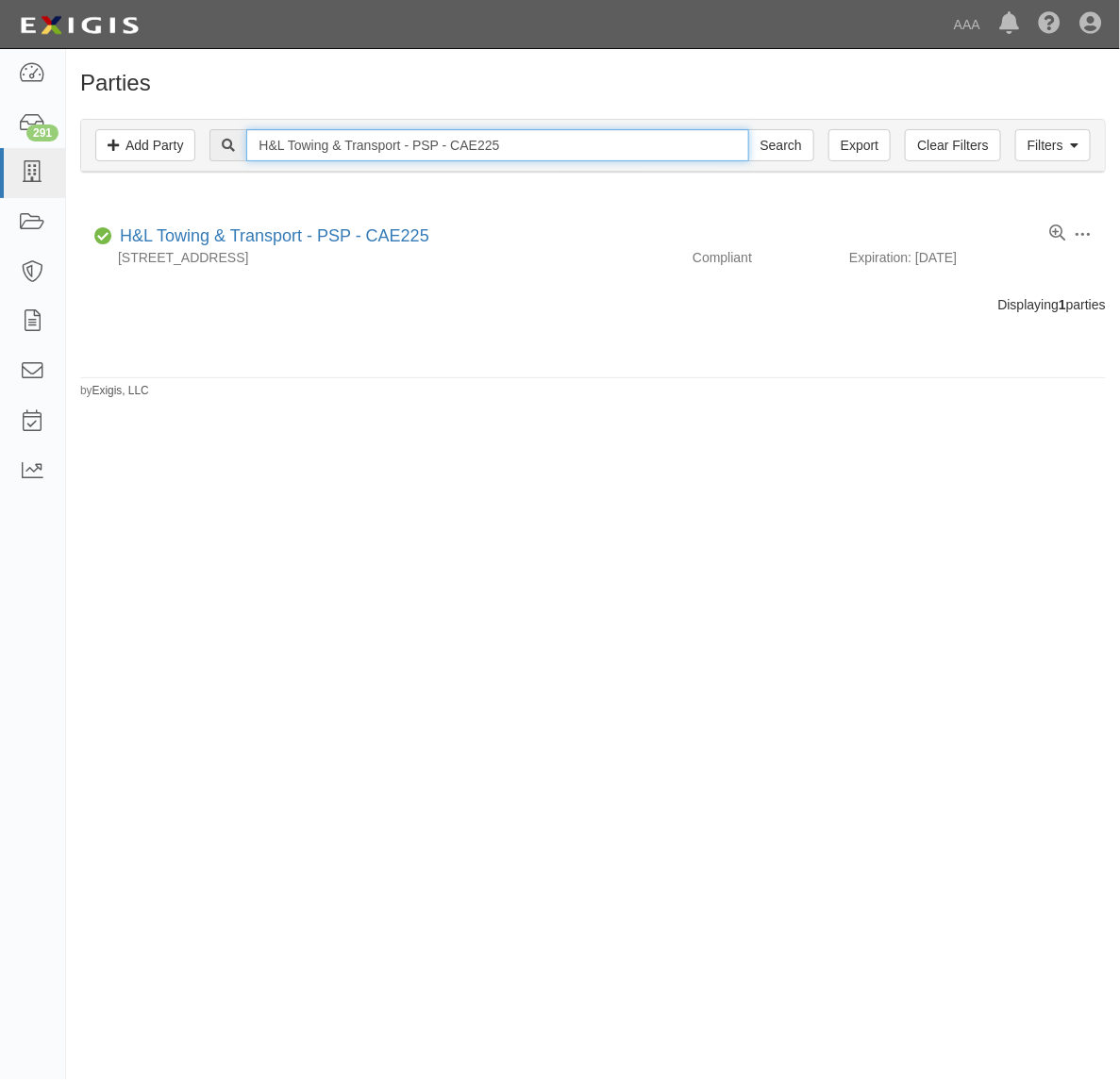
click at [355, 139] on input "H&L Towing & Transport - PSP - CAE225" at bounding box center [497, 144] width 502 height 32
paste input "FINISH LINE TOWING"
type input "FINISH LINE TOWING"
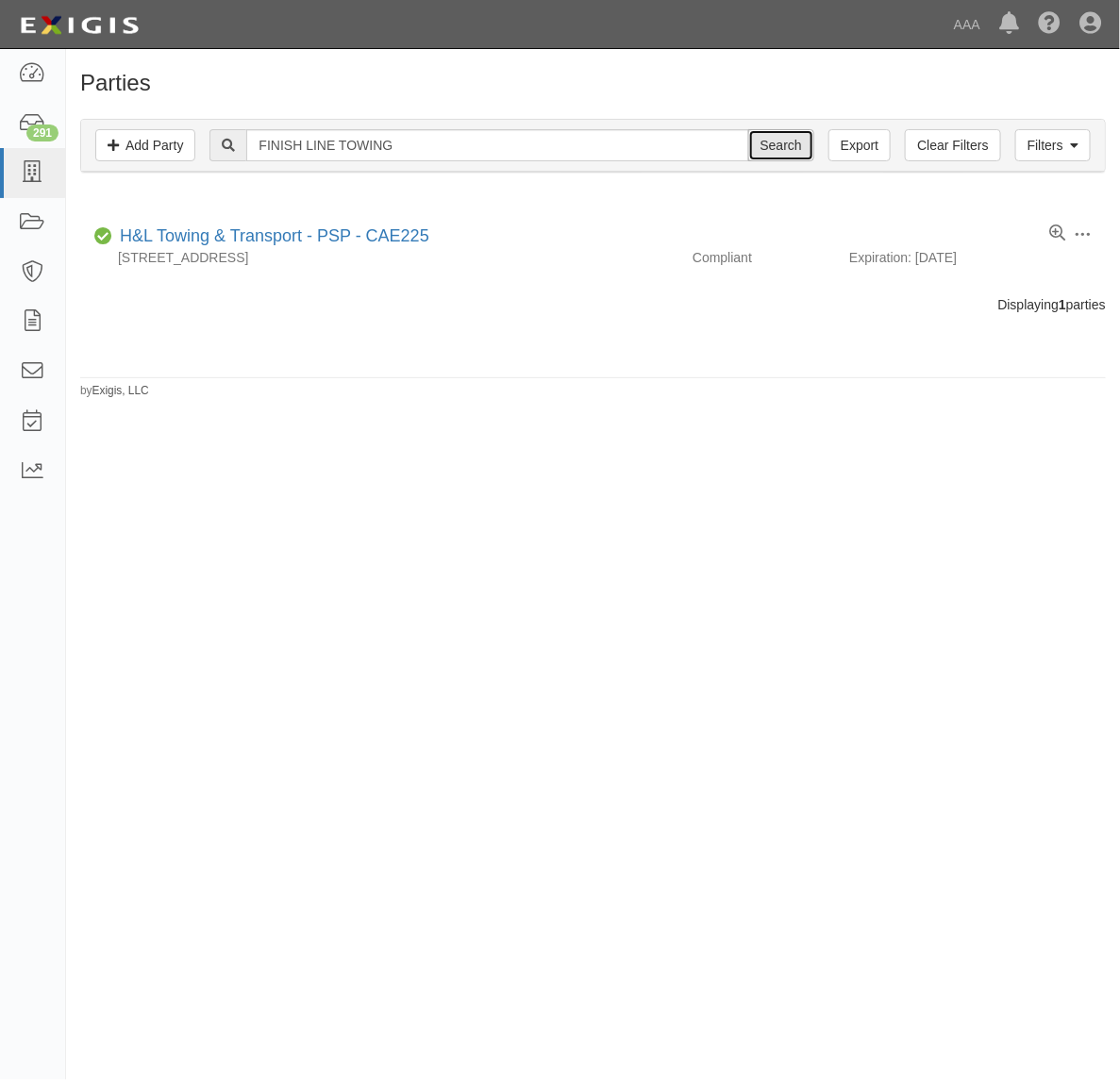
click at [777, 146] on input "Search" at bounding box center [781, 144] width 66 height 32
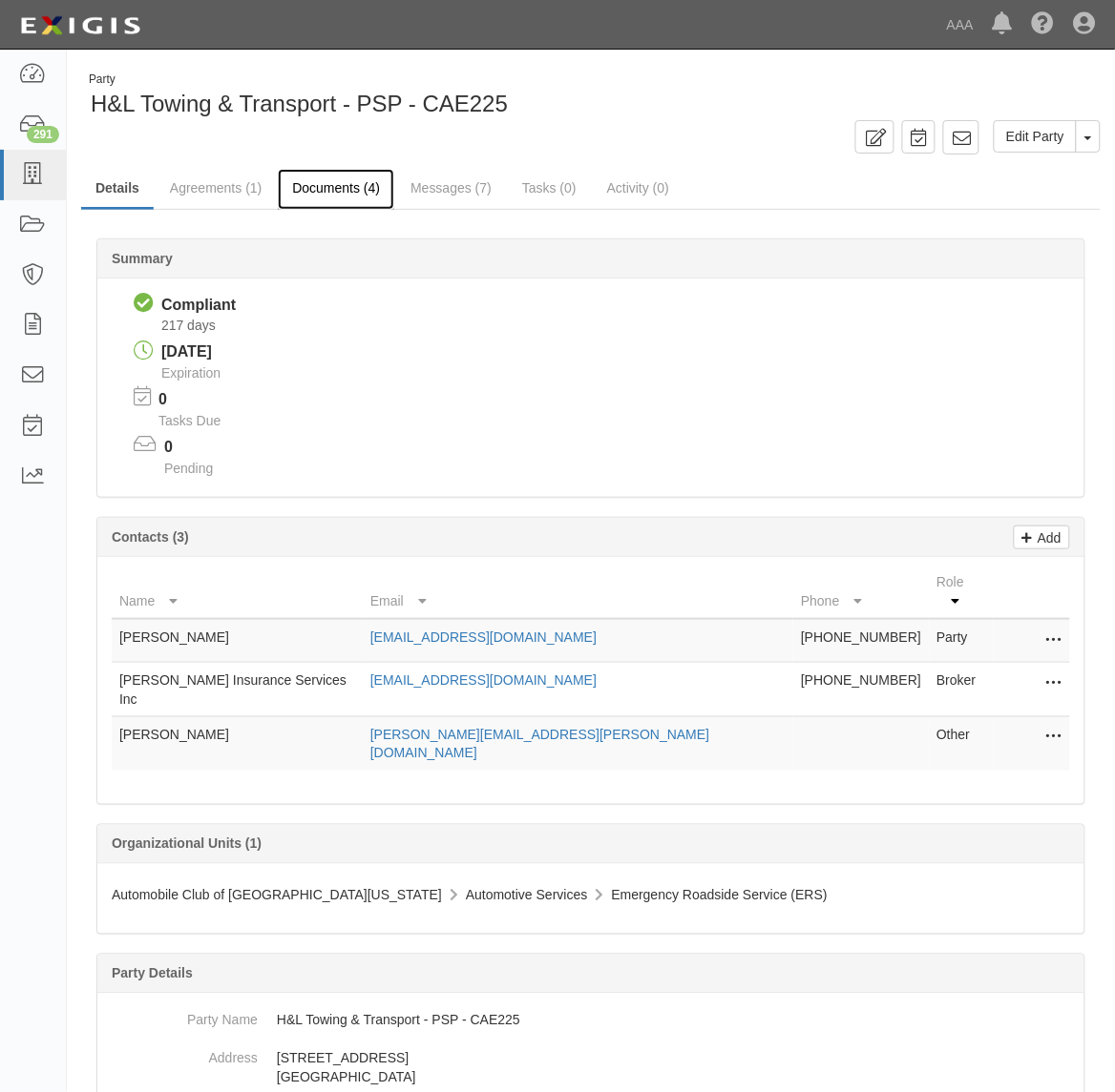
click at [351, 195] on link "Documents (4)" at bounding box center [335, 189] width 116 height 41
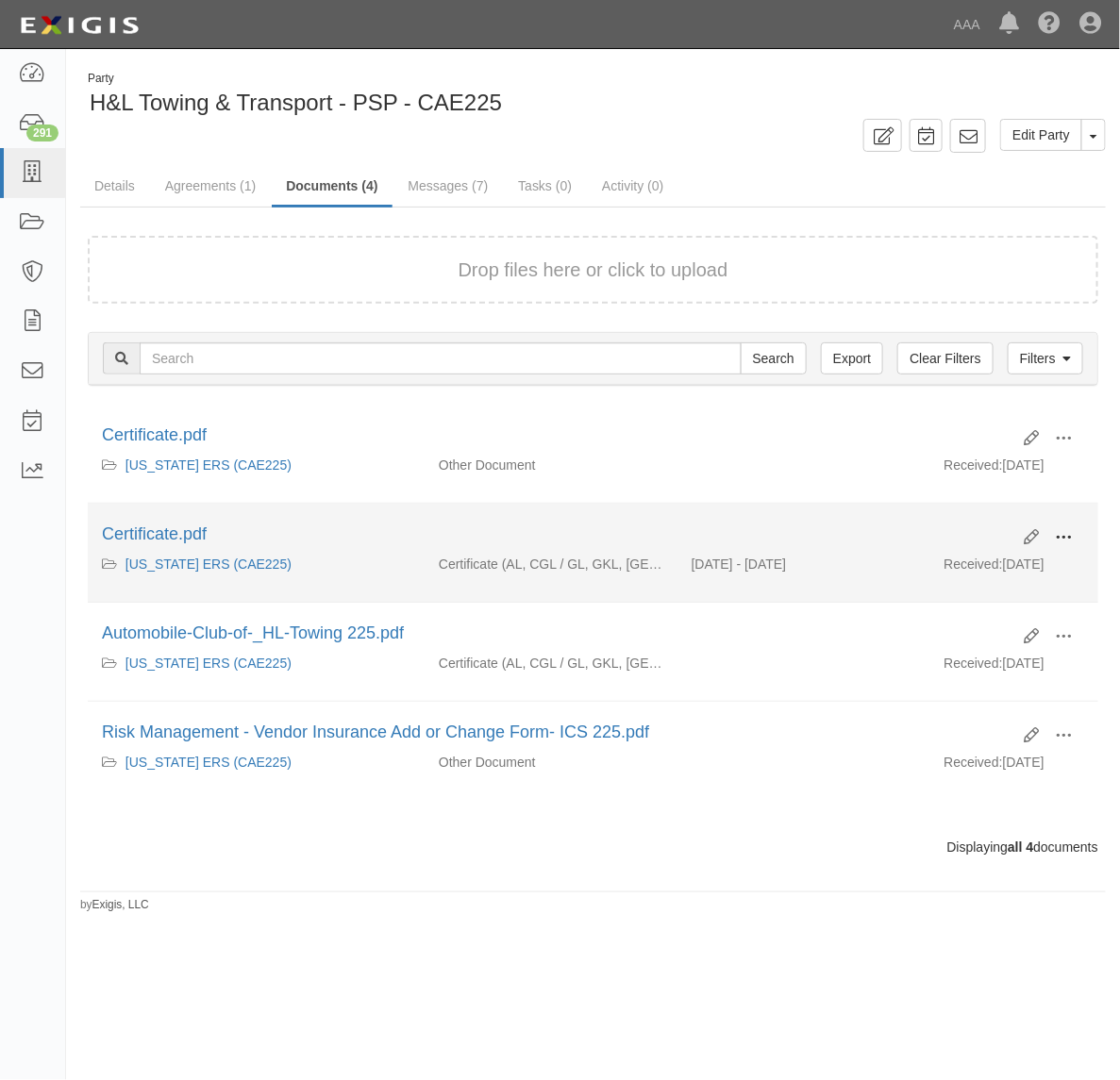
click at [1060, 533] on span at bounding box center [1062, 538] width 17 height 17
click at [1020, 554] on link "View" at bounding box center [972, 565] width 149 height 34
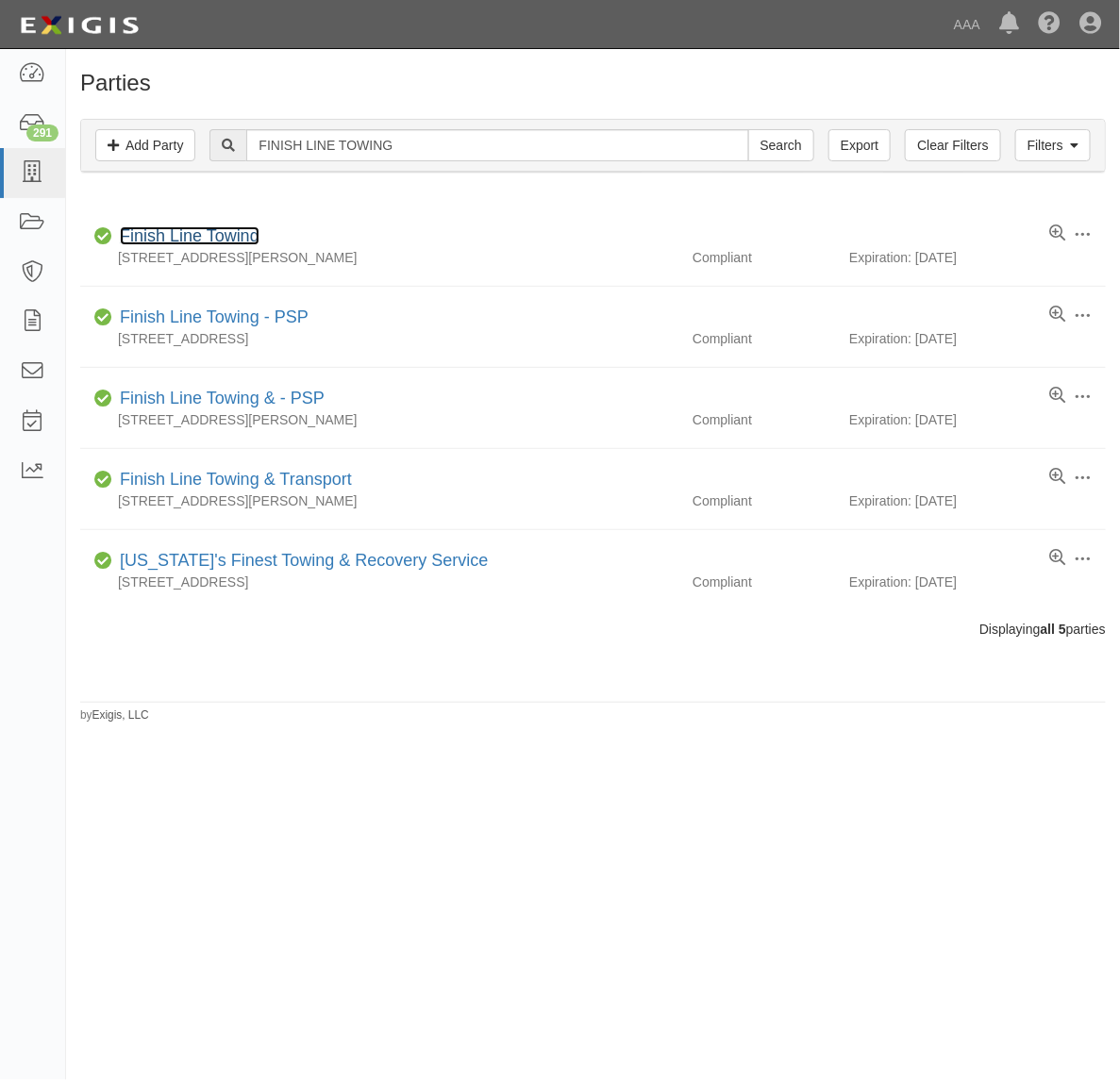
click at [206, 245] on link "Finish Line Towing" at bounding box center [189, 235] width 140 height 19
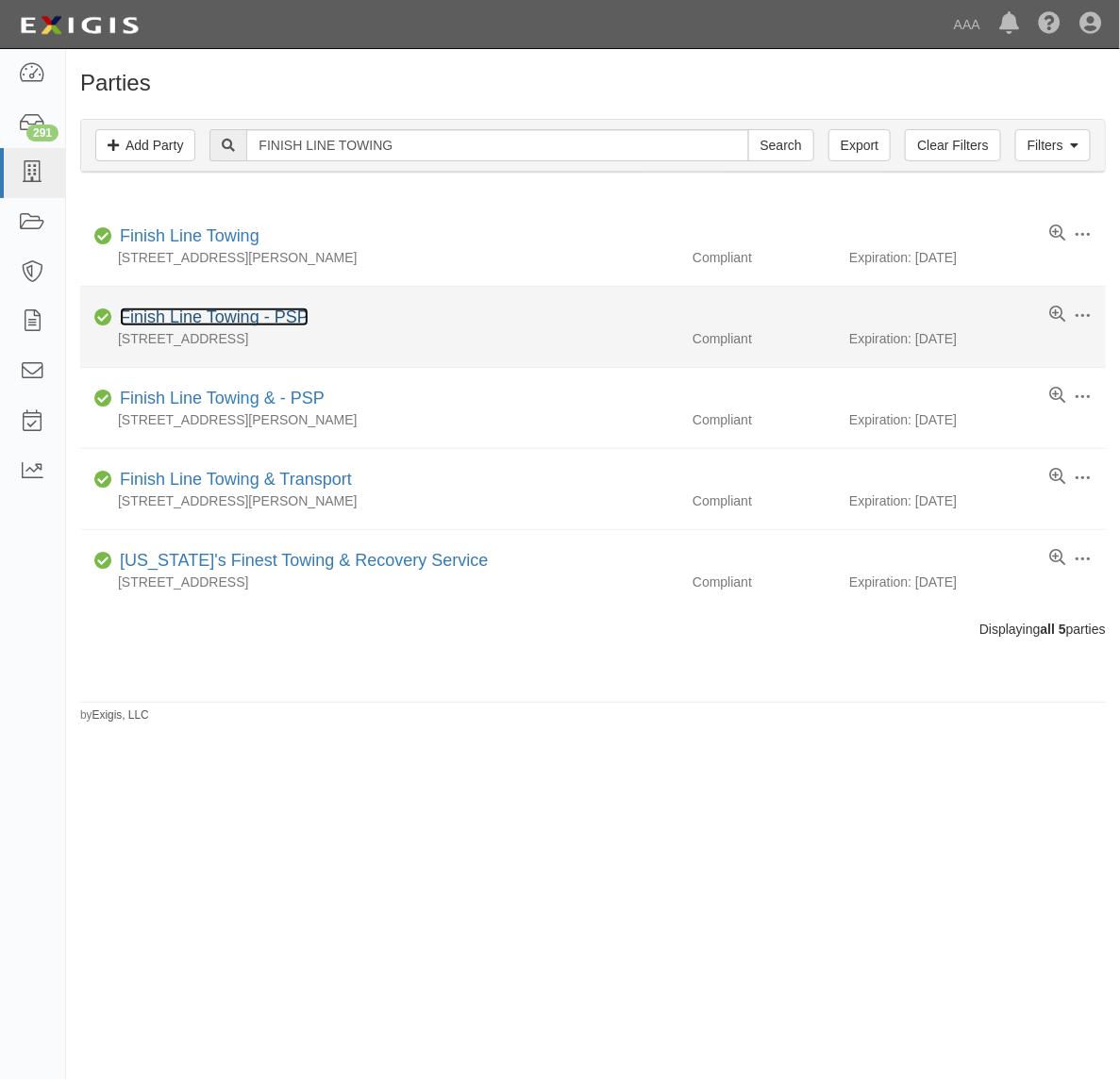
click at [281, 312] on link "Finish Line Towing - PSP" at bounding box center [214, 316] width 188 height 19
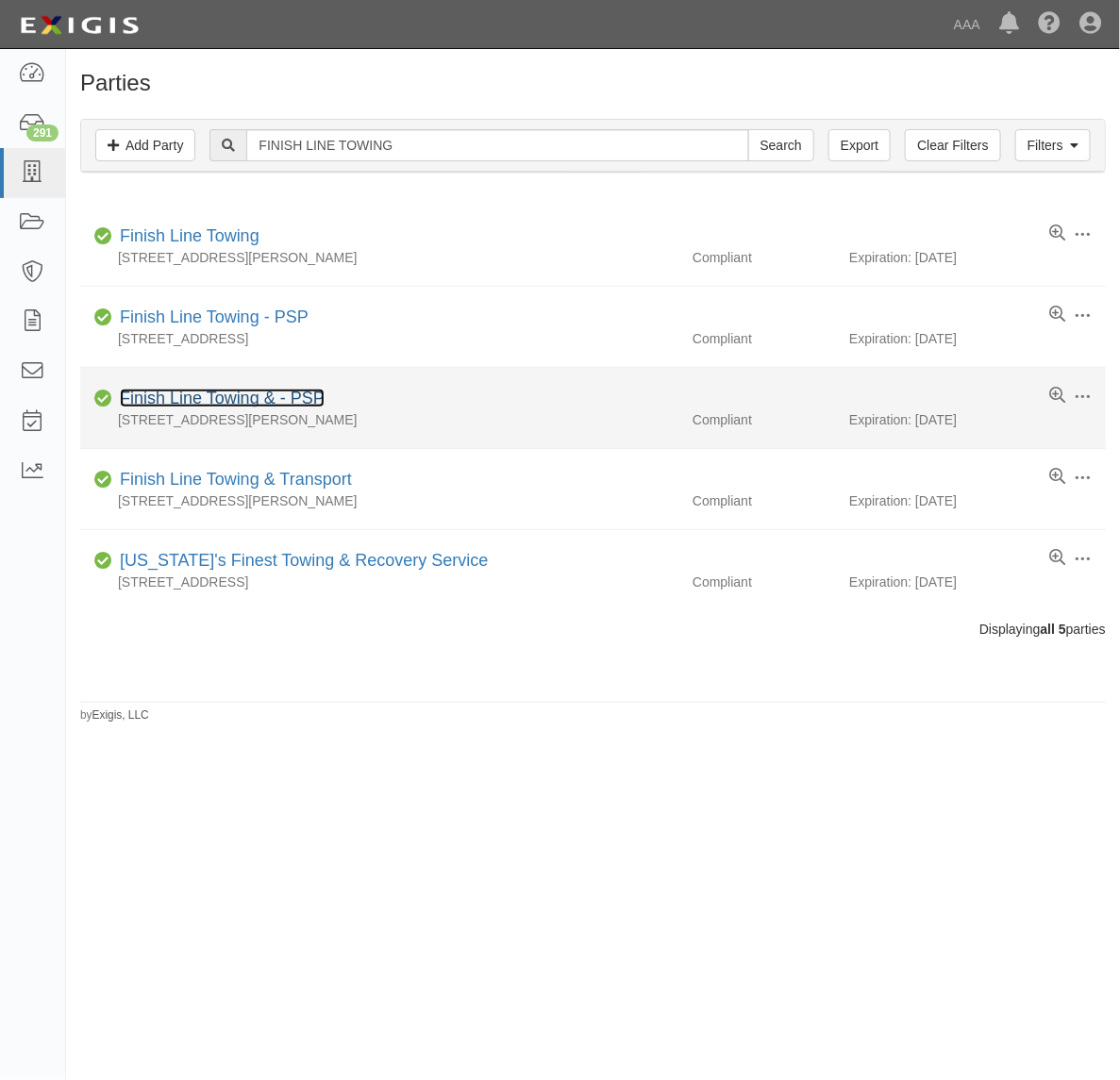
click at [245, 396] on link "Finish Line Towing & - PSP" at bounding box center [222, 397] width 205 height 19
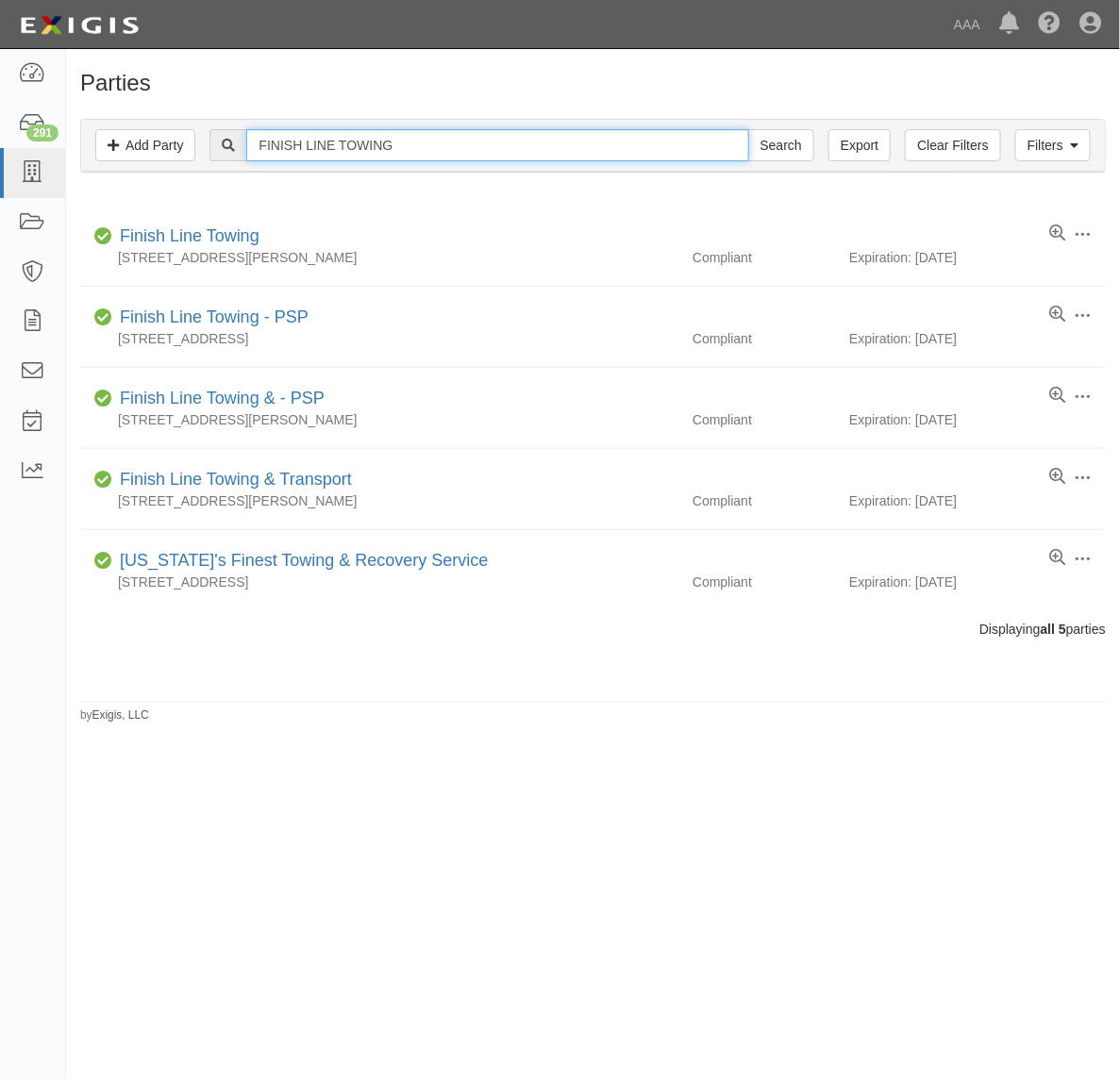
click at [374, 148] on input "FINISH LINE TOWING" at bounding box center [497, 144] width 502 height 32
paste input "A & F TOWING, INC."
type input "A & F TOWING, INC."
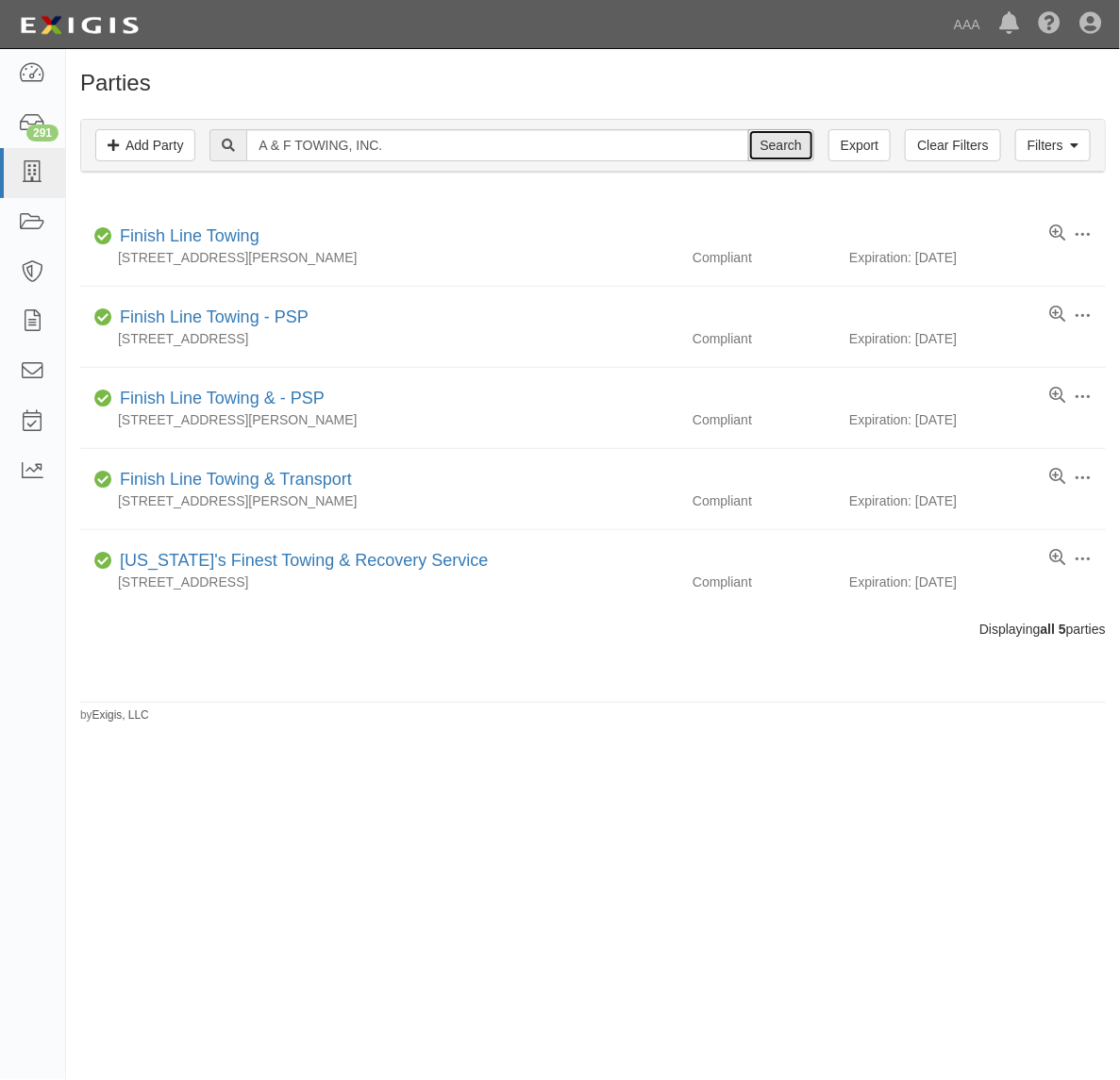
click at [795, 154] on input "Search" at bounding box center [781, 144] width 66 height 32
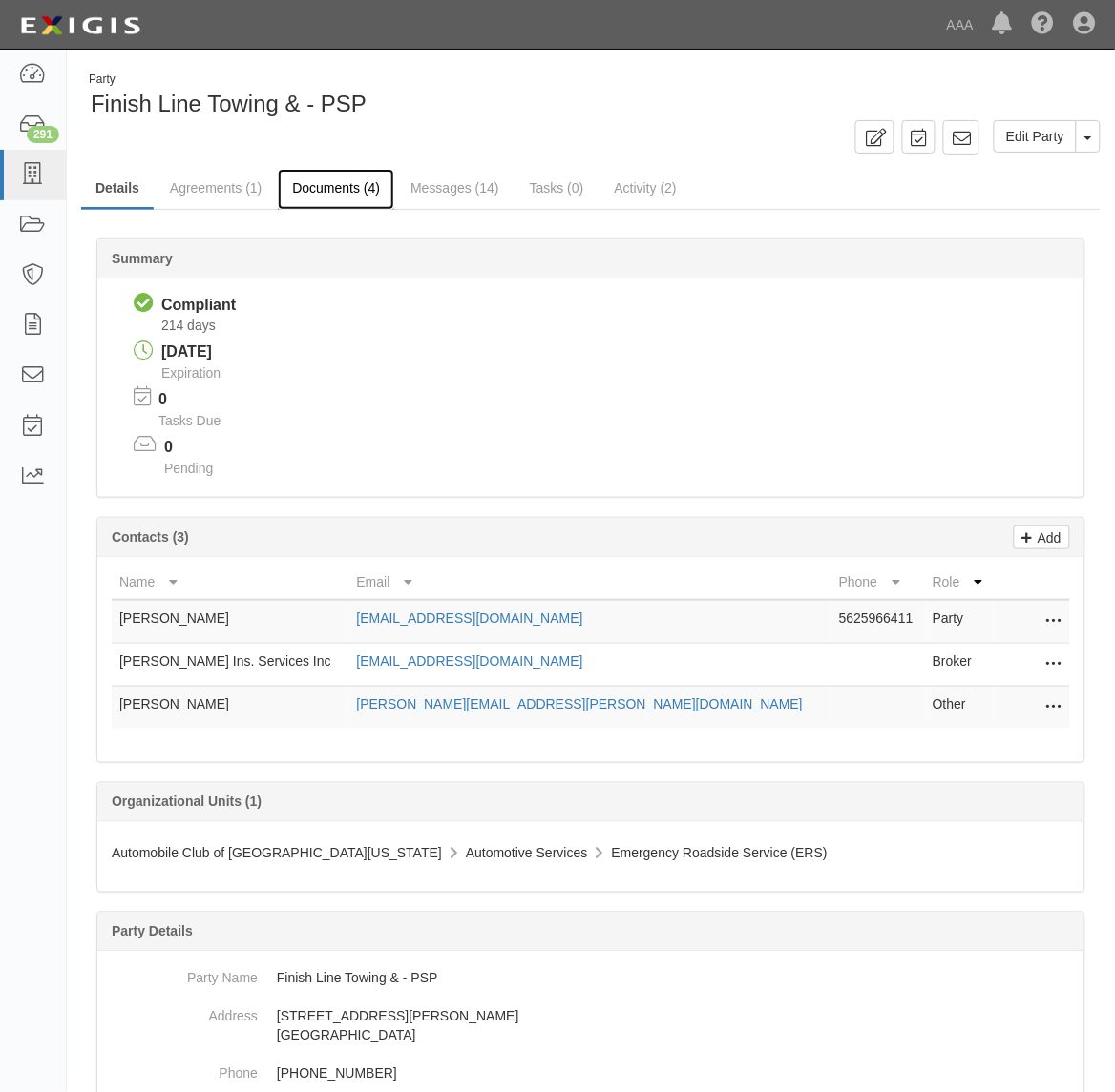
click at [332, 200] on link "Documents (4)" at bounding box center [335, 189] width 116 height 41
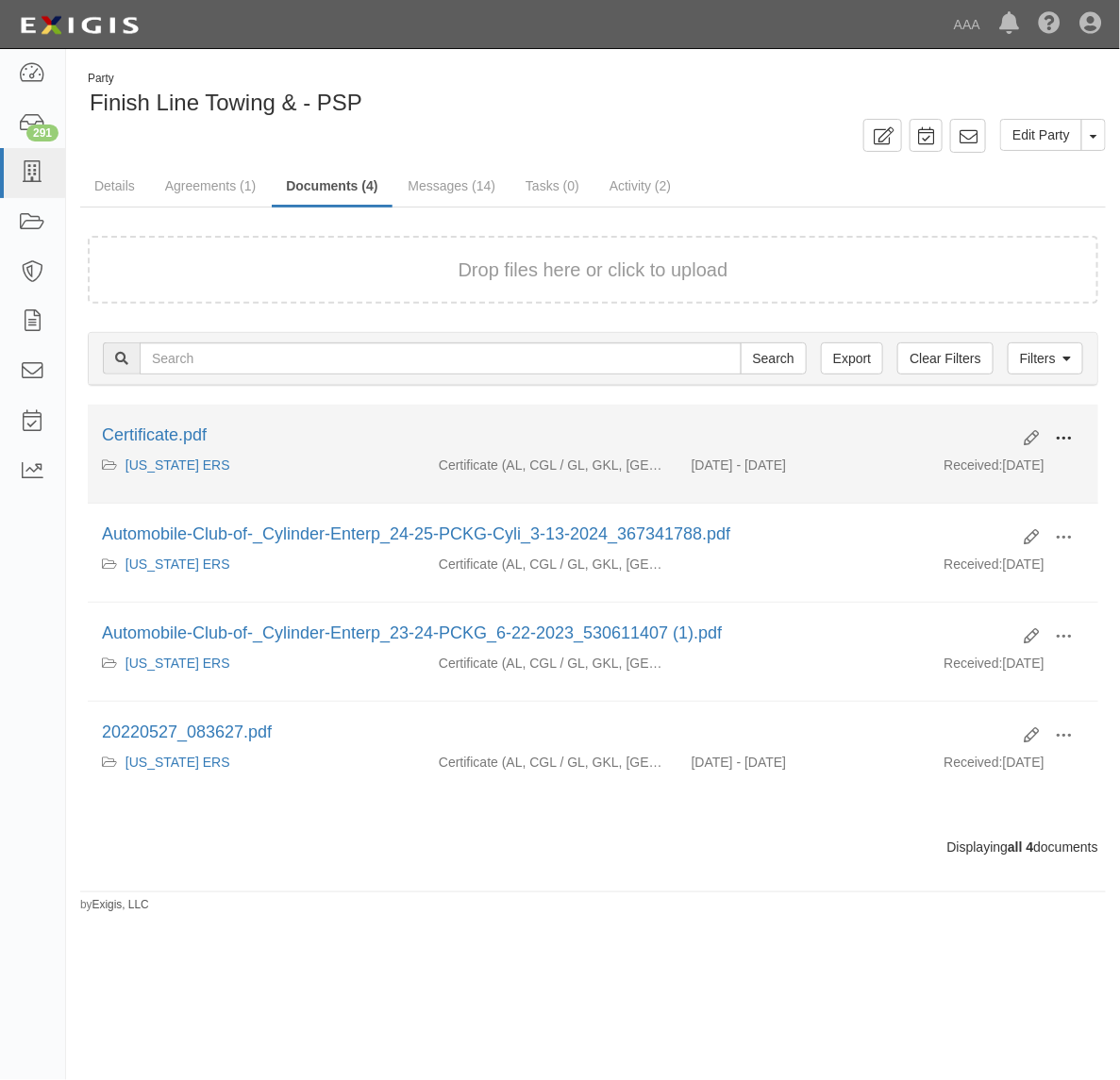
click at [1059, 432] on span at bounding box center [1062, 438] width 17 height 17
click at [1003, 464] on link "View" at bounding box center [972, 465] width 149 height 34
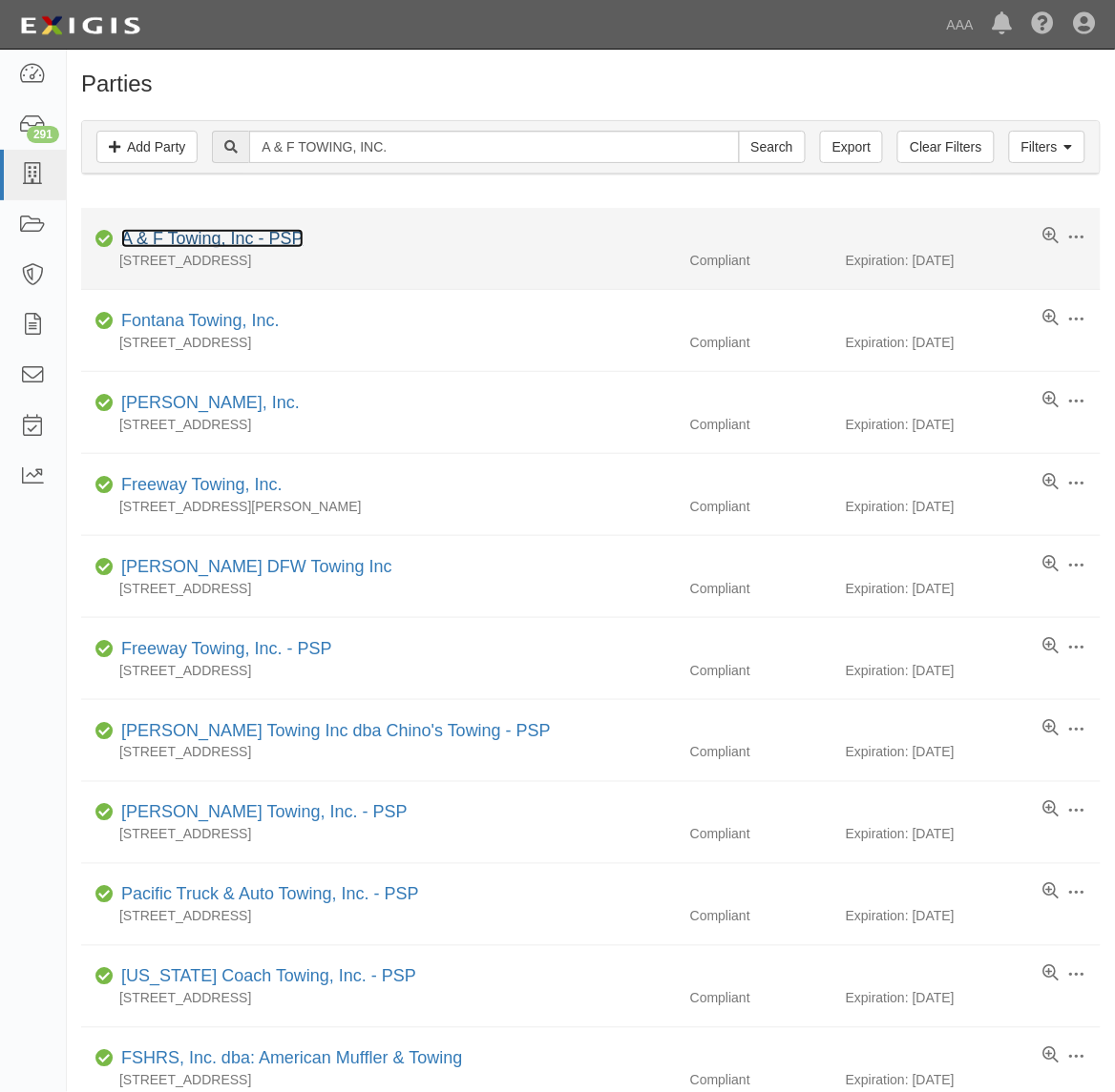
click at [232, 241] on link "A & F Towing, Inc - PSP" at bounding box center [212, 238] width 183 height 19
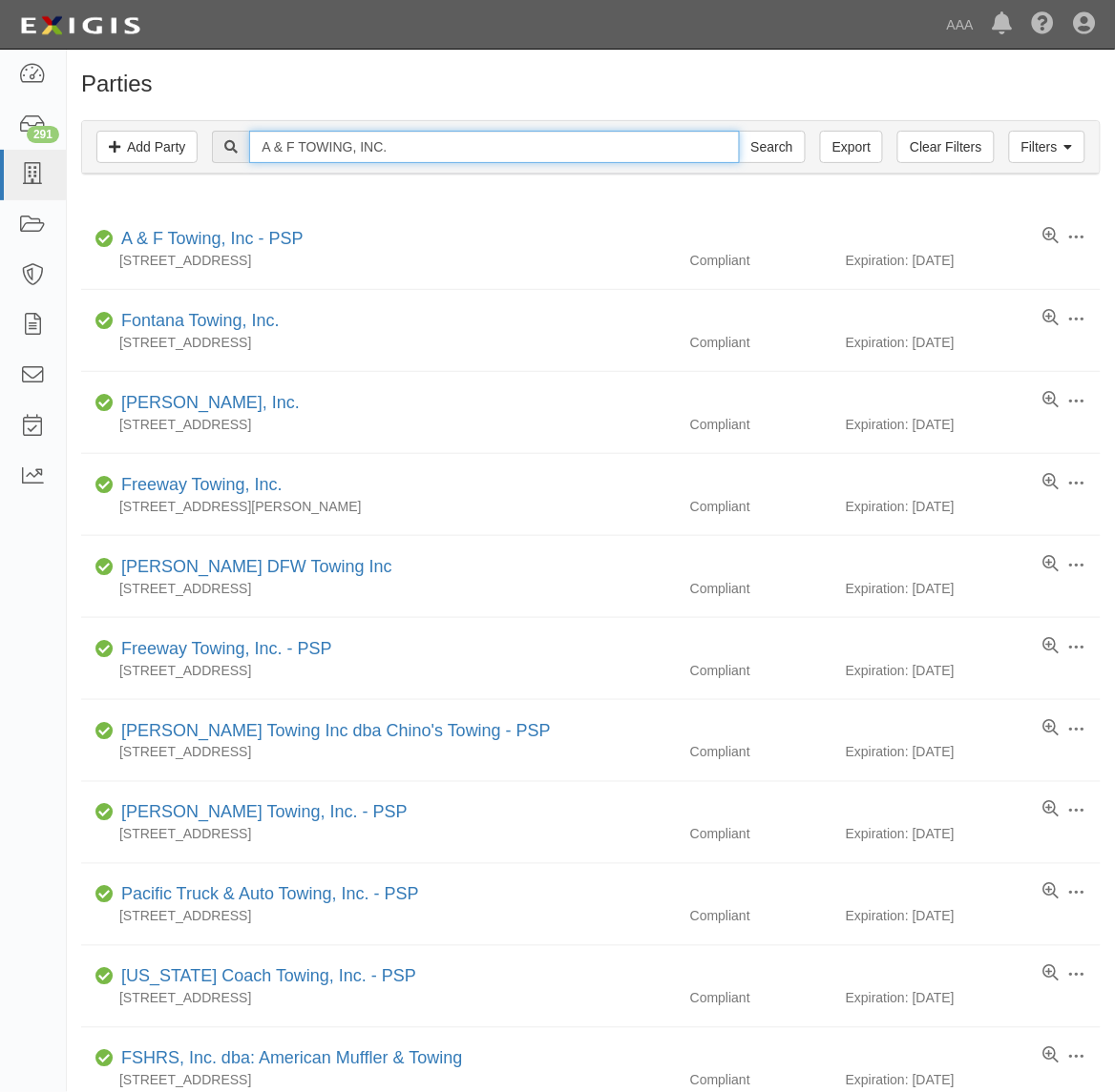
click at [353, 131] on input "A & F TOWING, INC." at bounding box center [493, 146] width 489 height 33
click at [353, 134] on input "A & F TOWING, INC." at bounding box center [493, 146] width 489 height 33
click at [350, 134] on input "A & F TOWING, INC." at bounding box center [493, 146] width 489 height 33
paste input "COURTESY TRANSPORT & TOWING, INC"
type input "COURTESY TRANSPORT & TOWING, INC"
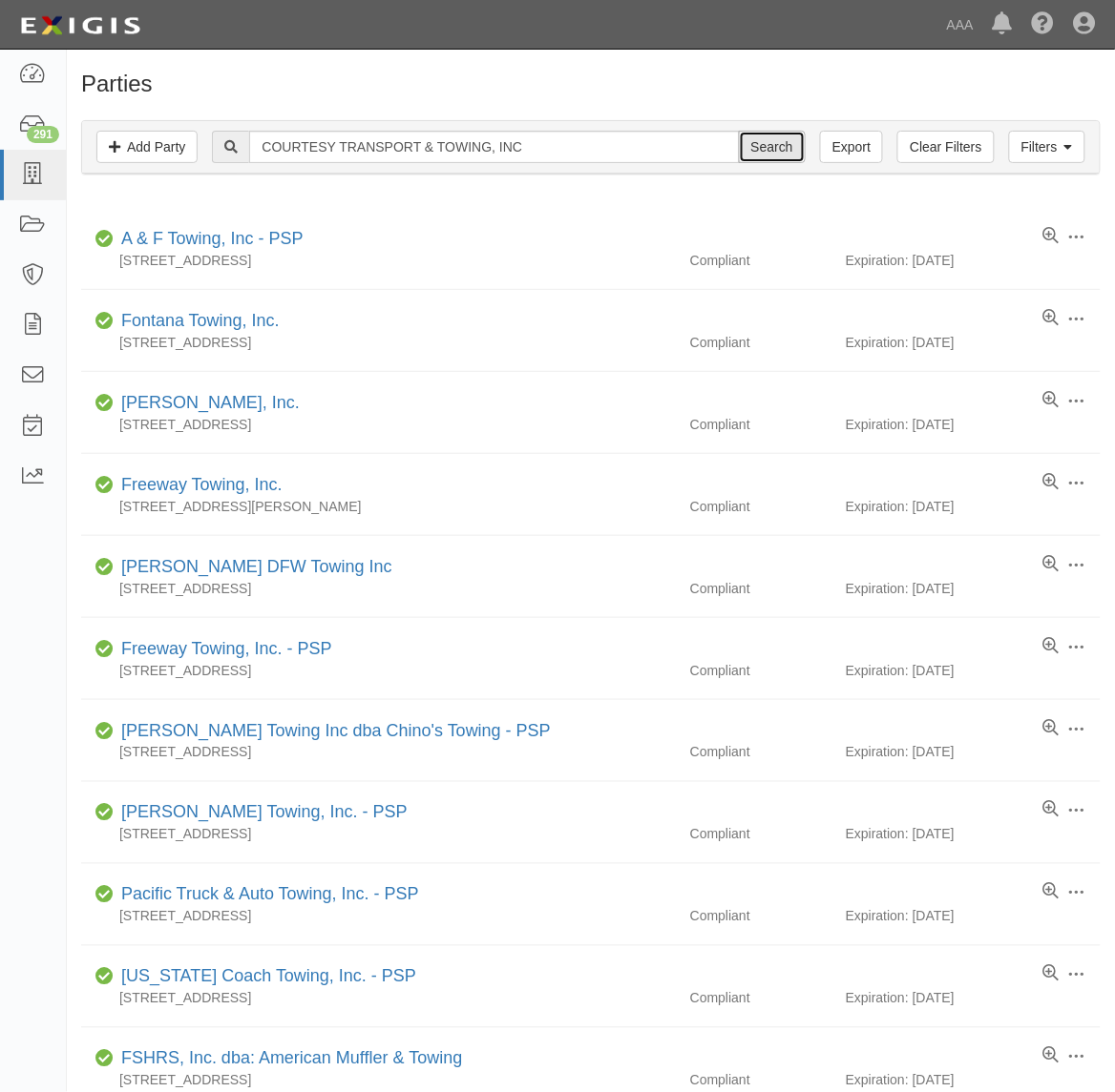
click at [757, 150] on input "Search" at bounding box center [773, 146] width 67 height 33
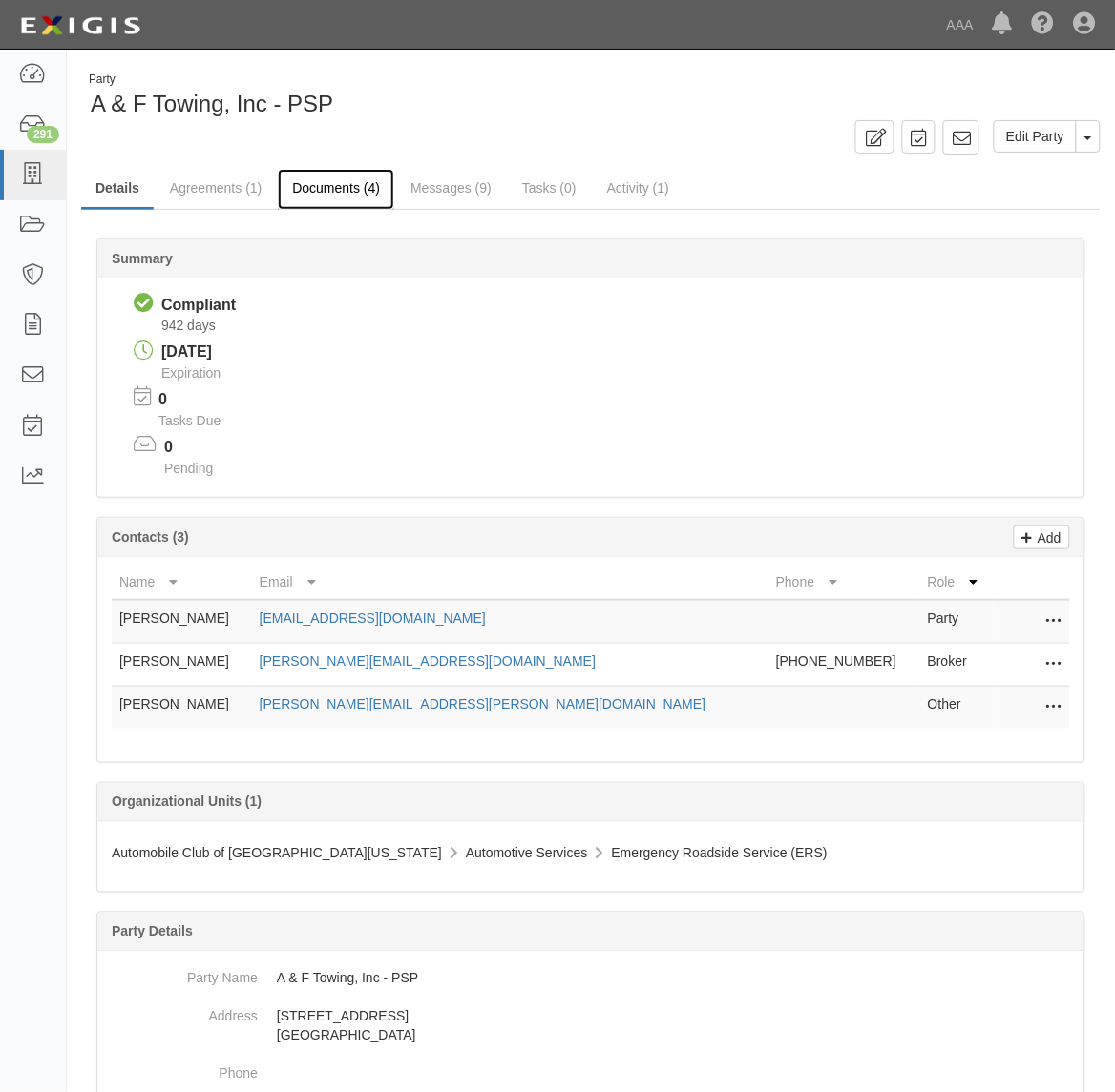
click at [326, 188] on link "Documents (4)" at bounding box center [335, 189] width 116 height 41
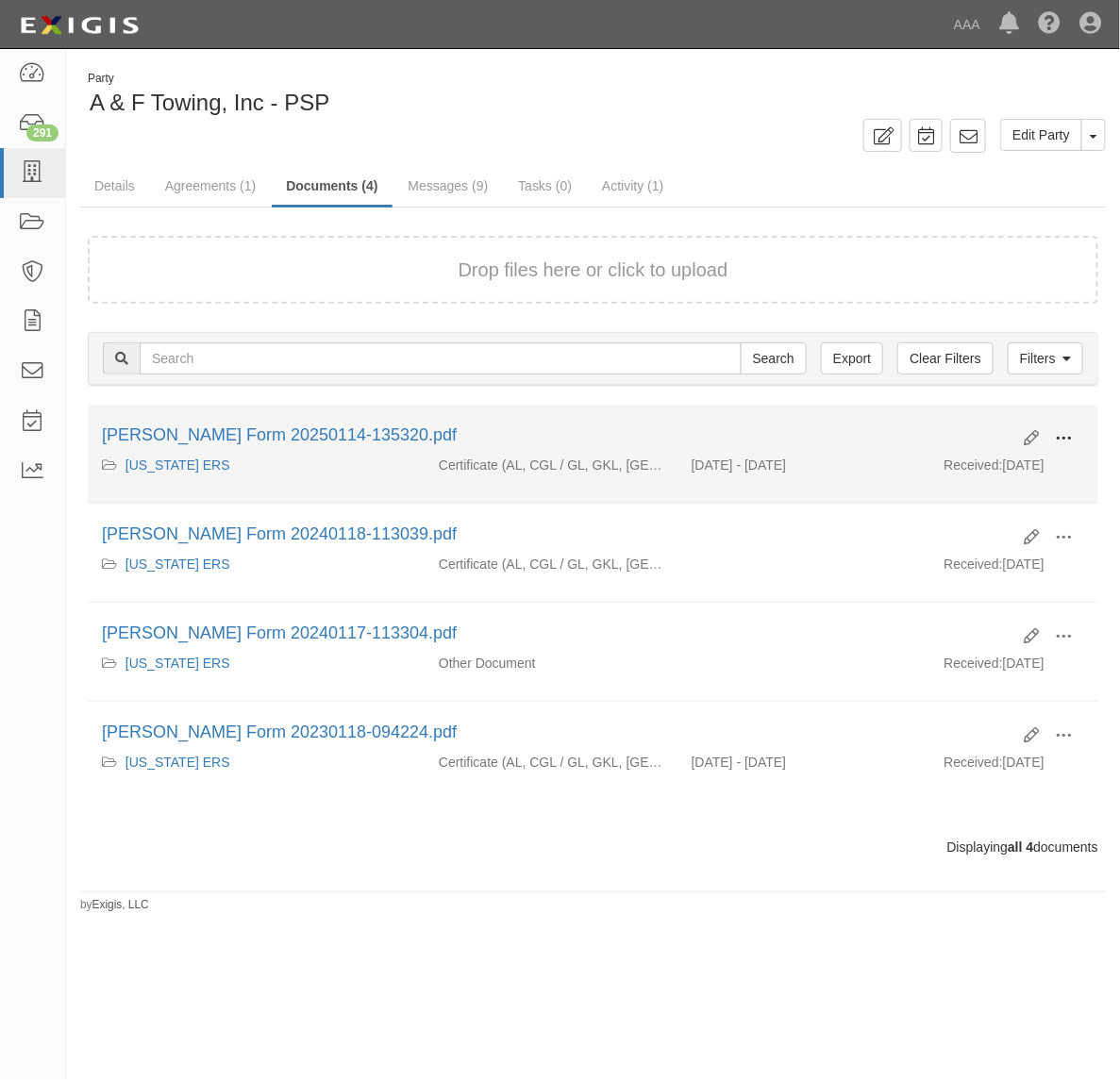
click at [1053, 432] on button at bounding box center [1063, 439] width 42 height 32
click at [983, 473] on link "View" at bounding box center [972, 465] width 149 height 34
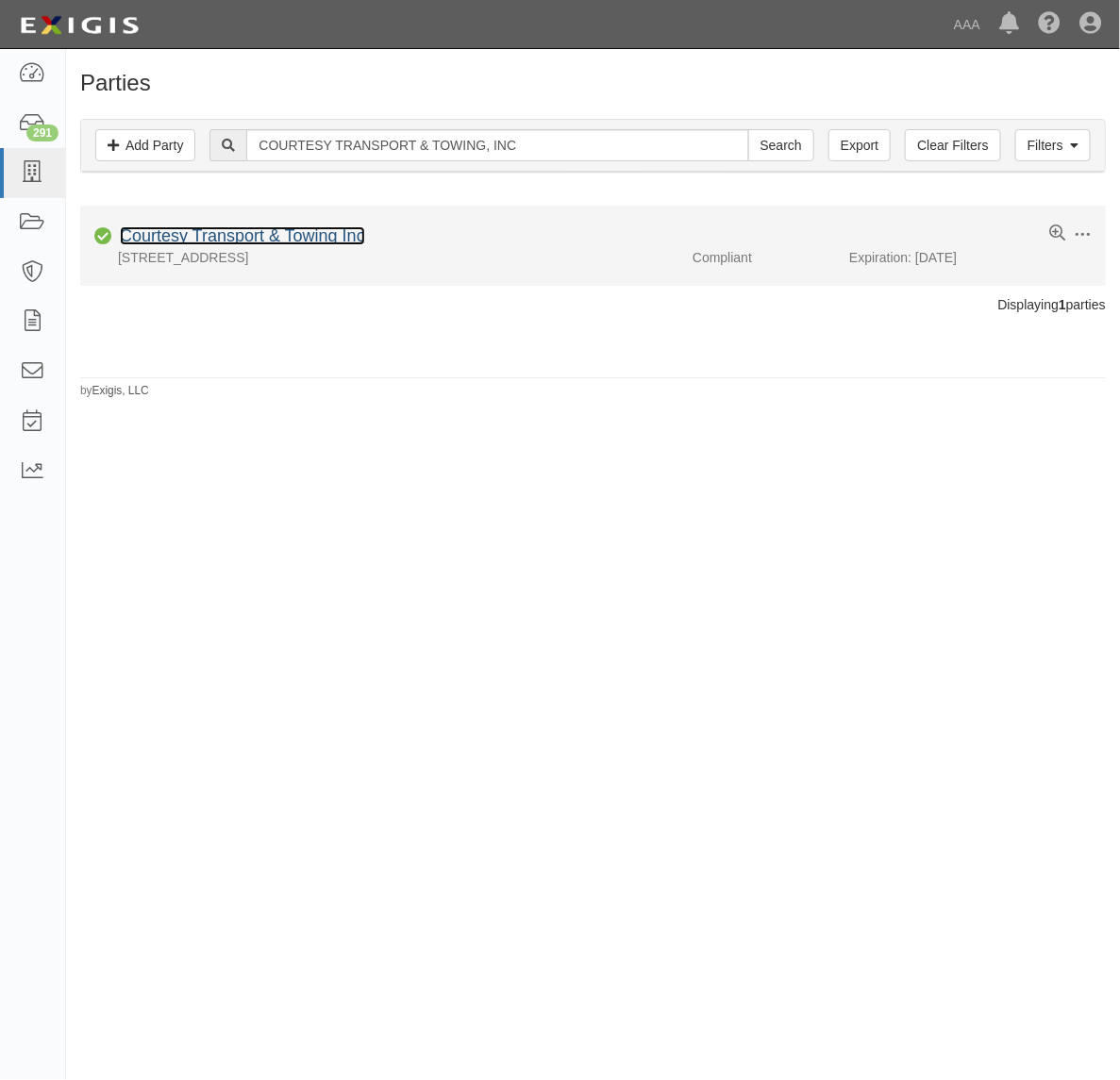
click at [285, 244] on link "Courtesy Transport & Towing Inc" at bounding box center [242, 235] width 245 height 19
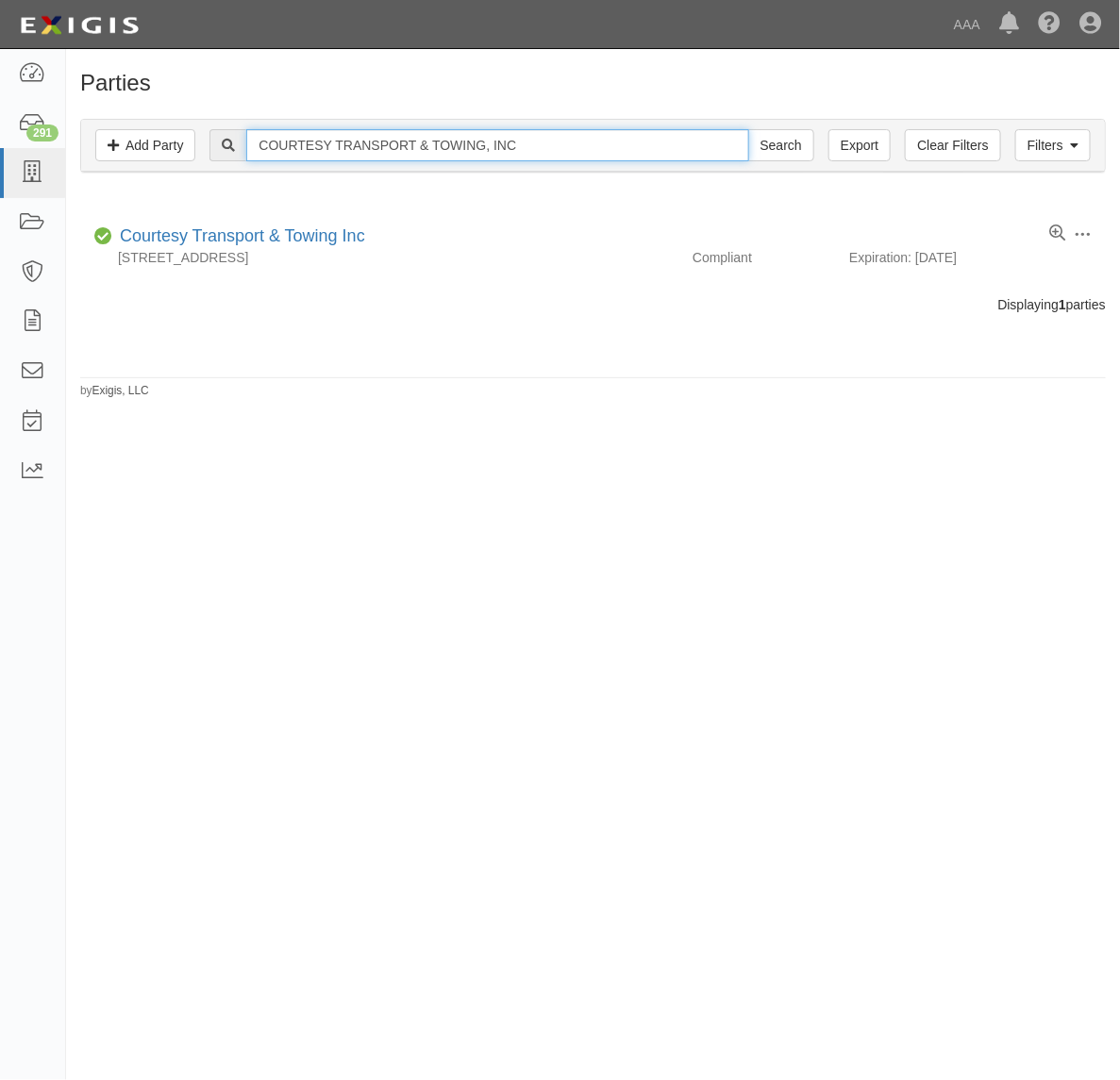
click at [345, 135] on input "COURTESY TRANSPORT & TOWING, INC" at bounding box center [497, 144] width 502 height 32
paste input "AGP TOWING"
type input "AGP TOWING"
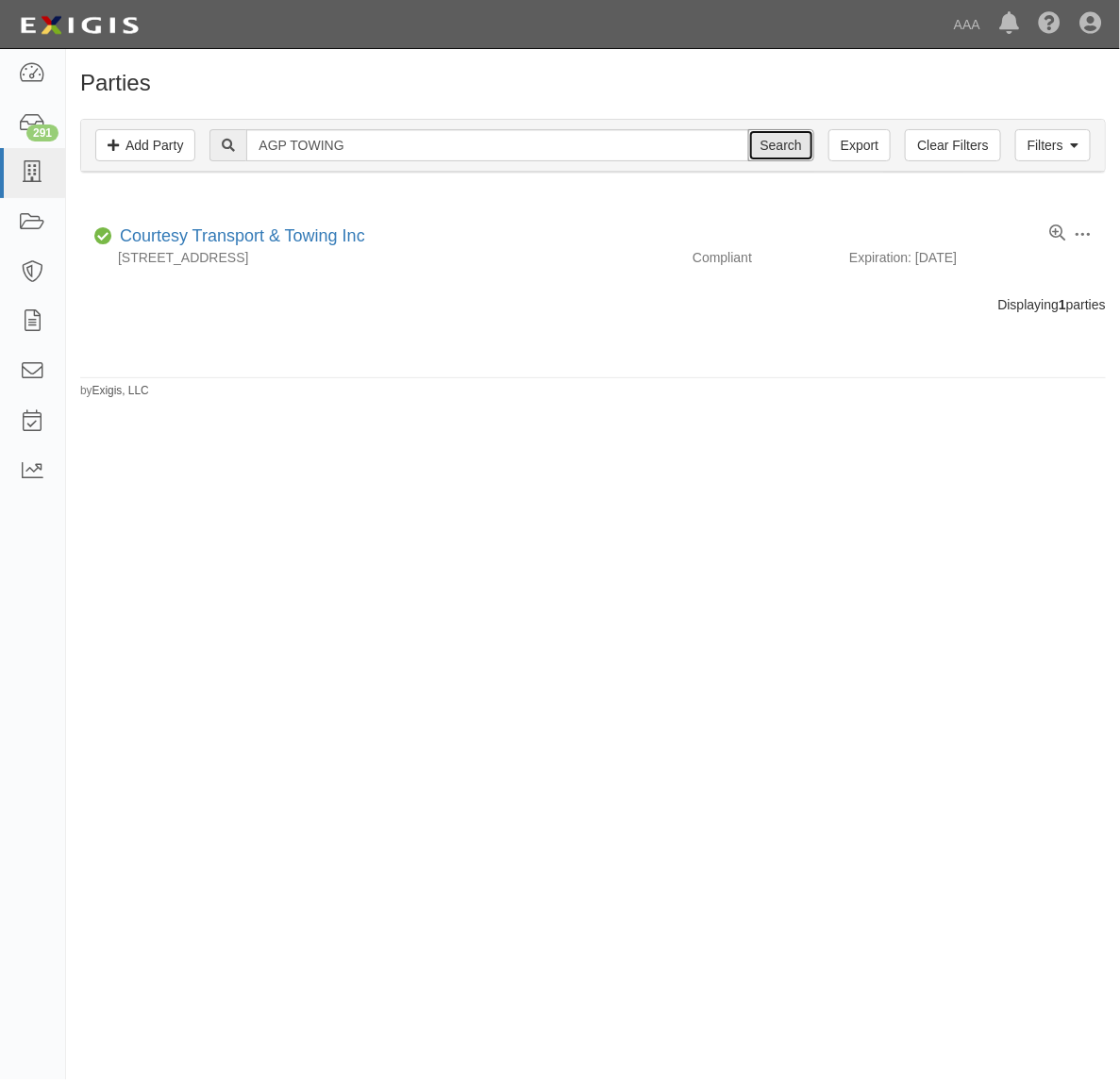
drag, startPoint x: 784, startPoint y: 144, endPoint x: 728, endPoint y: 171, distance: 62.2
click at [774, 148] on input "Search" at bounding box center [781, 144] width 66 height 32
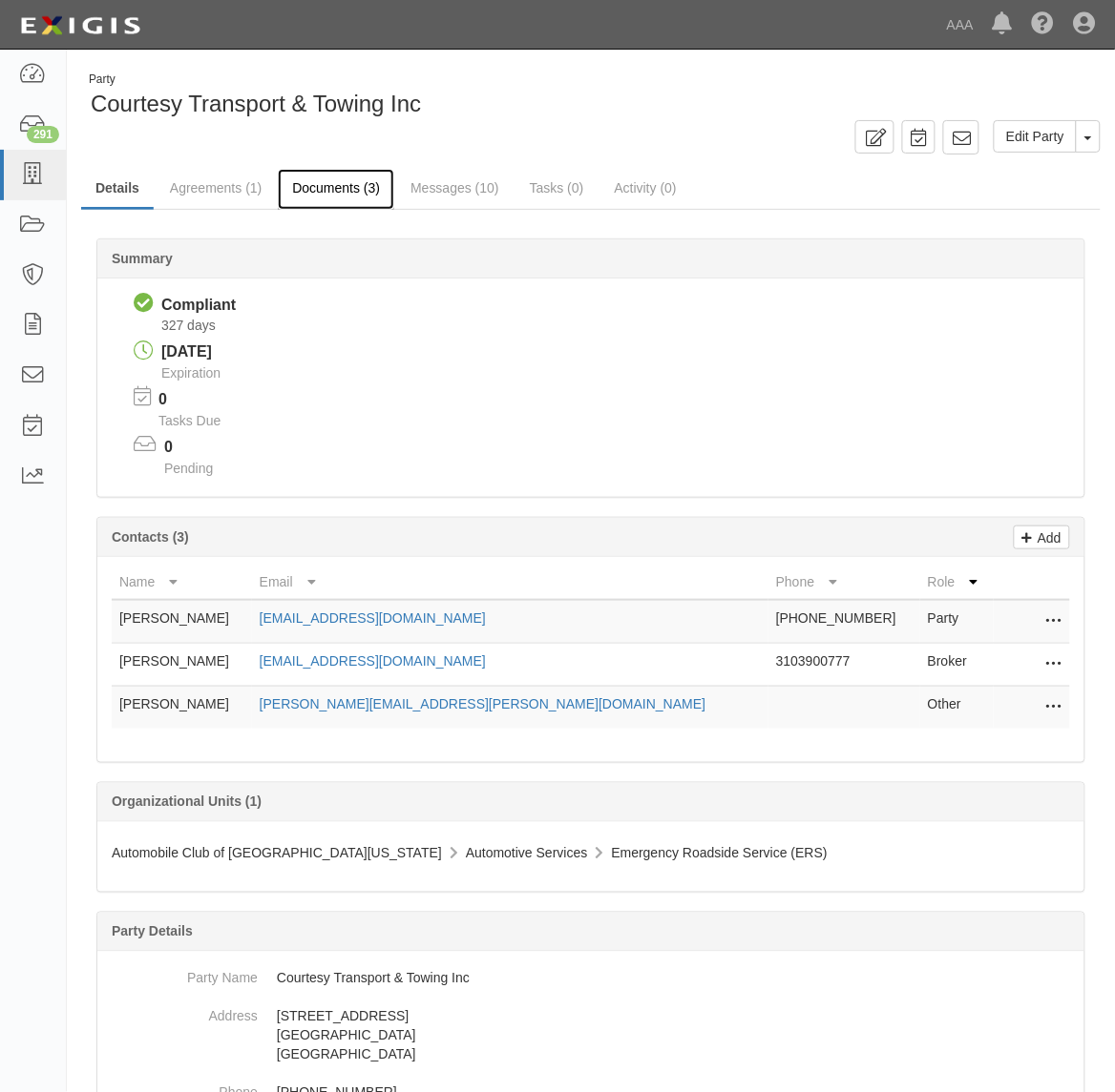
click at [334, 196] on link "Documents (3)" at bounding box center [335, 189] width 116 height 41
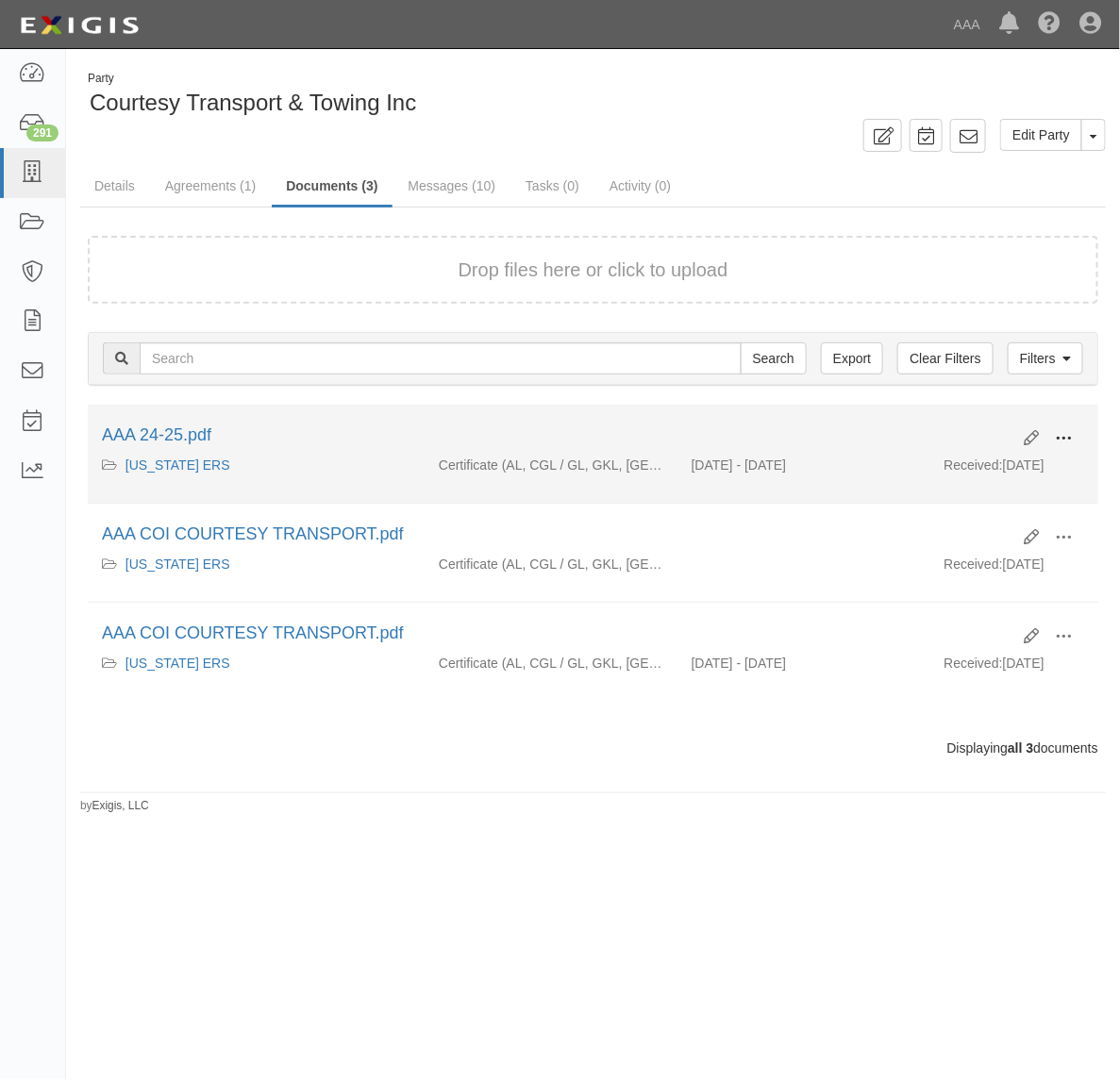
drag, startPoint x: 1057, startPoint y: 434, endPoint x: 1005, endPoint y: 460, distance: 58.1
click at [1055, 434] on span at bounding box center [1062, 438] width 17 height 17
click at [977, 463] on link "View" at bounding box center [972, 465] width 149 height 34
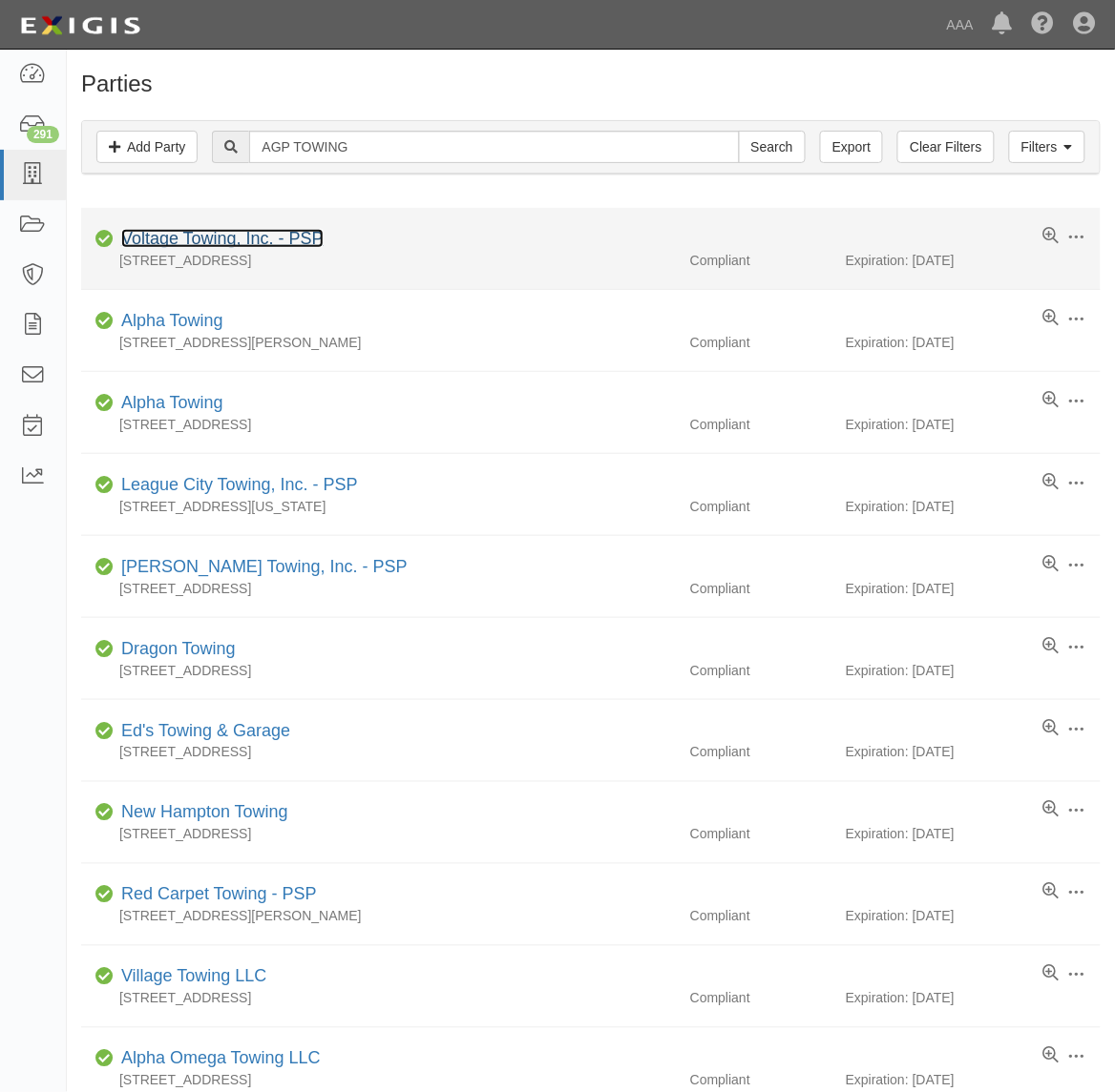
click at [292, 240] on link "Voltage Towing, Inc. - PSP" at bounding box center [222, 238] width 202 height 19
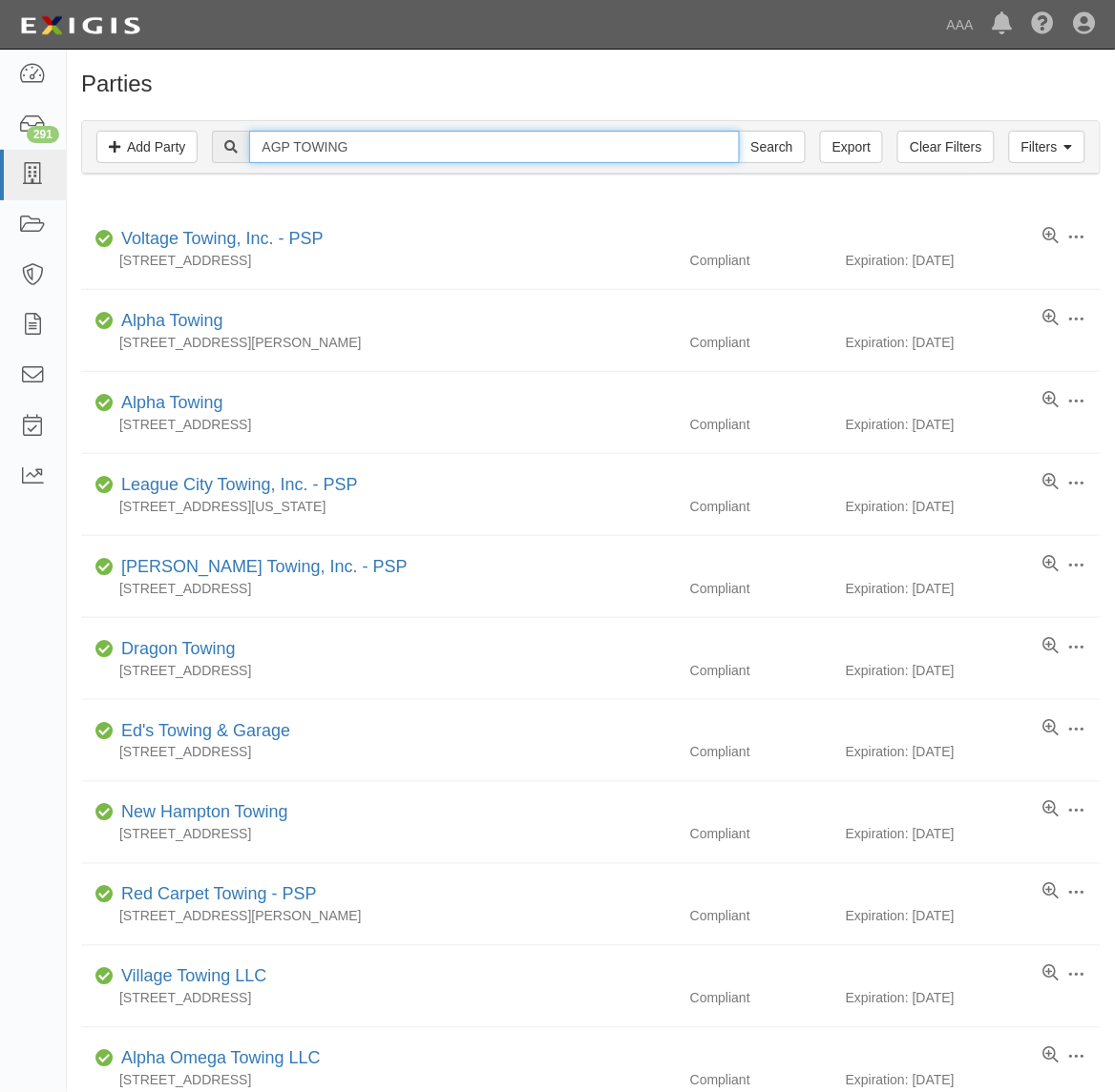
click at [430, 146] on input "AGP TOWING" at bounding box center [493, 146] width 489 height 33
paste input "Code 3 Family, Inc"
type input "Code 3 Family, Inc"
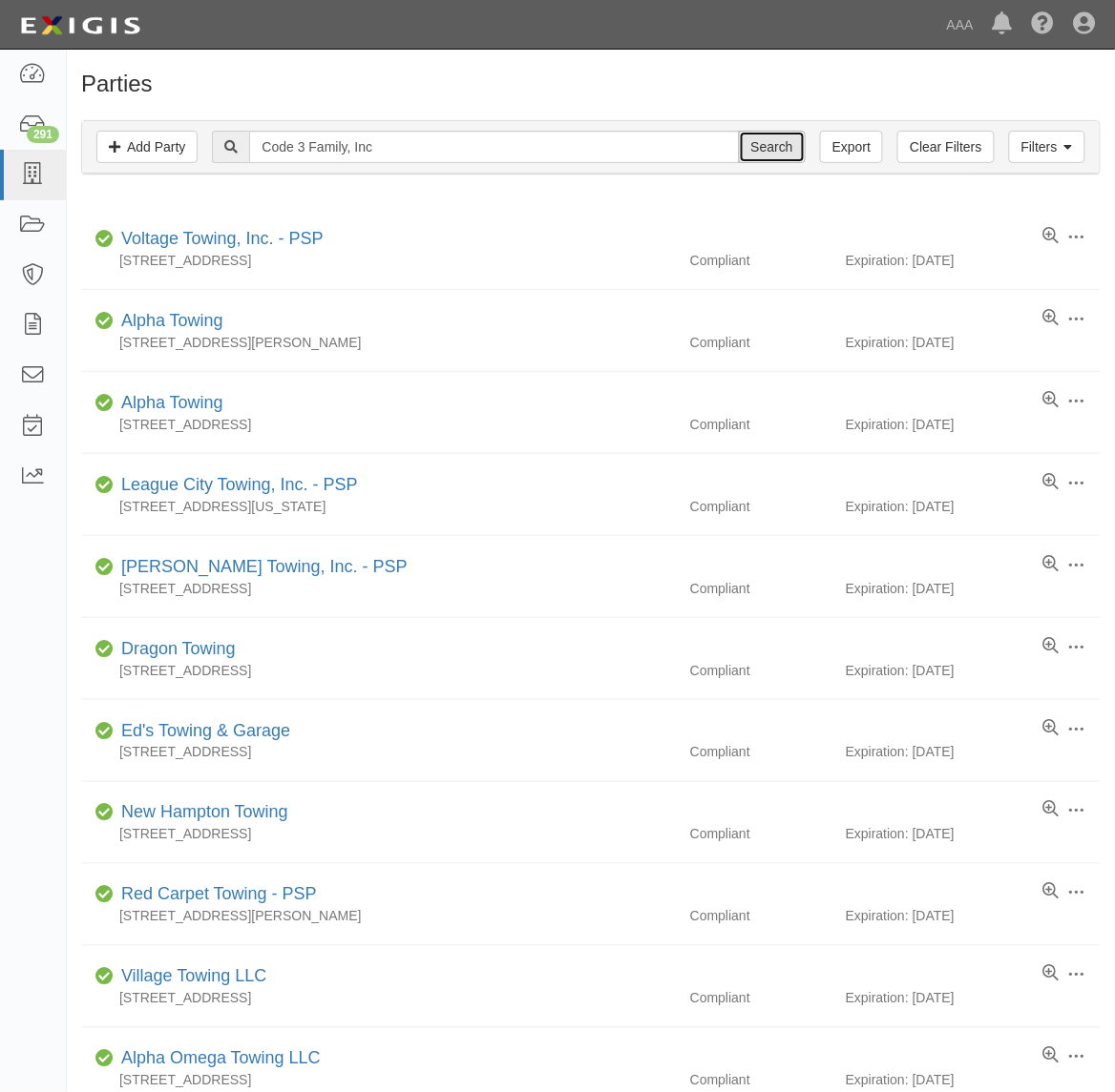
click at [756, 140] on input "Search" at bounding box center [773, 146] width 67 height 33
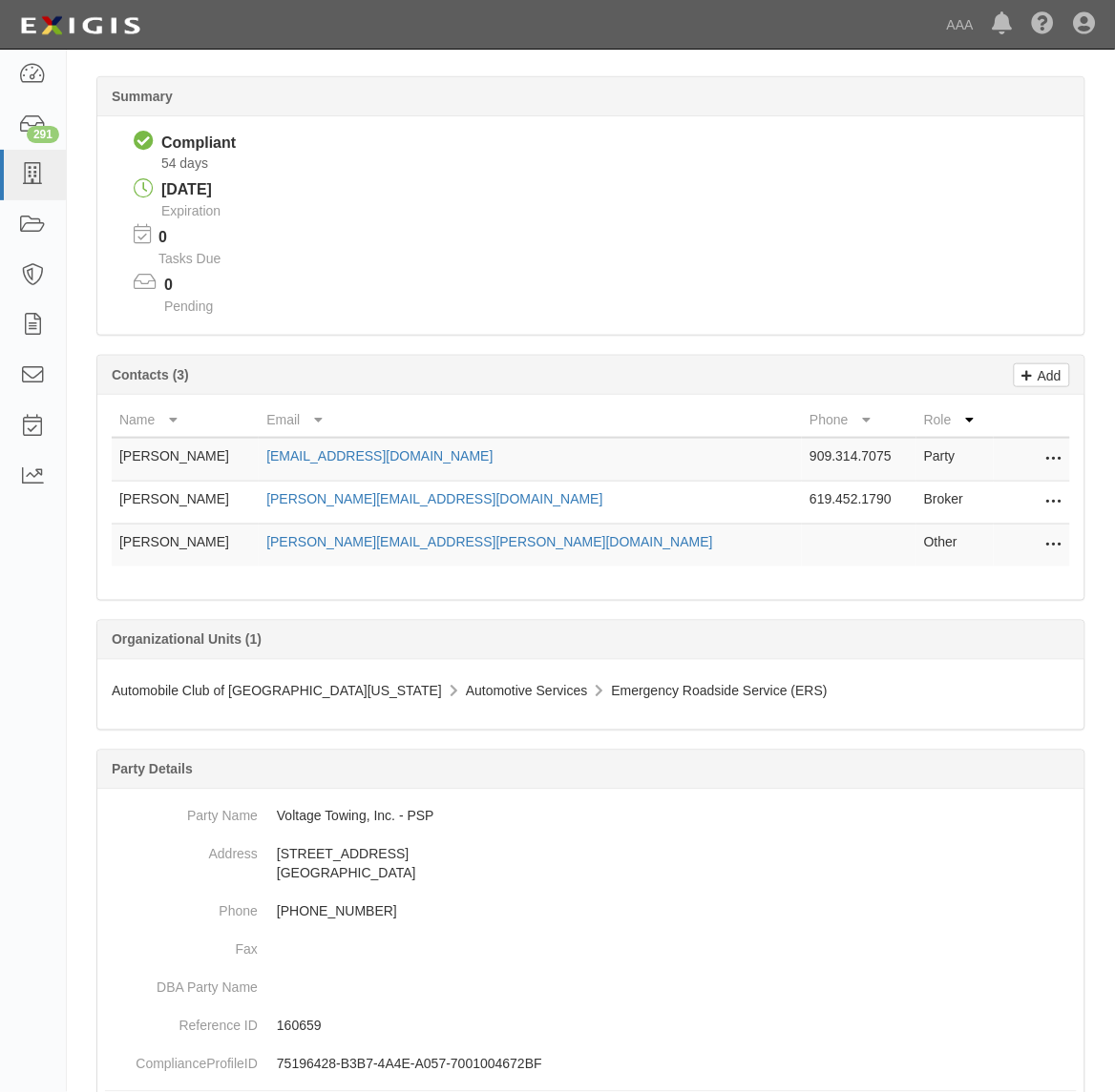
scroll to position [239, 0]
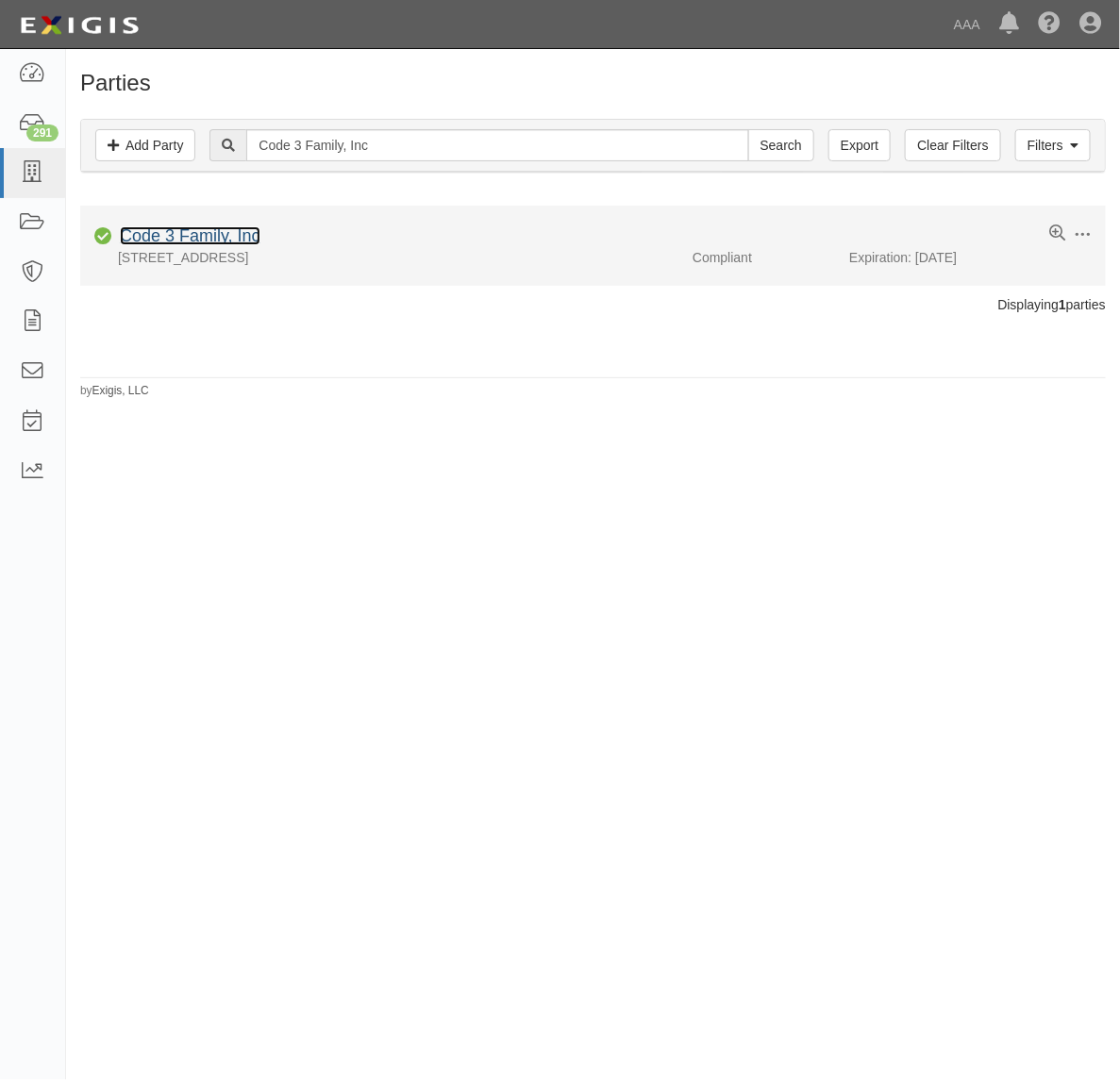
click at [226, 234] on link "Code 3 Family, Inc" at bounding box center [190, 235] width 140 height 19
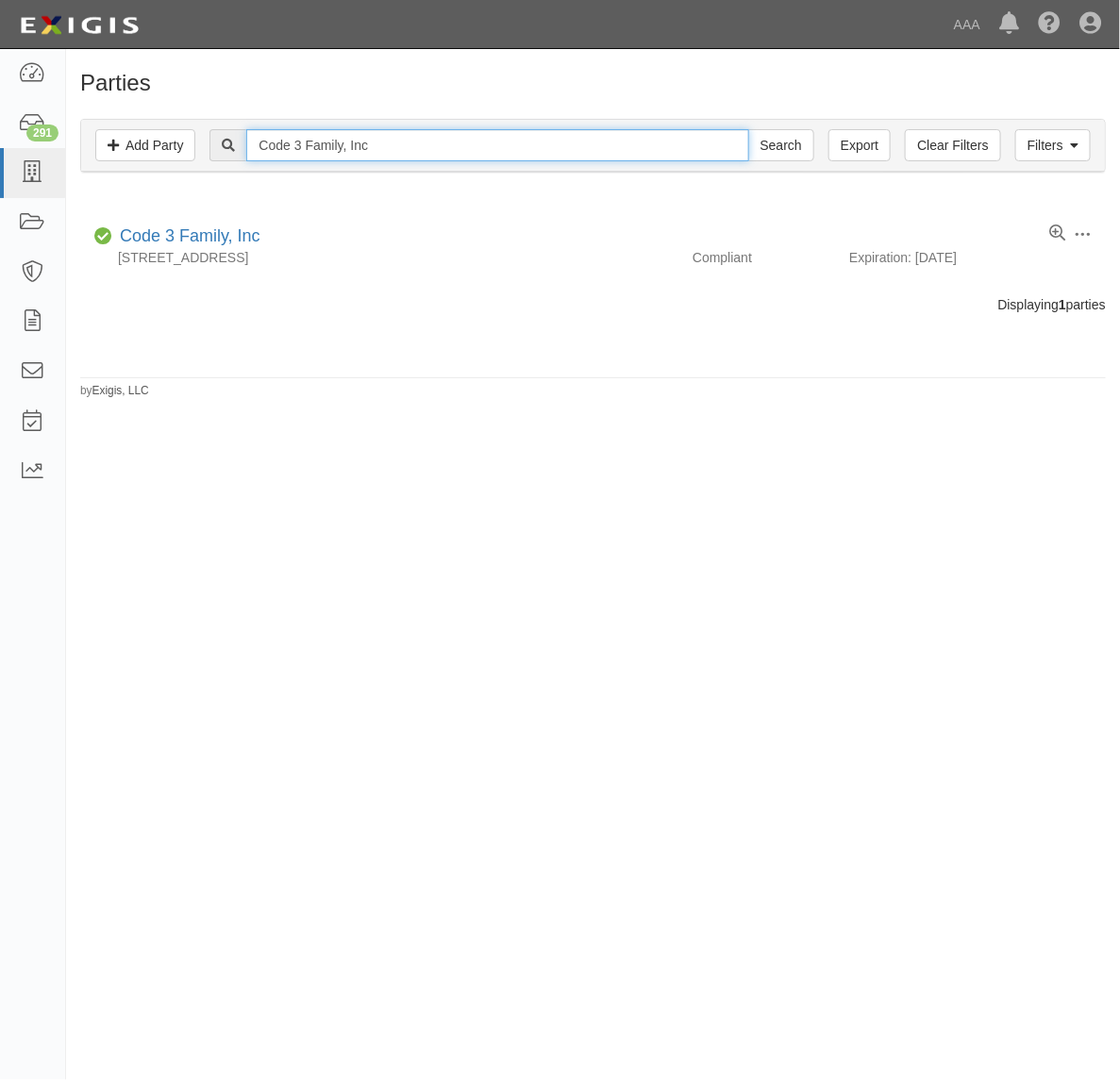
click at [364, 161] on input "Code 3 Family, Inc" at bounding box center [497, 144] width 502 height 32
paste input "PREFERRED TOWING LLC"
type input "PREFERRED TOWING LLC"
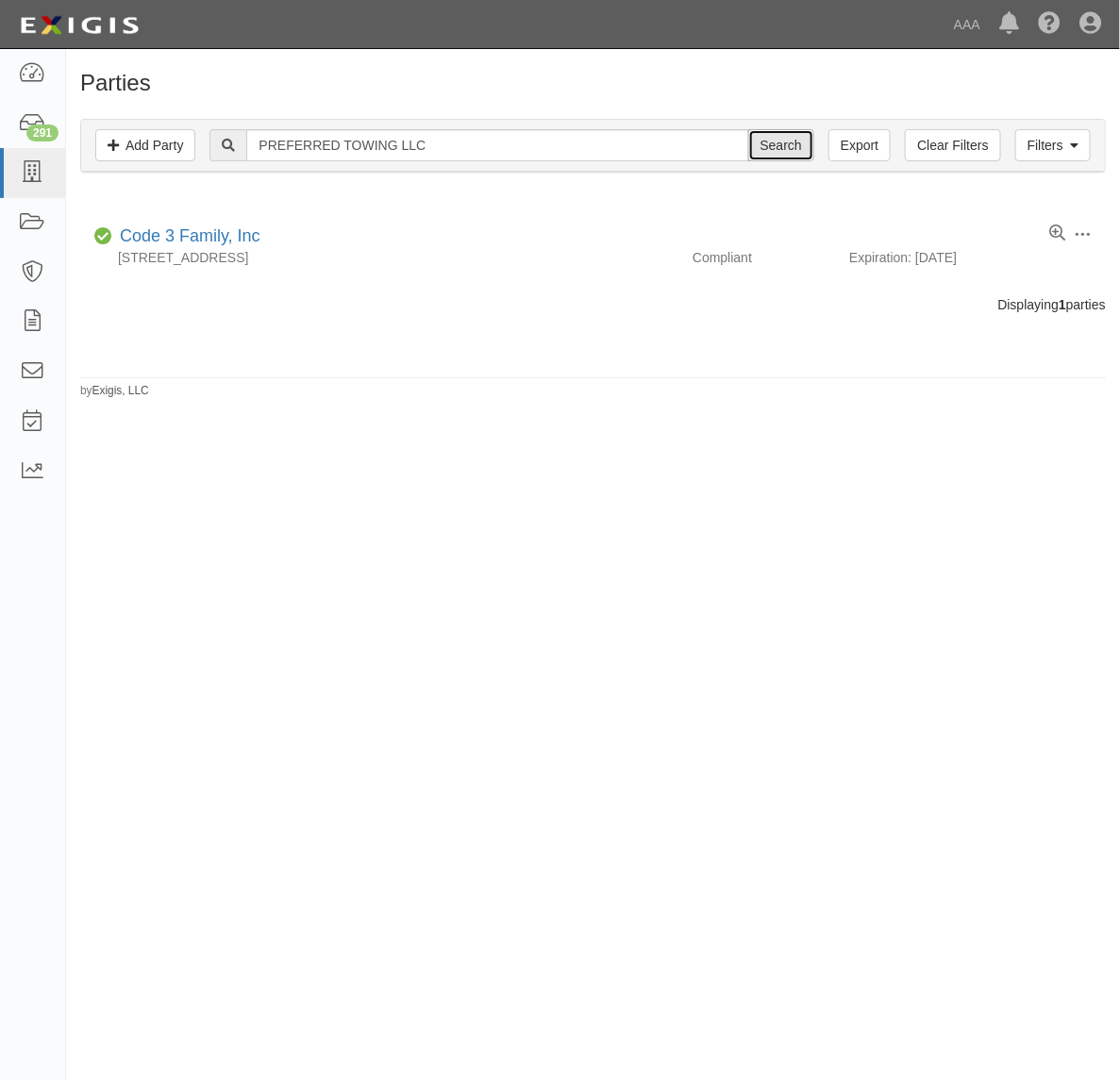
click at [770, 143] on input "Search" at bounding box center [781, 144] width 66 height 32
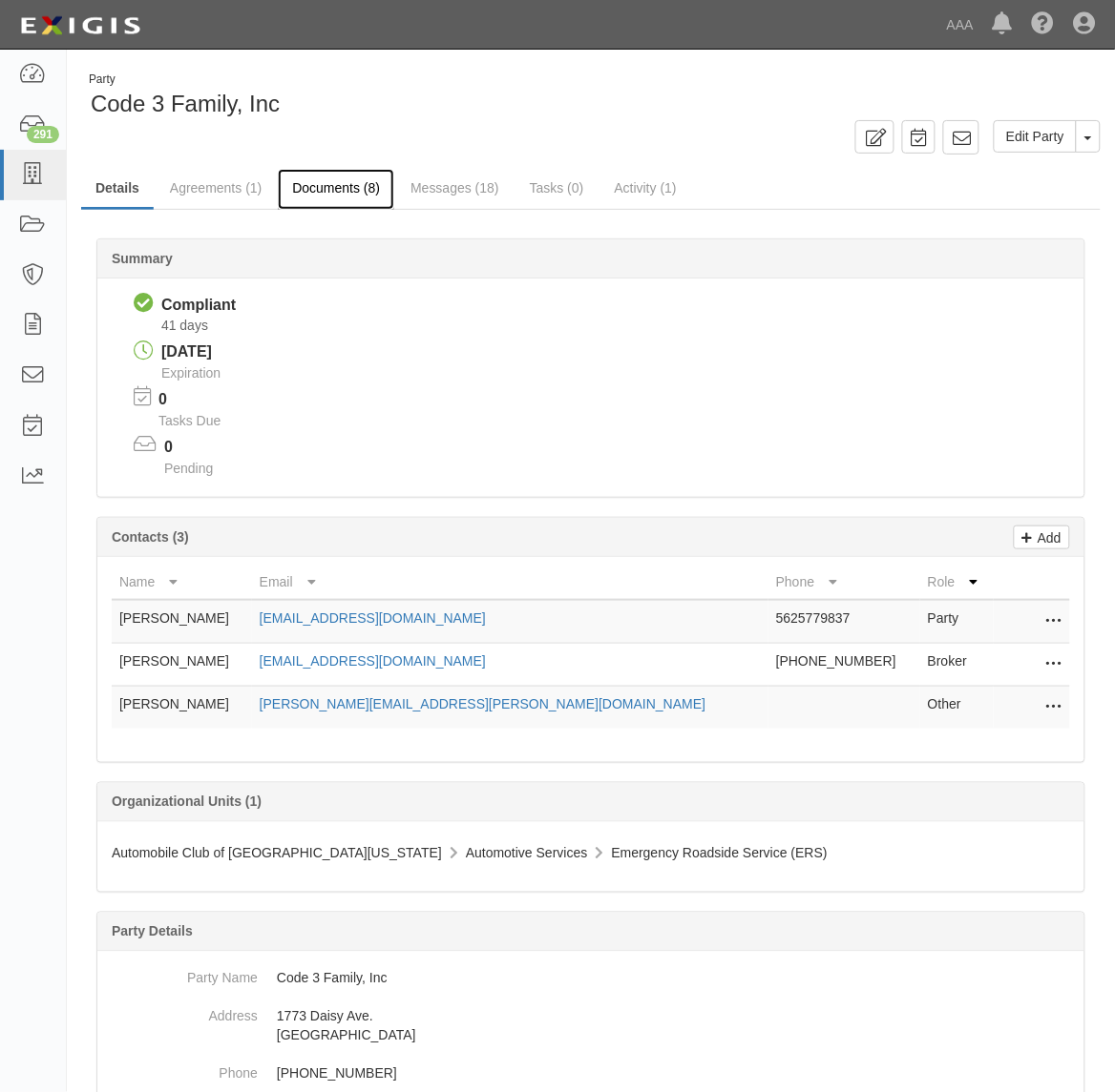
click at [339, 196] on link "Documents (8)" at bounding box center [335, 189] width 116 height 41
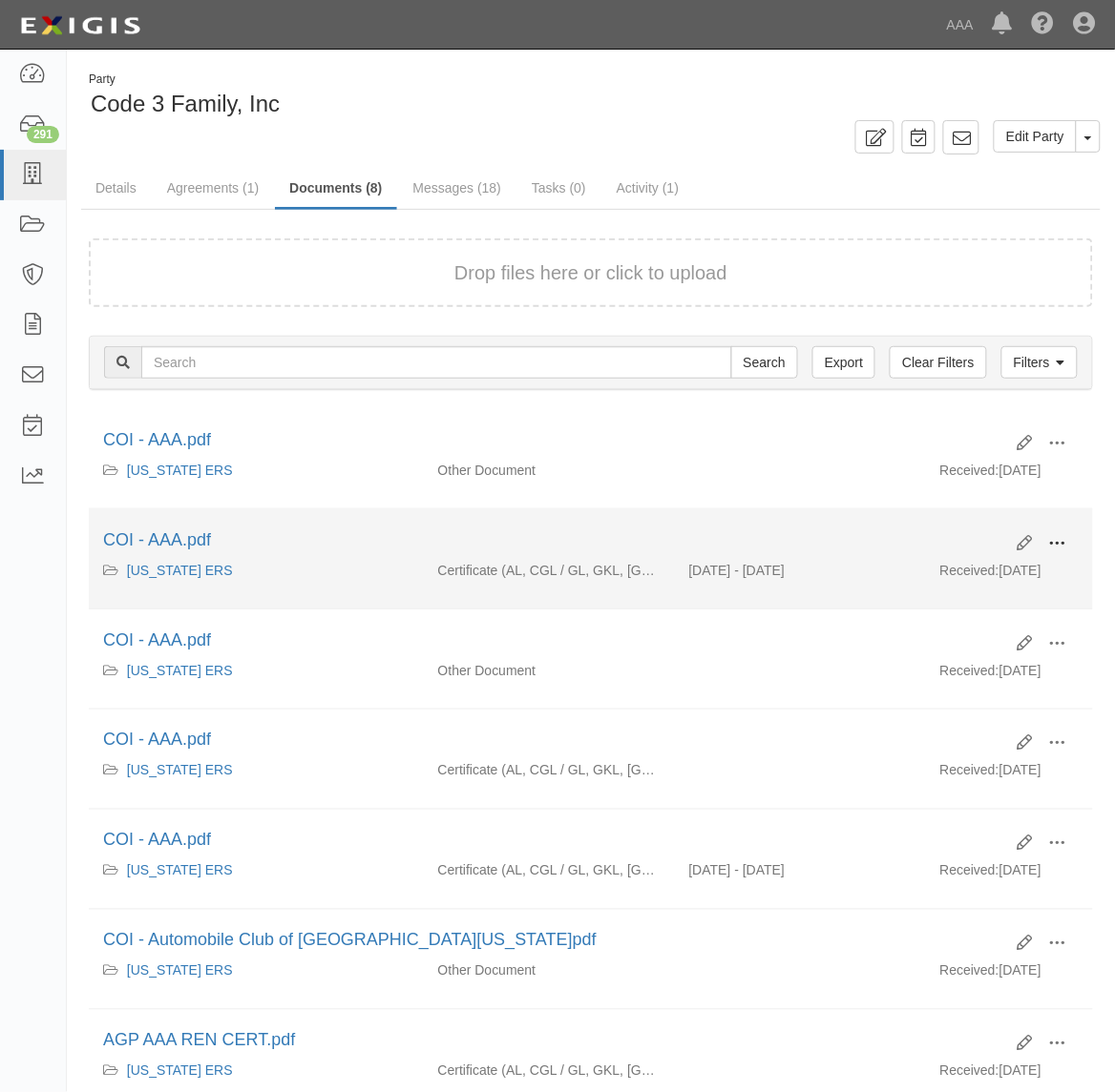
click at [1040, 535] on button at bounding box center [1057, 545] width 42 height 33
click at [974, 551] on link "Edit" at bounding box center [964, 536] width 151 height 35
click at [1062, 542] on span at bounding box center [1057, 544] width 17 height 17
click at [988, 567] on link "View" at bounding box center [964, 571] width 151 height 35
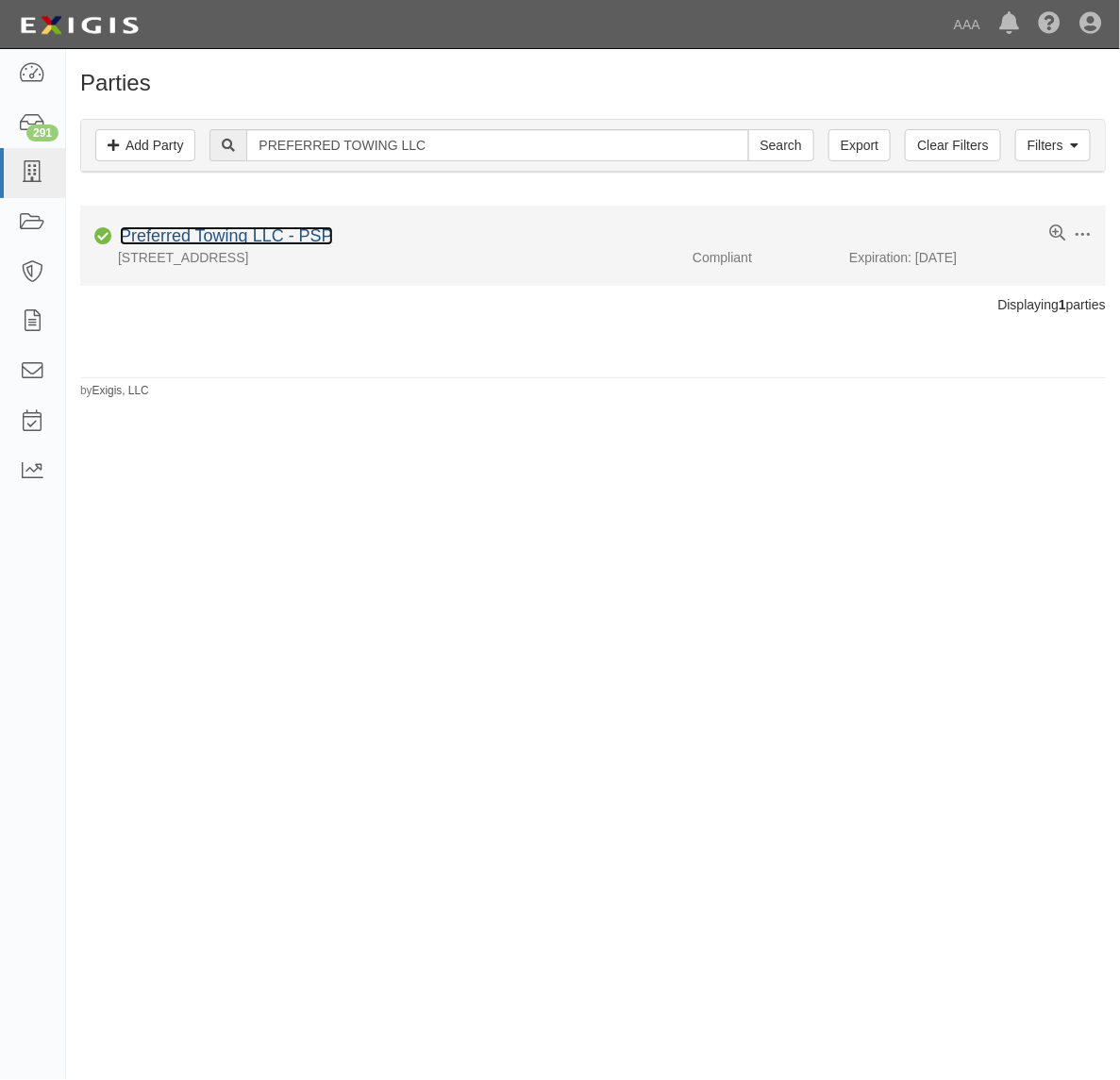
click at [256, 239] on link "Preferred Towing LLC - PSP" at bounding box center [226, 235] width 214 height 19
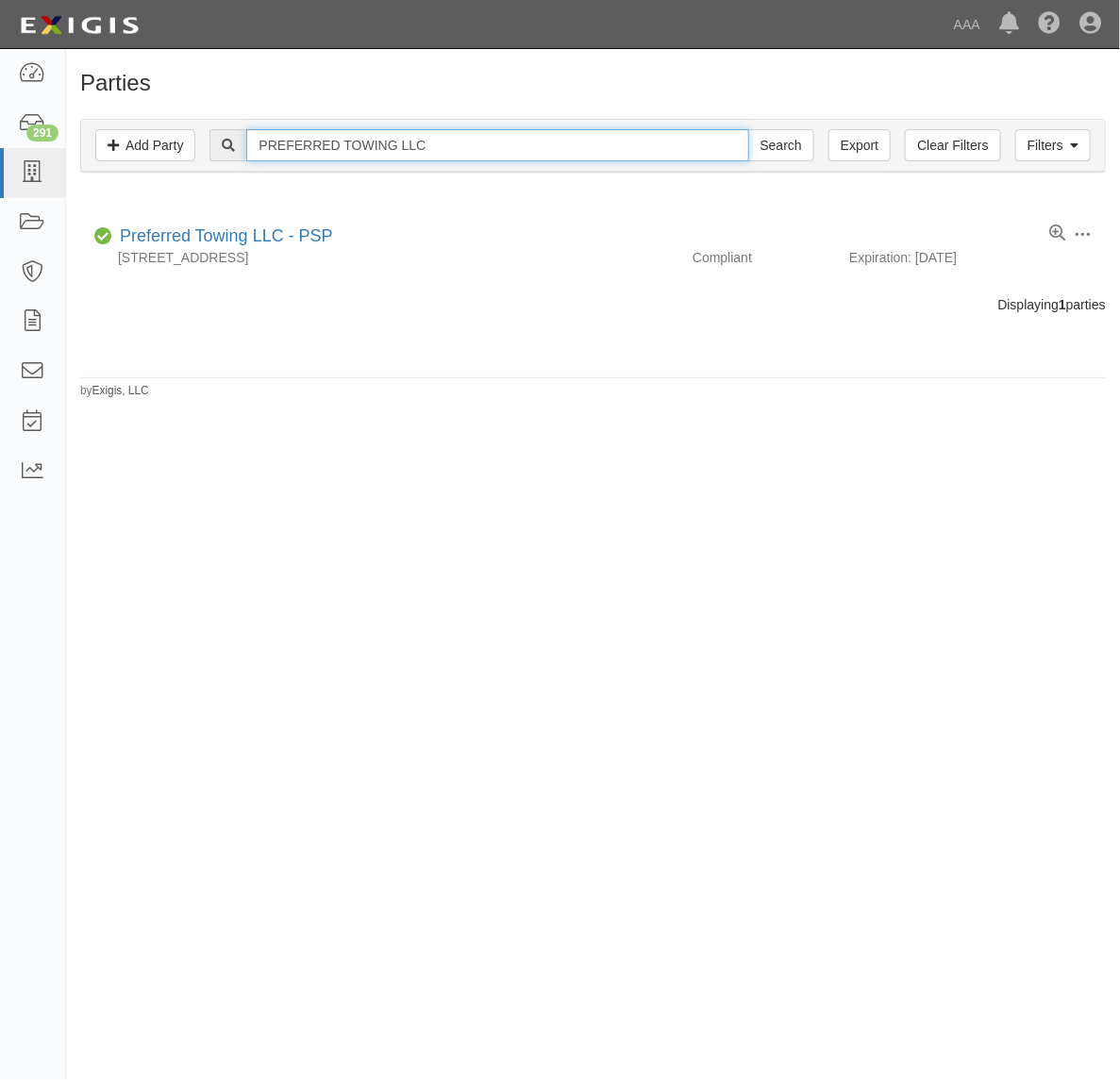
click at [345, 134] on input "PREFERRED TOWING LLC" at bounding box center [497, 144] width 502 height 32
paste input "Heavenly Towing"
type input "Heavenly Towing"
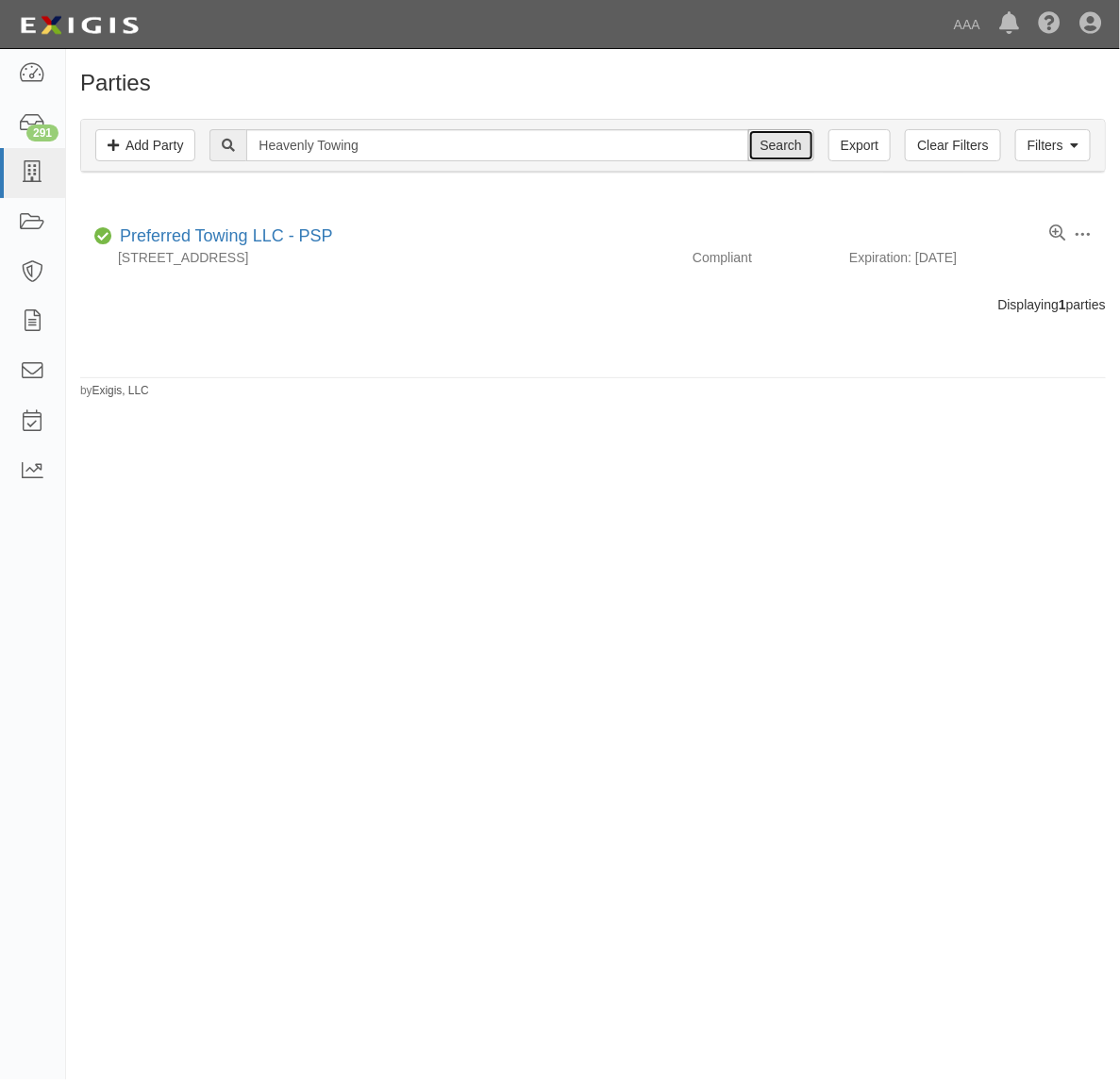
click at [767, 139] on input "Search" at bounding box center [781, 144] width 66 height 32
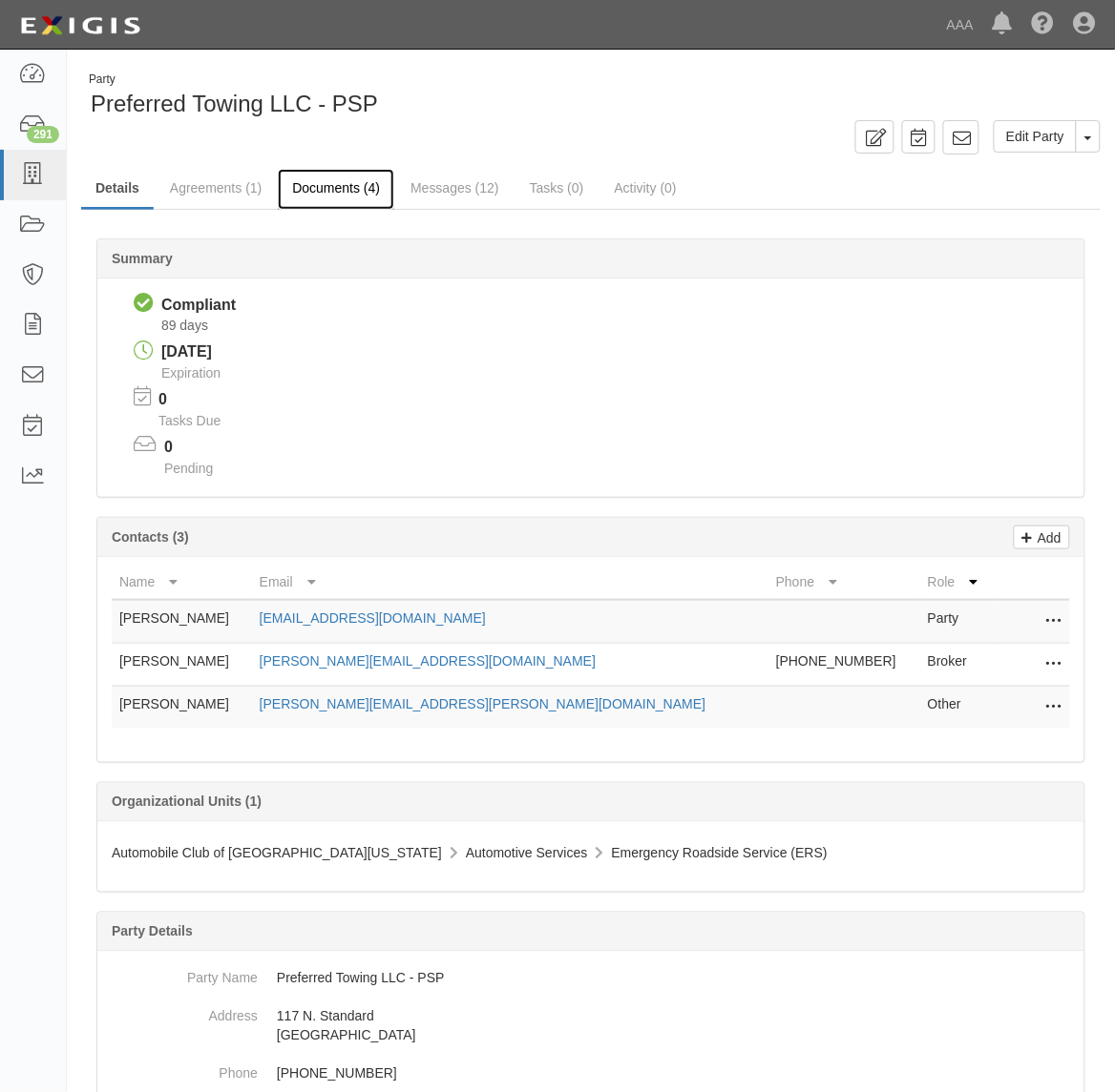
click at [354, 195] on link "Documents (4)" at bounding box center [335, 189] width 116 height 41
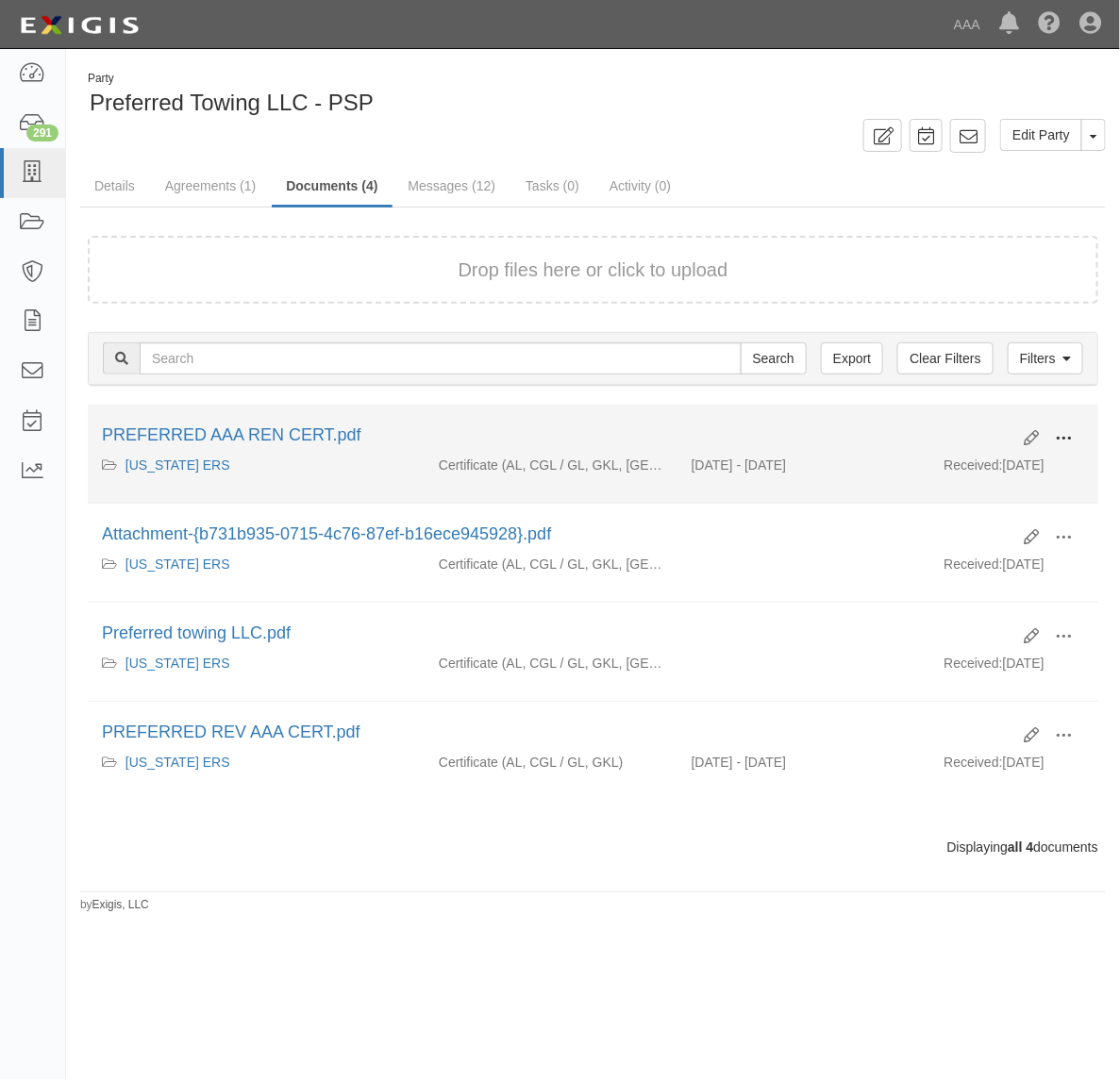
click at [1055, 432] on span at bounding box center [1062, 438] width 17 height 17
click at [987, 460] on link "View" at bounding box center [972, 465] width 149 height 34
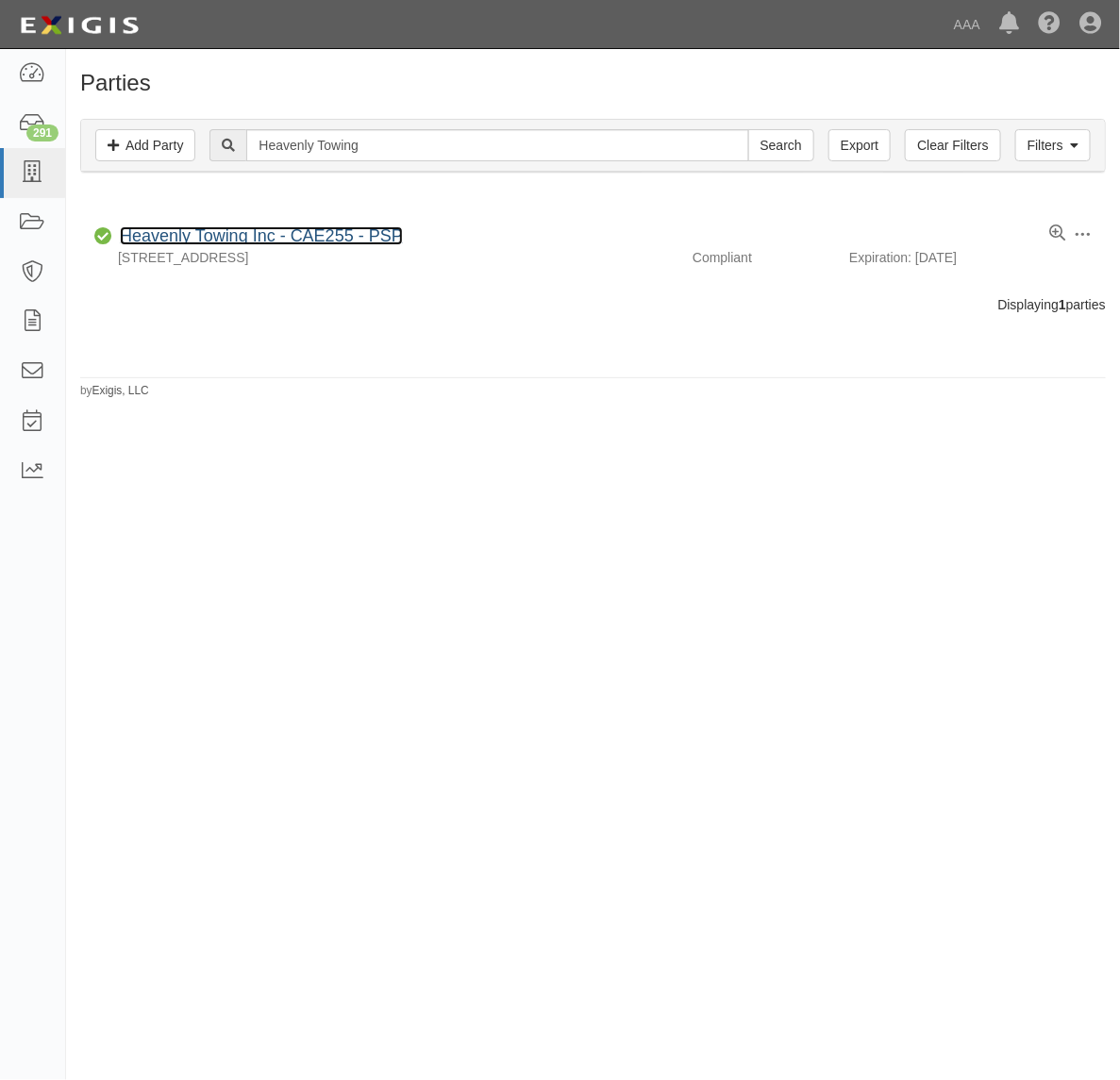
click at [281, 232] on link "Heavenly Towing Inc - CAE255 - PSP" at bounding box center [261, 235] width 283 height 19
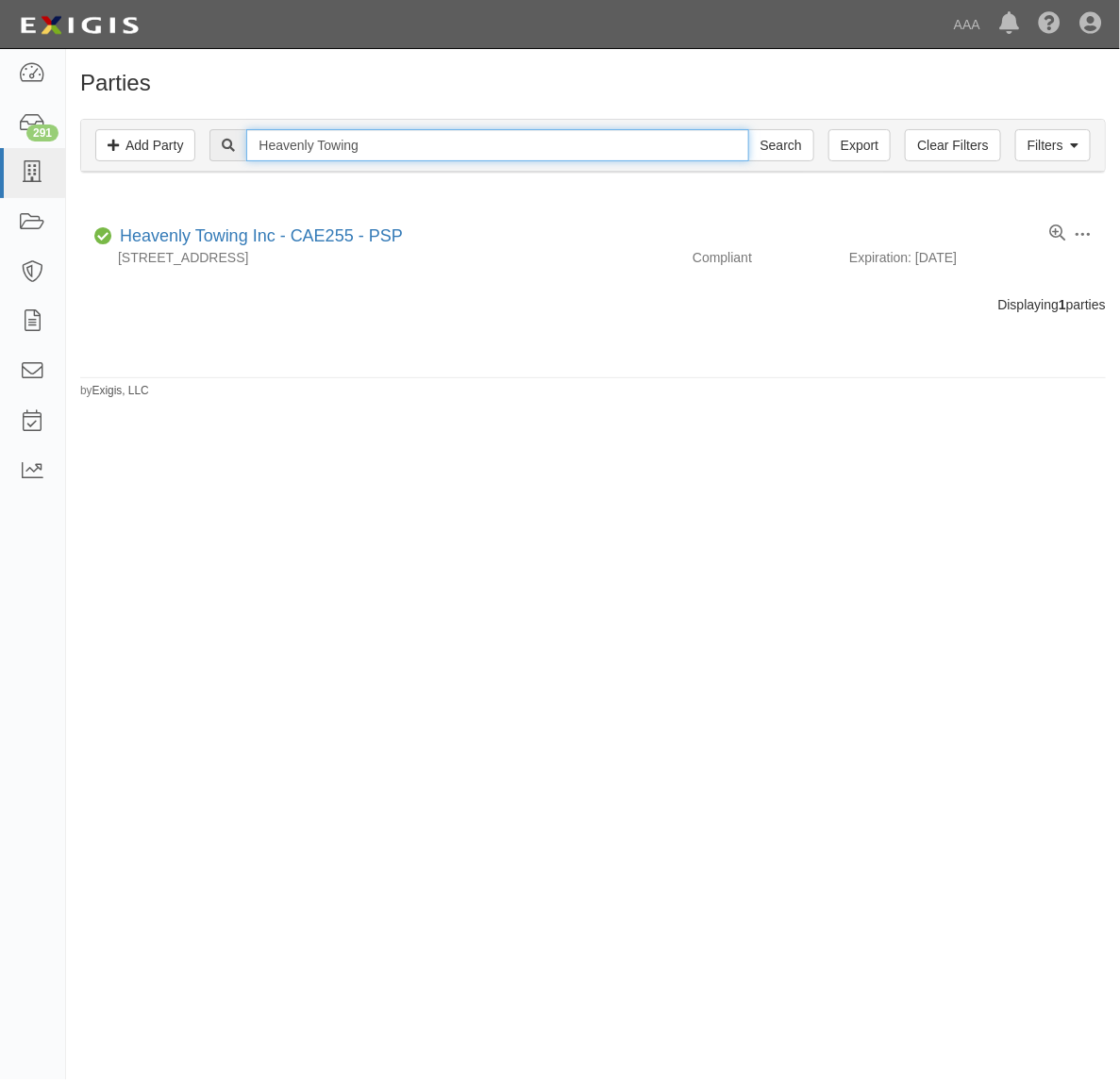
click at [380, 158] on input "Heavenly Towing" at bounding box center [497, 144] width 502 height 32
paste input "ISHAM'S TOWING"
type input "HISHAM'S TOWING"
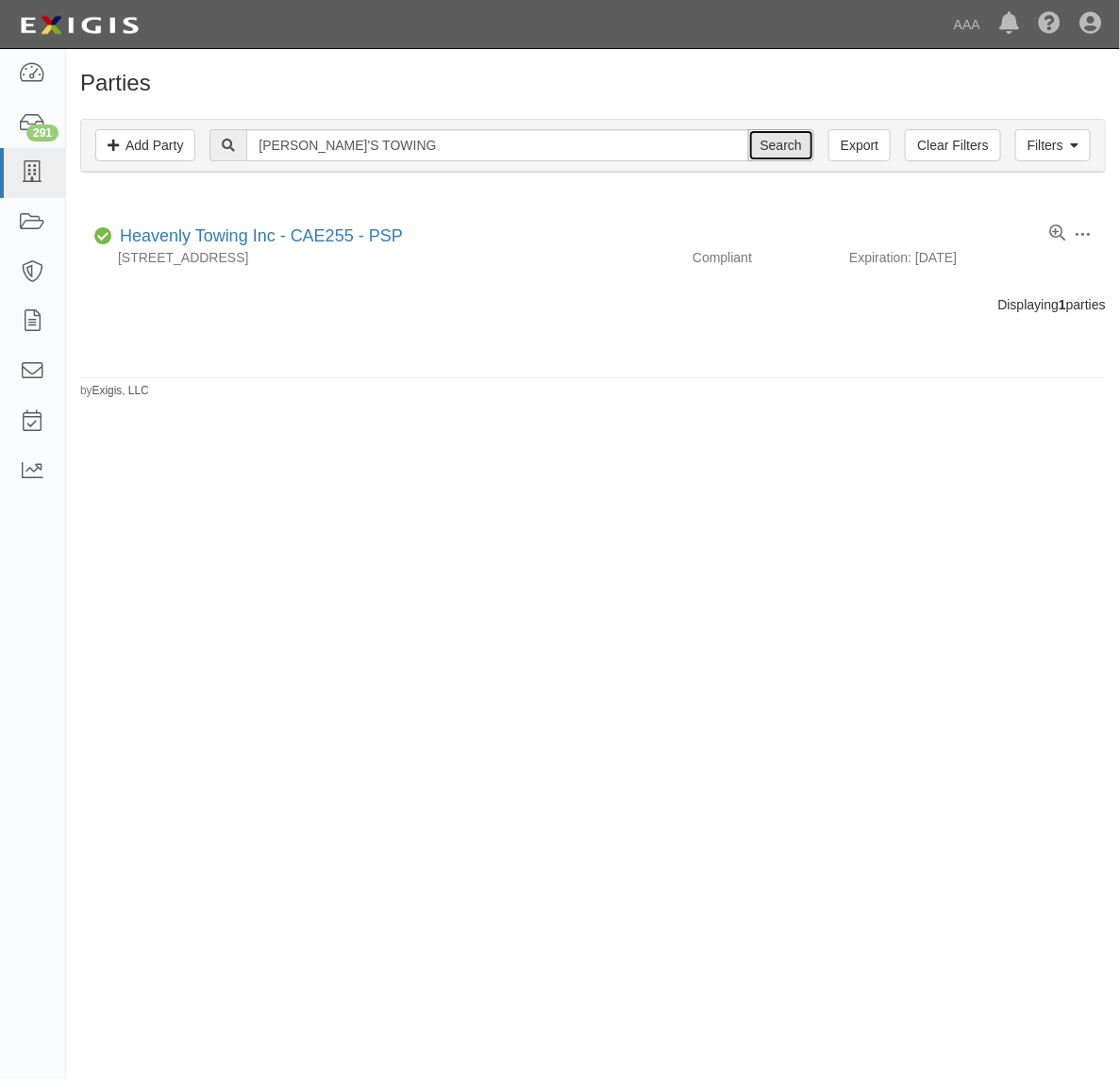
drag, startPoint x: 772, startPoint y: 146, endPoint x: 761, endPoint y: 151, distance: 12.1
click at [771, 146] on input "Search" at bounding box center [781, 144] width 66 height 32
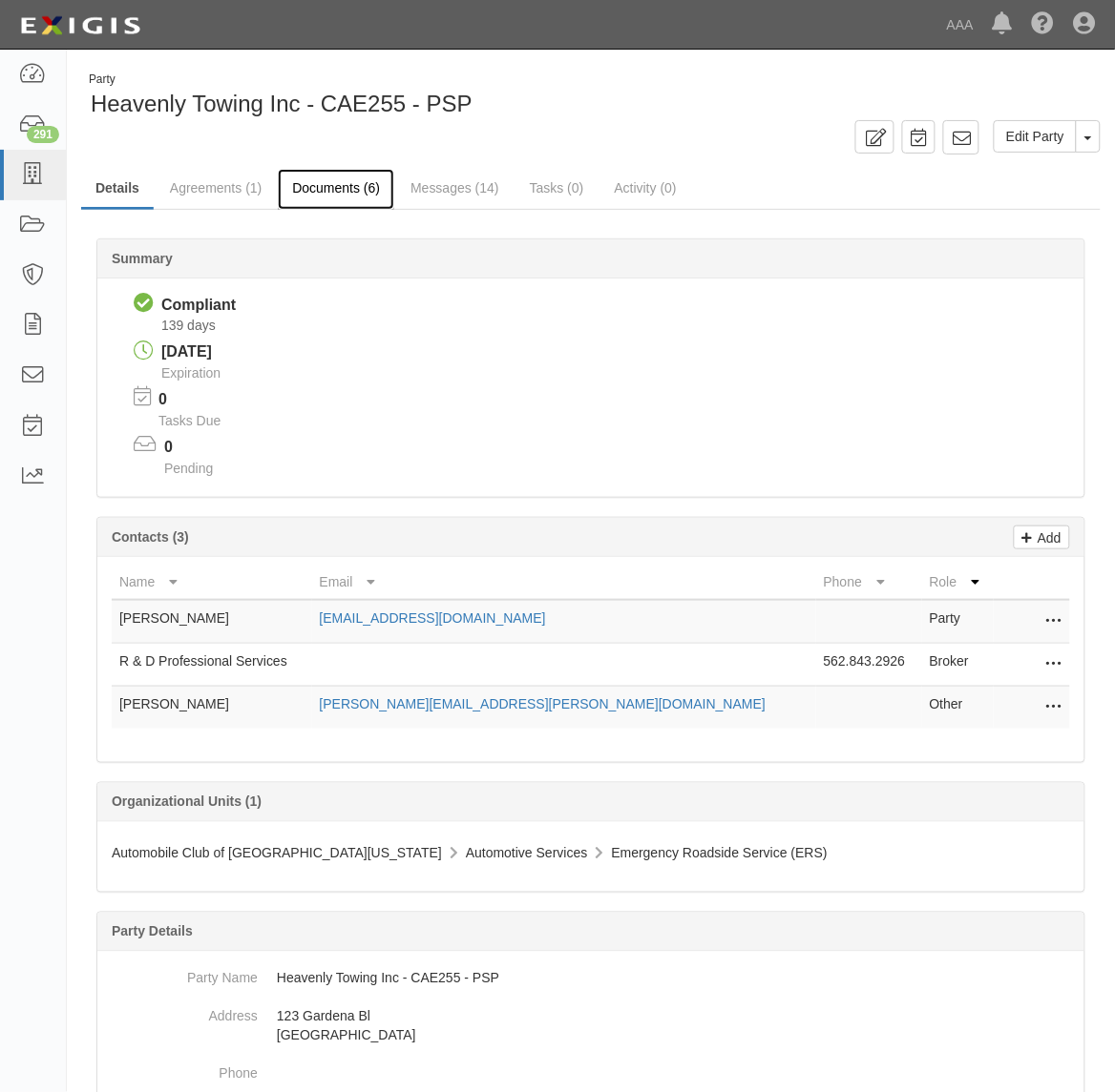
click at [327, 195] on link "Documents (6)" at bounding box center [335, 189] width 116 height 41
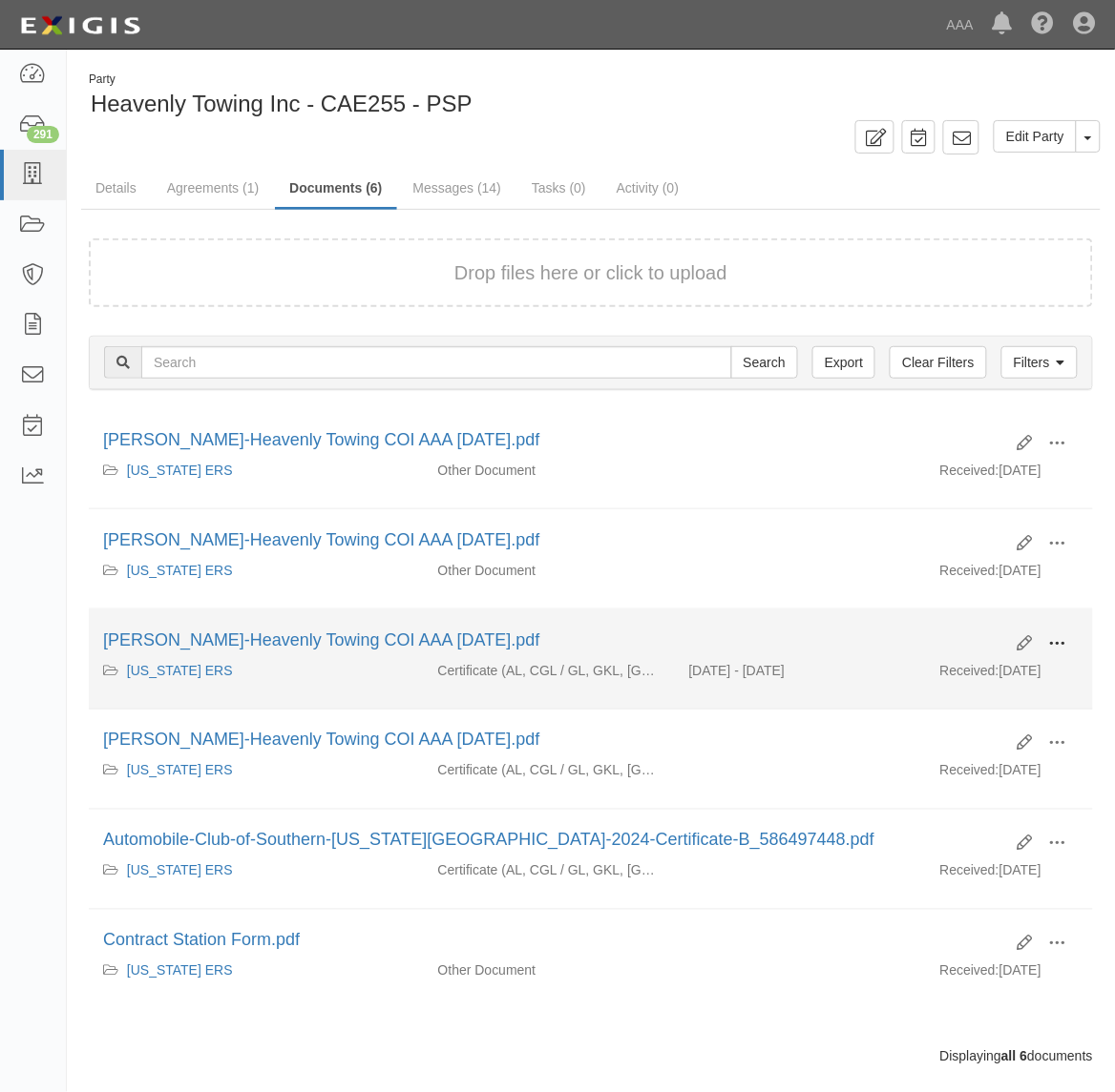
click at [1055, 641] on span at bounding box center [1057, 643] width 17 height 17
click at [1013, 656] on link "View" at bounding box center [964, 671] width 151 height 35
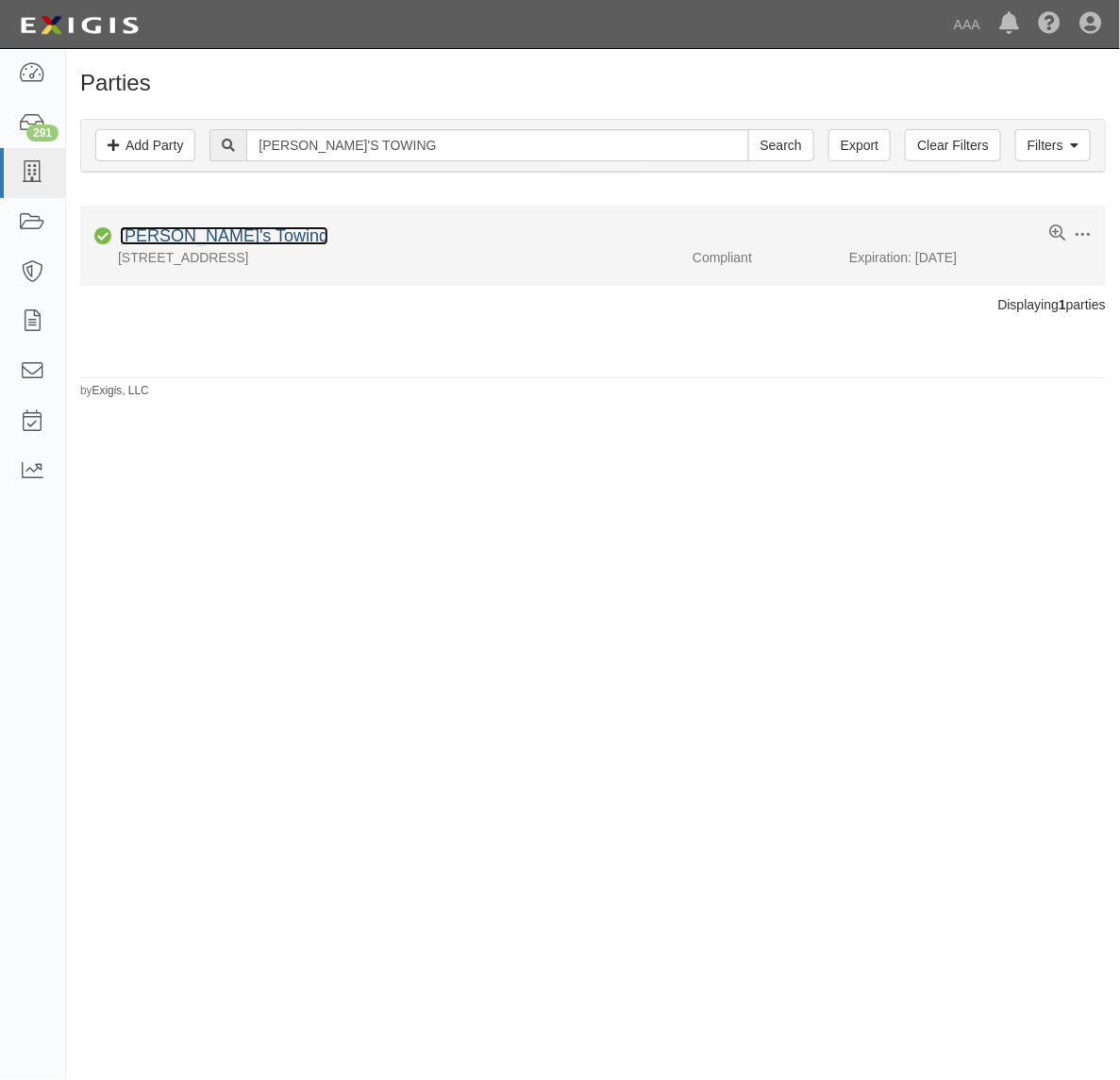
click at [195, 241] on link "Hisham's Towing" at bounding box center [224, 235] width 209 height 19
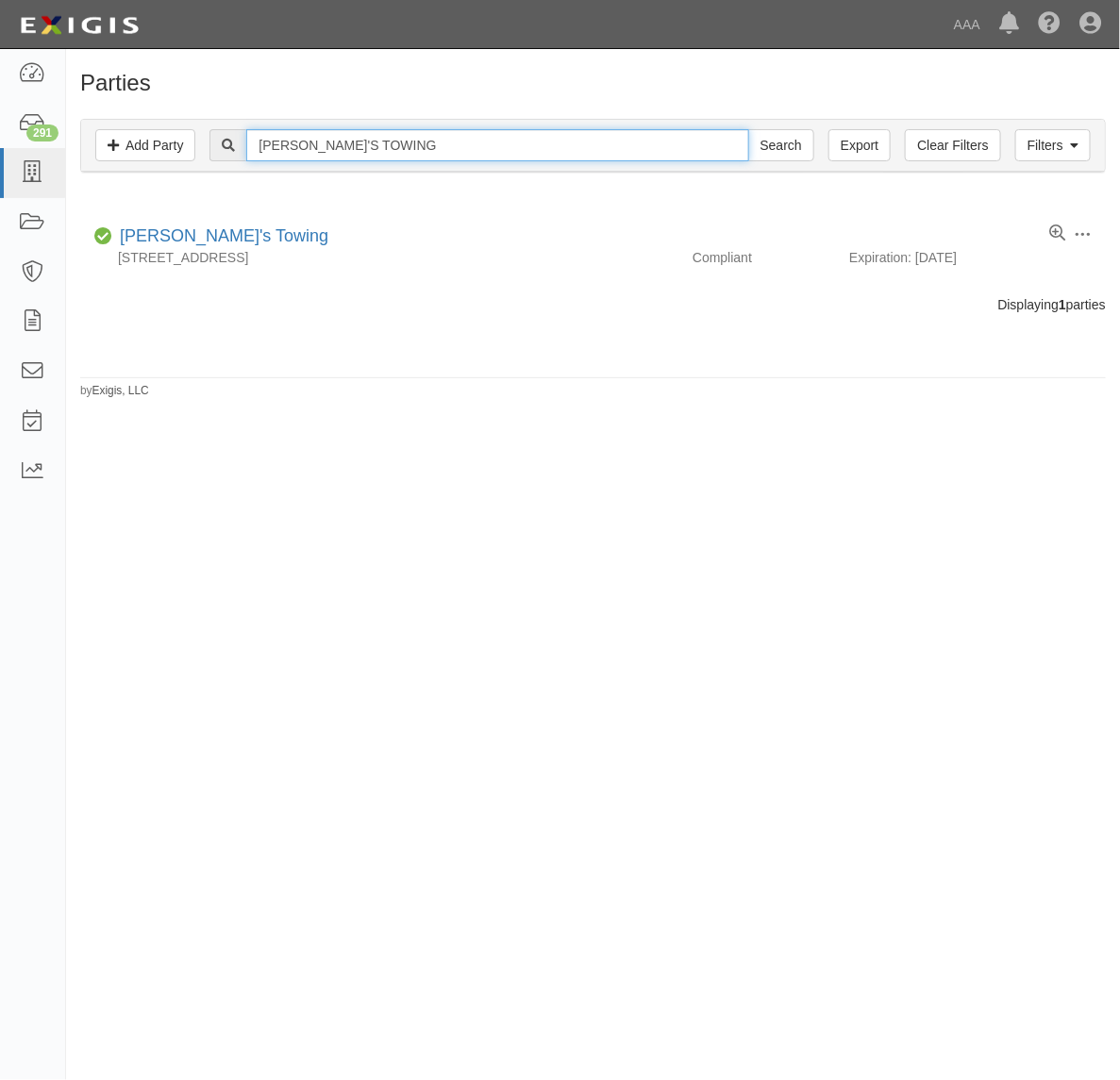
click at [345, 143] on input "HISHAM'S TOWING" at bounding box center [497, 144] width 502 height 32
drag, startPoint x: 345, startPoint y: 143, endPoint x: 359, endPoint y: 144, distance: 14.0
click at [342, 143] on input "HISHAM'S TOWING" at bounding box center [497, 144] width 502 height 32
paste input "DON'S LOCK & KEY, INC."
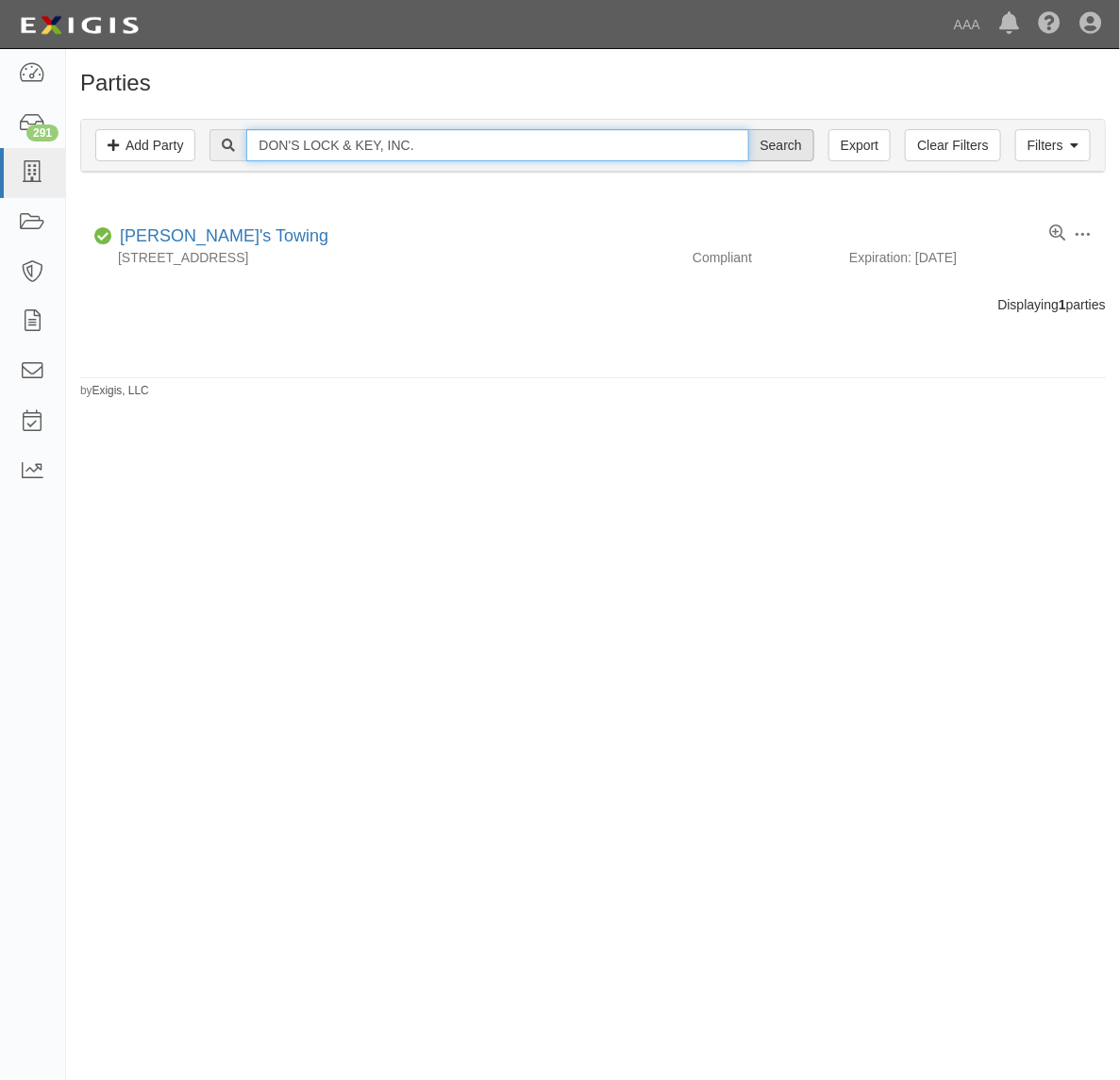
type input "DON'S LOCK & KEY, INC."
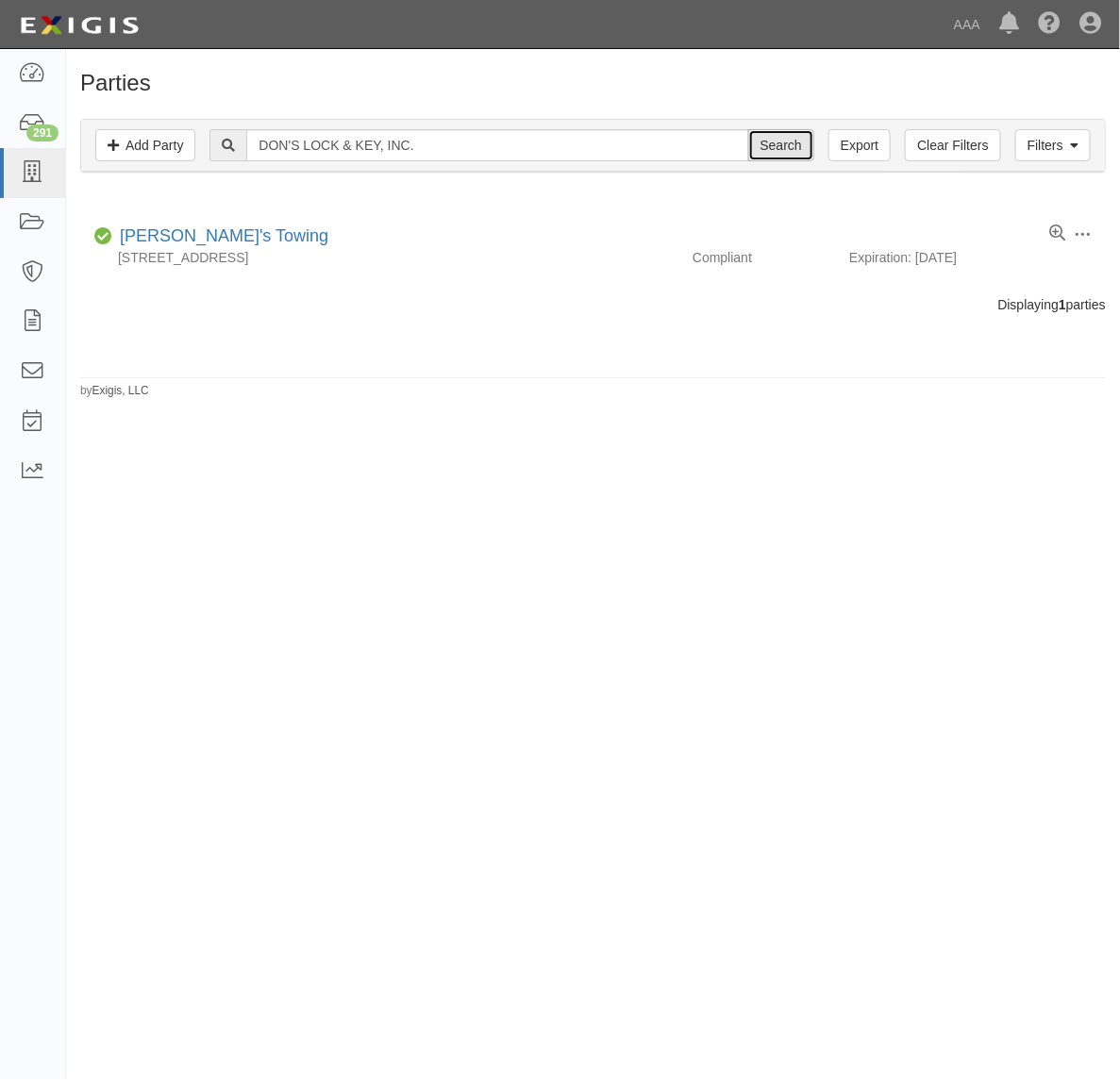
click at [802, 151] on input "Search" at bounding box center [781, 144] width 66 height 32
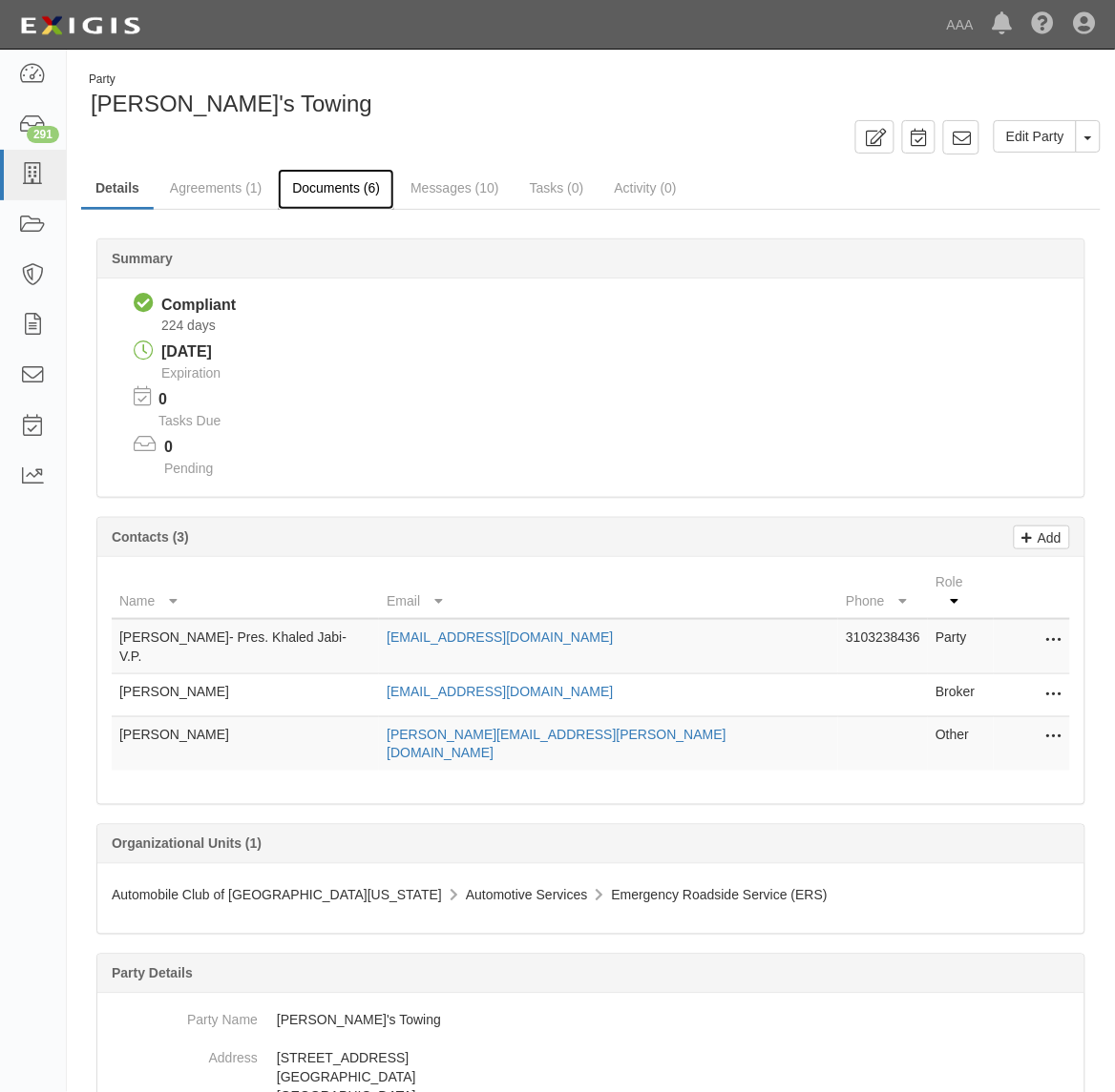
click at [327, 196] on link "Documents (6)" at bounding box center [335, 189] width 116 height 41
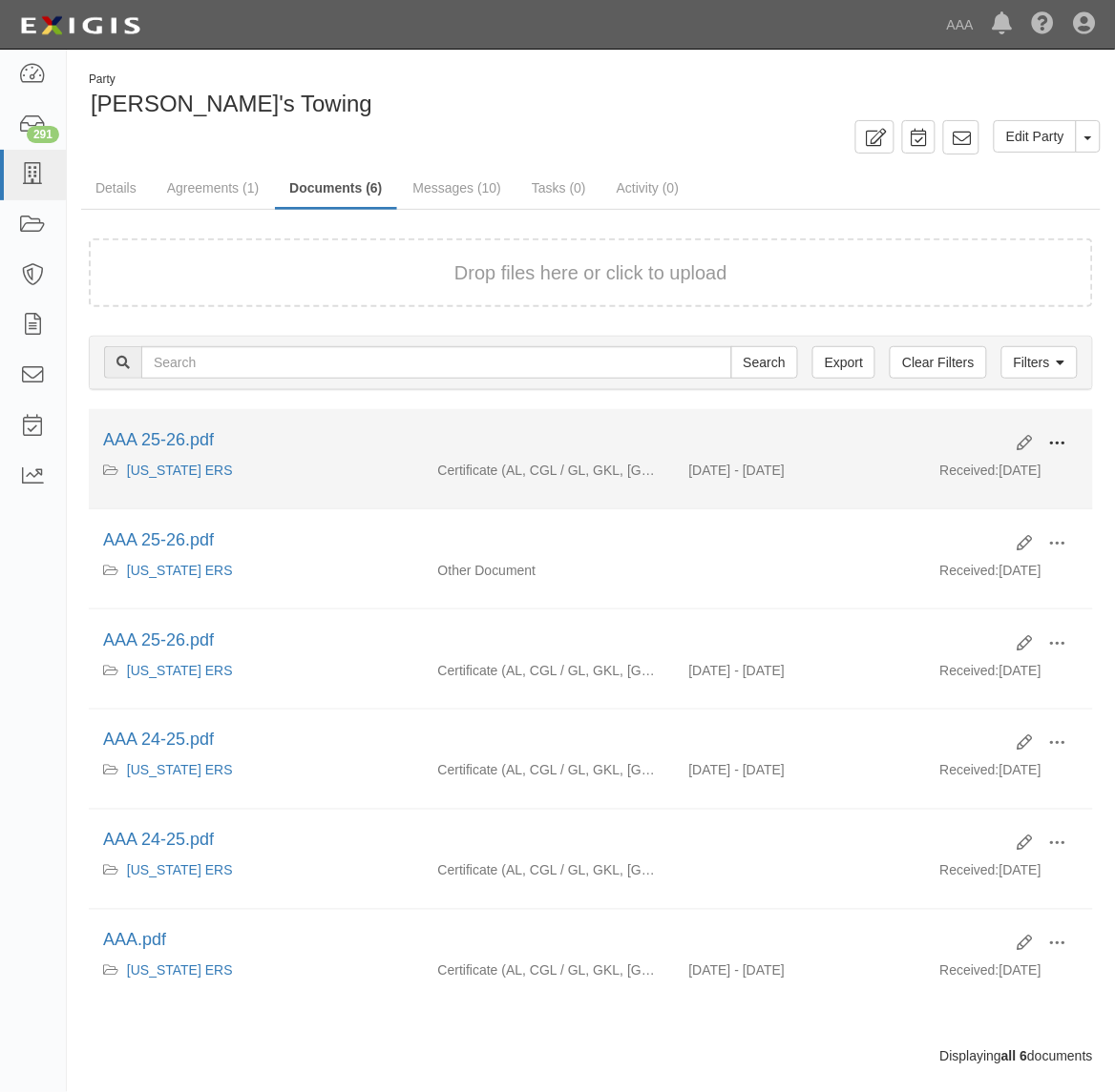
click at [1061, 435] on span at bounding box center [1057, 443] width 17 height 17
click at [1019, 463] on link "View" at bounding box center [964, 471] width 151 height 35
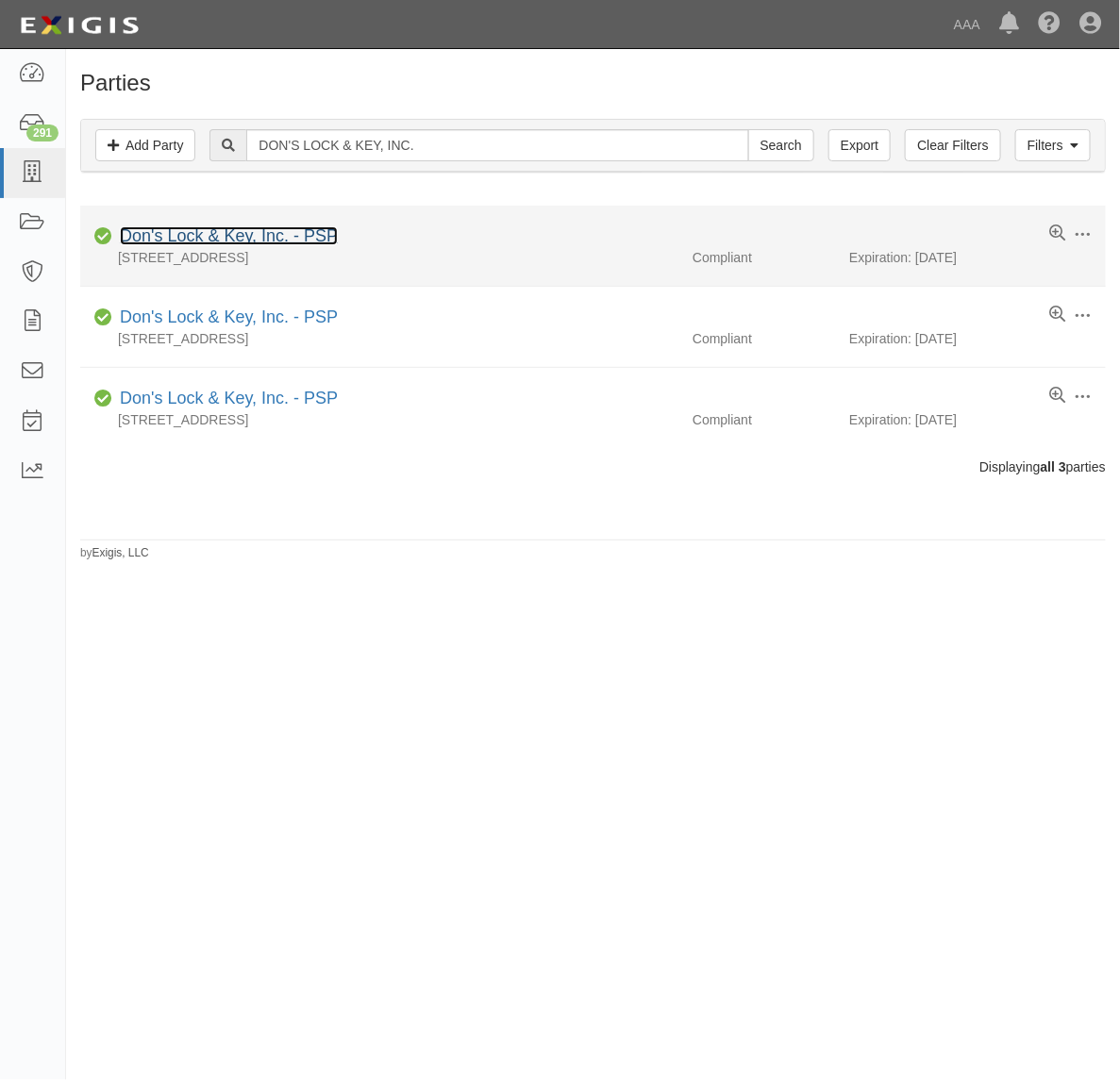
click at [265, 239] on link "Don's Lock & Key, Inc. - PSP" at bounding box center [228, 235] width 218 height 19
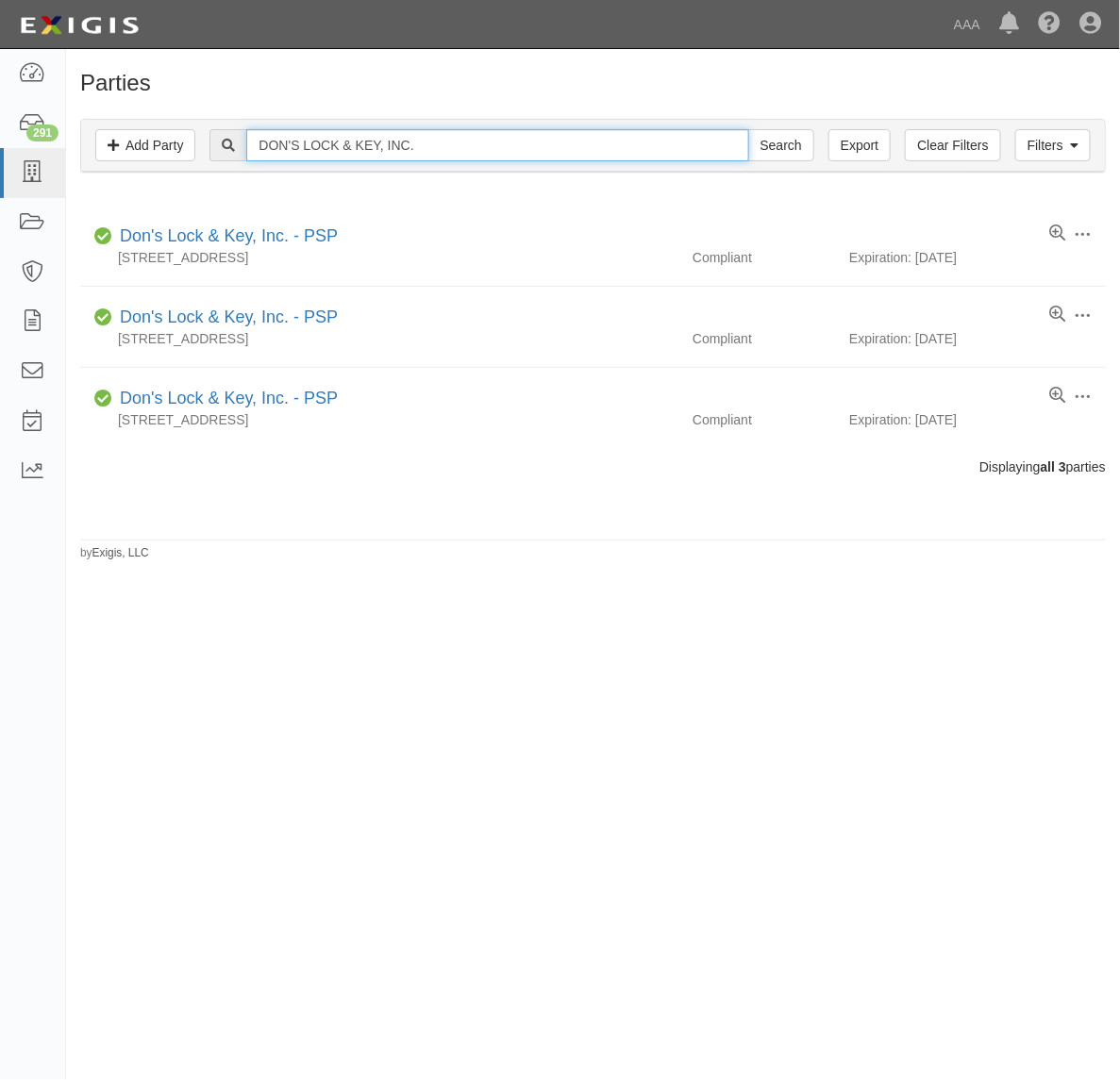
click at [366, 148] on input "DON'S LOCK & KEY, INC." at bounding box center [497, 144] width 502 height 32
paste input "BASSAM AUTO TOWING"
type input "BASSAM AUTO TOWING"
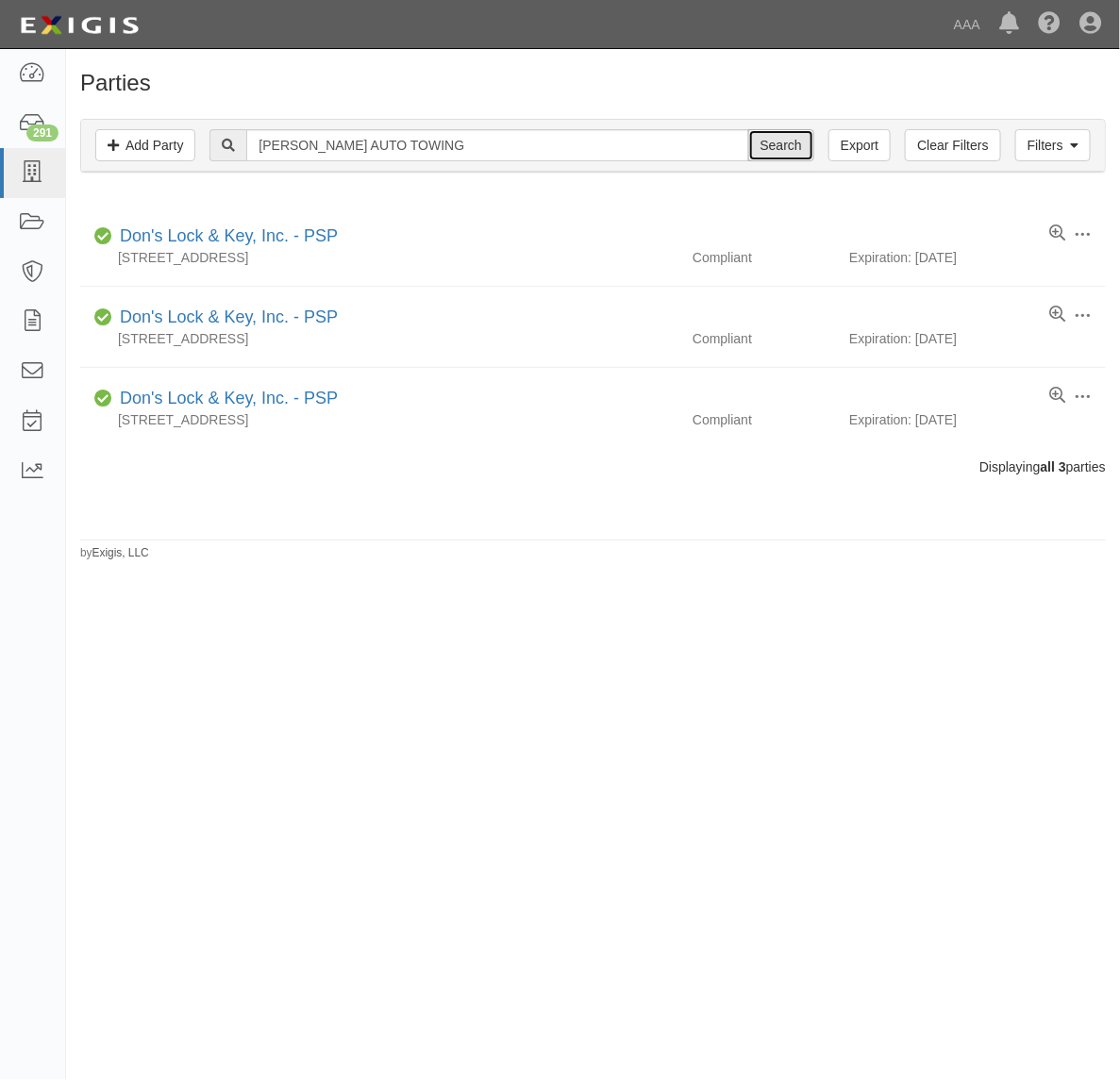
click at [777, 140] on input "Search" at bounding box center [781, 144] width 66 height 32
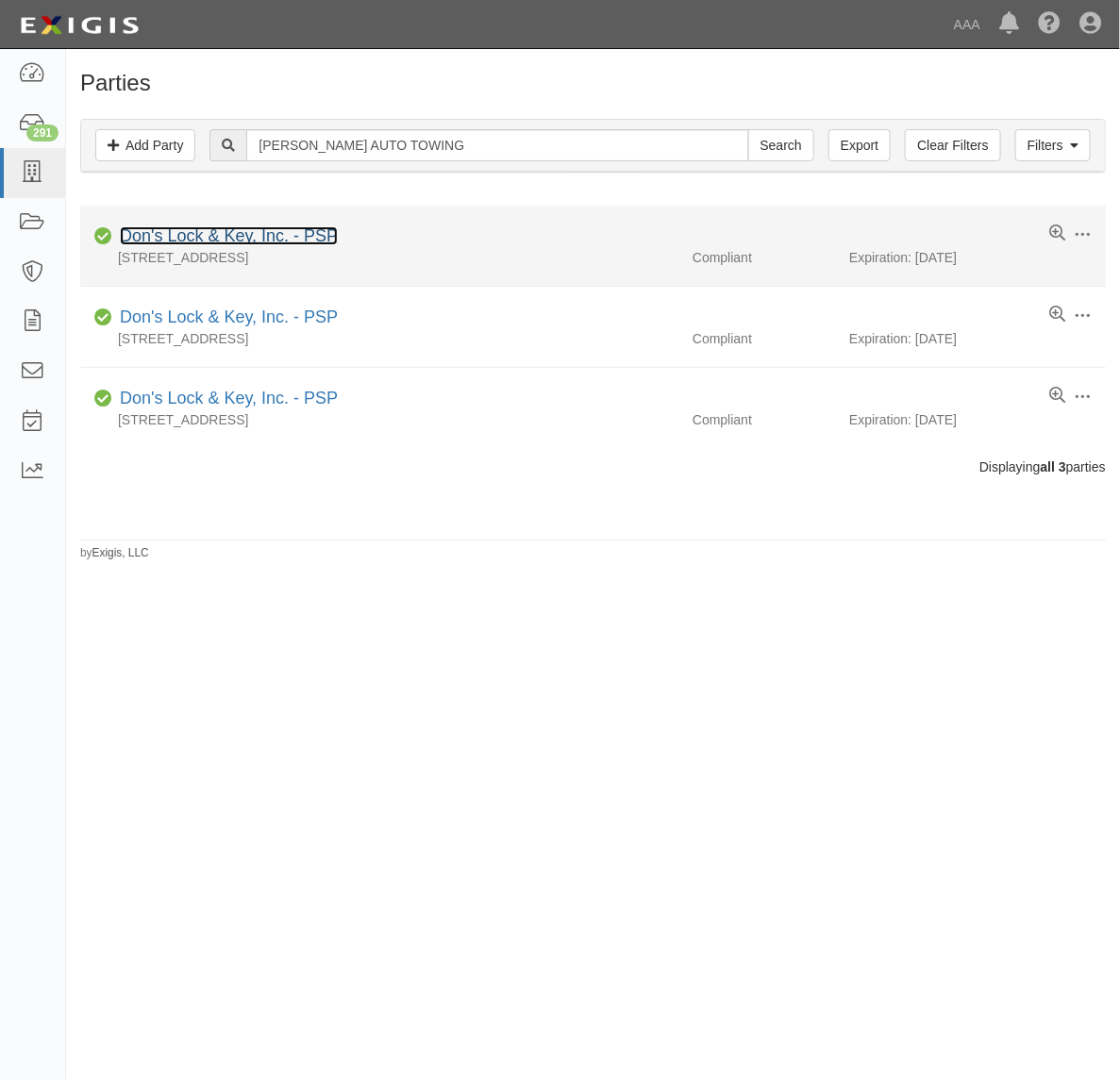
click at [285, 242] on link "Don's Lock & Key, Inc. - PSP" at bounding box center [228, 235] width 218 height 19
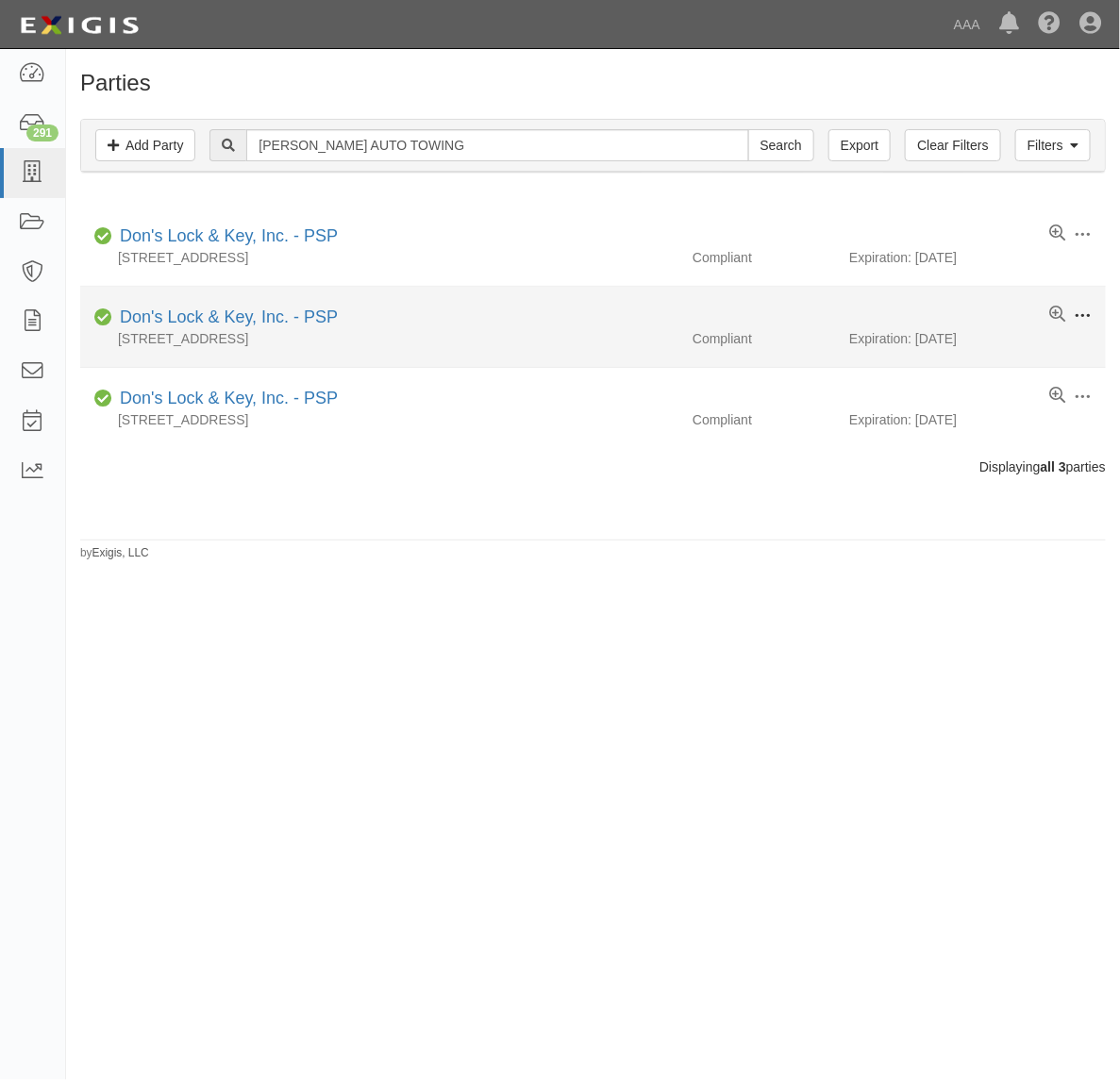
click at [1078, 311] on span at bounding box center [1082, 315] width 17 height 17
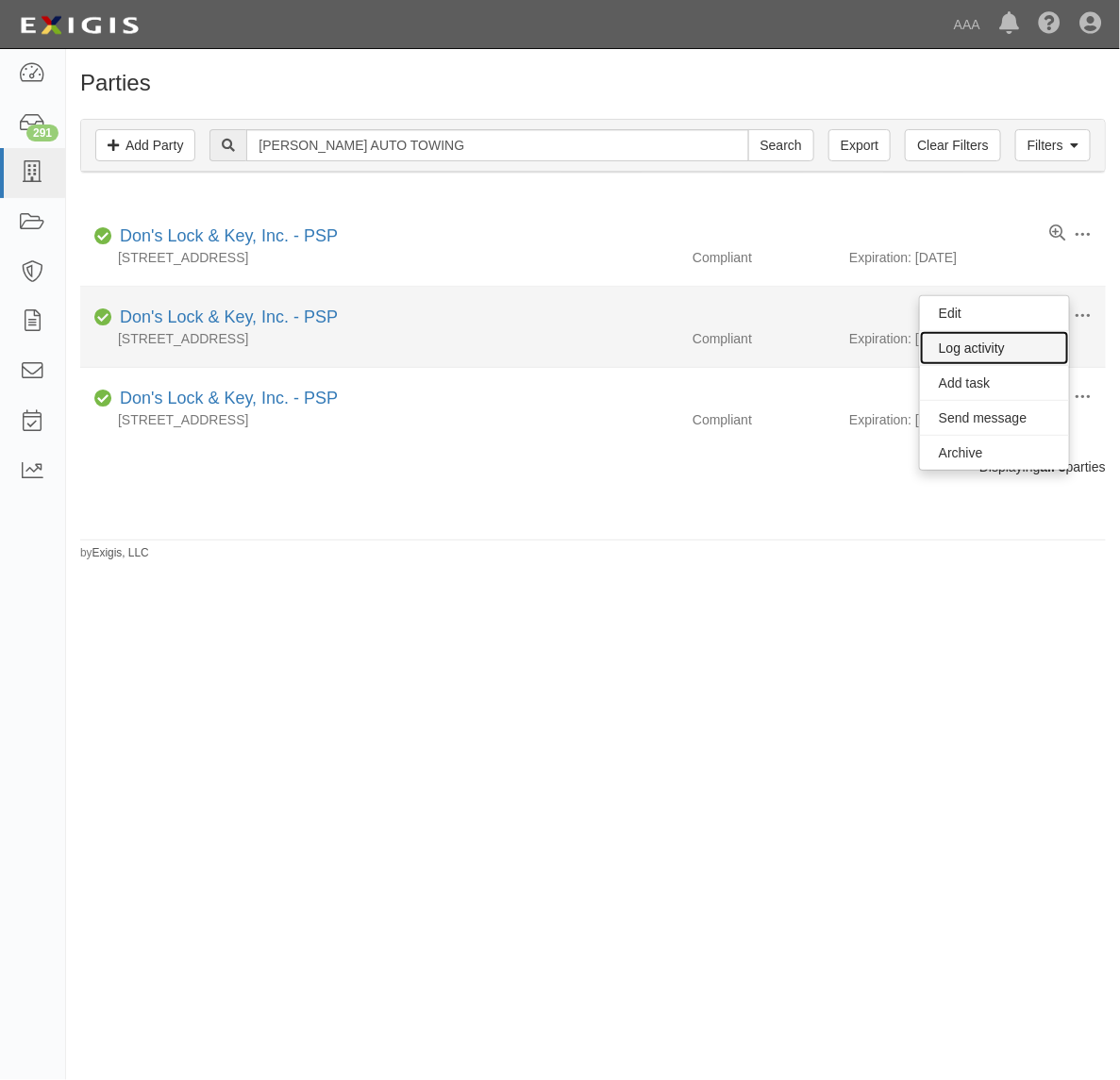
click at [1016, 336] on link "Log activity" at bounding box center [994, 347] width 149 height 34
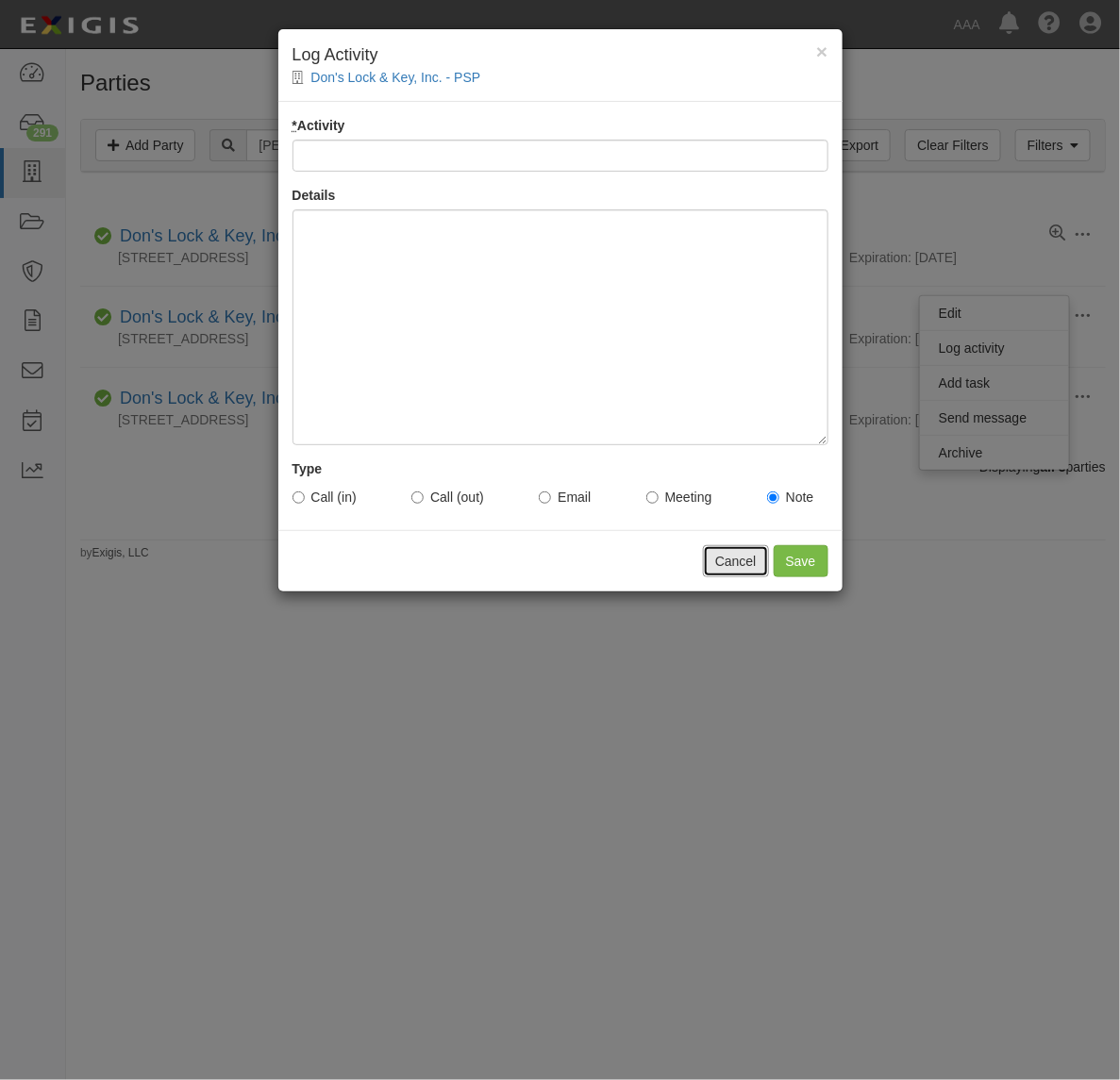
drag, startPoint x: 733, startPoint y: 559, endPoint x: 784, endPoint y: 543, distance: 53.5
click at [738, 558] on button "Cancel" at bounding box center [737, 561] width 66 height 32
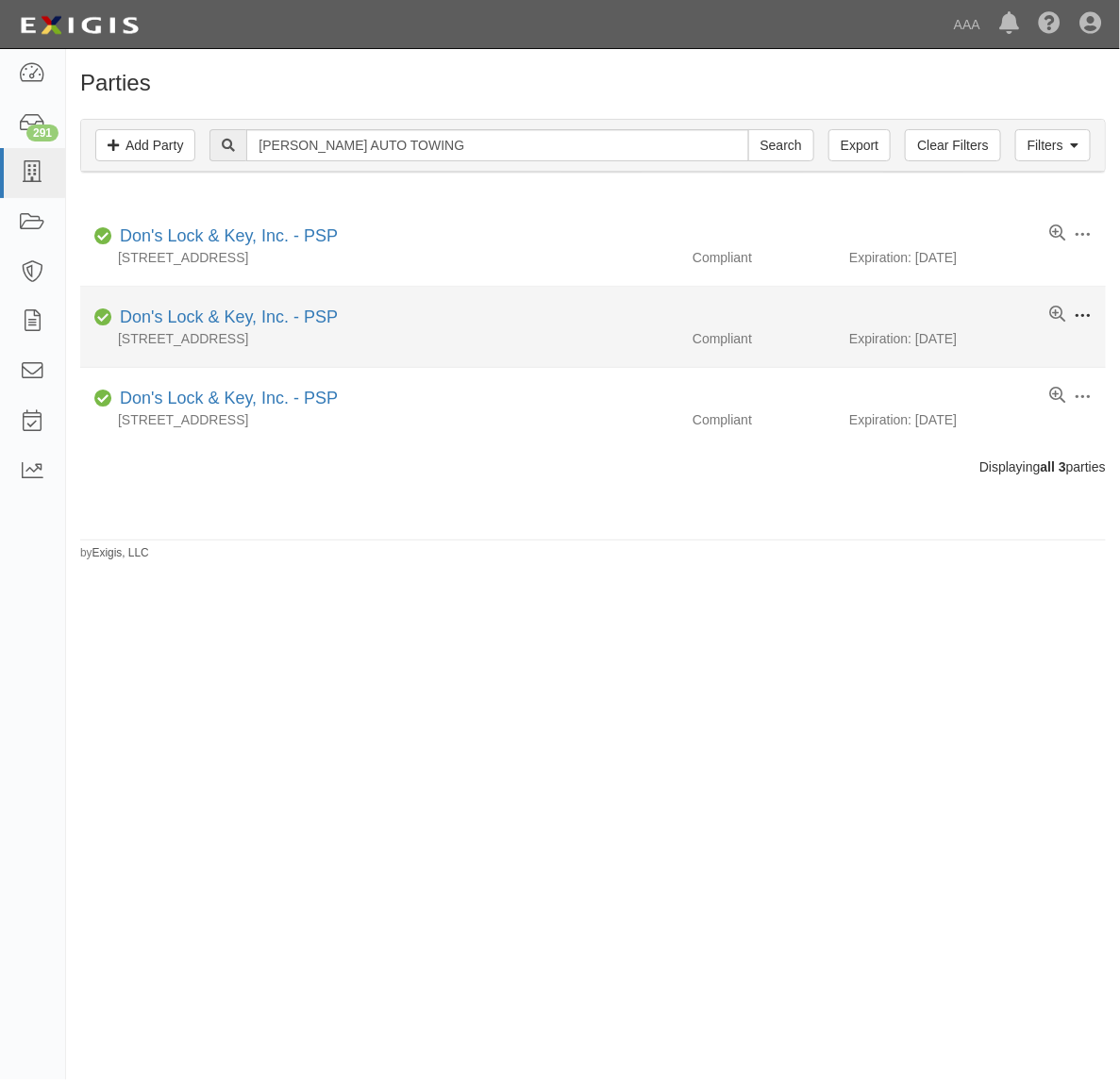
drag, startPoint x: 1092, startPoint y: 317, endPoint x: 1085, endPoint y: 328, distance: 13.0
click at [1092, 318] on div "Edit Log activity Add task Send message Archive" at bounding box center [1077, 315] width 57 height 20
click at [222, 323] on link "Don's Lock & Key, Inc. - PSP" at bounding box center [228, 316] width 218 height 19
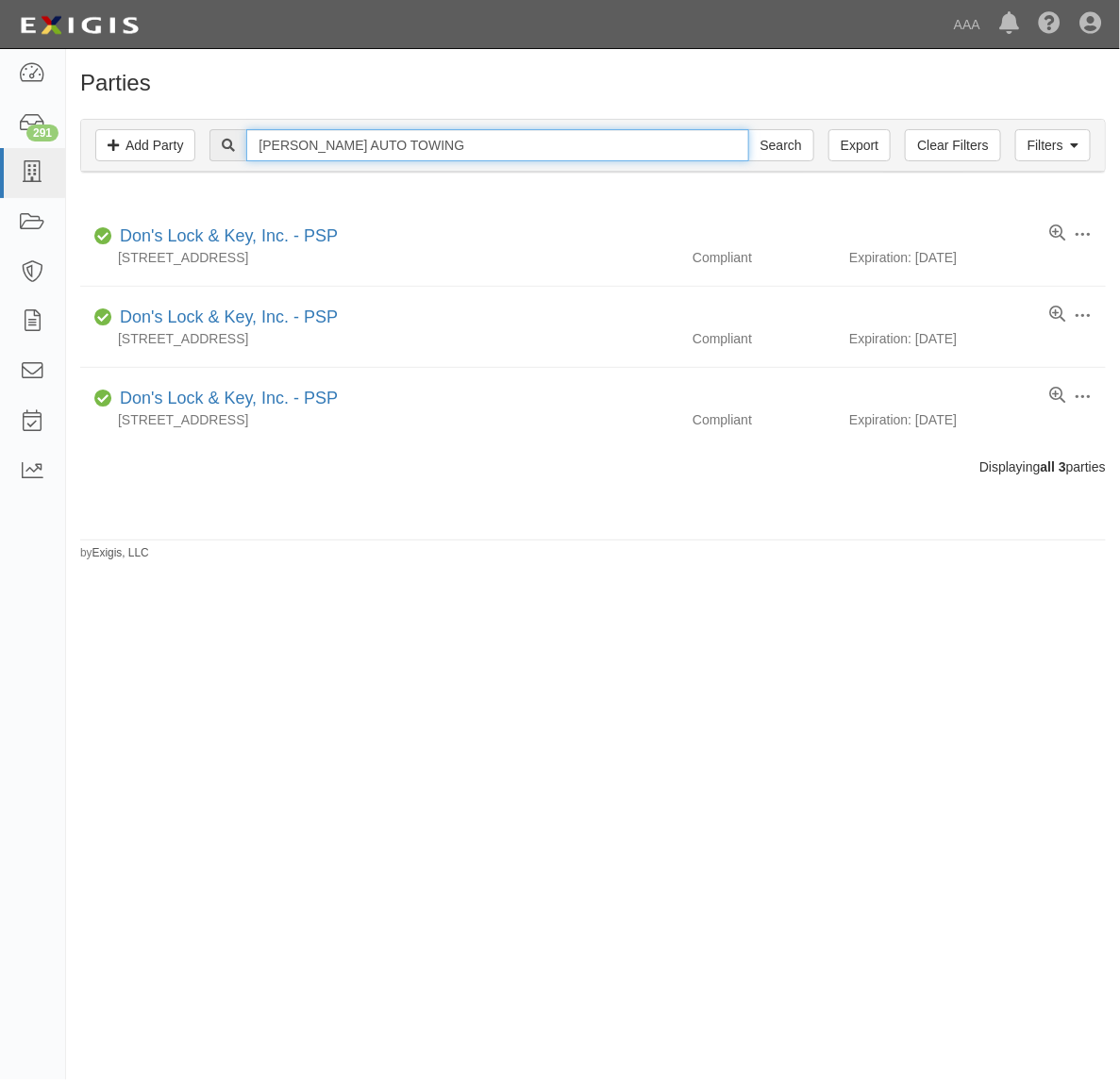
click at [450, 156] on input "[PERSON_NAME] AUTO TOWING" at bounding box center [497, 144] width 502 height 32
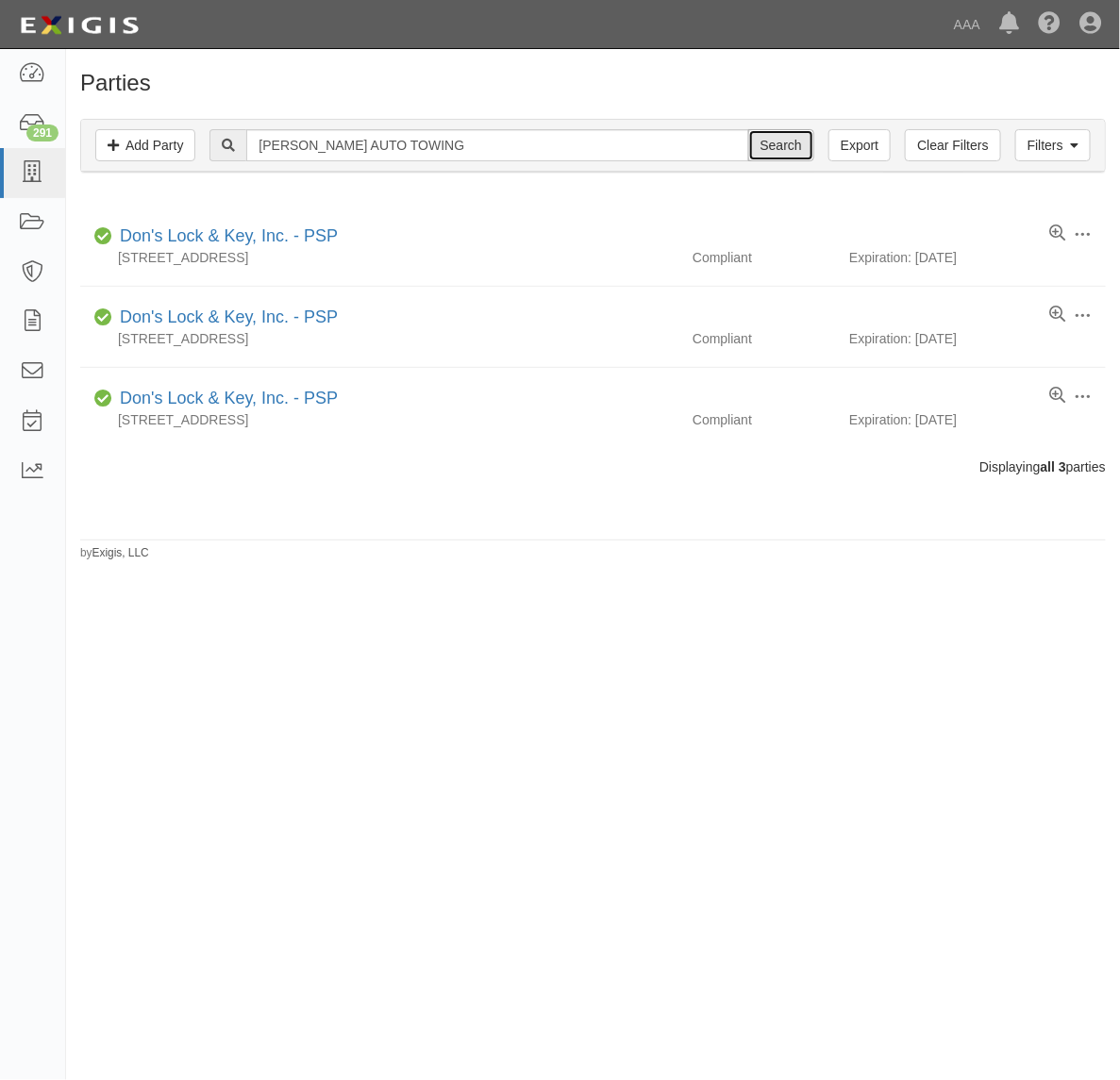
click at [802, 142] on input "Search" at bounding box center [781, 144] width 66 height 32
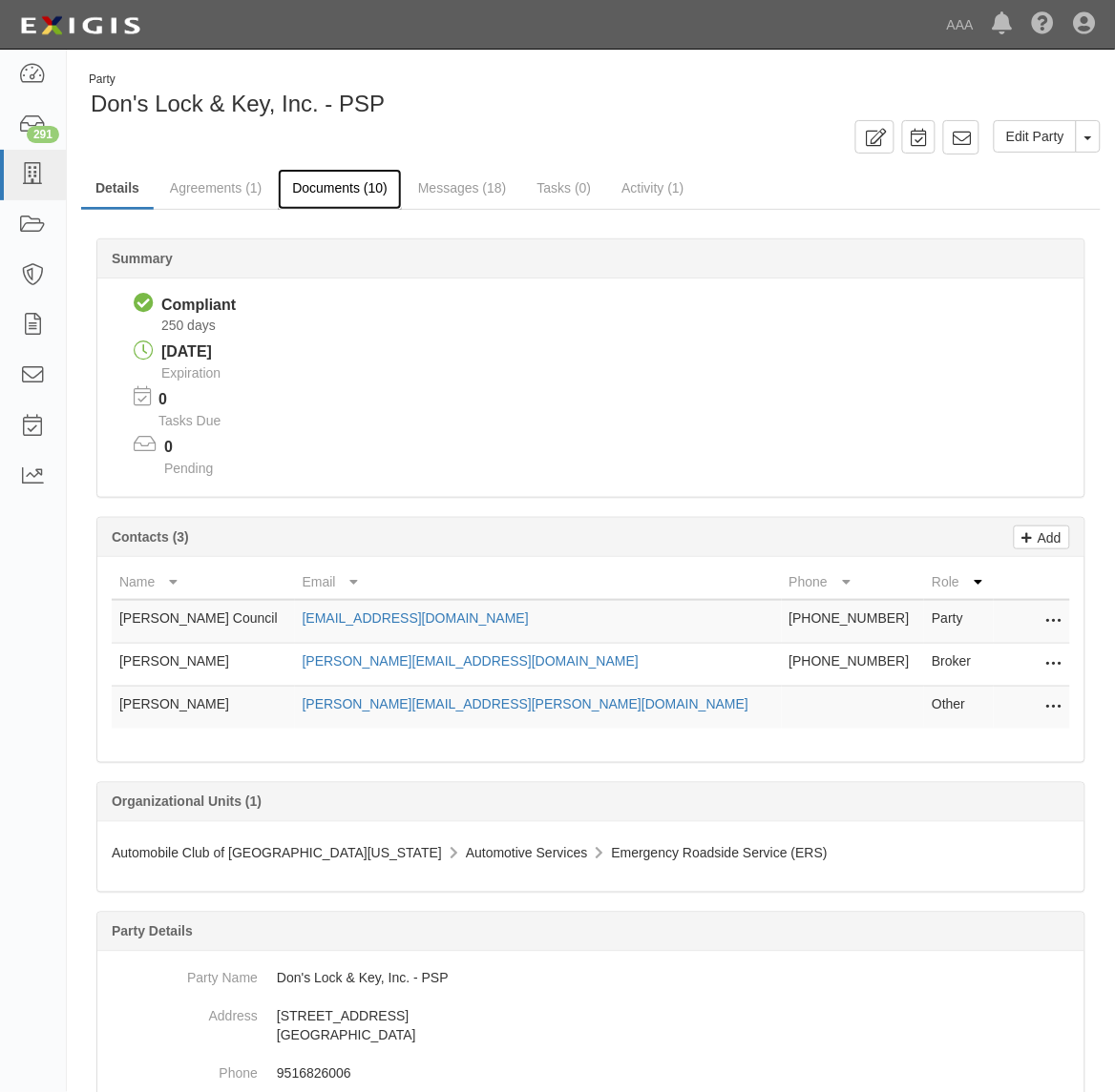
click at [338, 182] on link "Documents (10)" at bounding box center [339, 189] width 124 height 41
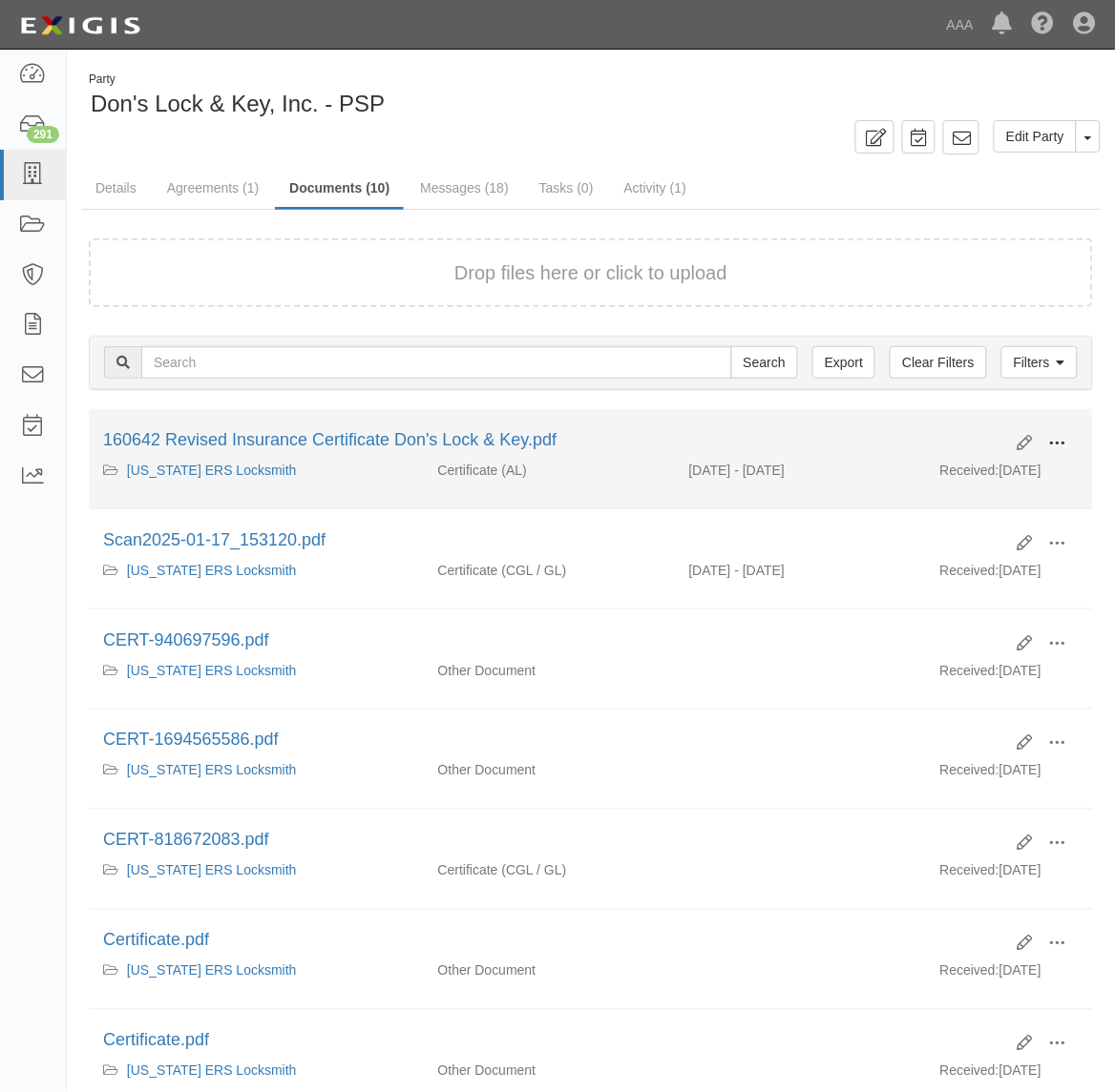
click at [1055, 432] on button at bounding box center [1057, 444] width 42 height 33
click at [980, 461] on link "View" at bounding box center [964, 471] width 151 height 35
click at [1053, 439] on span at bounding box center [1057, 443] width 17 height 17
click at [1003, 458] on link "View" at bounding box center [964, 471] width 151 height 35
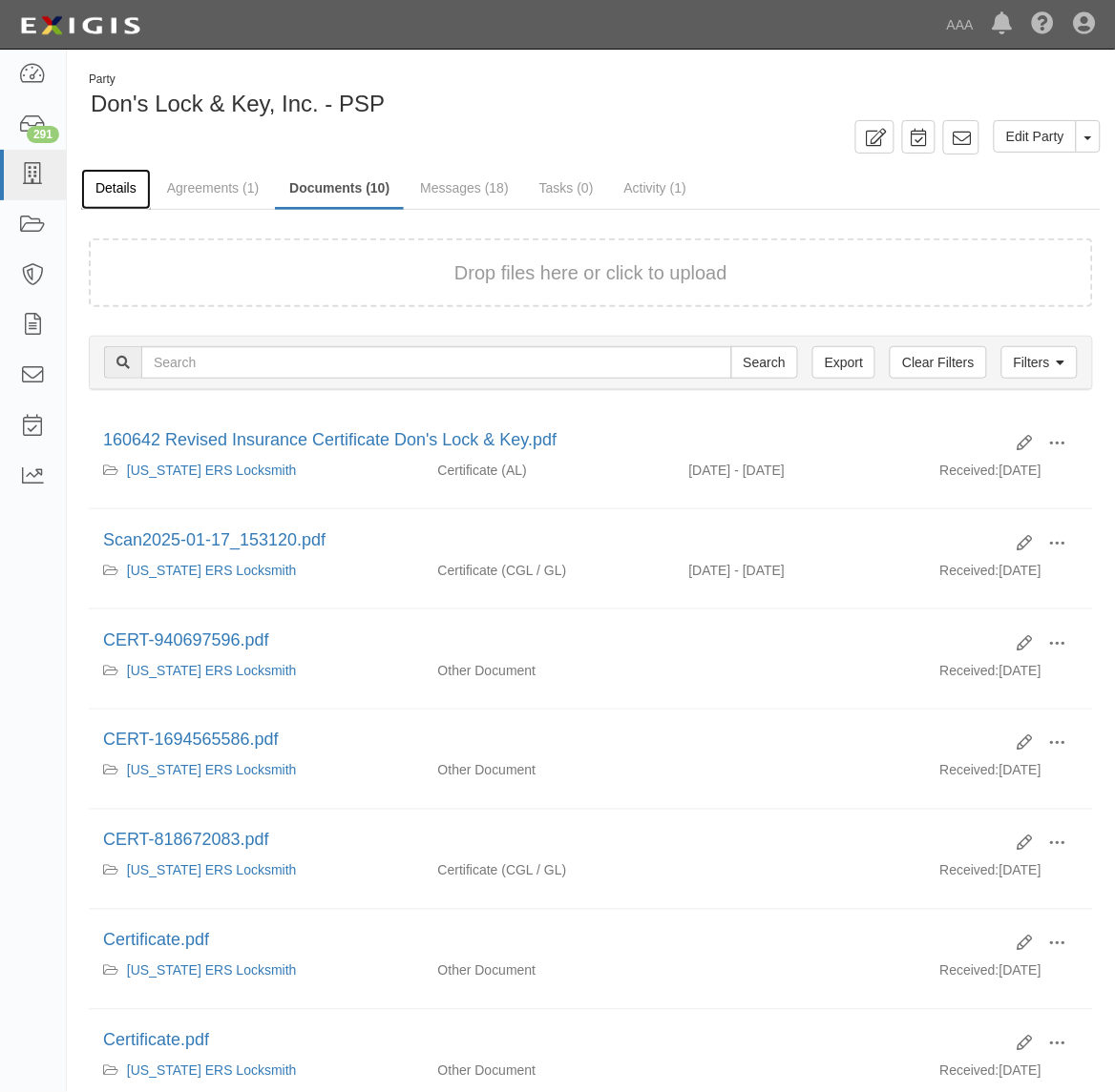
click at [97, 201] on link "Details" at bounding box center [115, 189] width 70 height 41
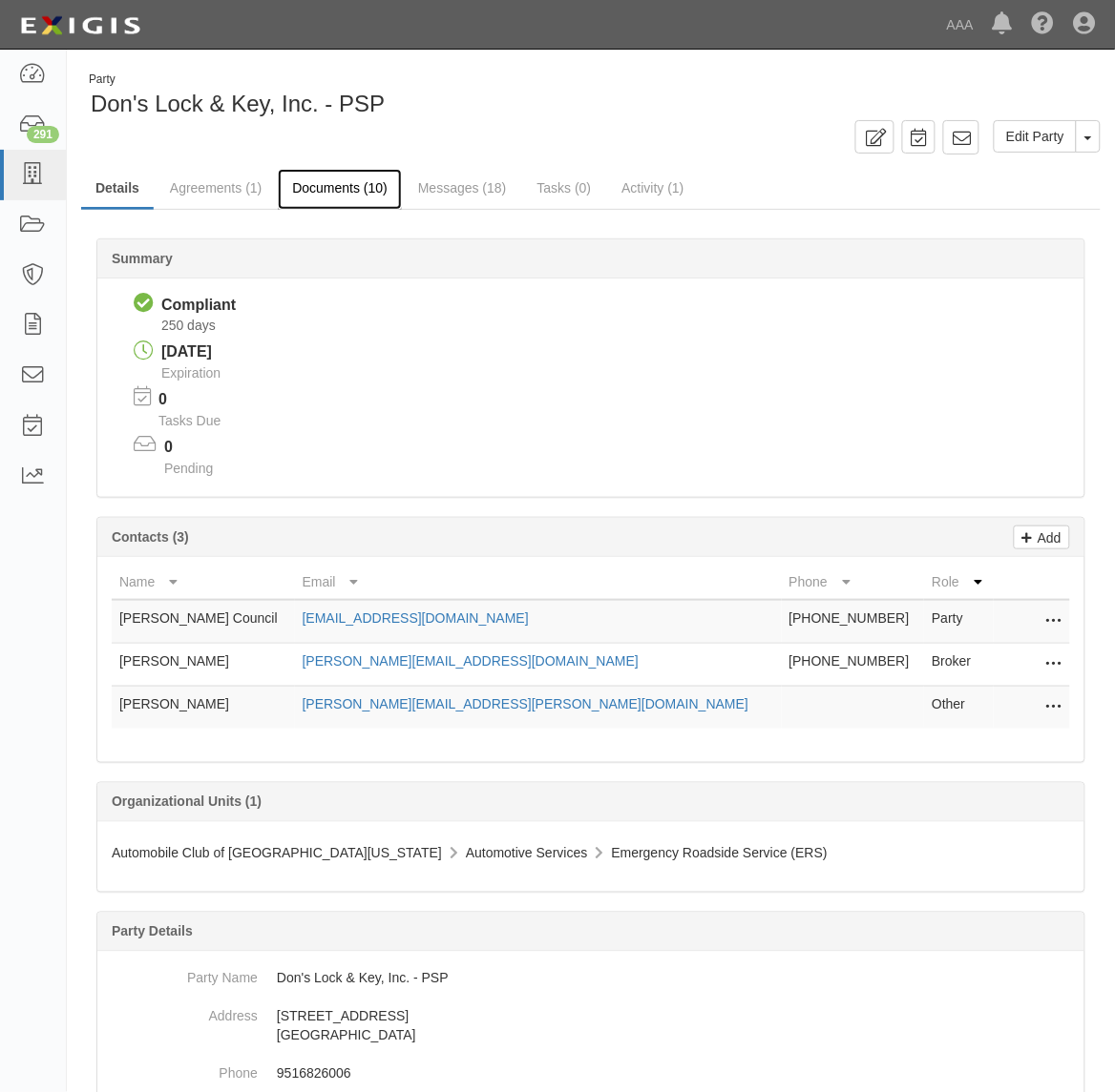
click at [363, 193] on link "Documents (10)" at bounding box center [339, 189] width 124 height 41
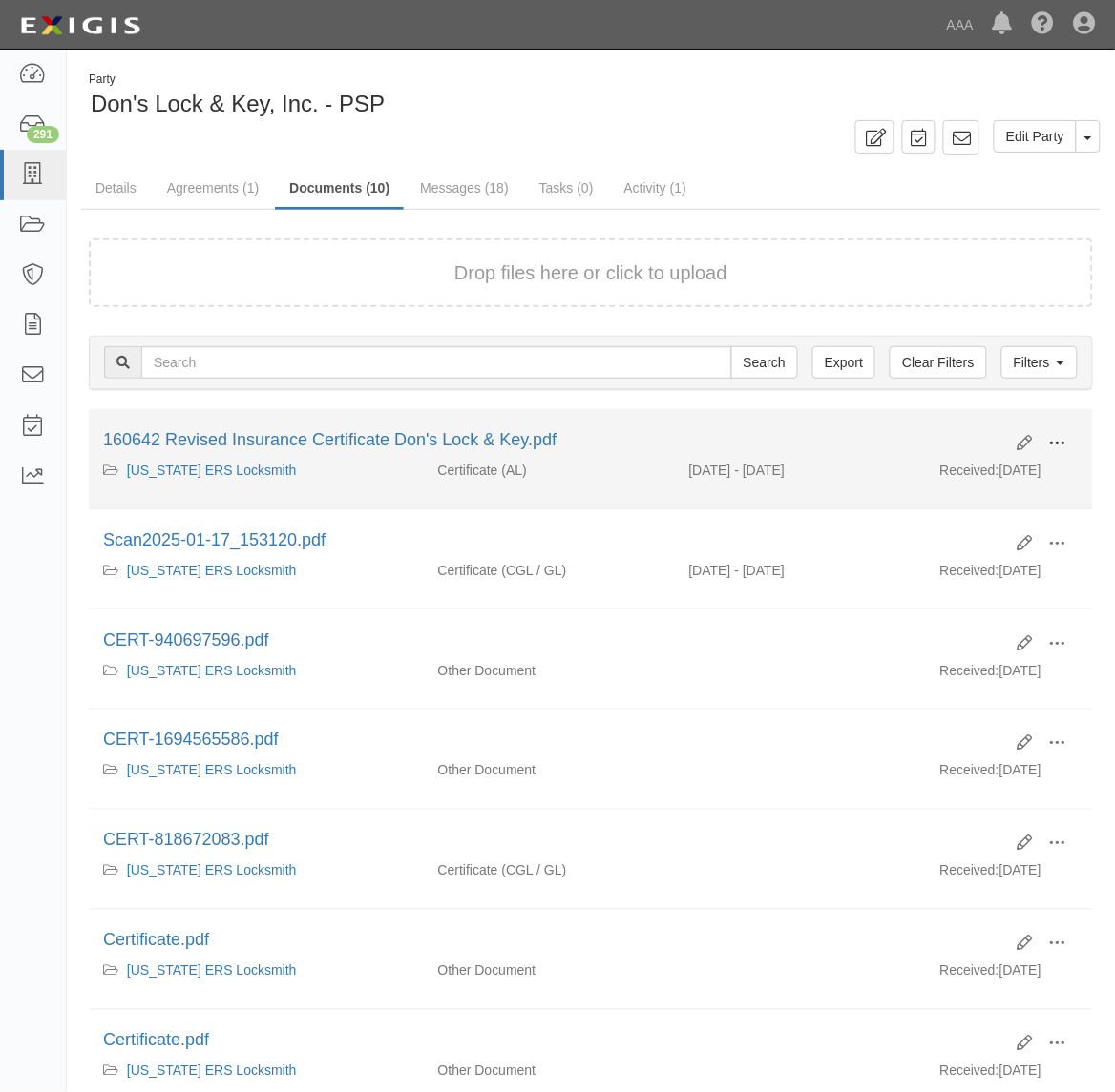
click at [1049, 437] on span at bounding box center [1057, 443] width 17 height 17
click at [964, 479] on link "View" at bounding box center [964, 471] width 151 height 35
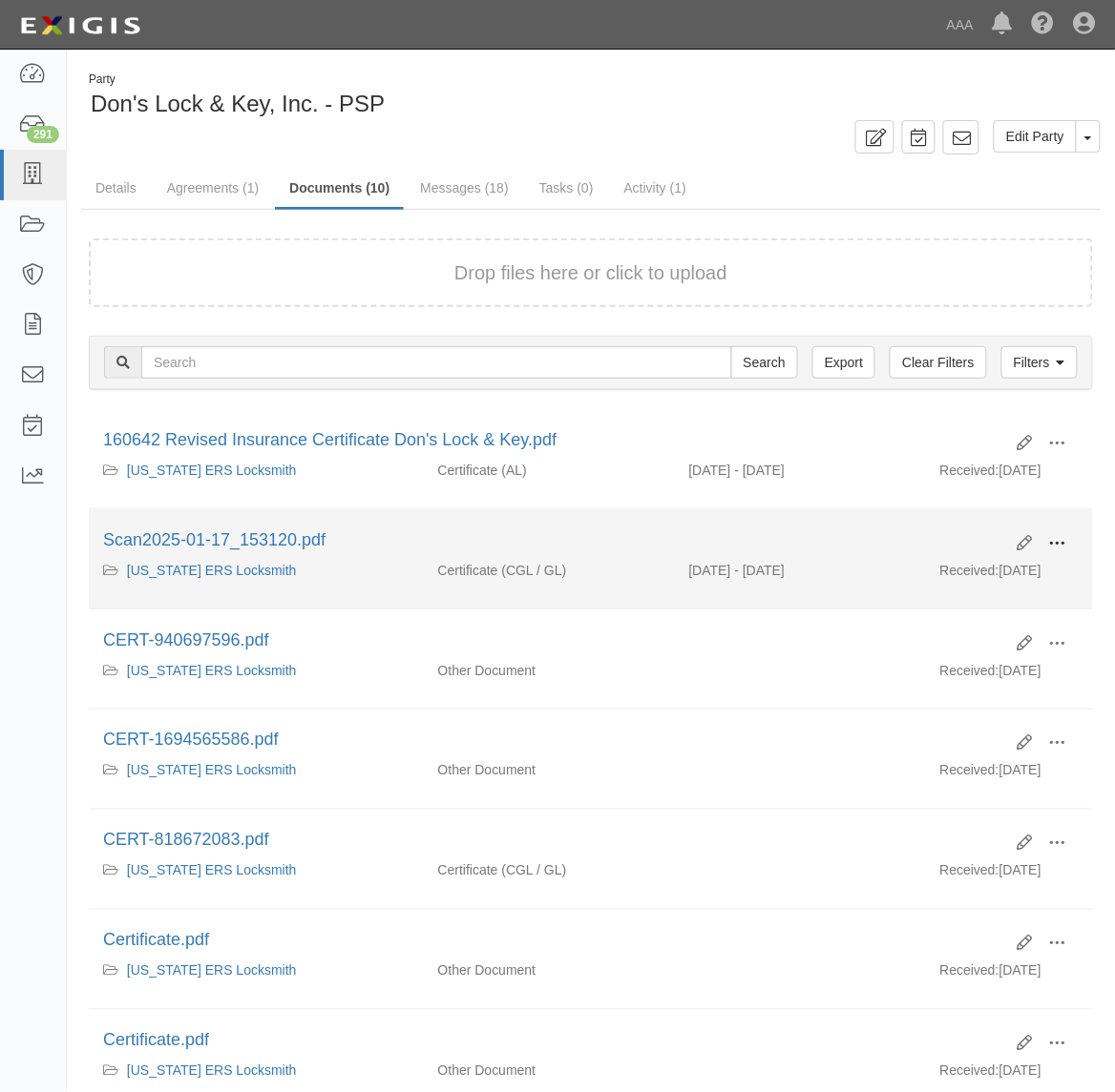
click at [1056, 548] on span at bounding box center [1057, 544] width 17 height 17
click at [1016, 570] on link "View" at bounding box center [964, 571] width 151 height 35
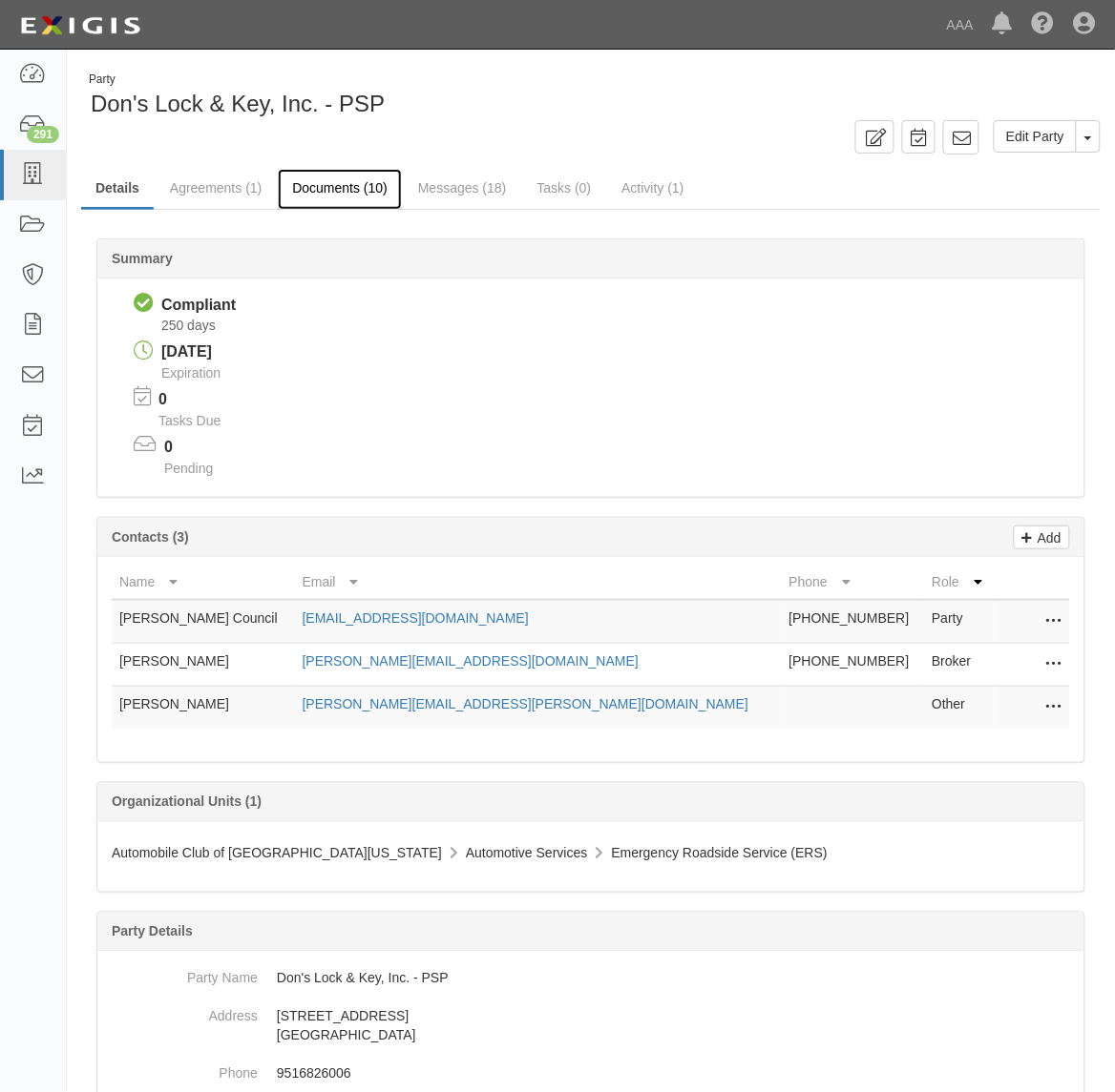
click at [346, 182] on link "Documents (10)" at bounding box center [339, 189] width 124 height 41
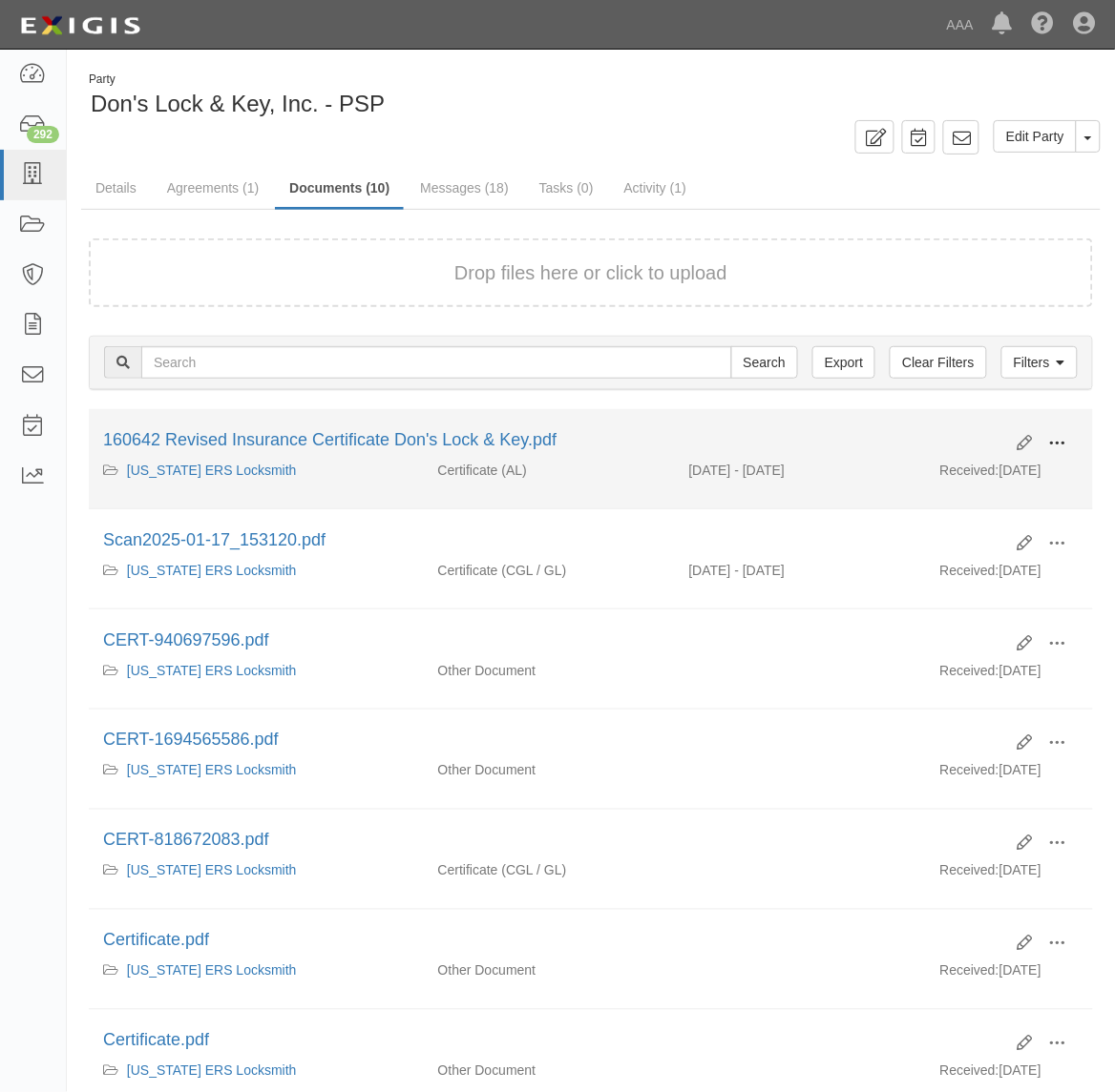
click at [1064, 442] on span at bounding box center [1057, 443] width 17 height 17
click at [1013, 477] on link "View" at bounding box center [964, 471] width 151 height 35
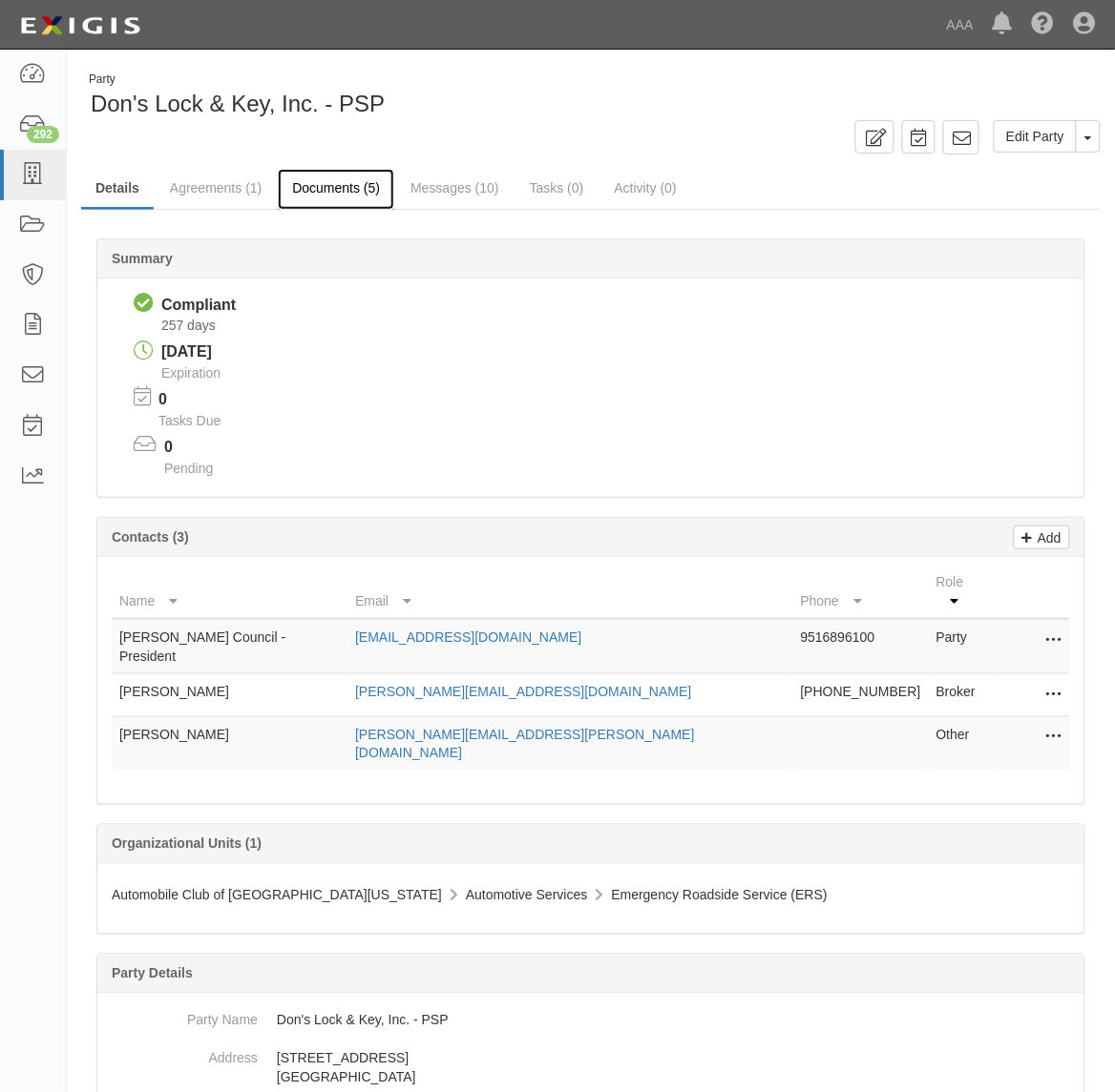
click at [328, 190] on link "Documents (5)" at bounding box center [335, 189] width 116 height 41
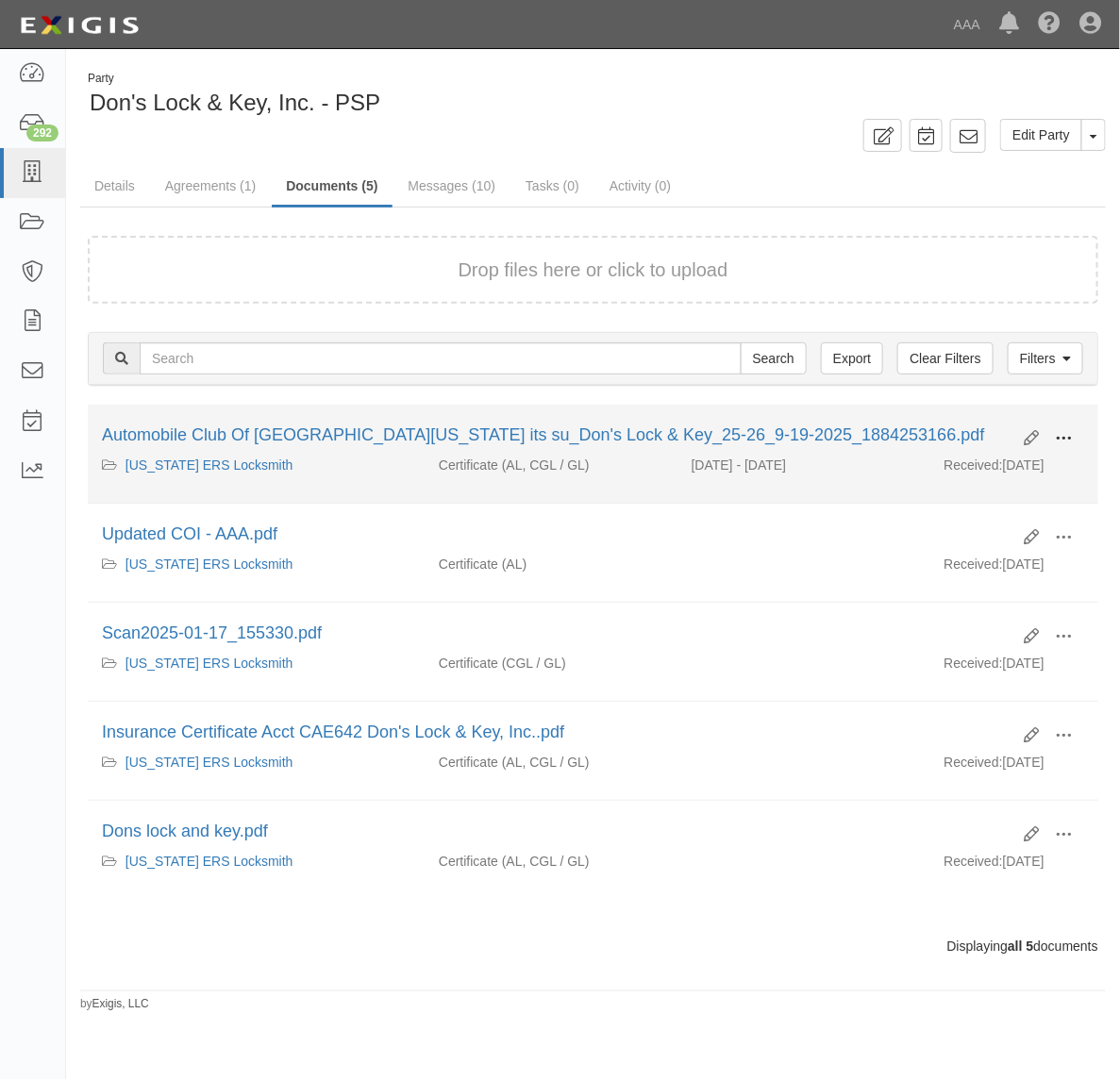
click at [1055, 432] on span at bounding box center [1062, 438] width 17 height 17
click at [1012, 462] on link "View" at bounding box center [972, 465] width 149 height 34
click at [401, 421] on li "Edit View View details Archive Automobile Club Of Southern California its su_Do…" at bounding box center [593, 455] width 1011 height 100
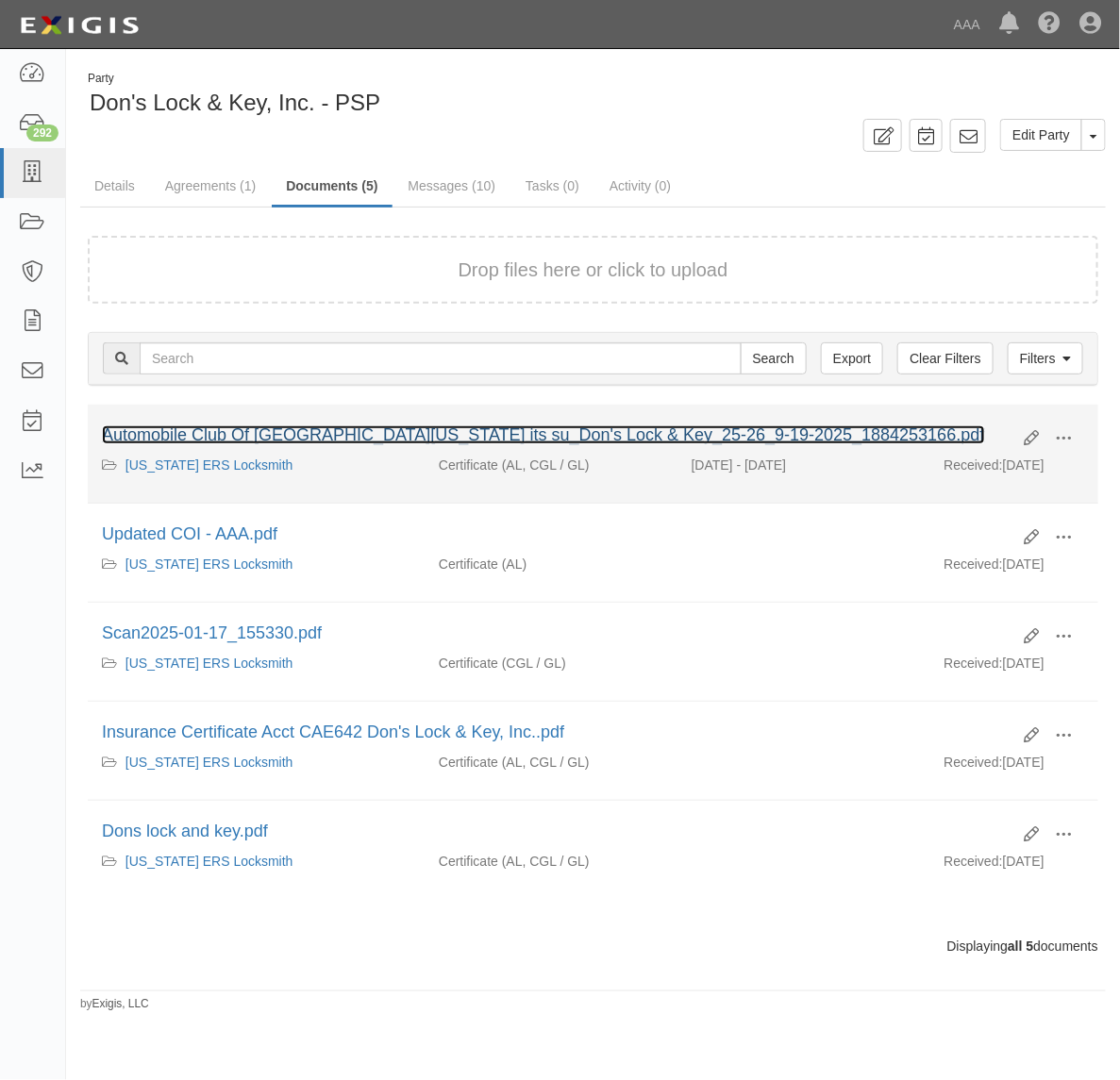
click at [412, 431] on link "Automobile Club Of Southern California its su_Don's Lock & Key_25-26_9-19-2025_…" at bounding box center [542, 434] width 883 height 19
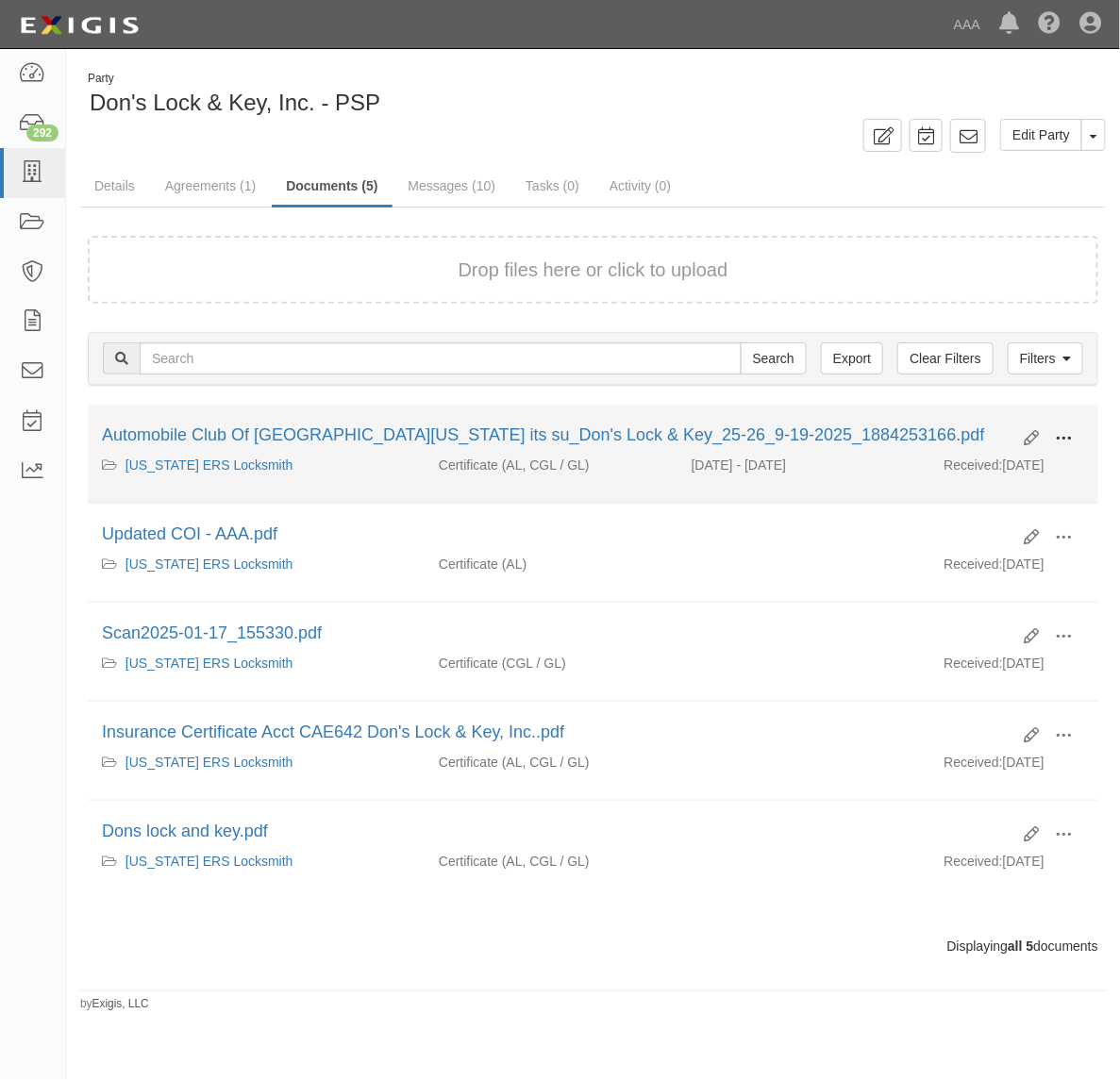
click at [1059, 430] on span at bounding box center [1062, 438] width 17 height 17
click at [1018, 467] on link "View" at bounding box center [972, 465] width 149 height 34
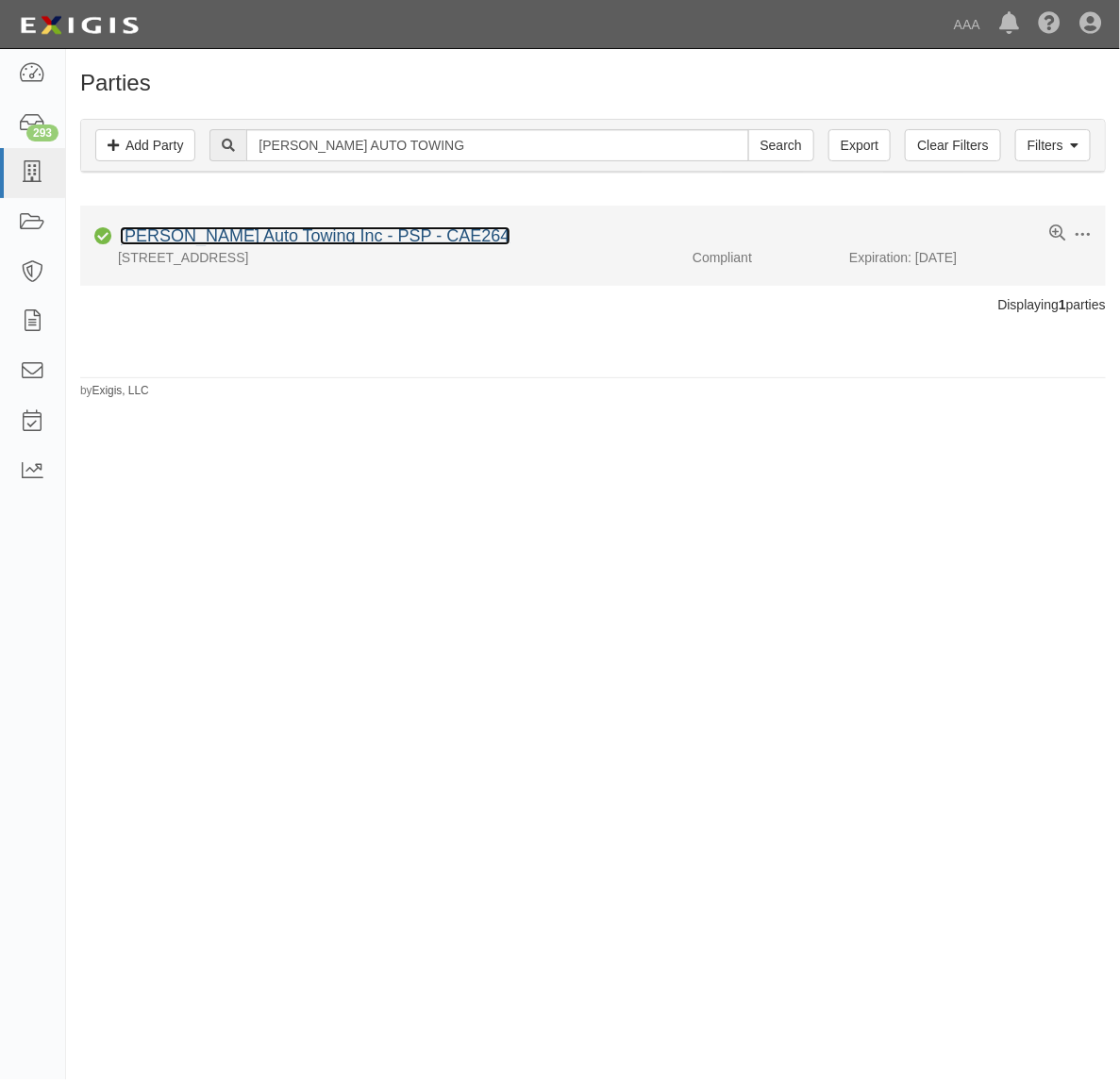
click at [336, 231] on link "Bassam Auto Towing Inc - PSP - CAE264" at bounding box center [315, 235] width 390 height 19
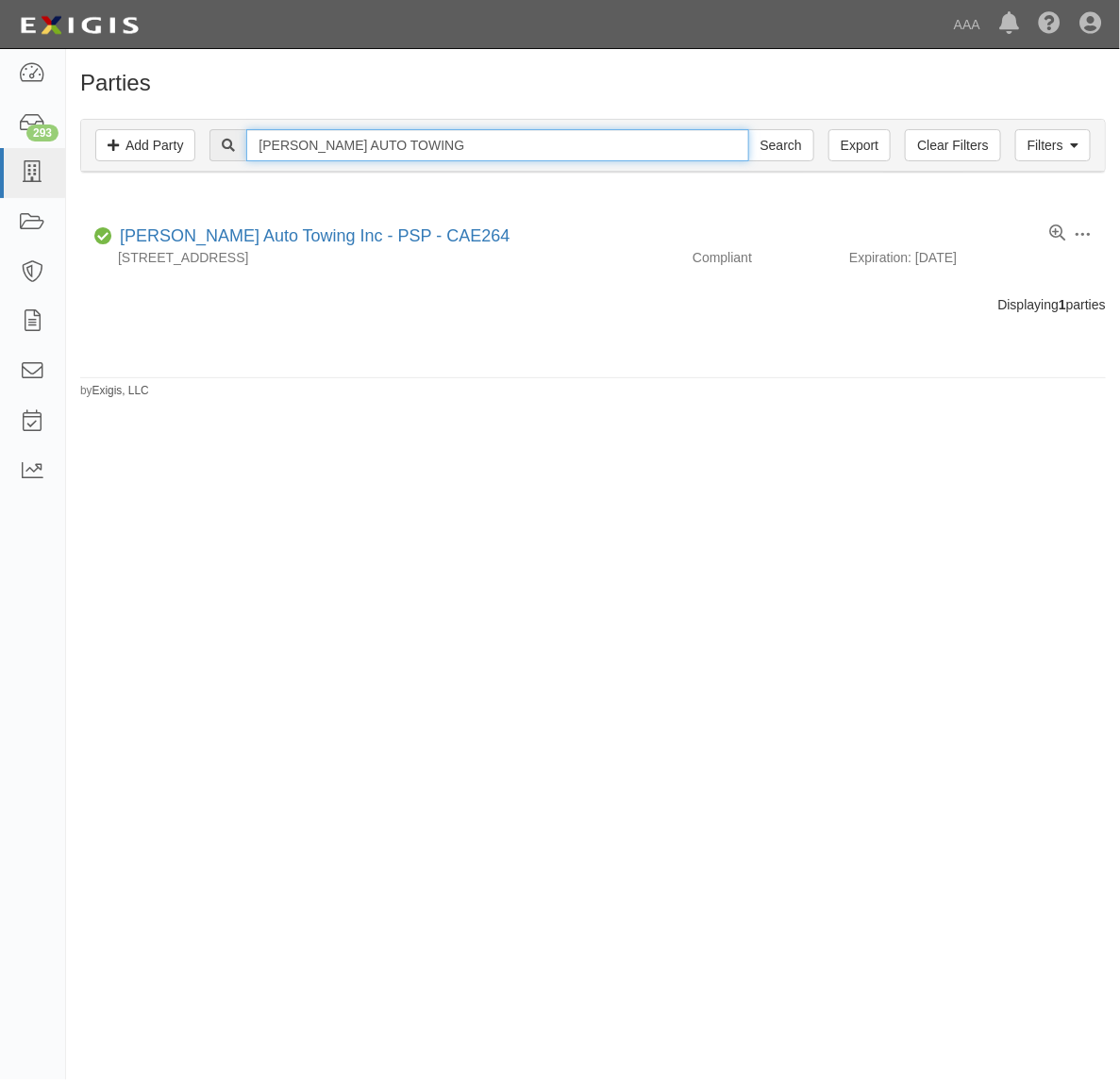
click at [396, 144] on input "BASSAM AUTO TOWING" at bounding box center [497, 144] width 502 height 32
paste input "ROWLETT"
type input "ROWLETT TOWING"
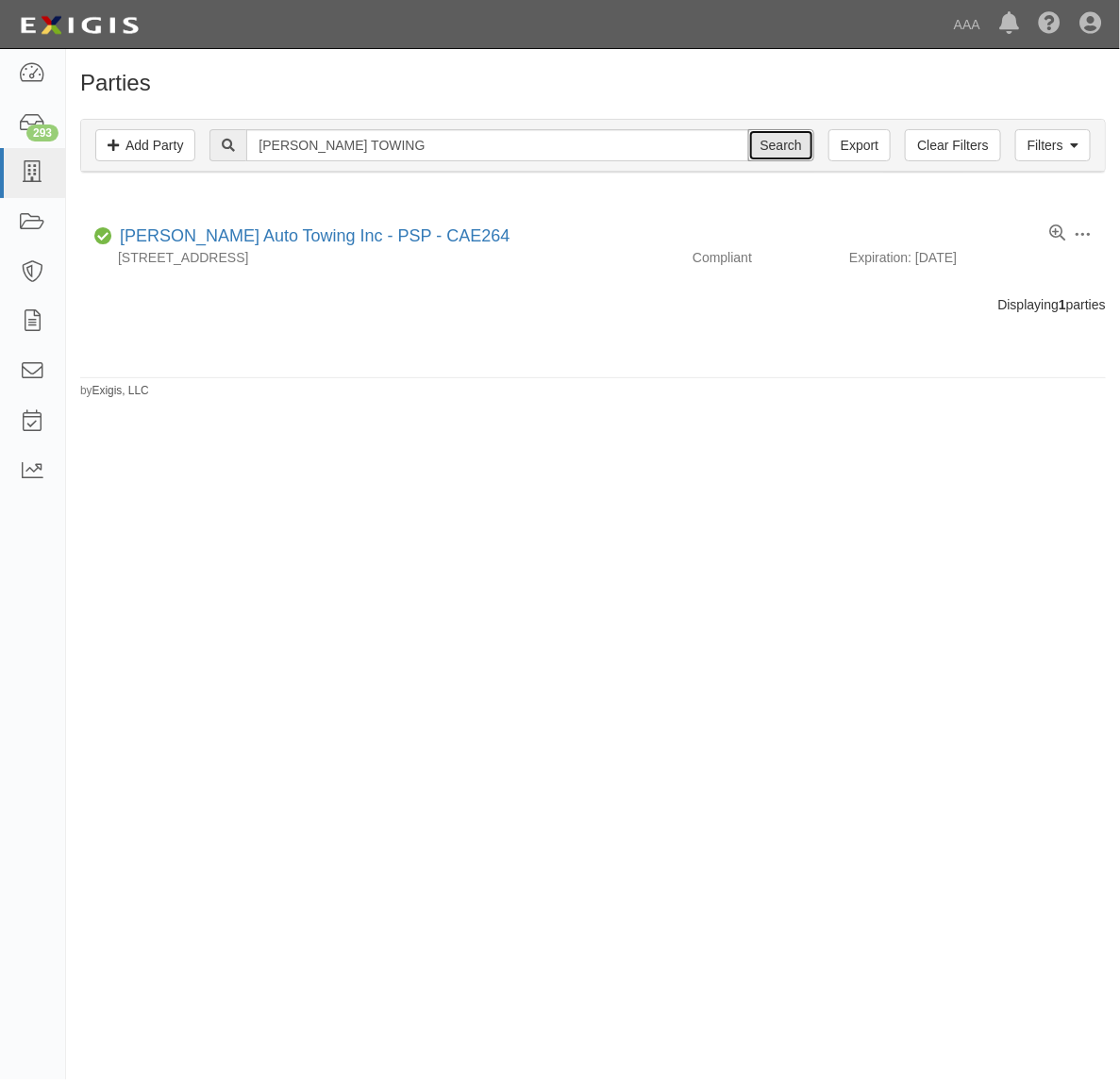
drag, startPoint x: 760, startPoint y: 151, endPoint x: 729, endPoint y: 165, distance: 34.0
click at [762, 149] on input "Search" at bounding box center [781, 144] width 66 height 32
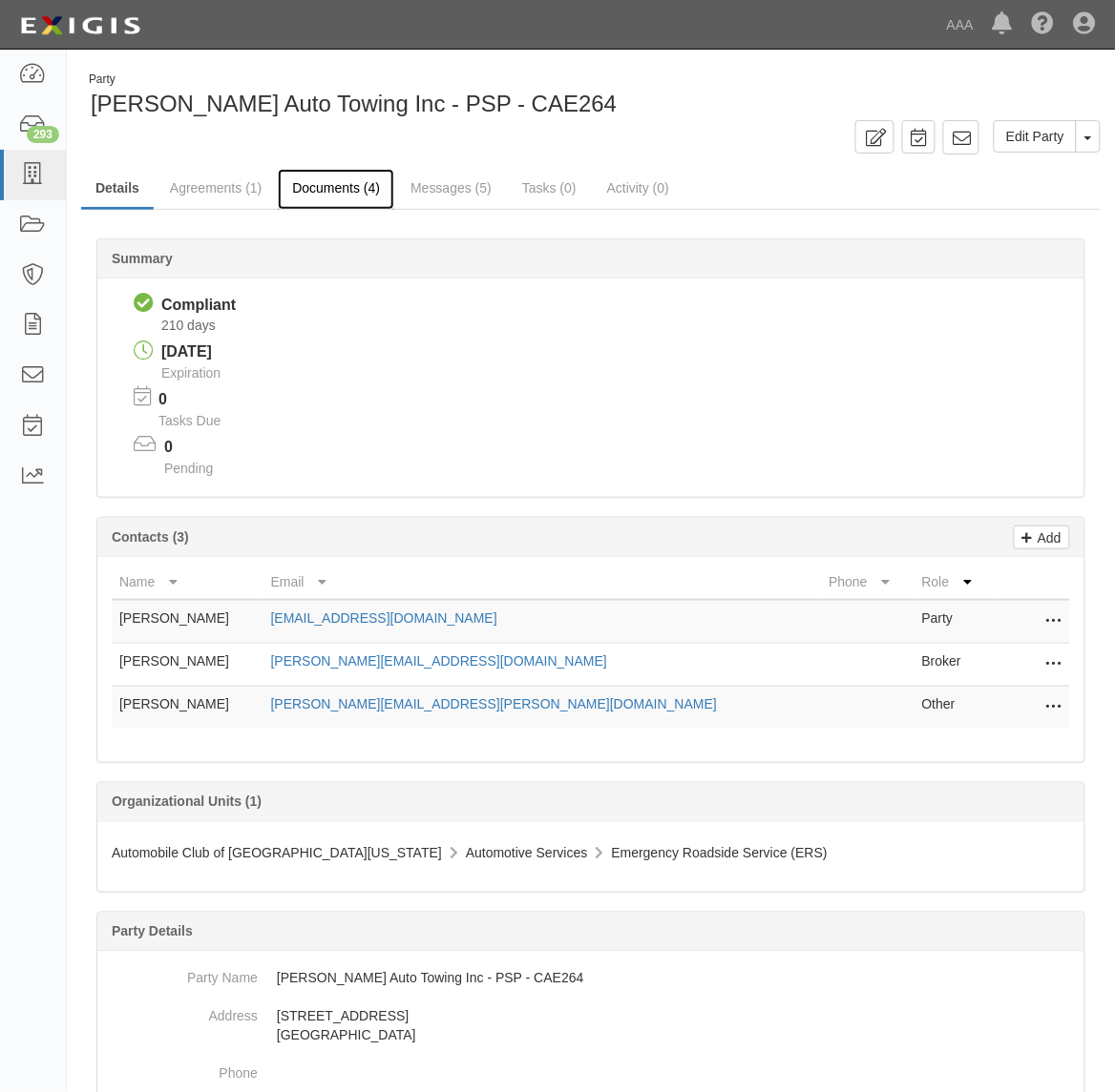
click at [344, 200] on link "Documents (4)" at bounding box center [335, 189] width 116 height 41
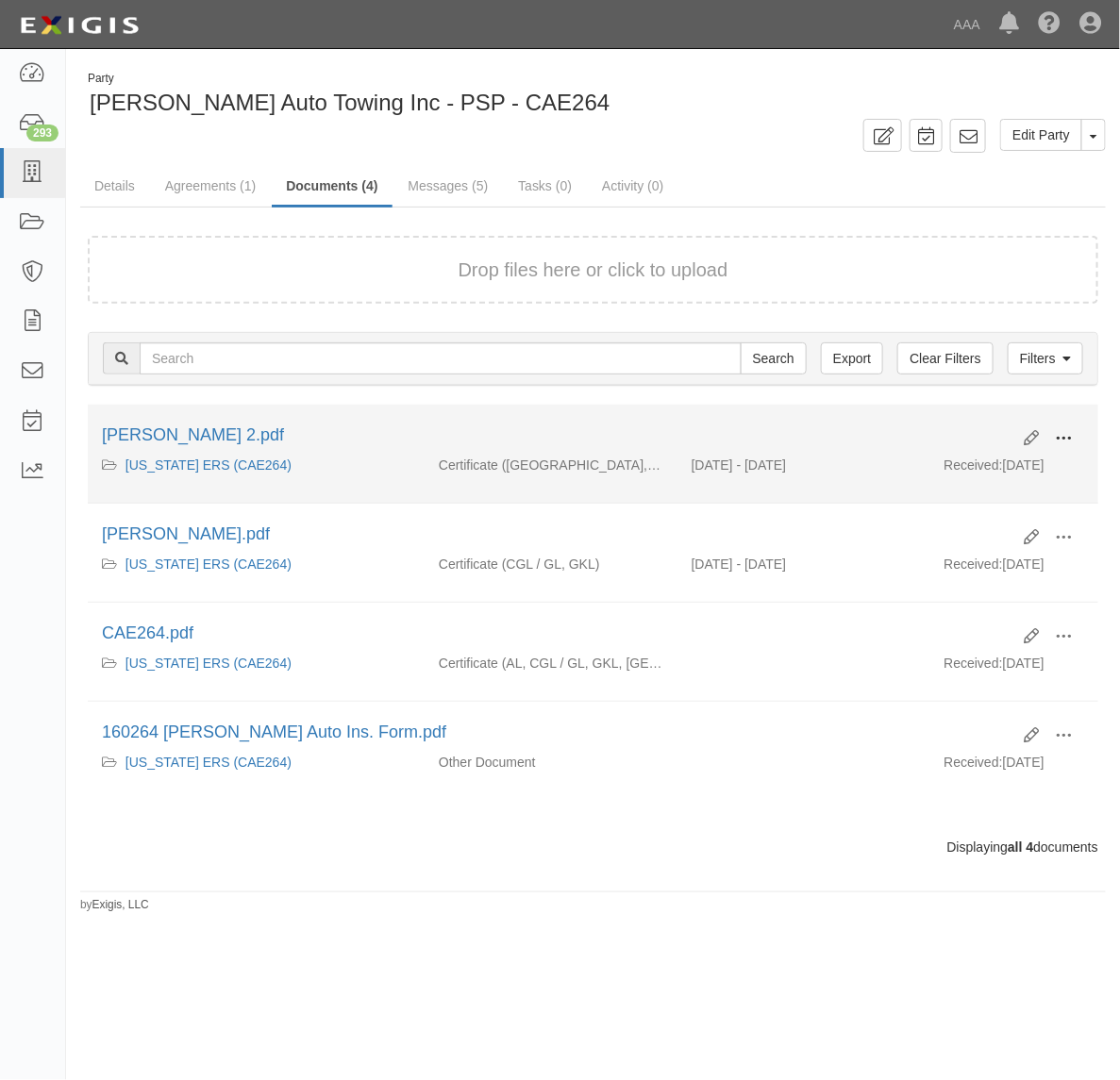
drag, startPoint x: 1059, startPoint y: 439, endPoint x: 1031, endPoint y: 445, distance: 28.6
click at [1058, 439] on span at bounding box center [1062, 438] width 17 height 17
click at [987, 462] on link "View" at bounding box center [972, 465] width 149 height 34
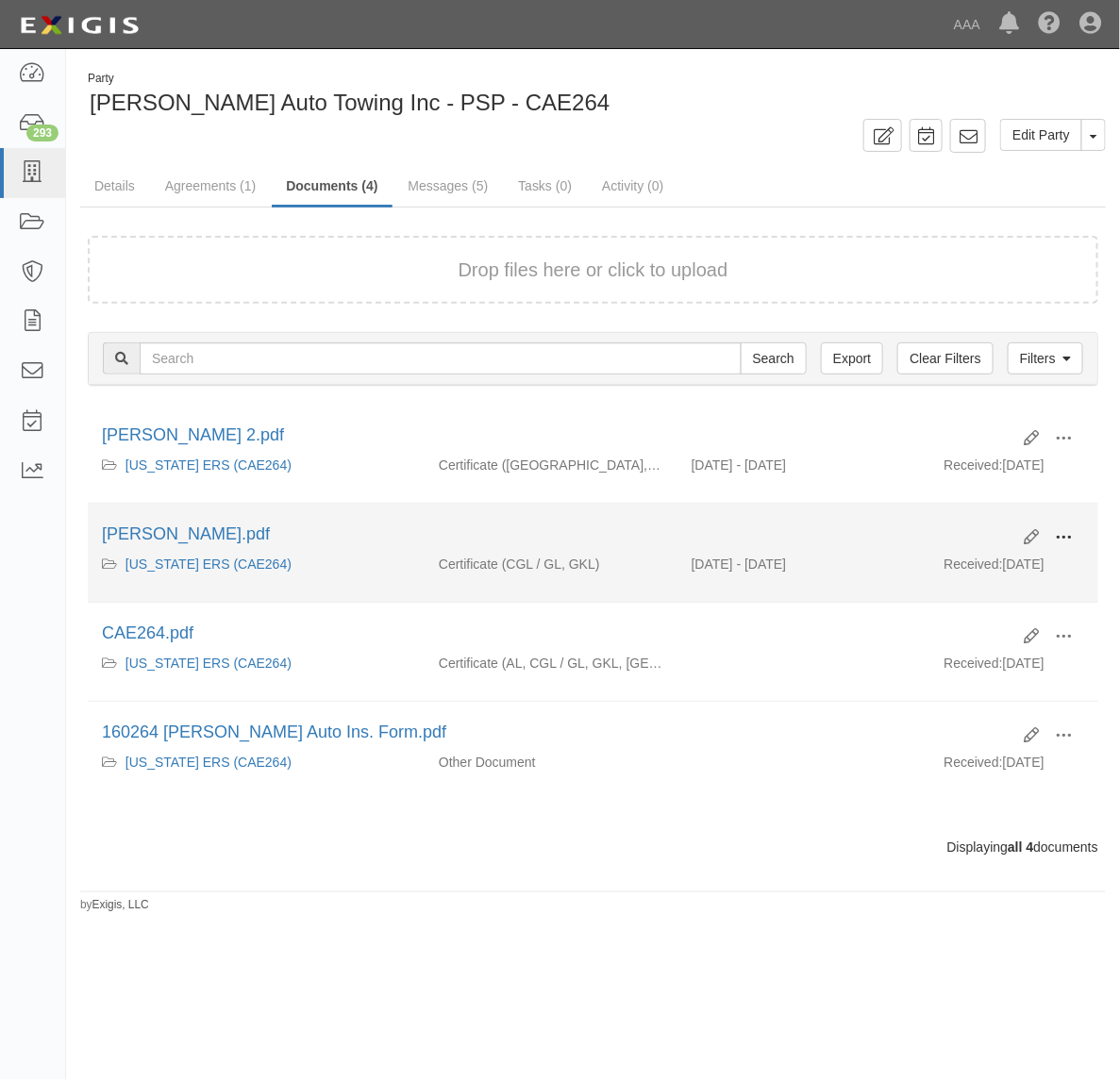
click at [1052, 531] on button at bounding box center [1063, 539] width 42 height 32
click at [970, 560] on link "View" at bounding box center [972, 565] width 149 height 34
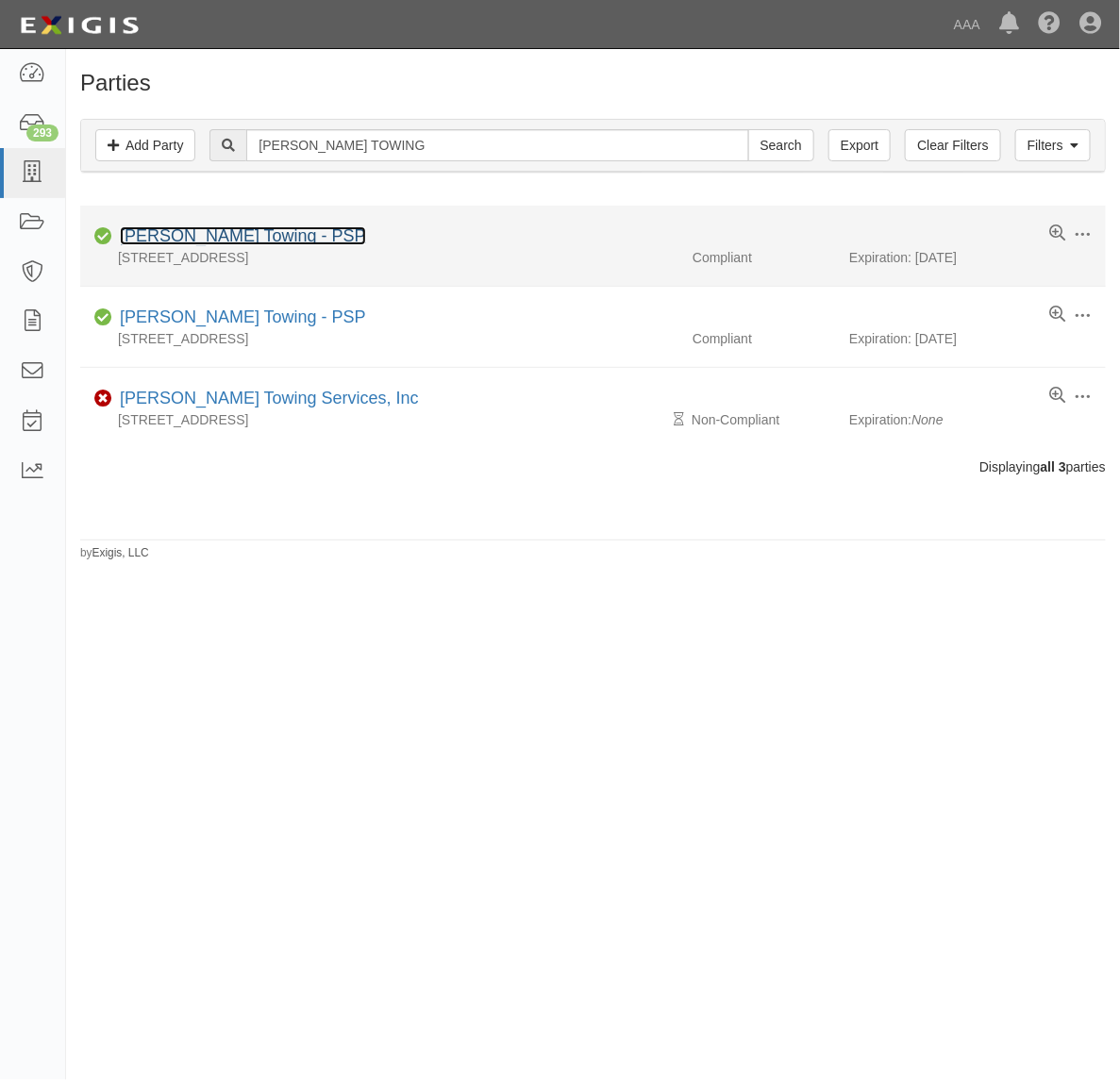
click at [243, 228] on link "[PERSON_NAME] Towing - PSP" at bounding box center [243, 235] width 246 height 19
click at [246, 237] on link "[PERSON_NAME] Towing - PSP" at bounding box center [243, 235] width 246 height 19
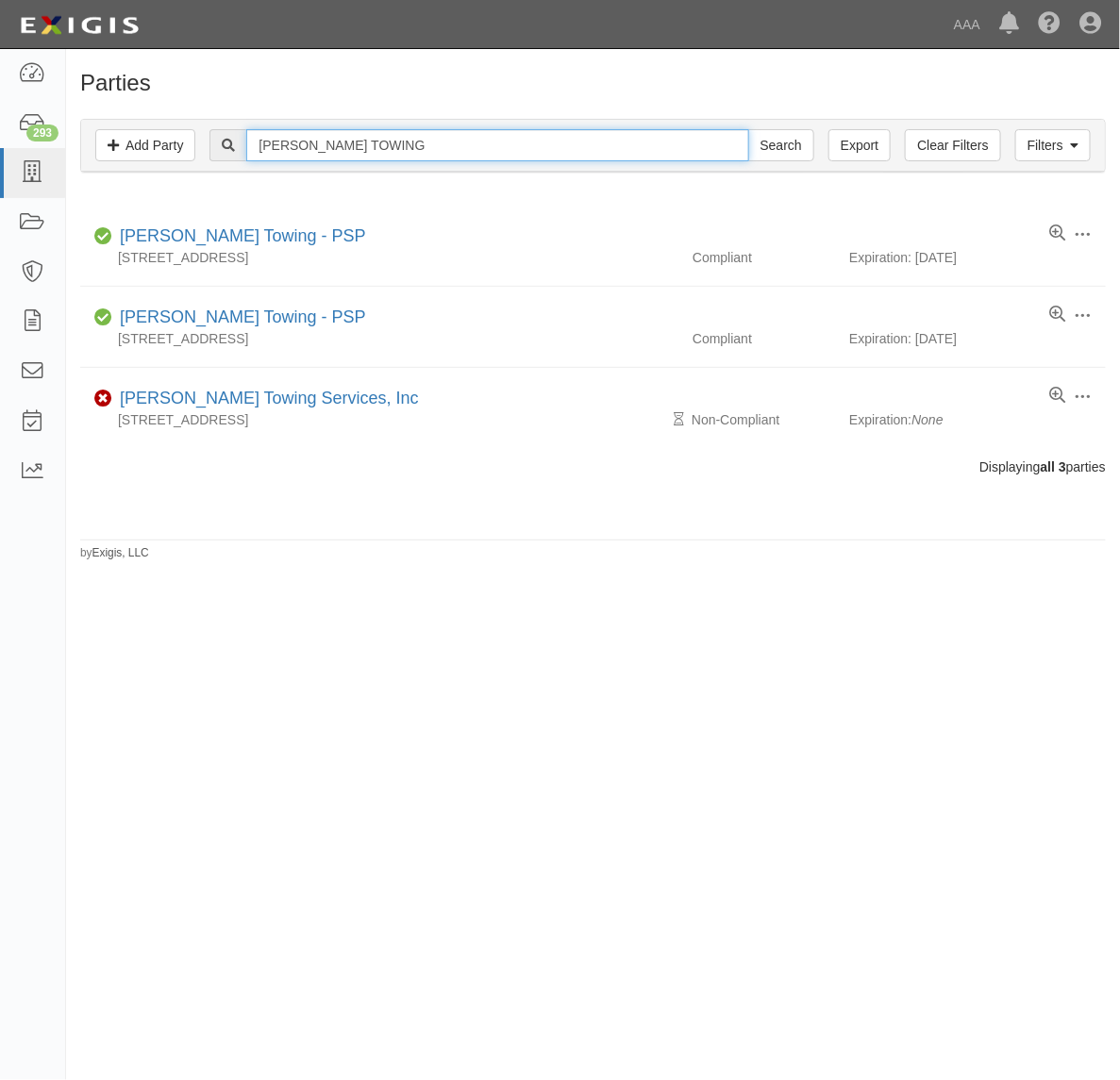
click at [300, 133] on input "[PERSON_NAME] TOWING" at bounding box center [497, 144] width 502 height 32
paste input "A CHECKERED TOWING, INC."
type input "A CHECKERED TOWING, INC."
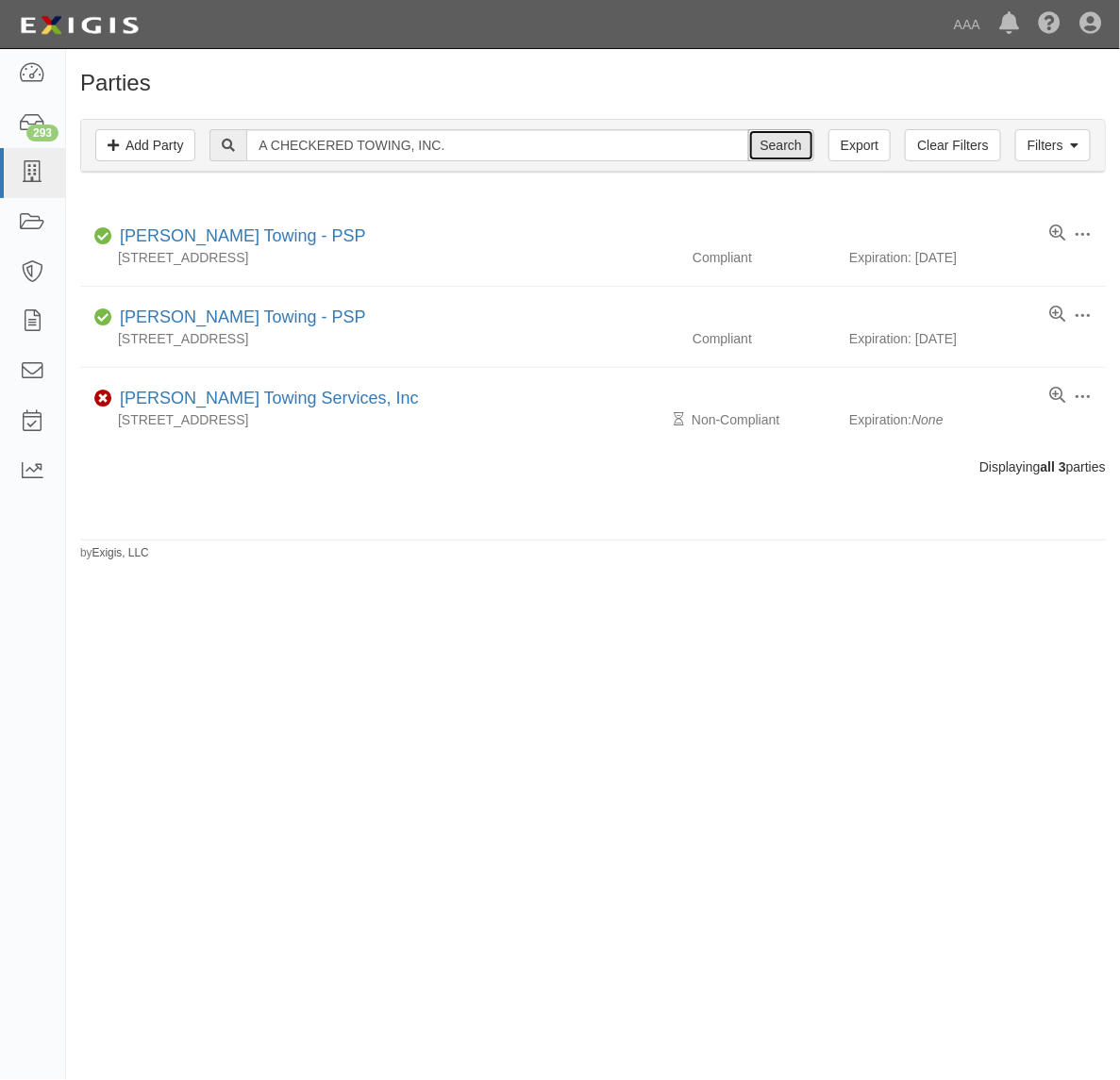
click at [771, 146] on input "Search" at bounding box center [781, 144] width 66 height 32
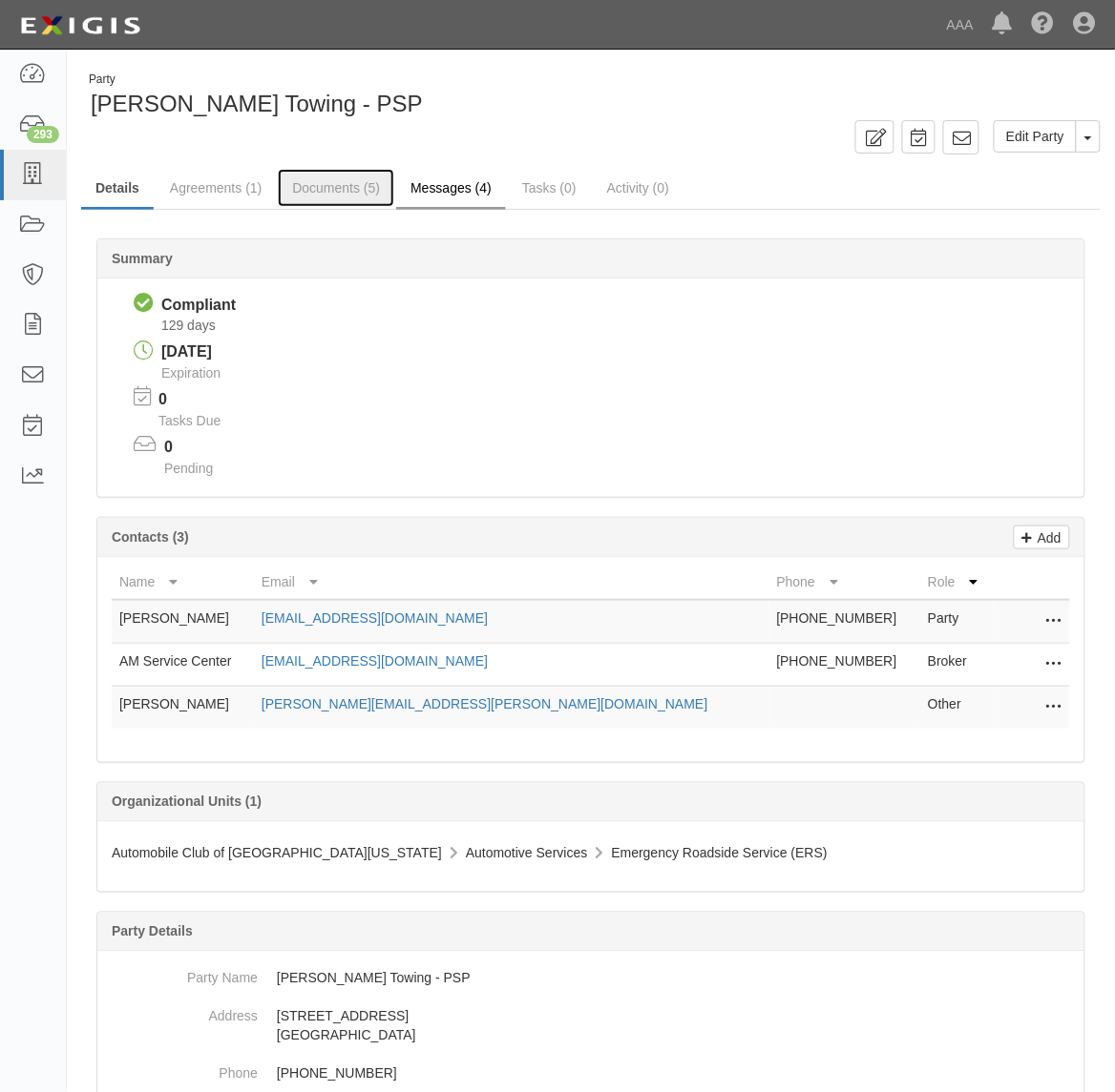
drag, startPoint x: 363, startPoint y: 183, endPoint x: 399, endPoint y: 196, distance: 38.3
click at [360, 183] on link "Documents (5)" at bounding box center [335, 187] width 116 height 38
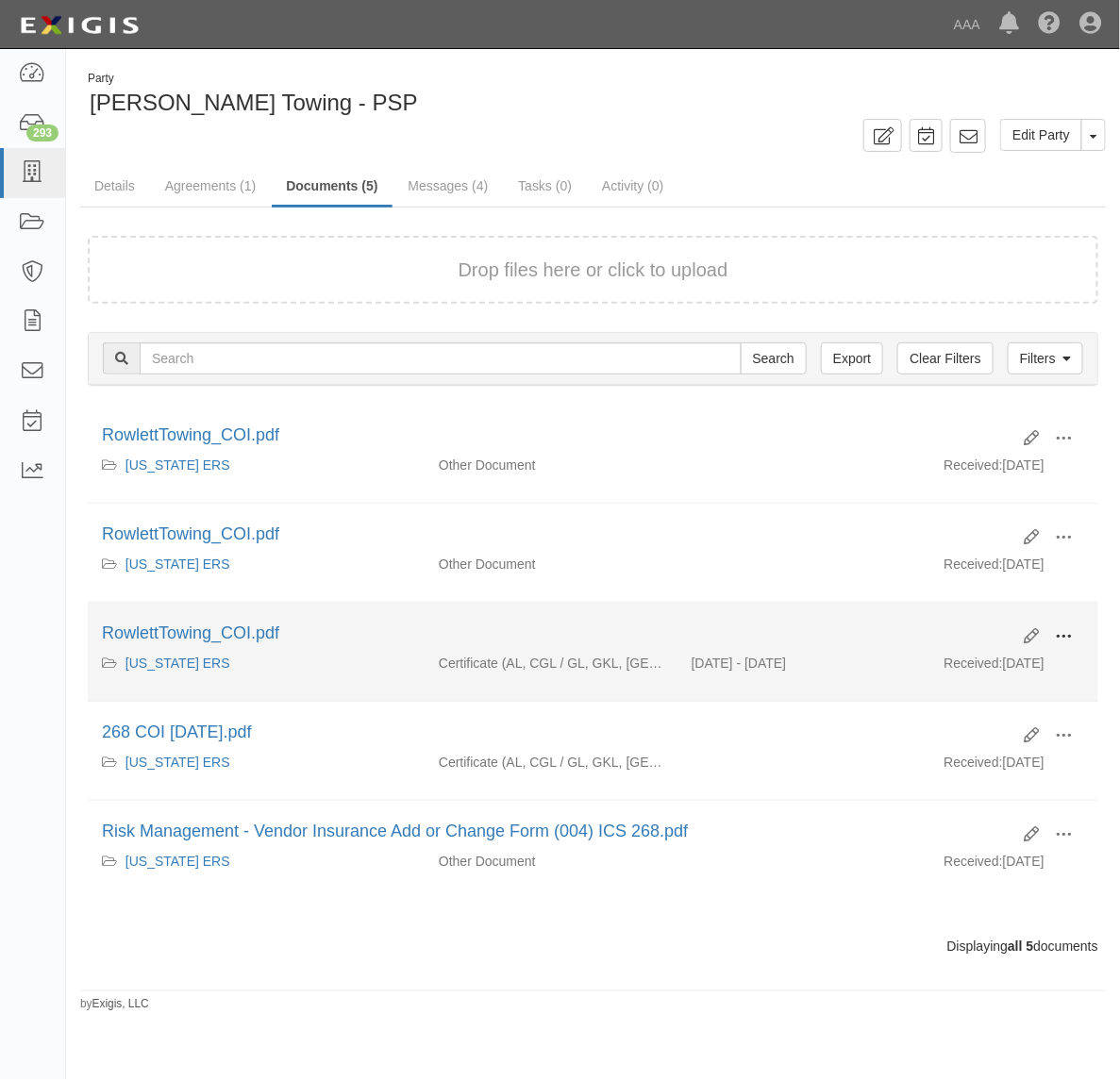
click at [1067, 632] on span at bounding box center [1062, 636] width 17 height 17
click at [992, 660] on link "View" at bounding box center [972, 663] width 149 height 34
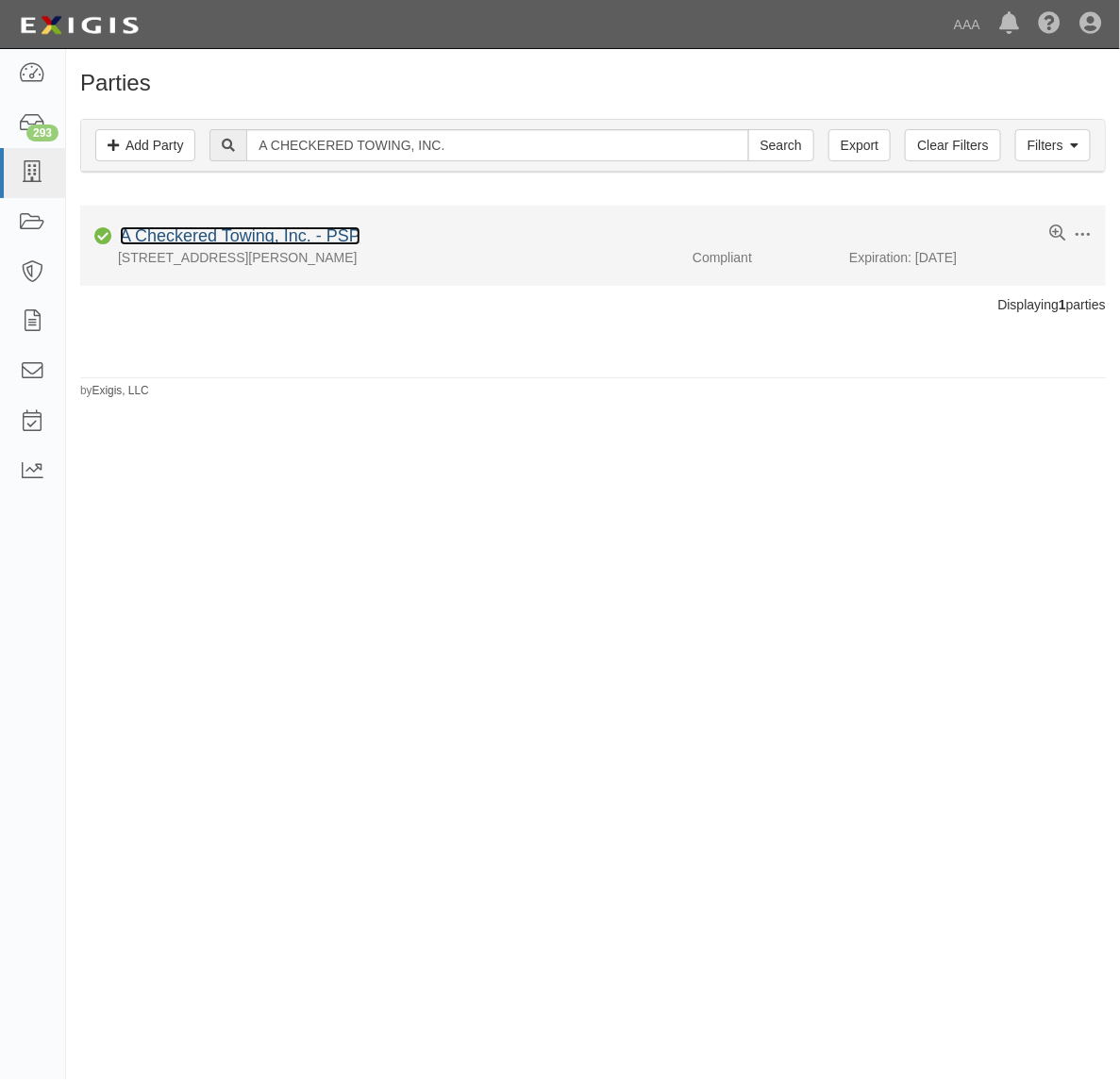
click at [248, 238] on link "A Checkered Towing, Inc. - PSP" at bounding box center [240, 235] width 241 height 19
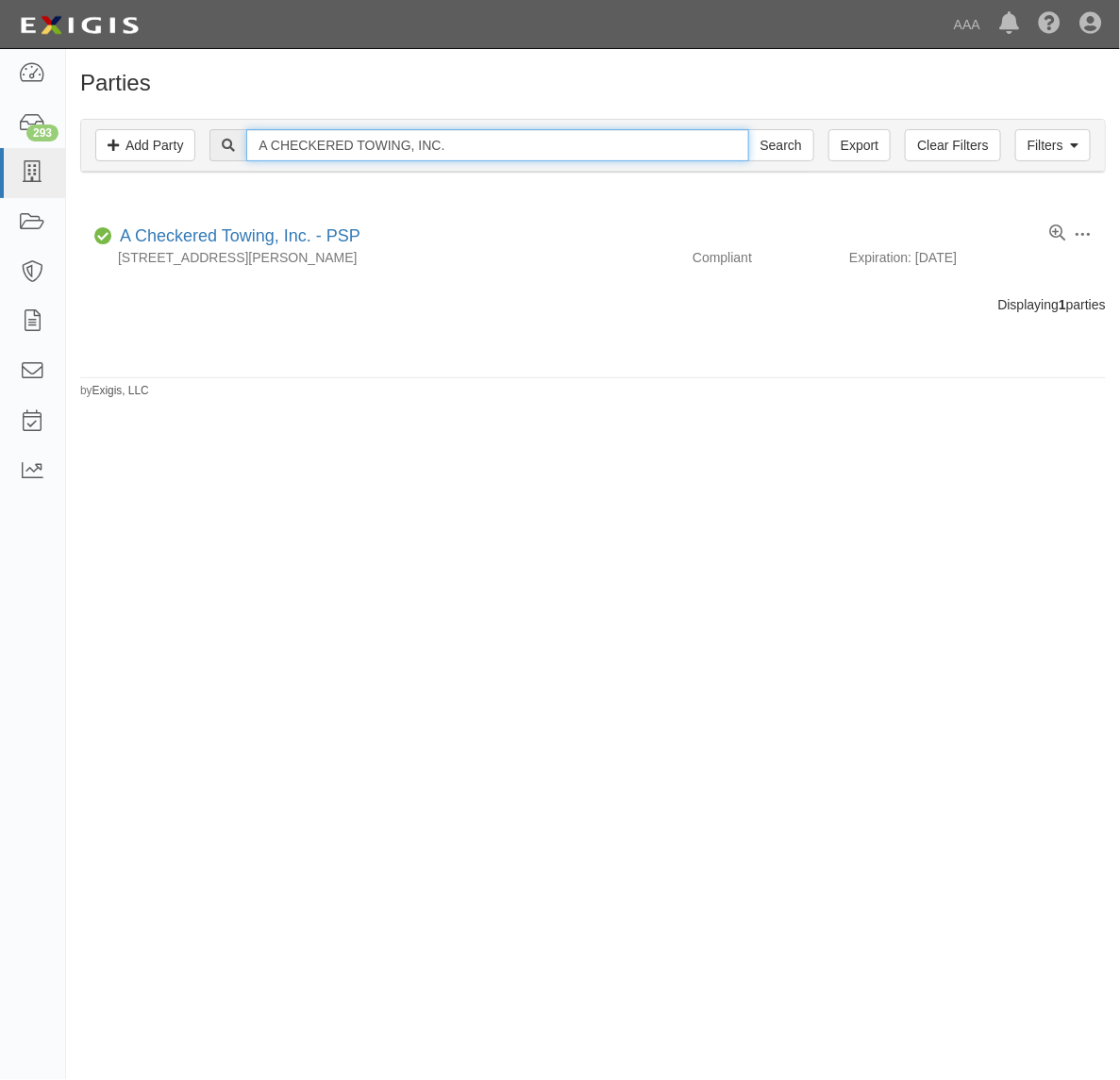
click at [333, 147] on input "A CHECKERED TOWING, INC." at bounding box center [497, 144] width 502 height 32
paste input "OCEANSIDE AUTOMOTIVE"
type input "OCEANSIDE AUTOMOTIVE, INC."
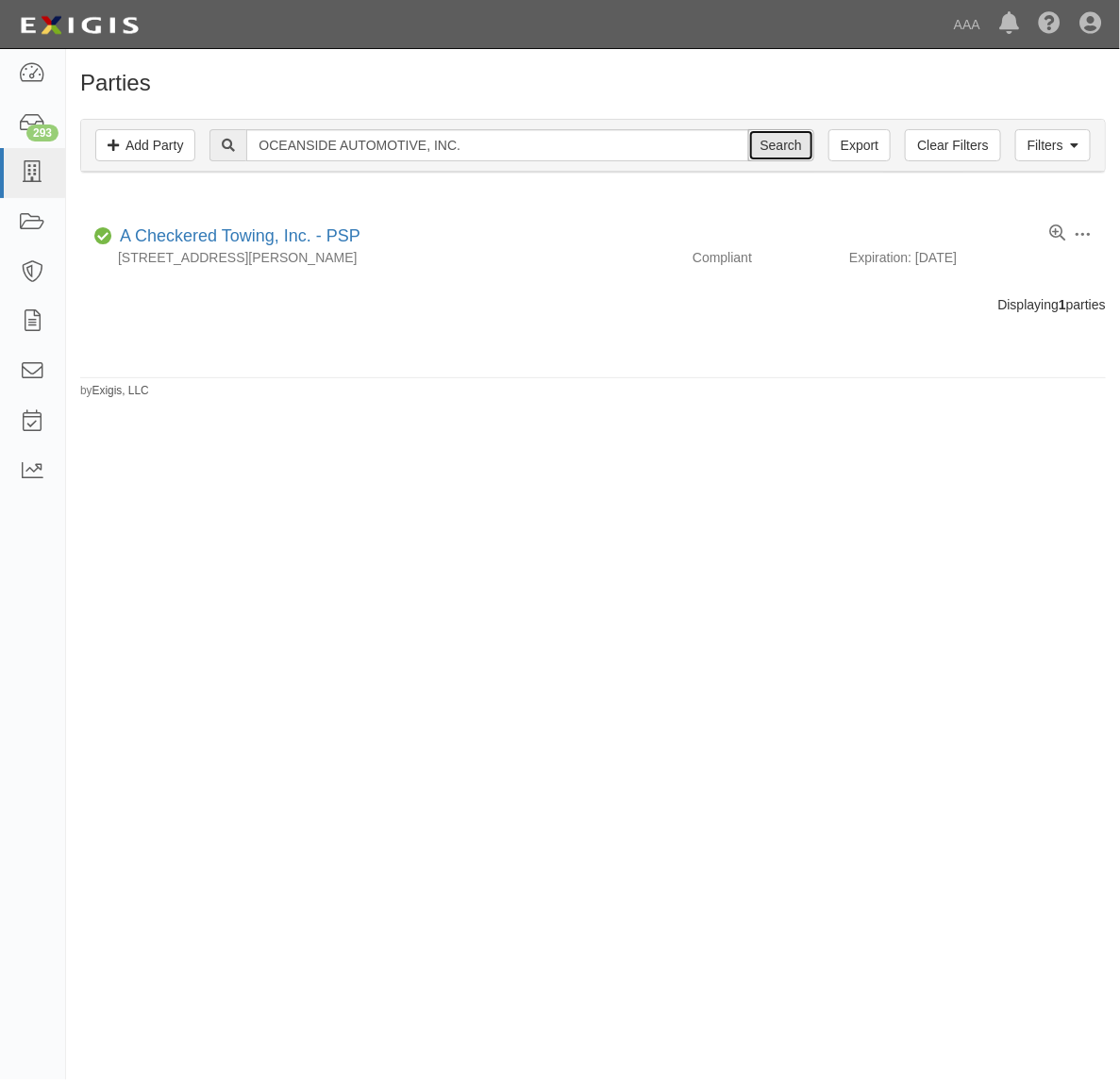
click at [793, 152] on input "Search" at bounding box center [781, 144] width 66 height 32
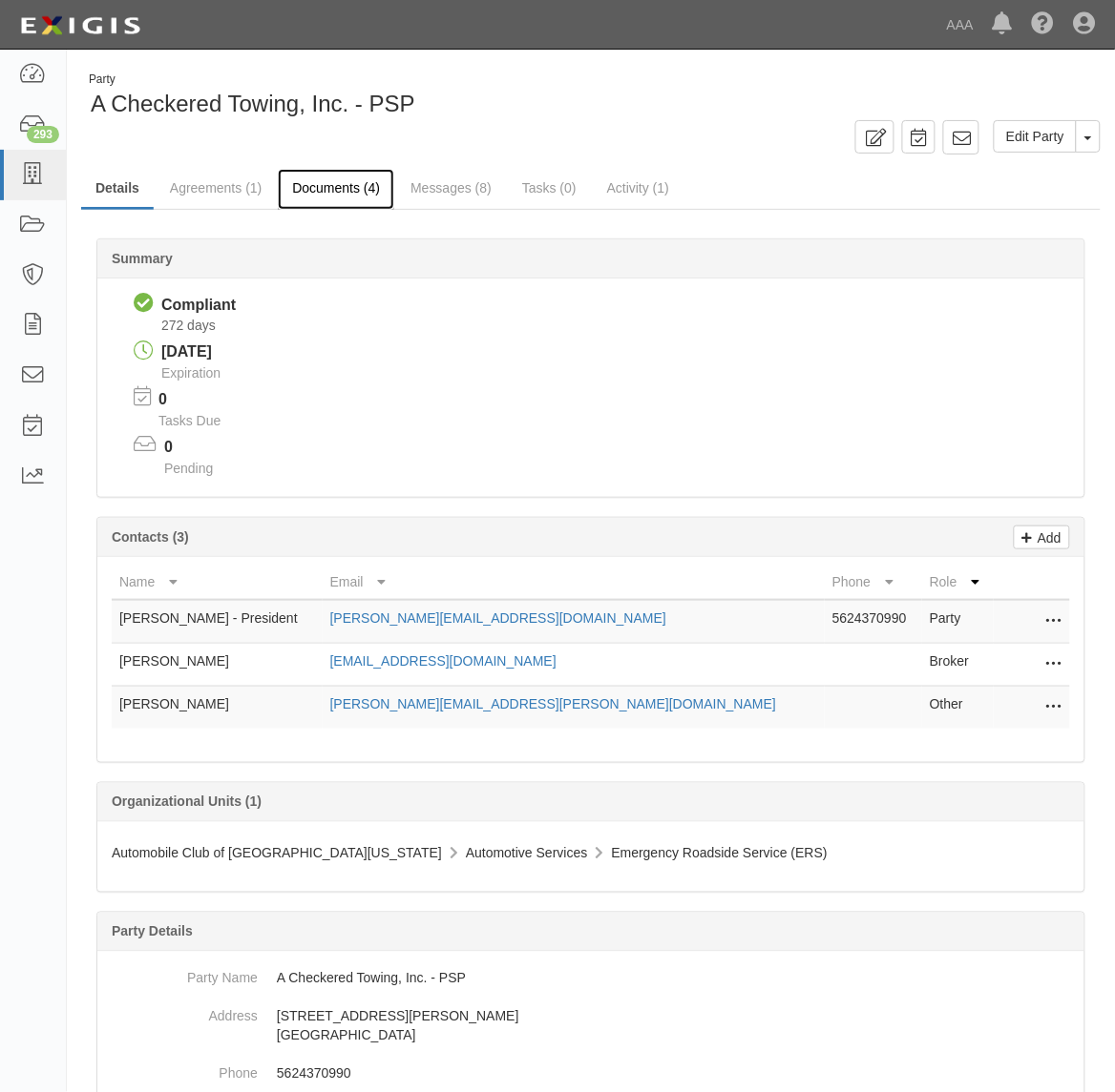
click at [321, 184] on link "Documents (4)" at bounding box center [335, 189] width 116 height 41
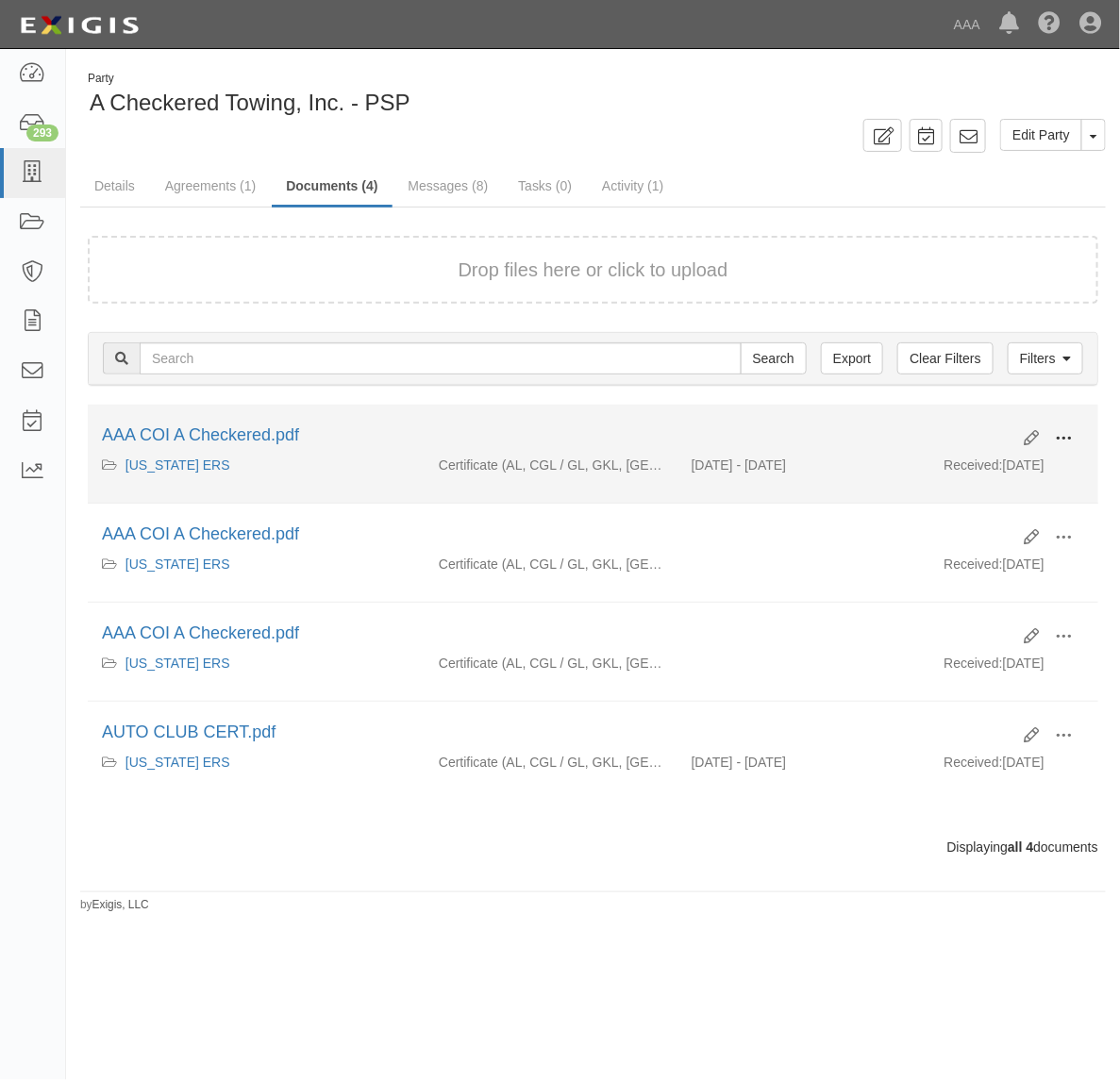
click at [1058, 436] on span at bounding box center [1062, 438] width 17 height 17
click at [1003, 459] on link "View" at bounding box center [972, 465] width 149 height 34
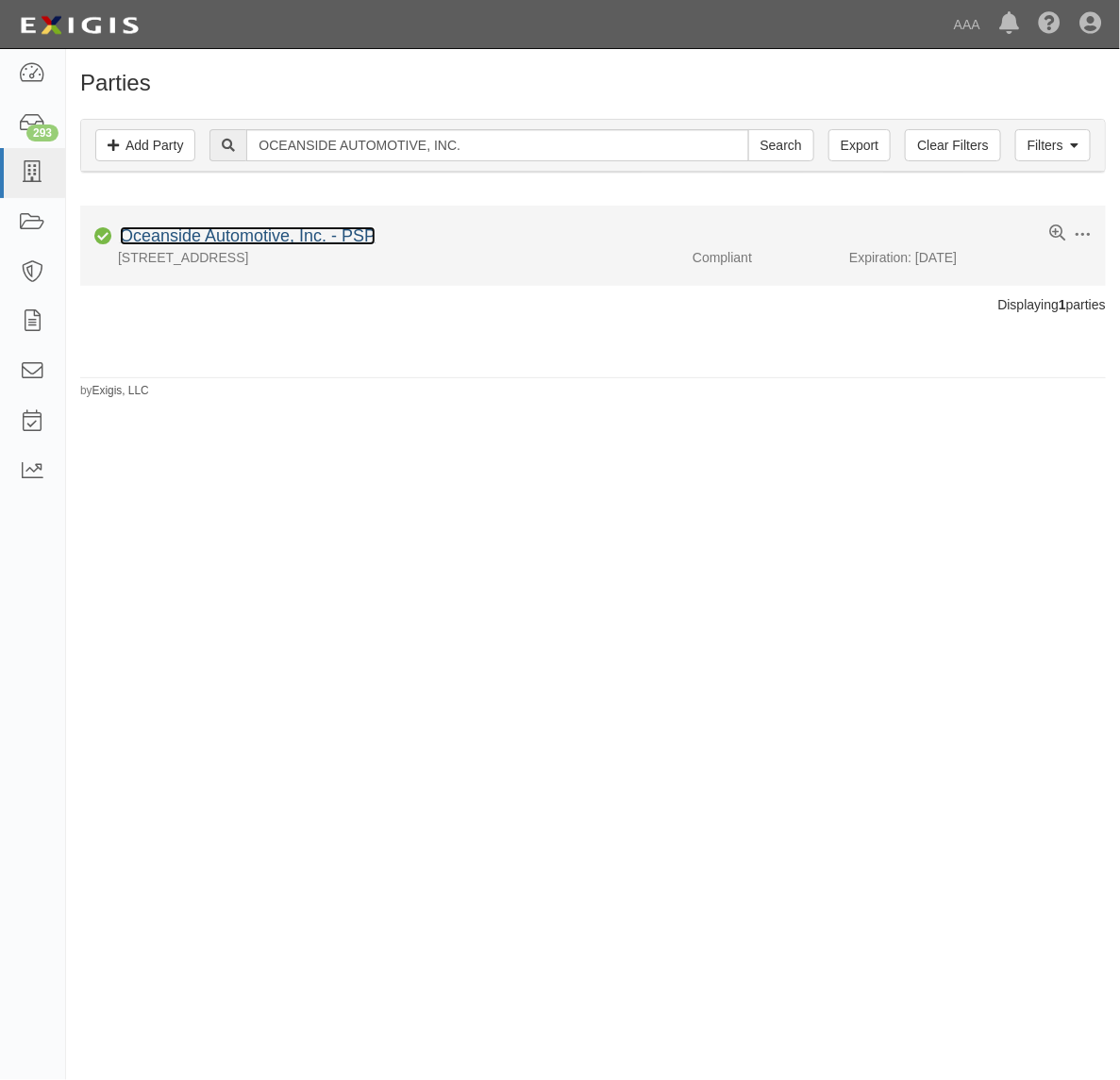
click at [288, 233] on link "Oceanside Automotive, Inc. - PSP" at bounding box center [248, 235] width 256 height 19
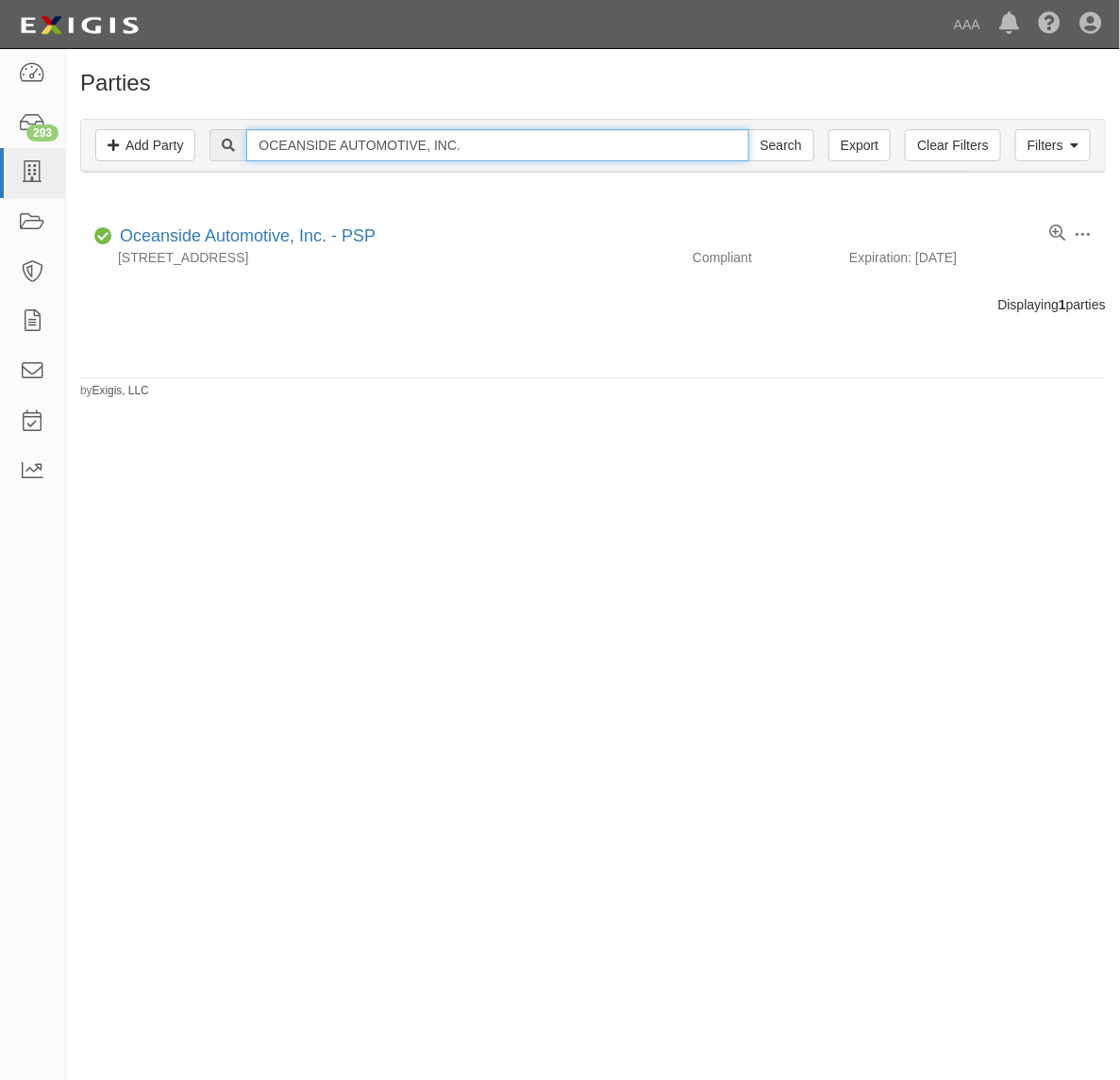
click at [344, 138] on input "OCEANSIDE AUTOMOTIVE, INC." at bounding box center [497, 144] width 502 height 32
paste input "FREEWAY TOWING"
type input "FREEWAY TOWING"
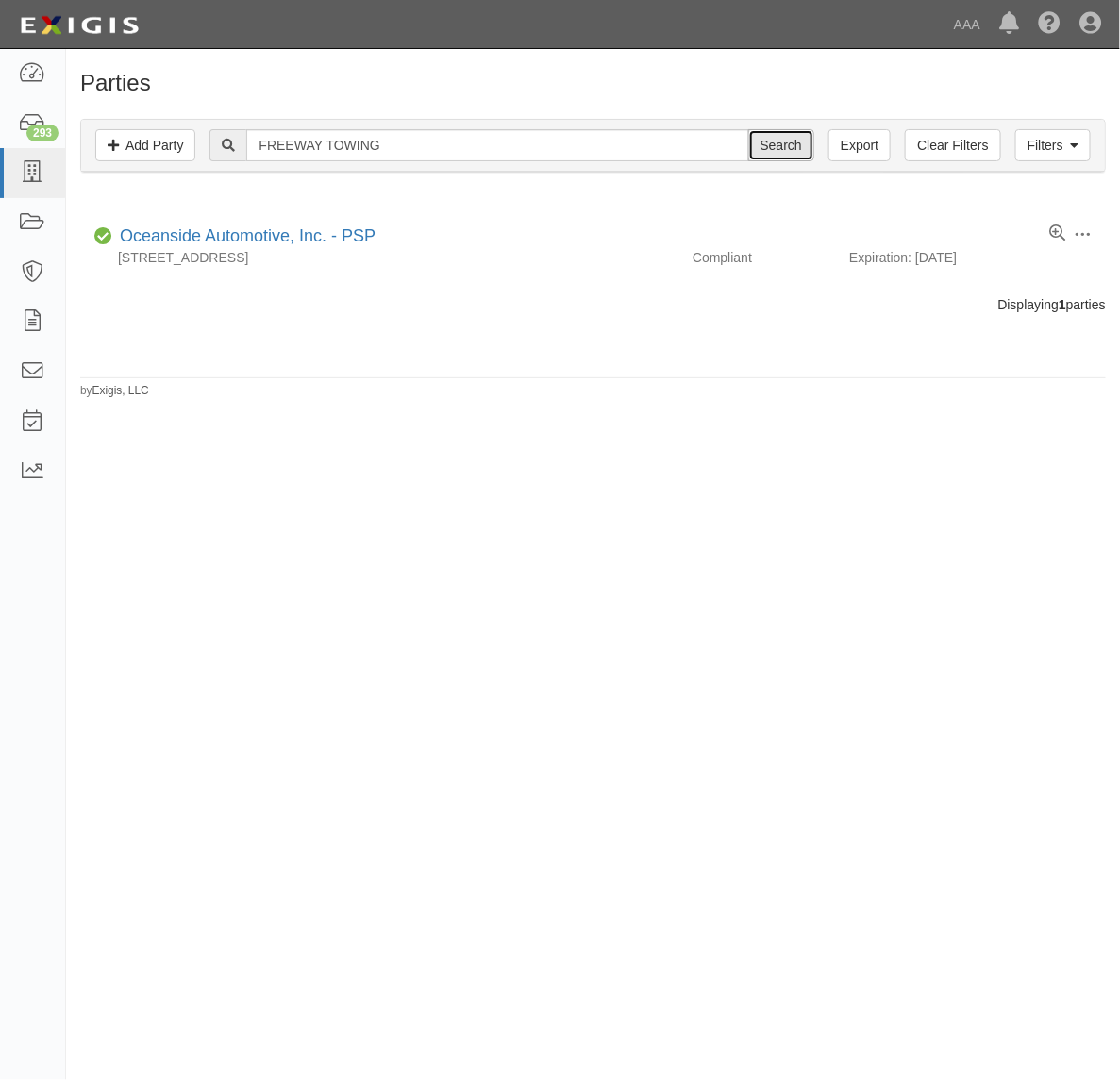
click at [777, 142] on input "Search" at bounding box center [781, 144] width 66 height 32
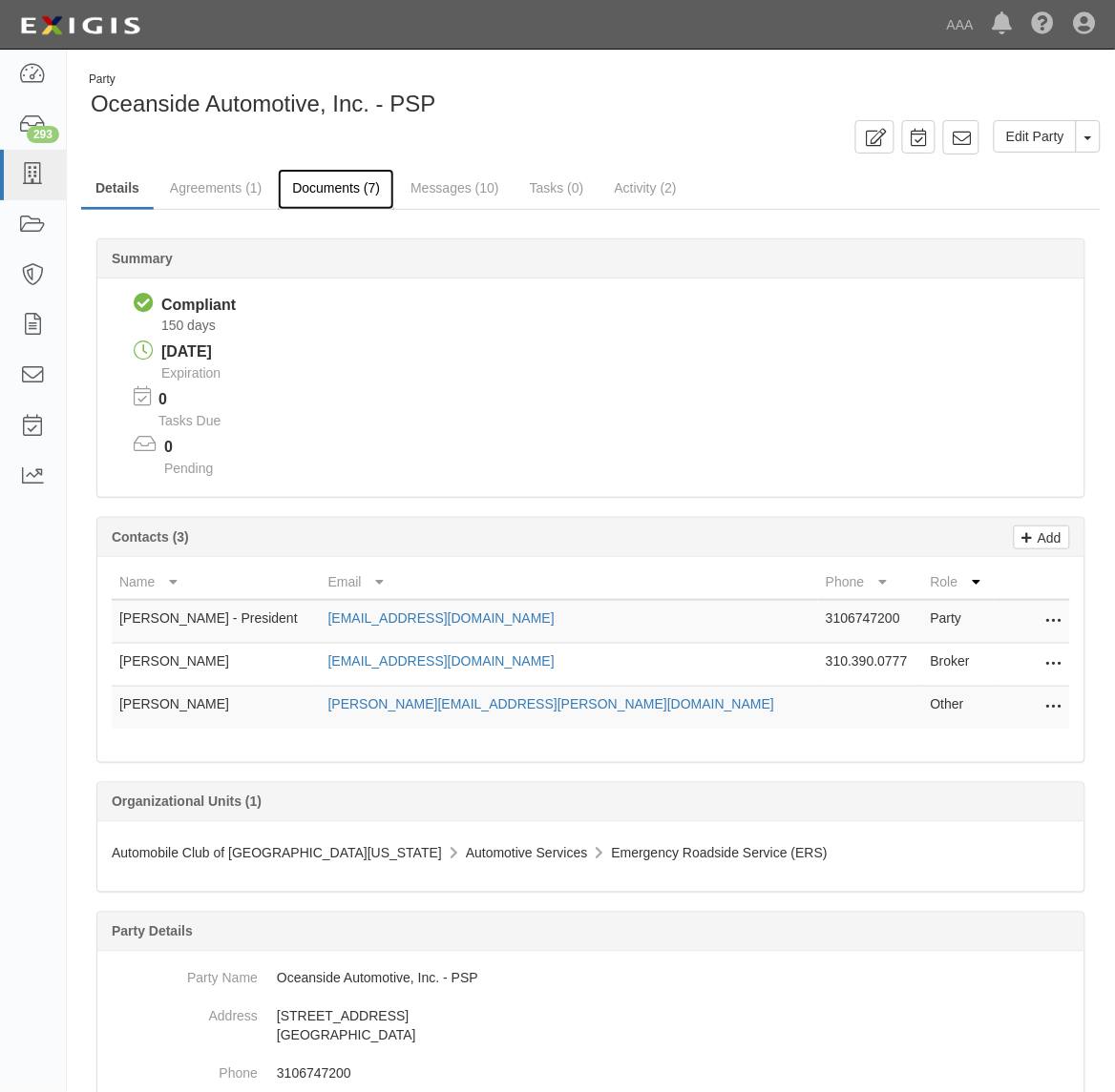
click at [338, 197] on link "Documents (7)" at bounding box center [335, 189] width 116 height 41
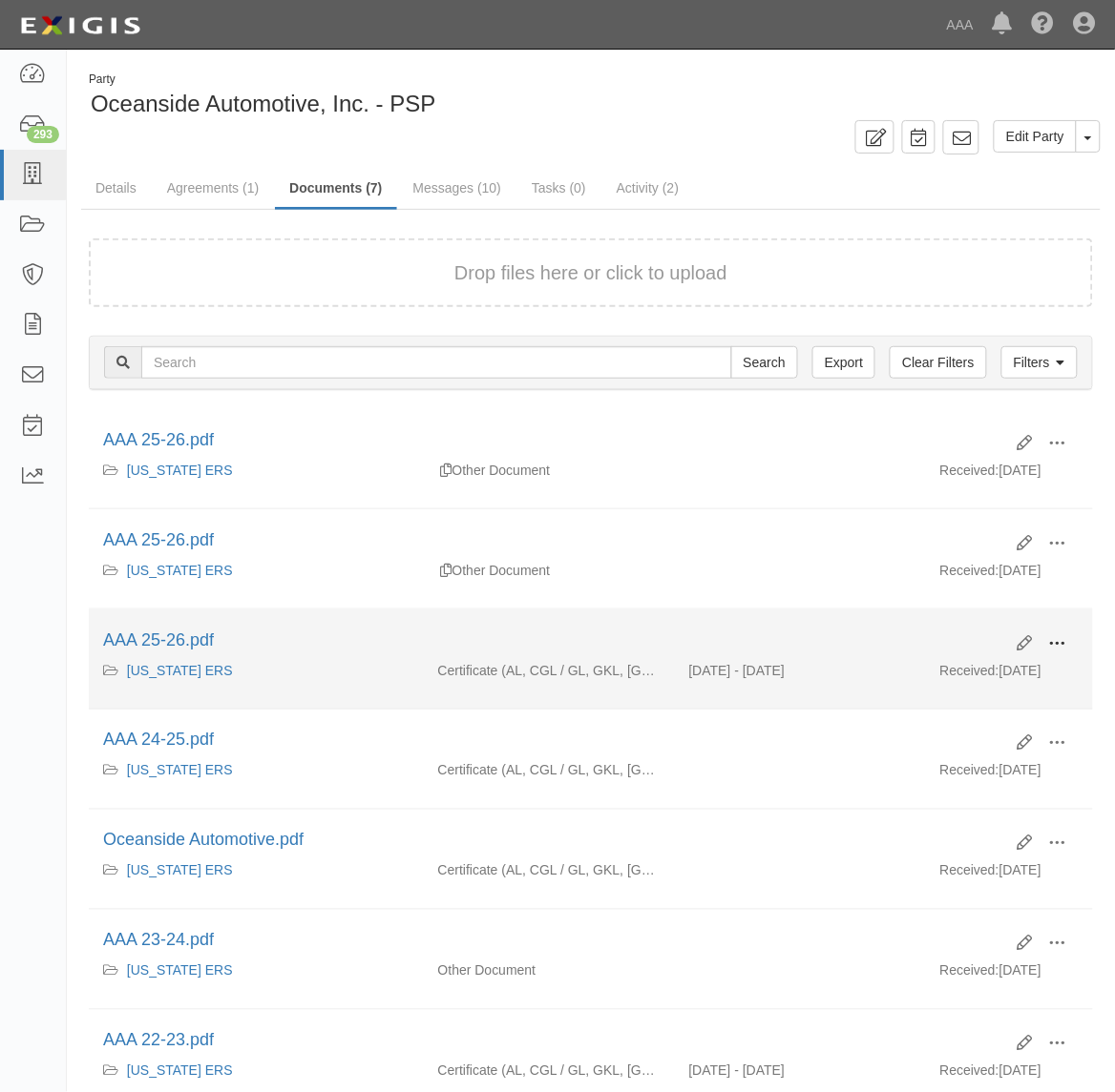
click at [1058, 641] on span at bounding box center [1057, 643] width 17 height 17
click at [1009, 671] on link "View" at bounding box center [964, 671] width 151 height 35
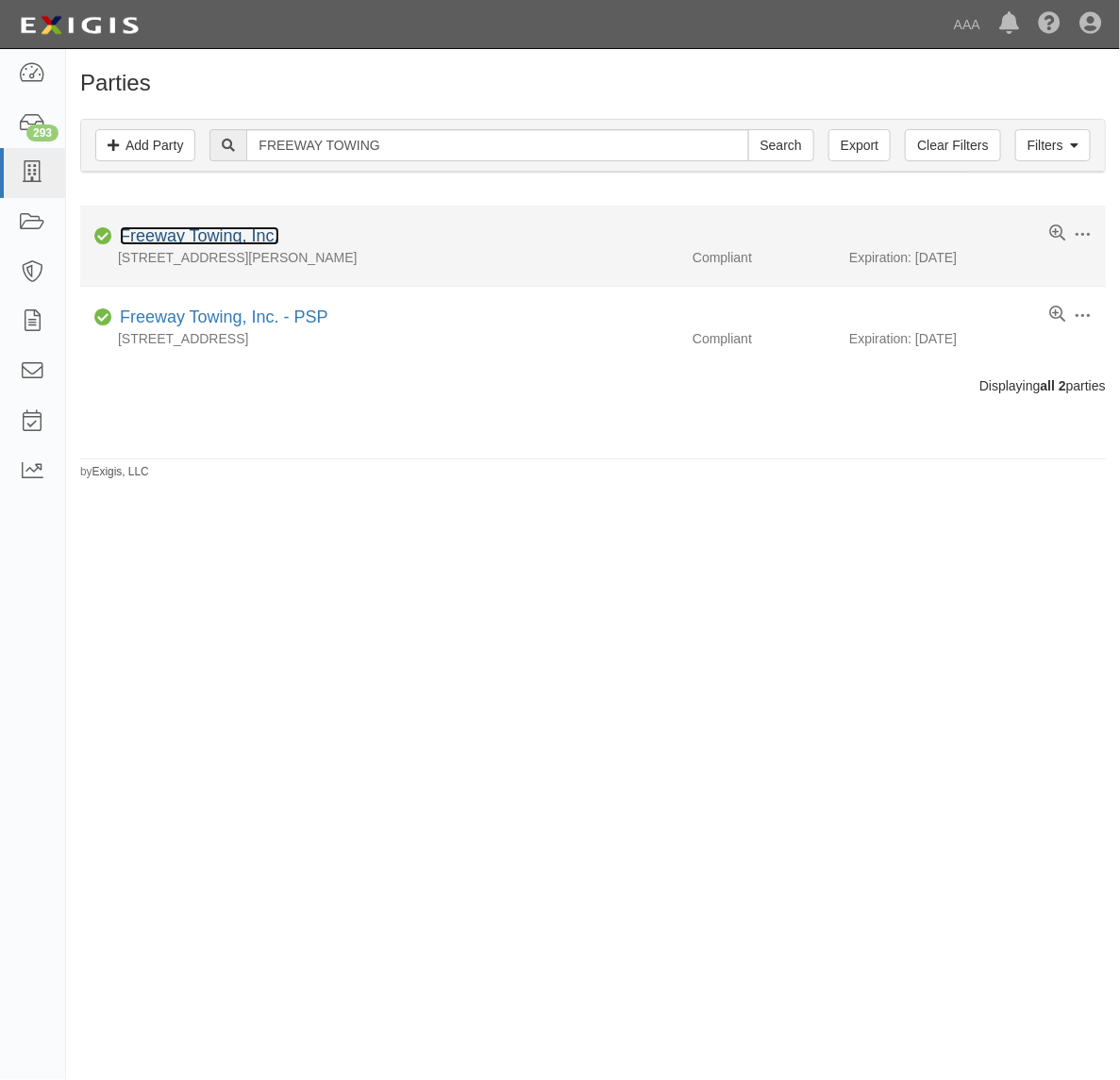
click at [223, 234] on link "Freeway Towing, Inc." at bounding box center [199, 235] width 159 height 19
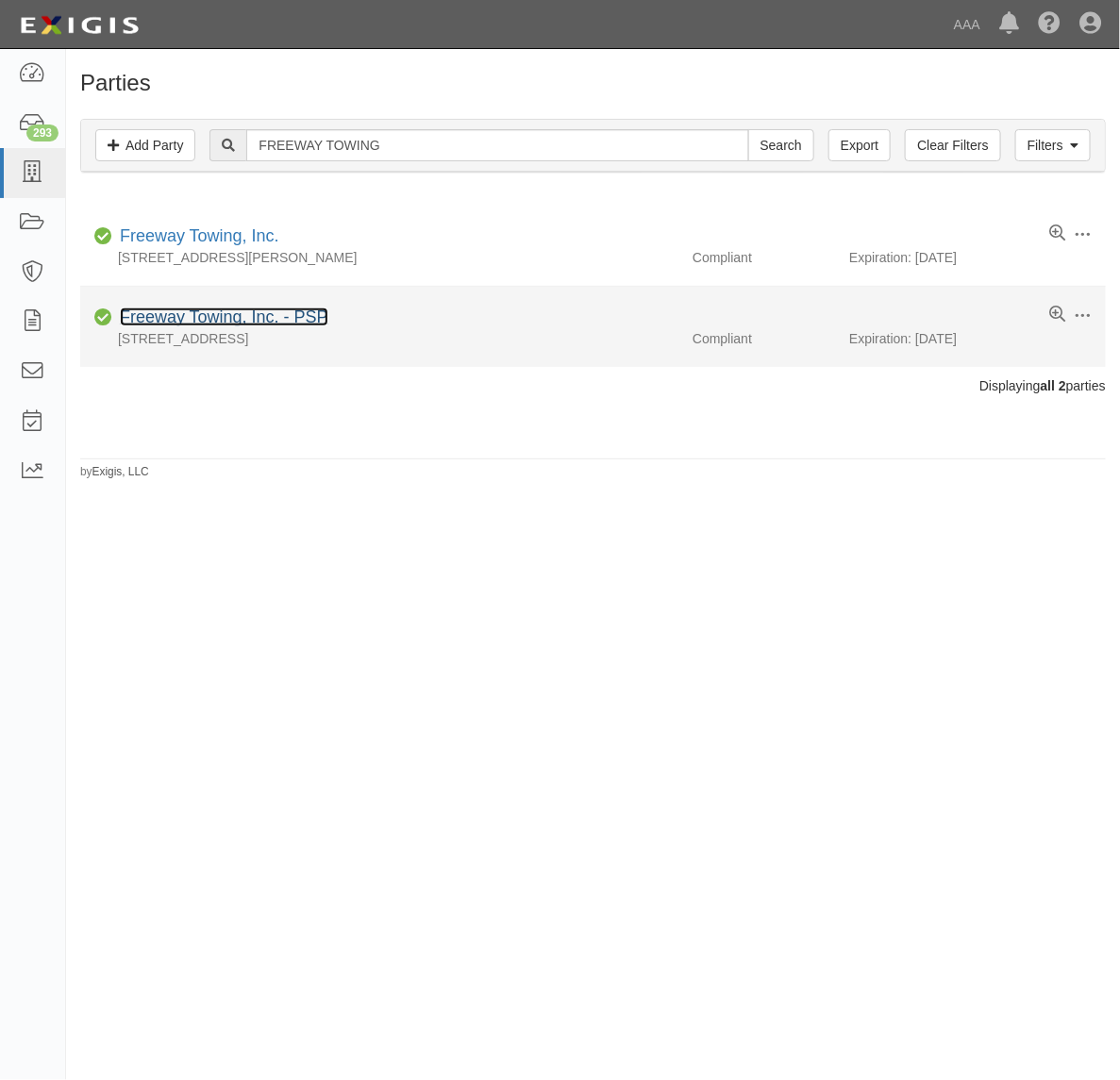
click at [308, 319] on link "Freeway Towing, Inc. - PSP" at bounding box center [224, 316] width 209 height 19
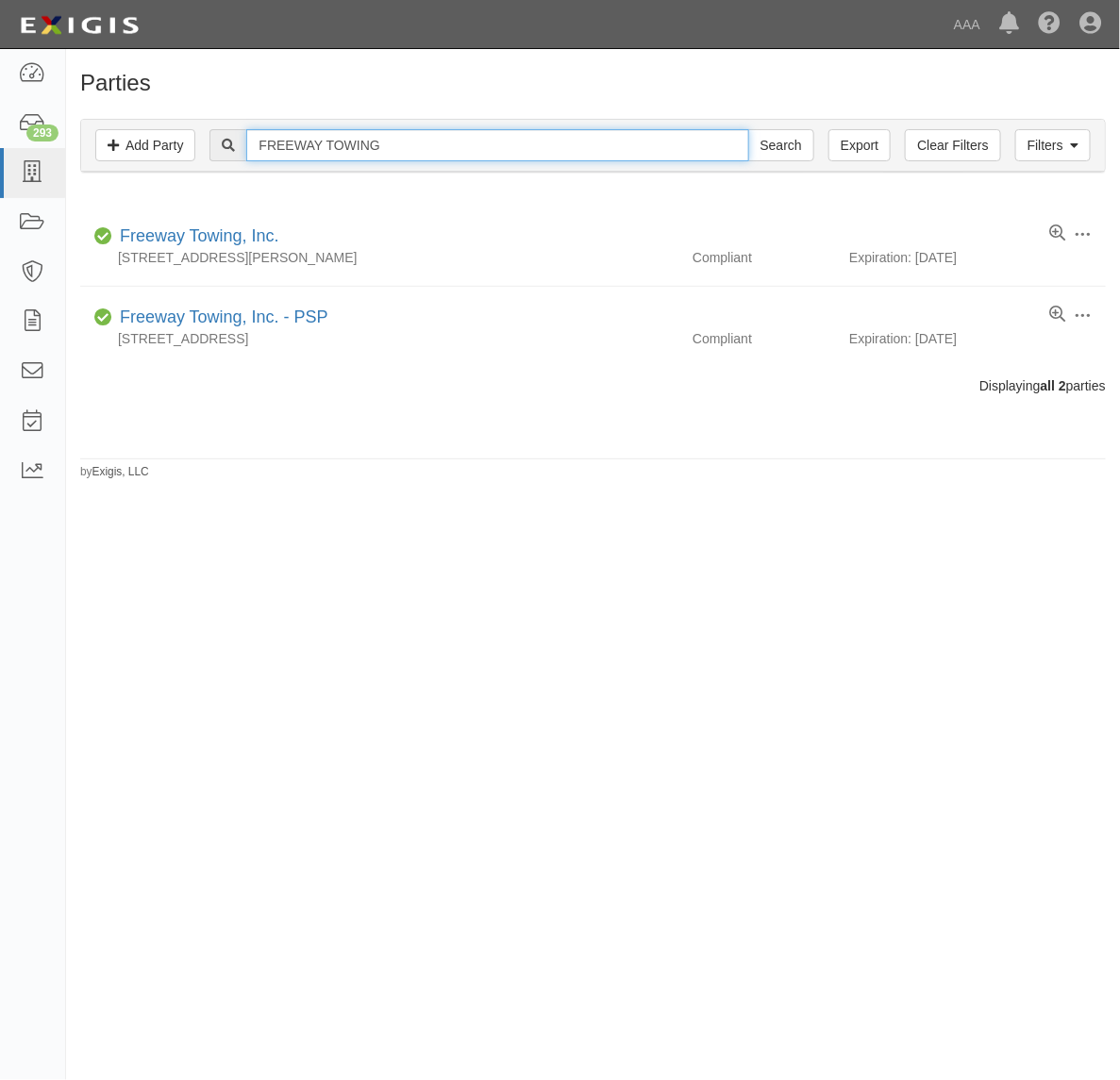
click at [411, 142] on input "FREEWAY TOWING" at bounding box center [497, 144] width 502 height 32
paste input "AUTO, INC."
type input "FREEWAY AUTO, INC."
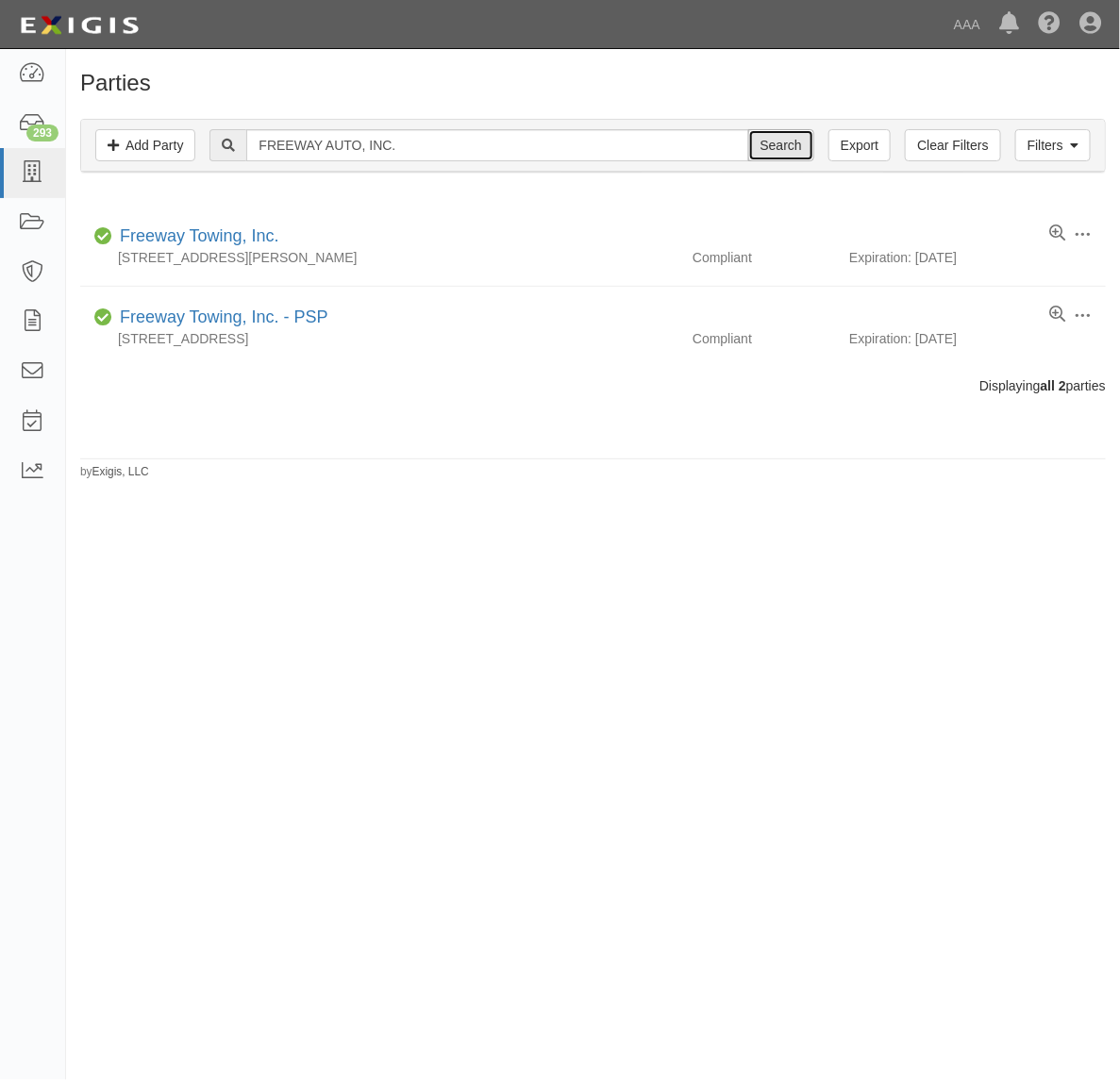
click at [780, 140] on input "Search" at bounding box center [781, 144] width 66 height 32
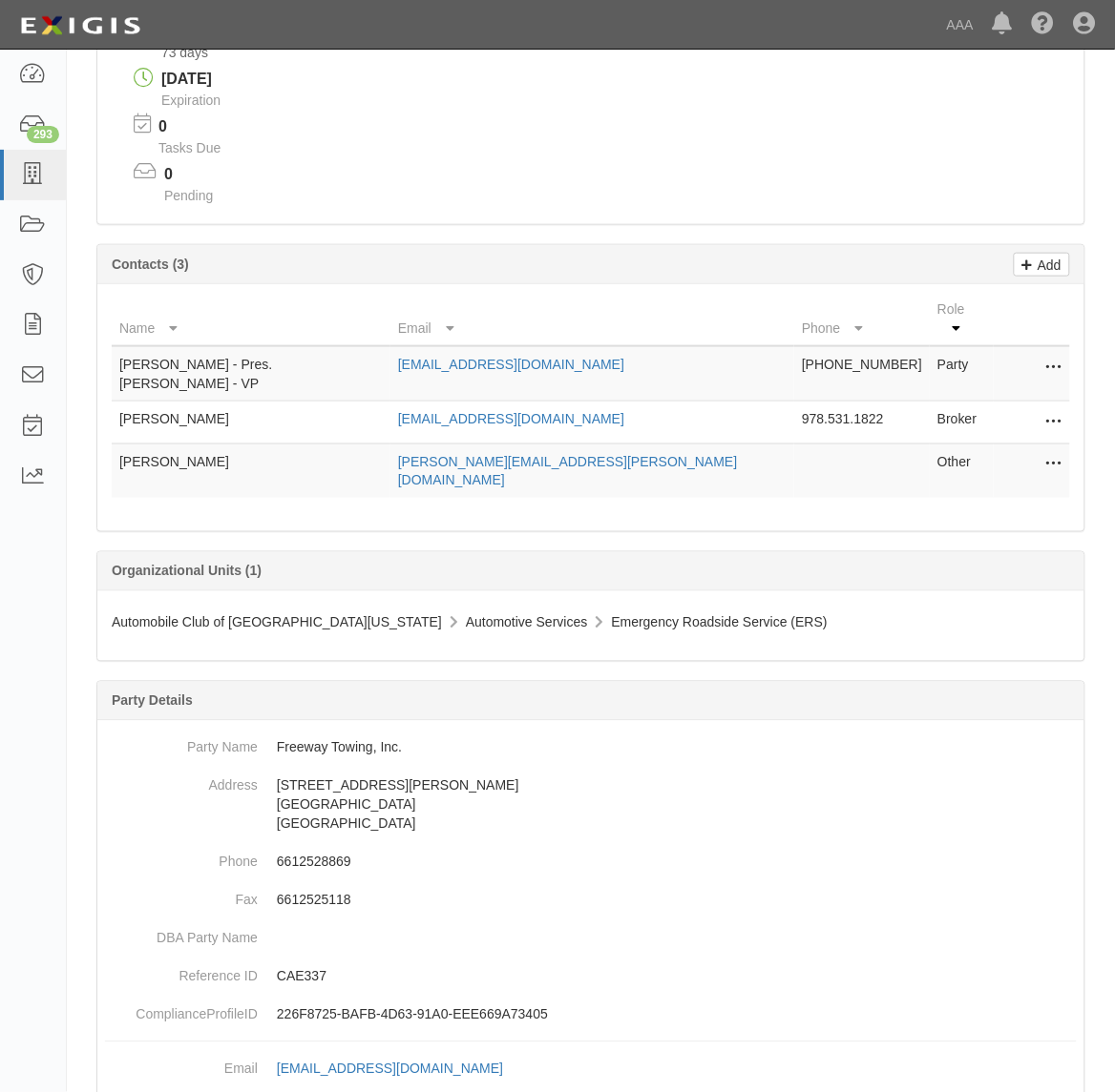
scroll to position [358, 0]
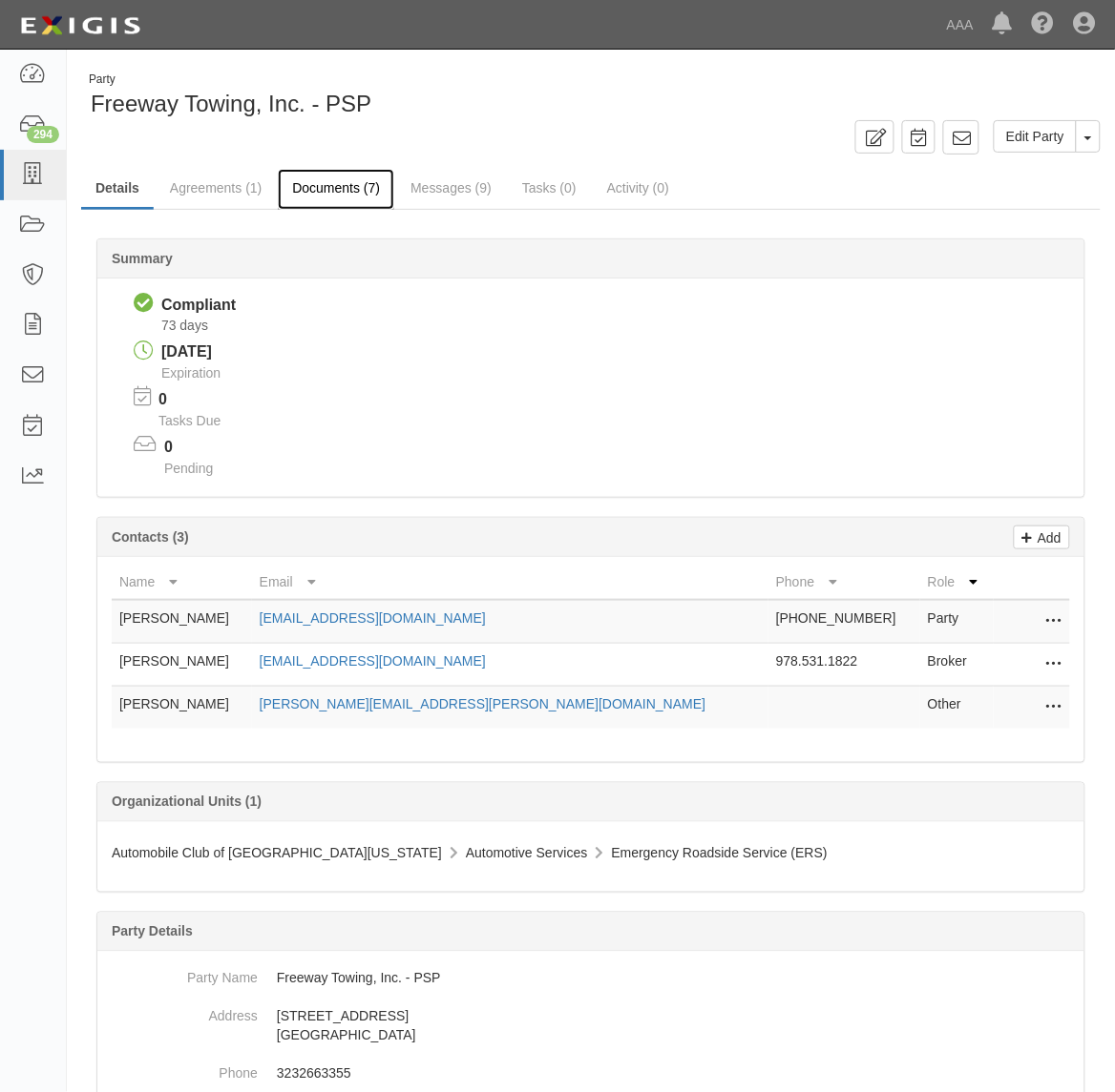
click at [341, 201] on link "Documents (7)" at bounding box center [335, 189] width 116 height 41
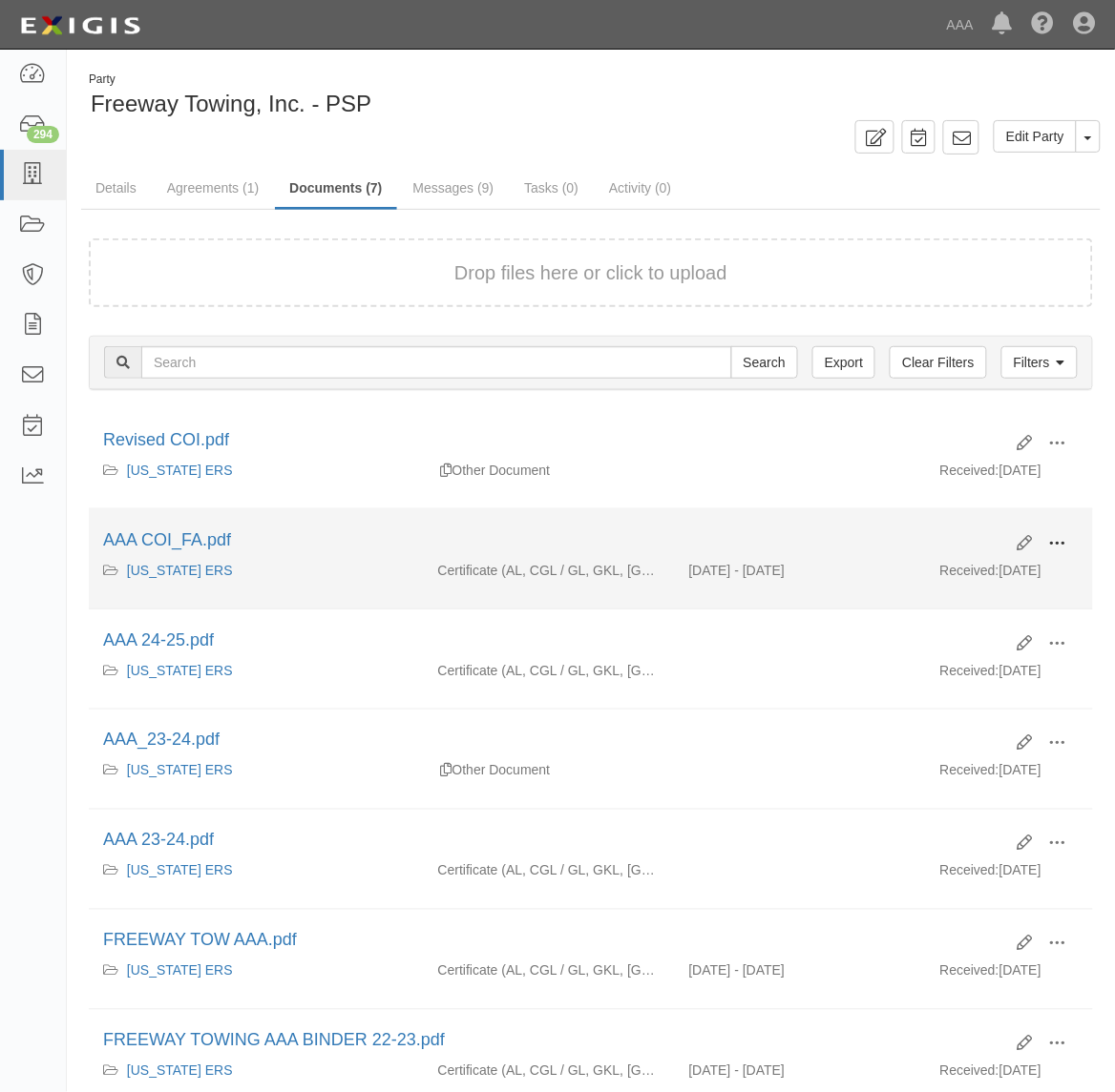
click at [1069, 544] on button at bounding box center [1057, 545] width 42 height 33
click at [1007, 572] on link "View" at bounding box center [964, 571] width 151 height 35
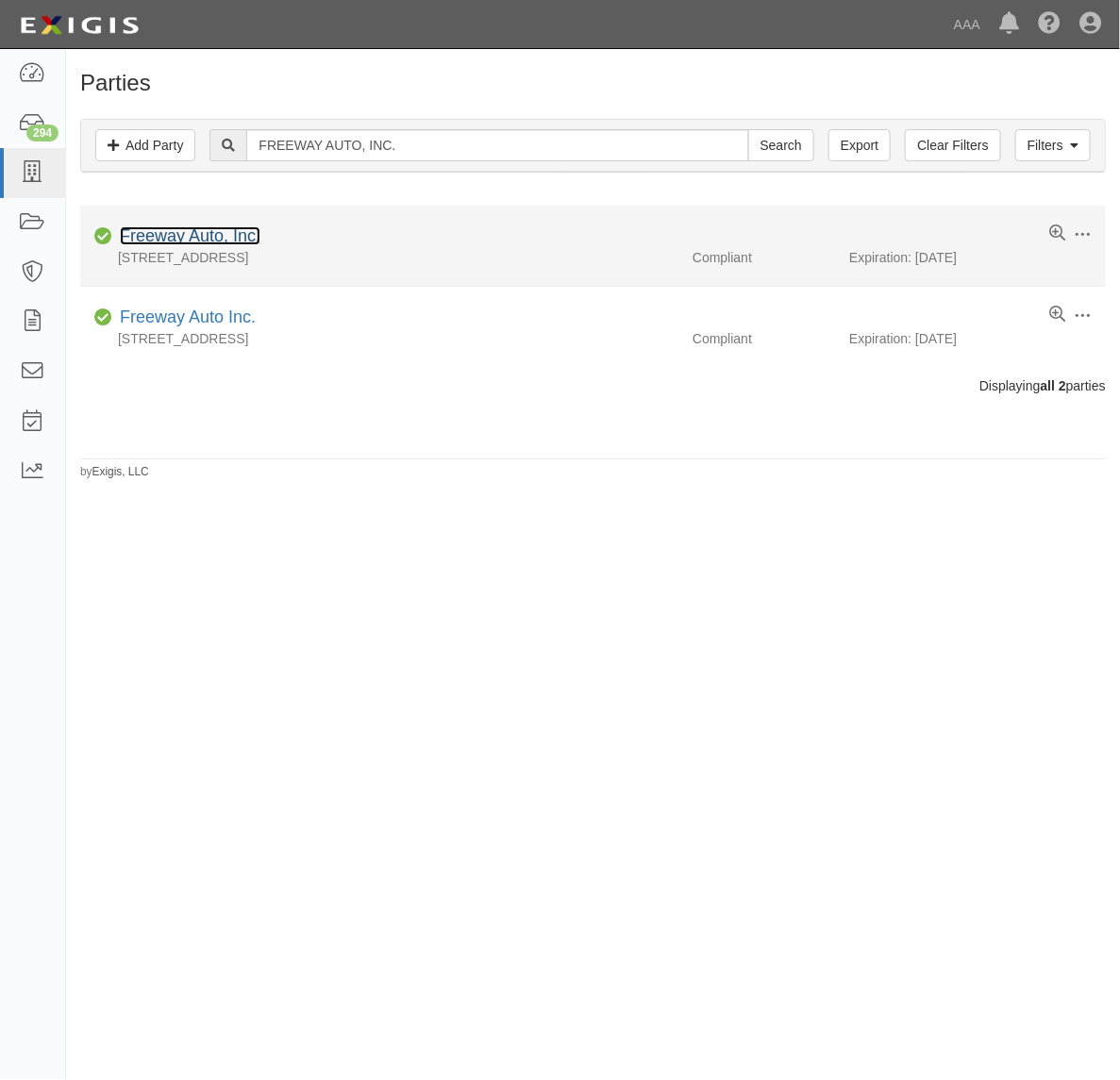
click at [217, 239] on link "Freeway Auto, Inc." at bounding box center [190, 235] width 140 height 19
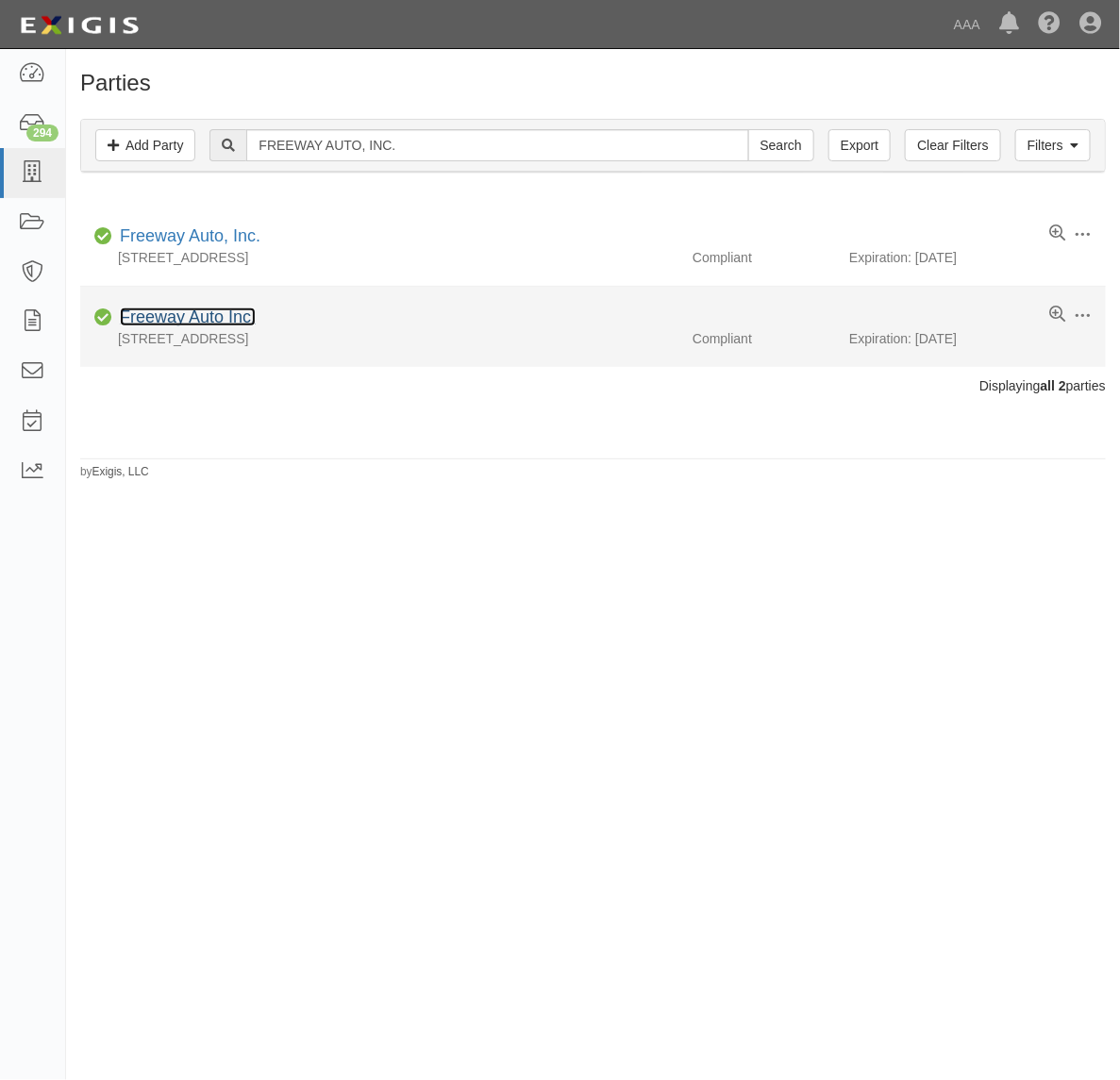
click at [177, 323] on link "Freeway Auto Inc." at bounding box center [187, 316] width 136 height 19
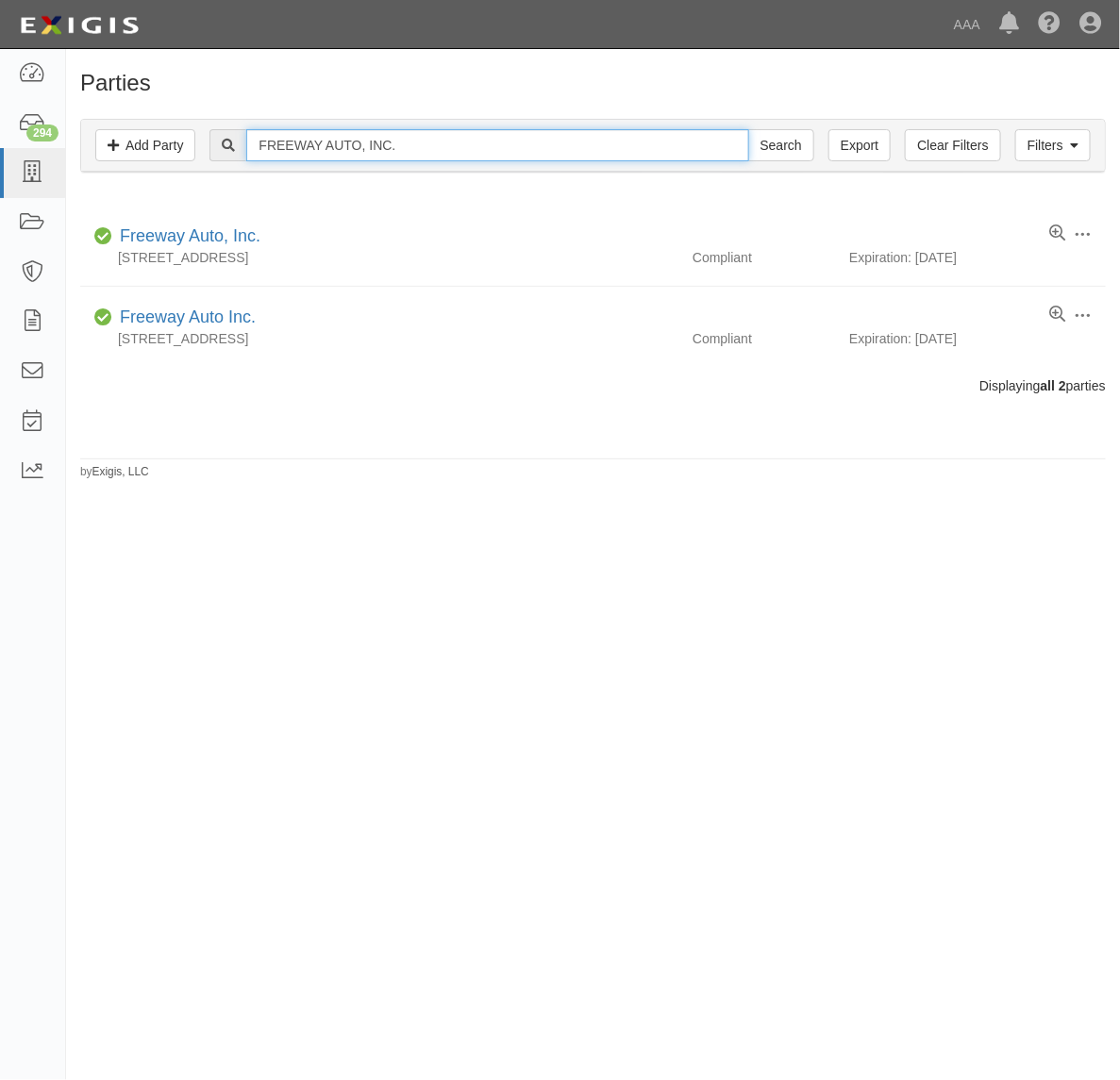
click at [369, 141] on input "FREEWAY AUTO, INC." at bounding box center [497, 144] width 502 height 32
paste input "Lupita's Towing"
type input "Lupita's Towing"
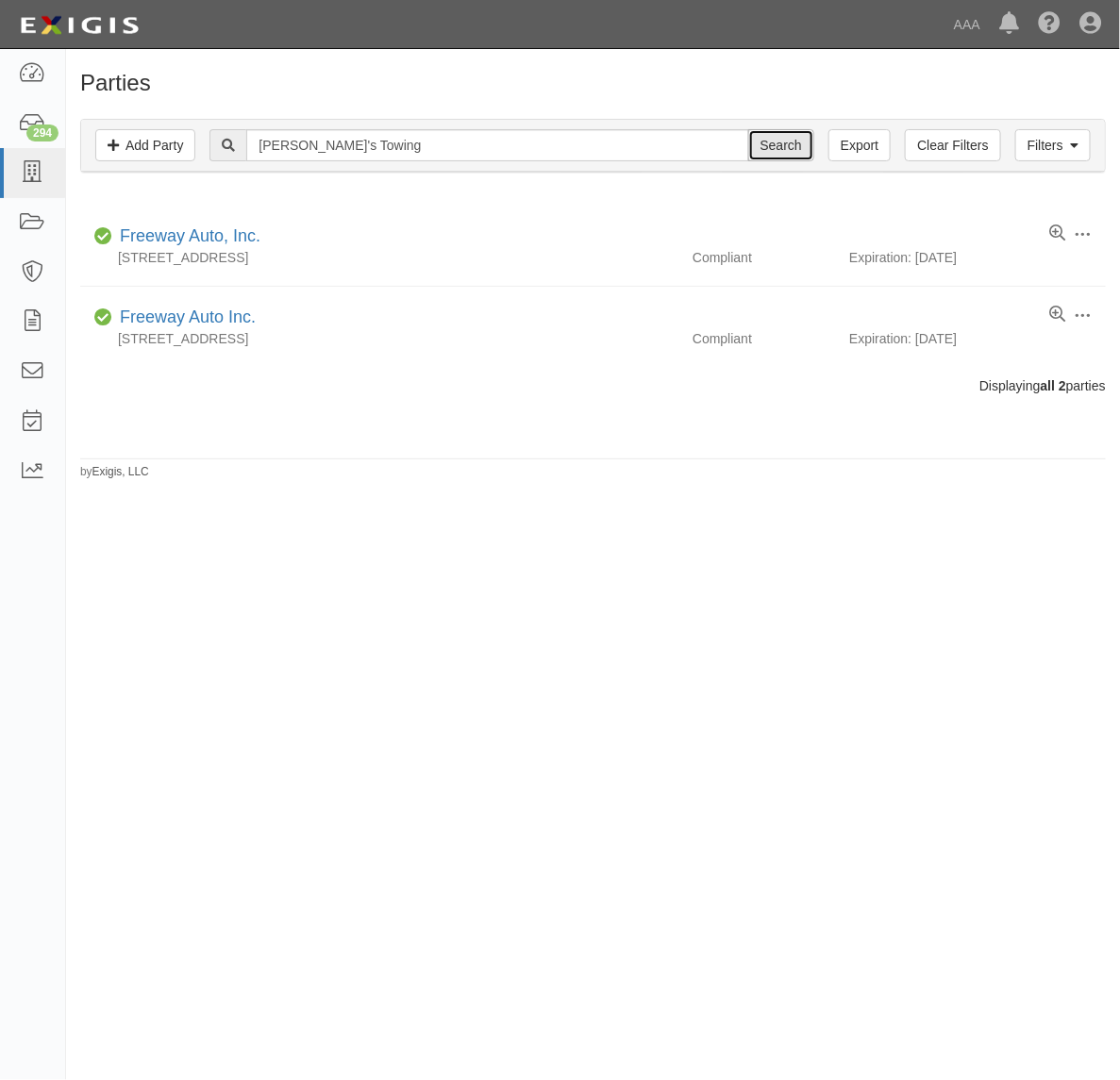
click at [781, 158] on input "Search" at bounding box center [781, 144] width 66 height 32
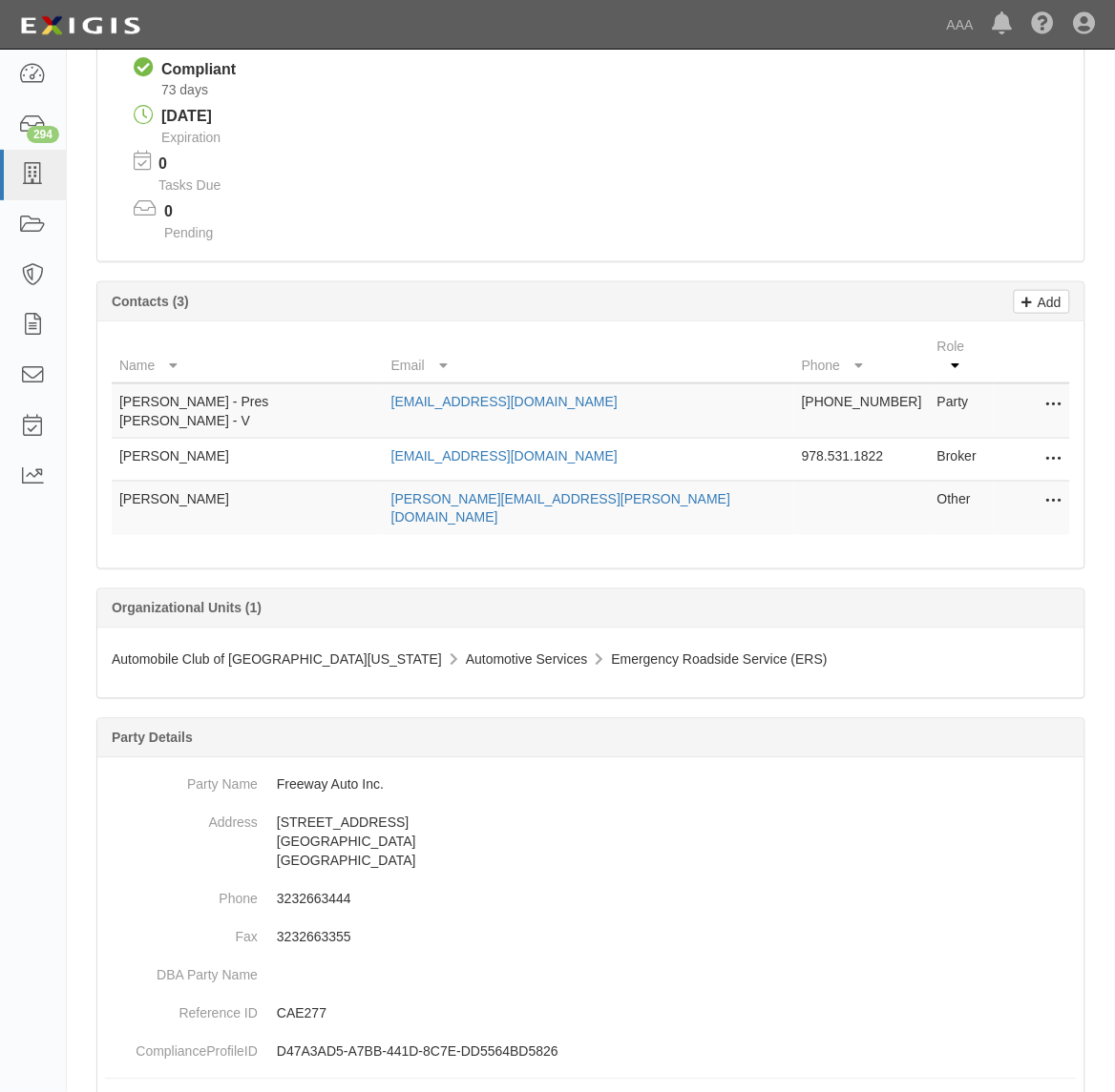
scroll to position [82, 0]
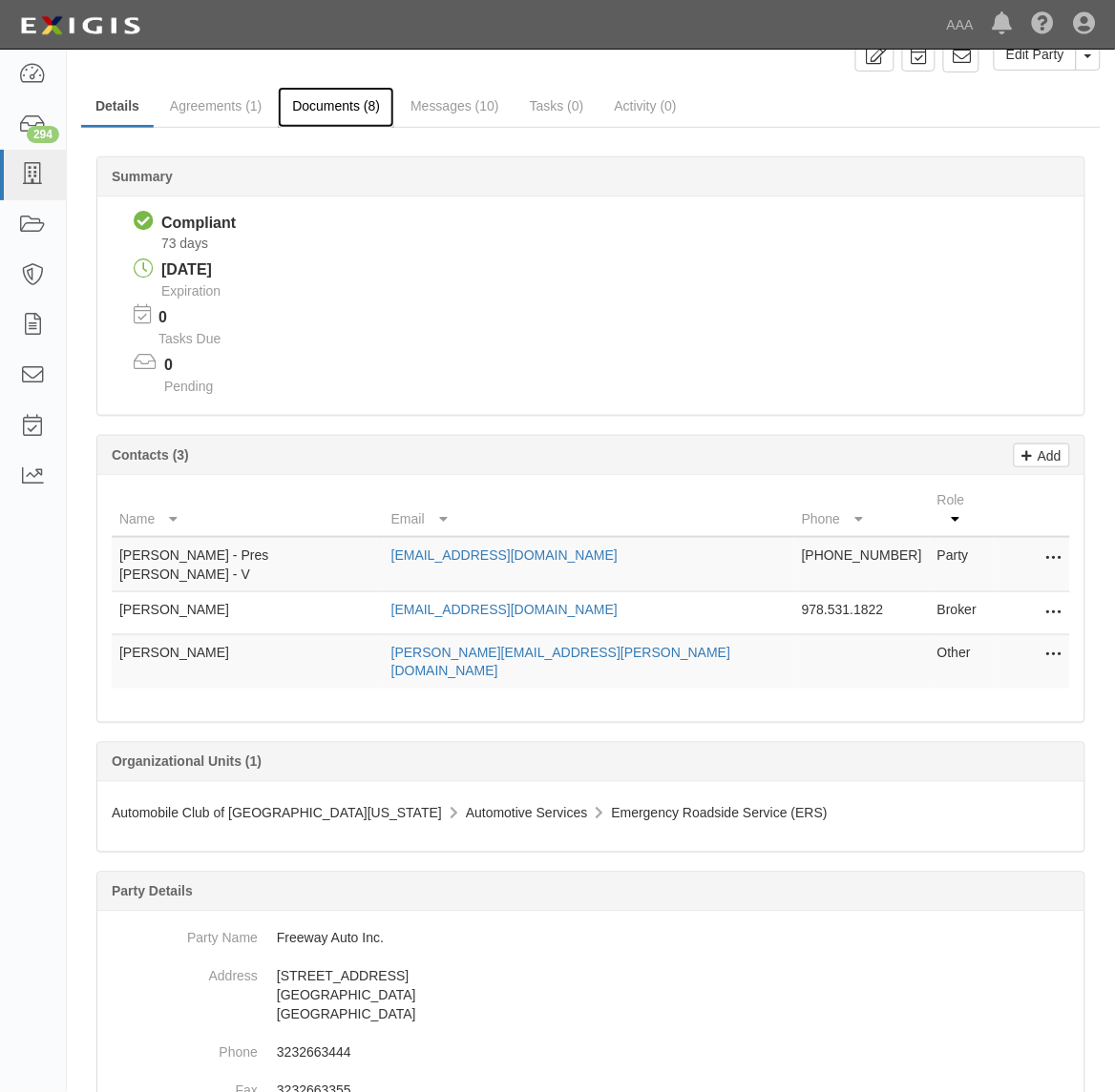
click at [345, 102] on link "Documents (8)" at bounding box center [335, 108] width 116 height 41
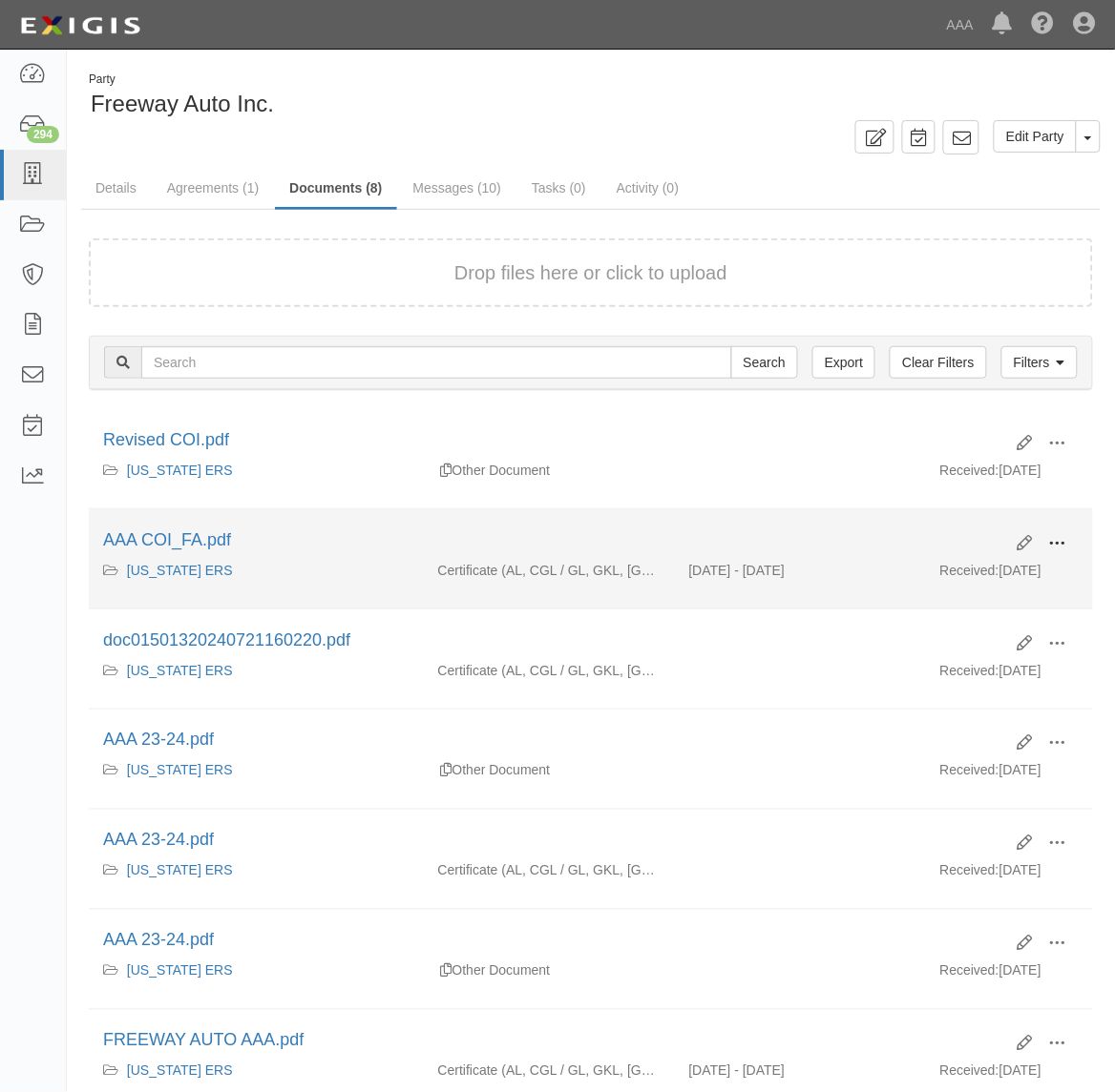
click at [1061, 546] on span at bounding box center [1057, 544] width 17 height 17
click at [986, 567] on link "View" at bounding box center [964, 571] width 151 height 35
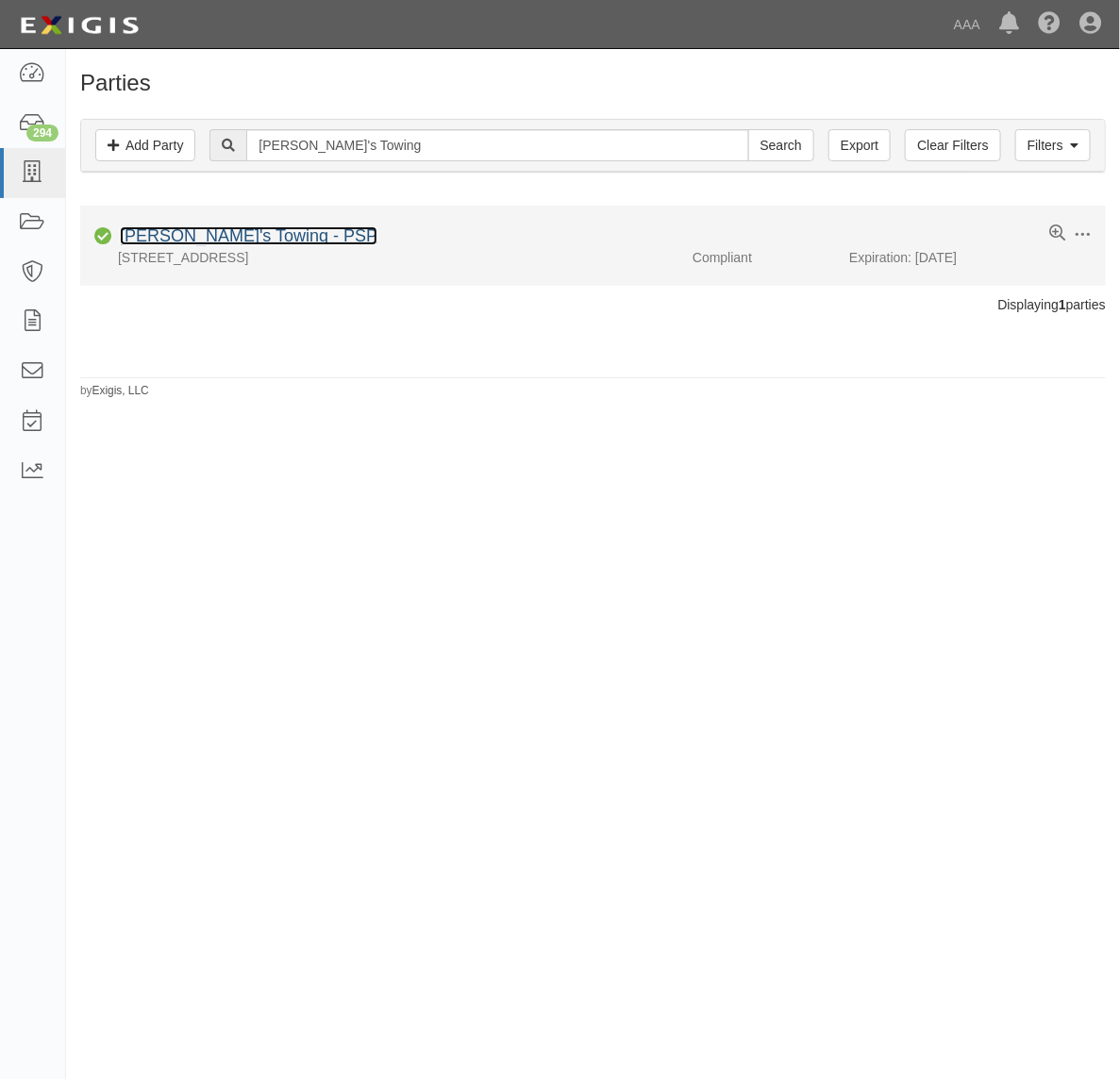
click at [214, 244] on link "Lupita's Towing - PSP" at bounding box center [249, 235] width 258 height 19
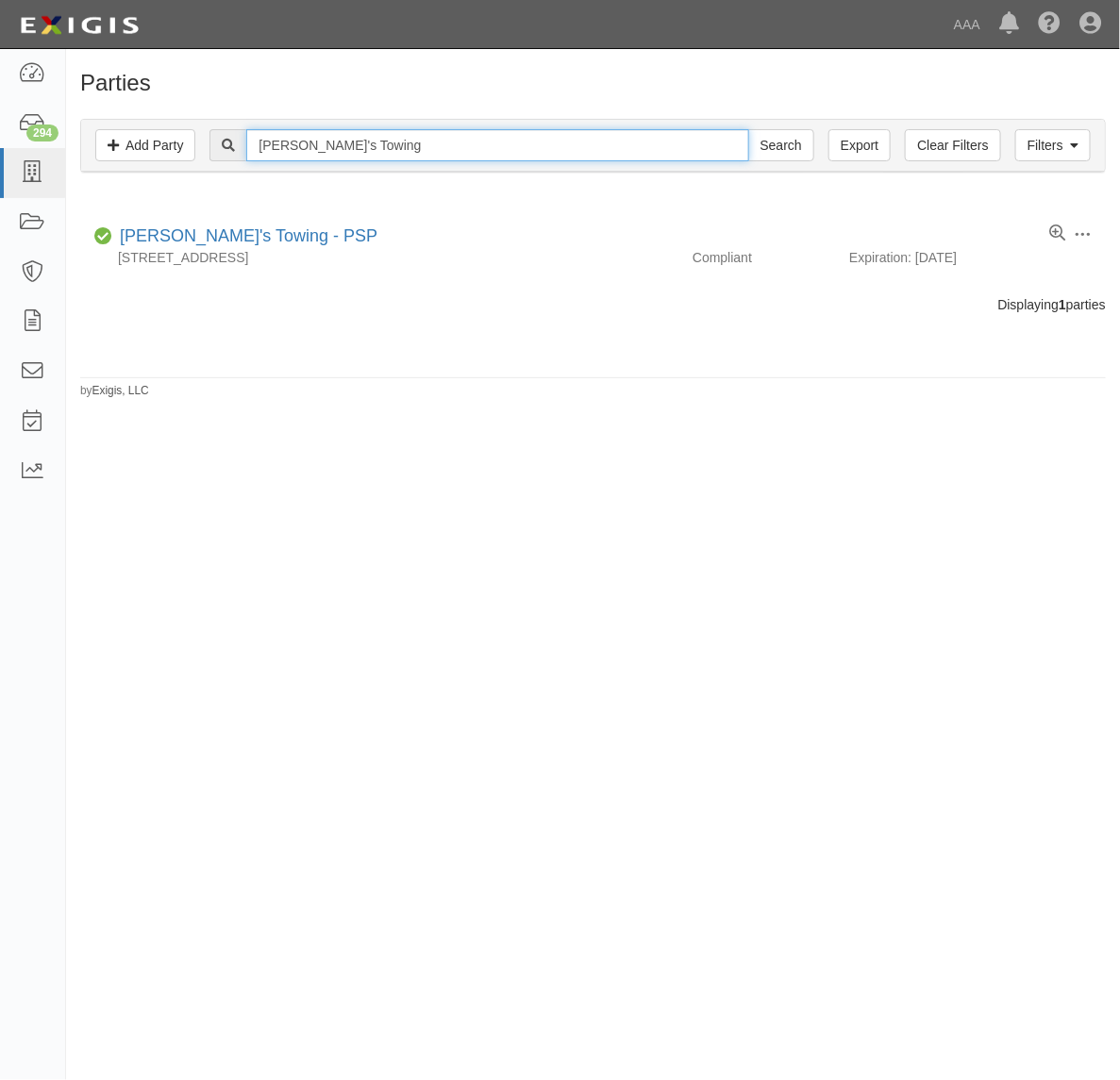
click at [402, 146] on input "Lupita's Towing" at bounding box center [497, 144] width 502 height 32
click at [408, 146] on input "Lupita's Towing" at bounding box center [497, 144] width 502 height 32
paste input "FOX HILLS AUTOMOTIVE, INC."
click at [408, 146] on input "Lupita's TowingFOX HILLS AUTOMOTIVE, INC." at bounding box center [497, 144] width 502 height 32
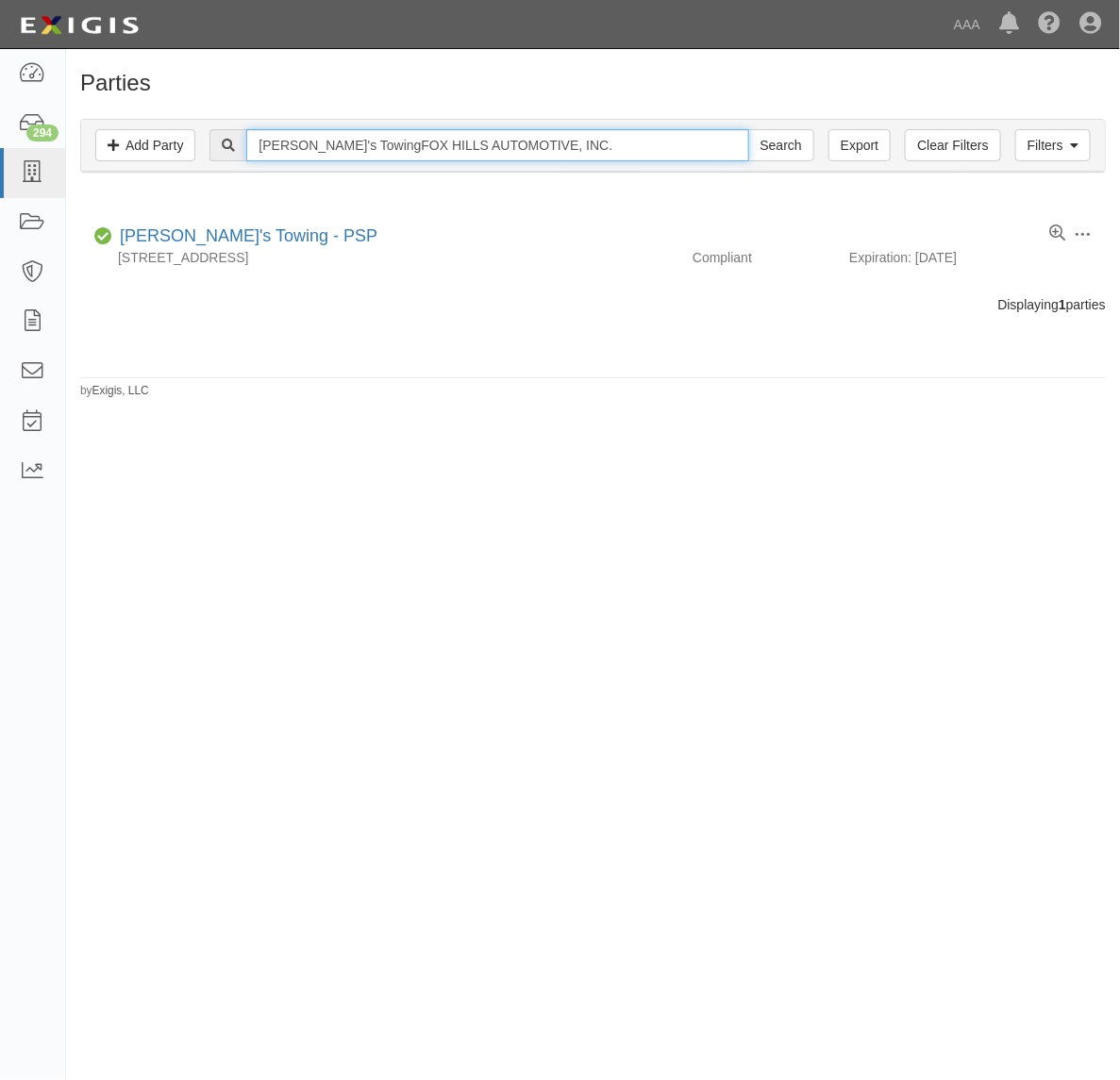
click at [408, 147] on input "Lupita's TowingFOX HILLS AUTOMOTIVE, INC." at bounding box center [497, 144] width 502 height 32
paste input "text"
type input "FOX HILLS AUTOMOTIVE, INC."
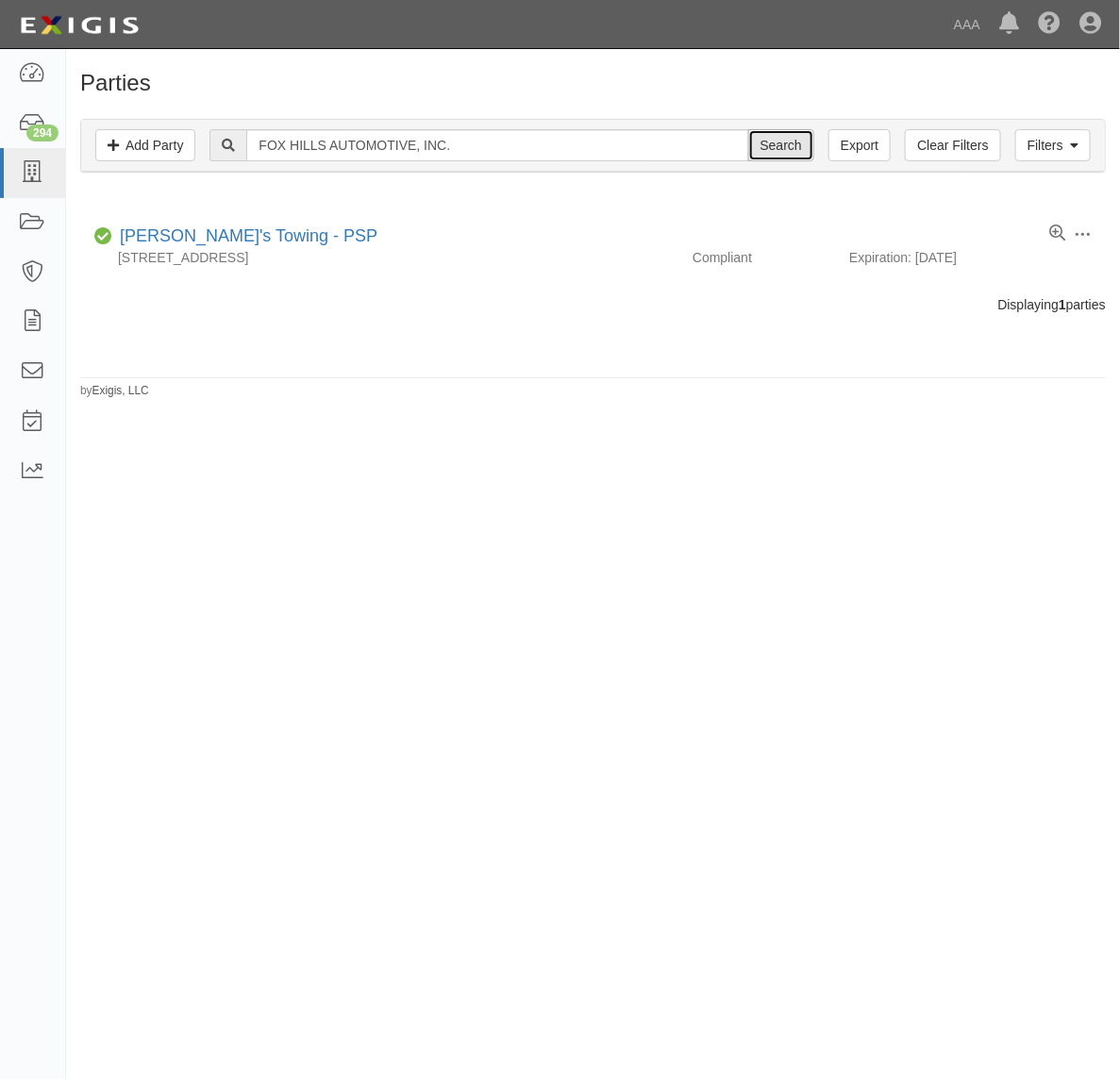
click at [786, 153] on input "Search" at bounding box center [781, 144] width 66 height 32
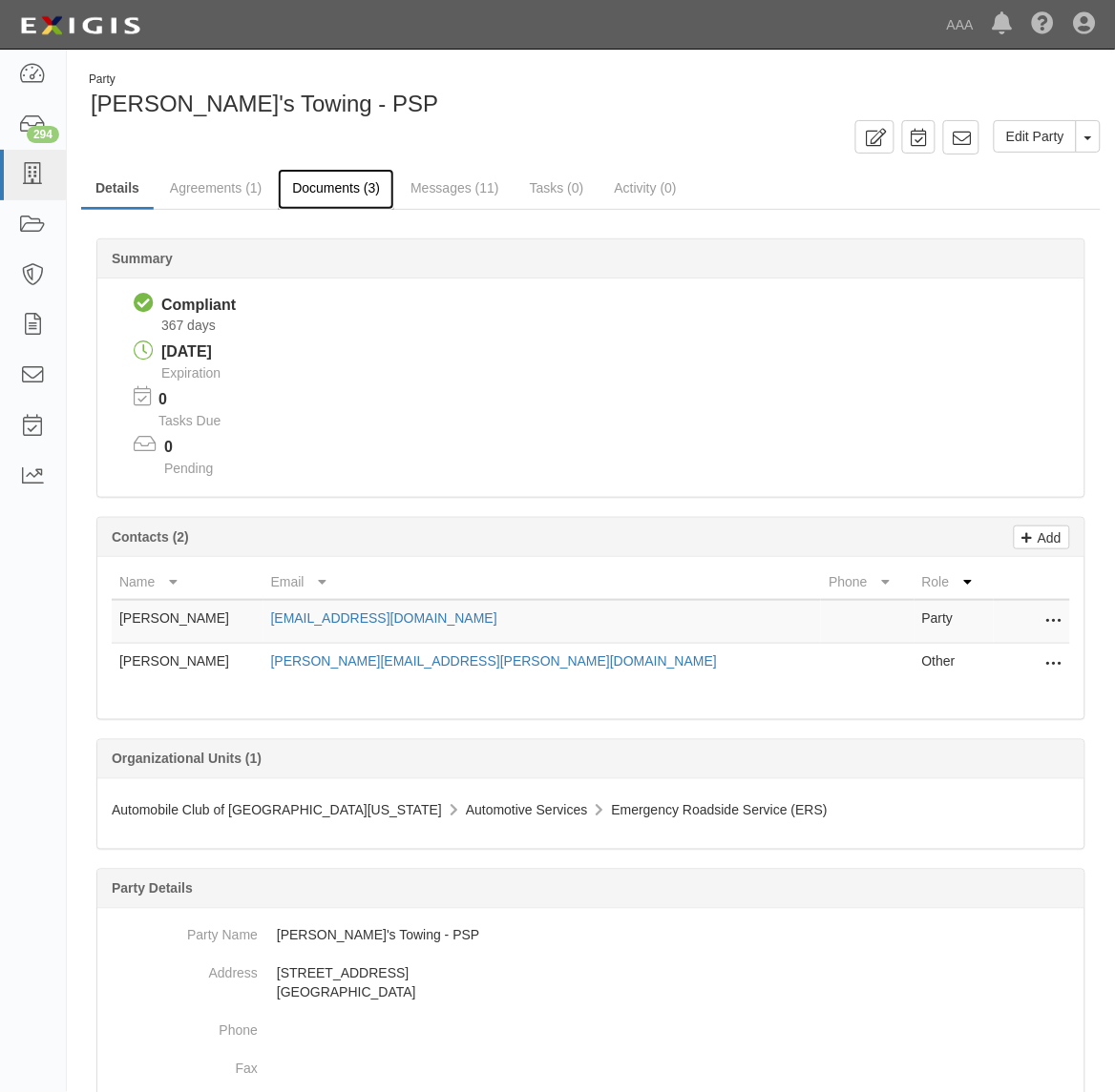
click at [341, 182] on link "Documents (3)" at bounding box center [335, 189] width 116 height 41
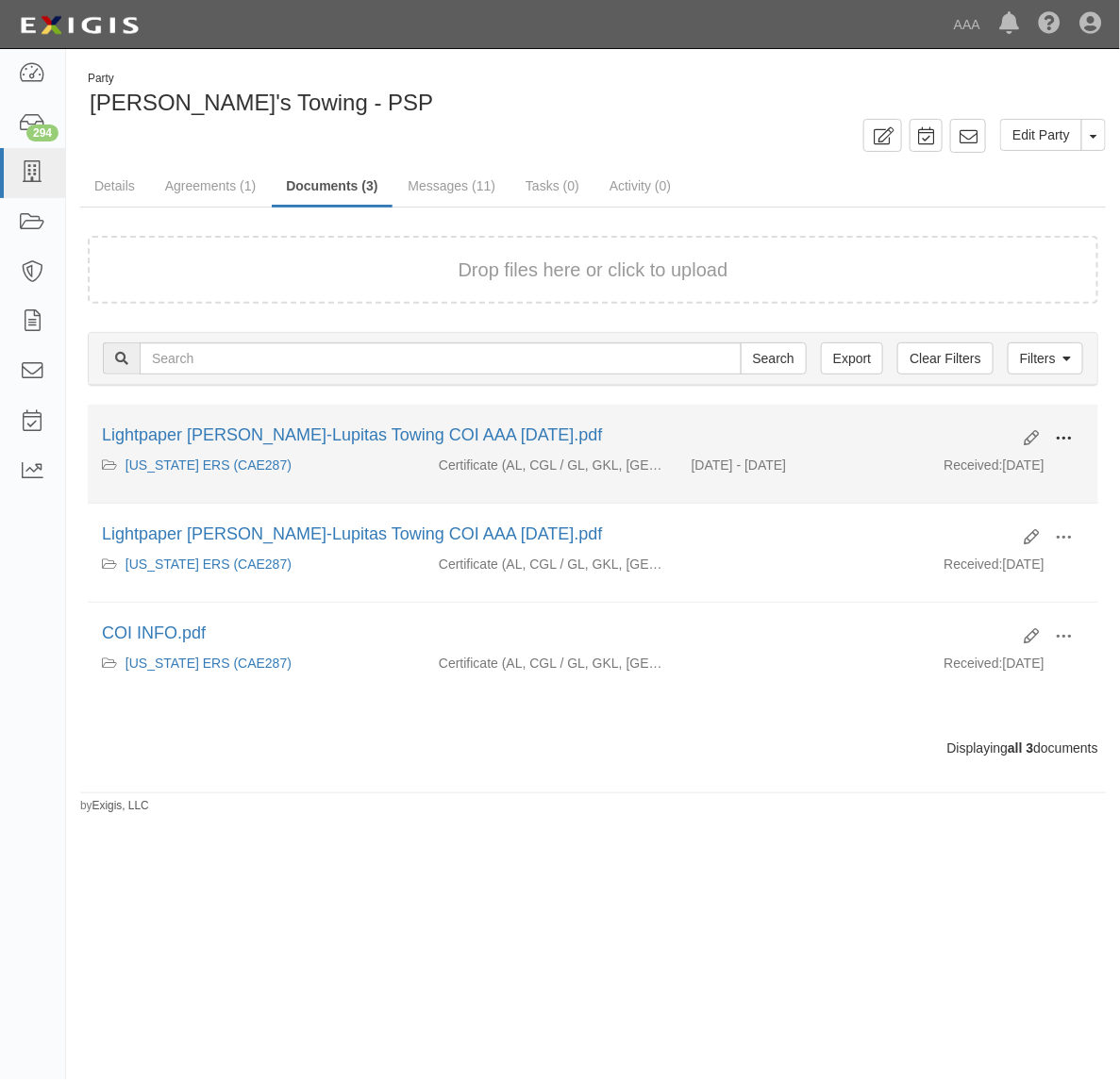
click at [1058, 432] on span at bounding box center [1062, 438] width 17 height 17
click at [1002, 474] on link "View" at bounding box center [972, 465] width 149 height 34
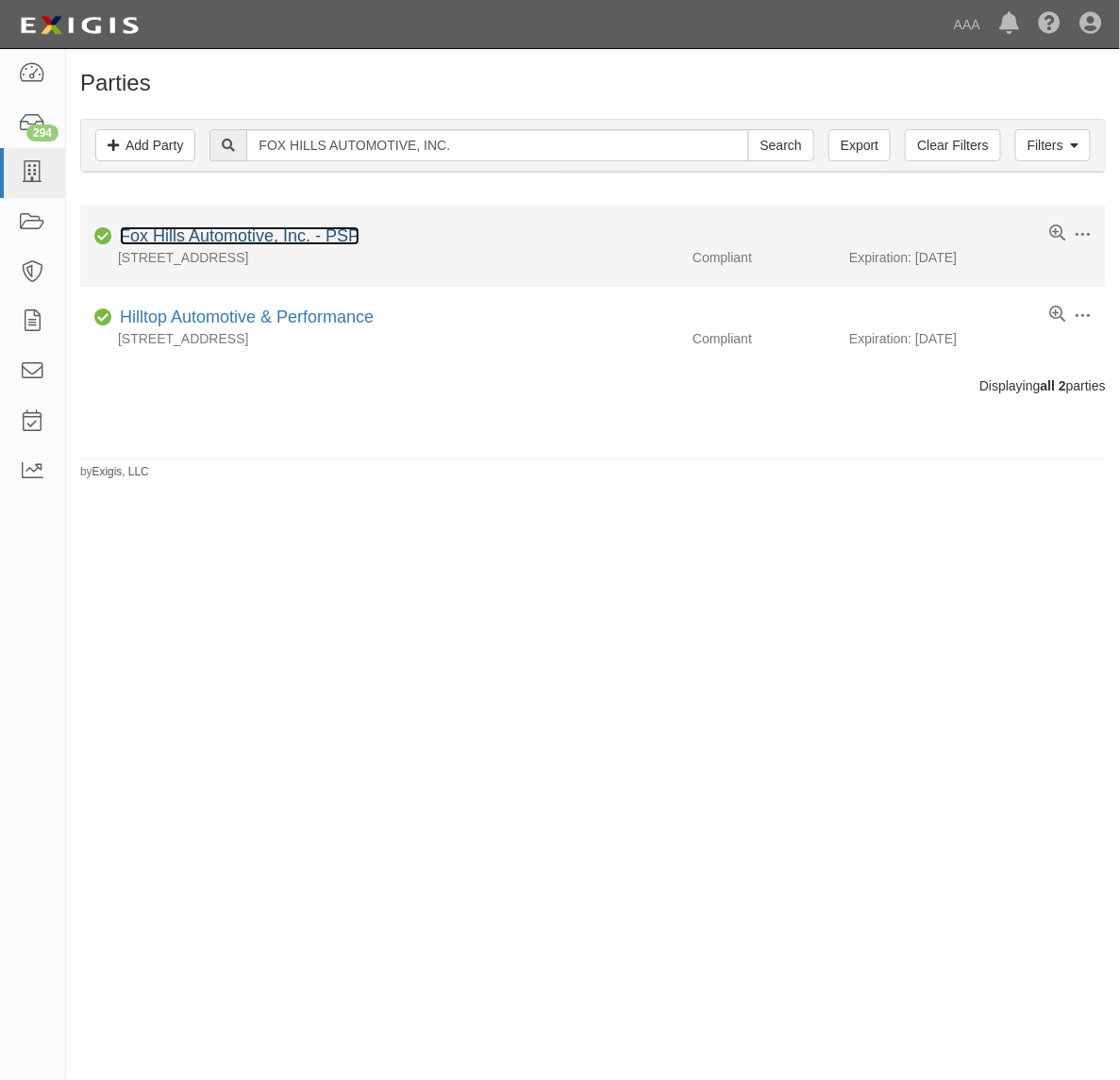
click at [172, 241] on link "Fox Hills Automotive, Inc. - PSP" at bounding box center [240, 235] width 240 height 19
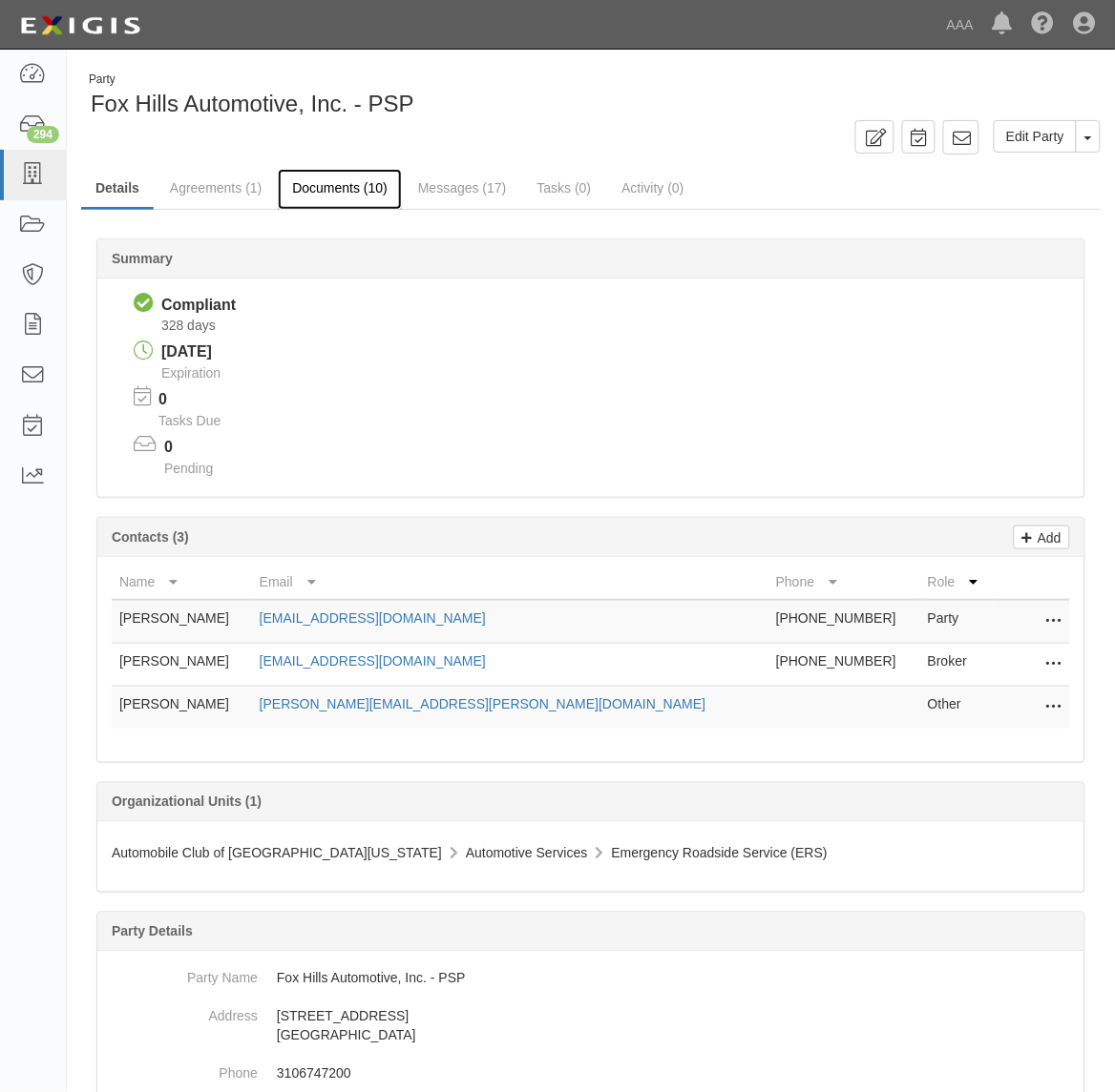
drag, startPoint x: 341, startPoint y: 197, endPoint x: 354, endPoint y: 205, distance: 15.3
click at [341, 197] on link "Documents (10)" at bounding box center [339, 189] width 124 height 41
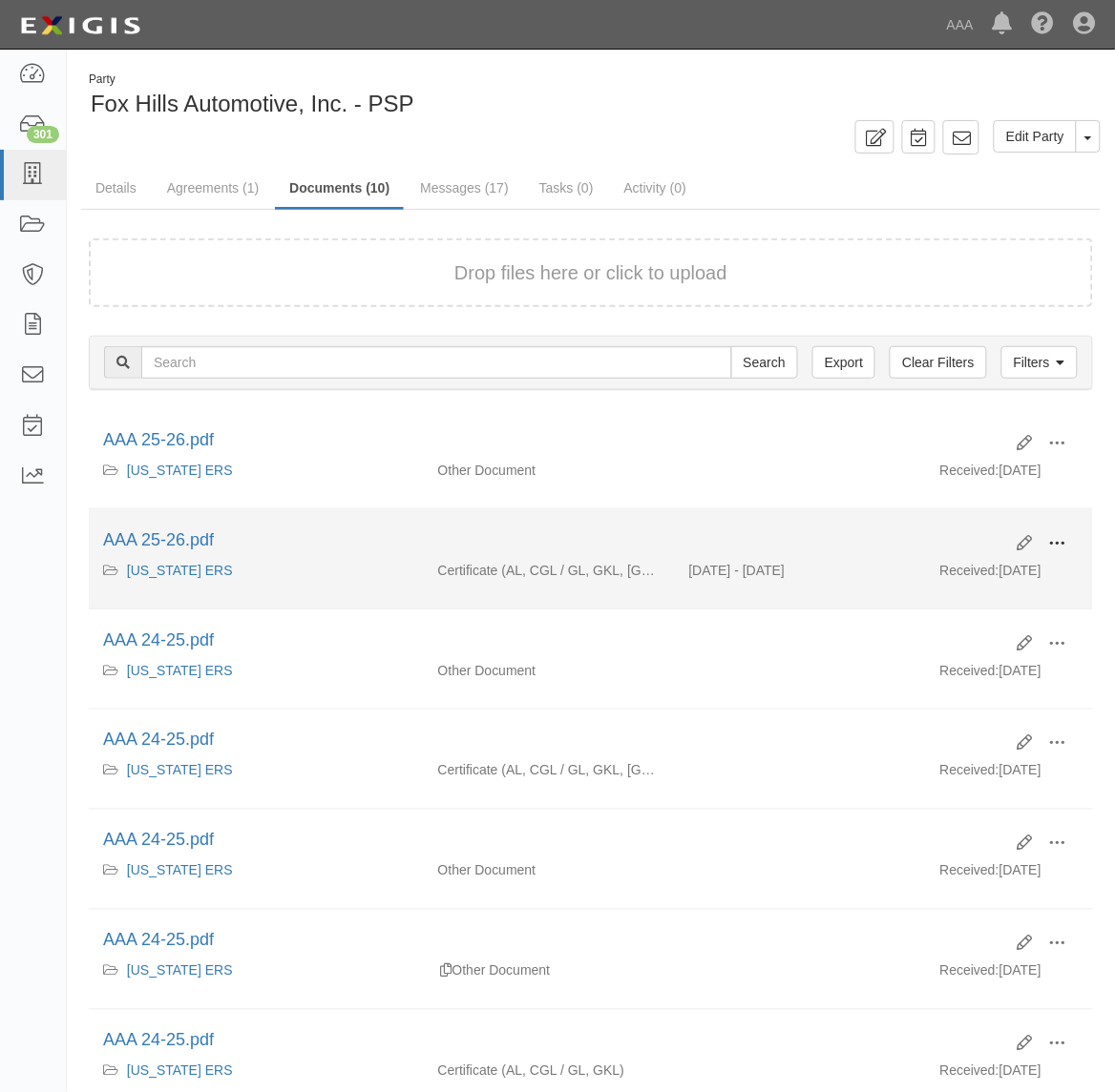
drag, startPoint x: 1057, startPoint y: 546, endPoint x: 1031, endPoint y: 563, distance: 31.1
click at [1055, 546] on span at bounding box center [1057, 544] width 17 height 17
click at [993, 567] on link "View" at bounding box center [964, 571] width 151 height 35
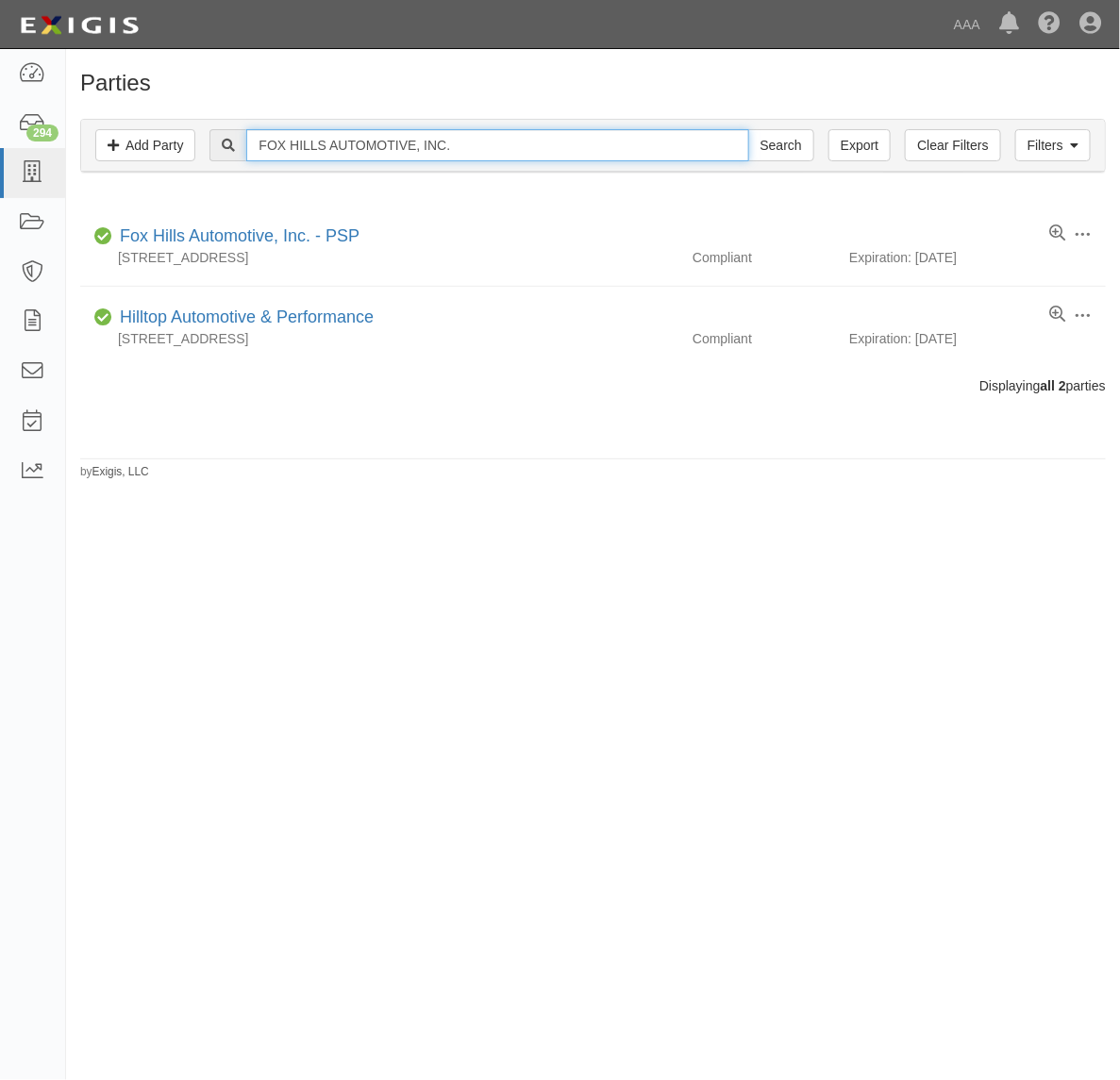
click at [295, 137] on input "FOX HILLS AUTOMOTIVE, INC." at bounding box center [497, 144] width 502 height 32
paste input "REEWAY TOWING"
type input "FREEWAY TOWING"
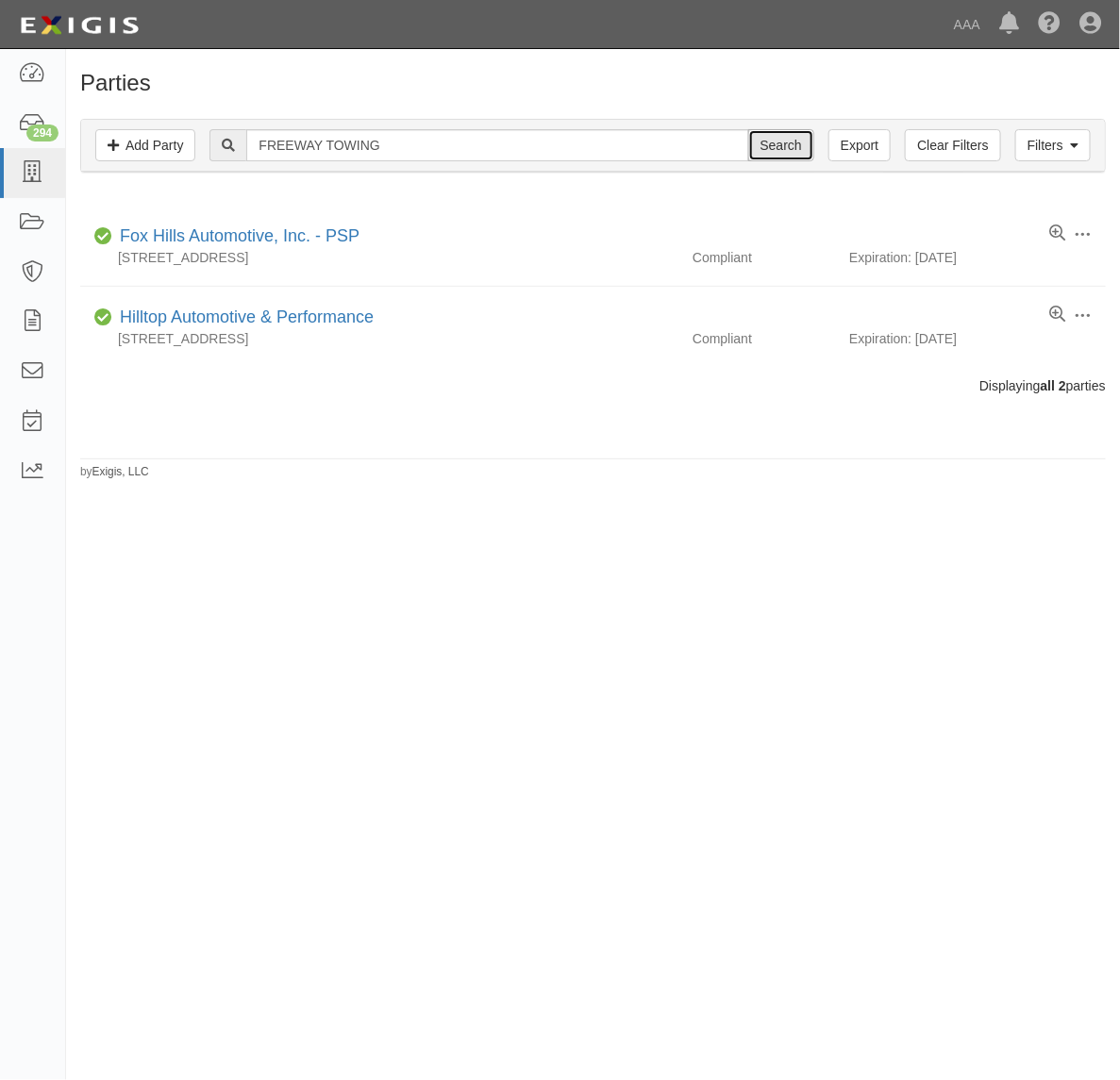
click at [779, 134] on input "Search" at bounding box center [781, 144] width 66 height 32
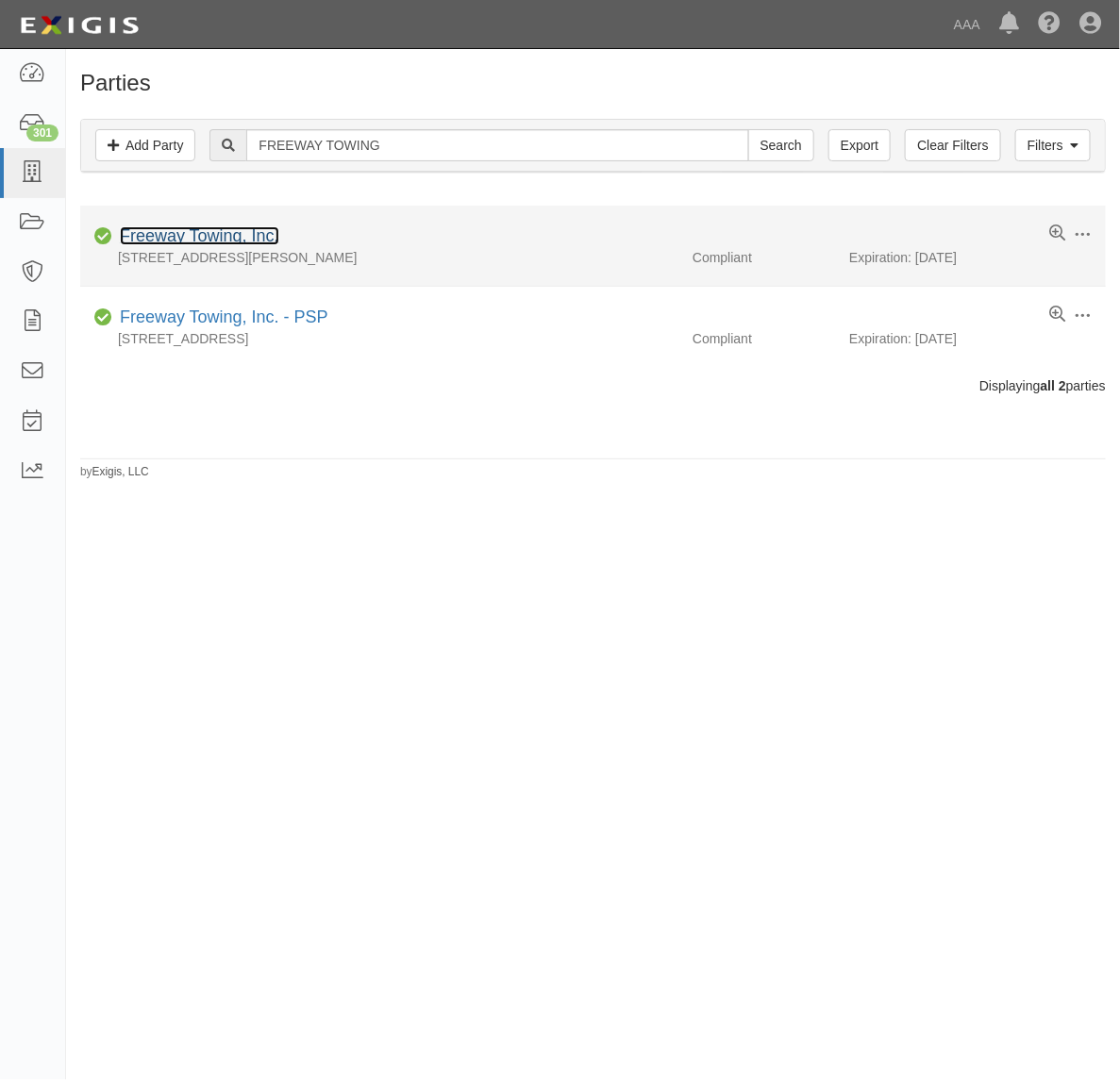
click at [239, 234] on link "Freeway Towing, Inc." at bounding box center [199, 235] width 159 height 19
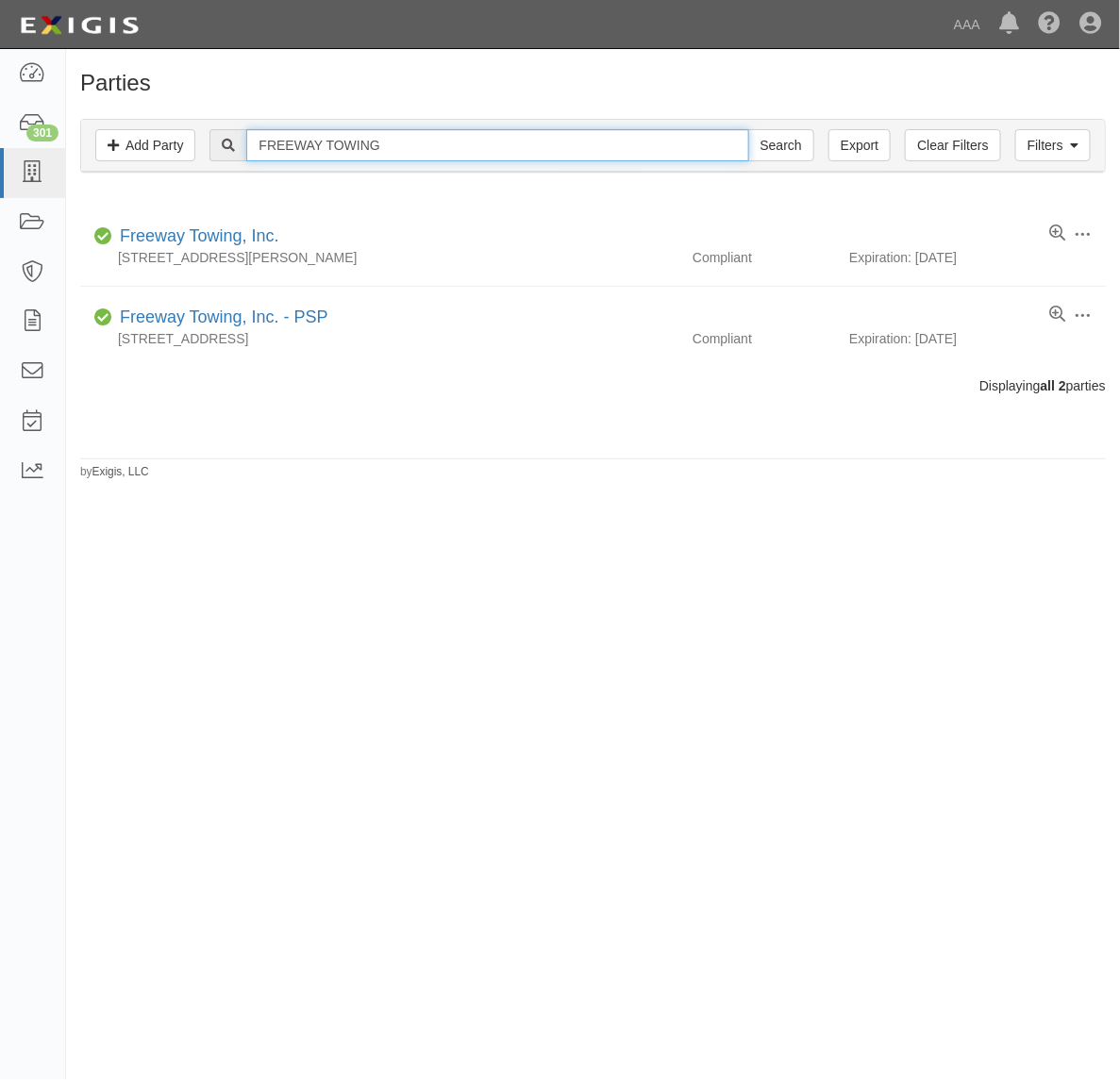
click at [476, 148] on input "FREEWAY TOWING" at bounding box center [497, 144] width 502 height 32
paste input "HADLEY TOW"
type input "HADLEY TOW"
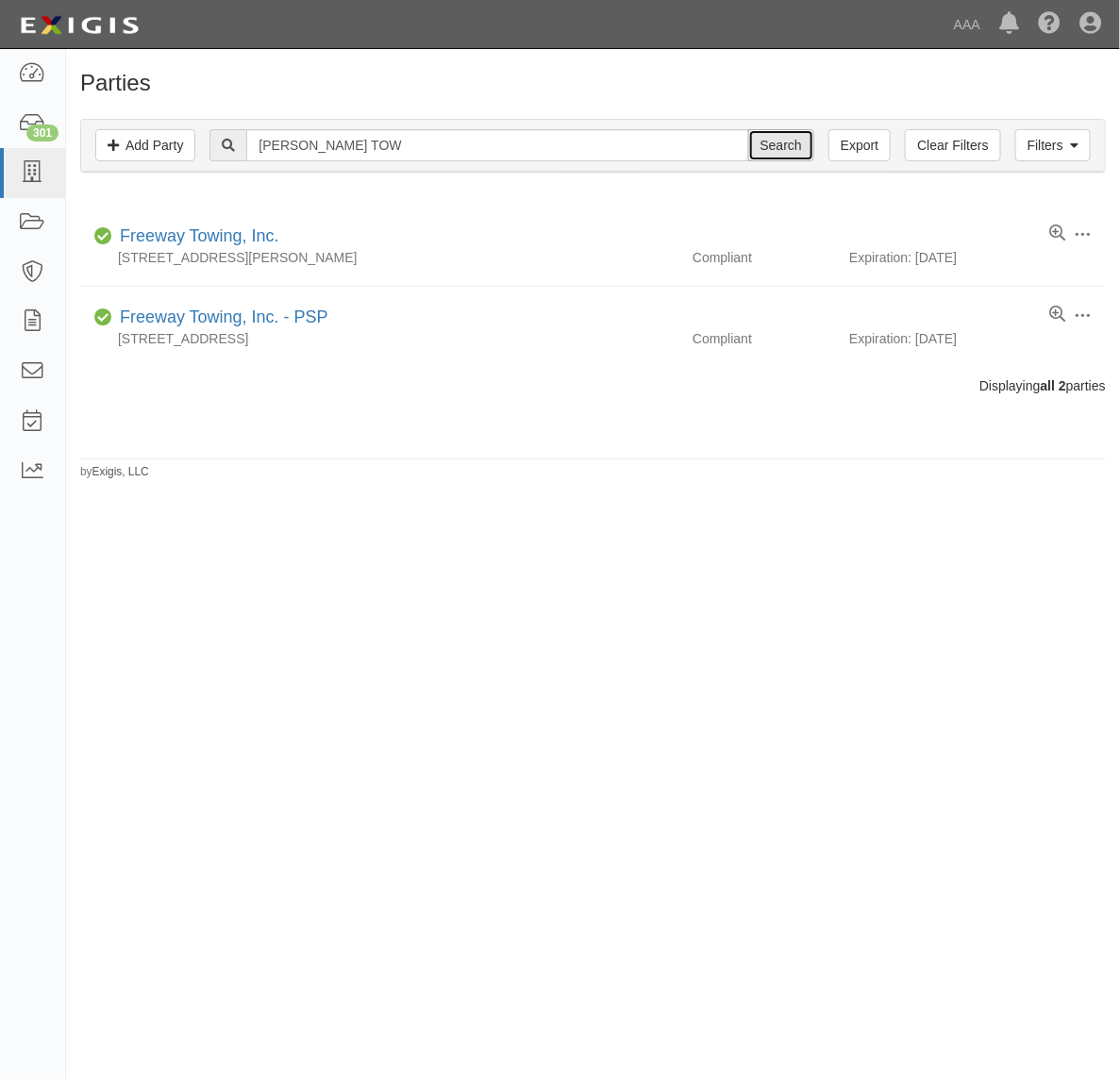
click at [769, 154] on input "Search" at bounding box center [781, 144] width 66 height 32
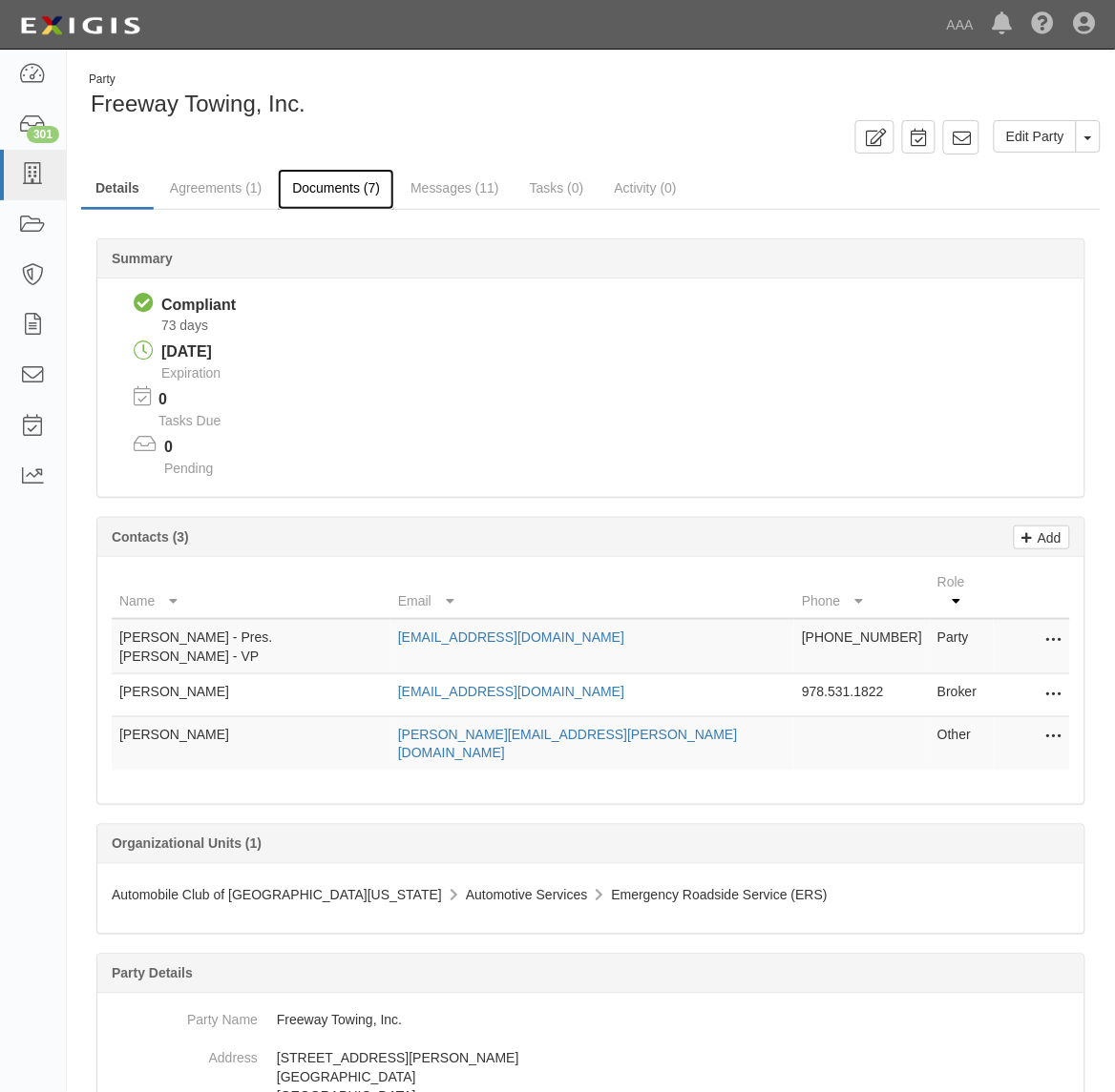
click at [335, 182] on link "Documents (7)" at bounding box center [335, 189] width 116 height 41
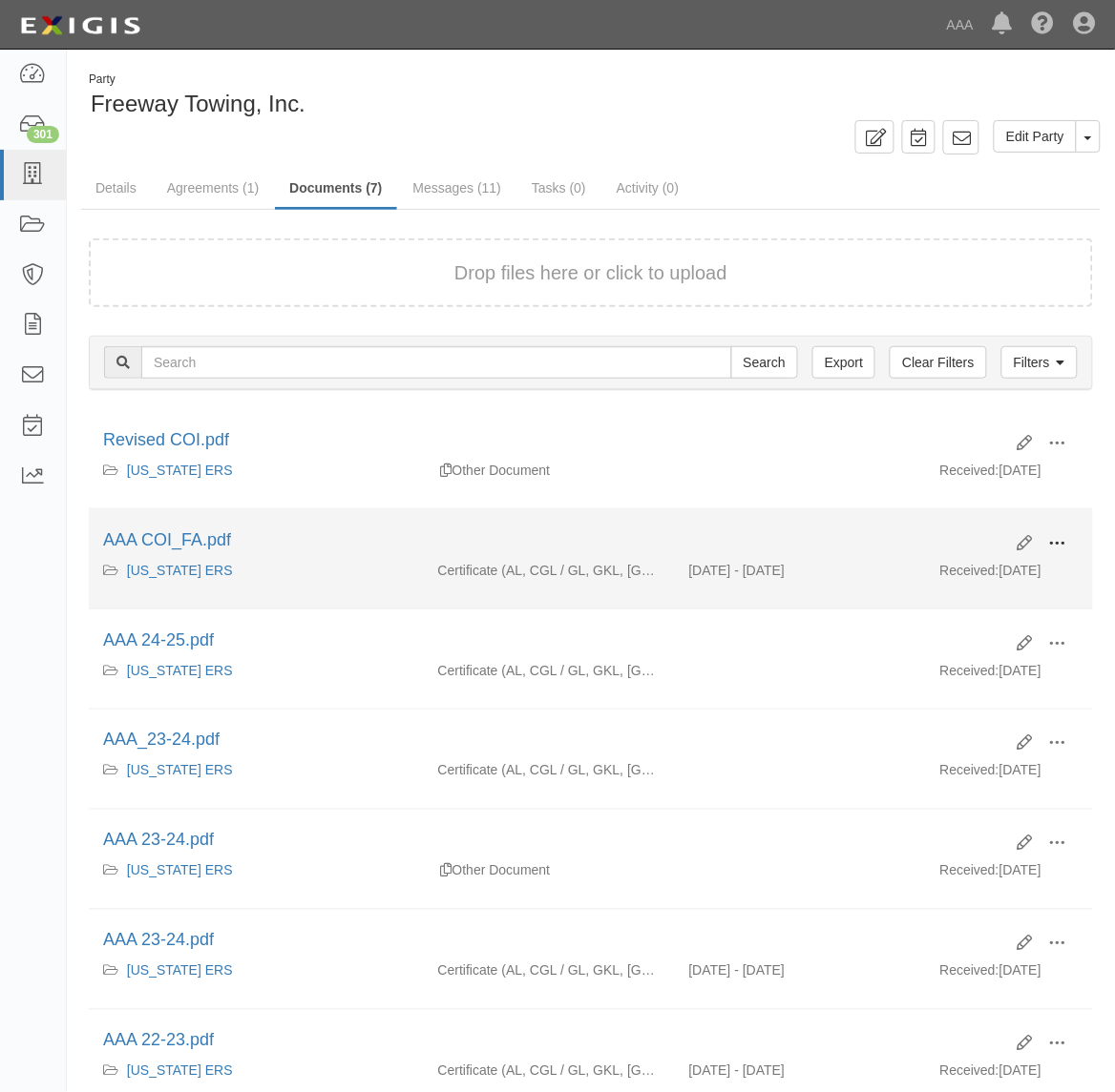
click at [1058, 544] on span at bounding box center [1057, 544] width 17 height 17
click at [984, 582] on link "View" at bounding box center [964, 571] width 151 height 35
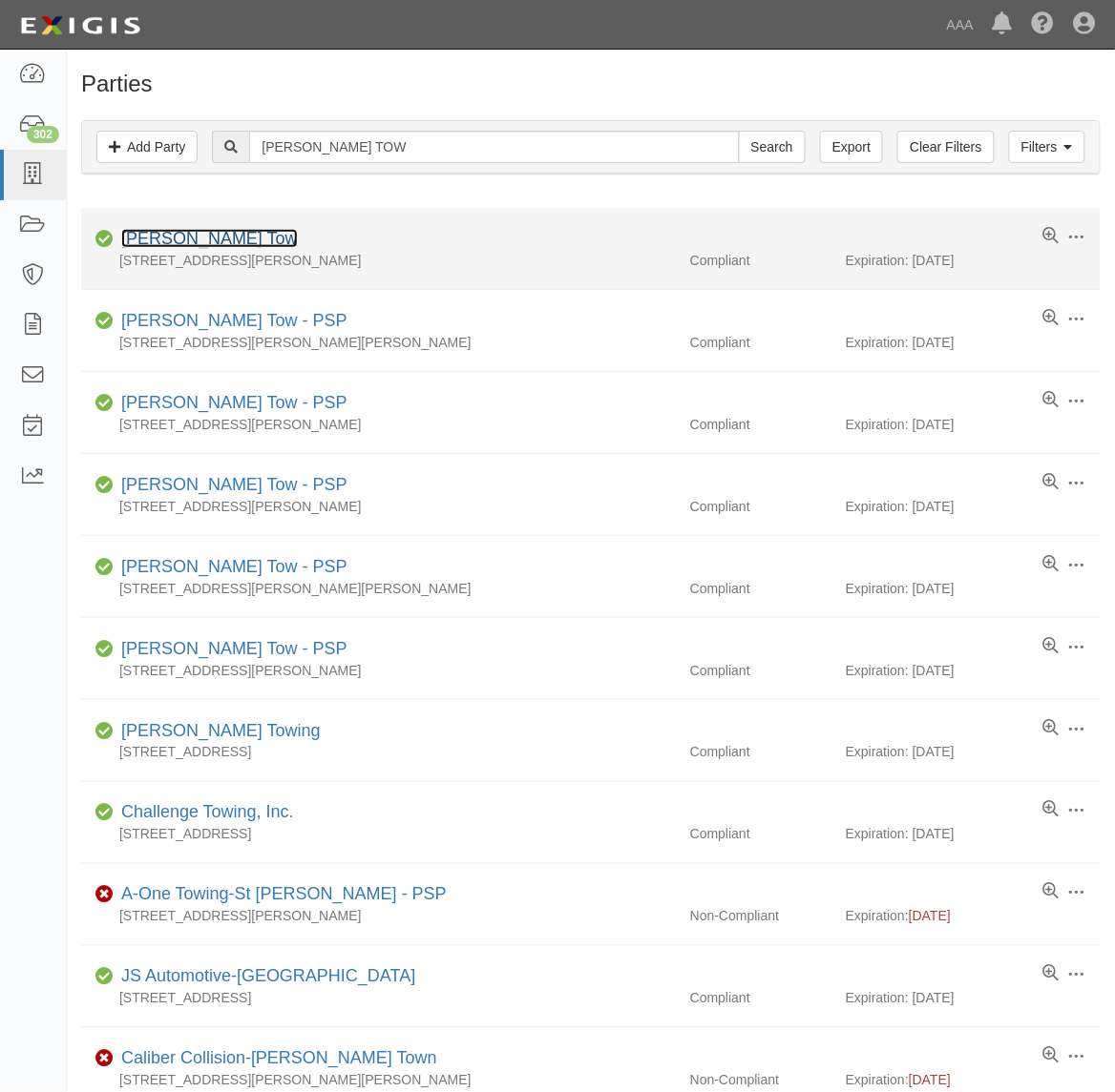
click at [146, 237] on link "[PERSON_NAME] Tow" at bounding box center [209, 238] width 177 height 19
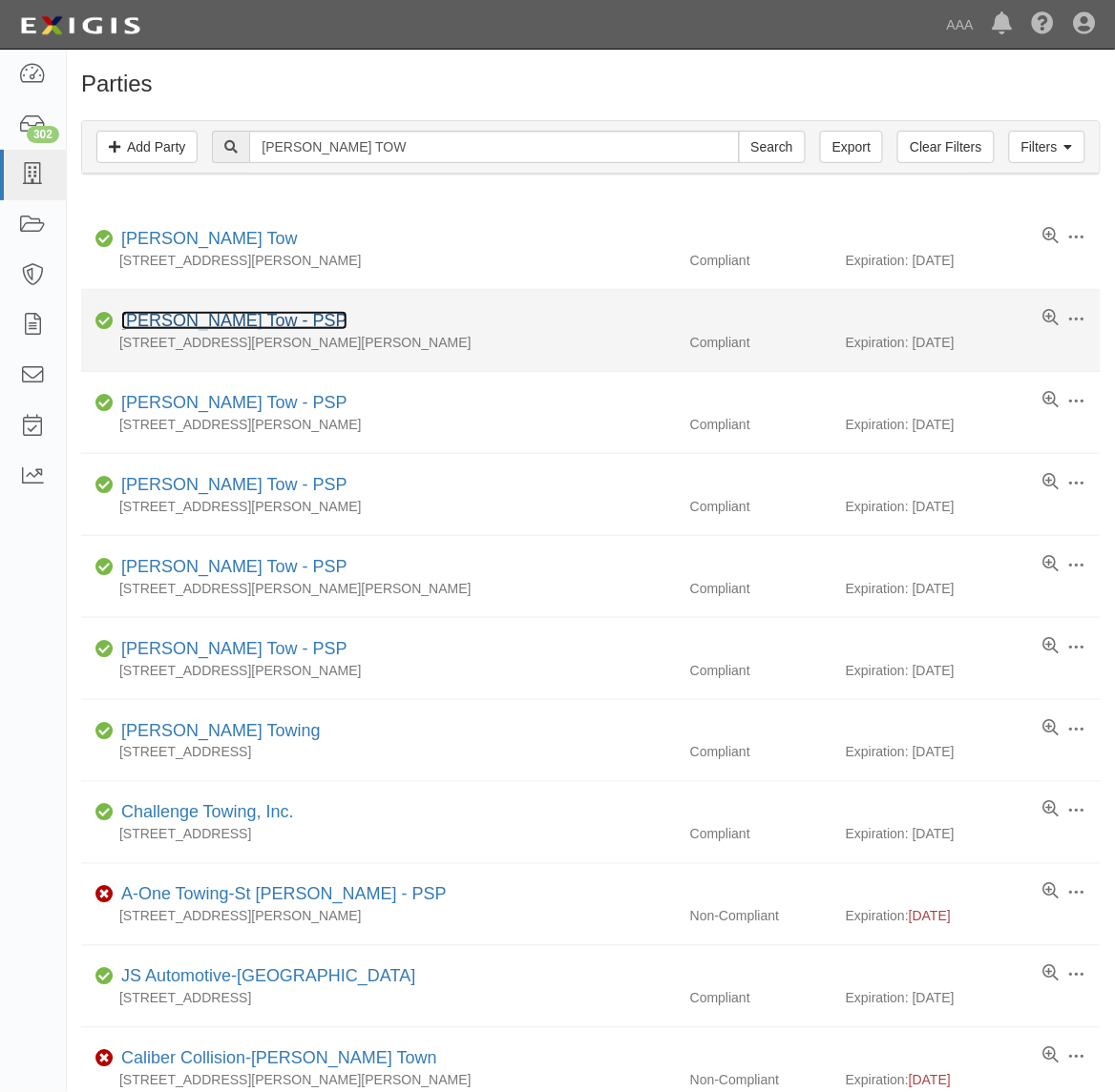
click at [206, 321] on link "[PERSON_NAME] Tow - PSP" at bounding box center [234, 320] width 226 height 19
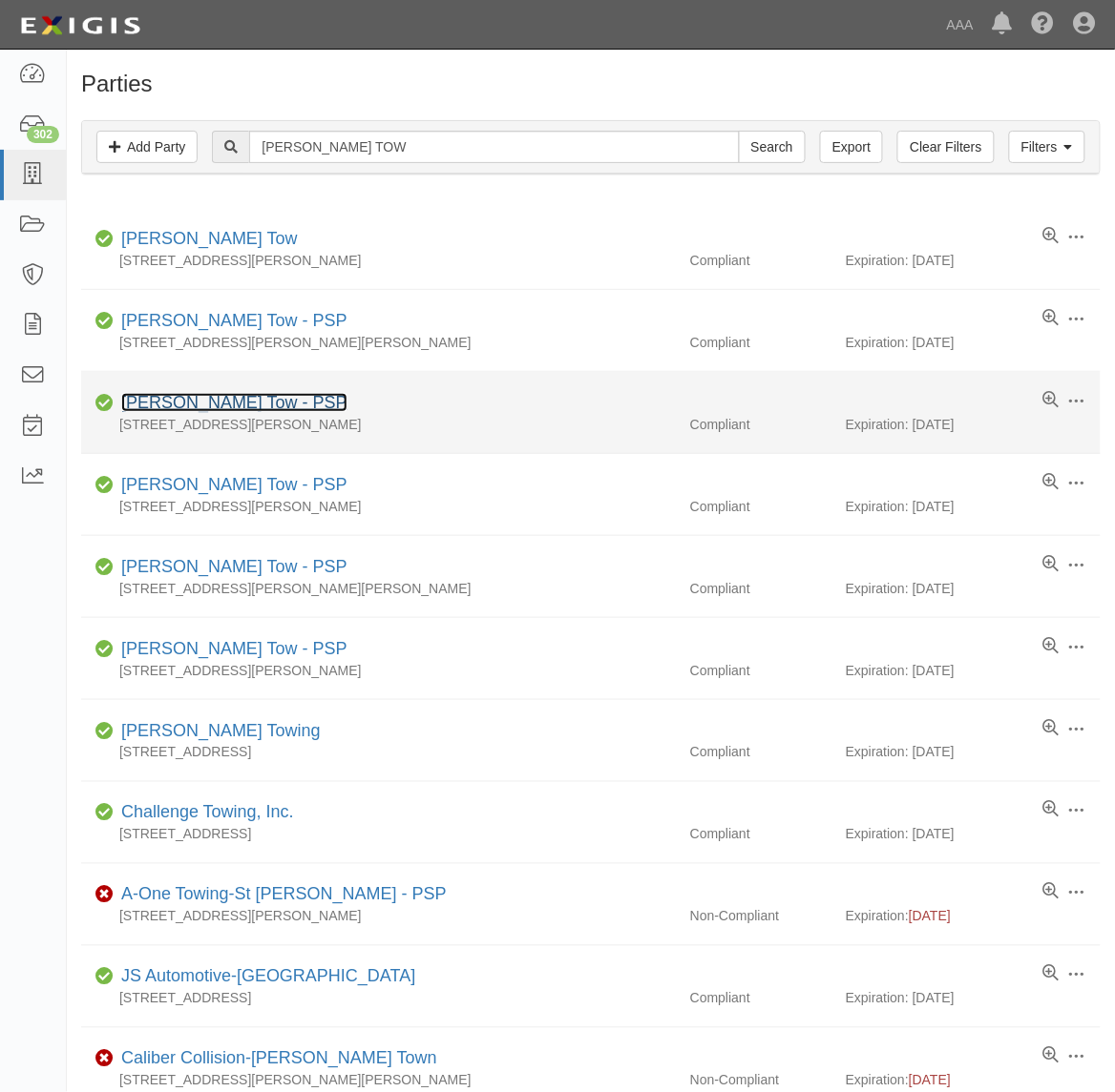
click at [205, 398] on link "[PERSON_NAME] Tow - PSP" at bounding box center [234, 401] width 226 height 19
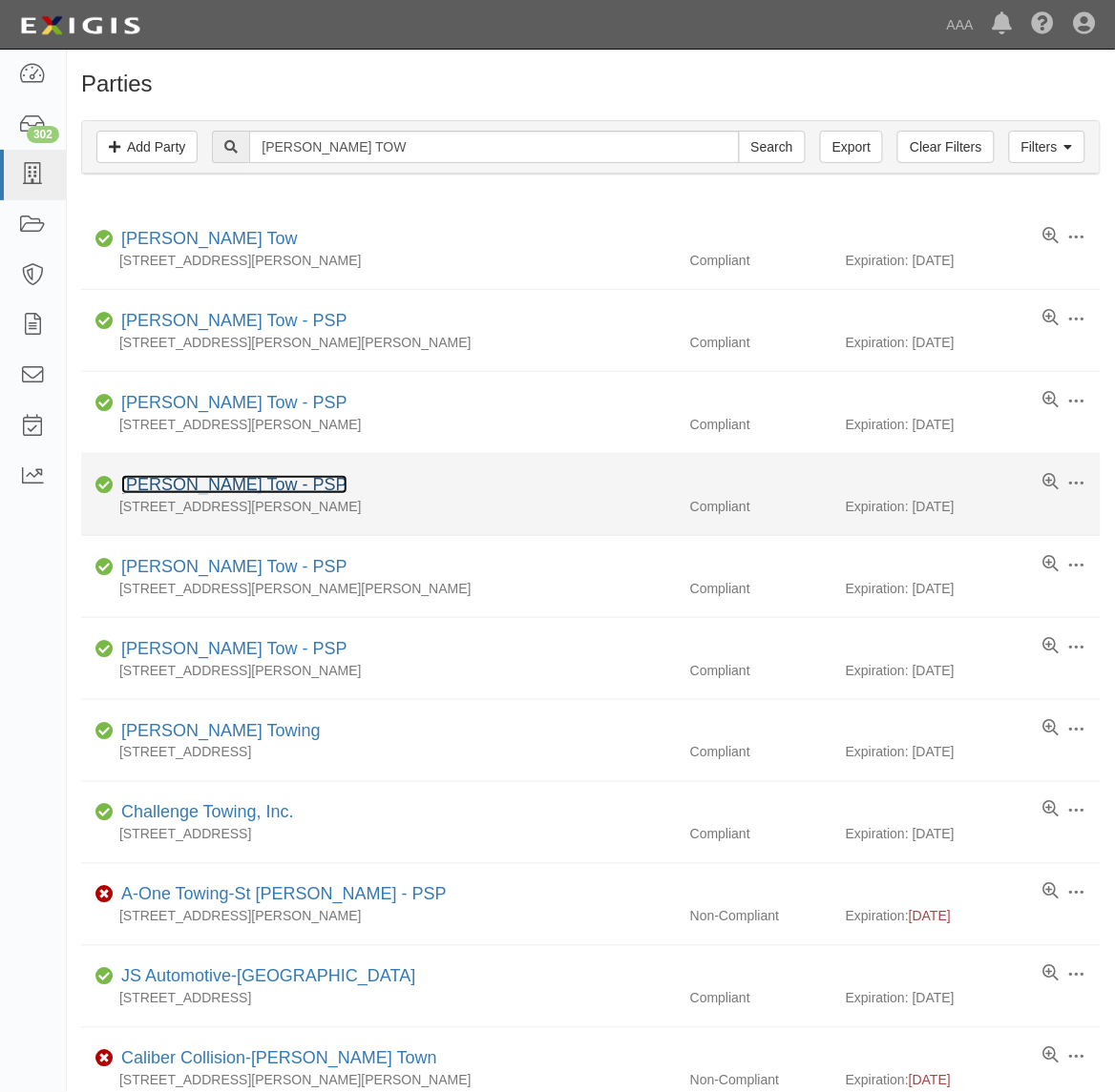
click at [197, 489] on link "[PERSON_NAME] Tow - PSP" at bounding box center [234, 484] width 226 height 19
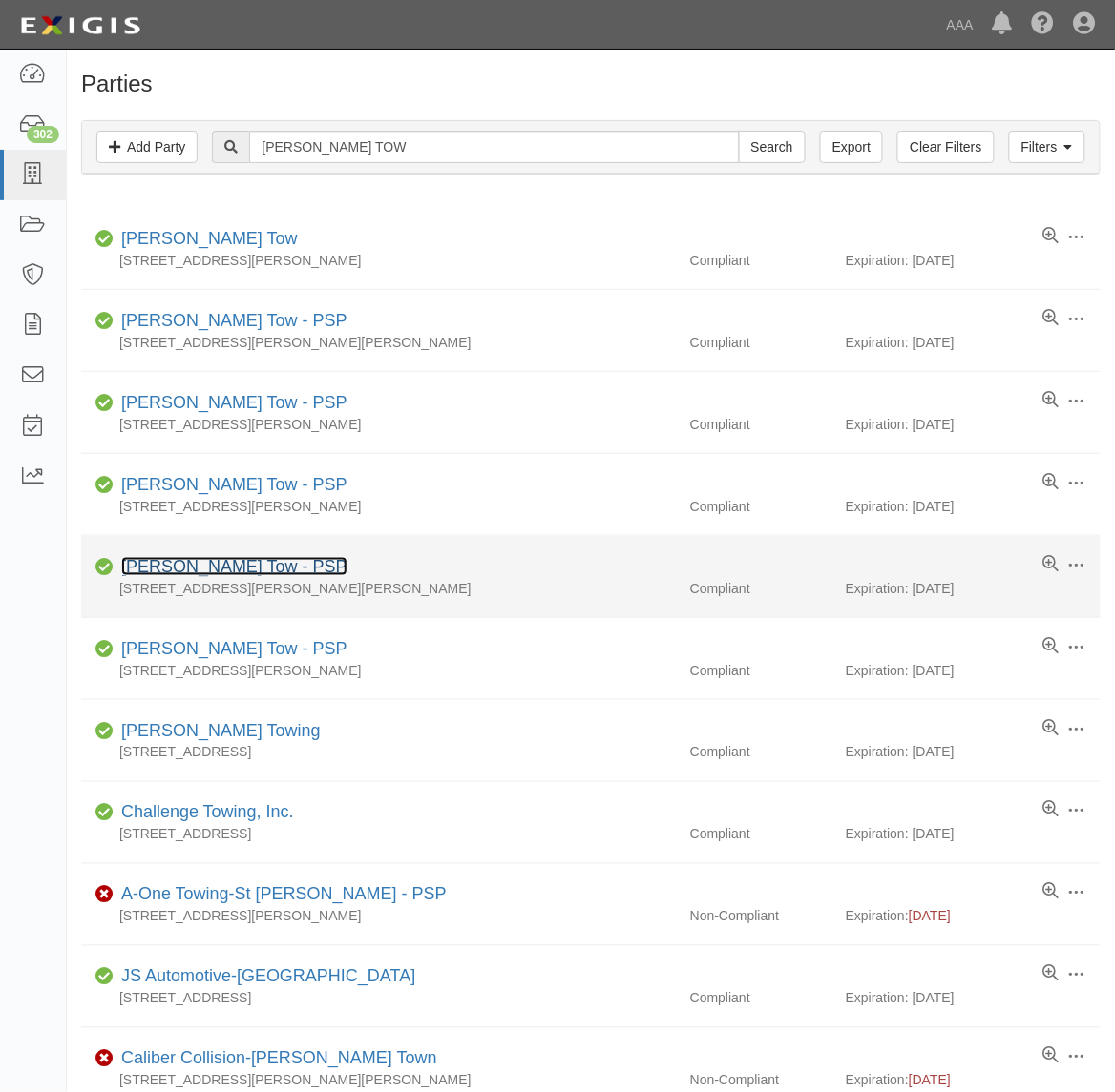
click at [232, 569] on link "Hadley Tow - PSP" at bounding box center [234, 566] width 226 height 19
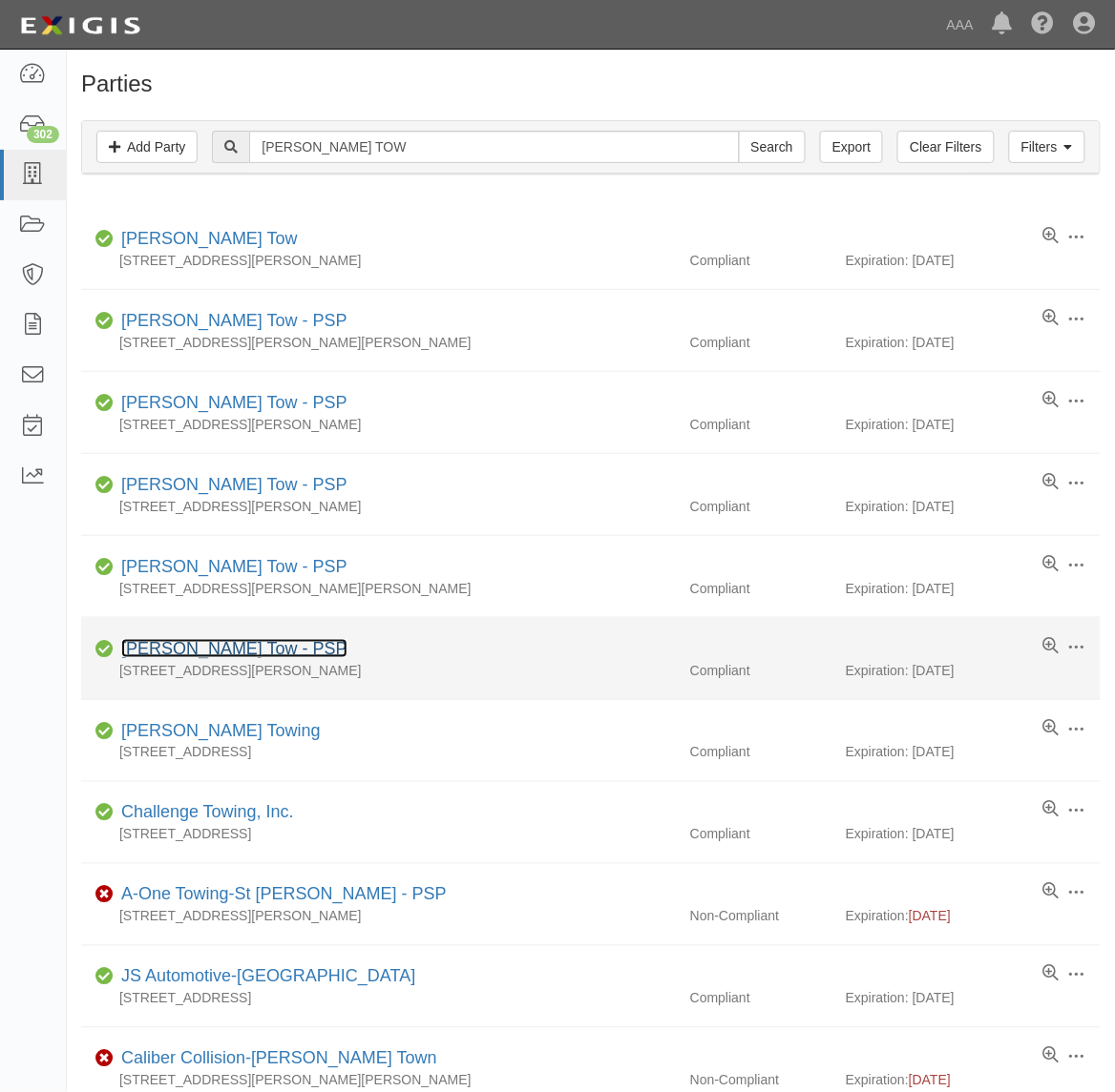
click at [201, 649] on link "Hadley Tow - PSP" at bounding box center [234, 648] width 226 height 19
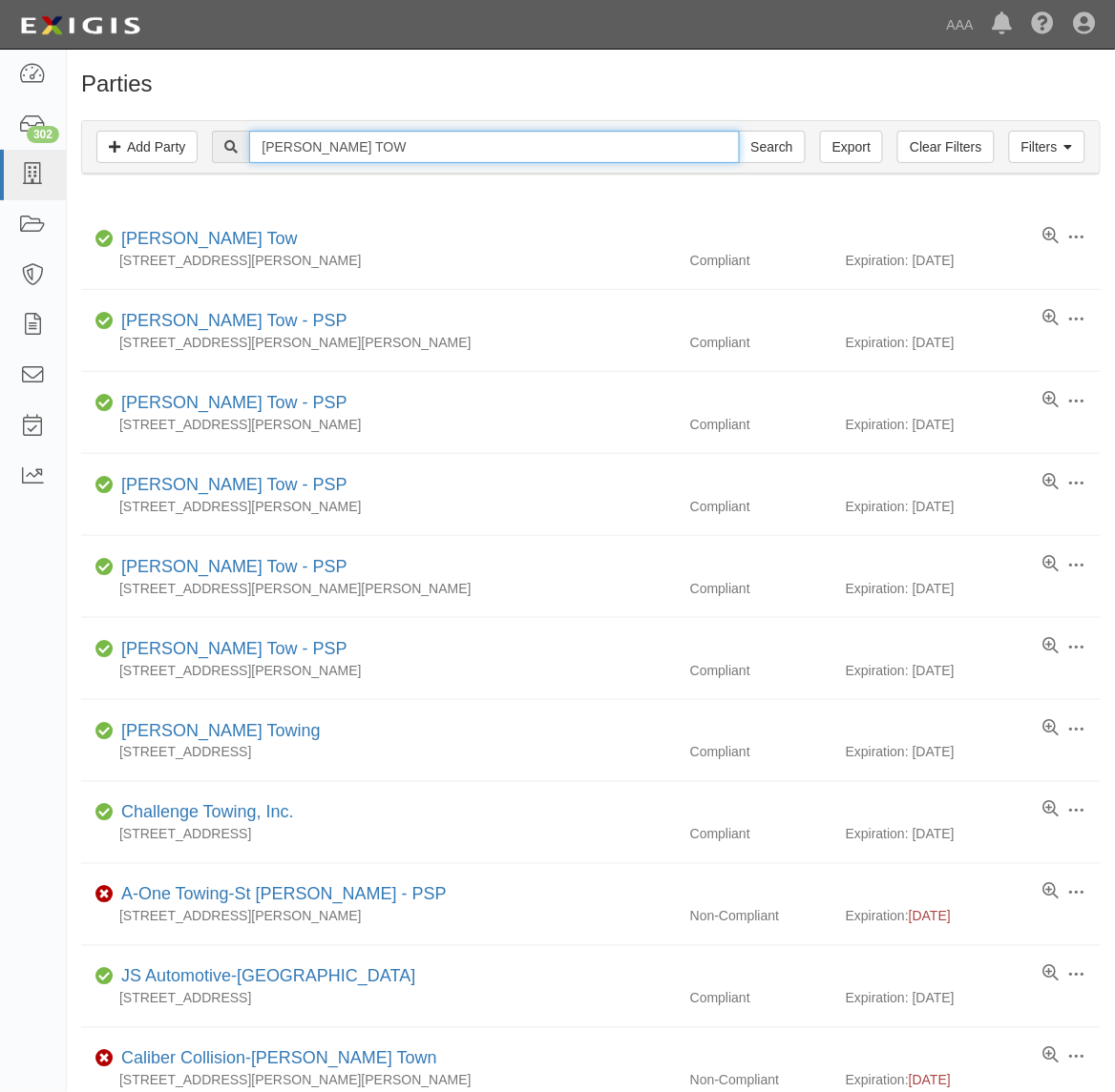
click at [427, 154] on input "HADLEY TOW" at bounding box center [493, 146] width 489 height 33
paste input "EXPEDITE TOWING"
type input "EXPEDITE TOWING"
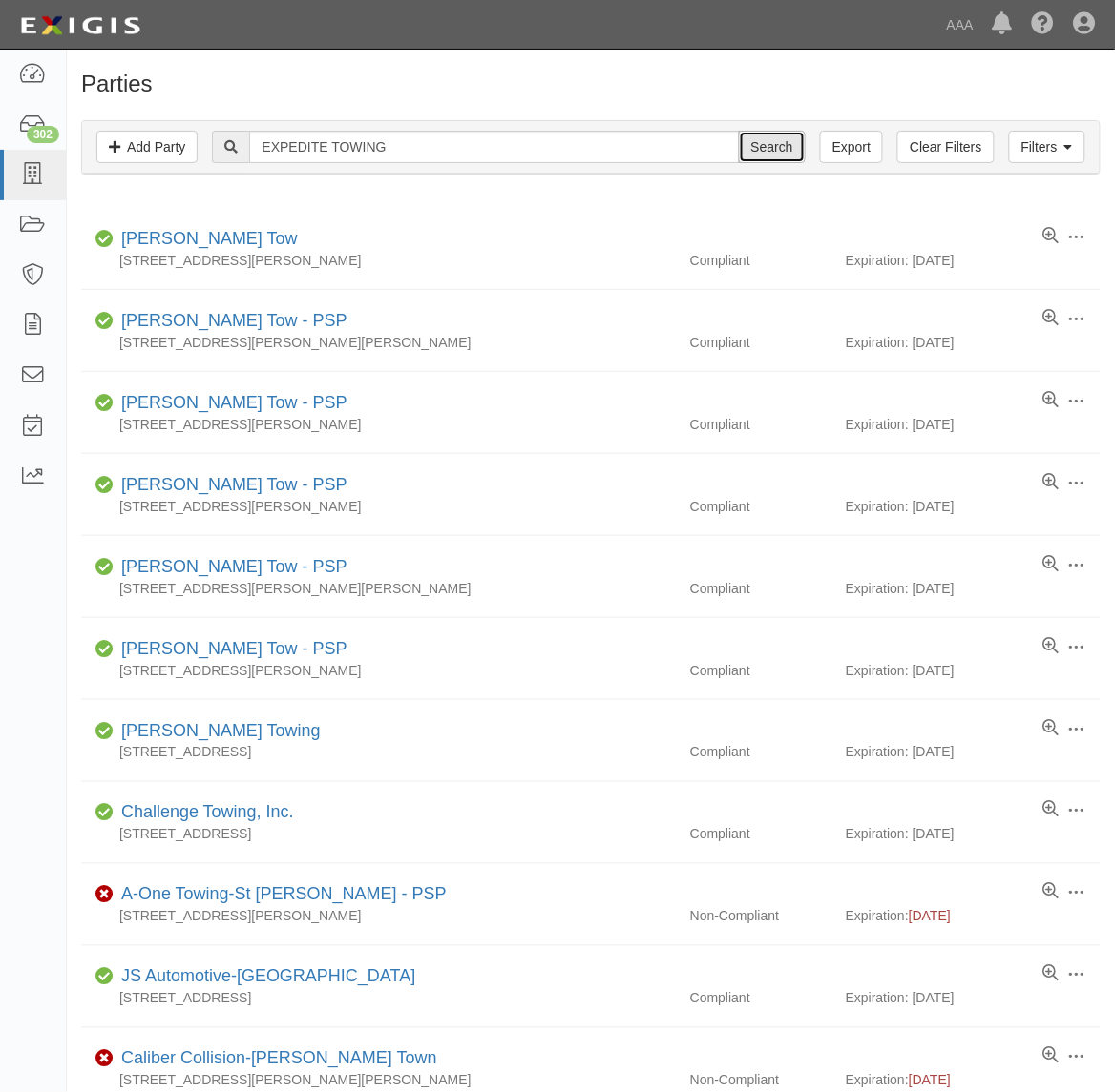
click at [789, 160] on input "Search" at bounding box center [773, 146] width 67 height 33
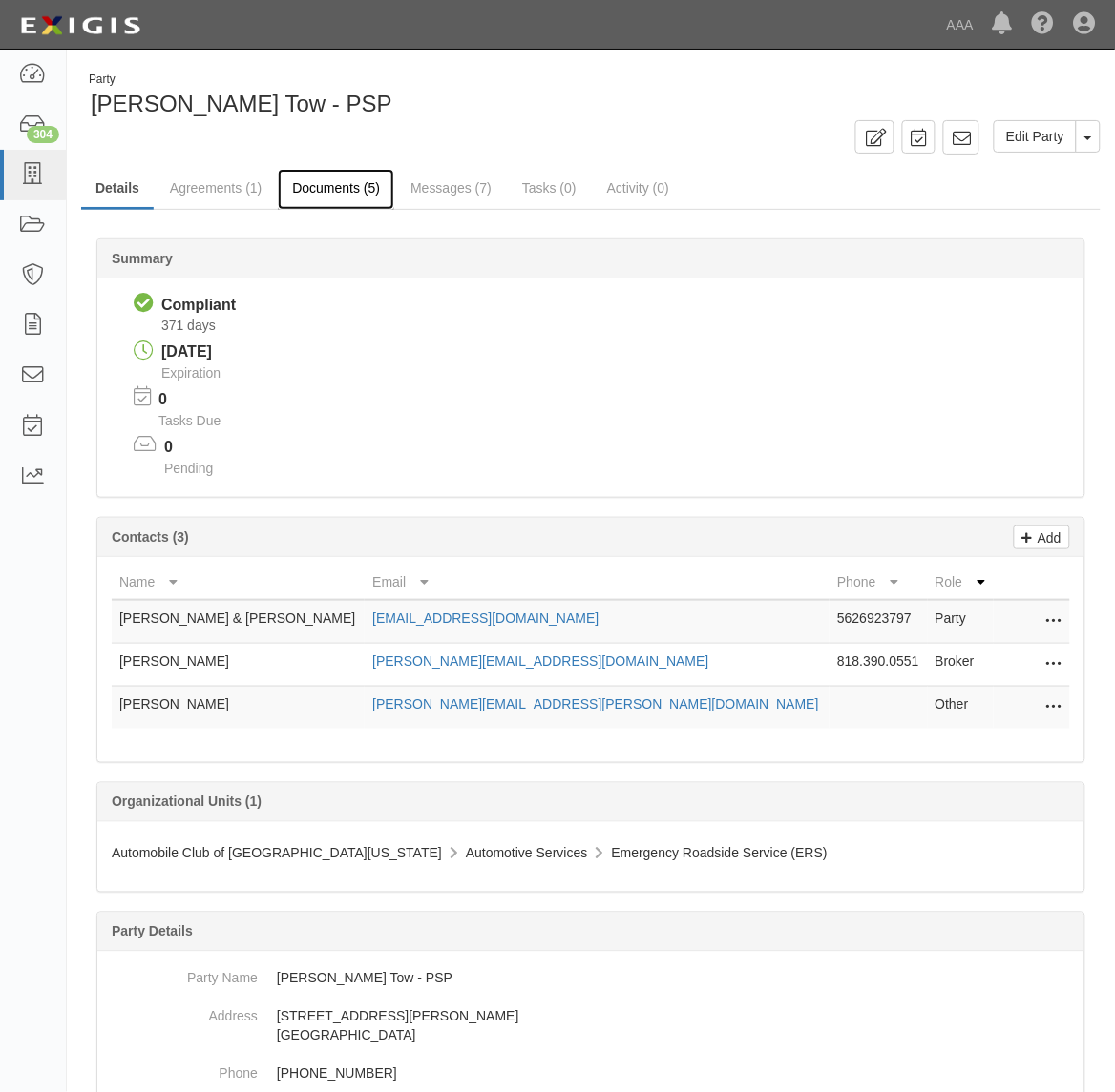
click at [339, 183] on link "Documents (5)" at bounding box center [335, 189] width 116 height 41
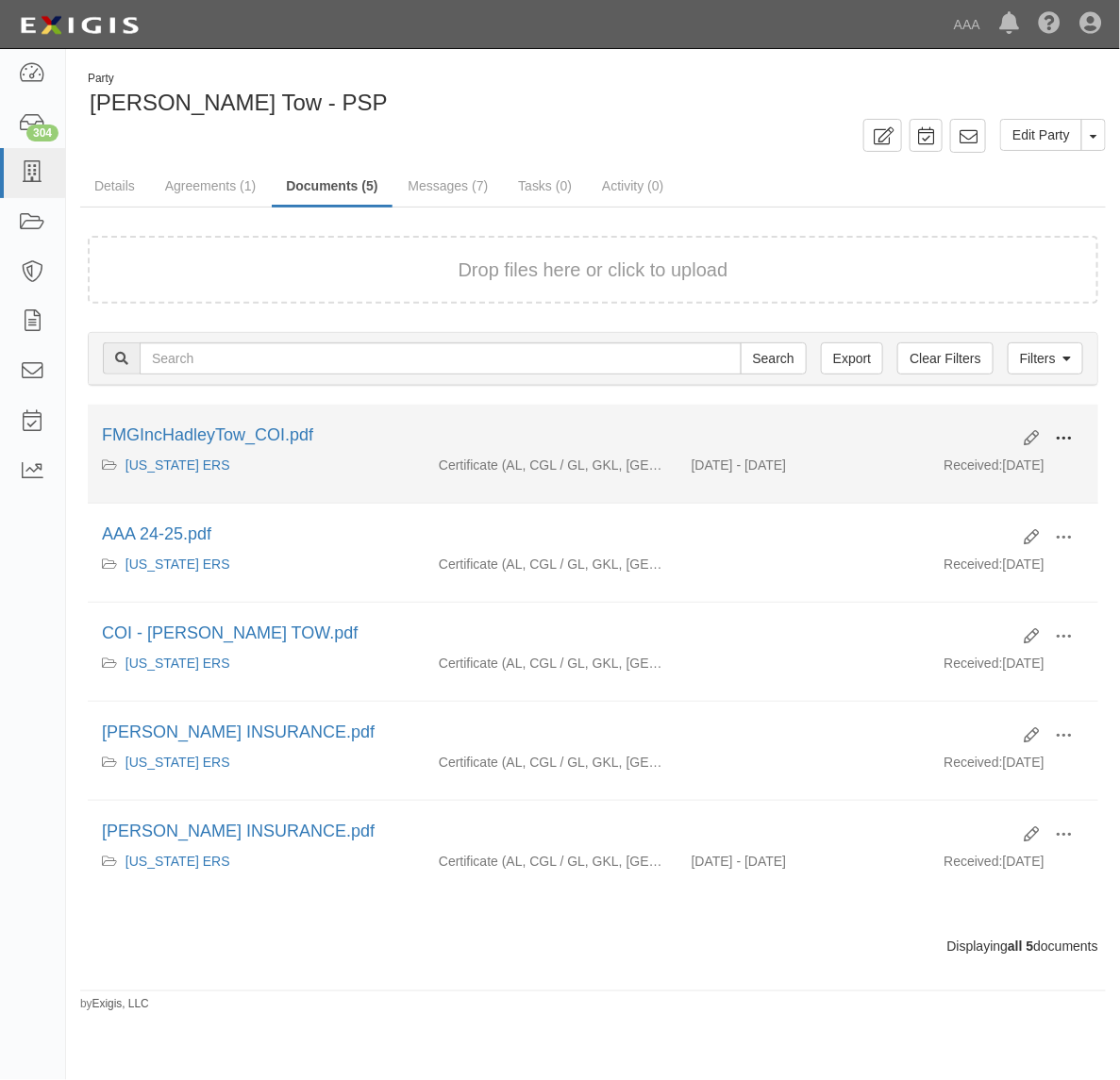
click at [1066, 439] on span at bounding box center [1062, 438] width 17 height 17
click at [1031, 462] on link "View" at bounding box center [972, 465] width 149 height 34
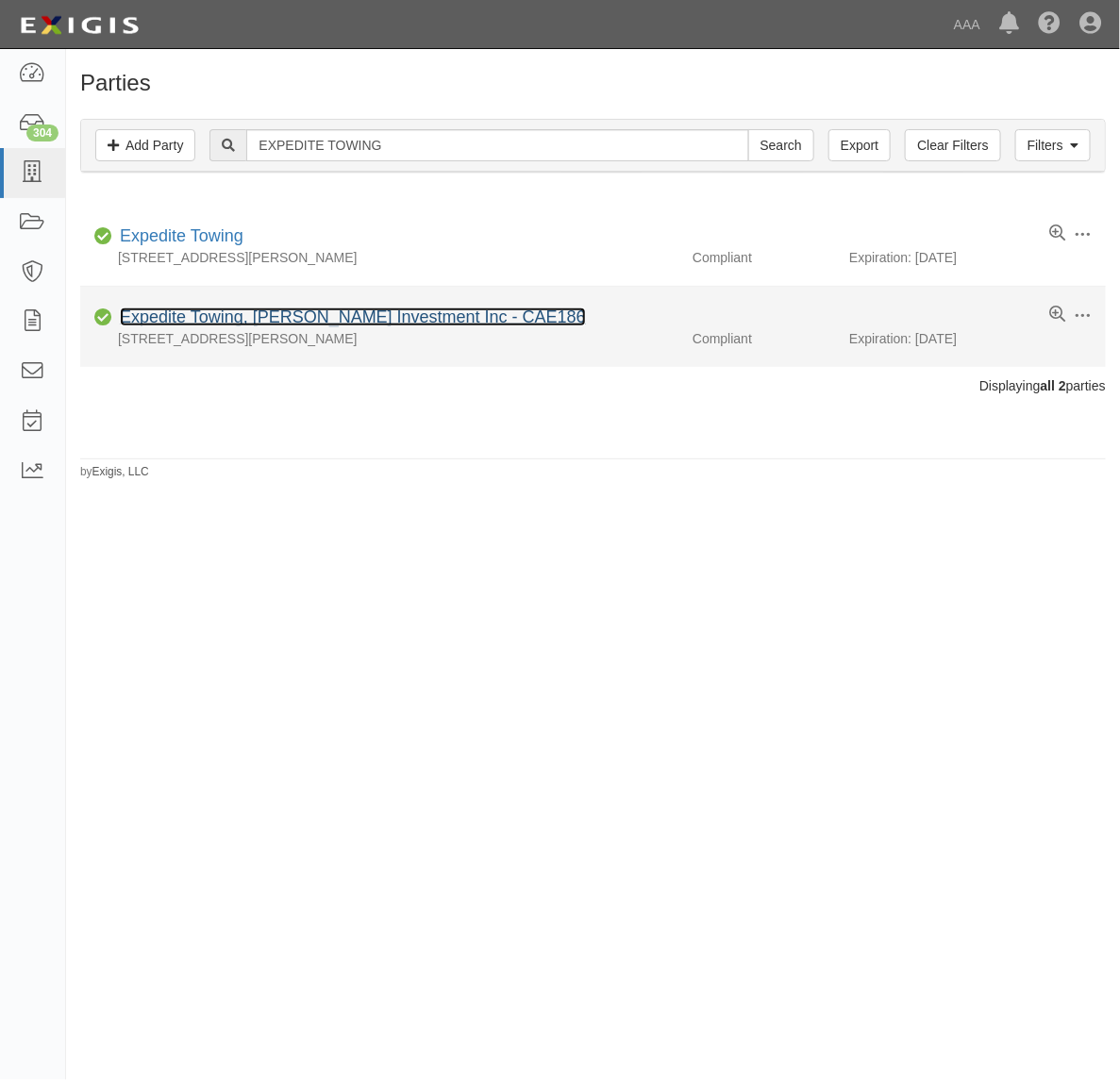
click at [368, 314] on link "Expedite Towing, Antonios Investment Inc - CAE186" at bounding box center [353, 316] width 466 height 19
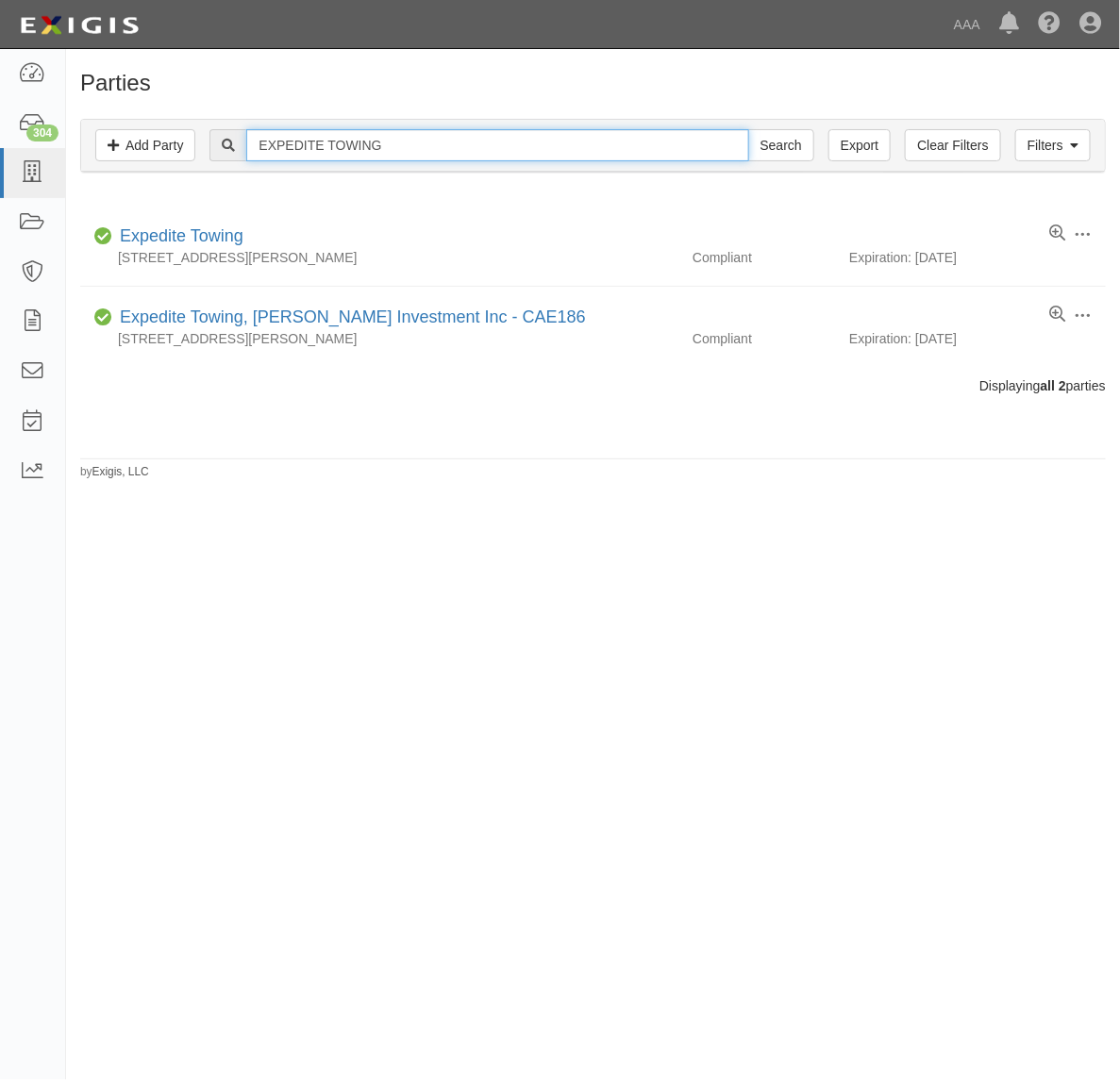
click at [421, 146] on input "EXPEDITE TOWING" at bounding box center [497, 144] width 502 height 32
paste input "PATHWAY"
type input "PATHWAY TOWING"
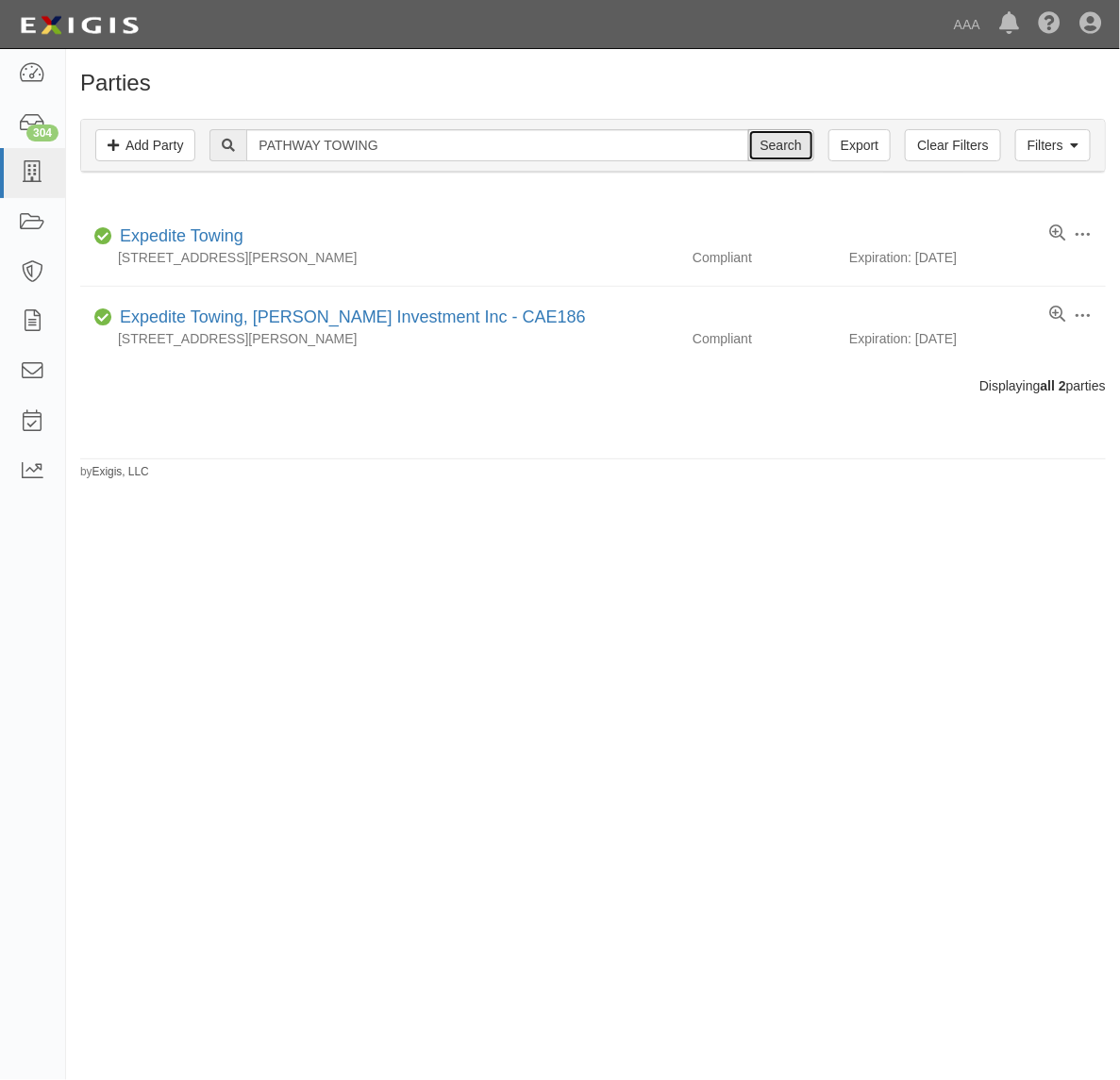
click at [776, 147] on input "Search" at bounding box center [781, 144] width 66 height 32
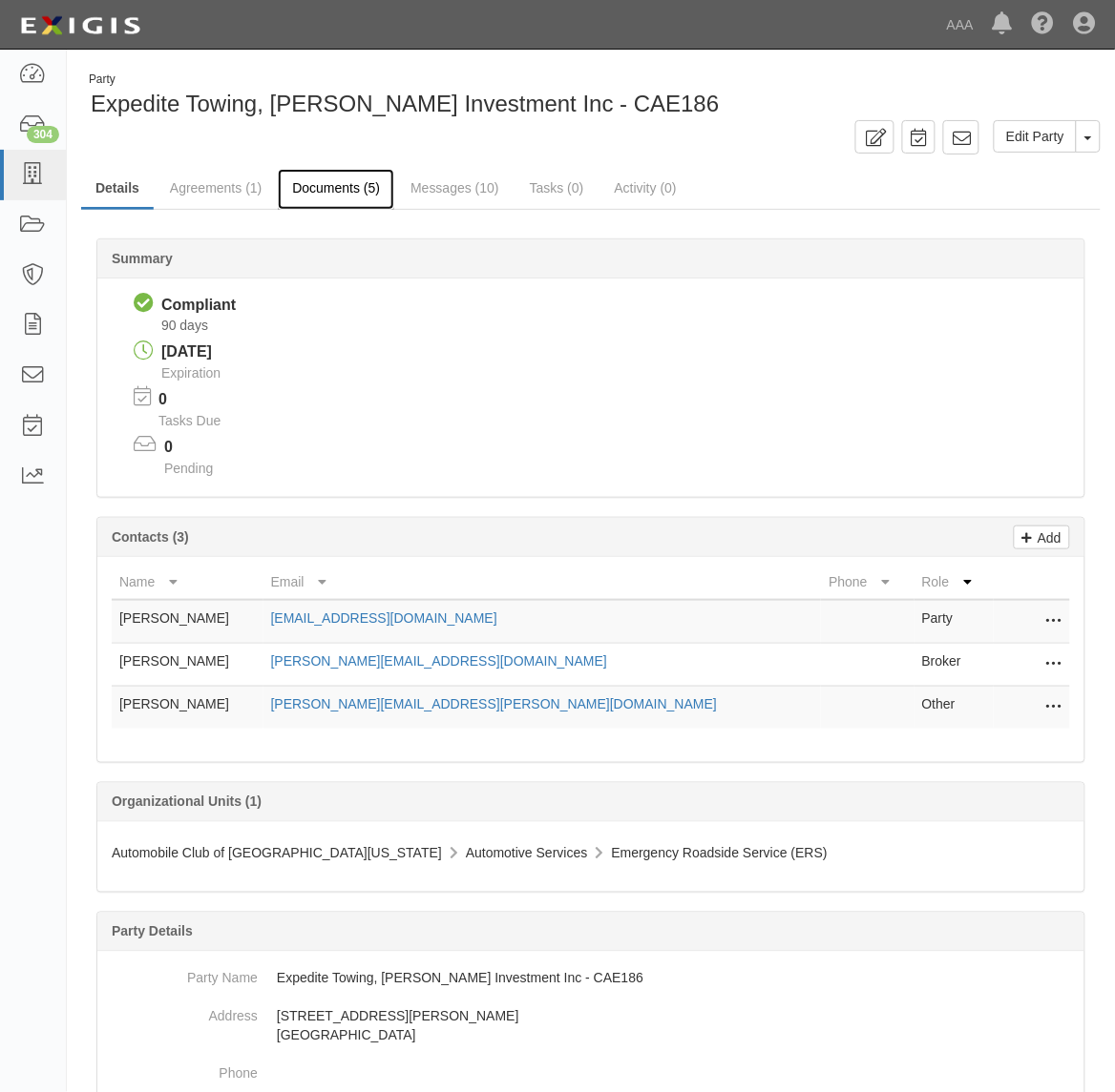
click at [335, 175] on link "Documents (5)" at bounding box center [335, 189] width 116 height 41
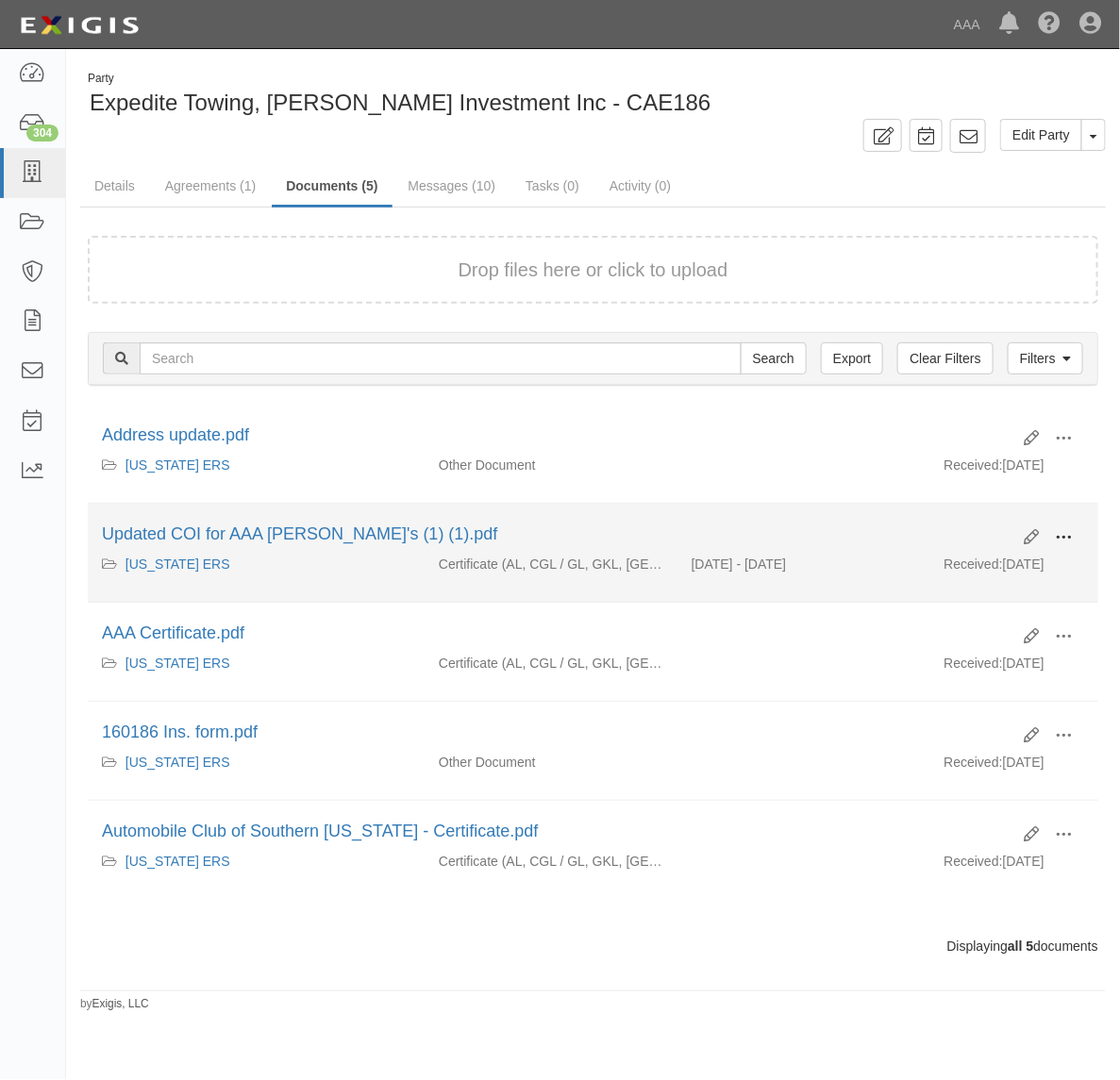
click at [1063, 540] on span at bounding box center [1062, 538] width 17 height 17
click at [1018, 566] on link "View" at bounding box center [972, 565] width 149 height 34
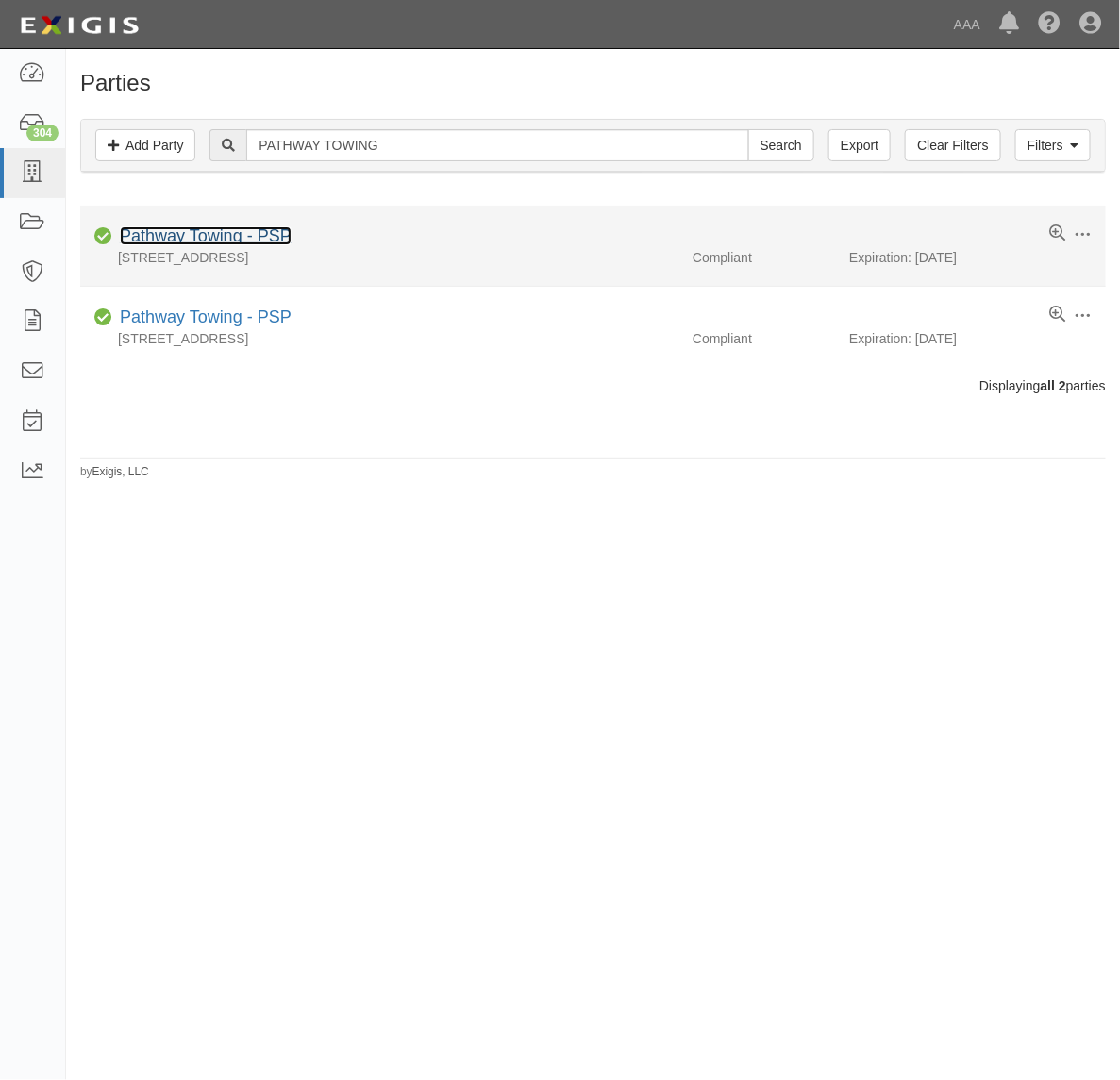
click at [241, 234] on link "Pathway Towing - PSP" at bounding box center [206, 235] width 172 height 19
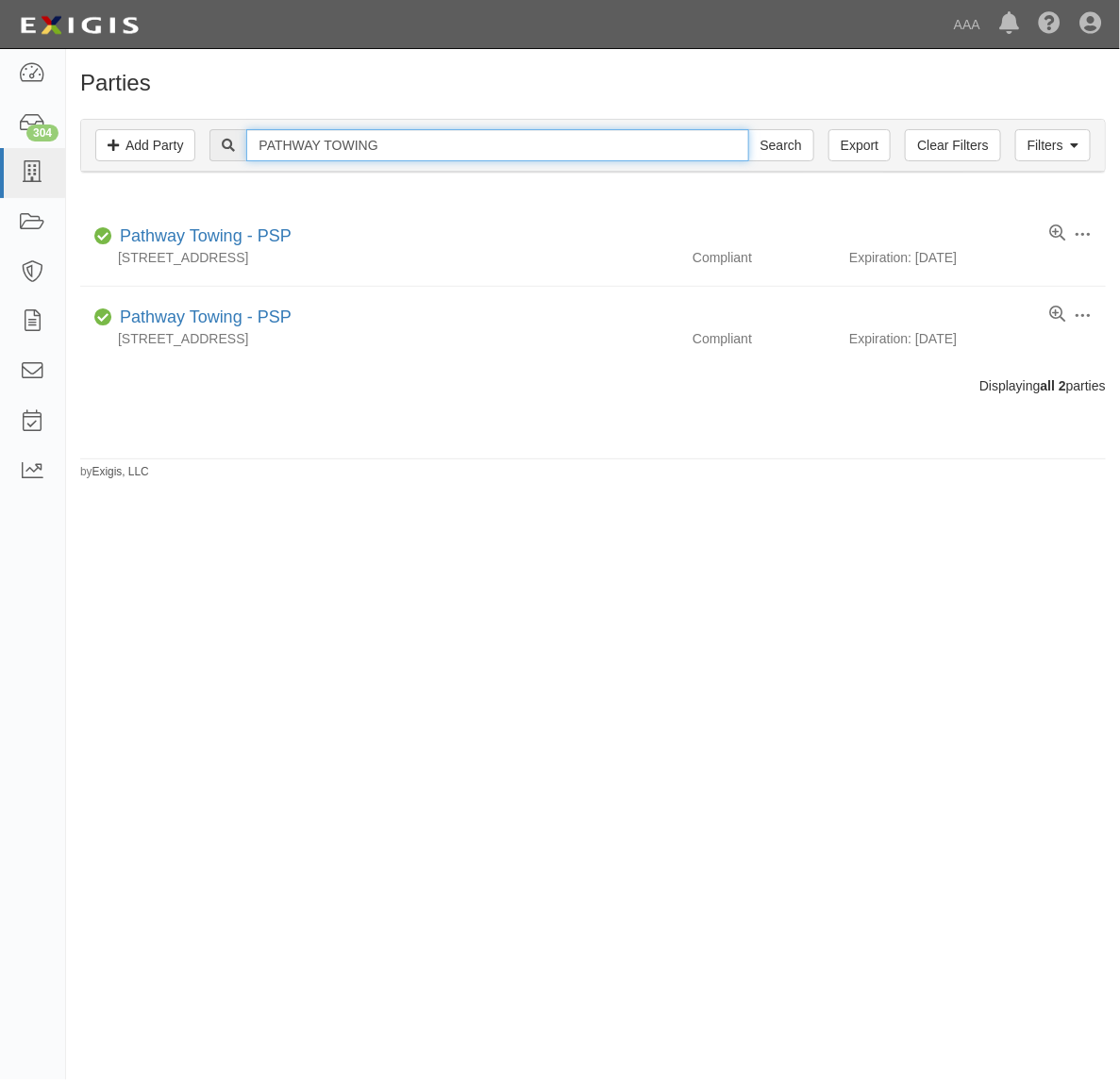
click at [323, 139] on input "PATHWAY TOWING" at bounding box center [497, 144] width 502 height 32
click at [323, 140] on input "PATHWAY TOWING" at bounding box center [497, 144] width 502 height 32
click at [322, 140] on input "PATHWAY TOWING" at bounding box center [497, 144] width 502 height 32
paste input "Liberty Towing Inc."
click at [402, 141] on input "PATHWAYLiberty Towing Inc. TOWING" at bounding box center [497, 144] width 502 height 32
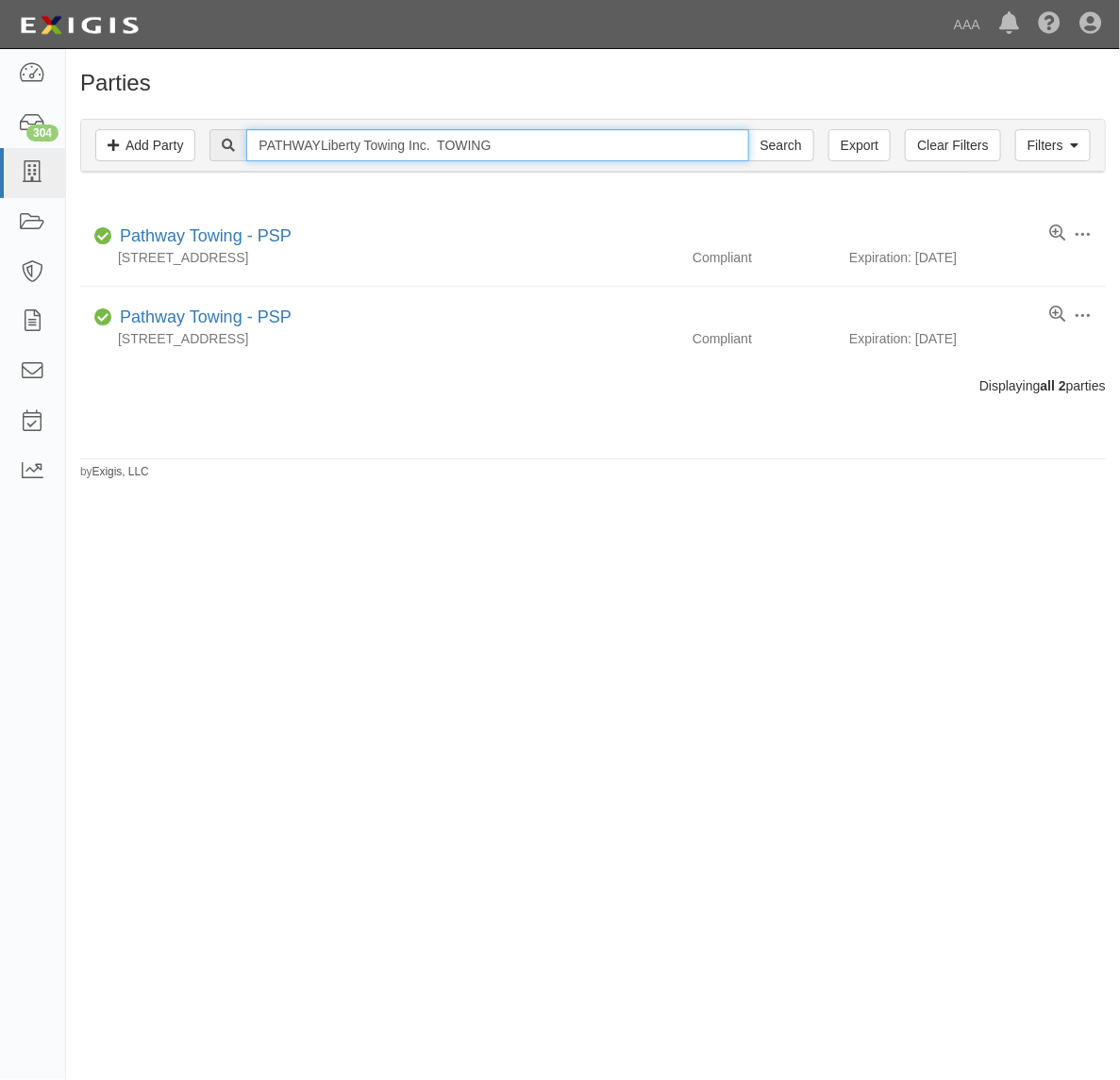
click at [401, 146] on input "PATHWAYLiberty Towing Inc. TOWING" at bounding box center [497, 144] width 502 height 32
click at [399, 147] on input "PATHWAYLiberty Towing Inc. TOWING" at bounding box center [497, 144] width 502 height 32
paste input "Liberty Towing Inc."
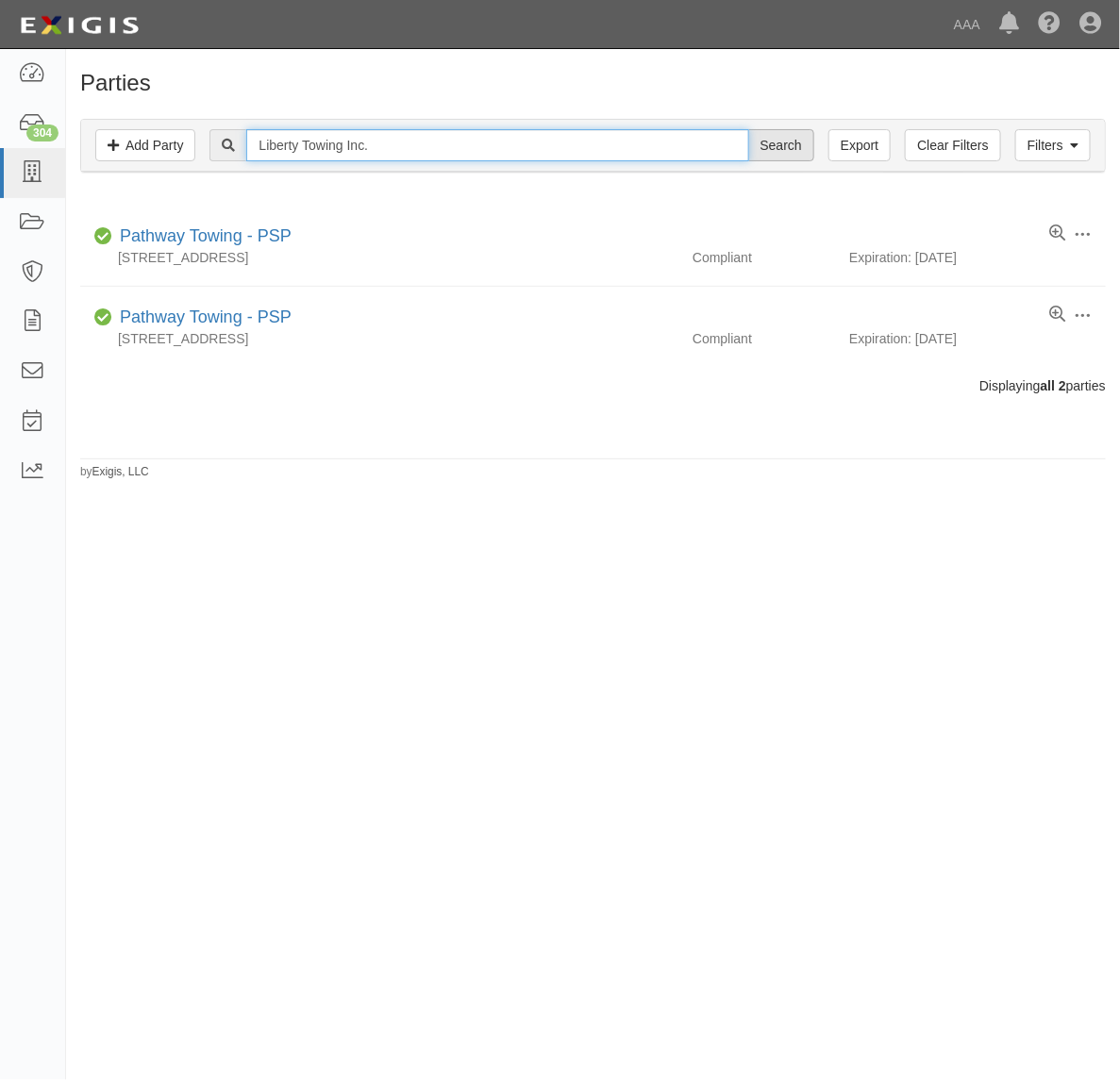
type input "Liberty Towing Inc."
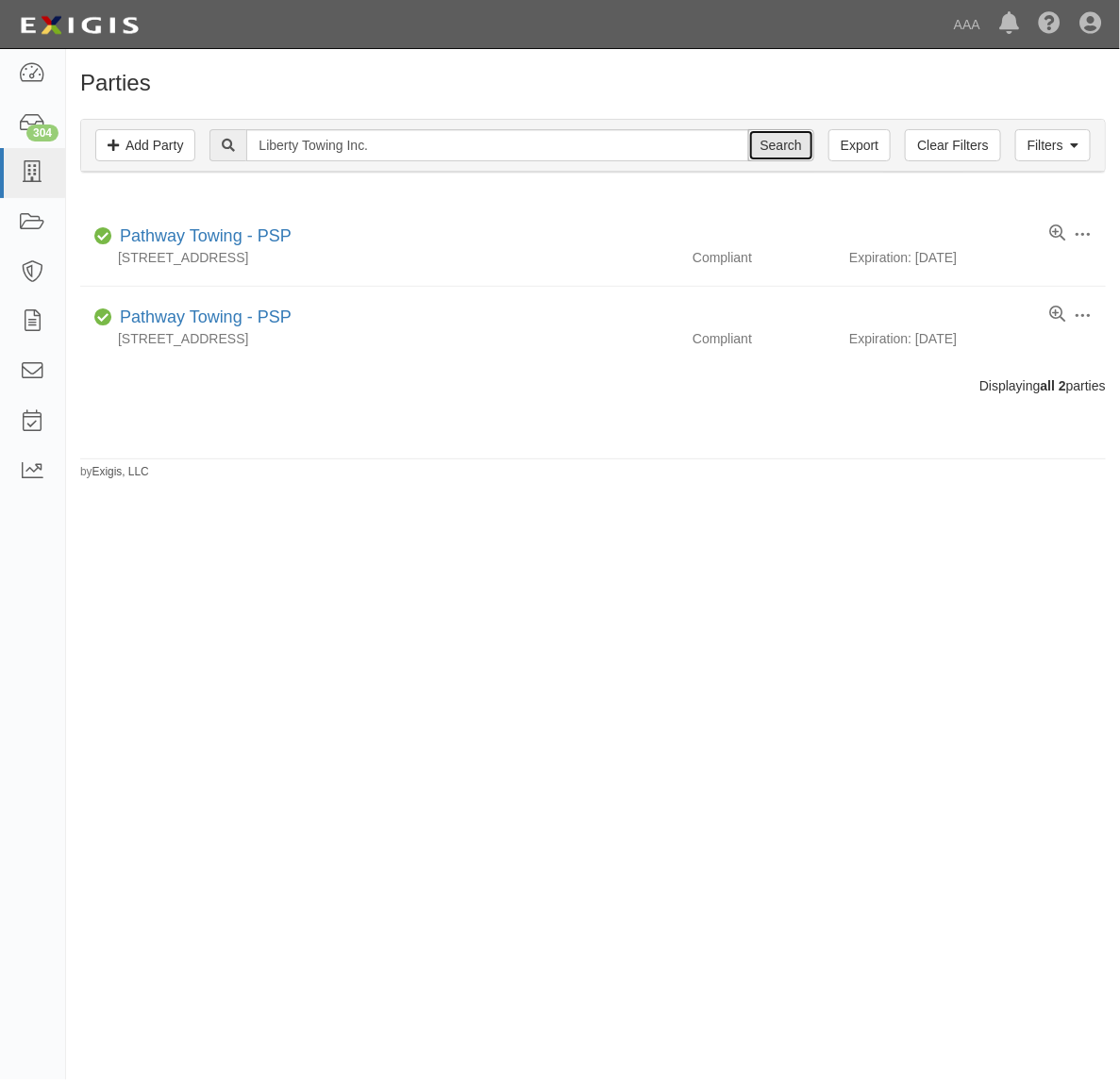
drag, startPoint x: 777, startPoint y: 139, endPoint x: 772, endPoint y: 147, distance: 9.4
click at [777, 141] on input "Search" at bounding box center [781, 144] width 66 height 32
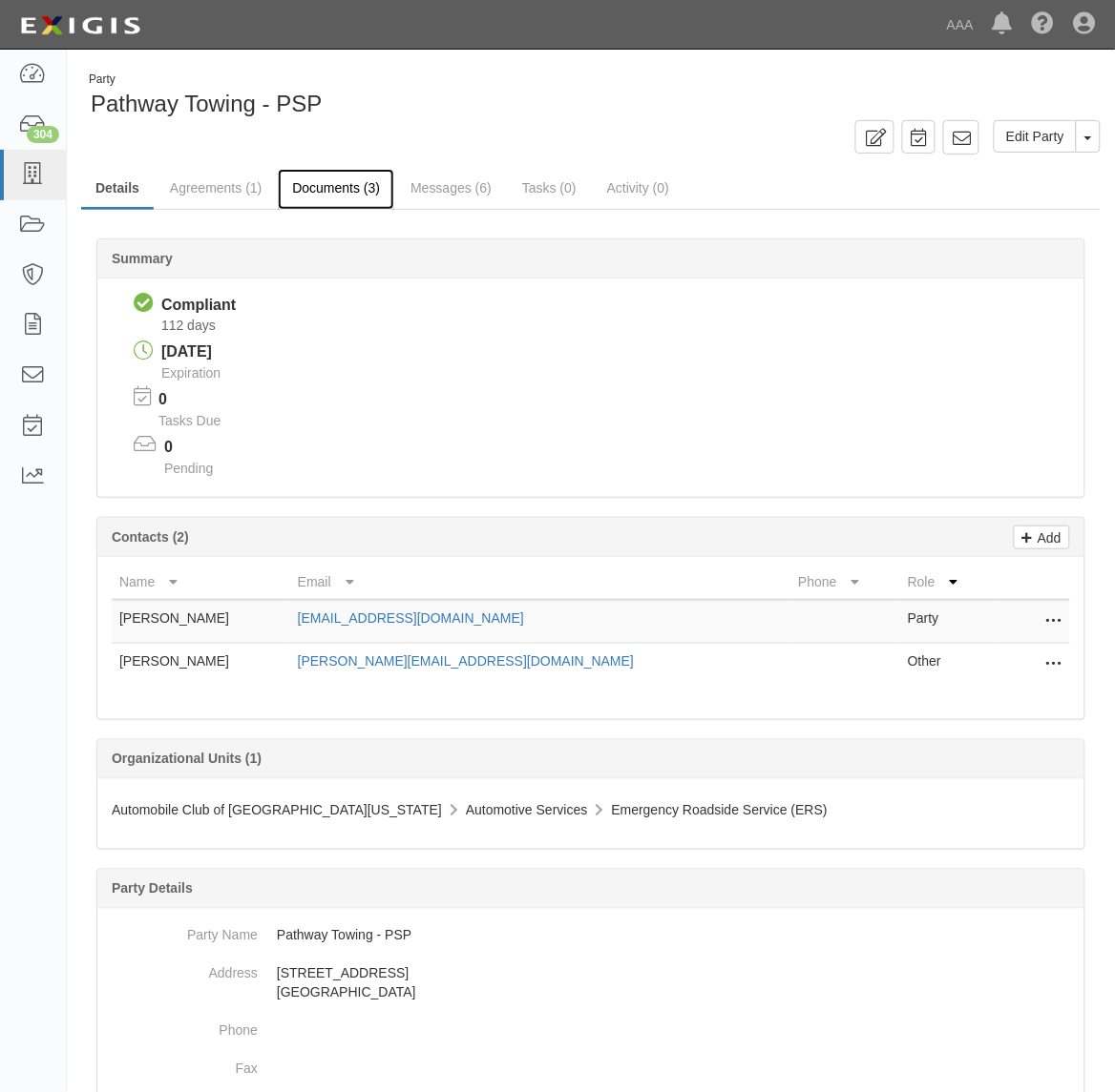
click at [331, 188] on link "Documents (3)" at bounding box center [335, 189] width 116 height 41
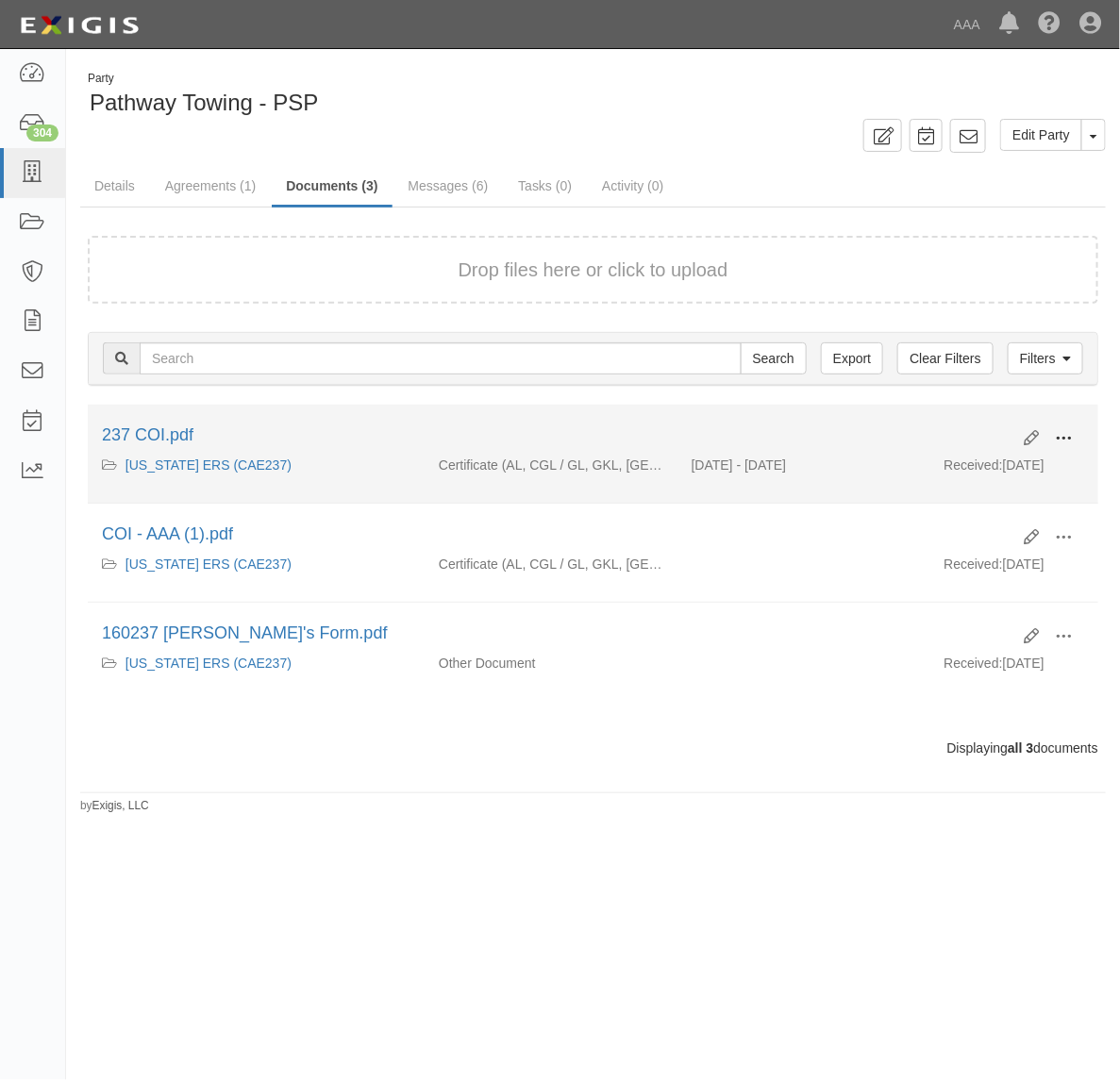
click at [1064, 434] on span at bounding box center [1062, 438] width 17 height 17
click at [1012, 453] on link "View" at bounding box center [972, 465] width 149 height 34
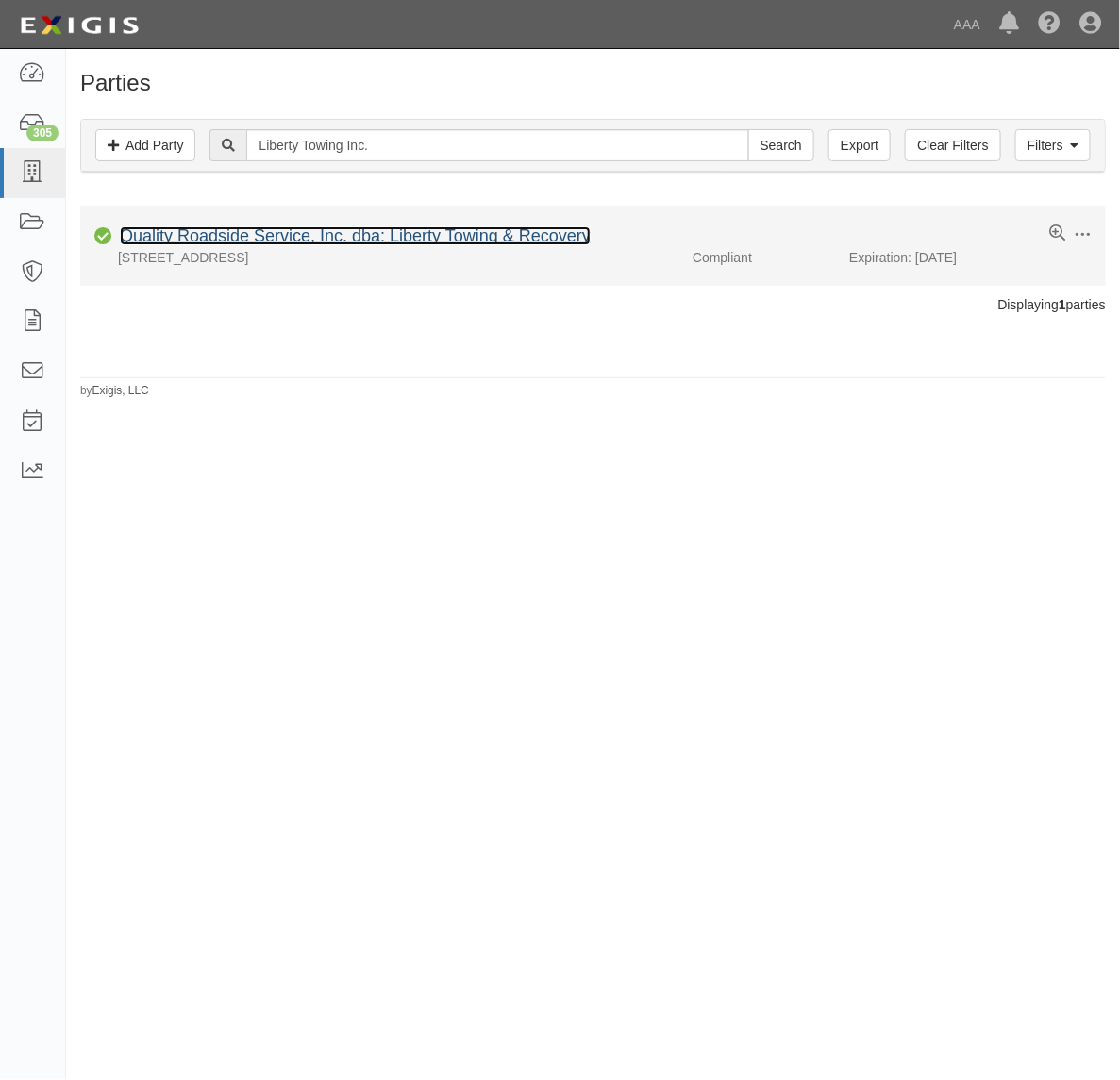
drag, startPoint x: 0, startPoint y: 0, endPoint x: 251, endPoint y: 234, distance: 343.2
click at [251, 234] on link "Quality Roadside Service, Inc. dba: Liberty Towing & Recovery" at bounding box center [355, 235] width 471 height 19
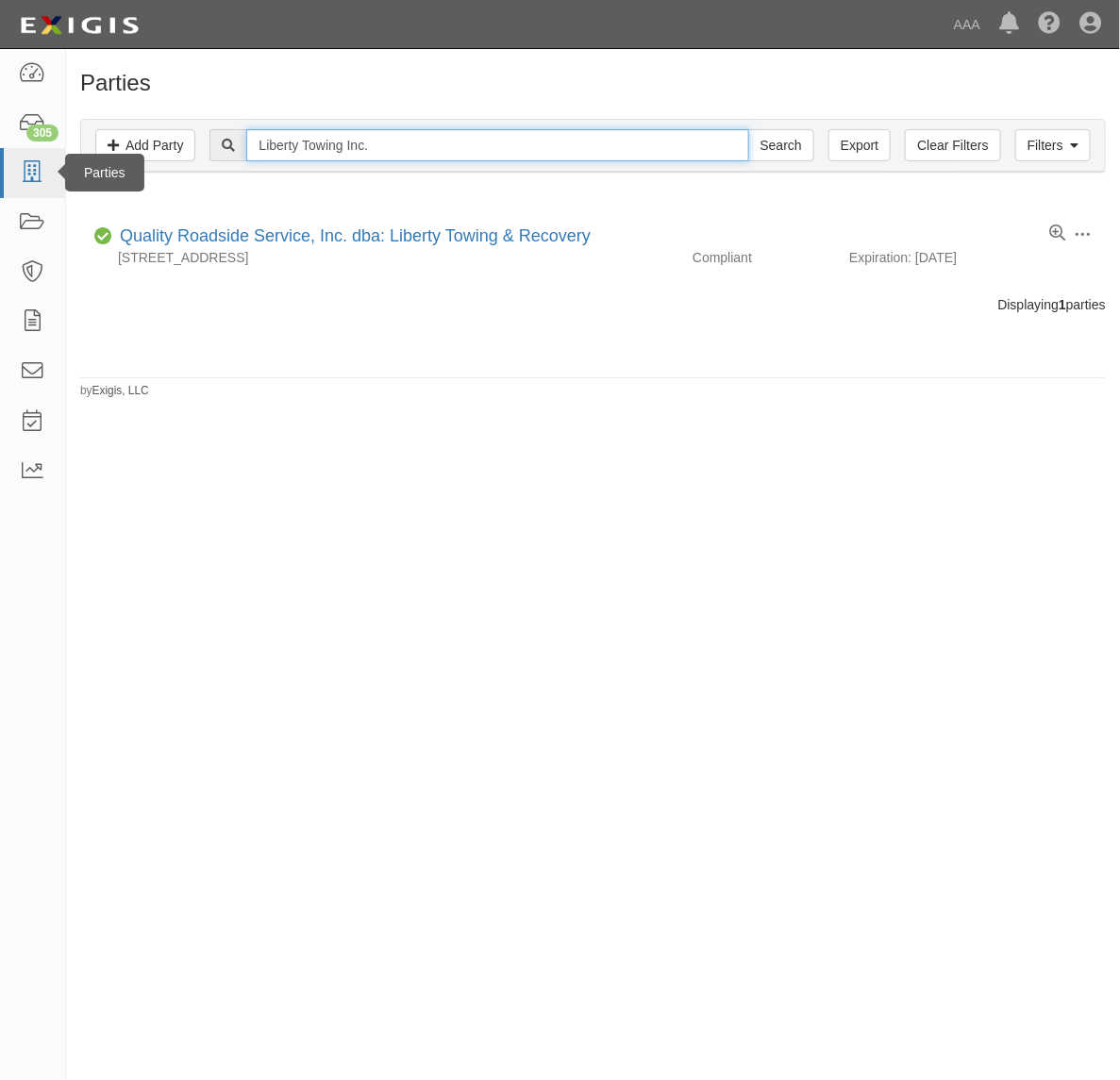
drag, startPoint x: 435, startPoint y: 156, endPoint x: 50, endPoint y: 158, distance: 385.0
click at [50, 158] on body "Toggle navigation Dashboard 305 Inbox Parties Agreements Coverages Documents Me…" at bounding box center [560, 514] width 1120 height 1029
type input "160110"
click at [748, 129] on input "Search" at bounding box center [781, 144] width 66 height 32
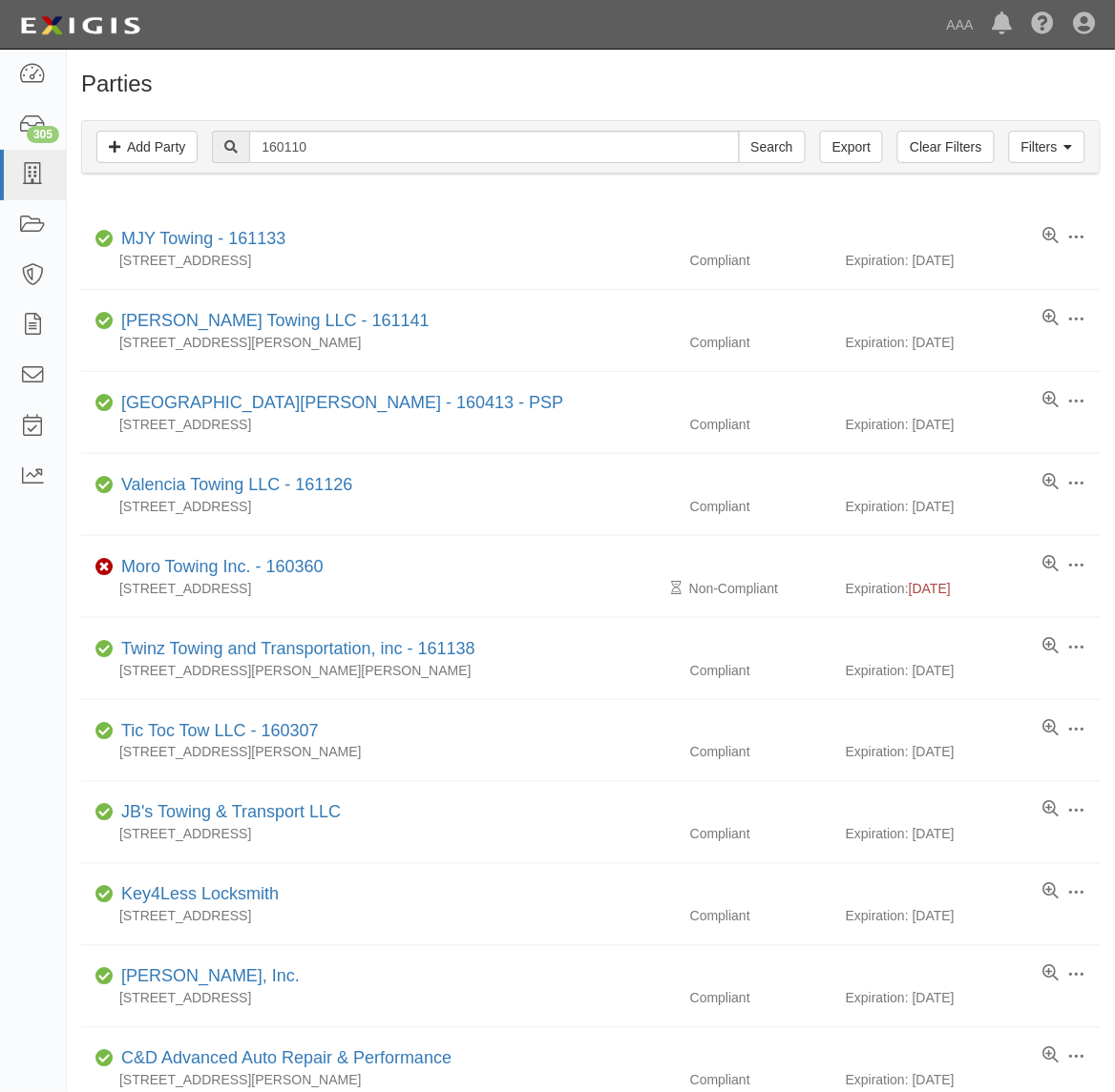
click at [339, 129] on div "Filters Add Party Clear Filters Export 160110 Search Filters" at bounding box center [590, 147] width 1017 height 52
drag, startPoint x: 339, startPoint y: 129, endPoint x: 349, endPoint y: 151, distance: 24.2
click at [339, 130] on div "Filters Add Party Clear Filters Export 160110 Search Filters" at bounding box center [590, 147] width 1017 height 52
click at [349, 151] on input "160110" at bounding box center [493, 146] width 489 height 33
click at [350, 151] on input "160110" at bounding box center [493, 146] width 489 height 33
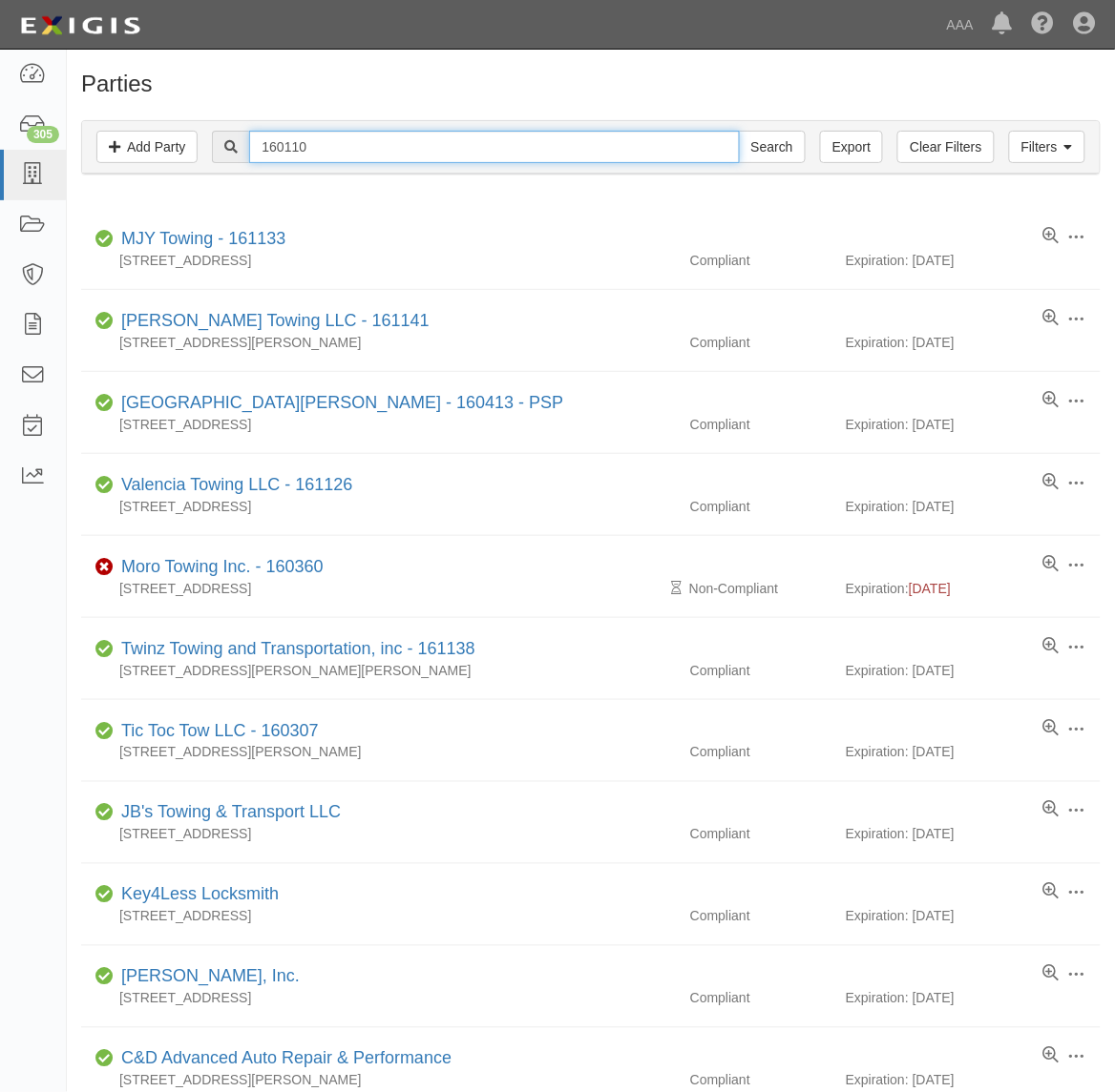
paste input "Liberty Towing - CAE"
type input "Liberty Towing - CAE110"
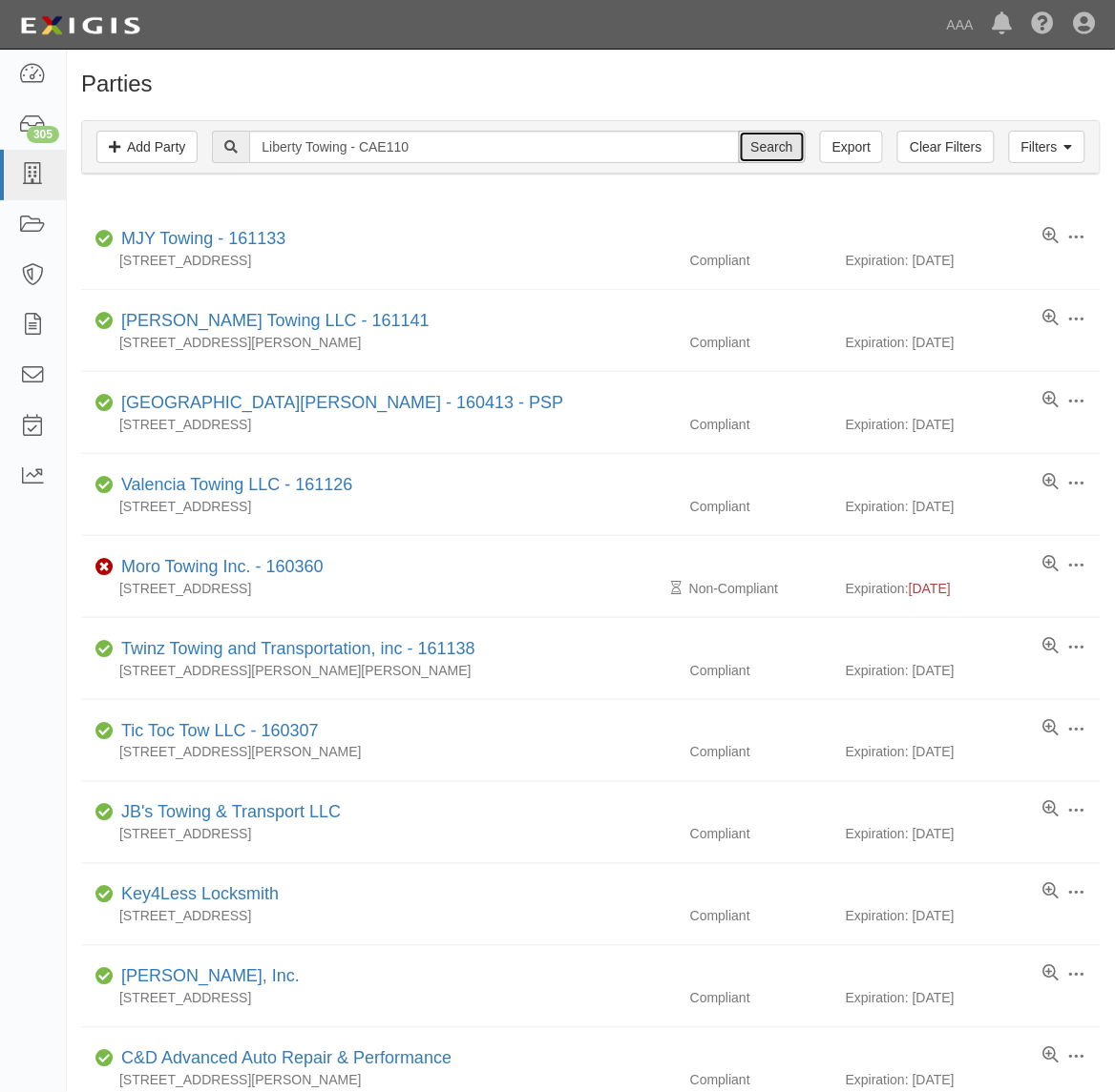
click at [792, 145] on input "Search" at bounding box center [773, 146] width 67 height 33
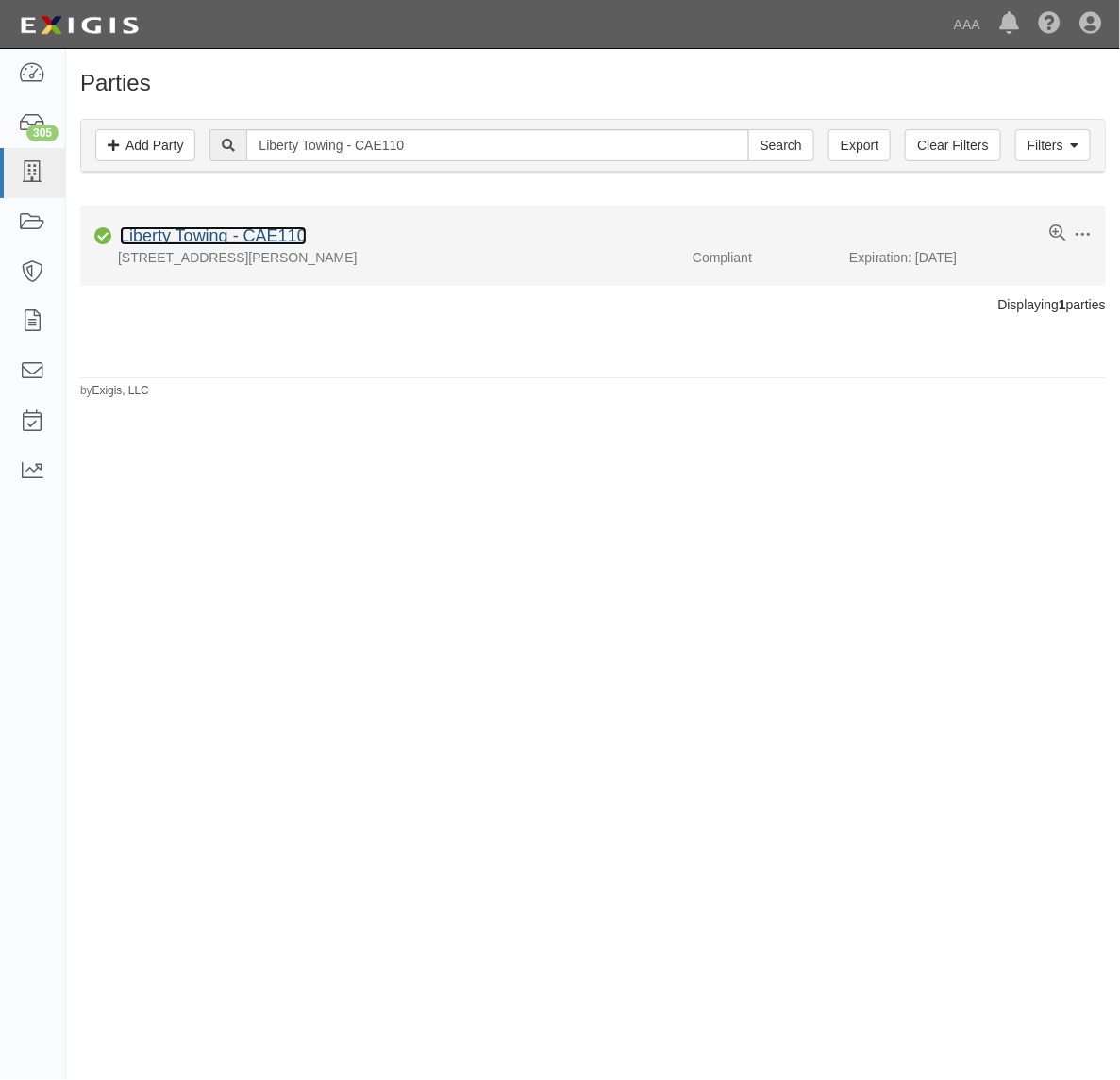
click at [239, 242] on link "Liberty Towing - CAE110" at bounding box center [213, 235] width 186 height 19
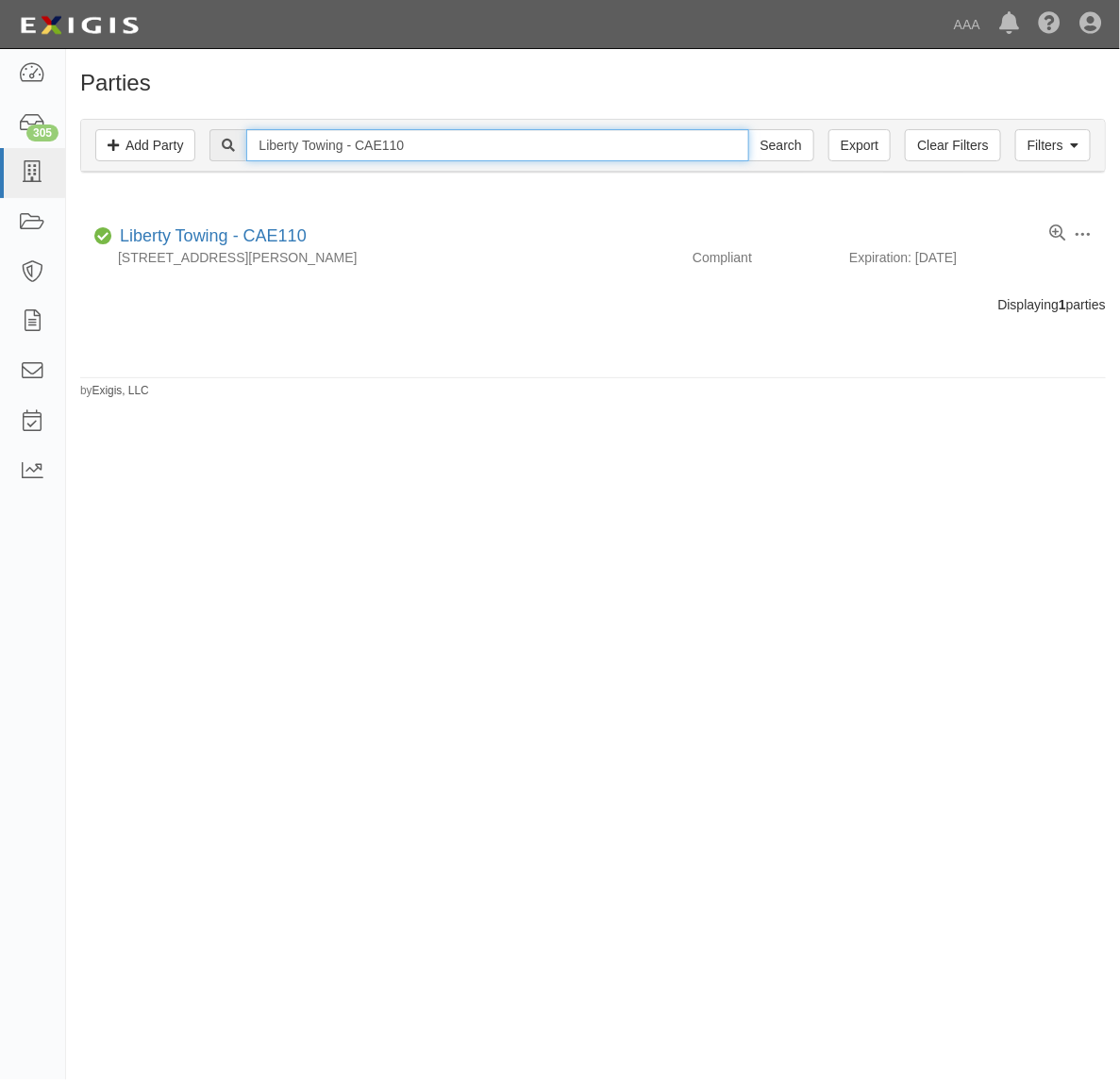
click at [341, 147] on input "Liberty Towing - CAE110" at bounding box center [497, 144] width 502 height 32
click at [341, 146] on input "Liberty Towing - CAE110" at bounding box center [497, 144] width 502 height 32
paste input "Autobahn Towing and Transport LLC"
type input "Autobahn Towing and Transport LLC"
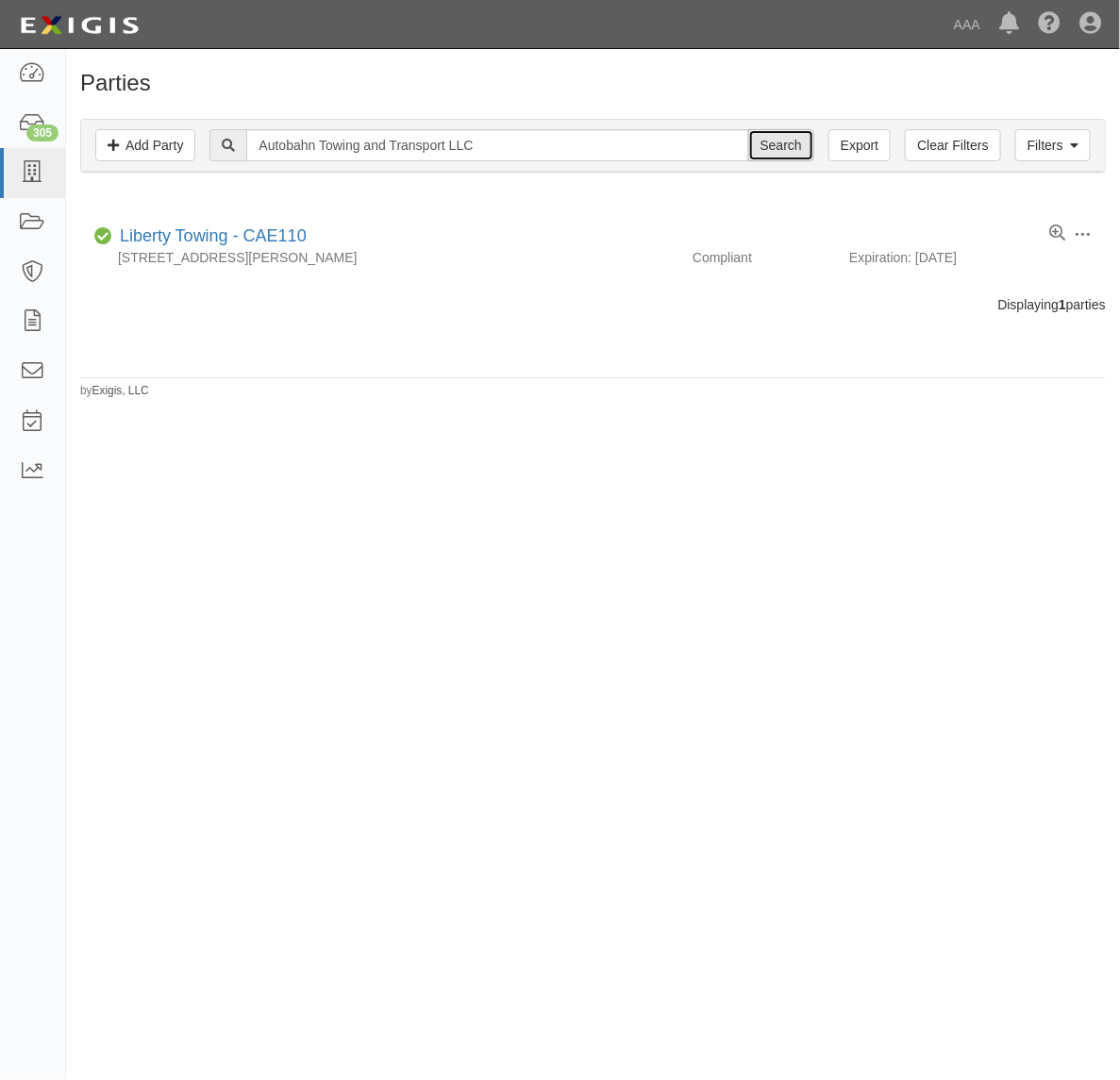
click at [781, 154] on input "Search" at bounding box center [781, 144] width 66 height 32
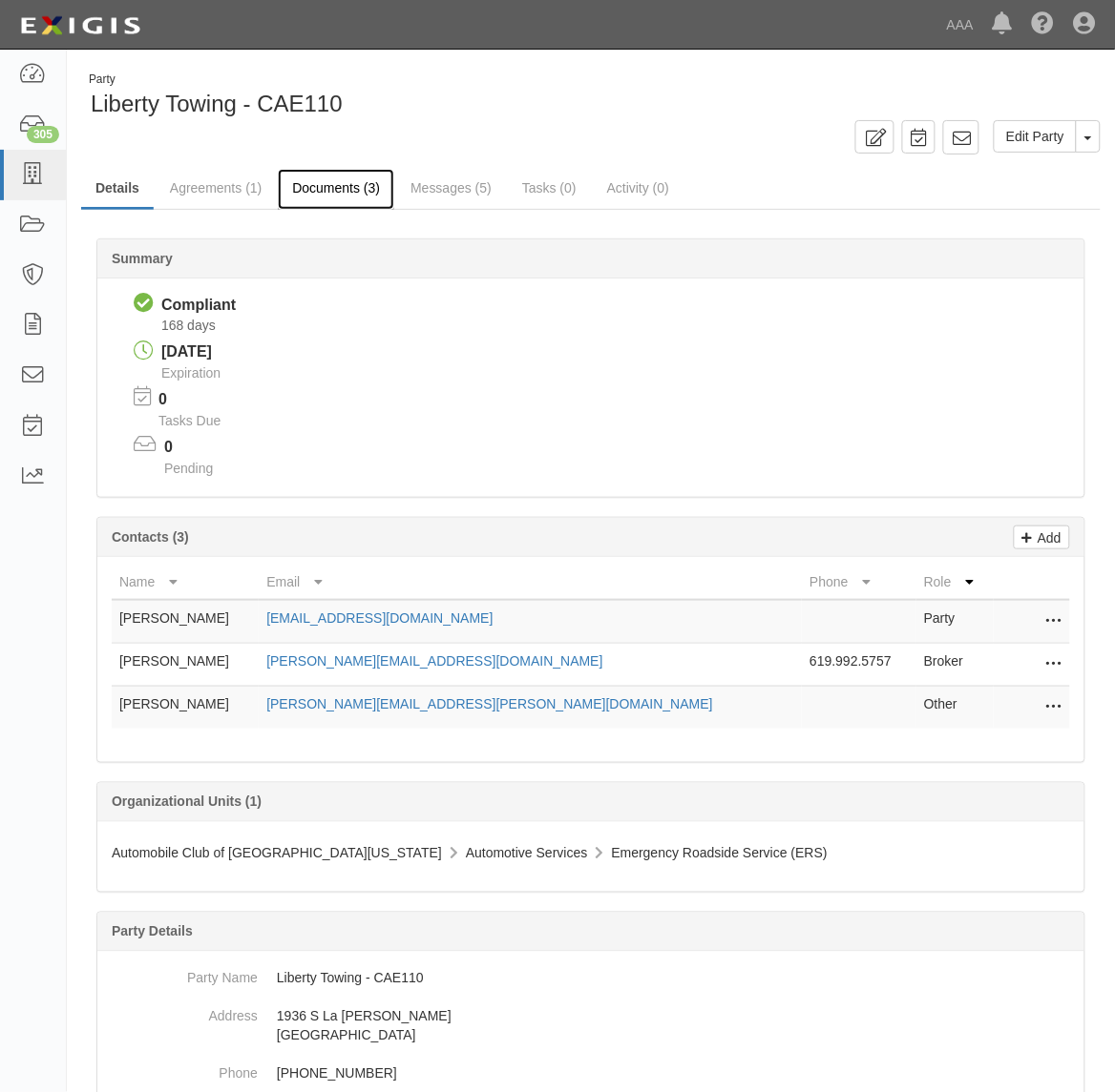
click at [354, 178] on link "Documents (3)" at bounding box center [335, 189] width 116 height 41
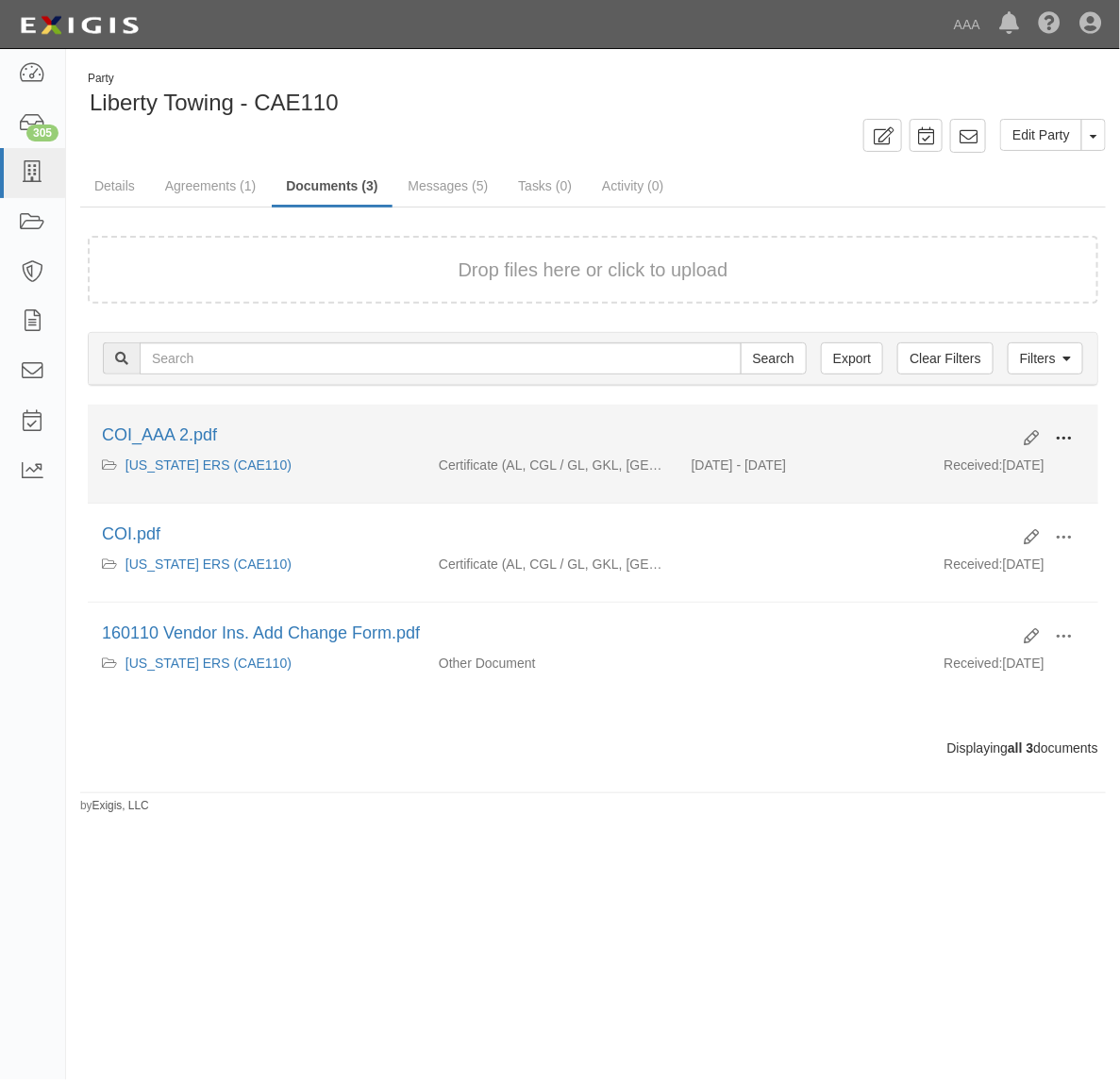
click at [1072, 436] on span at bounding box center [1062, 438] width 17 height 17
click at [1006, 470] on link "View" at bounding box center [972, 465] width 149 height 34
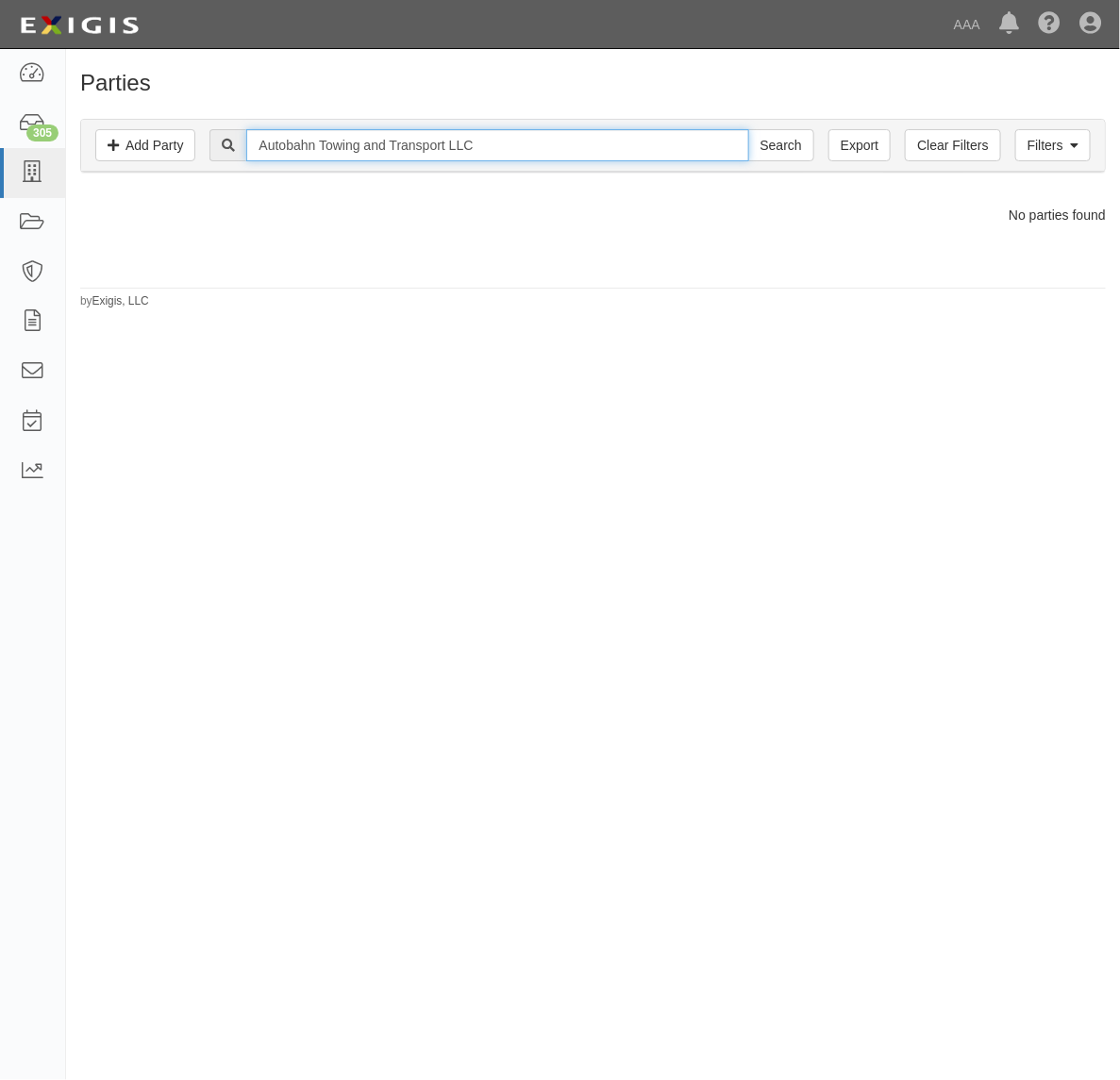
drag, startPoint x: 453, startPoint y: 139, endPoint x: 644, endPoint y: 151, distance: 191.4
click at [644, 151] on input "Autobahn Towing and Transport LLC" at bounding box center [497, 144] width 502 height 32
type input "Autobahn Towing and Transport"
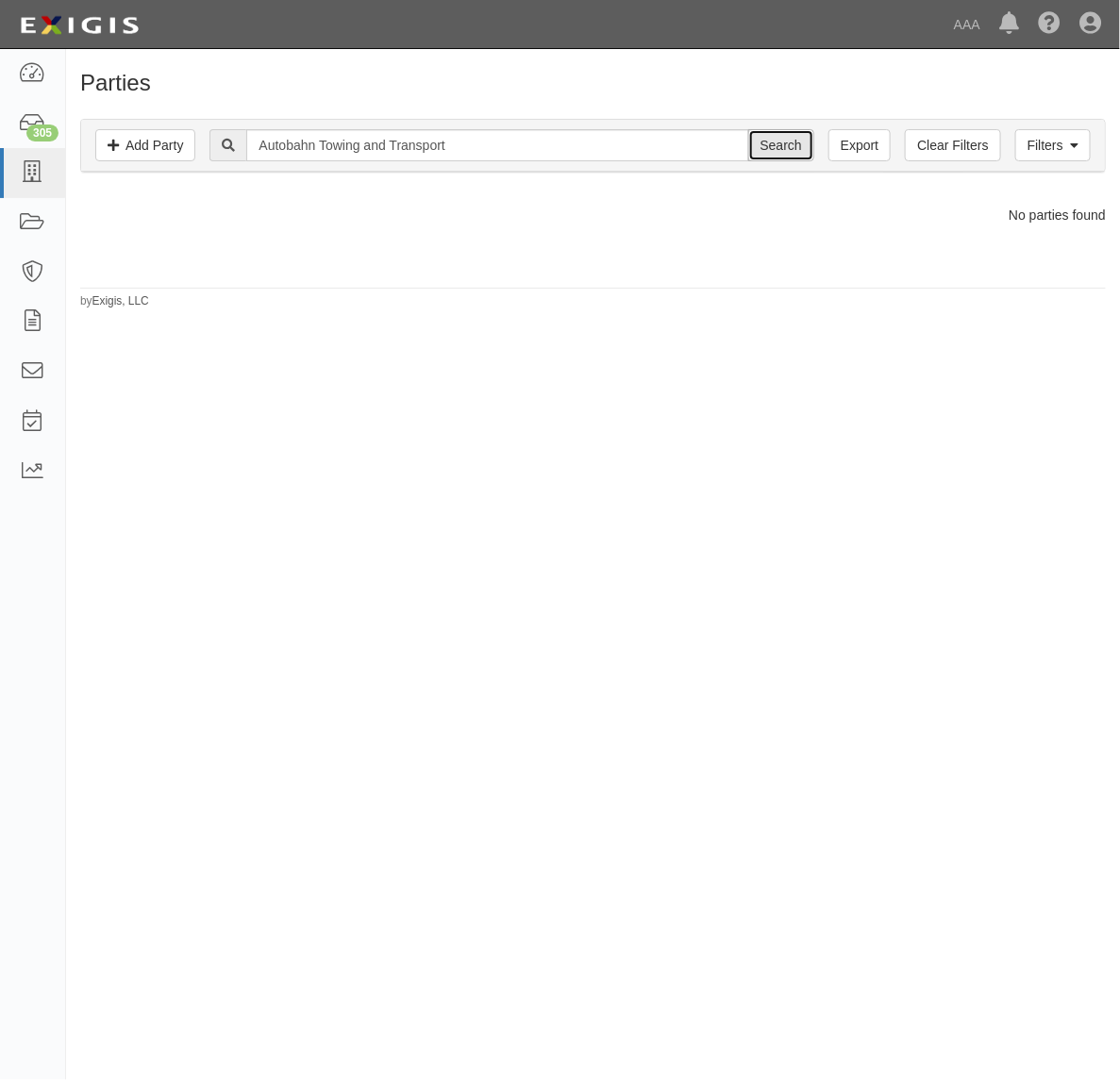
click at [786, 156] on input "Search" at bounding box center [781, 144] width 66 height 32
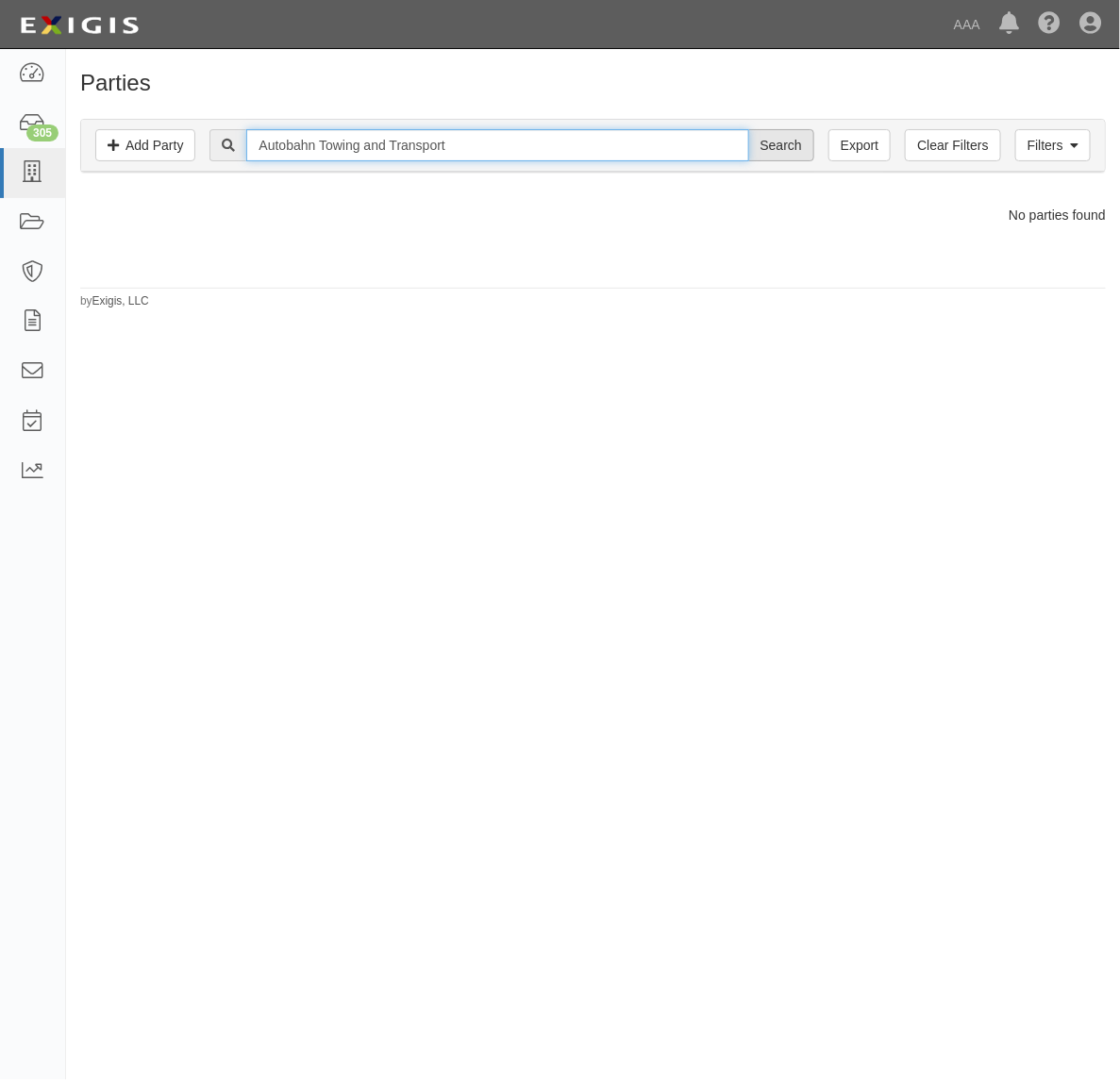
drag, startPoint x: 365, startPoint y: 142, endPoint x: 772, endPoint y: 160, distance: 407.4
click at [772, 160] on div "Autobahn Towing and Transport Search" at bounding box center [511, 144] width 604 height 32
type input "Autobahn Towing"
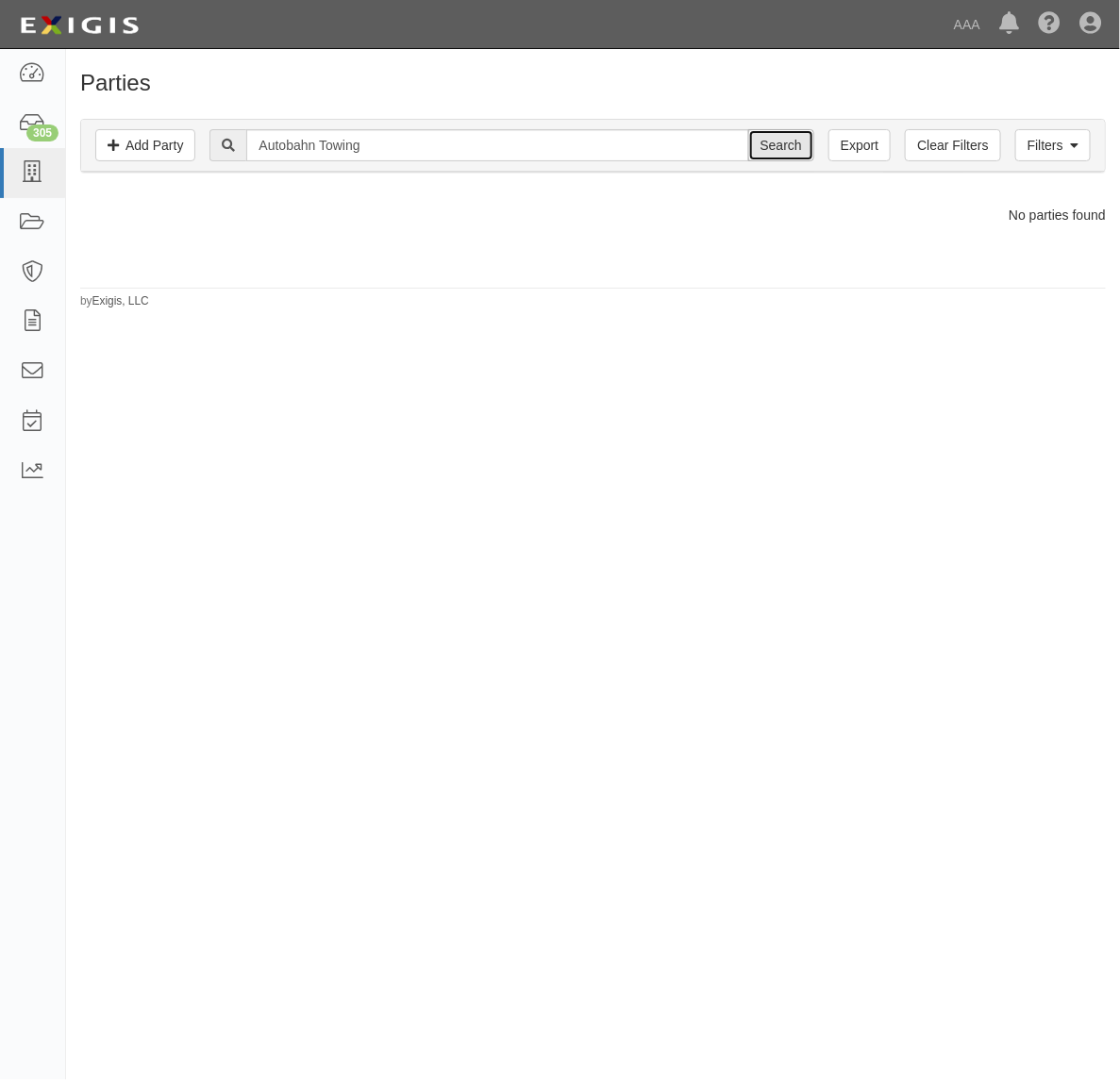
drag, startPoint x: 765, startPoint y: 151, endPoint x: 751, endPoint y: 165, distance: 19.8
click at [766, 151] on input "Search" at bounding box center [781, 144] width 66 height 32
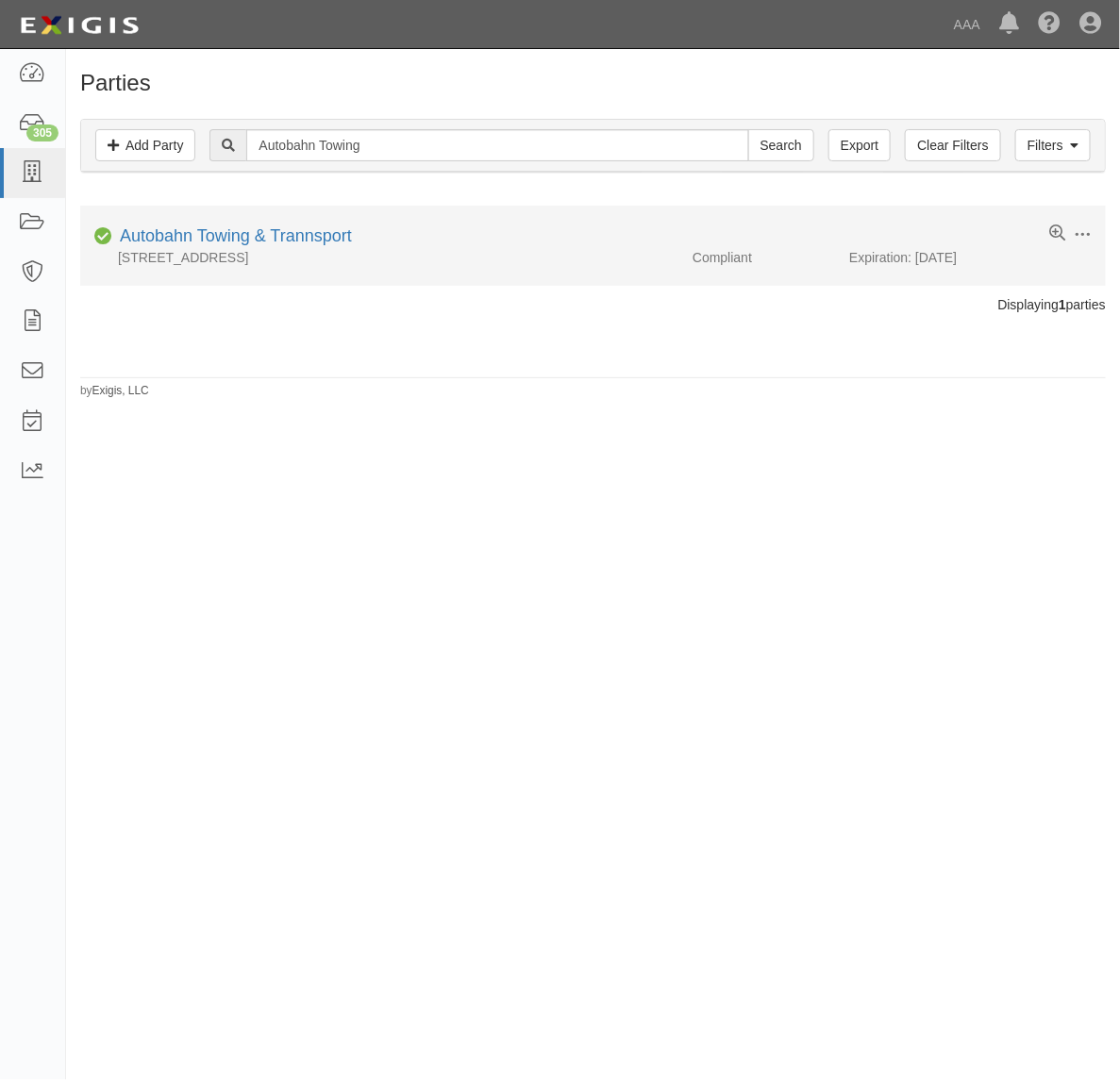
click at [257, 227] on div "Autobahn Towing & Trannsport" at bounding box center [232, 236] width 240 height 24
click at [276, 245] on link "Autobahn Towing & Trannsport" at bounding box center [236, 235] width 232 height 19
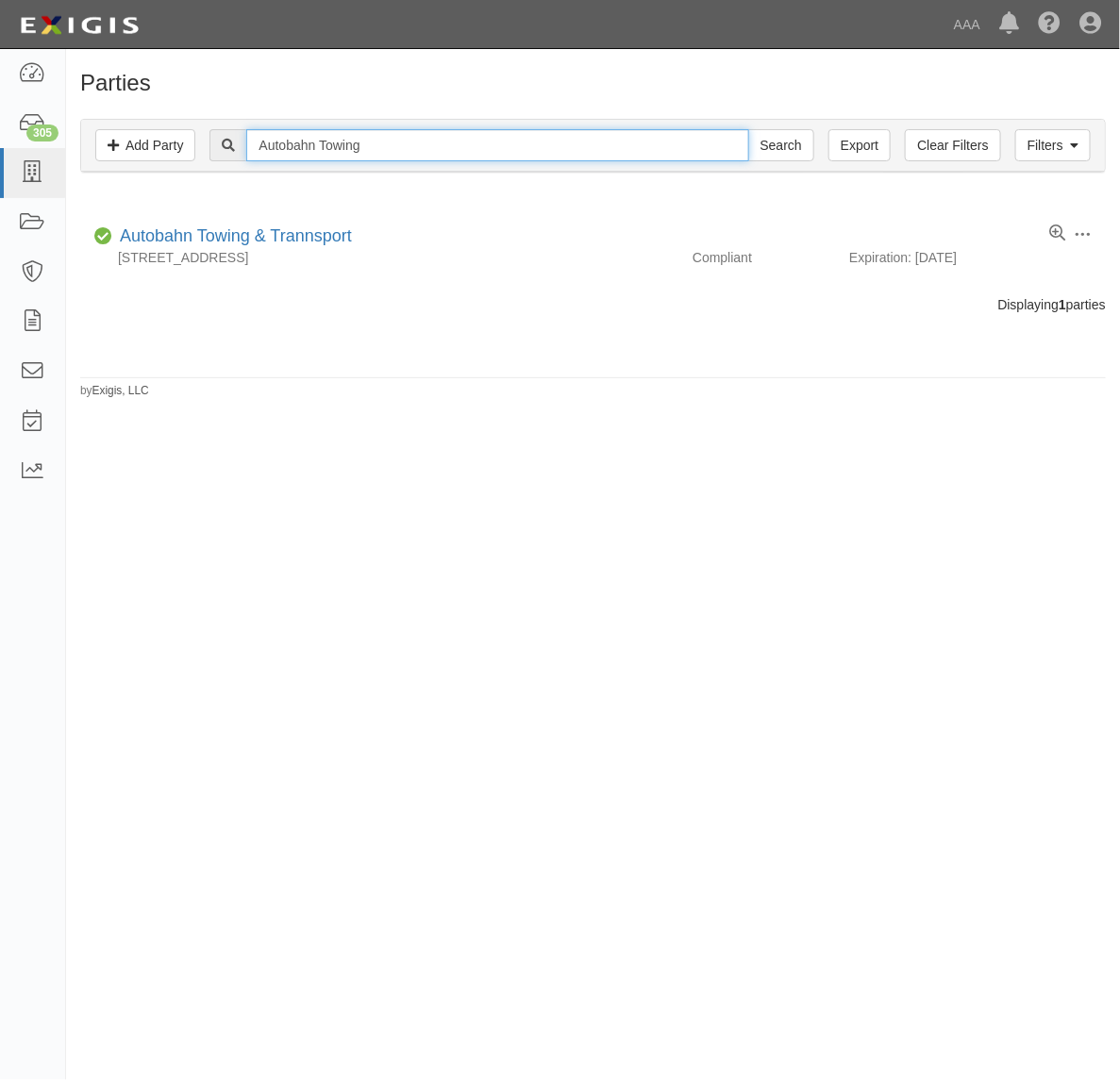
click at [378, 144] on input "Autobahn Towing" at bounding box center [497, 144] width 502 height 32
paste input "ll Star Towing Transport Inc."
type input "All Star Towing Transport Inc."
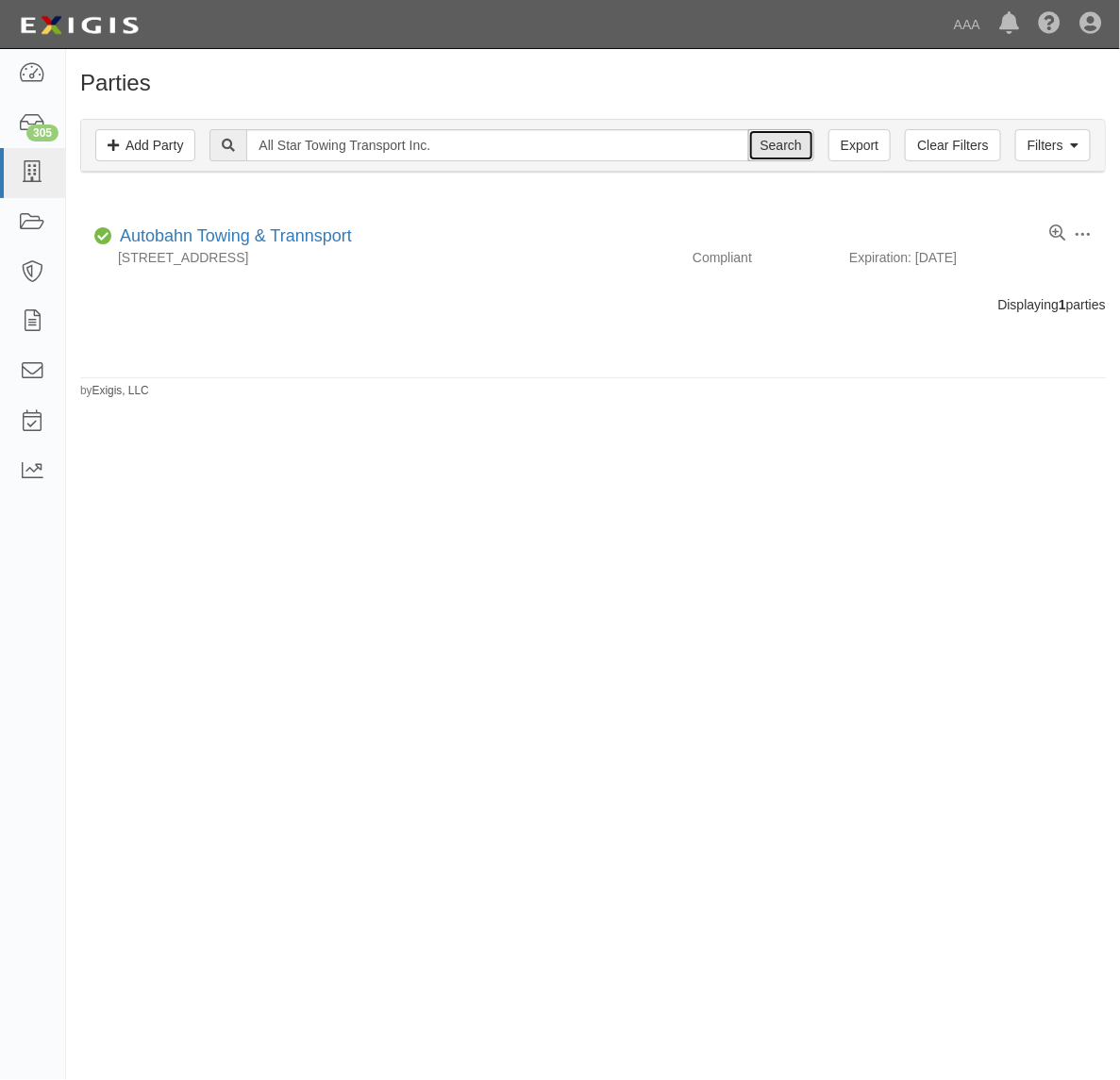
click at [762, 139] on input "Search" at bounding box center [781, 144] width 66 height 32
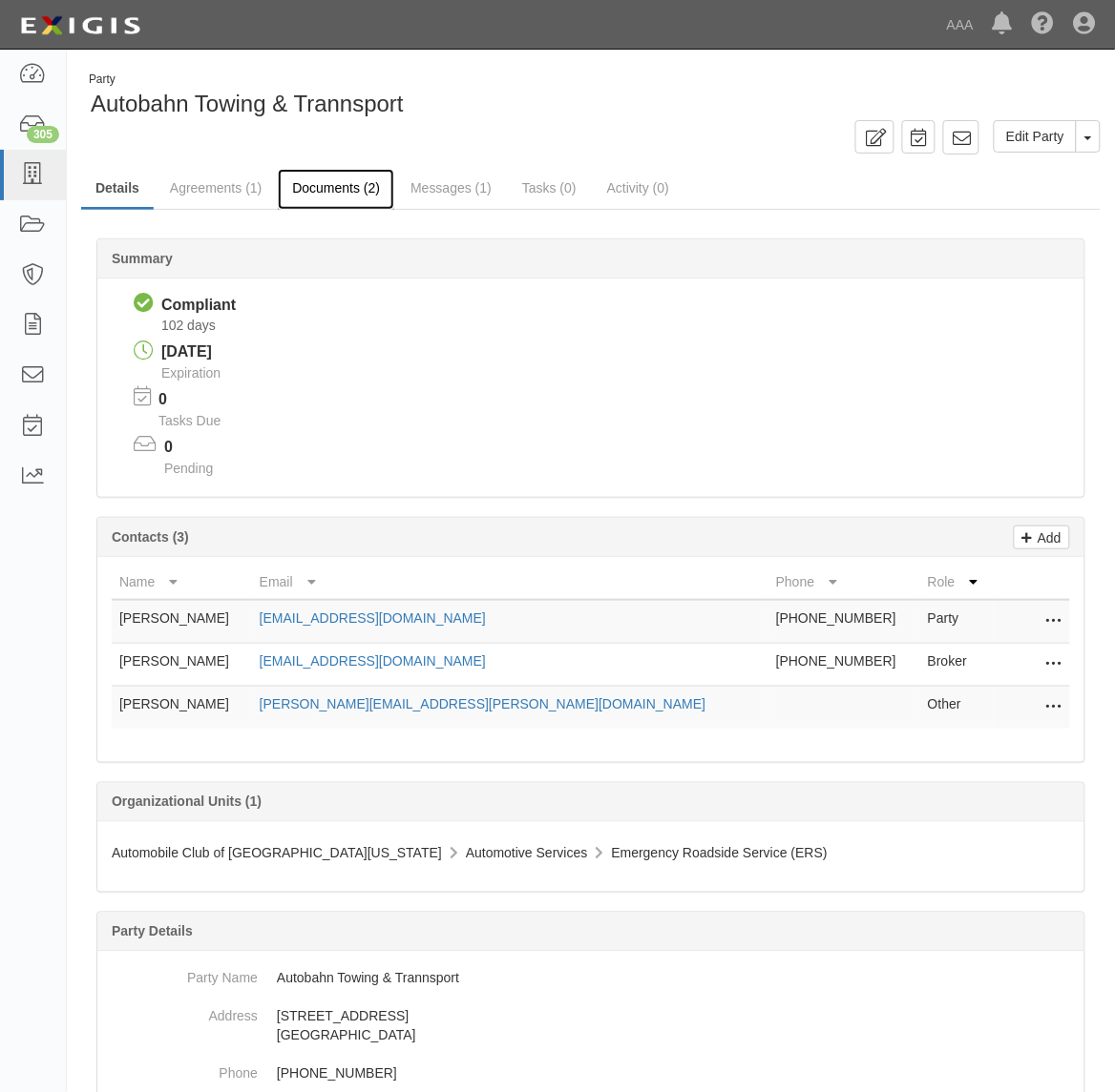
click at [338, 197] on link "Documents (2)" at bounding box center [335, 189] width 116 height 41
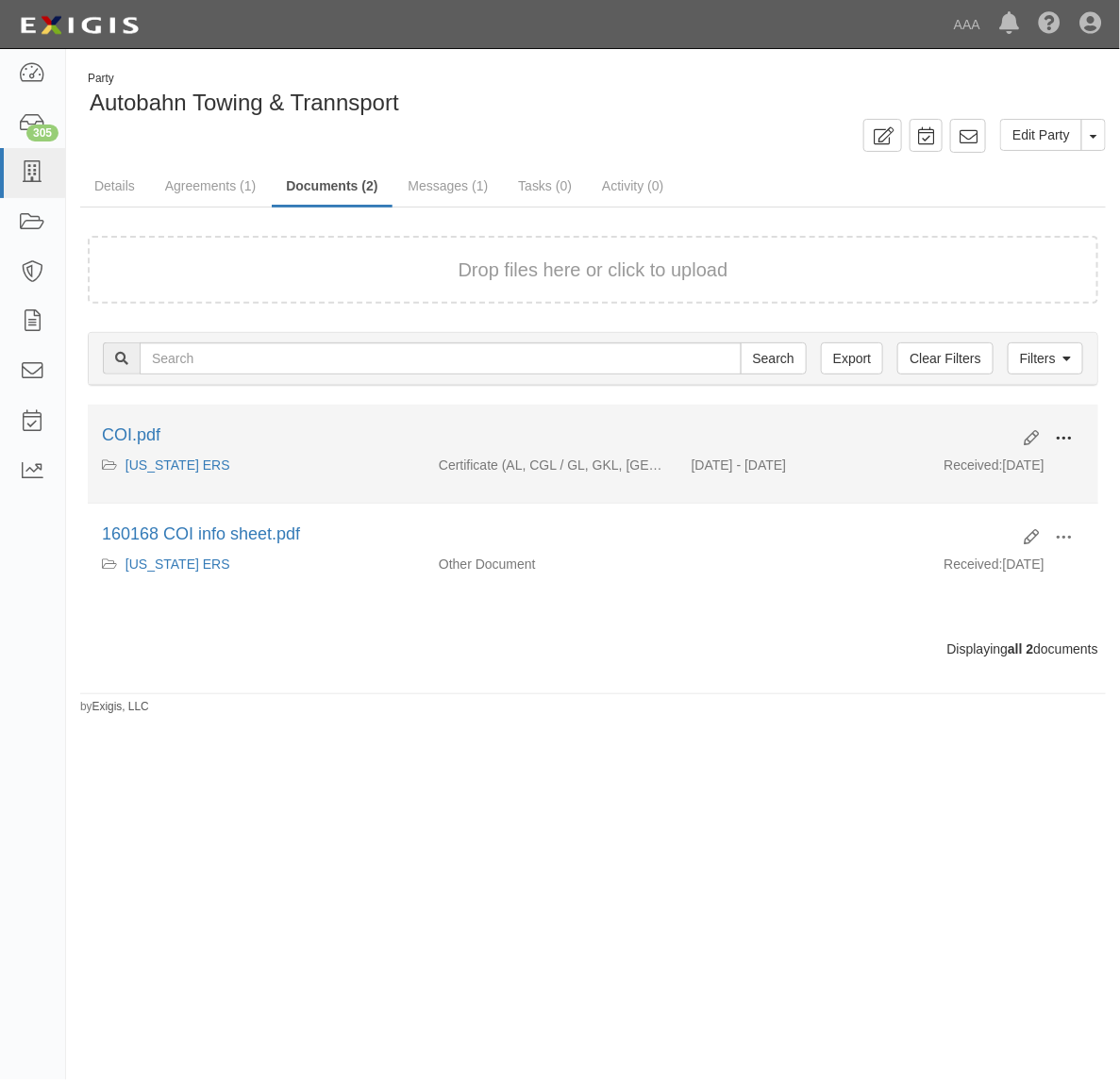
click at [1071, 440] on span at bounding box center [1062, 438] width 17 height 17
click at [1010, 463] on link "View" at bounding box center [972, 465] width 149 height 34
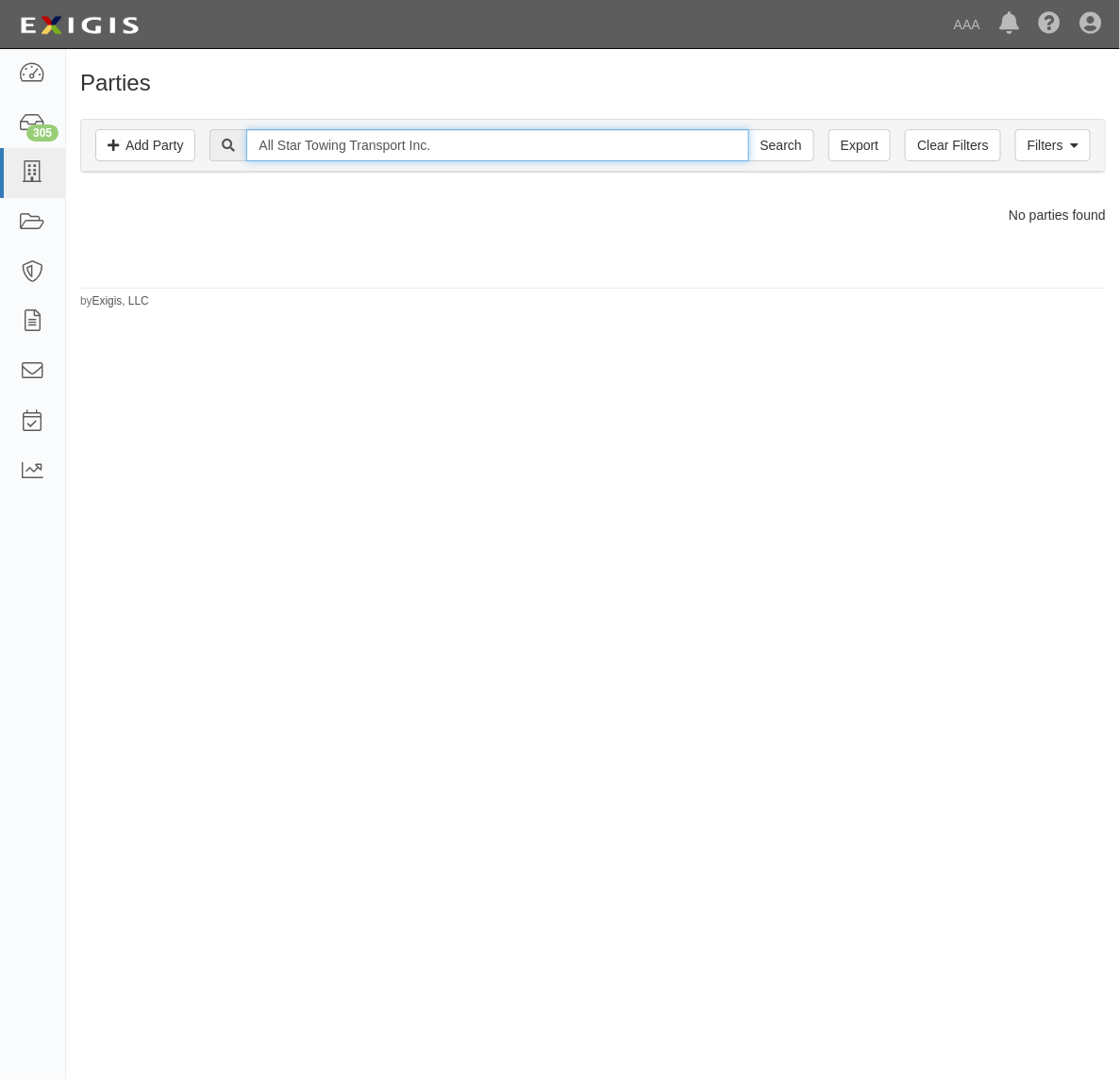
drag, startPoint x: 413, startPoint y: 135, endPoint x: 692, endPoint y: 154, distance: 279.6
click at [689, 151] on input "All Star Towing Transport Inc." at bounding box center [497, 144] width 502 height 32
type input "All Star Towing Transport"
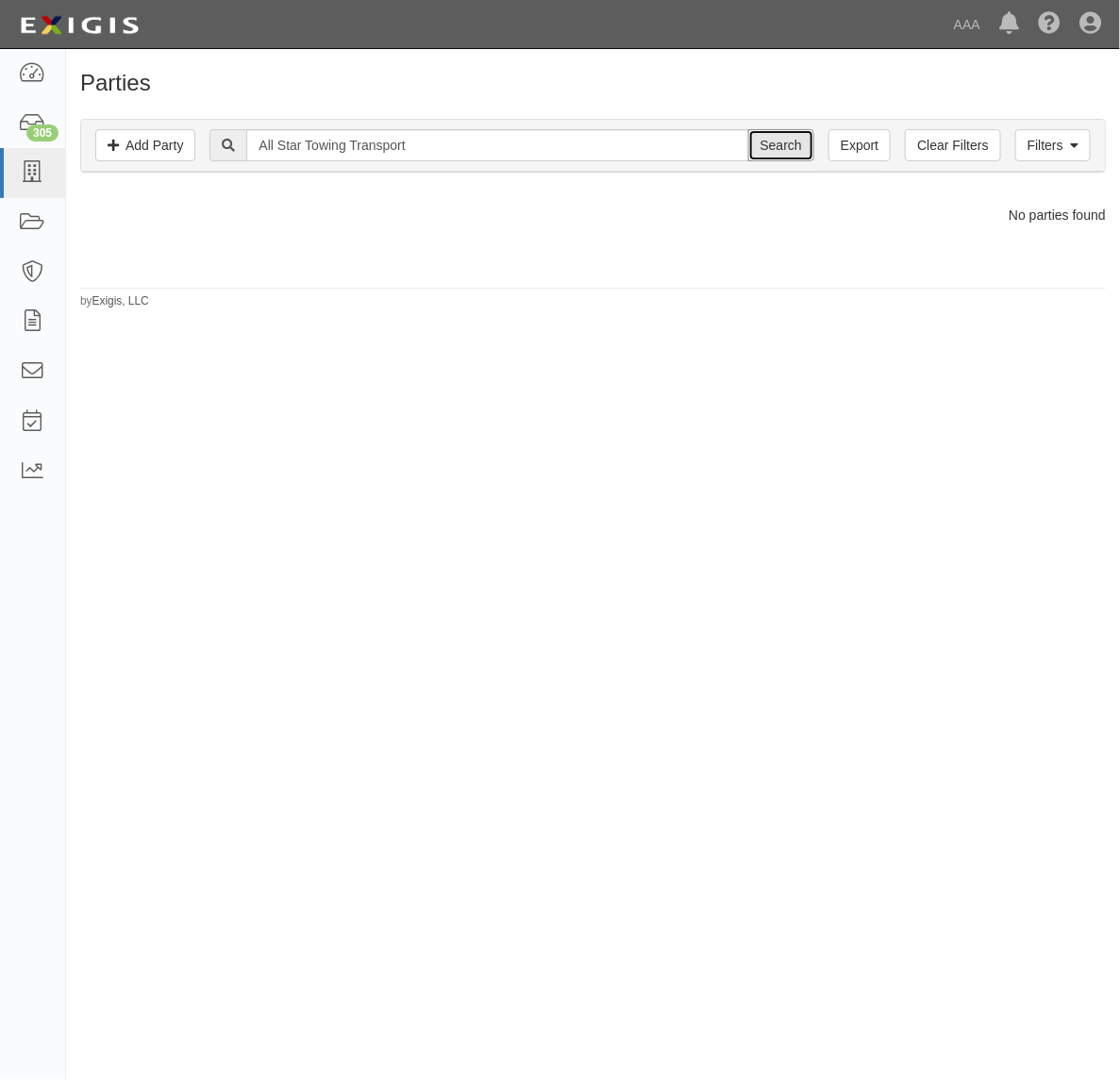
drag, startPoint x: 795, startPoint y: 144, endPoint x: 746, endPoint y: 182, distance: 62.0
click at [795, 146] on input "Search" at bounding box center [781, 144] width 66 height 32
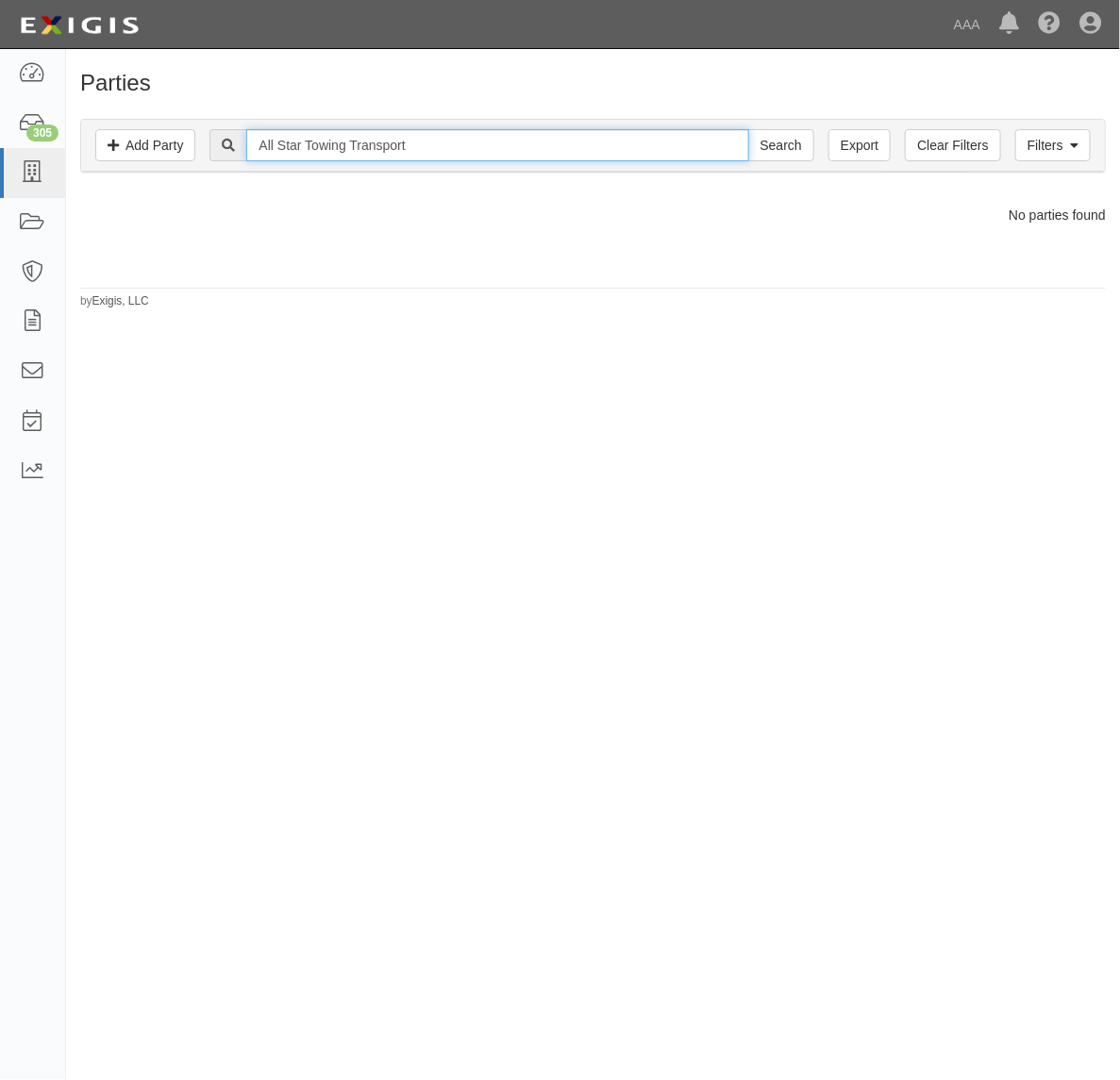
drag, startPoint x: 359, startPoint y: 139, endPoint x: 652, endPoint y: 138, distance: 293.0
click at [652, 138] on input "All Star Towing Transport" at bounding box center [497, 144] width 502 height 32
type input "All Star Towing"
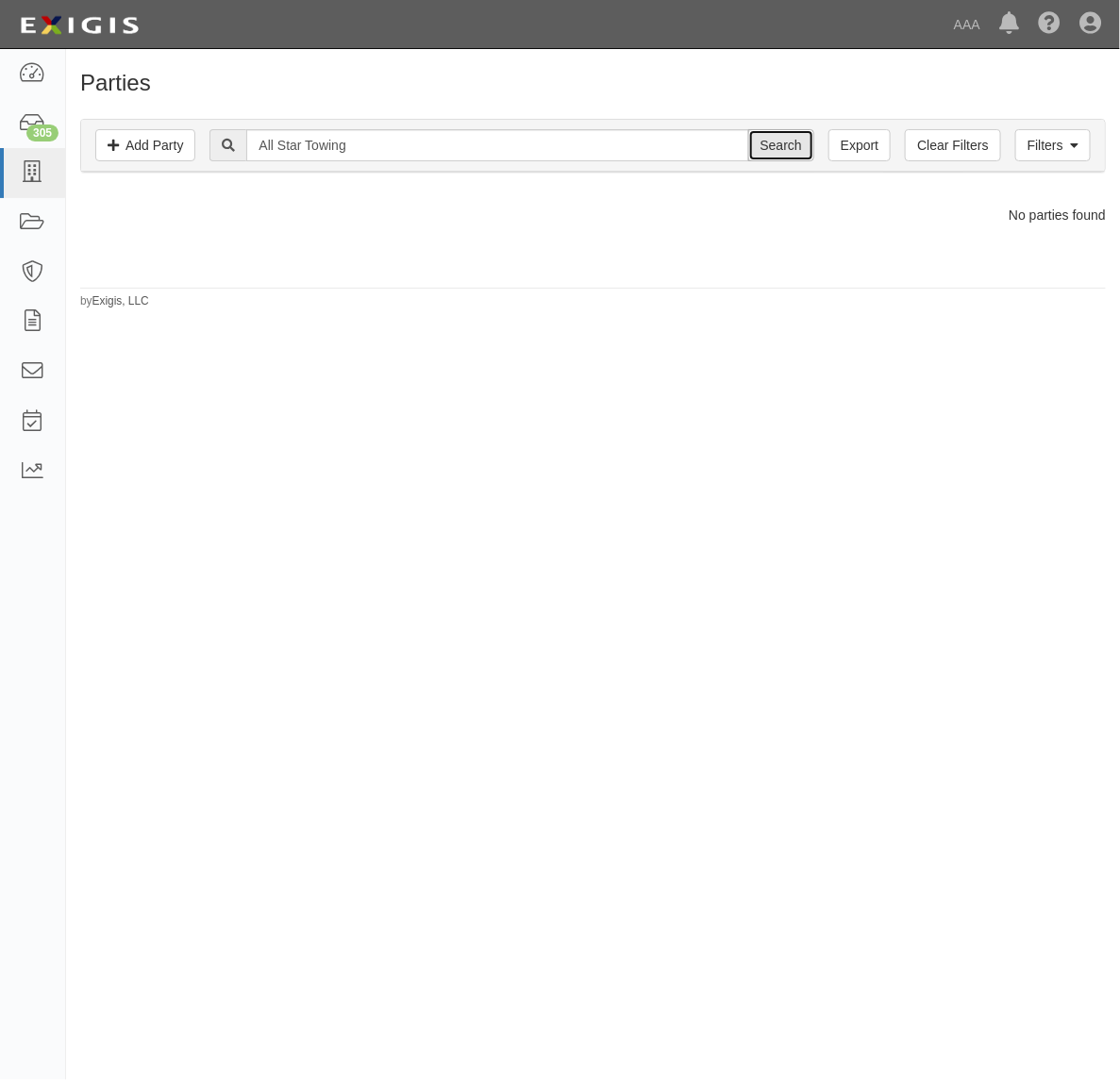
click at [783, 141] on input "Search" at bounding box center [781, 144] width 66 height 32
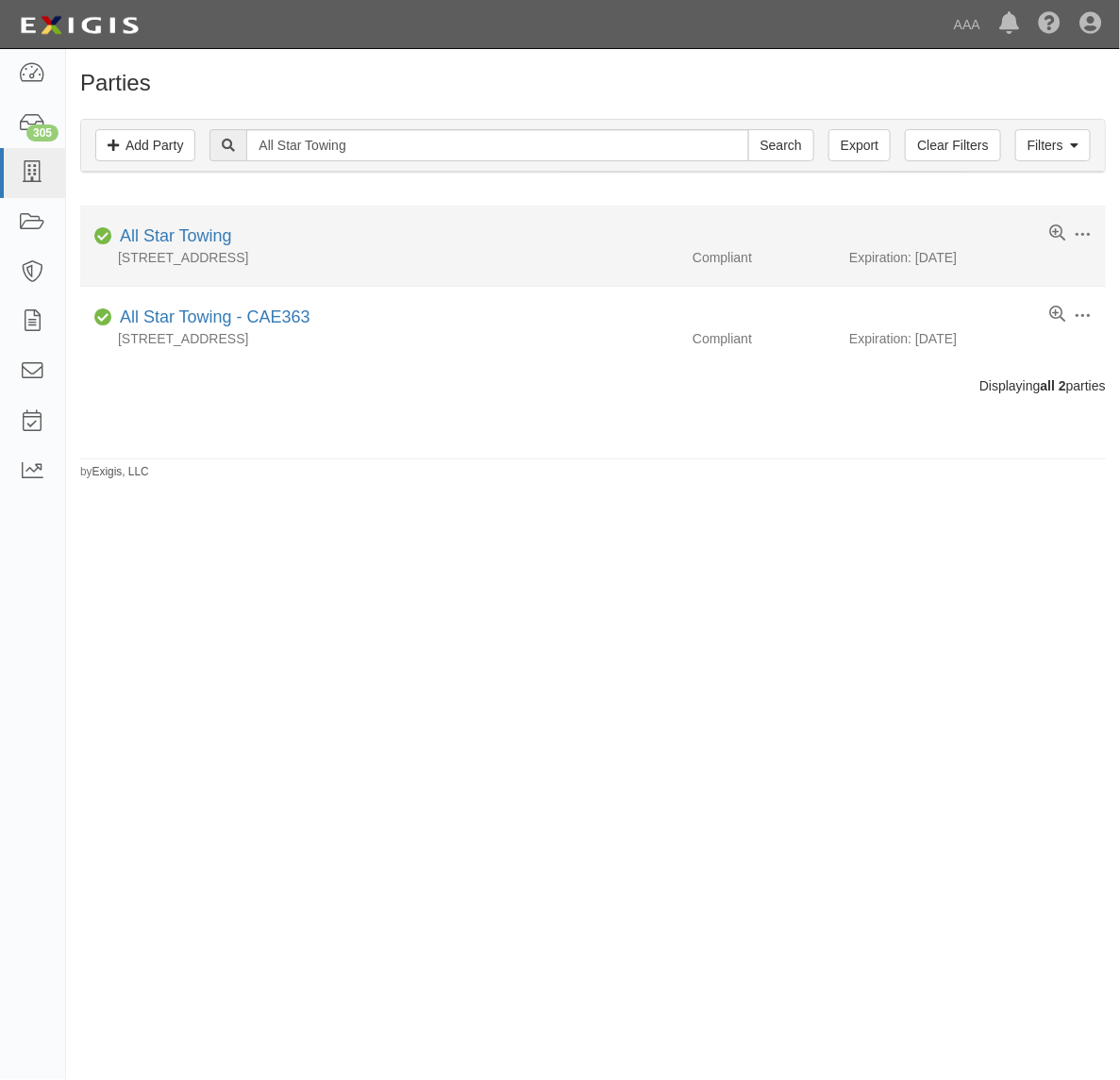
click at [213, 247] on div "All Star Towing" at bounding box center [172, 236] width 120 height 24
click at [209, 239] on link "All Star Towing" at bounding box center [176, 235] width 112 height 19
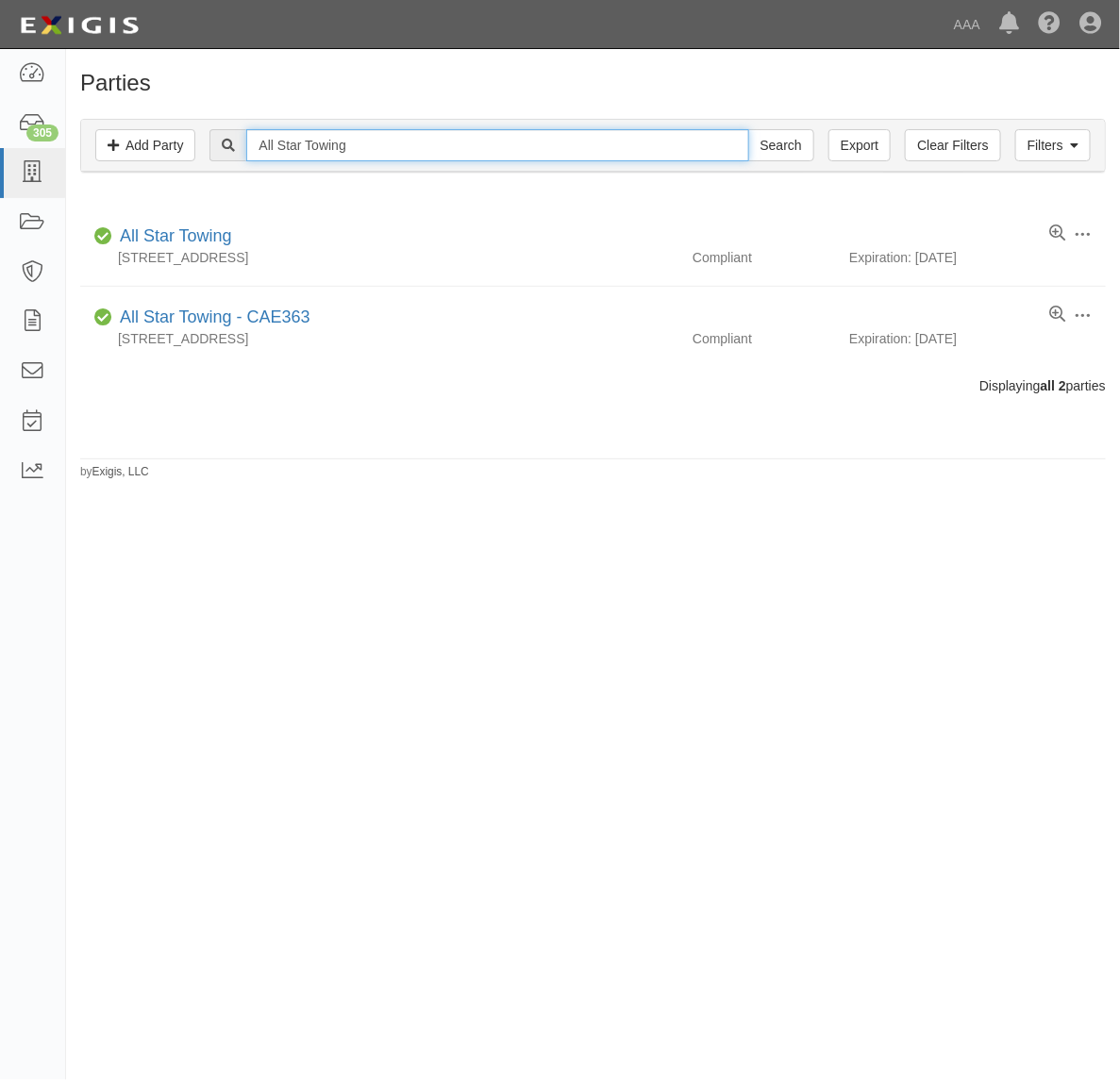
click at [345, 158] on input "All Star Towing" at bounding box center [497, 144] width 502 height 32
paste input "Urgent Towing LLC"
type input "Urgent Towing LLC"
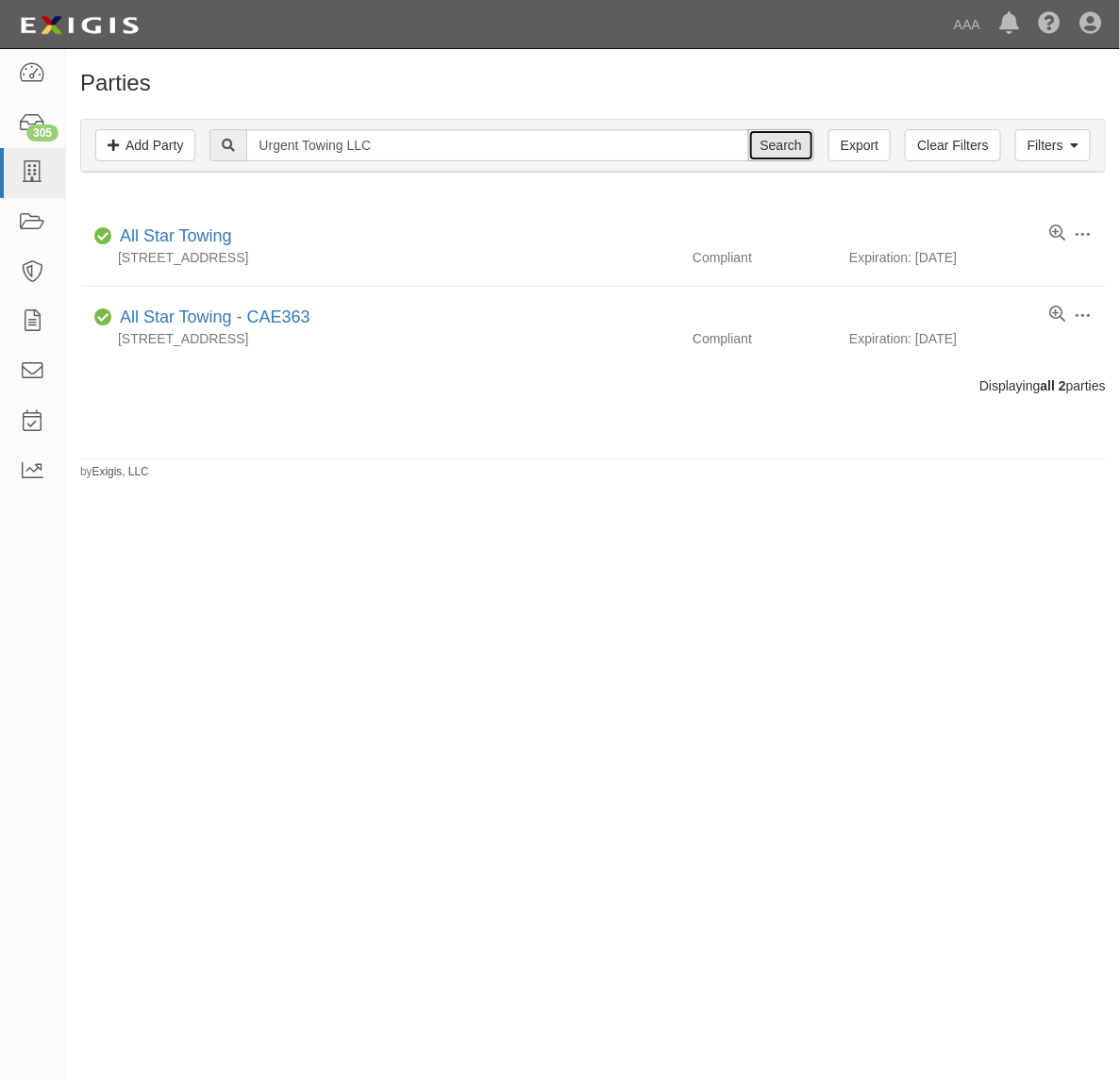
click at [775, 147] on input "Search" at bounding box center [781, 144] width 66 height 32
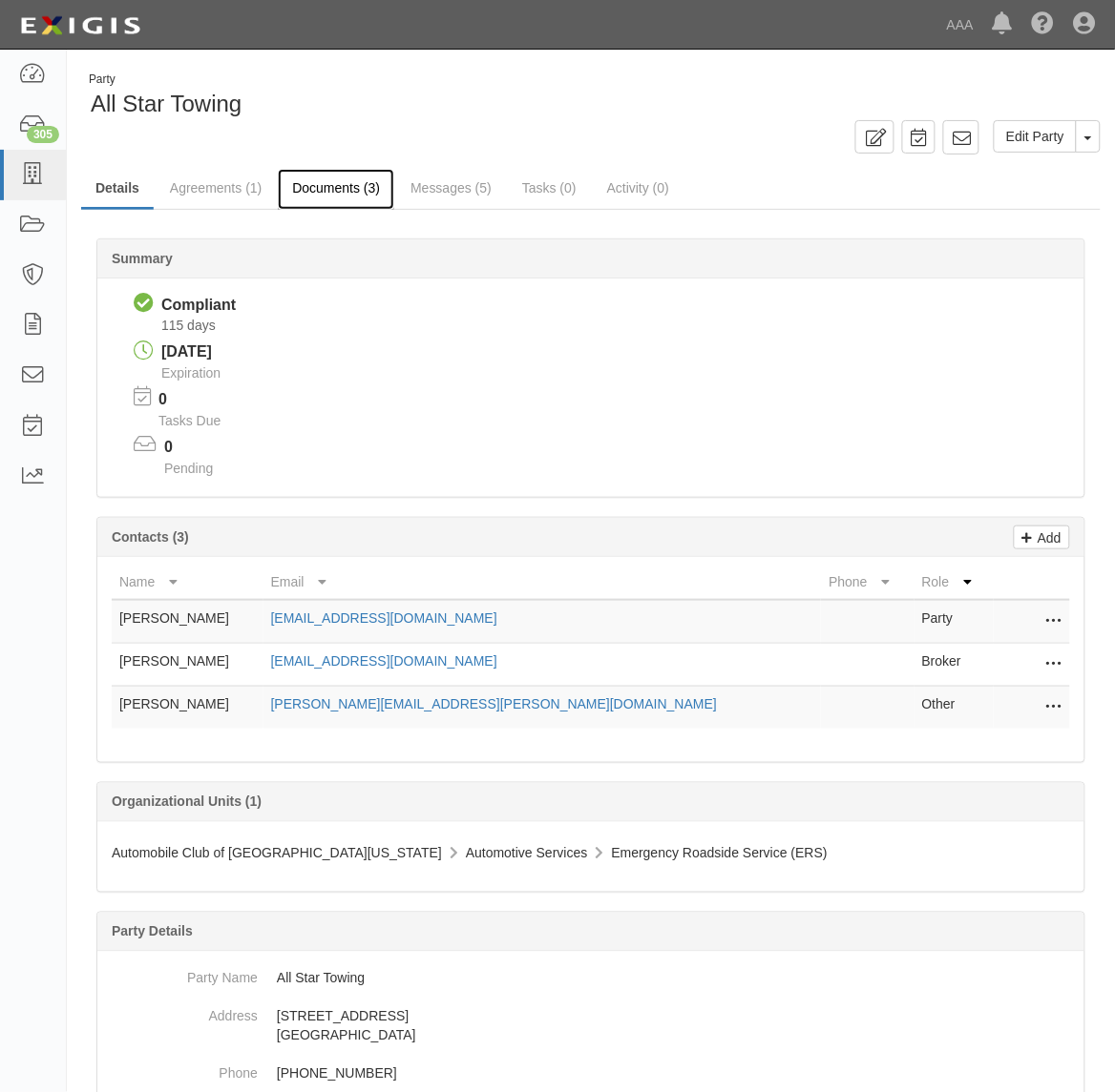
click at [330, 186] on link "Documents (3)" at bounding box center [335, 189] width 116 height 41
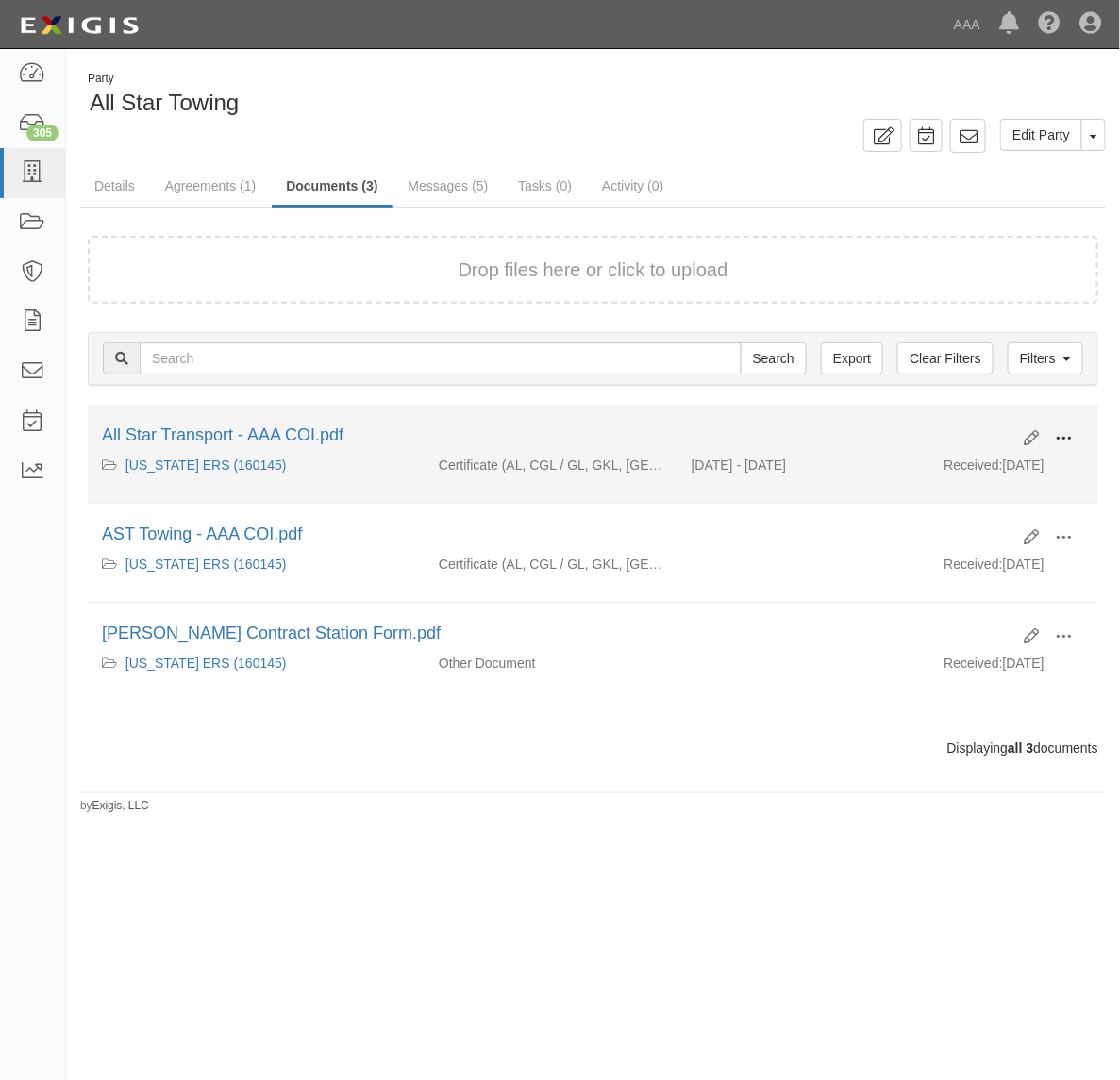
click at [1063, 435] on span at bounding box center [1062, 438] width 17 height 17
click at [997, 468] on link "View" at bounding box center [972, 465] width 149 height 34
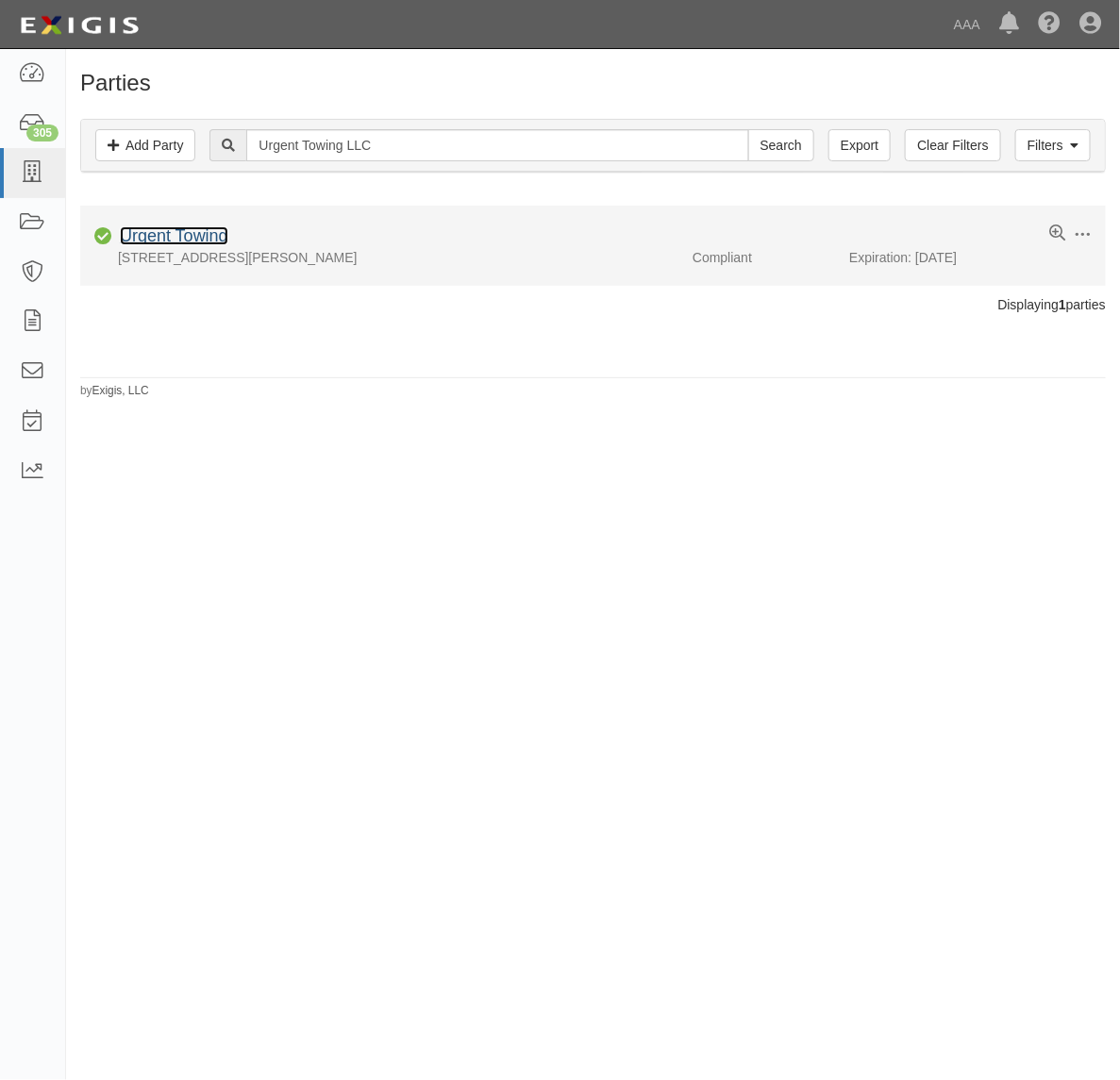
click at [181, 237] on link "Urgent Towing" at bounding box center [174, 235] width 108 height 19
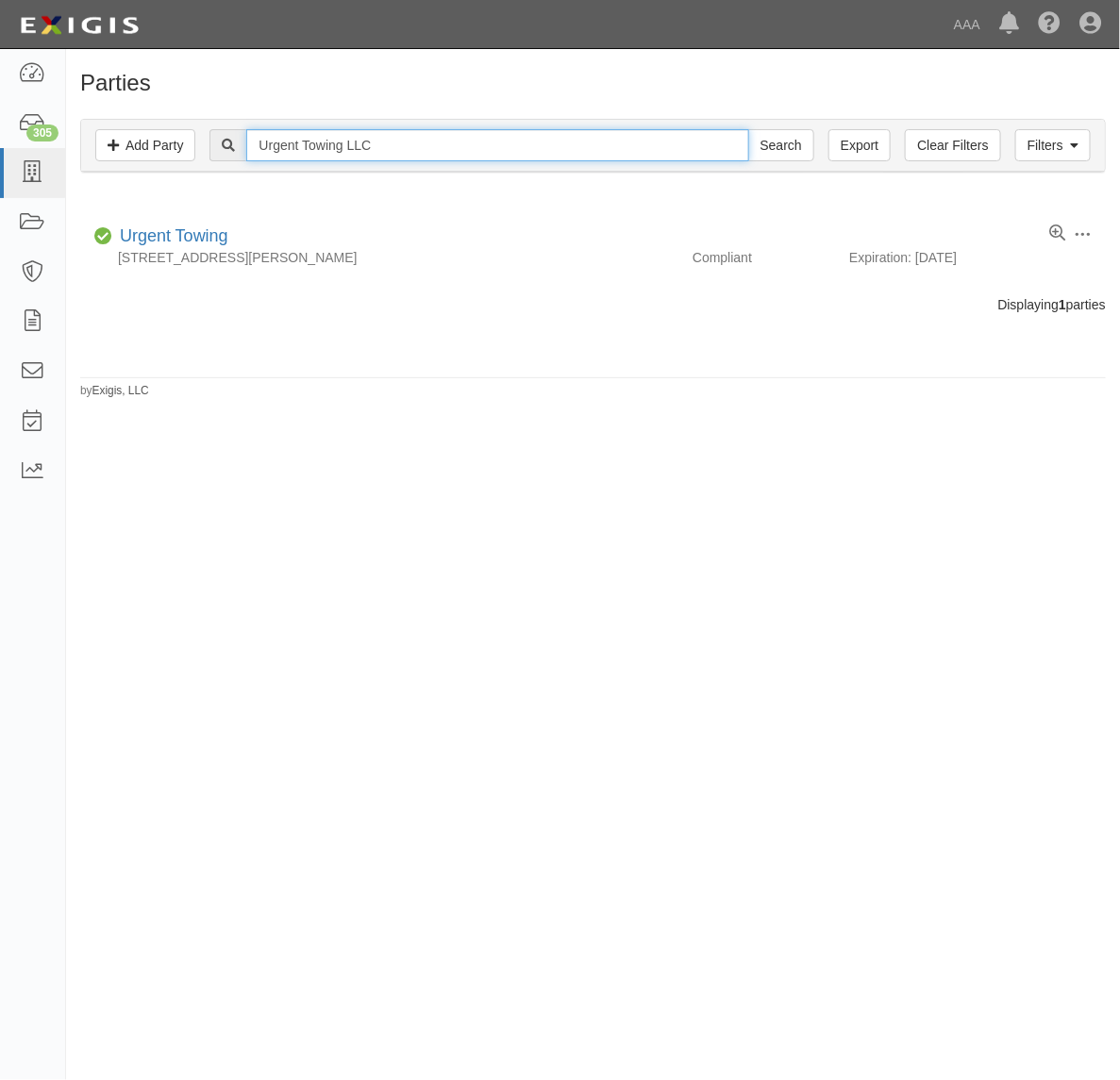
click at [379, 147] on input "Urgent Towing LLC" at bounding box center [497, 144] width 502 height 32
paste input "A & R Tow"
type input "A & R Tow"
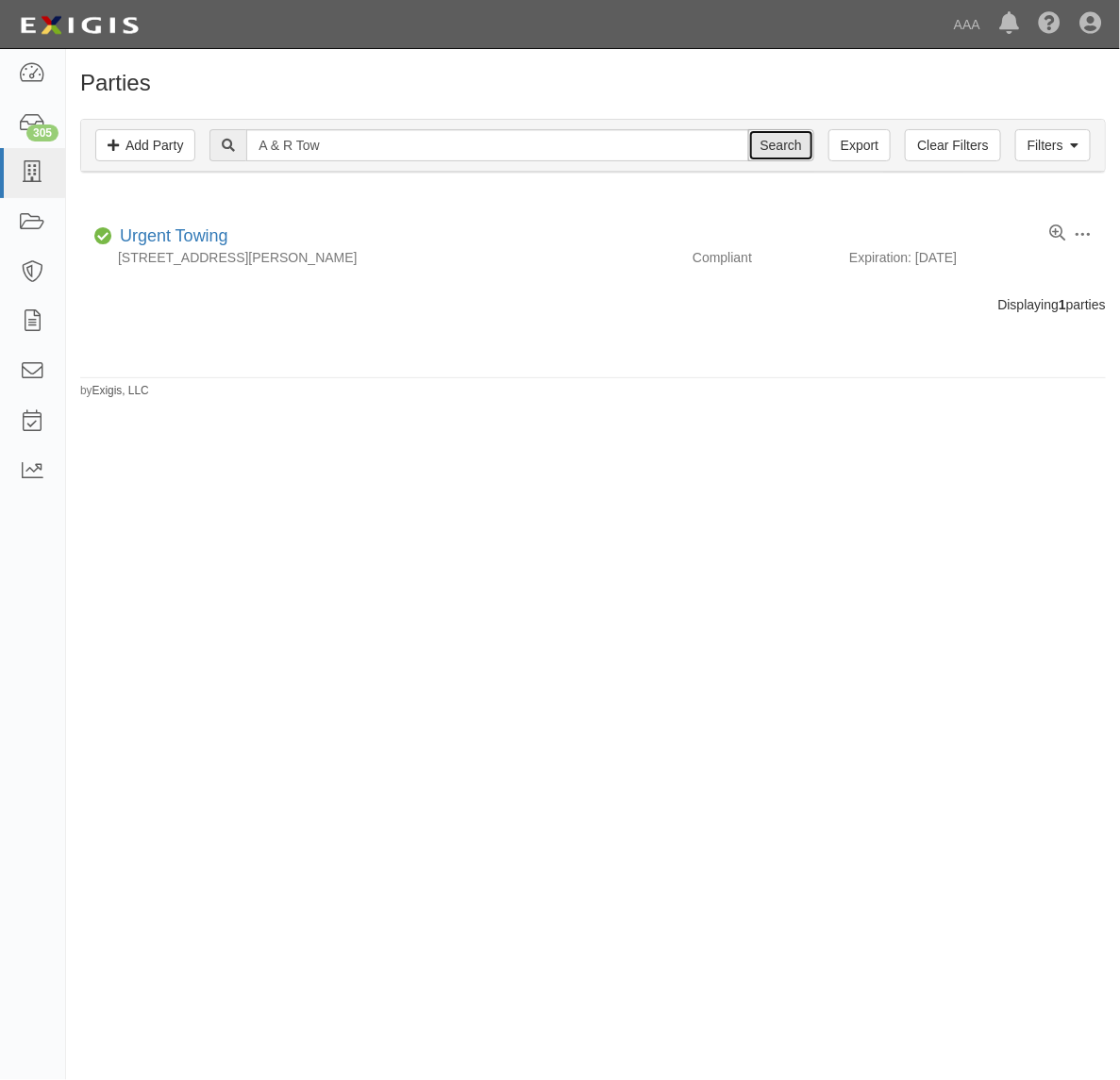
click at [779, 157] on input "Search" at bounding box center [781, 144] width 66 height 32
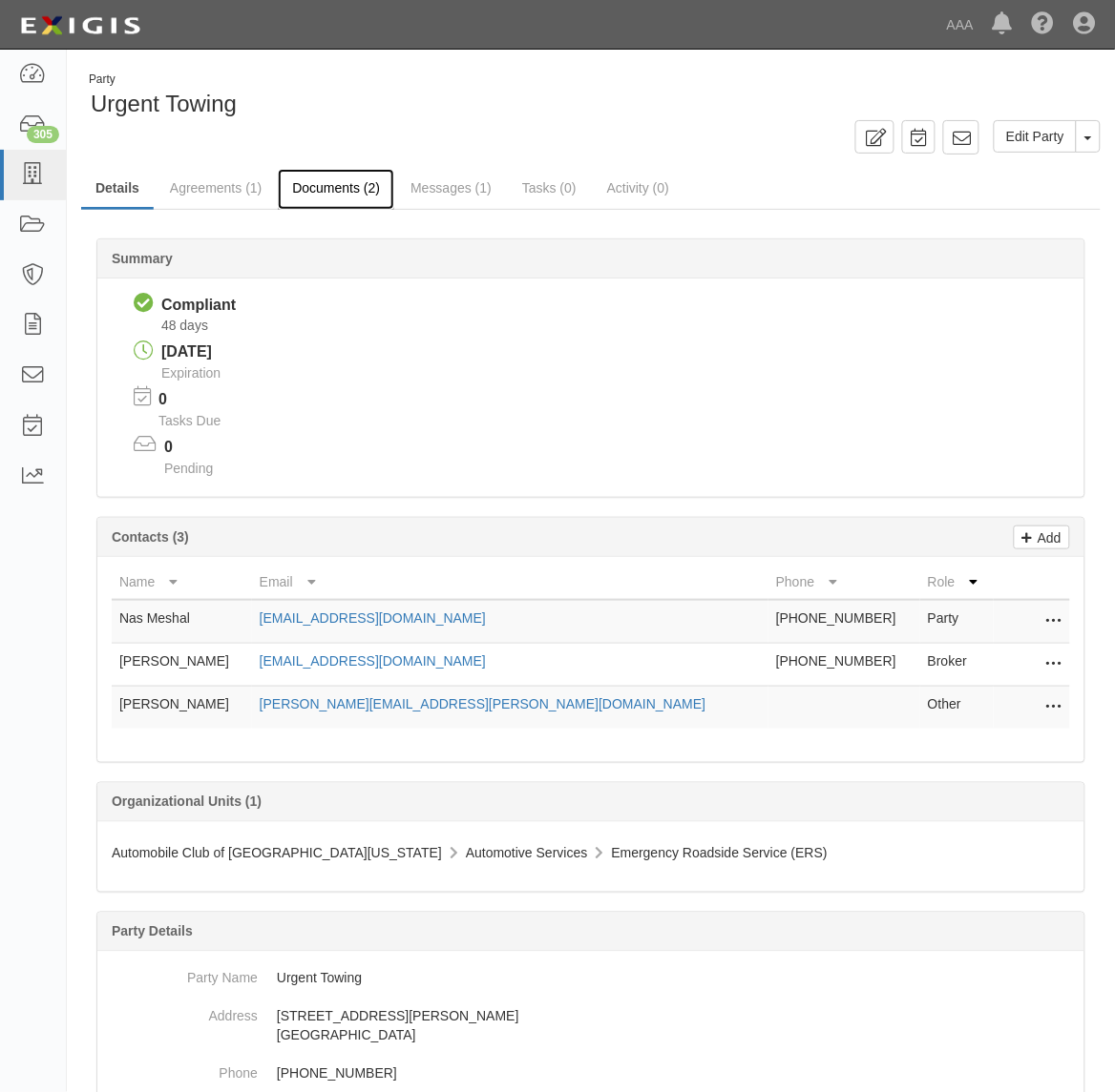
click at [338, 188] on link "Documents (2)" at bounding box center [335, 189] width 116 height 41
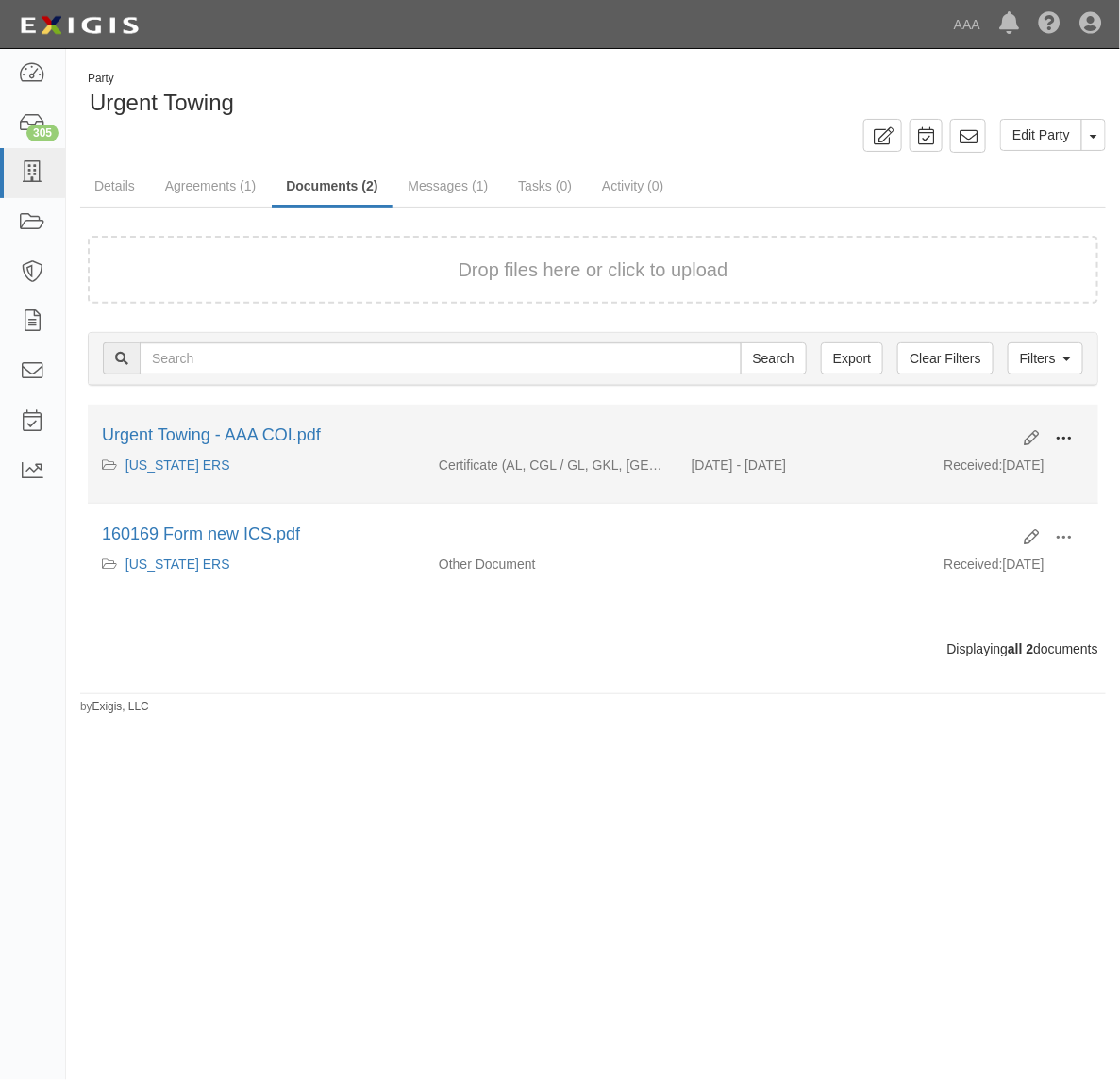
click at [1073, 442] on button at bounding box center [1063, 439] width 42 height 32
click at [998, 460] on link "View" at bounding box center [972, 465] width 149 height 34
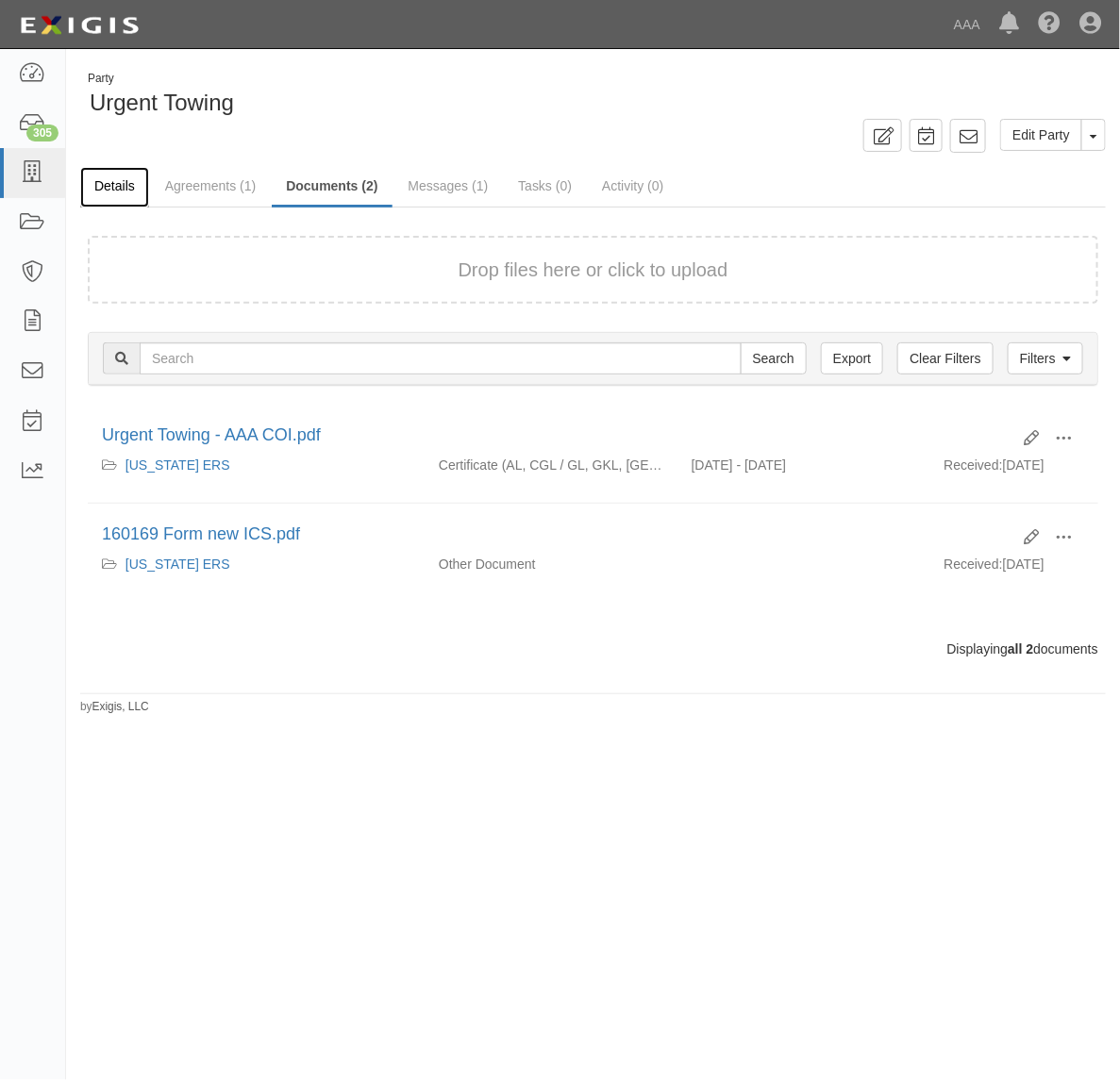
click at [97, 178] on link "Details" at bounding box center [114, 187] width 69 height 41
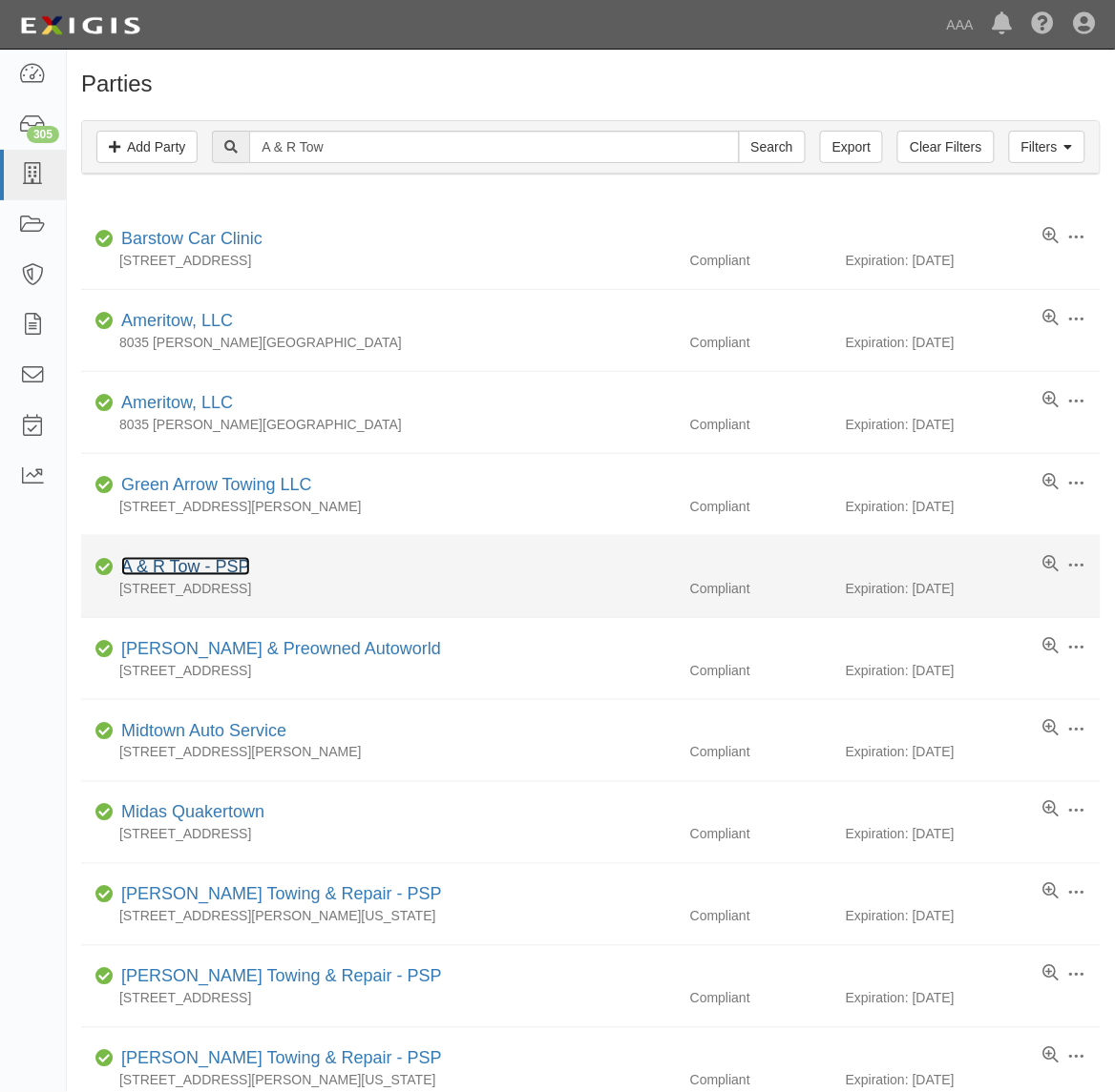
click at [218, 567] on link "A & R Tow - PSP" at bounding box center [186, 566] width 129 height 19
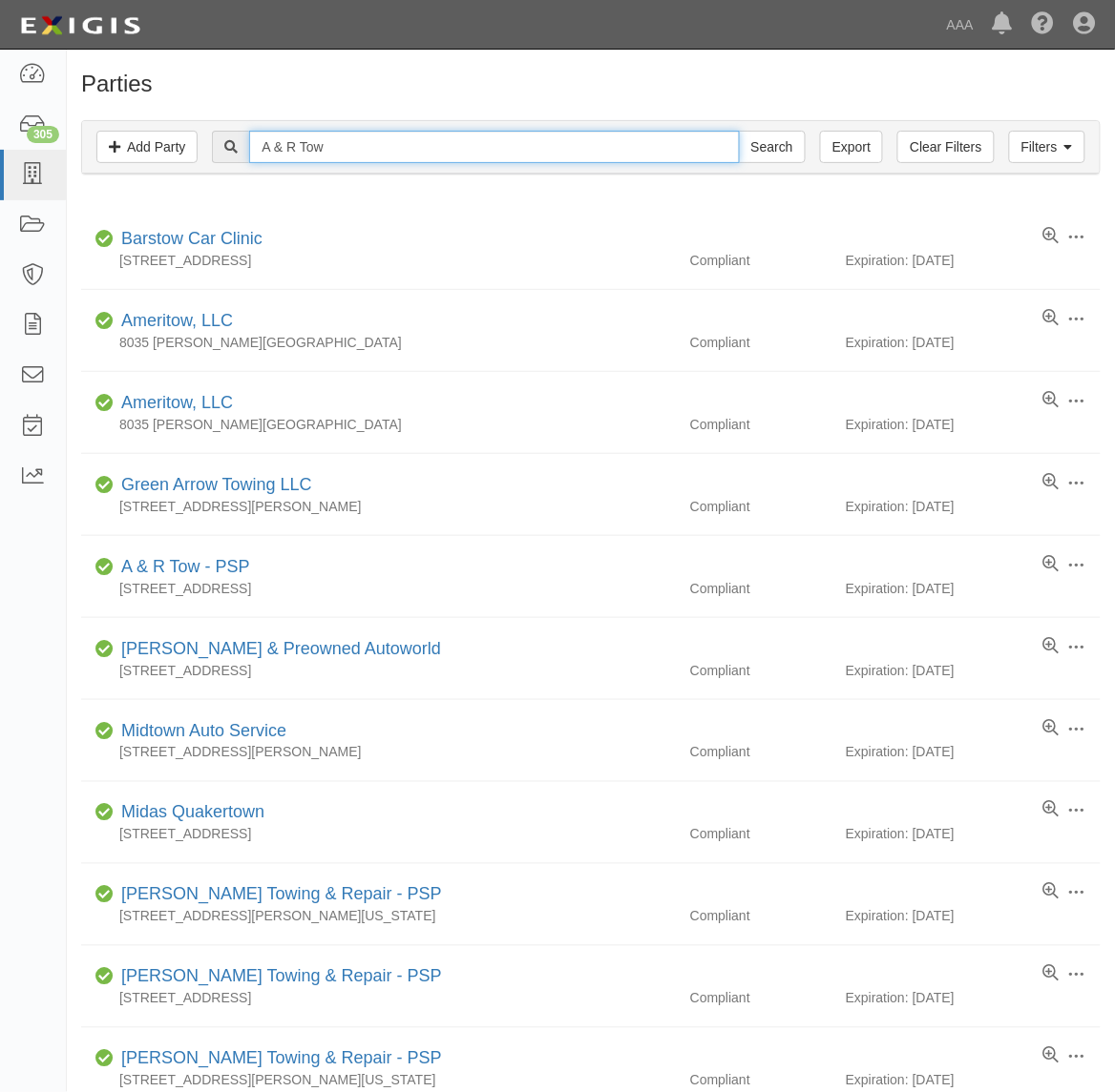
click at [426, 143] on input "A & R Tow" at bounding box center [493, 146] width 489 height 33
paste input "Pathway Towing"
type input "Pathway Towing"
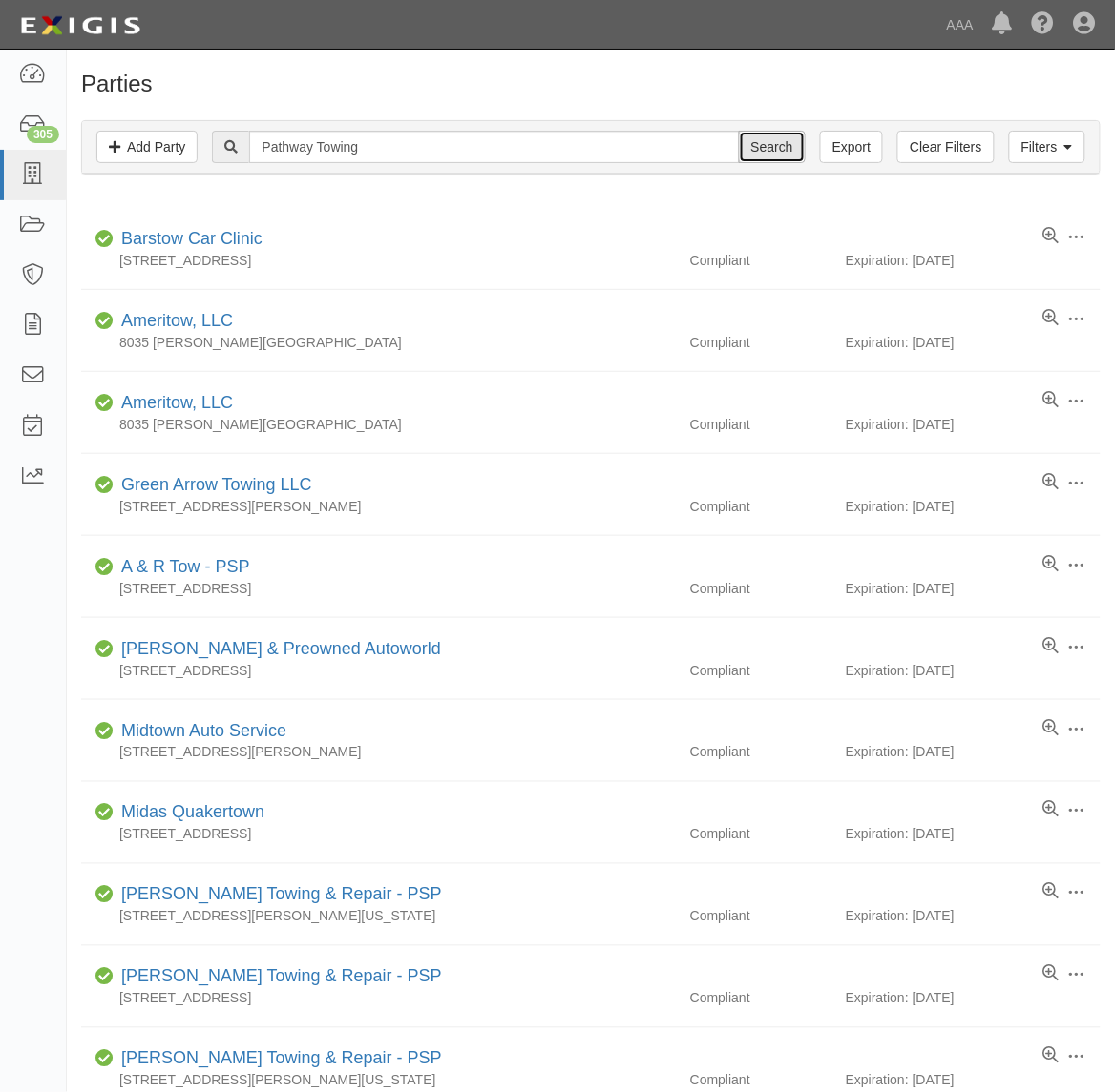
drag, startPoint x: 766, startPoint y: 143, endPoint x: 744, endPoint y: 159, distance: 27.2
click at [755, 146] on input "Search" at bounding box center [773, 146] width 67 height 33
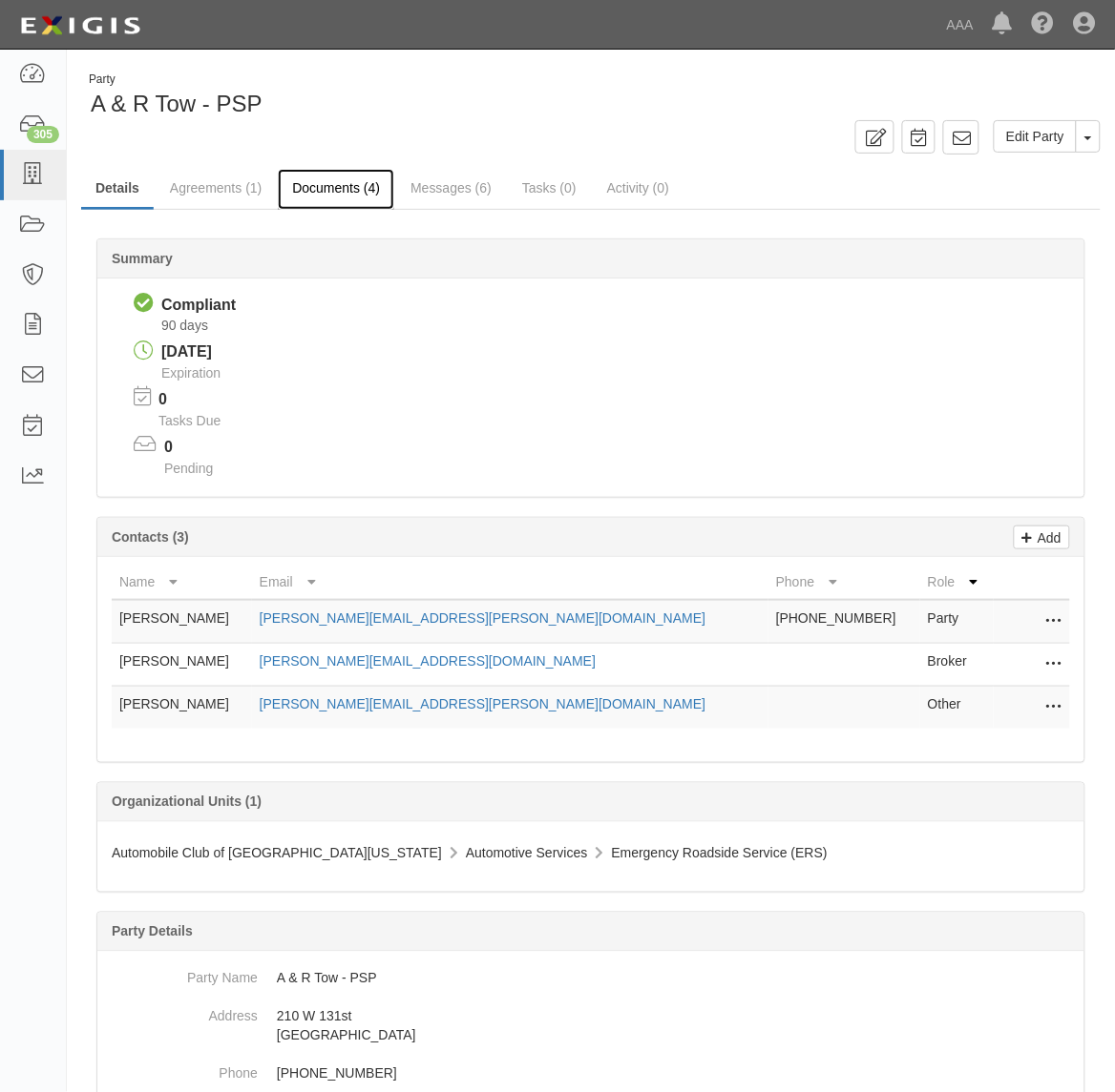
click at [321, 188] on link "Documents (4)" at bounding box center [335, 189] width 116 height 41
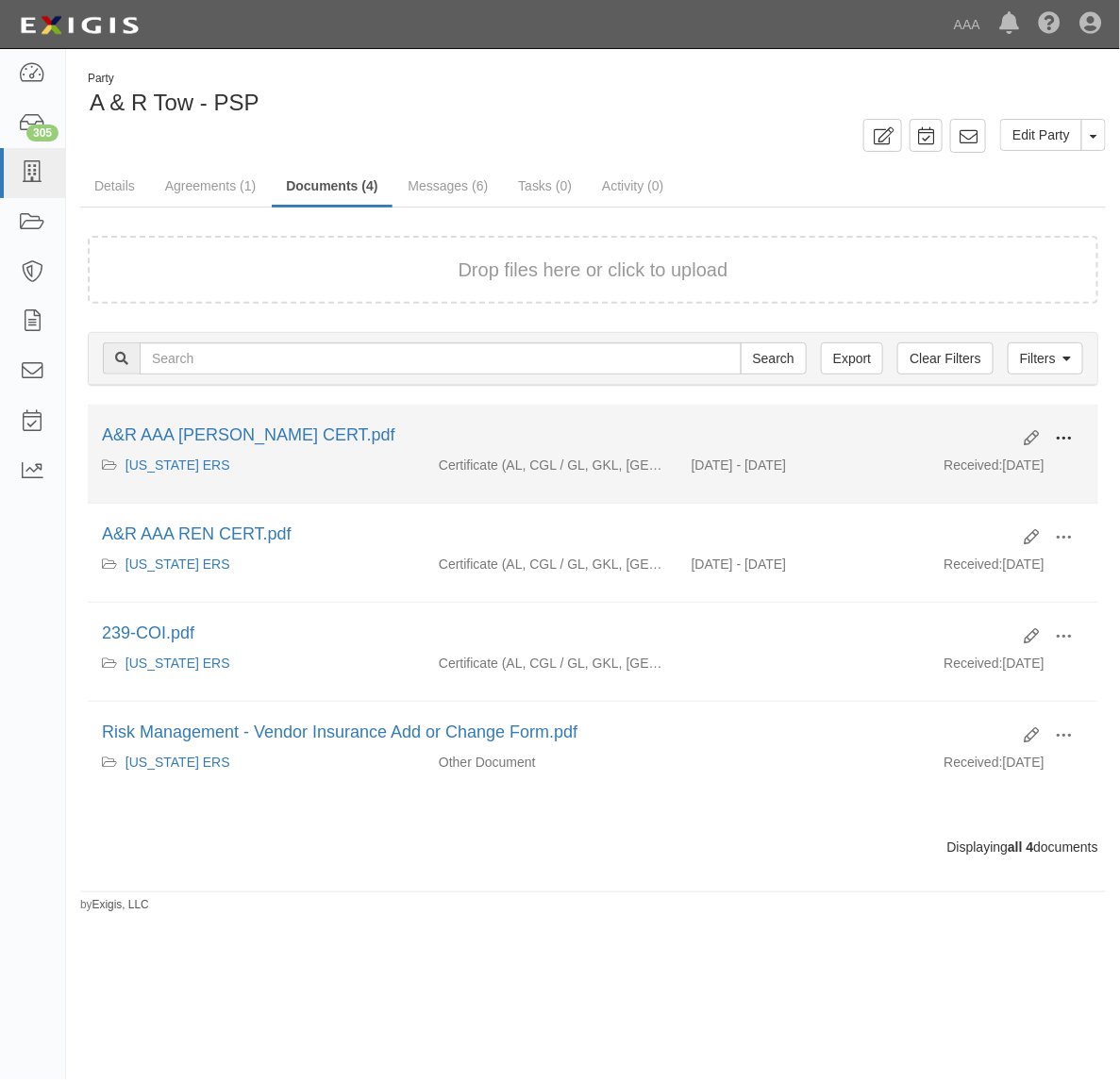
click at [1071, 445] on span at bounding box center [1062, 438] width 17 height 17
click at [978, 470] on link "View" at bounding box center [972, 465] width 149 height 34
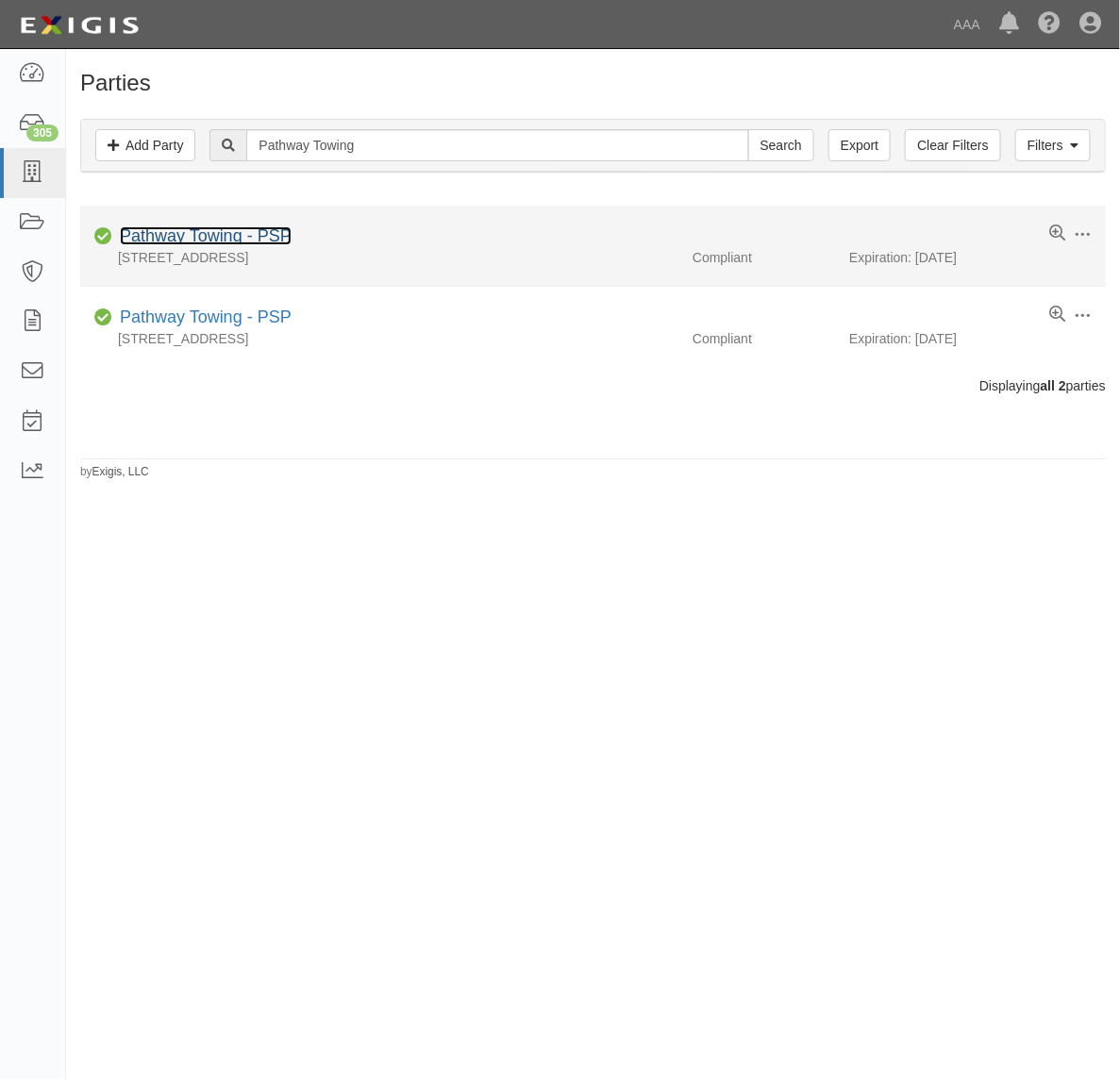
click at [185, 232] on link "Pathway Towing - PSP" at bounding box center [206, 235] width 172 height 19
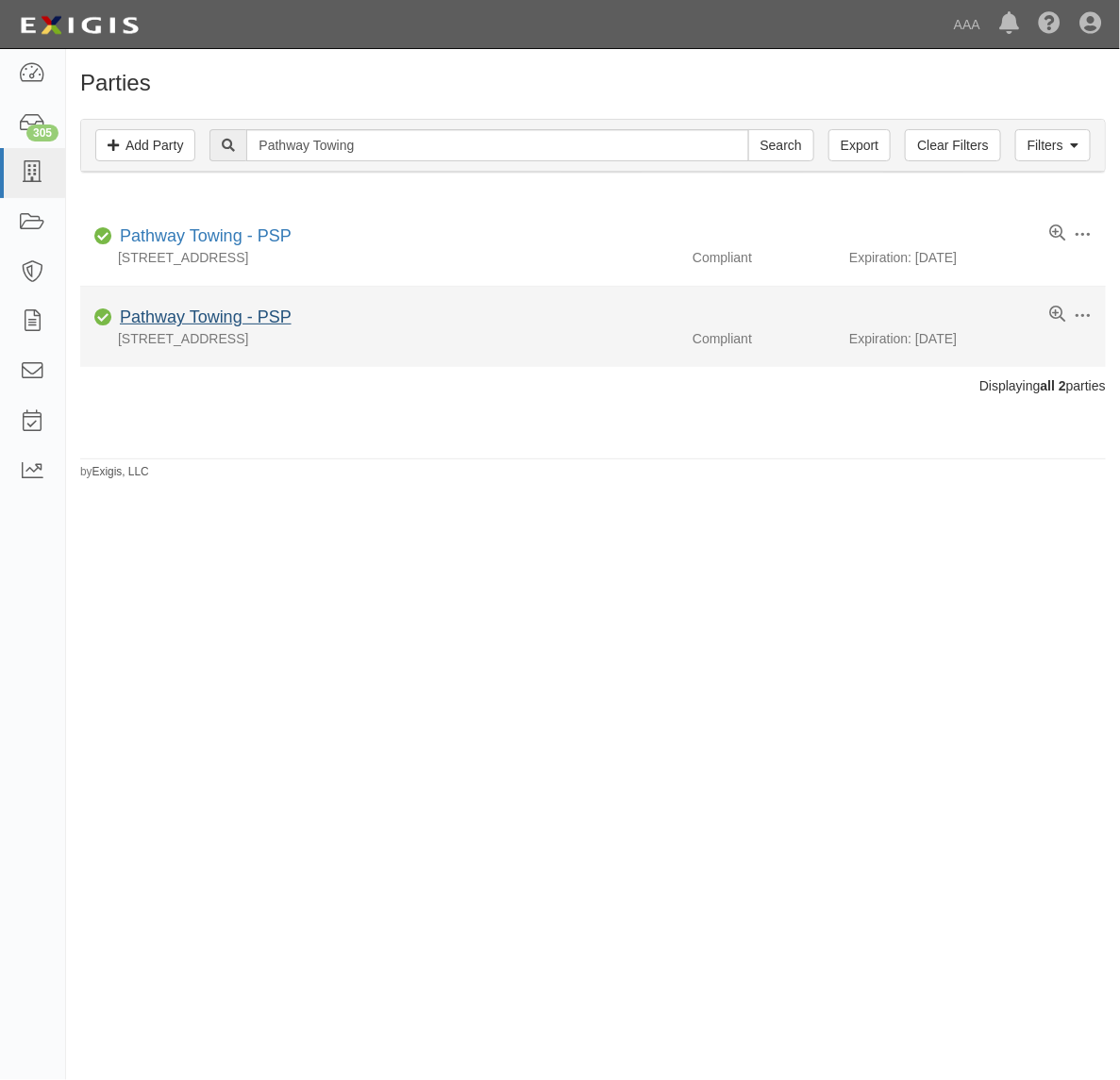
click at [206, 321] on li "Edit Log activity Add task Send message Archive Compliant Pathway Towing - PSP …" at bounding box center [592, 327] width 1025 height 80
click at [206, 317] on link "Pathway Towing - PSP" at bounding box center [206, 316] width 172 height 19
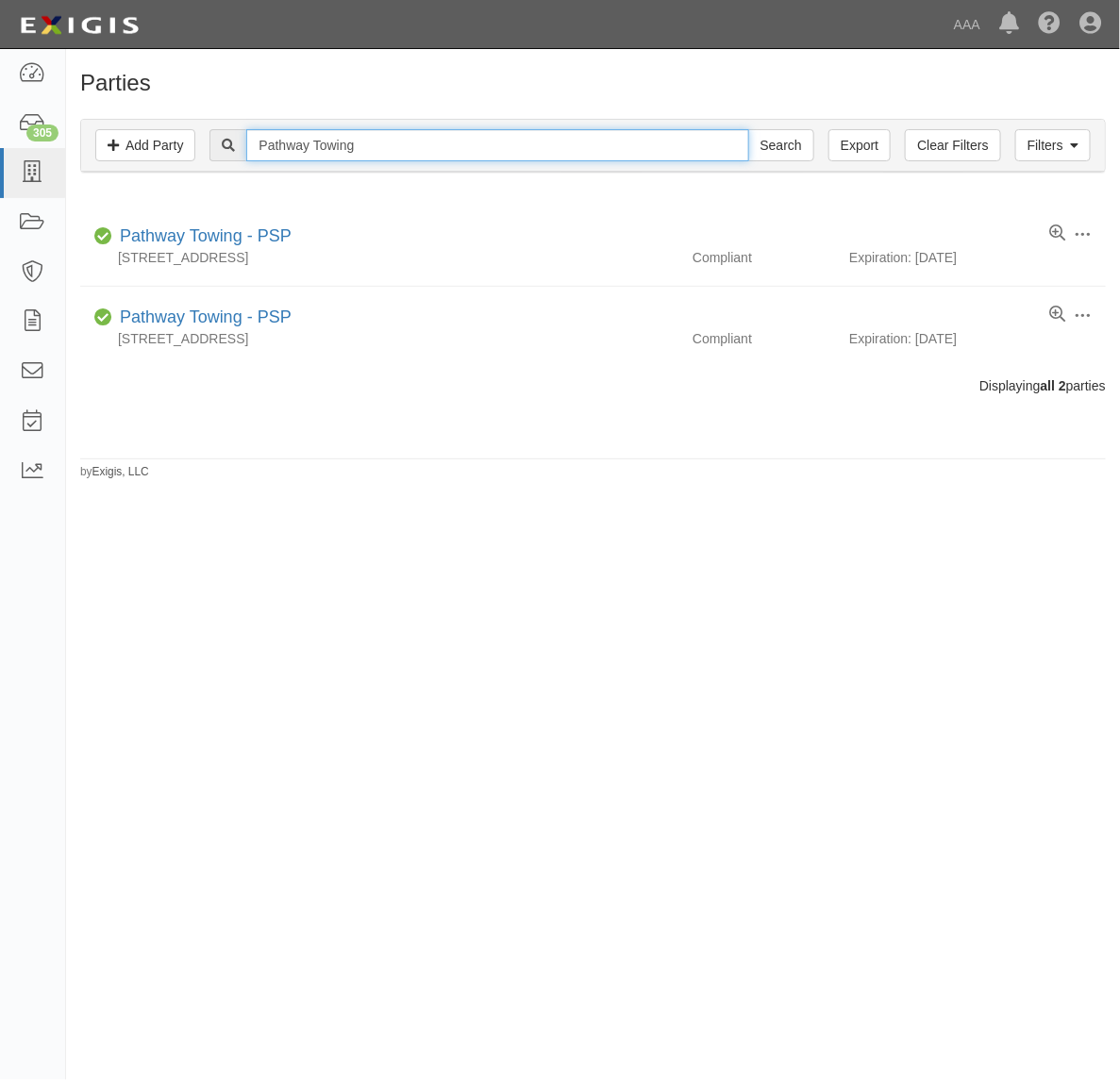
click at [440, 143] on input "Pathway Towing" at bounding box center [497, 144] width 502 height 32
click at [445, 147] on input "Pathway Towing" at bounding box center [497, 144] width 502 height 32
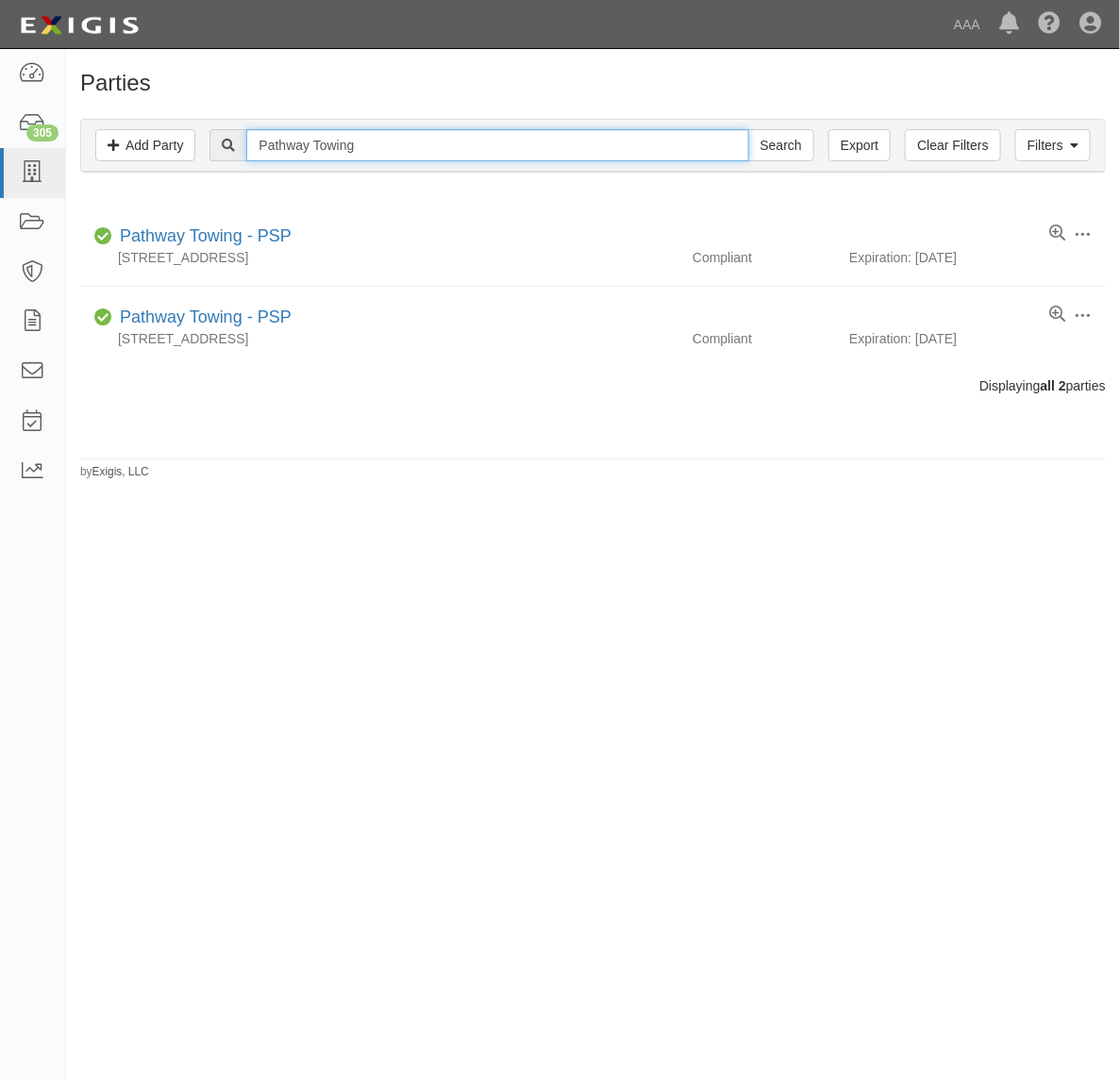
click at [445, 147] on input "Pathway Towing" at bounding box center [497, 144] width 502 height 32
paste input "RO TOW & TRANSPORT, INC."
type input "PRO TOW & TRANSPORT, INC."
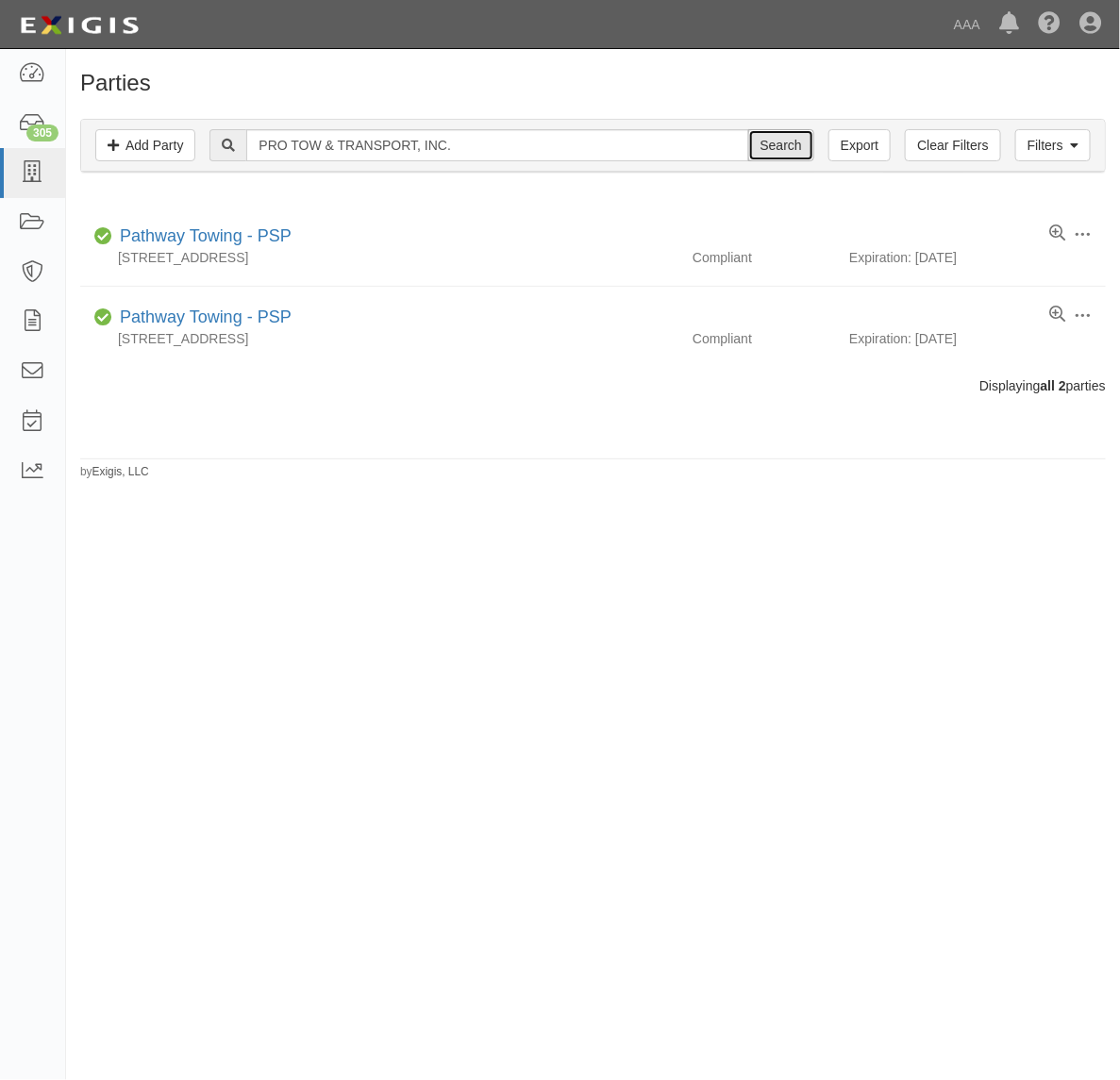
click at [781, 151] on input "Search" at bounding box center [781, 144] width 66 height 32
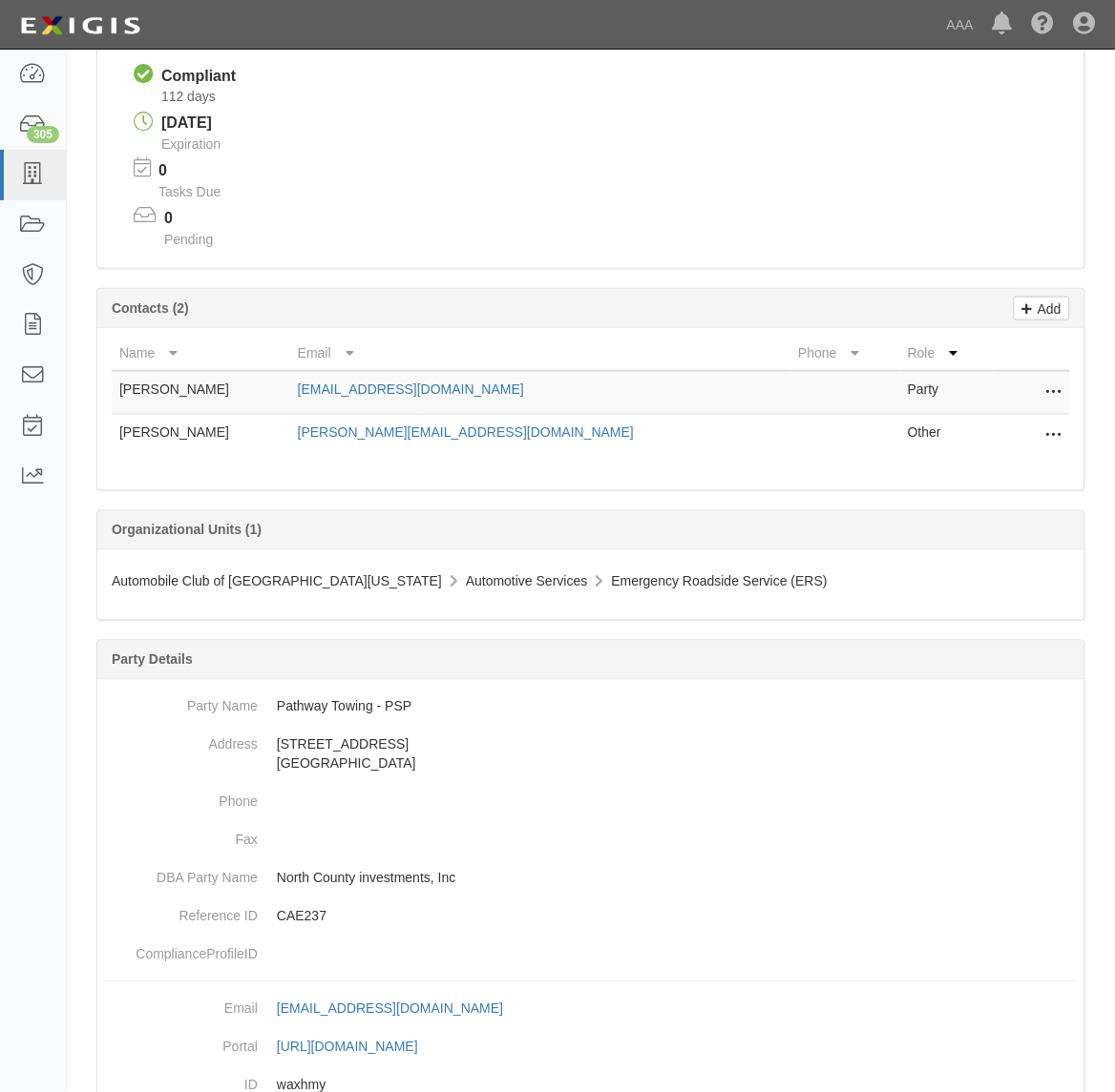
scroll to position [239, 0]
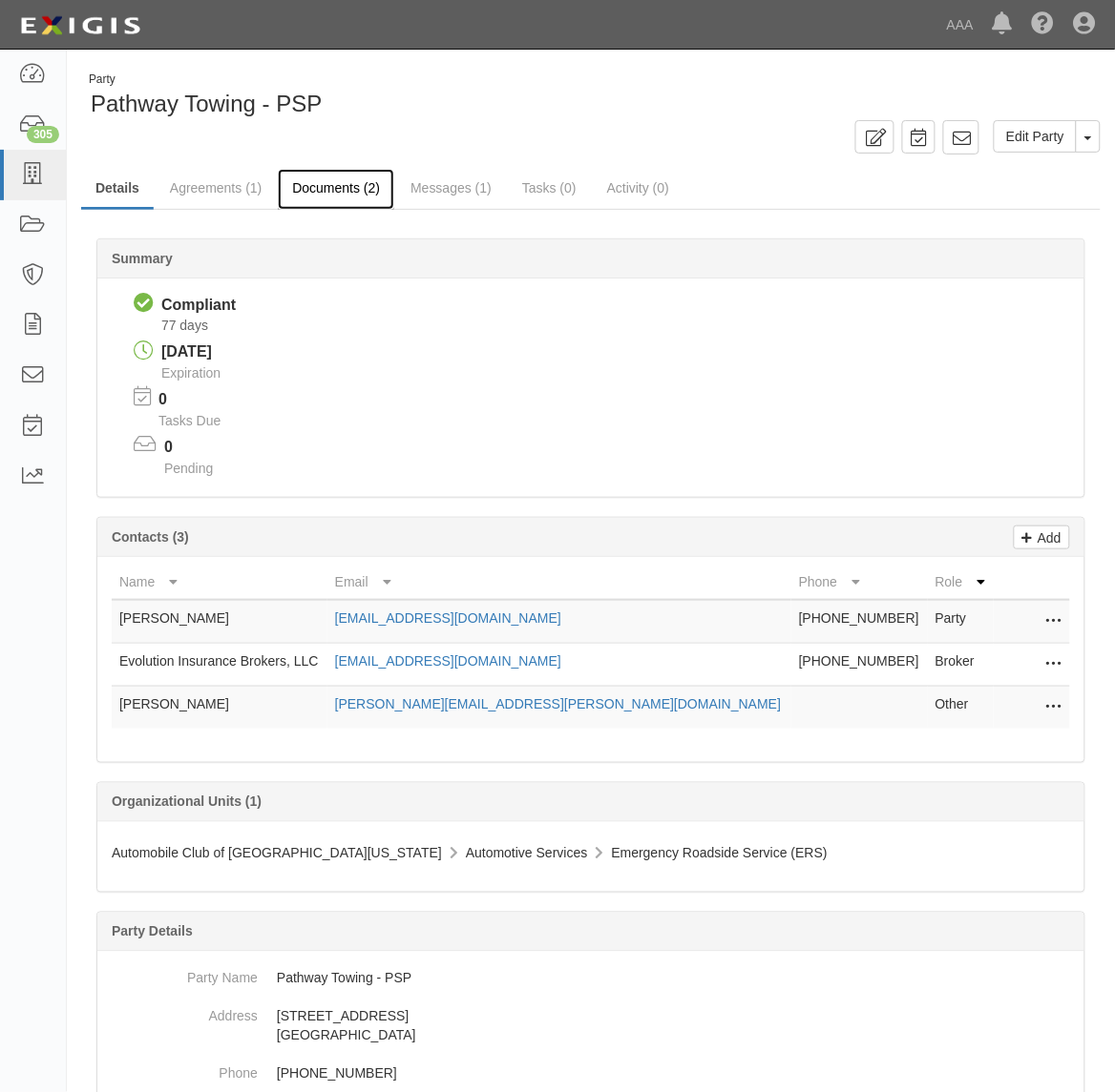
click at [363, 190] on link "Documents (2)" at bounding box center [335, 189] width 116 height 41
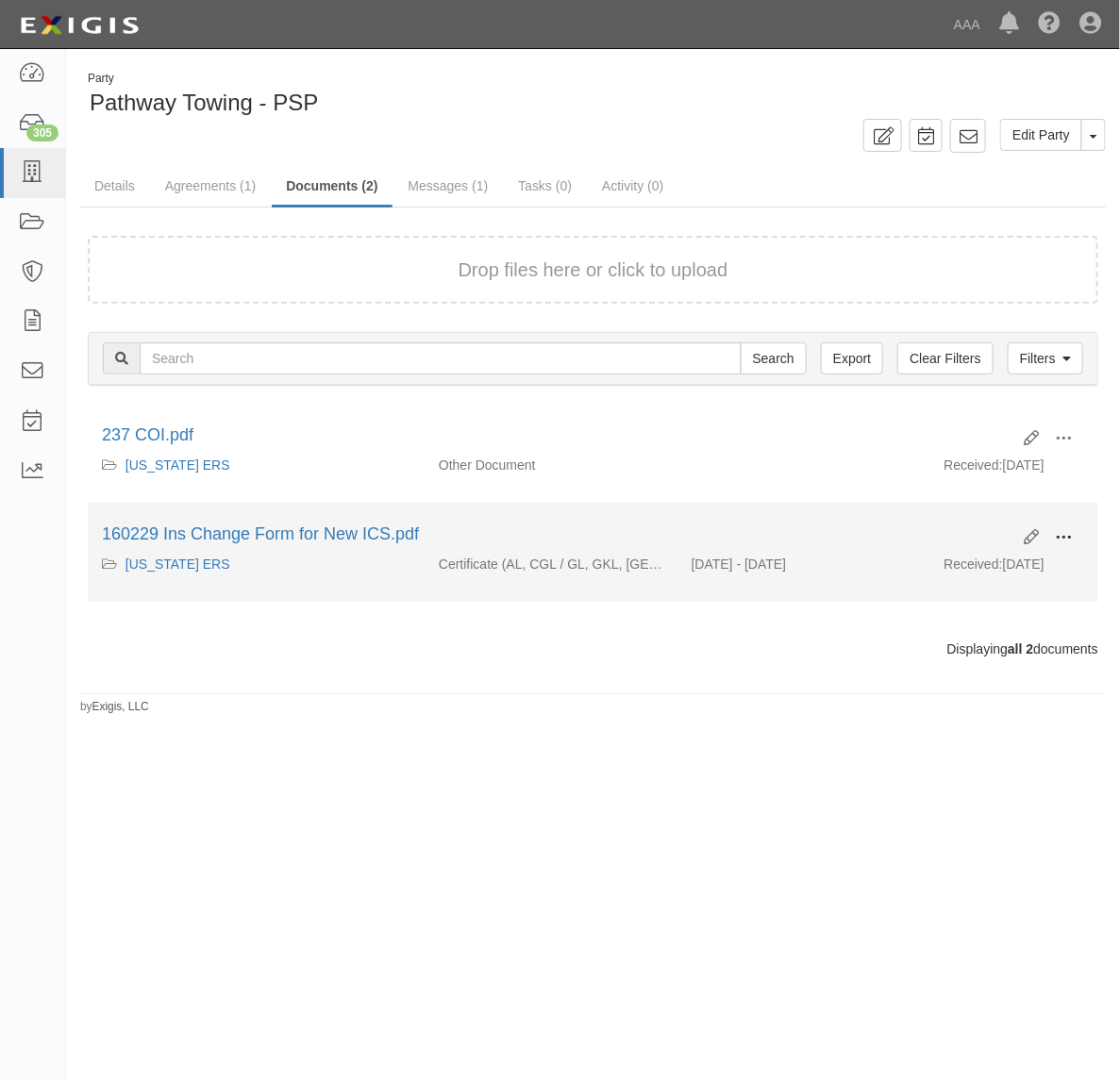
click at [1067, 534] on span at bounding box center [1062, 538] width 17 height 17
click at [1026, 564] on link "View" at bounding box center [972, 565] width 149 height 34
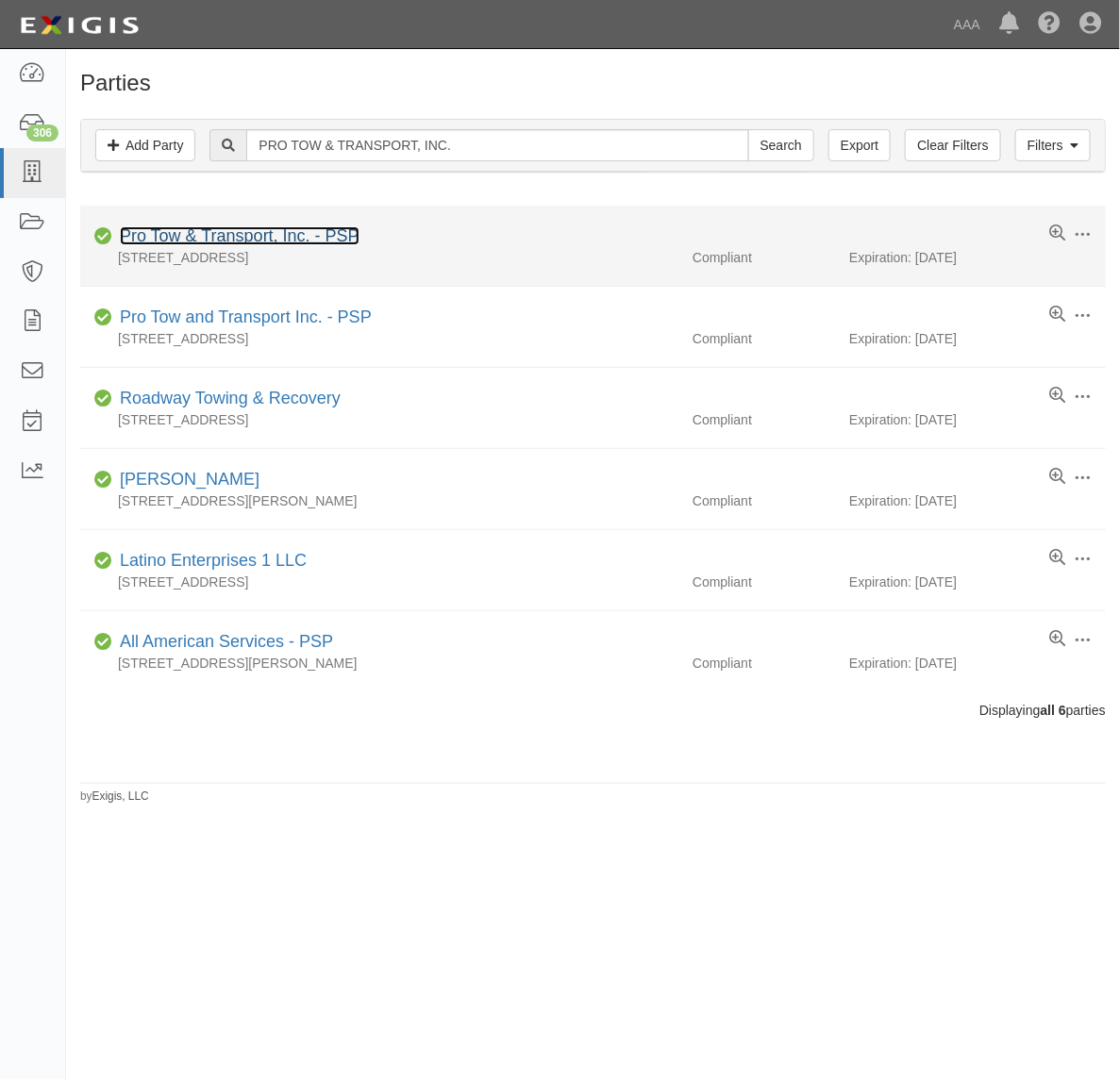
click at [261, 236] on link "Pro Tow & Transport, Inc. - PSP" at bounding box center [240, 235] width 240 height 19
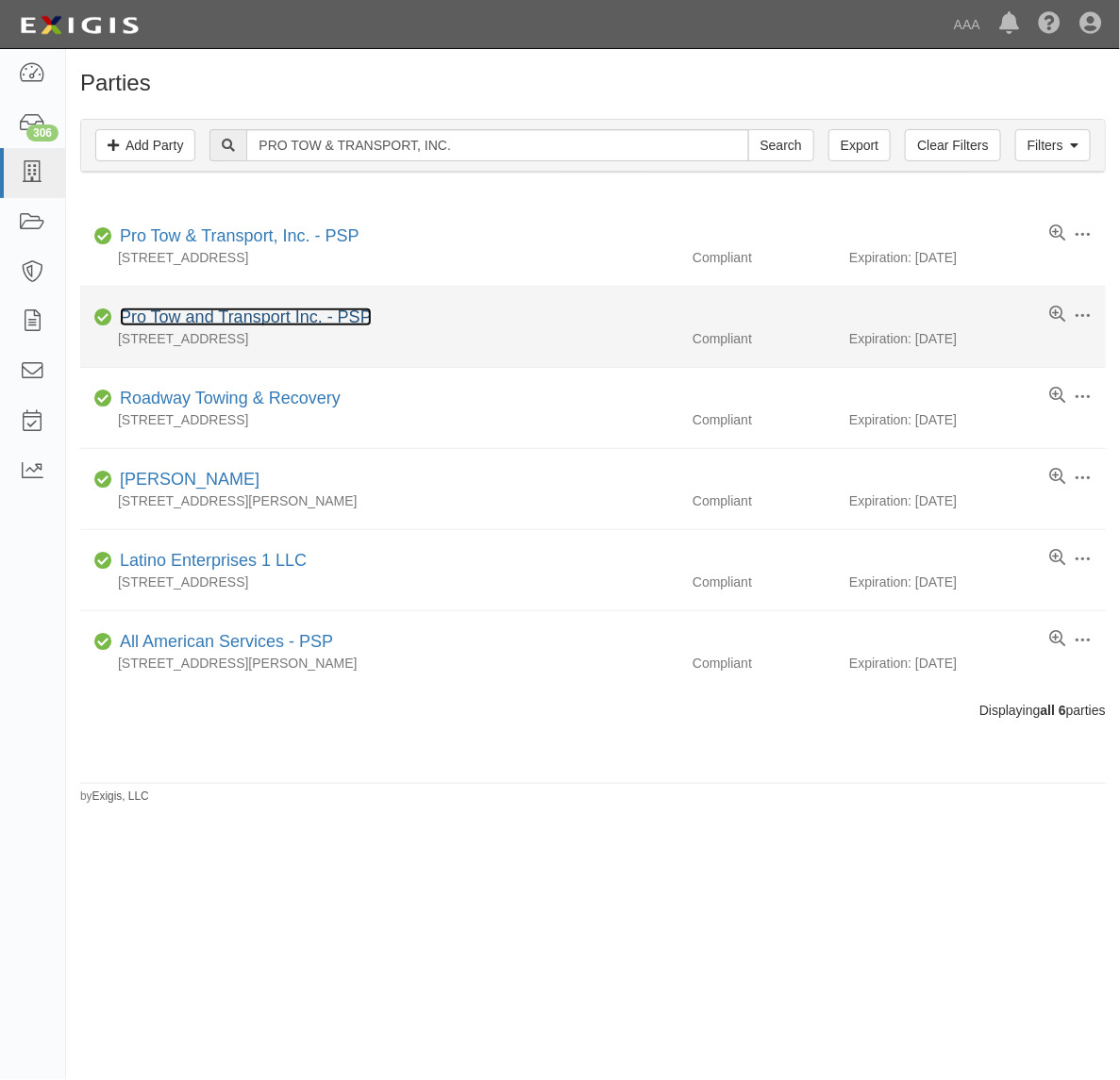
click at [273, 317] on link "Pro Tow and Transport Inc. - PSP" at bounding box center [246, 316] width 252 height 19
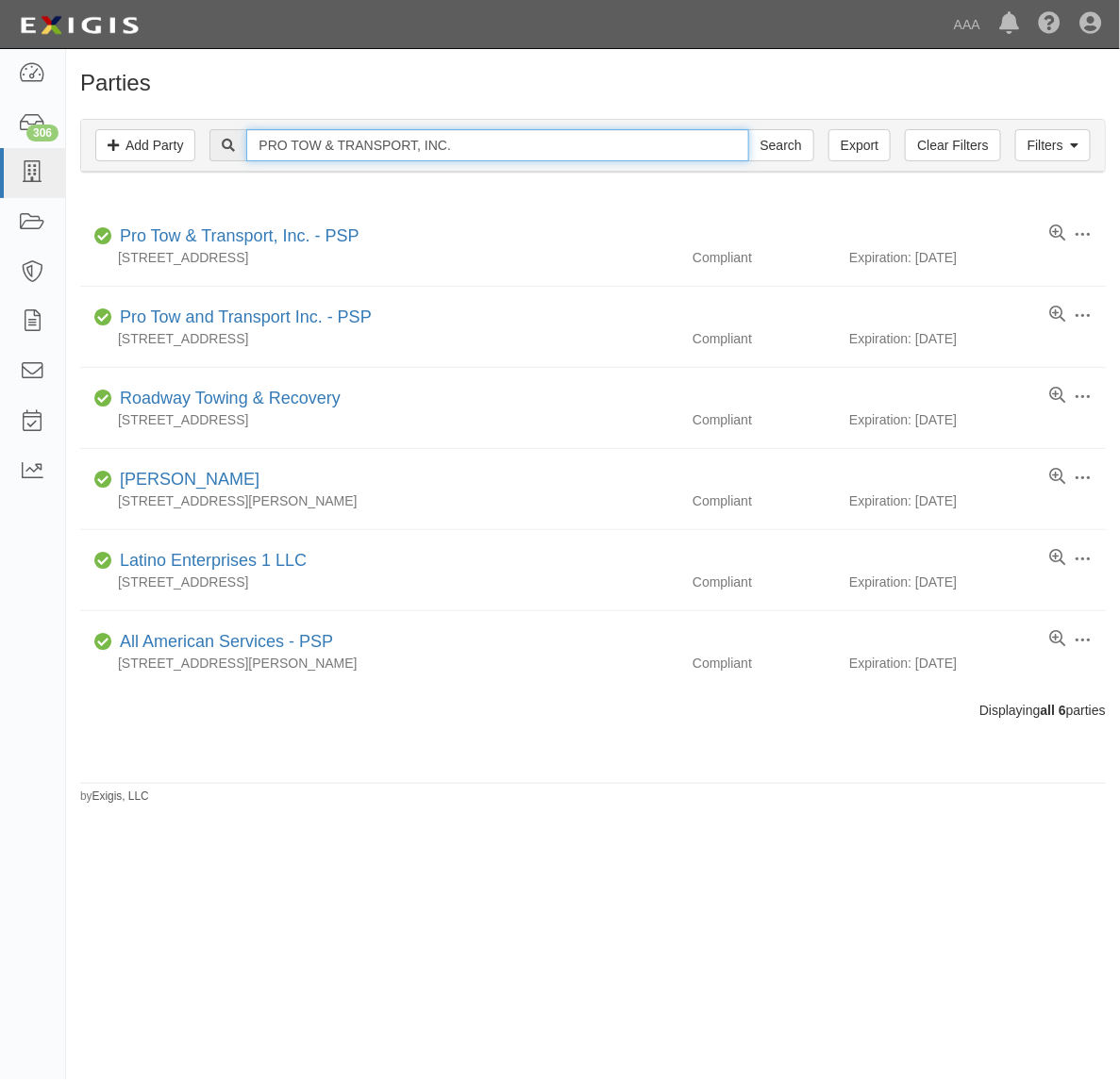
click at [382, 148] on input "PRO TOW & TRANSPORT, INC." at bounding box center [497, 144] width 502 height 32
click at [382, 147] on input "PRO TOW & TRANSPORT, INC." at bounding box center [497, 144] width 502 height 32
paste input "LAX AUTO TOWING"
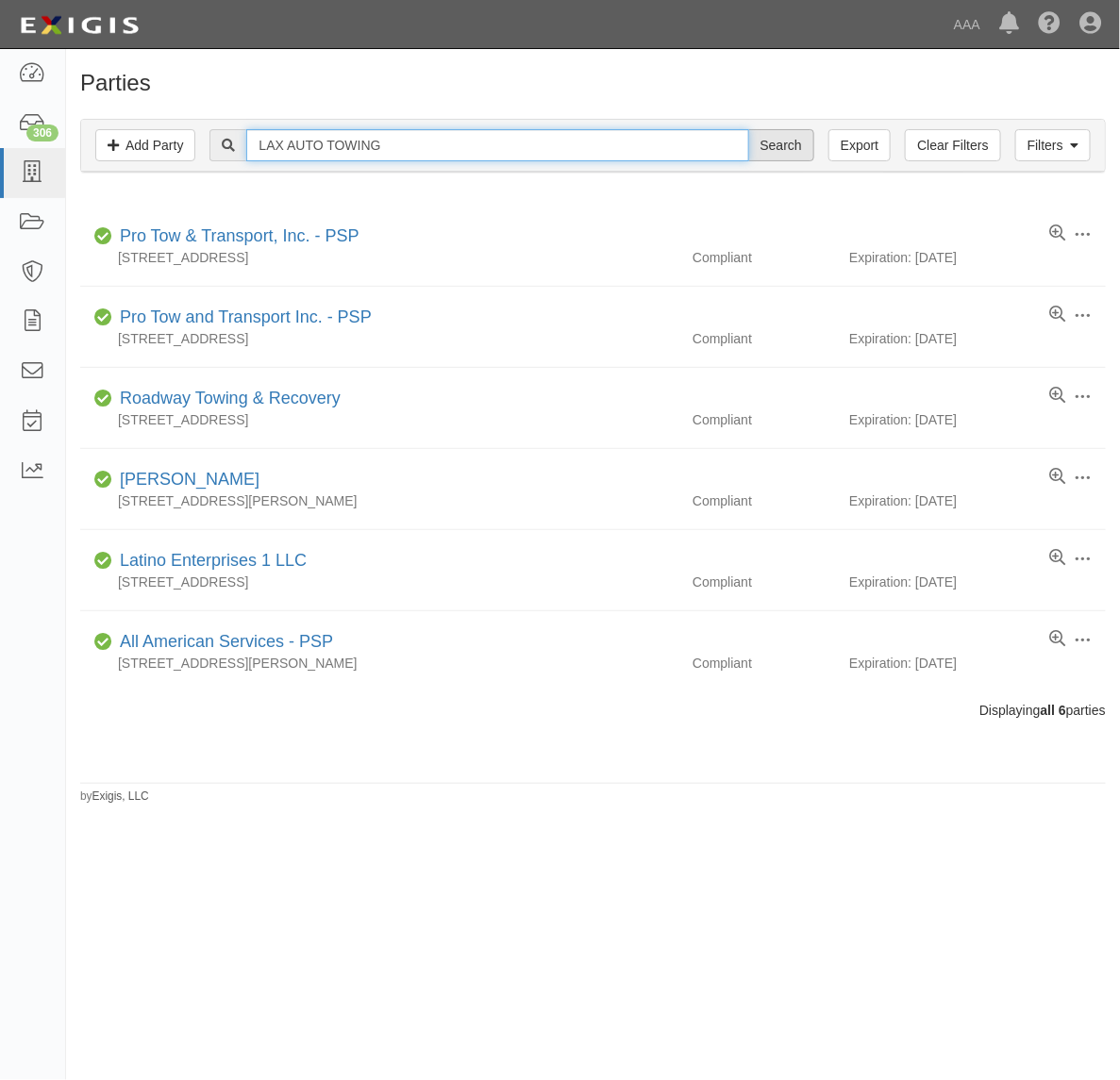
type input "LAX AUTO TOWING"
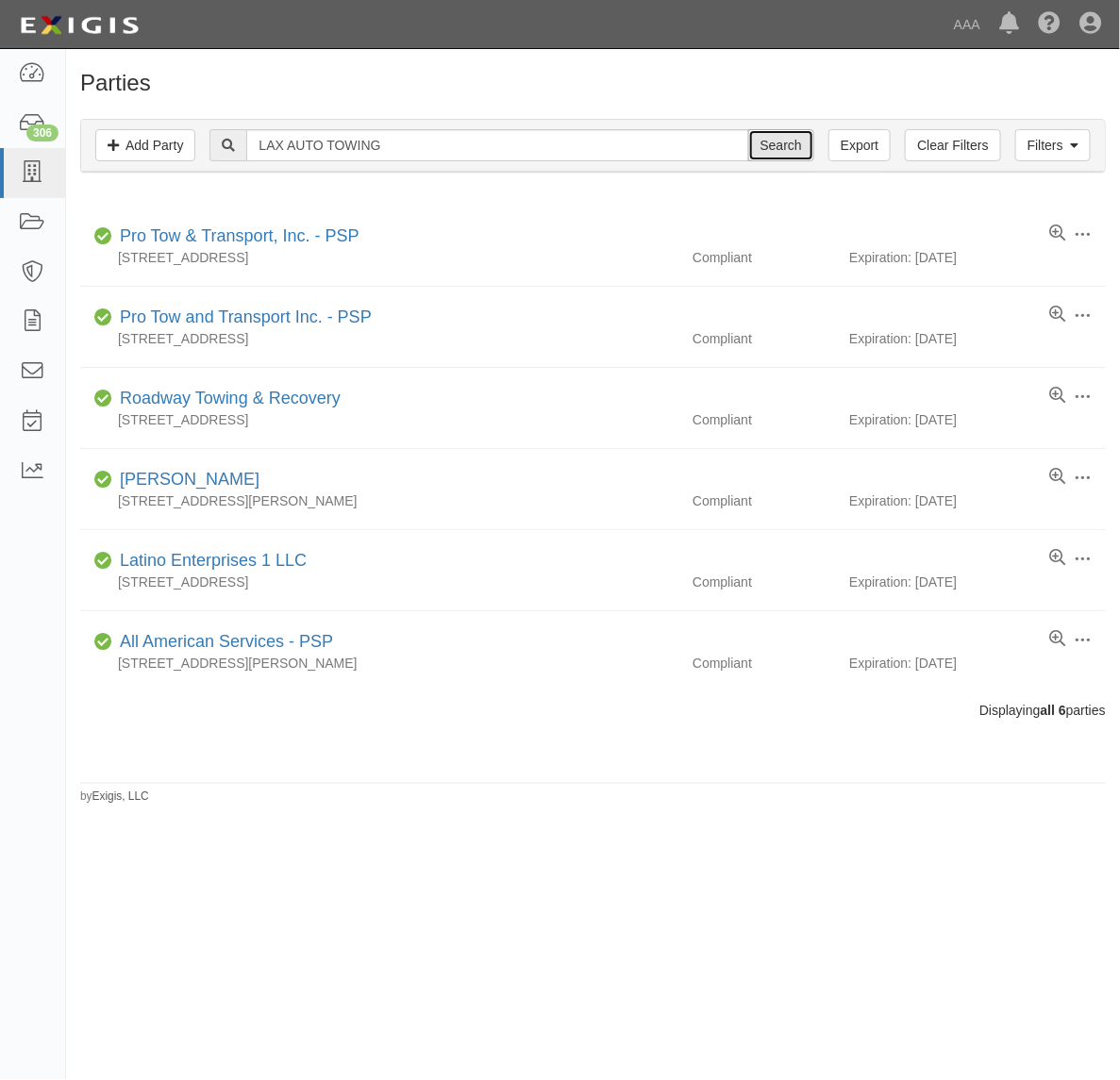
click at [789, 157] on input "Search" at bounding box center [781, 144] width 66 height 32
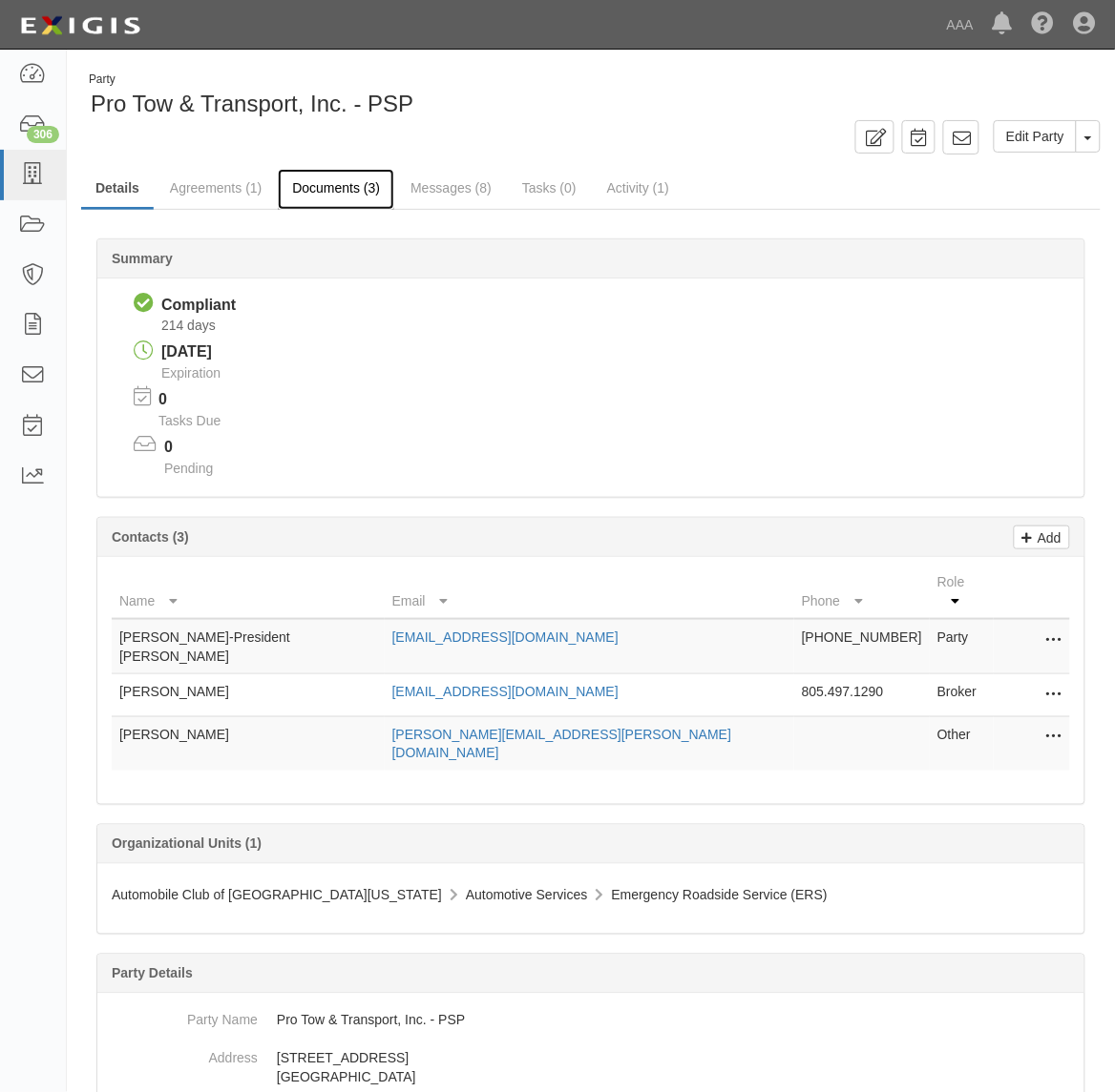
click at [307, 188] on link "Documents (3)" at bounding box center [335, 189] width 116 height 41
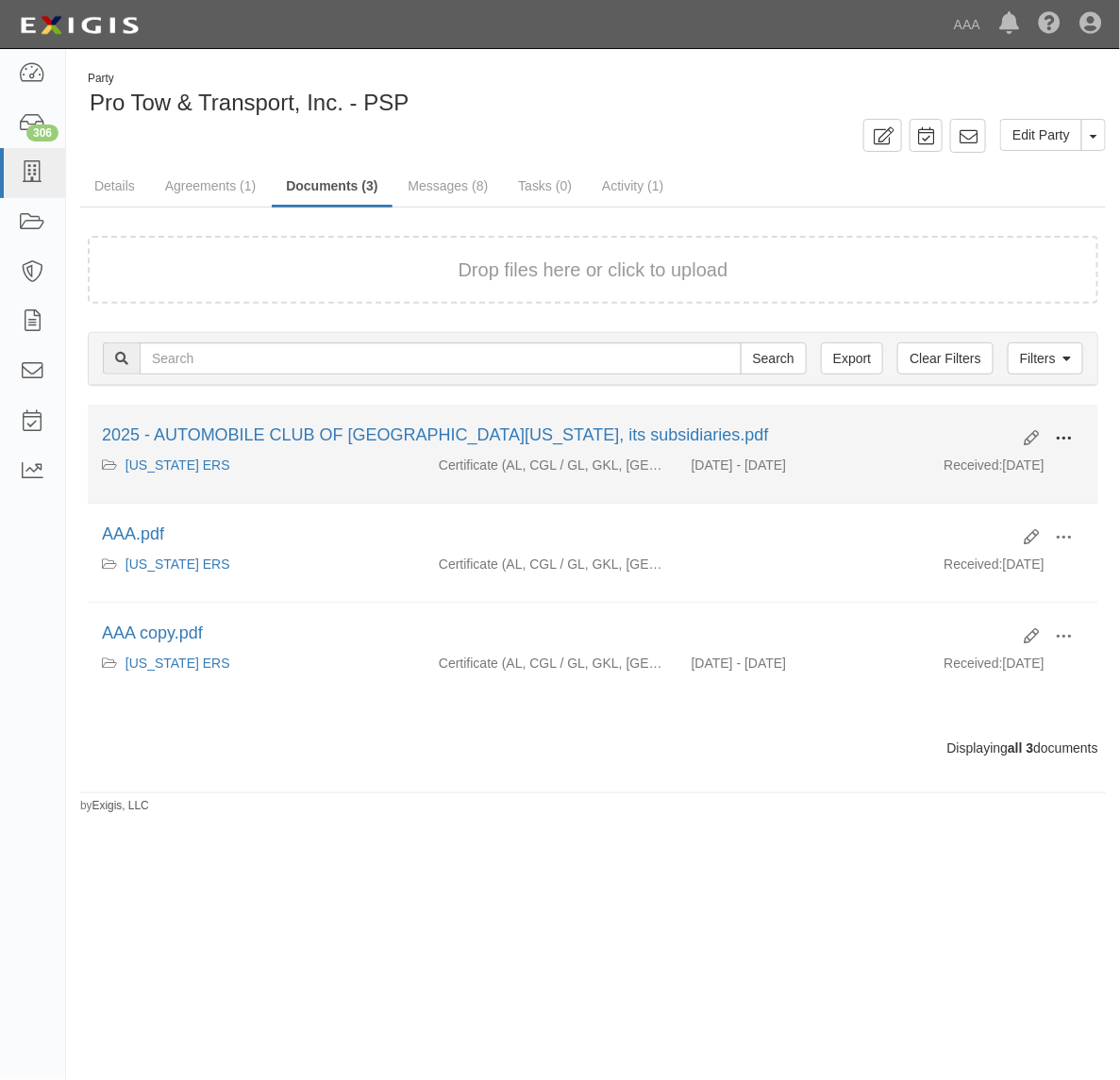
drag, startPoint x: 1071, startPoint y: 437, endPoint x: 1052, endPoint y: 449, distance: 22.5
click at [1069, 440] on span at bounding box center [1062, 438] width 17 height 17
click at [1008, 467] on link "View" at bounding box center [972, 465] width 149 height 34
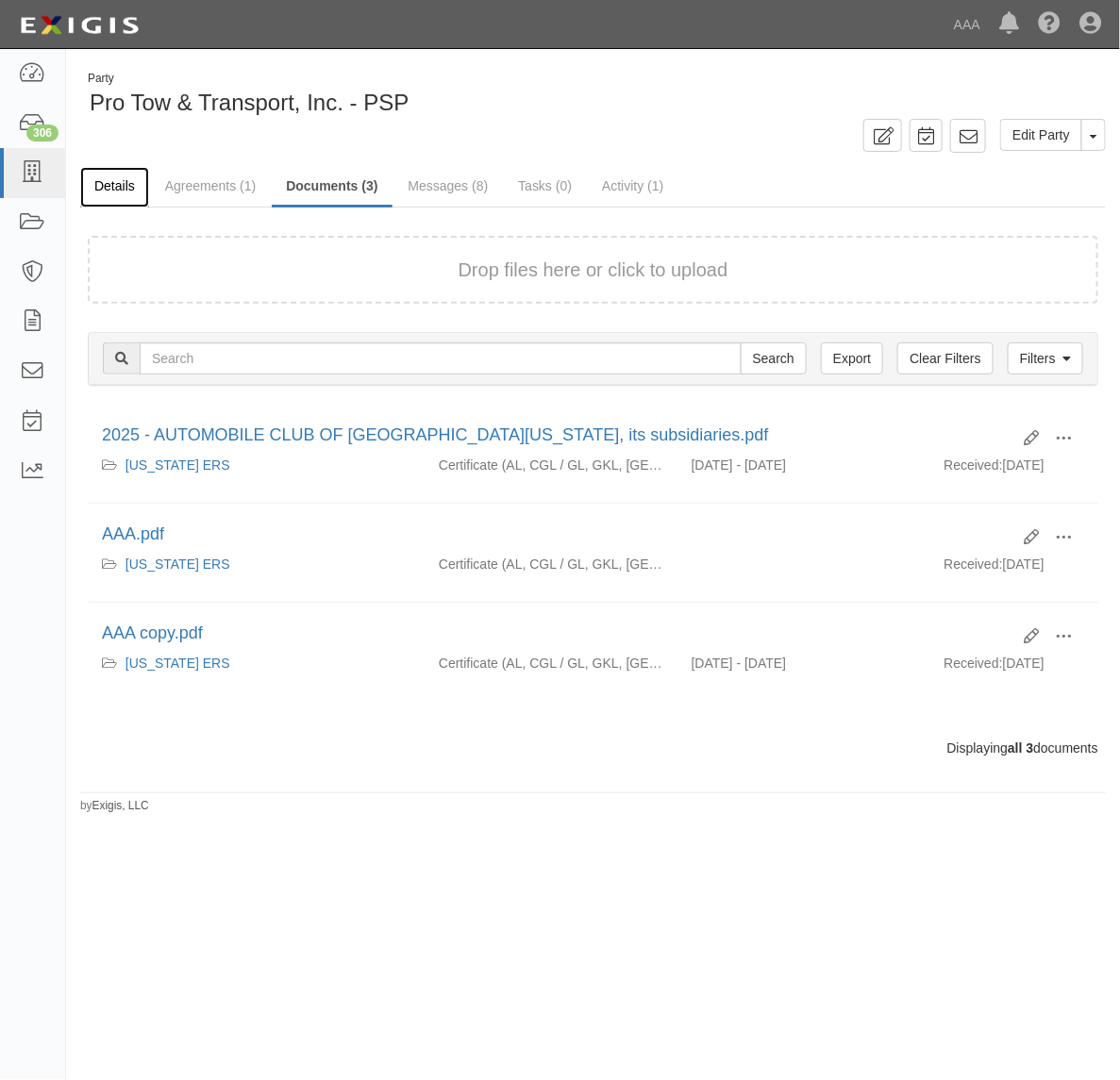
click at [108, 185] on link "Details" at bounding box center [114, 187] width 69 height 41
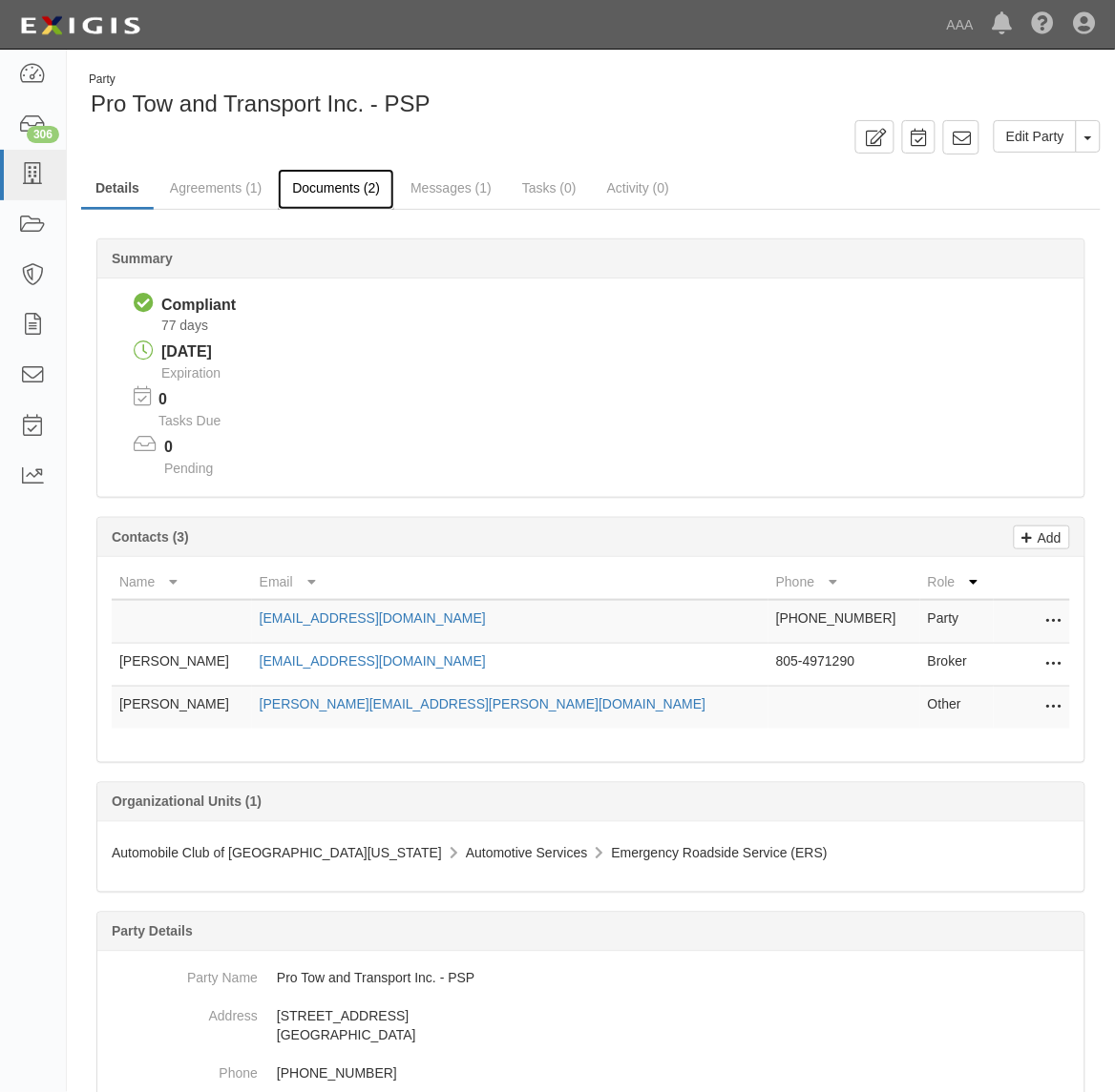
click at [320, 183] on link "Documents (2)" at bounding box center [335, 189] width 116 height 41
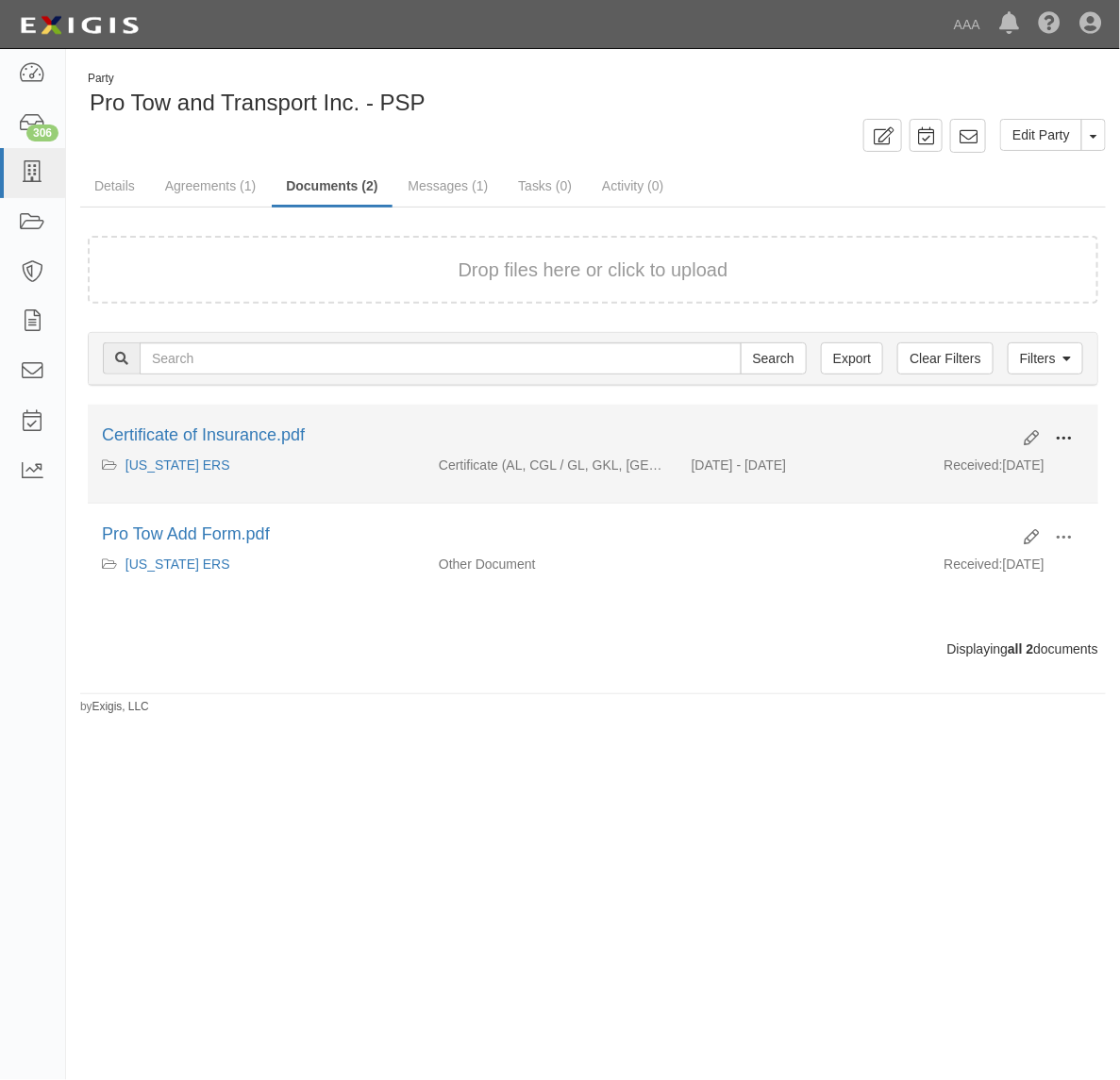
click at [1060, 440] on span at bounding box center [1062, 438] width 17 height 17
click at [996, 467] on link "View" at bounding box center [972, 465] width 149 height 34
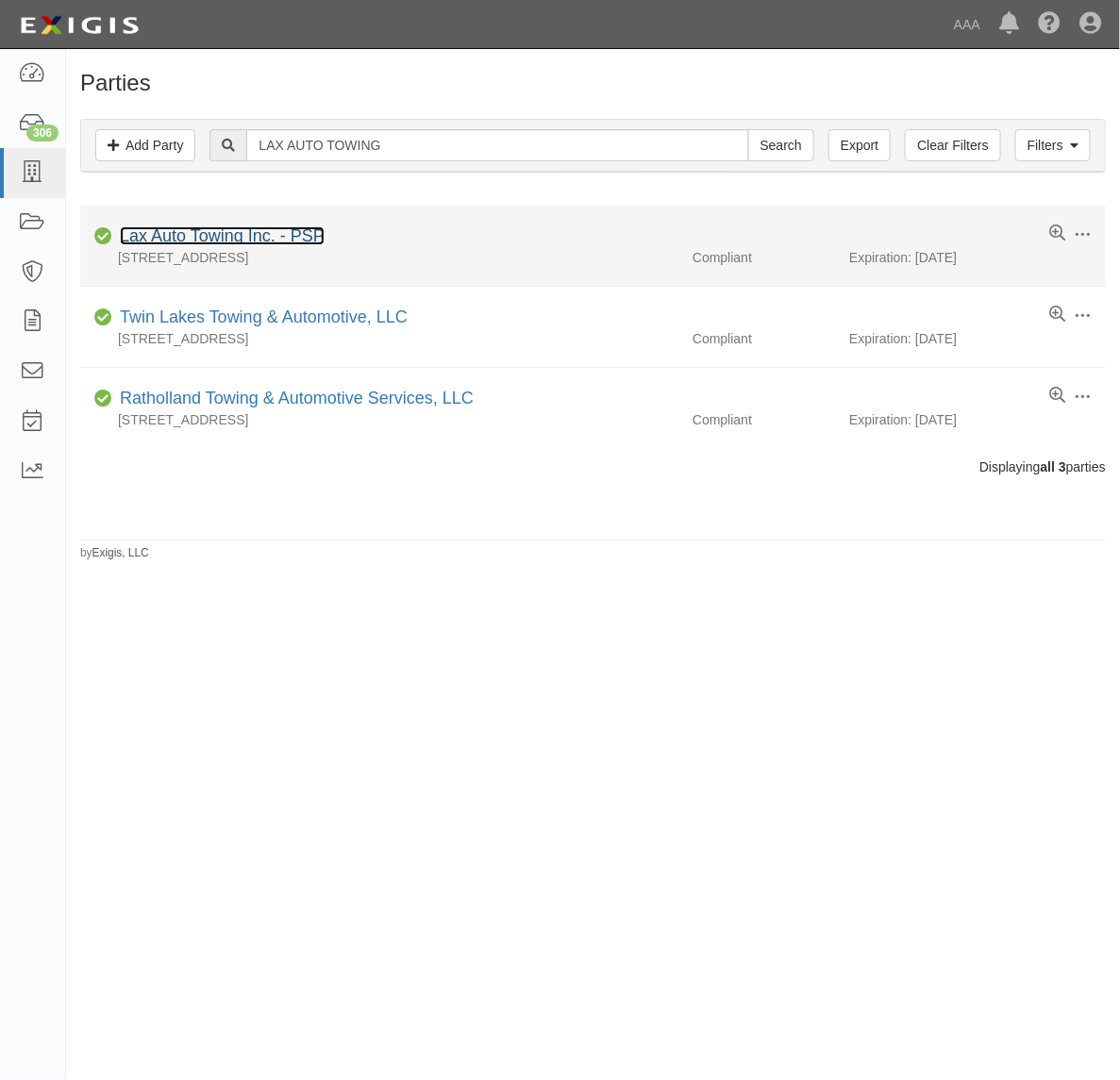
click at [237, 242] on link "Lax Auto Towing Inc. - PSP" at bounding box center [222, 235] width 205 height 19
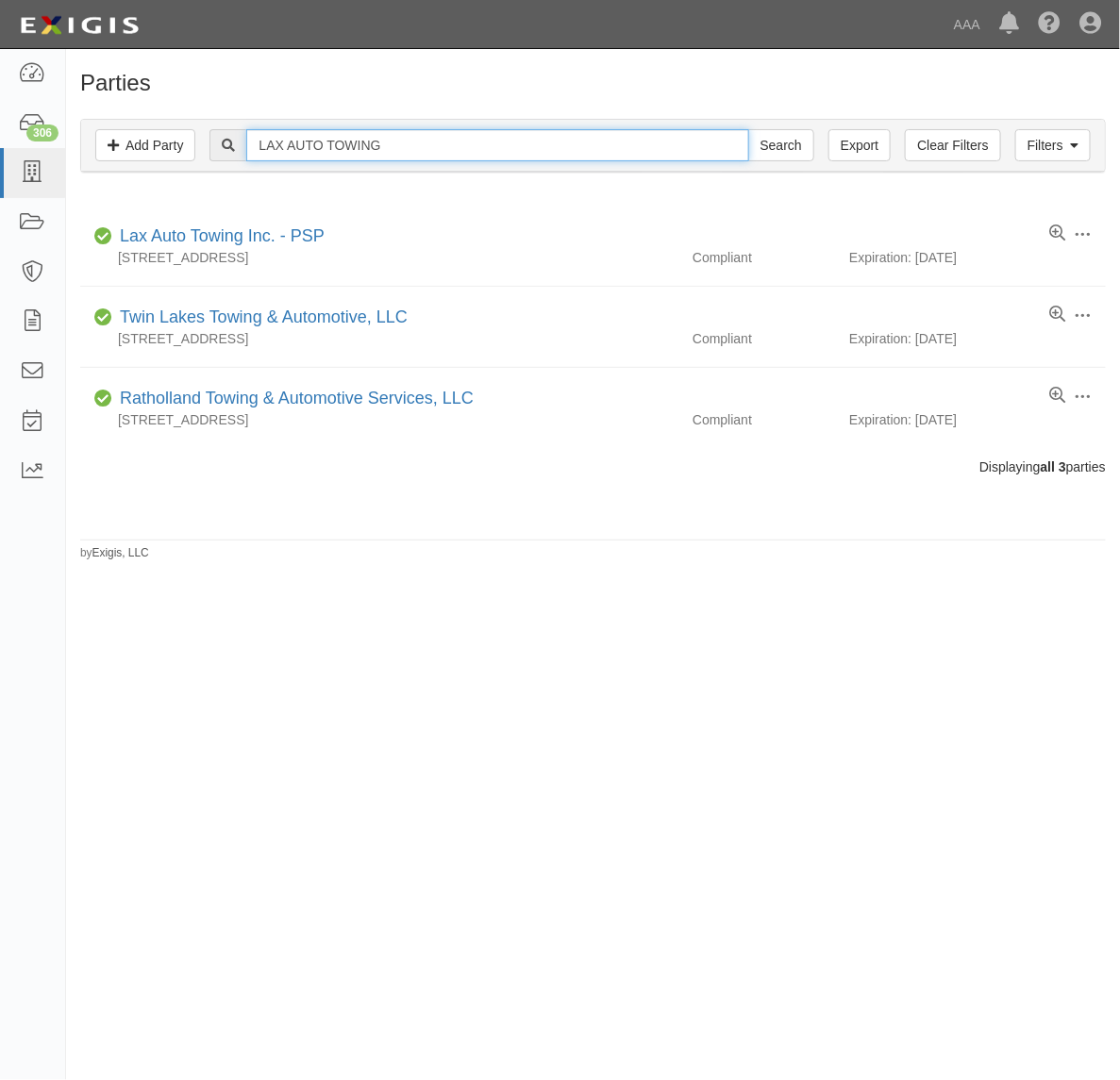
click at [462, 148] on input "LAX AUTO TOWING" at bounding box center [497, 144] width 502 height 32
paste input "Premier Tow Service"
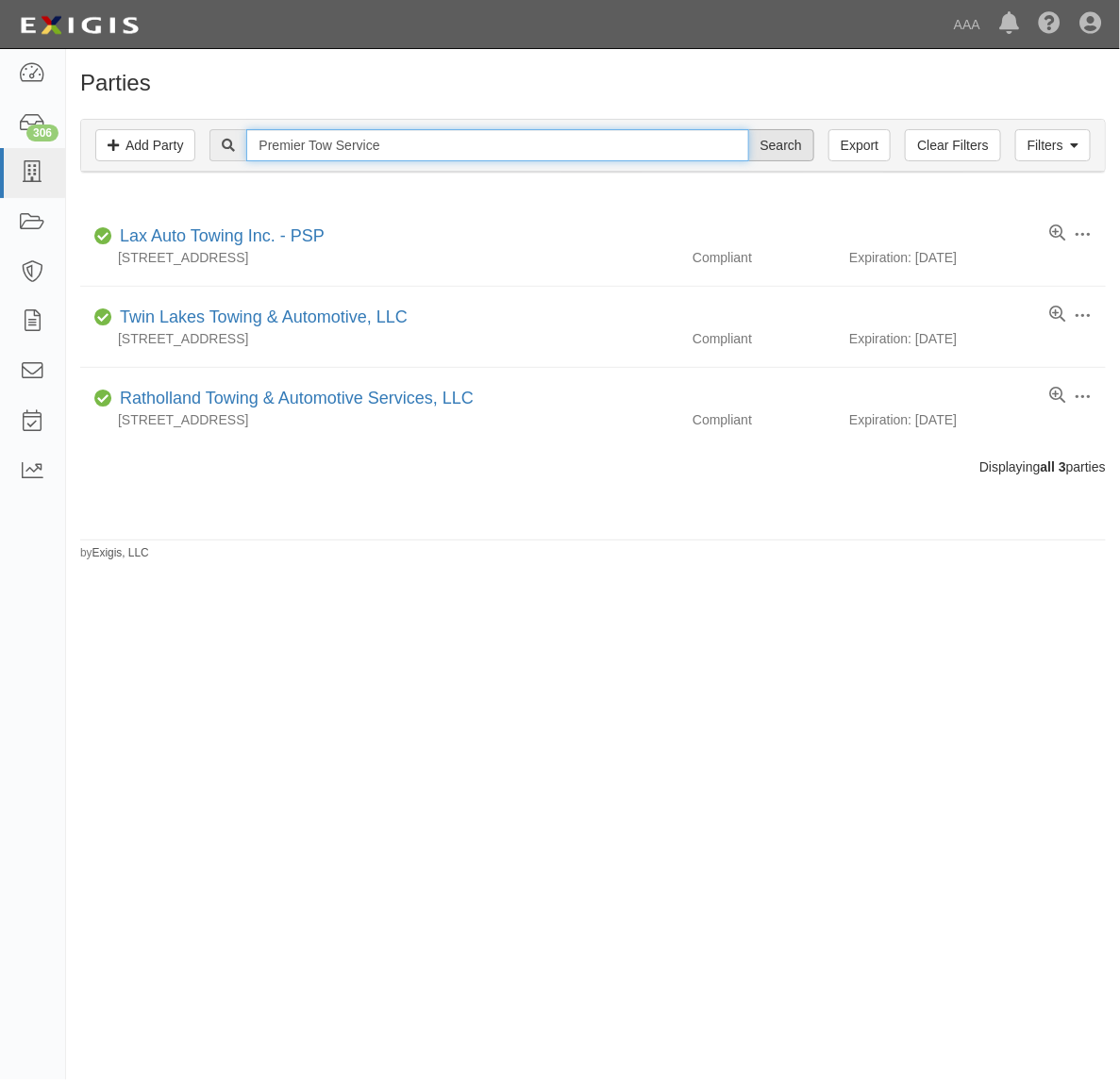
type input "Premier Tow Service"
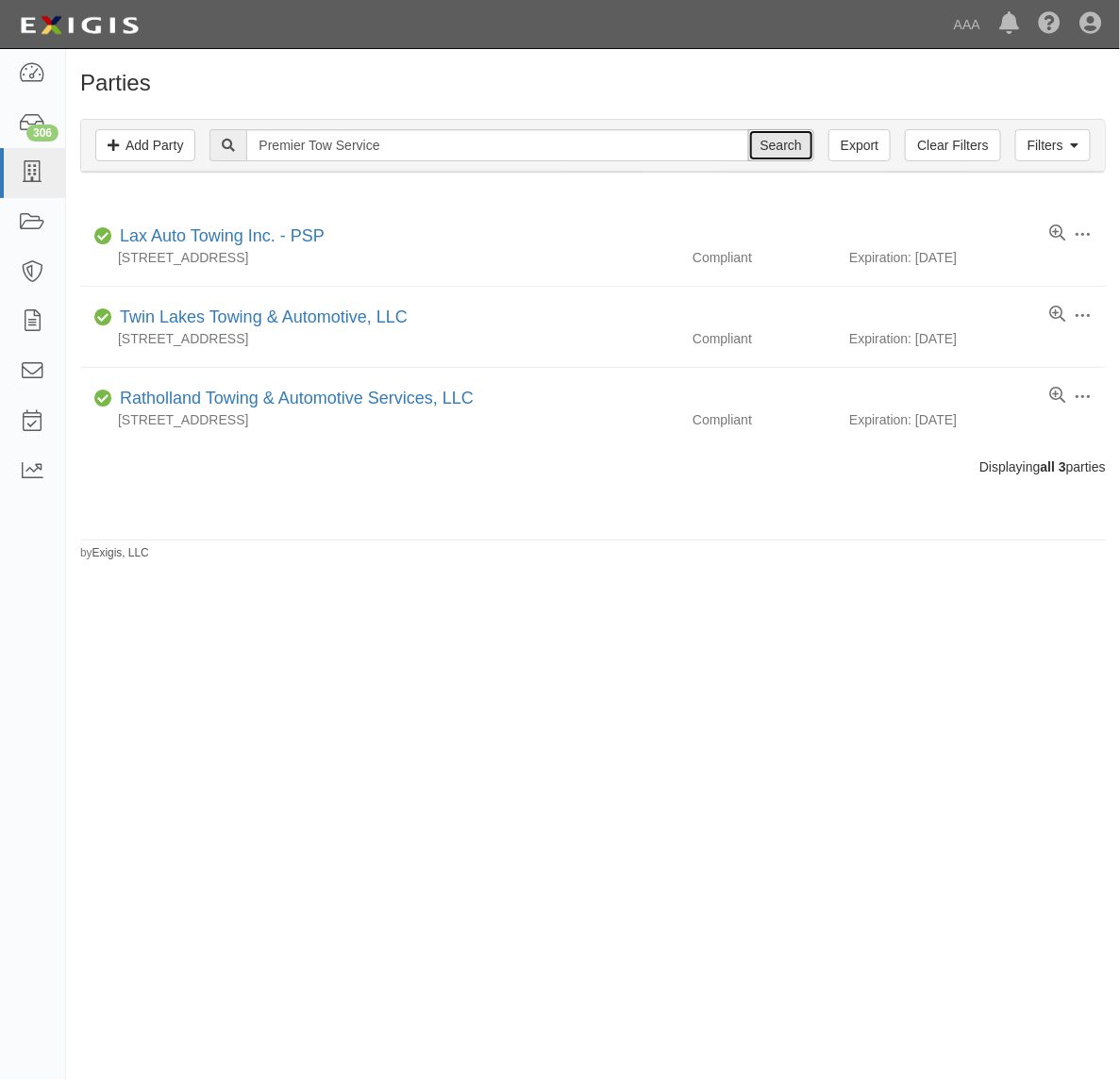
click at [775, 148] on input "Search" at bounding box center [781, 144] width 66 height 32
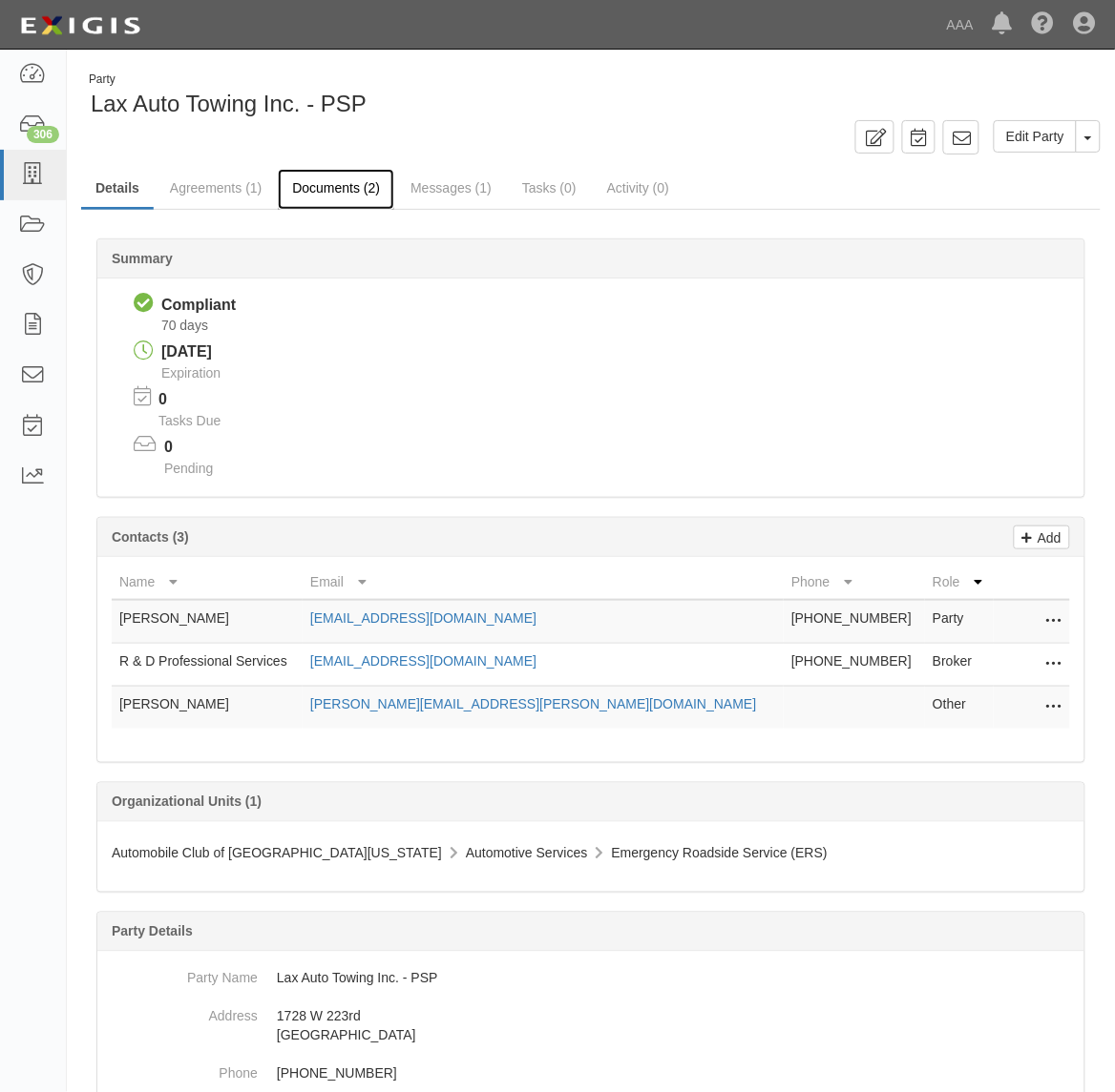
click at [330, 186] on link "Documents (2)" at bounding box center [335, 189] width 116 height 41
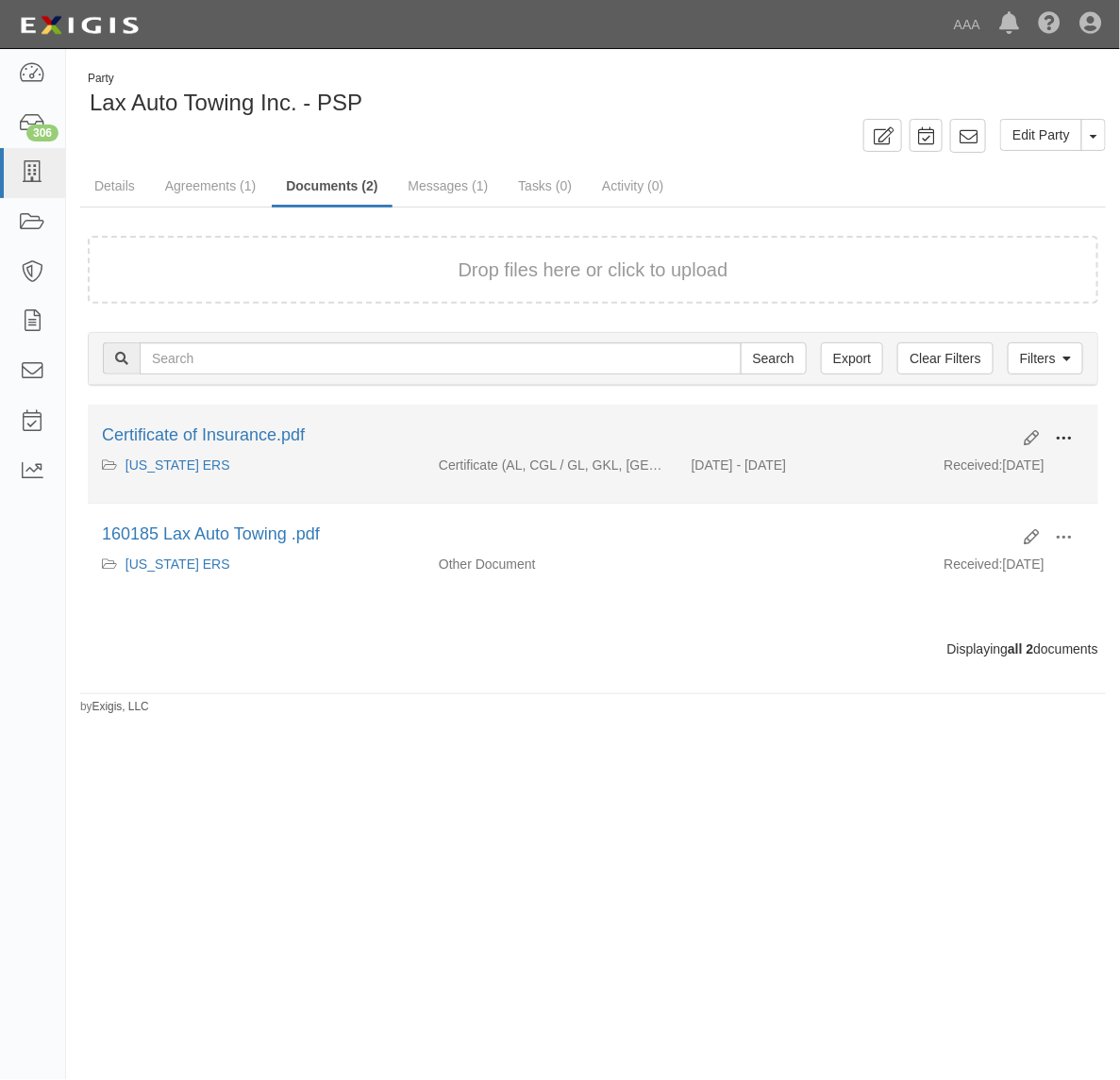
drag, startPoint x: 1060, startPoint y: 424, endPoint x: 1048, endPoint y: 441, distance: 20.8
click at [1055, 424] on button at bounding box center [1063, 439] width 42 height 32
click at [992, 470] on link "View" at bounding box center [972, 465] width 149 height 34
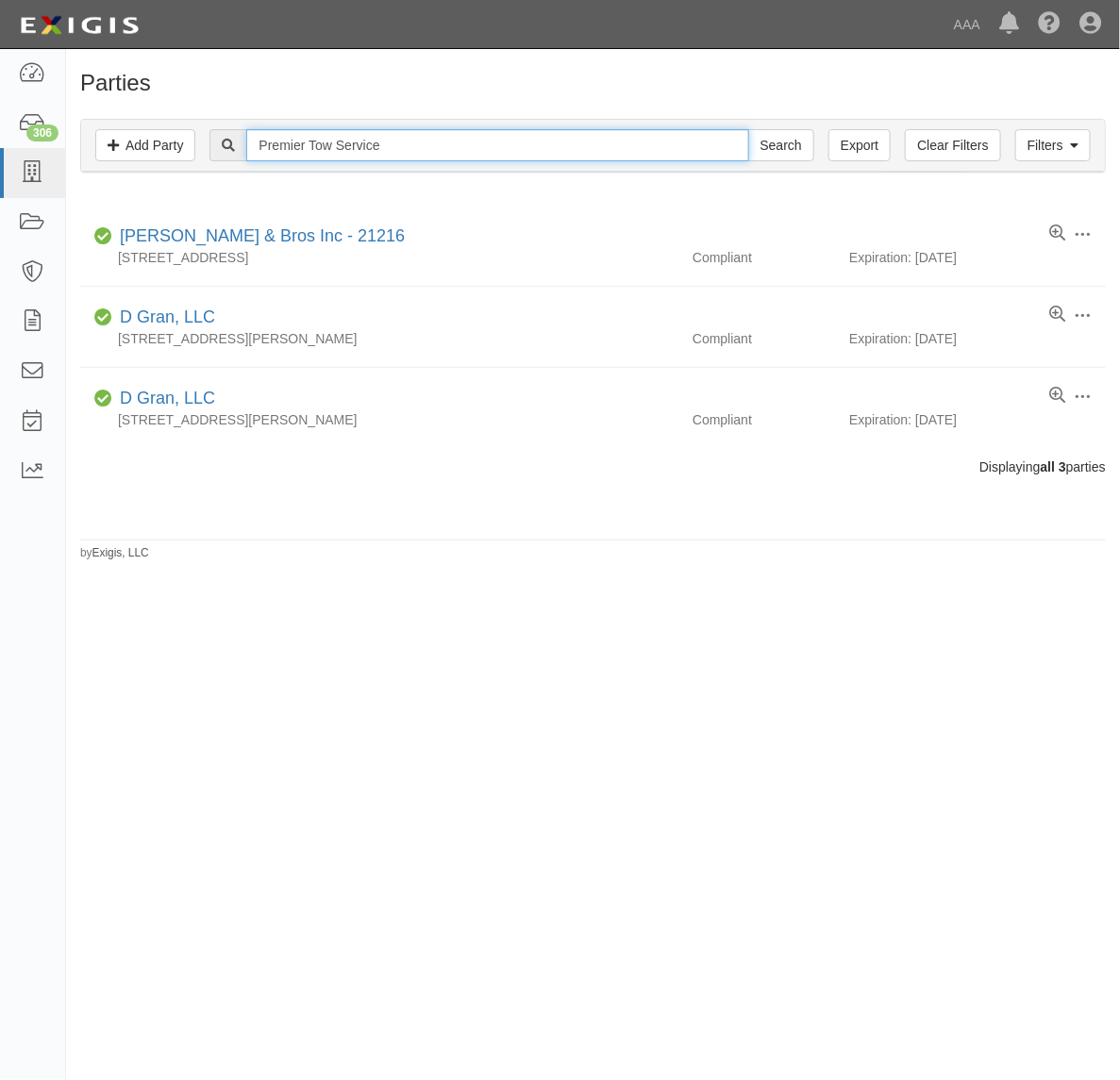
drag, startPoint x: 340, startPoint y: 141, endPoint x: 604, endPoint y: 120, distance: 264.8
click at [604, 120] on div "Filters Add Party Clear Filters Export Premier Tow Service Search Filters" at bounding box center [592, 145] width 1023 height 52
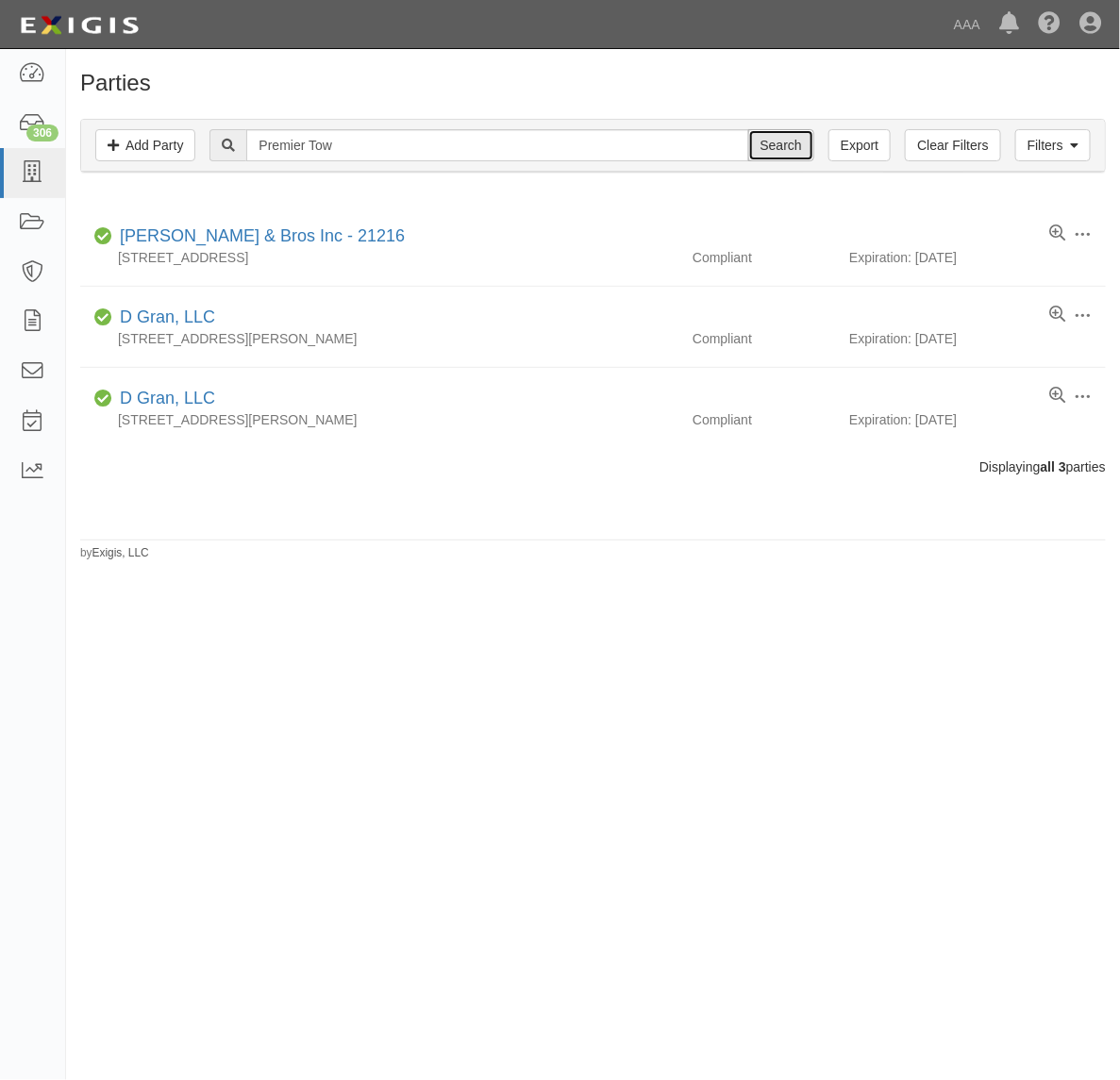
click at [805, 154] on input "Search" at bounding box center [781, 144] width 66 height 32
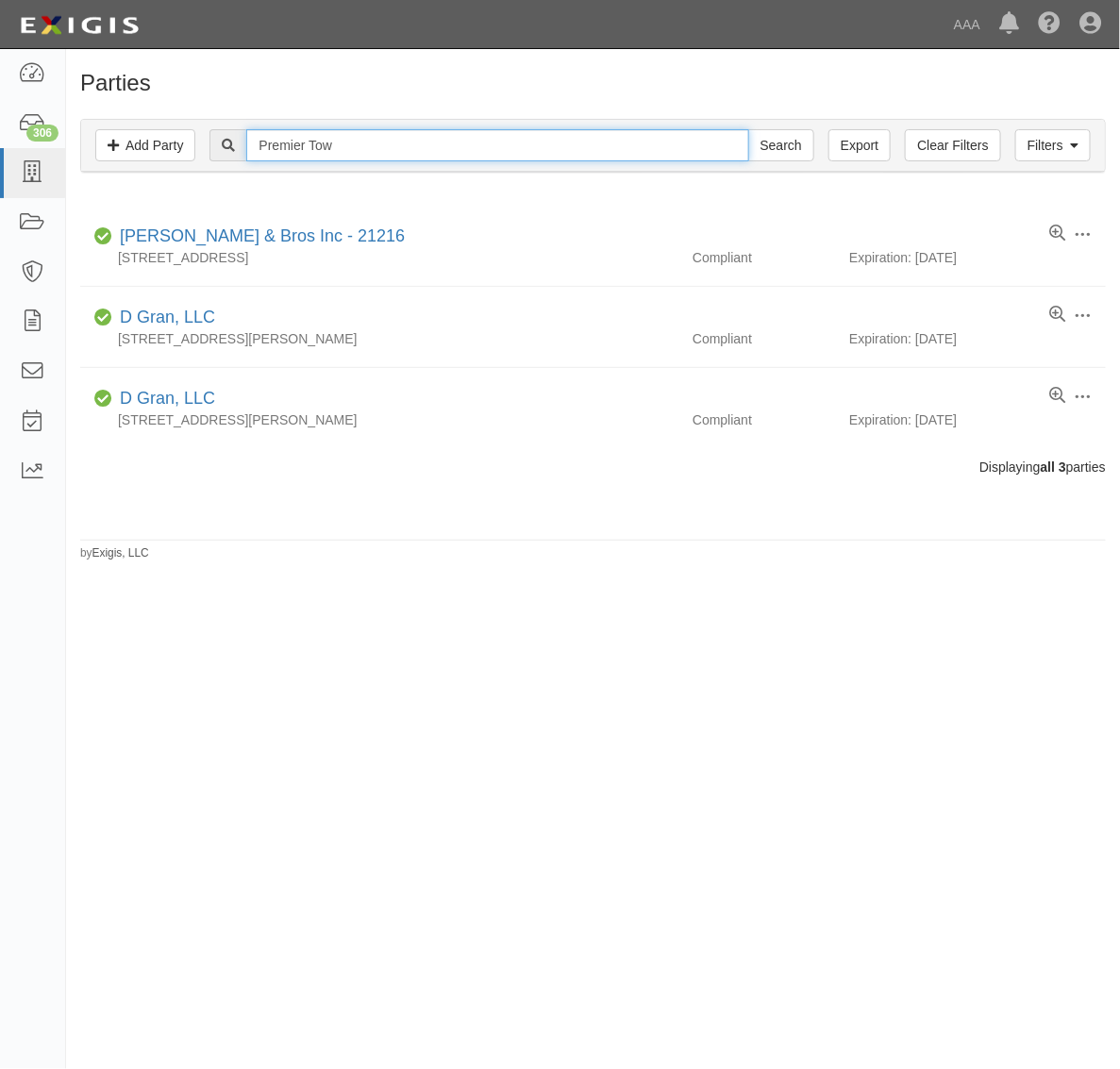
click at [349, 149] on input "Premier Tow" at bounding box center [497, 144] width 502 height 32
paste input "S & R TOWING, INC."
type input "S & R TOWING, INC."
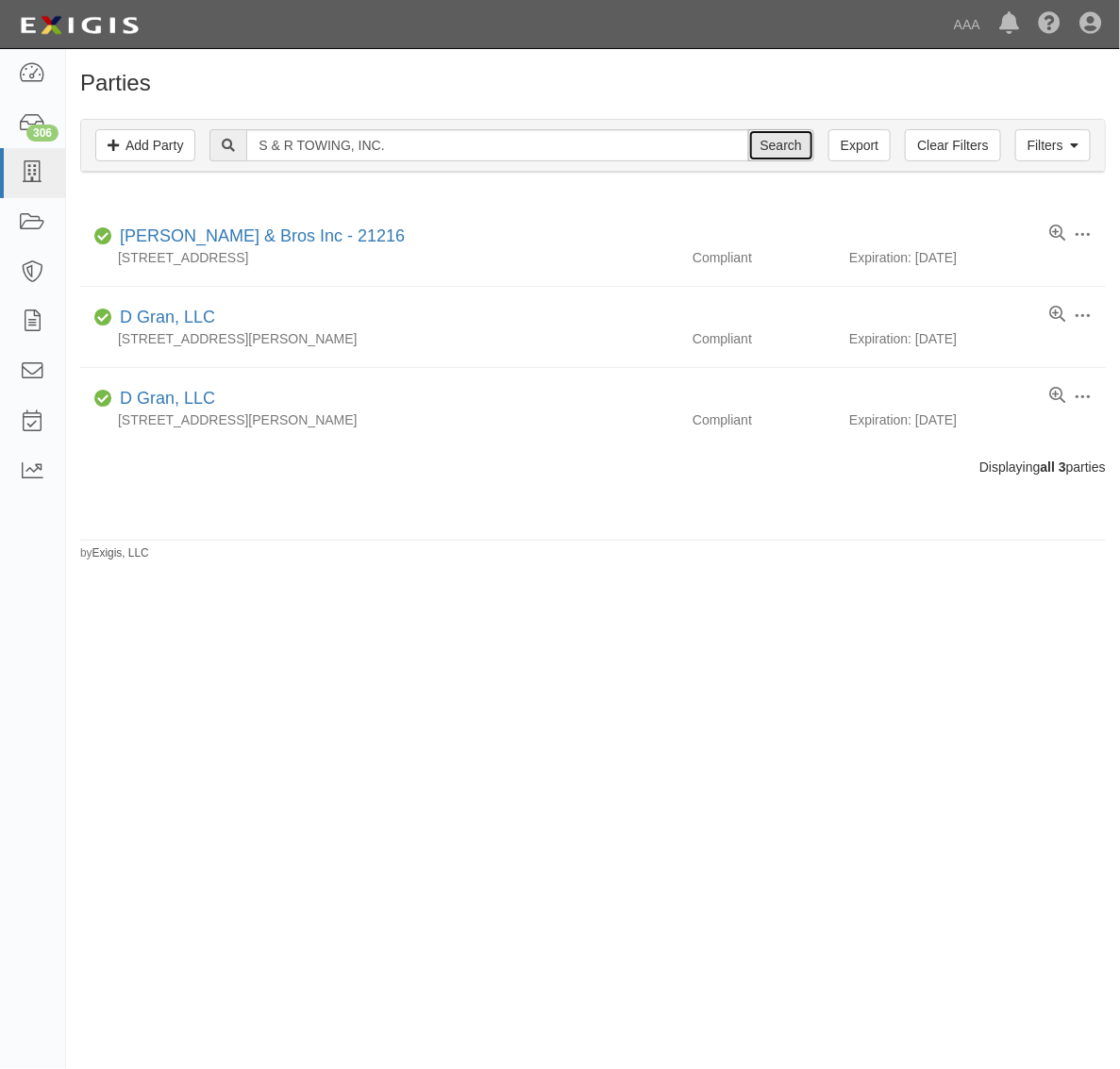
click at [777, 147] on input "Search" at bounding box center [781, 144] width 66 height 32
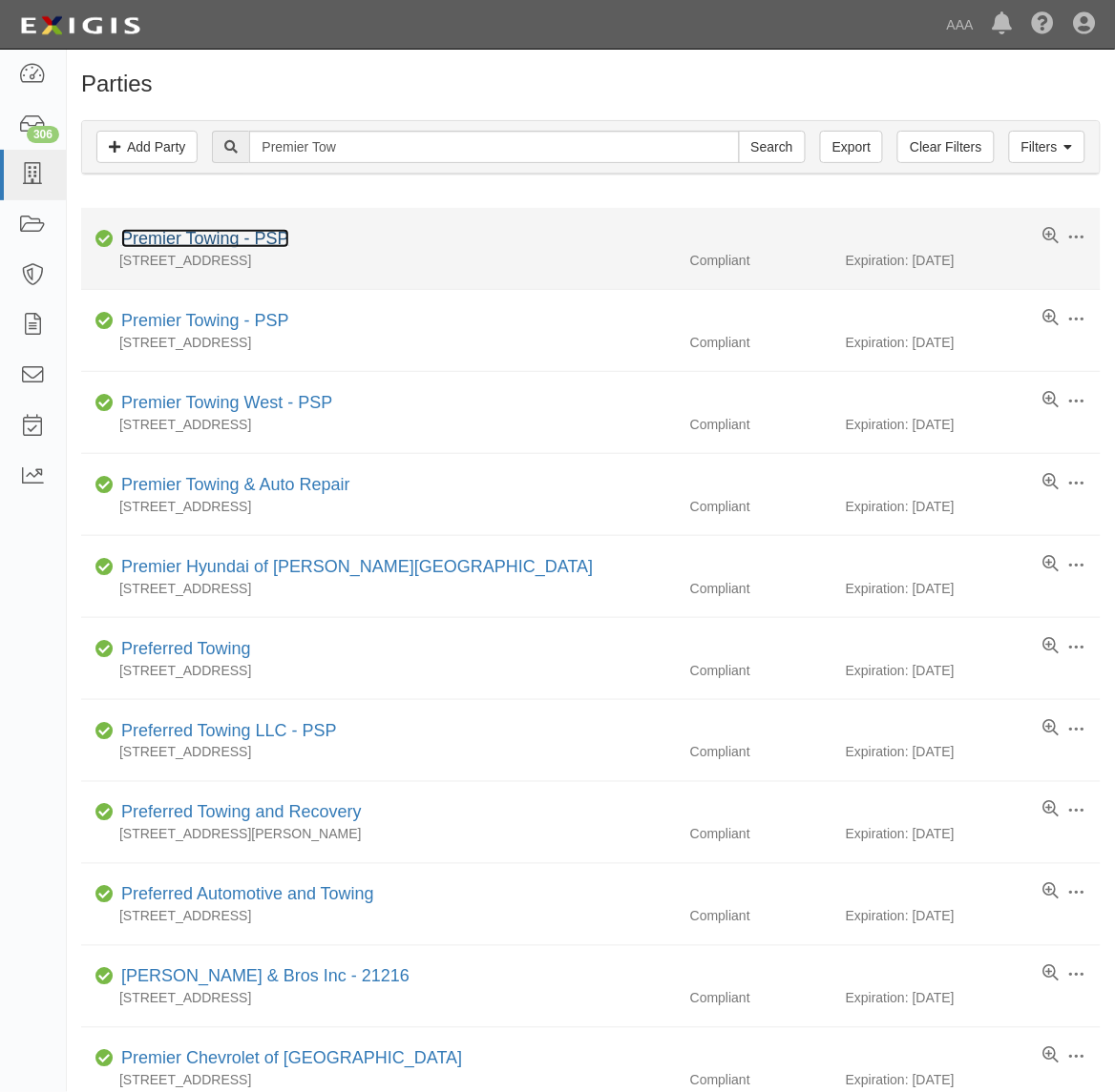
click at [246, 234] on link "Premier Towing - PSP" at bounding box center [205, 238] width 168 height 19
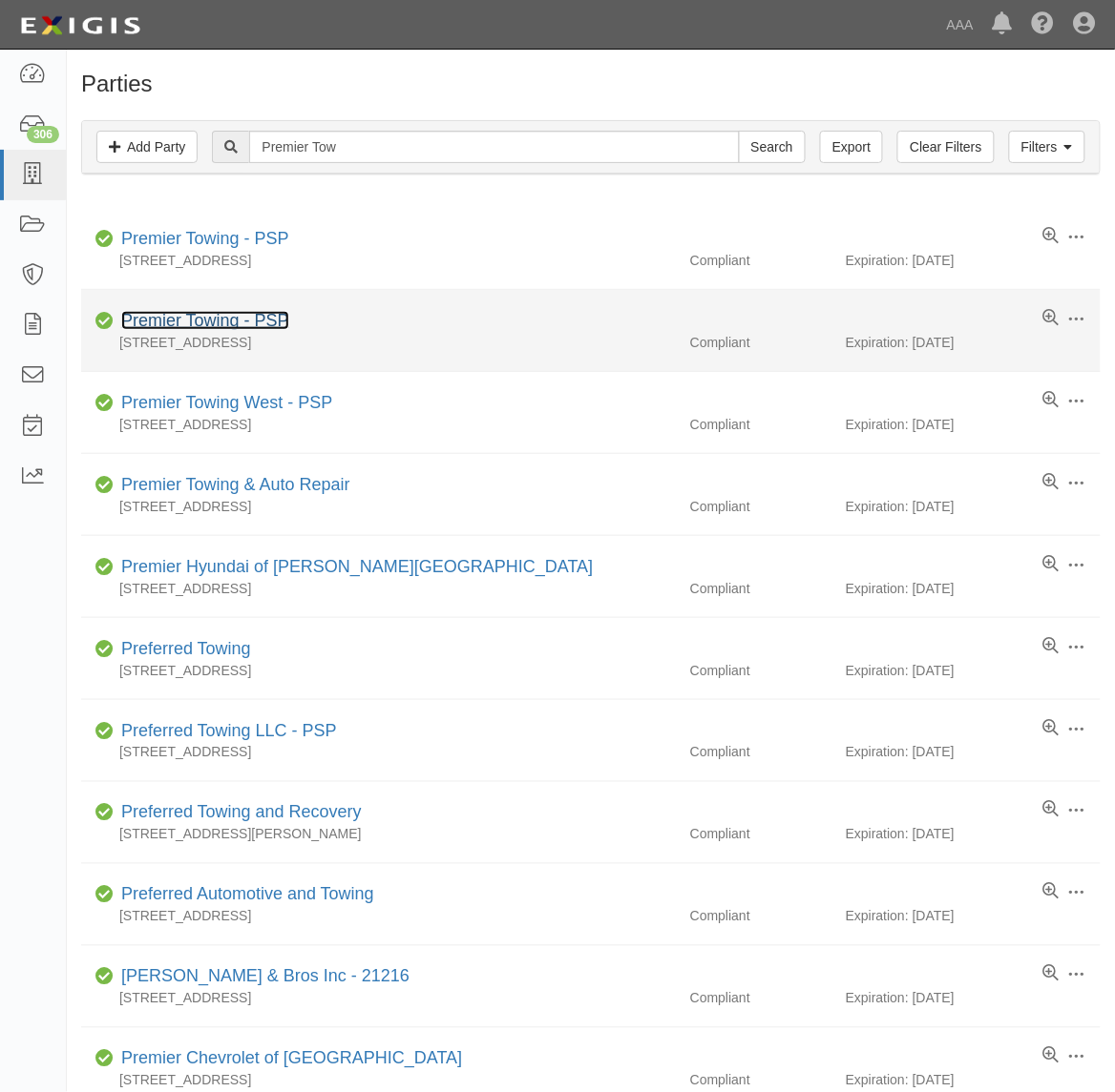
click at [268, 315] on link "Premier Towing - PSP" at bounding box center [205, 320] width 168 height 19
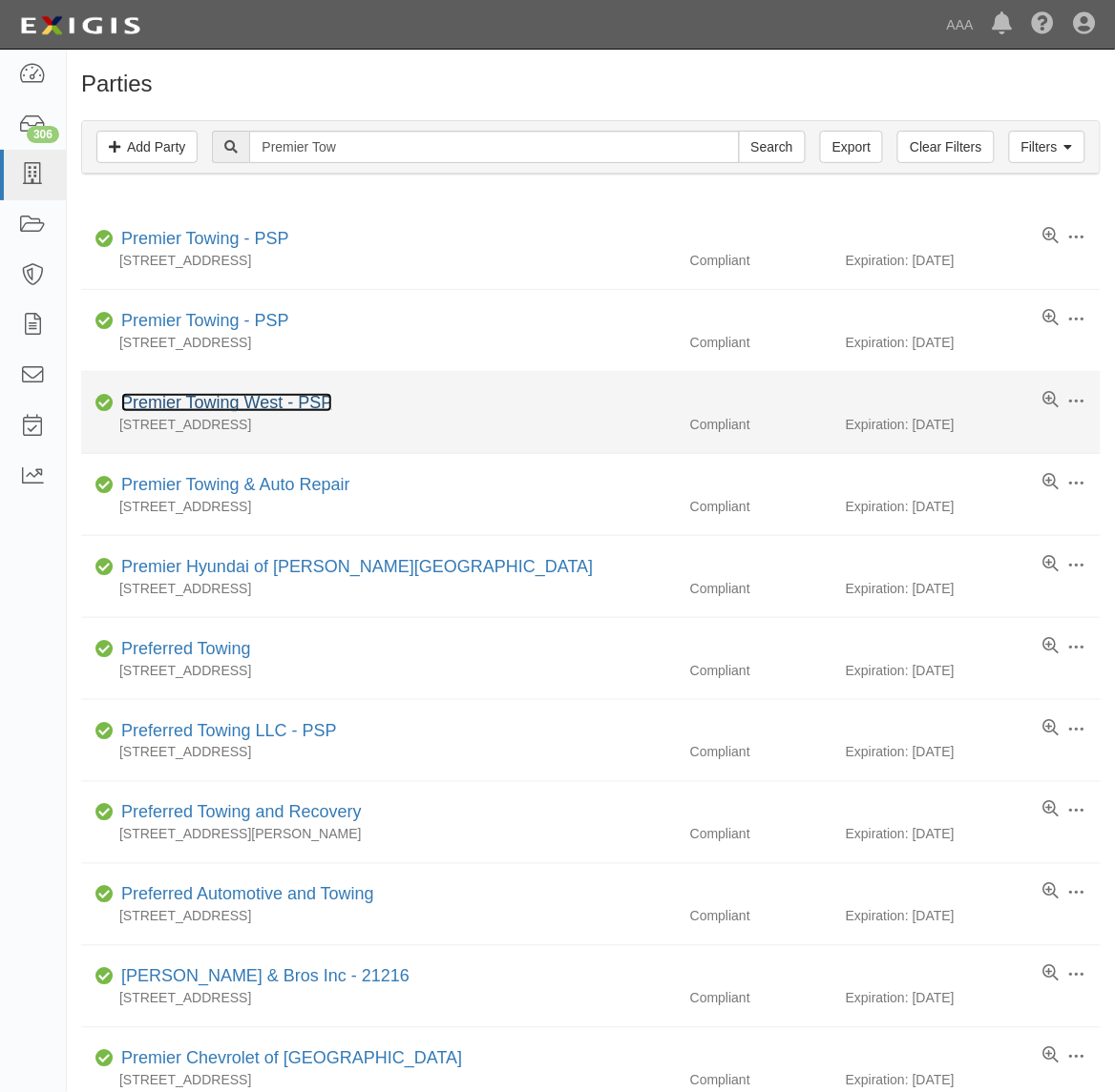
click at [284, 405] on link "Premier Towing West - PSP" at bounding box center [227, 401] width 211 height 19
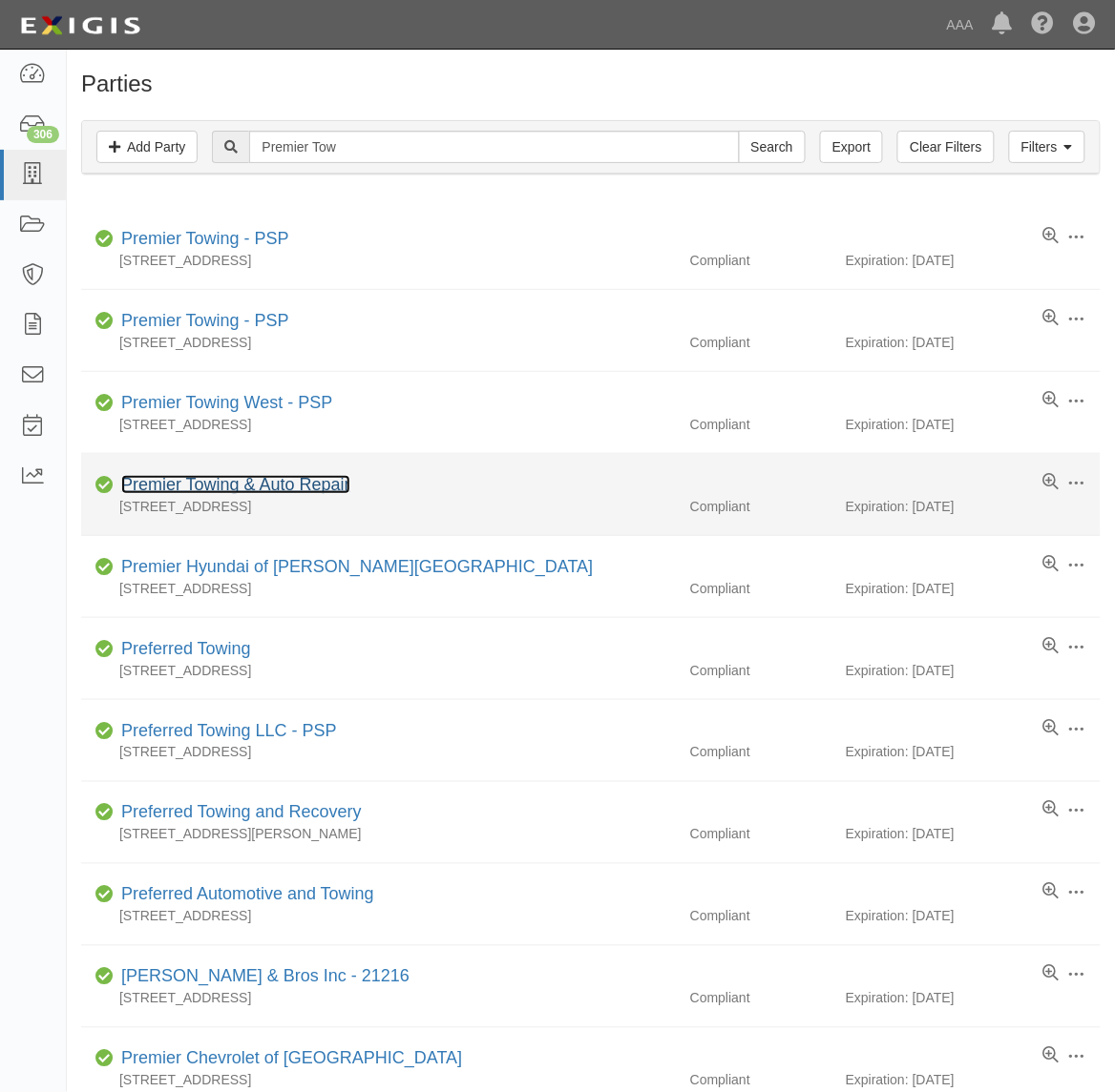
click at [255, 491] on link "Premier Towing & Auto Repair" at bounding box center [236, 484] width 229 height 19
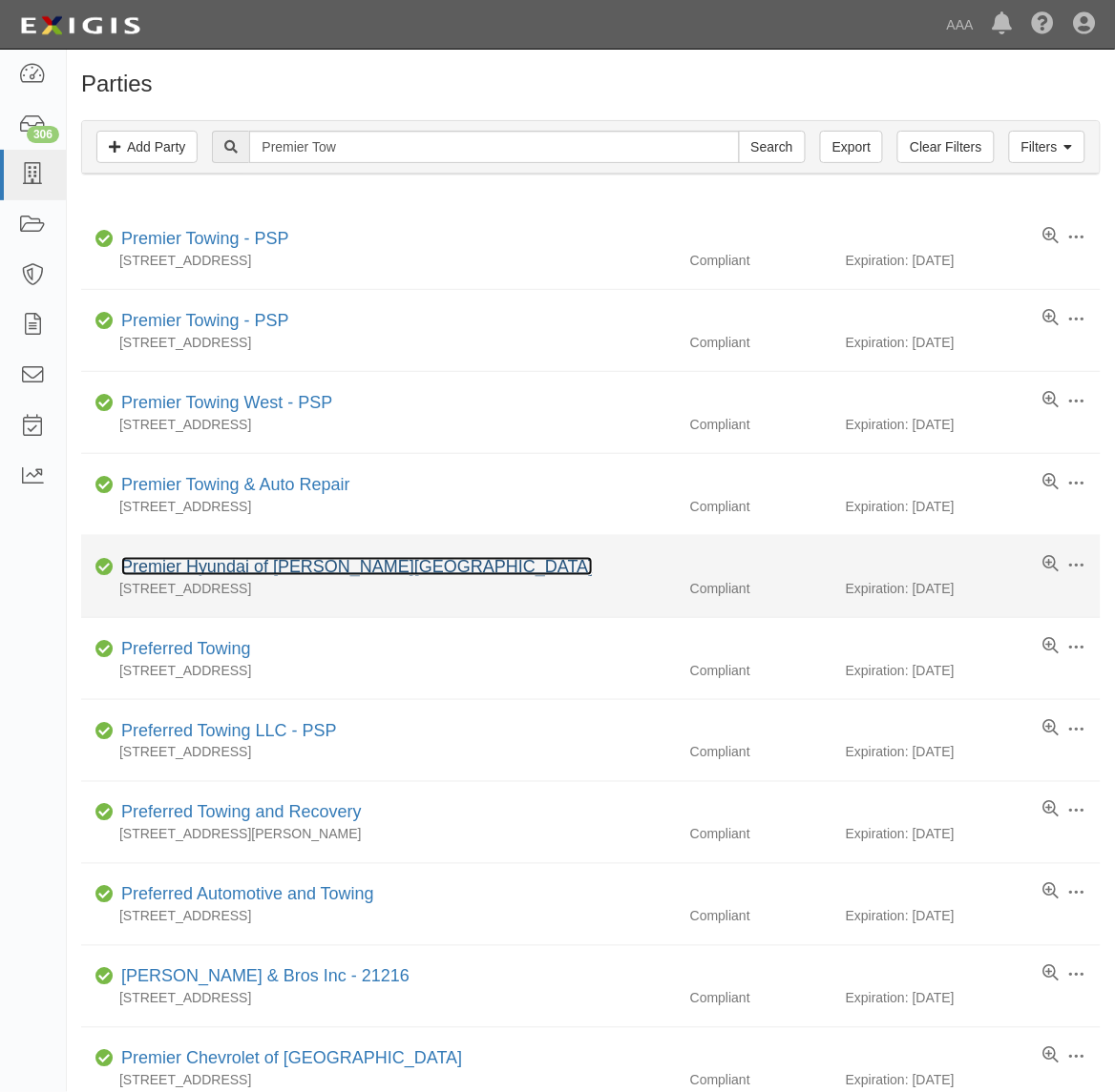
click at [313, 568] on link "Premier Hyundai of Moreno Valley" at bounding box center [357, 566] width 472 height 19
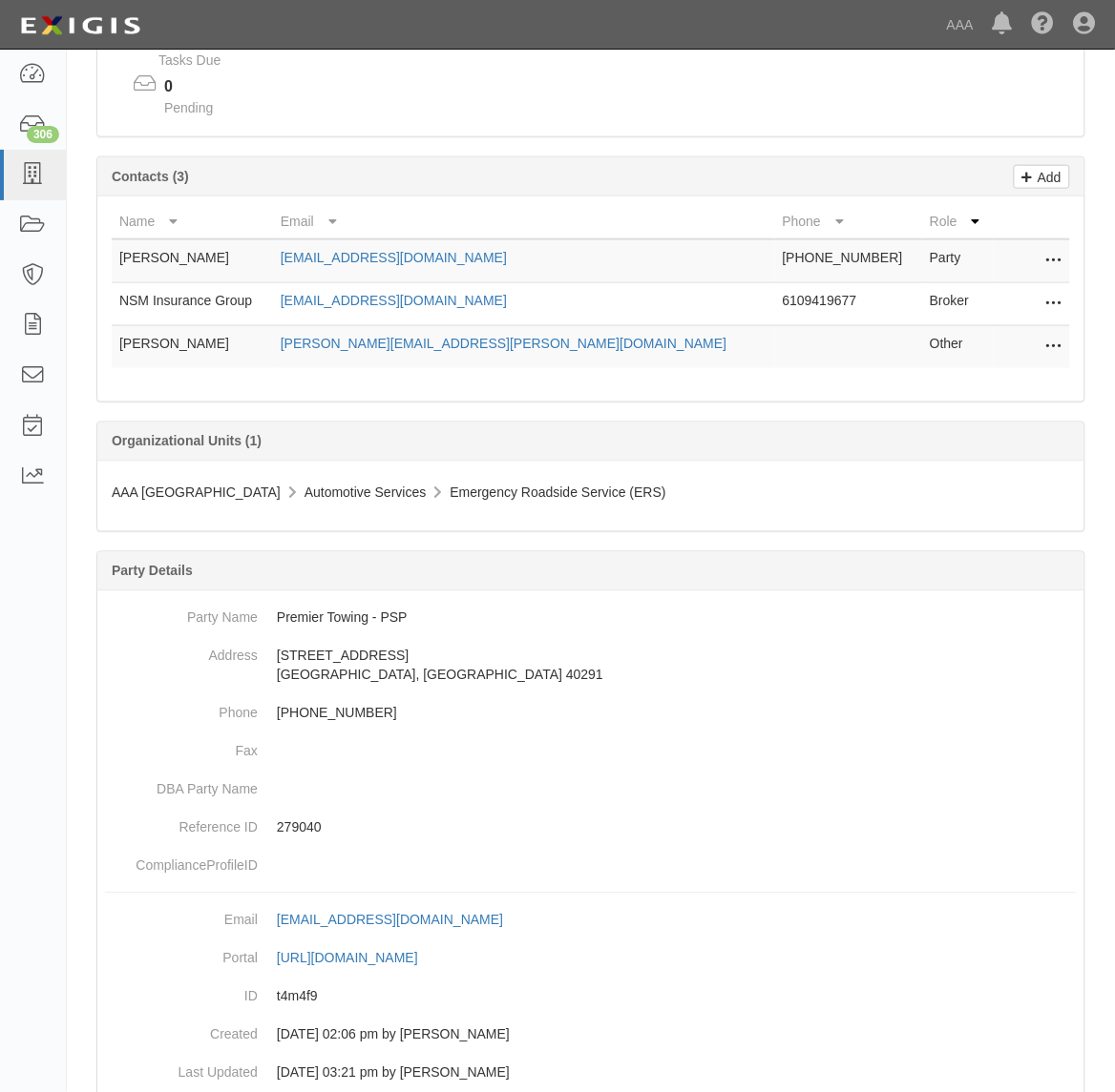
scroll to position [421, 0]
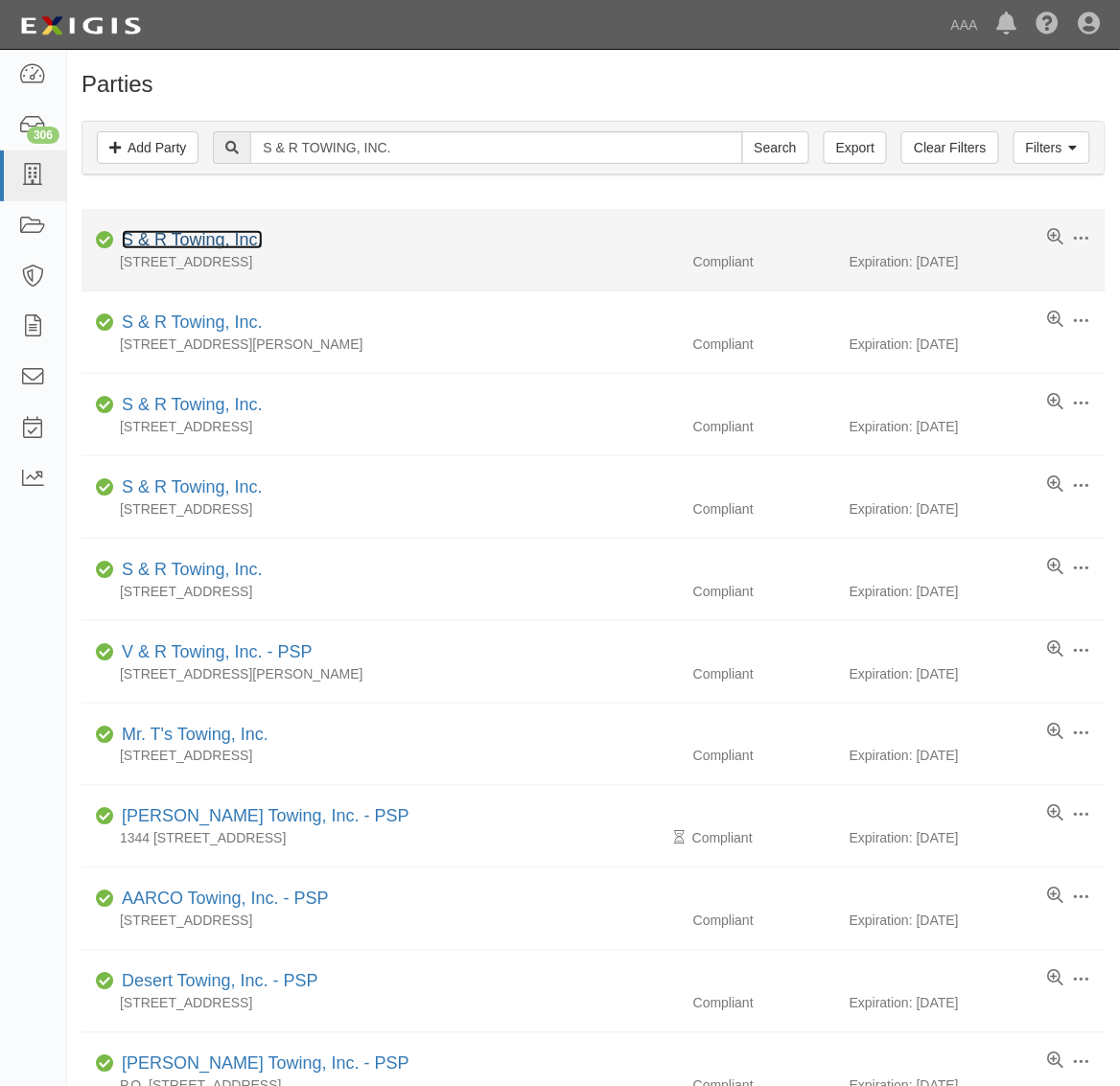
click at [196, 232] on link "S & R Towing, Inc." at bounding box center [192, 239] width 141 height 19
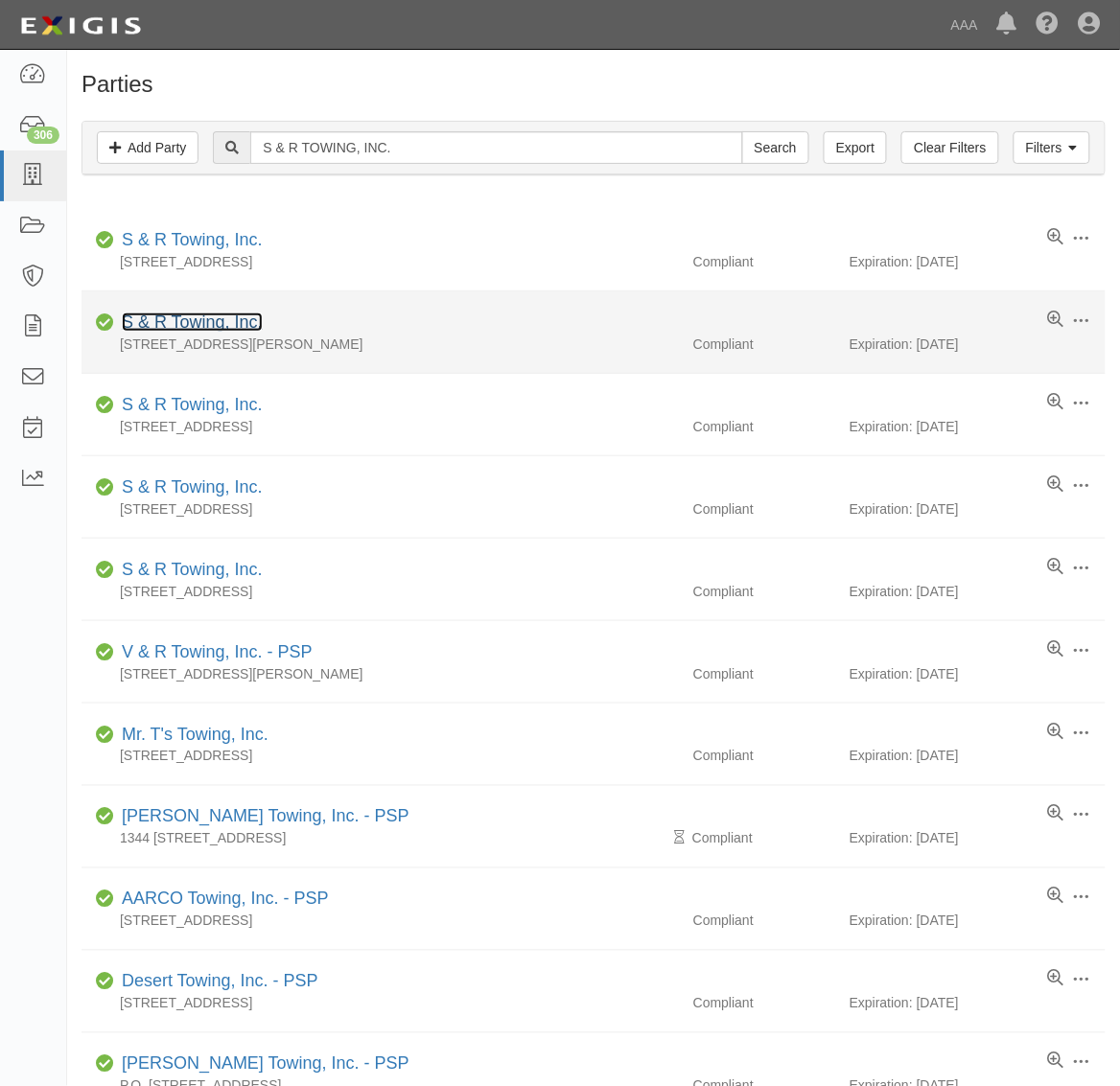
click at [211, 321] on link "S & R Towing, Inc." at bounding box center [192, 321] width 141 height 19
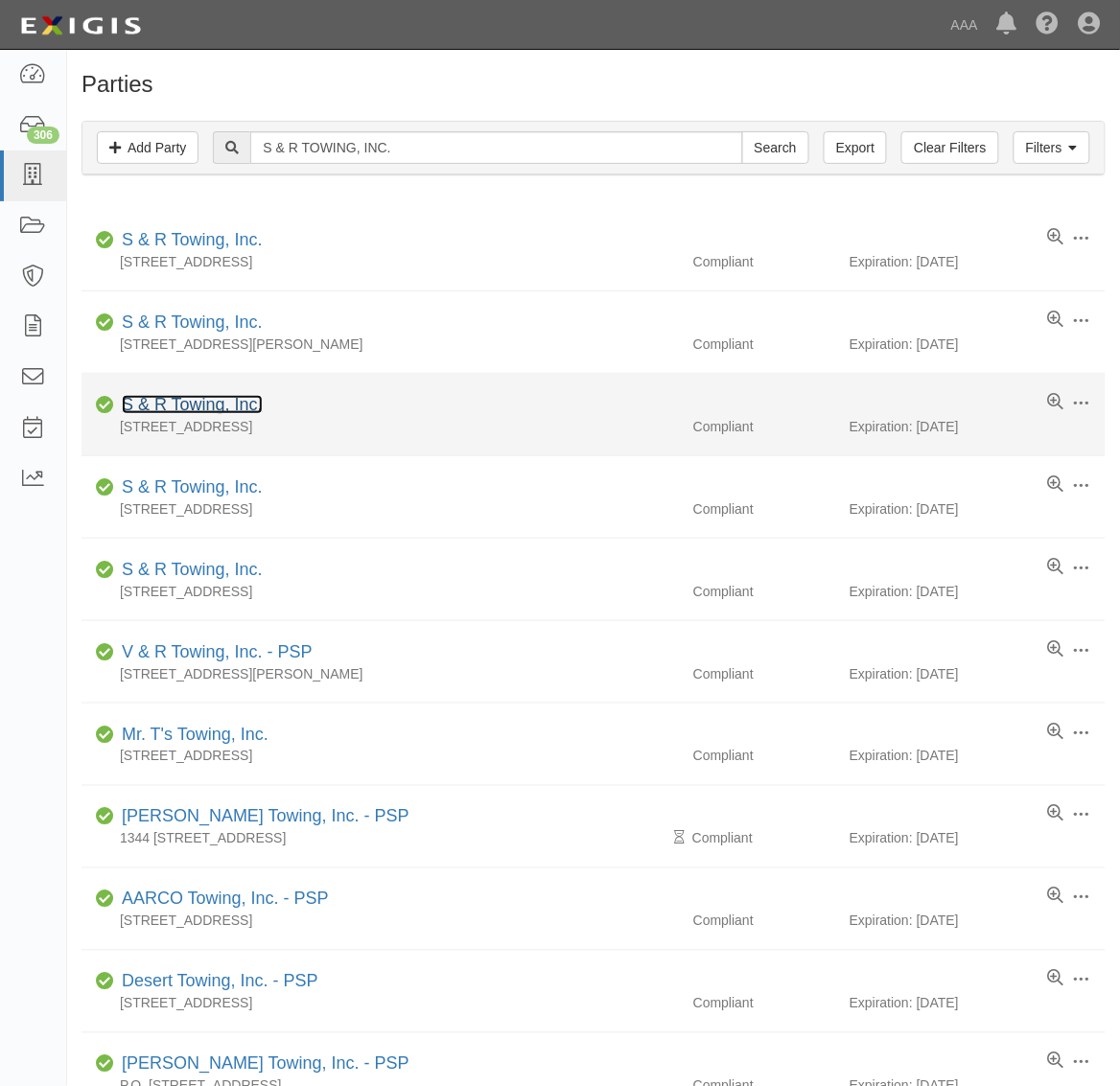
click at [230, 410] on link "S & R Towing, Inc." at bounding box center [192, 403] width 141 height 19
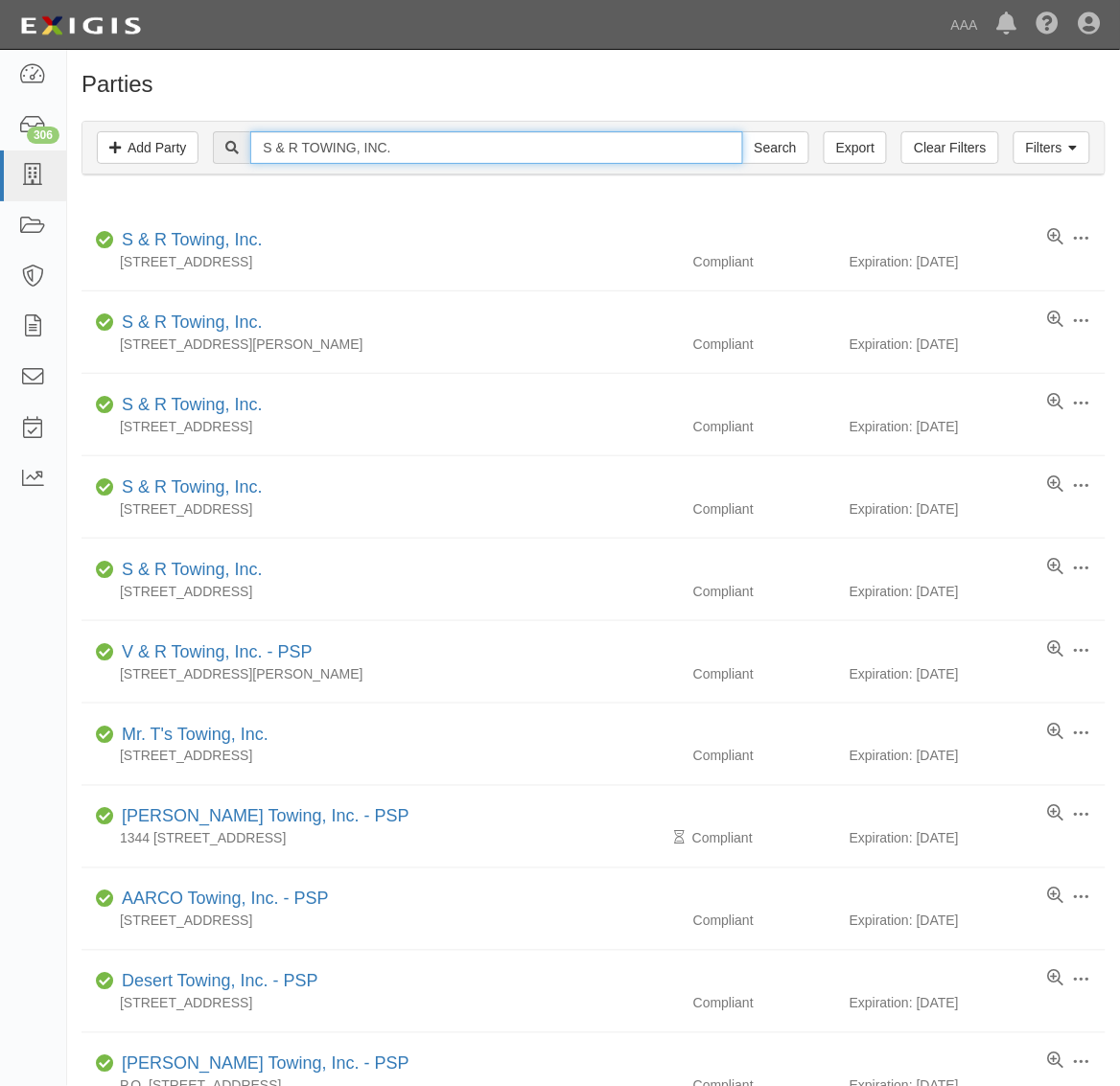
click at [404, 135] on input "S & R TOWING, INC." at bounding box center [496, 147] width 492 height 33
paste input "NK Towing"
type input "NK Towing"
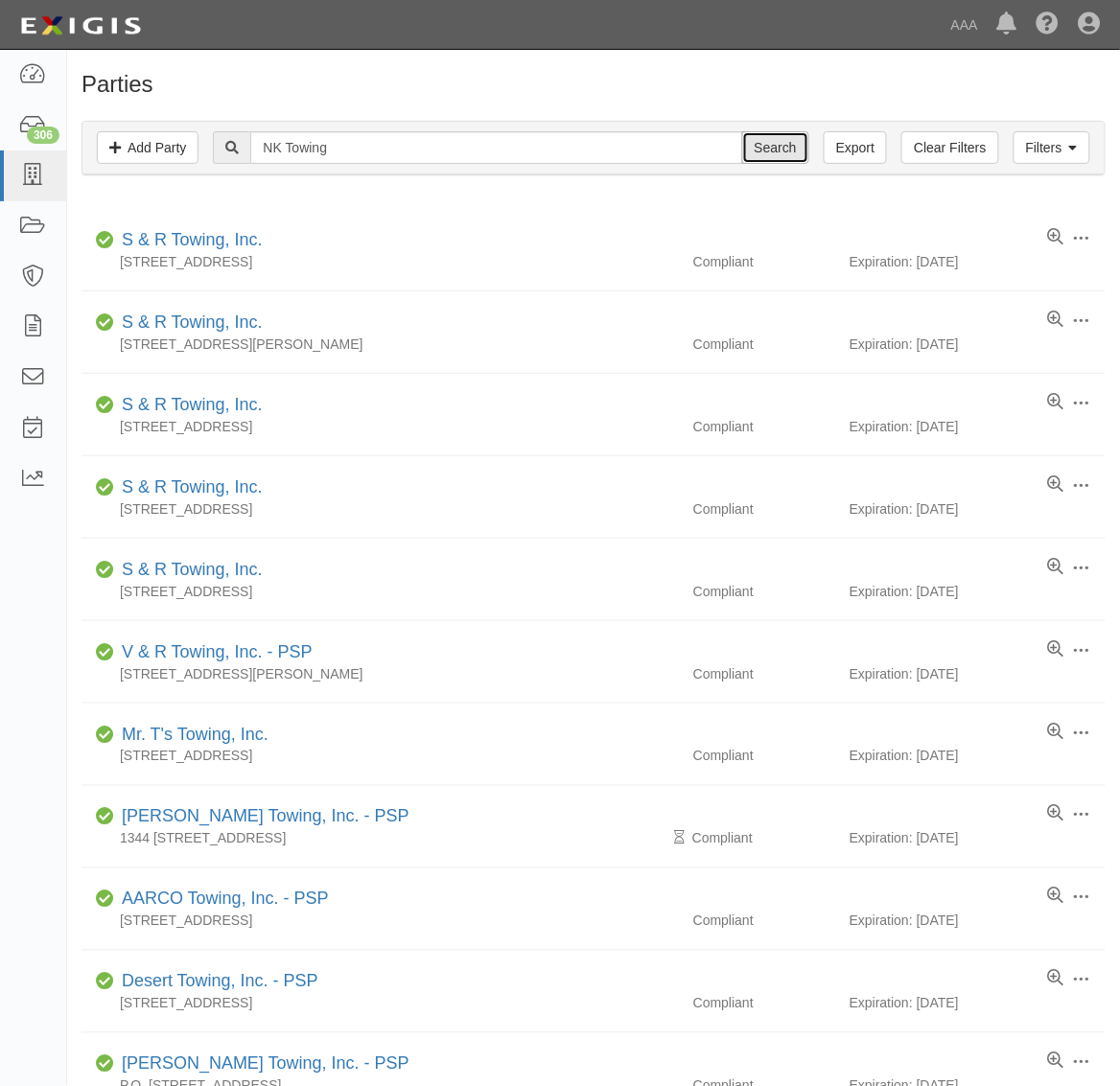
click at [783, 135] on input "Search" at bounding box center [776, 147] width 67 height 33
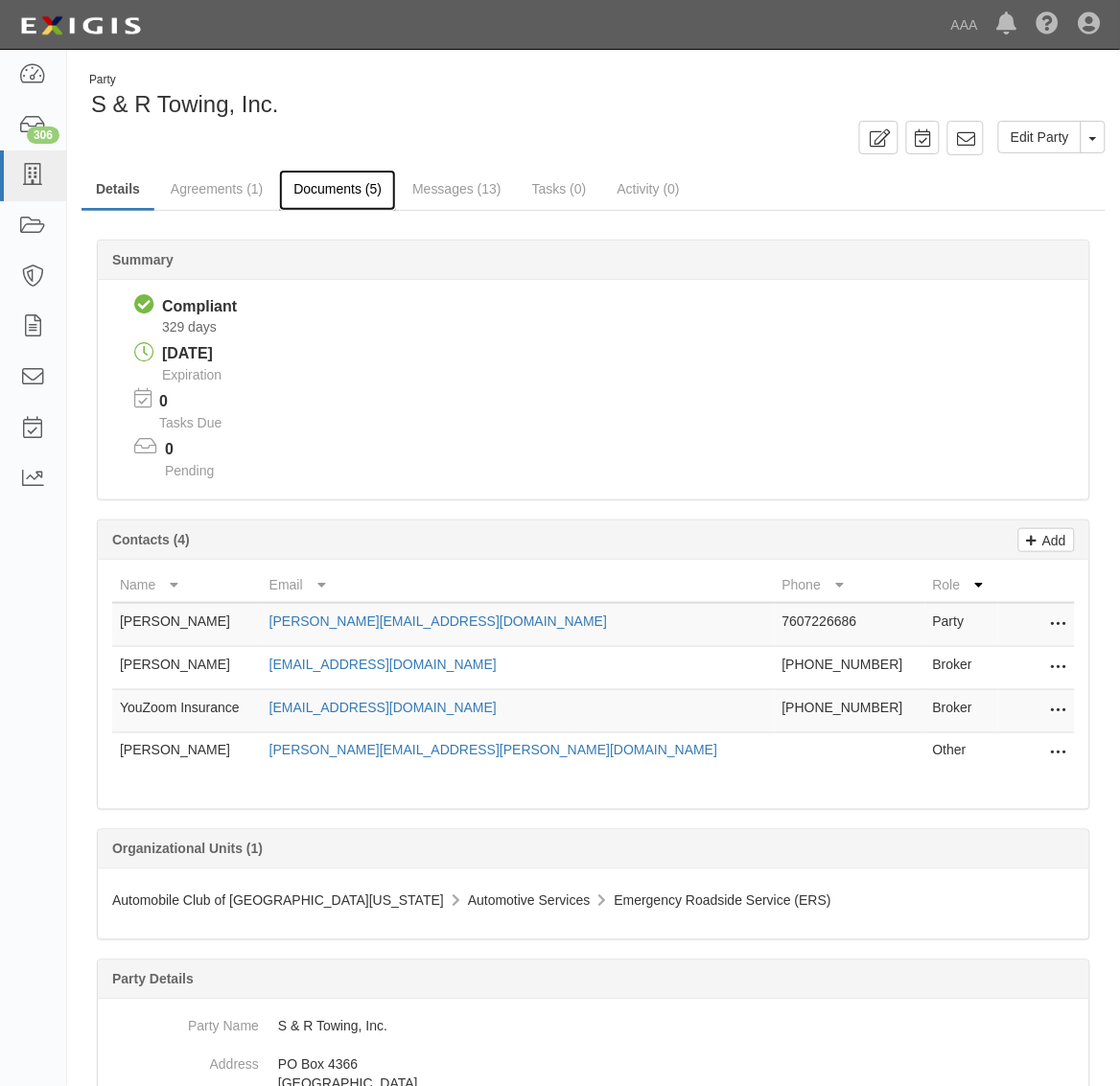
click at [328, 182] on link "Documents (5)" at bounding box center [337, 190] width 117 height 42
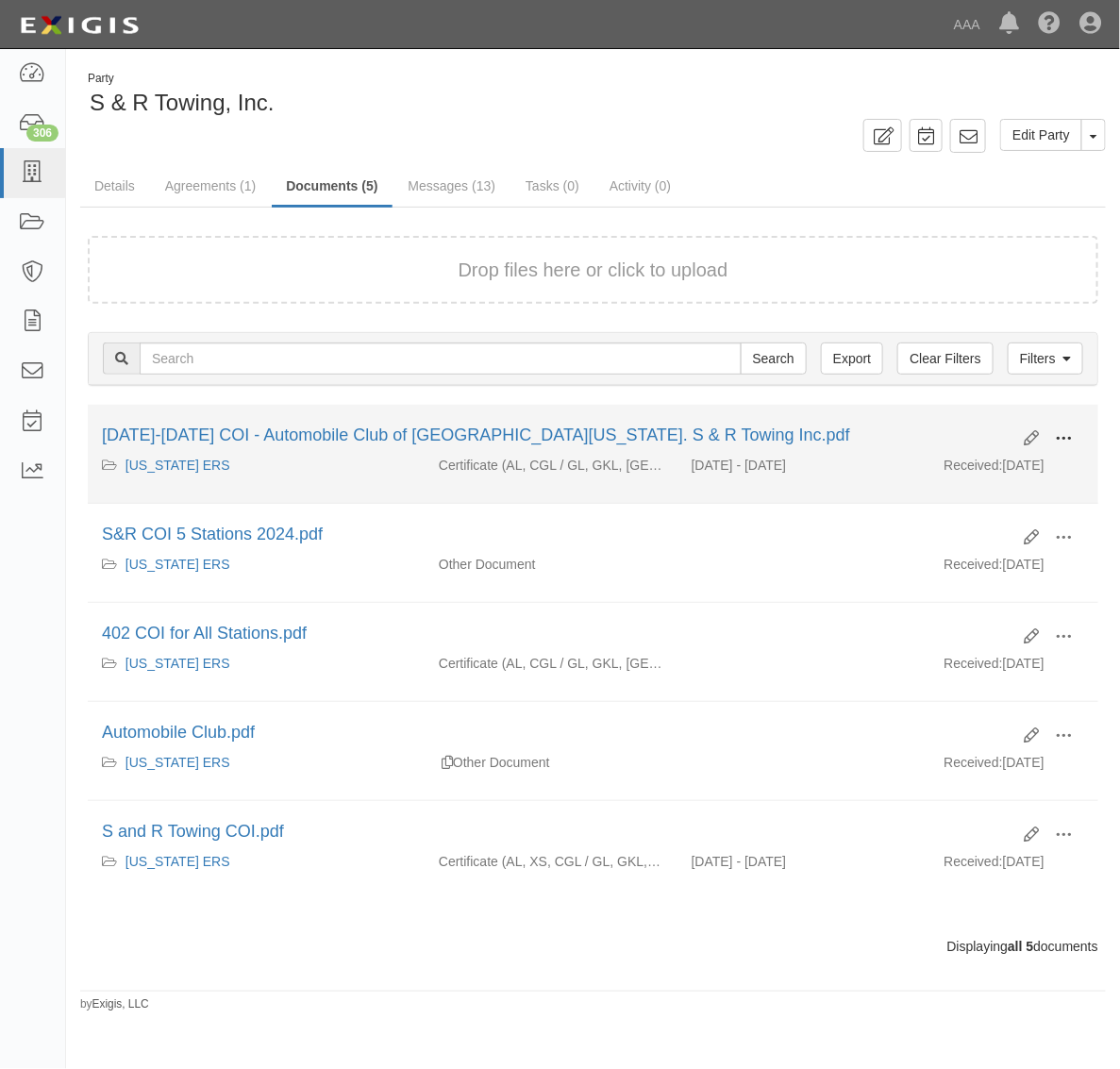
click at [1063, 430] on span at bounding box center [1062, 438] width 17 height 17
click at [972, 455] on link "View" at bounding box center [972, 465] width 149 height 34
